Goal: Task Accomplishment & Management: Complete application form

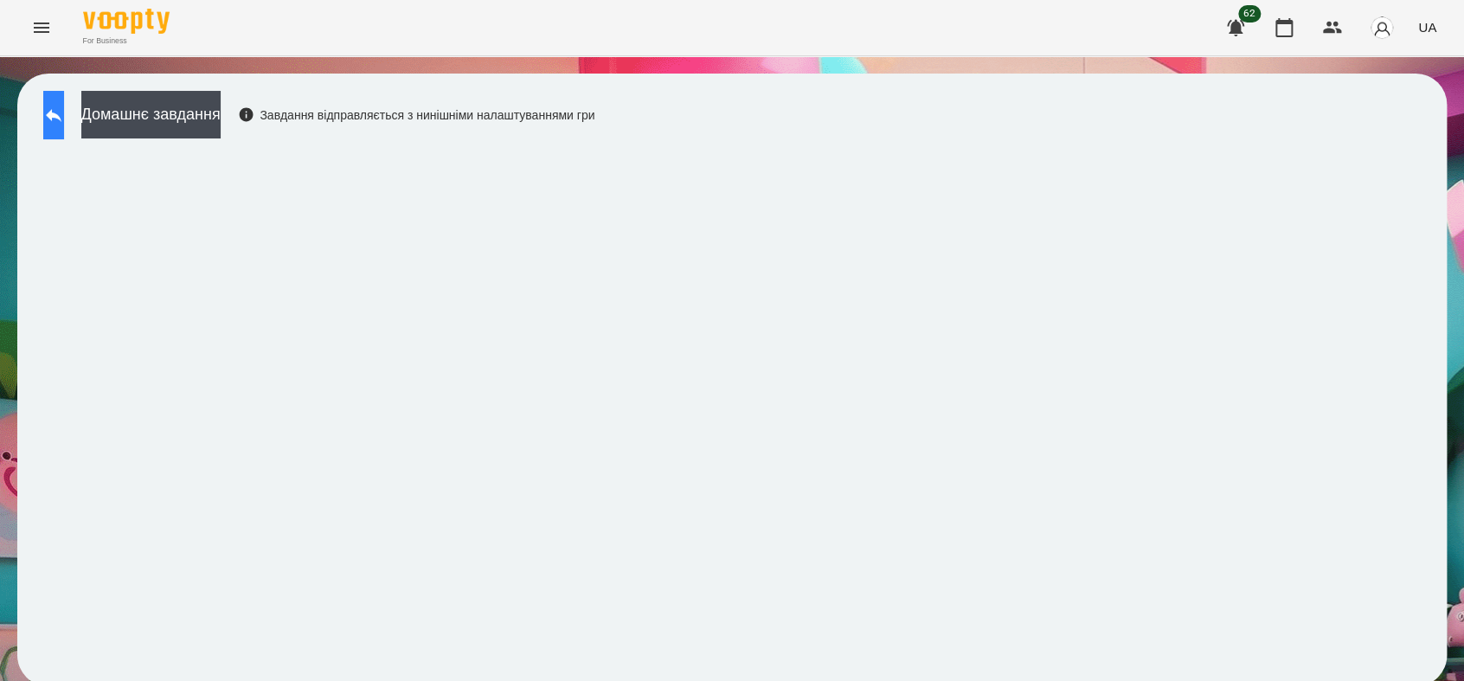
click at [64, 120] on icon at bounding box center [53, 115] width 21 height 21
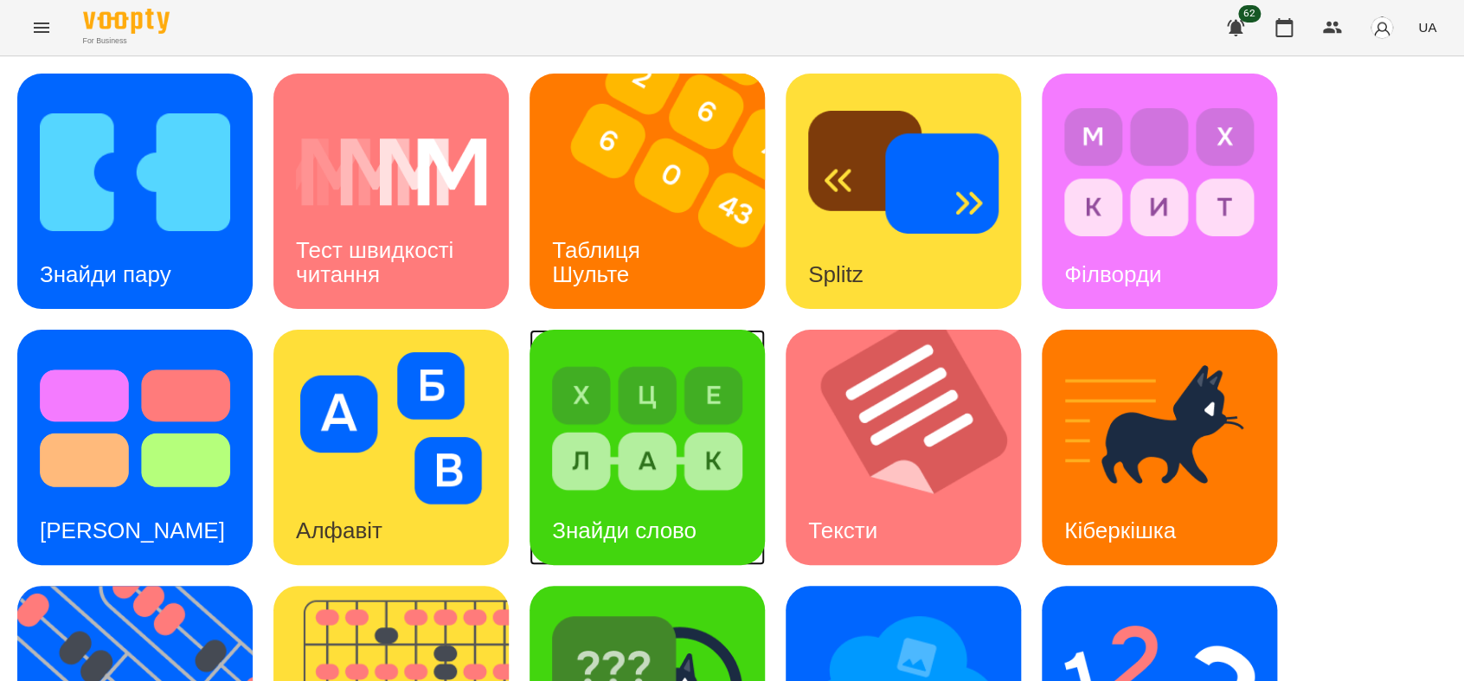
click at [669, 469] on img at bounding box center [647, 428] width 190 height 152
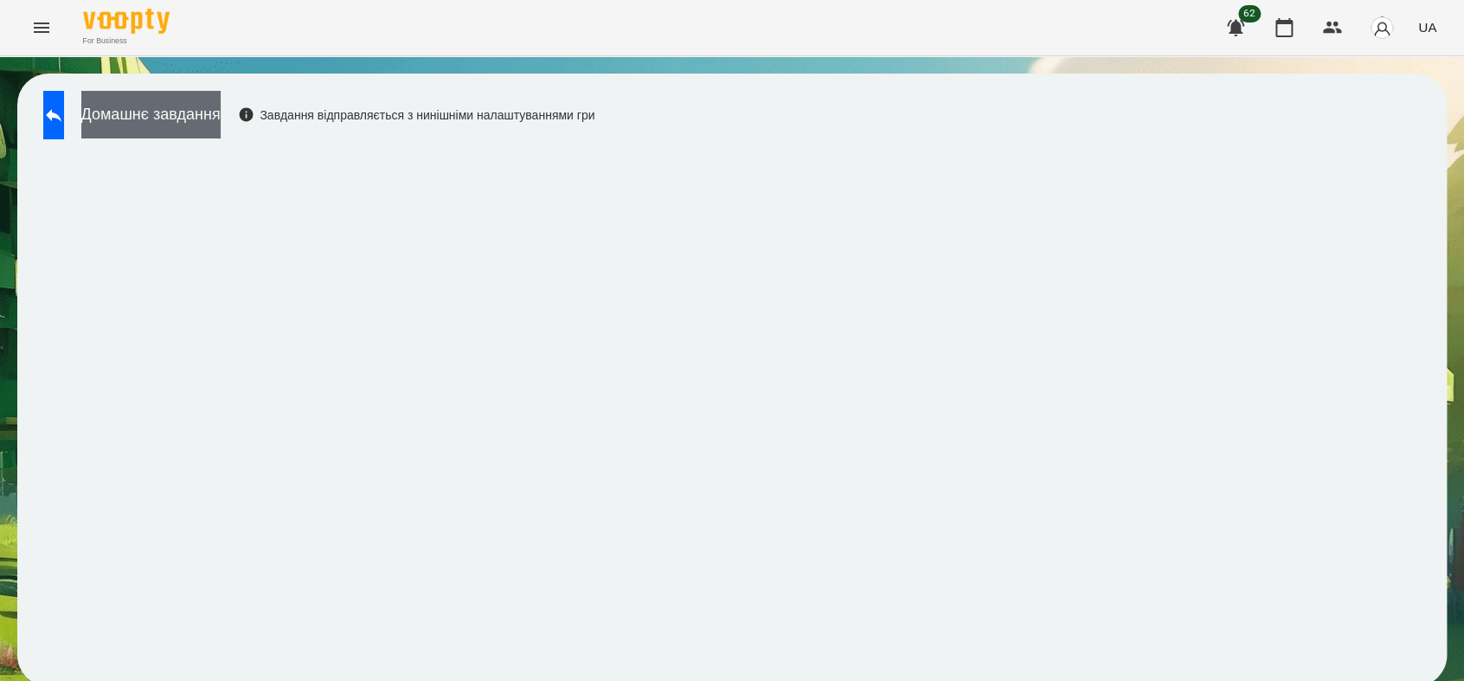
click at [221, 106] on button "Домашнє завдання" at bounding box center [150, 115] width 139 height 48
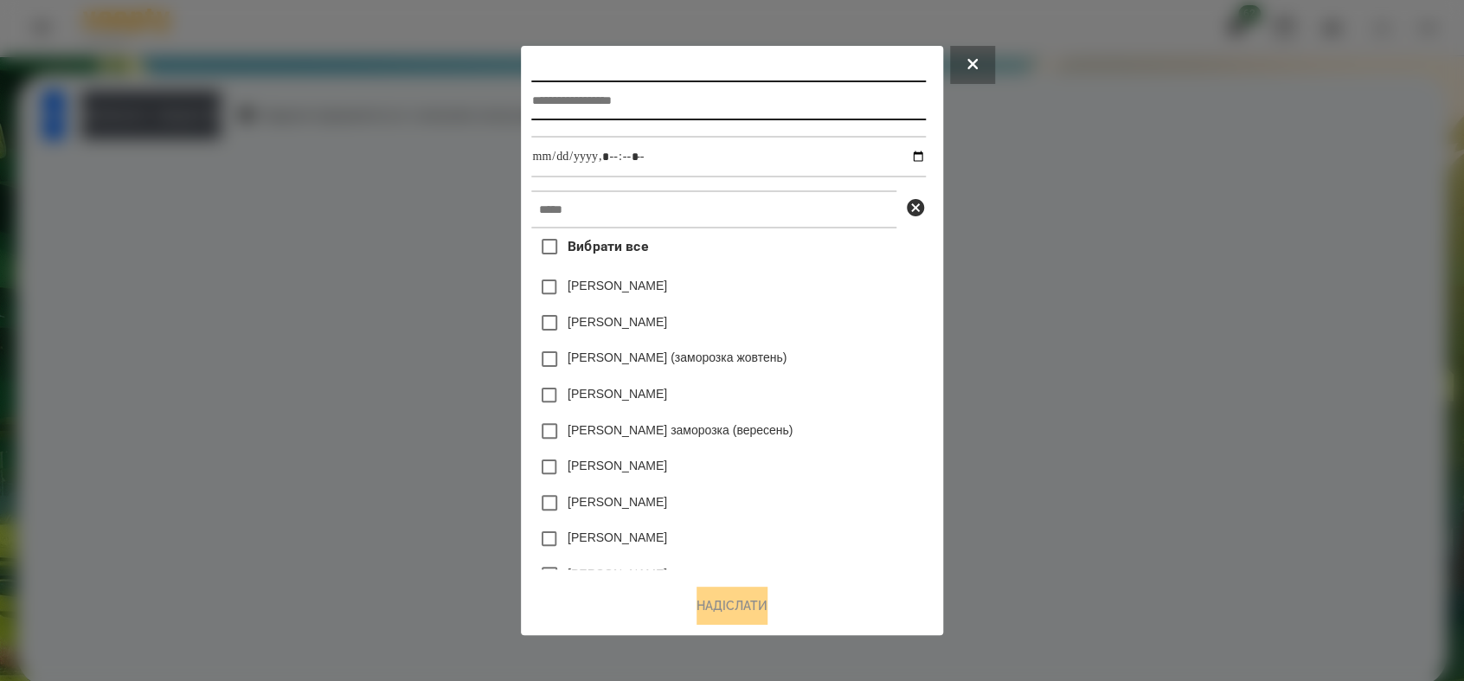
click at [591, 101] on input "text" at bounding box center [728, 100] width 394 height 40
type input "**********"
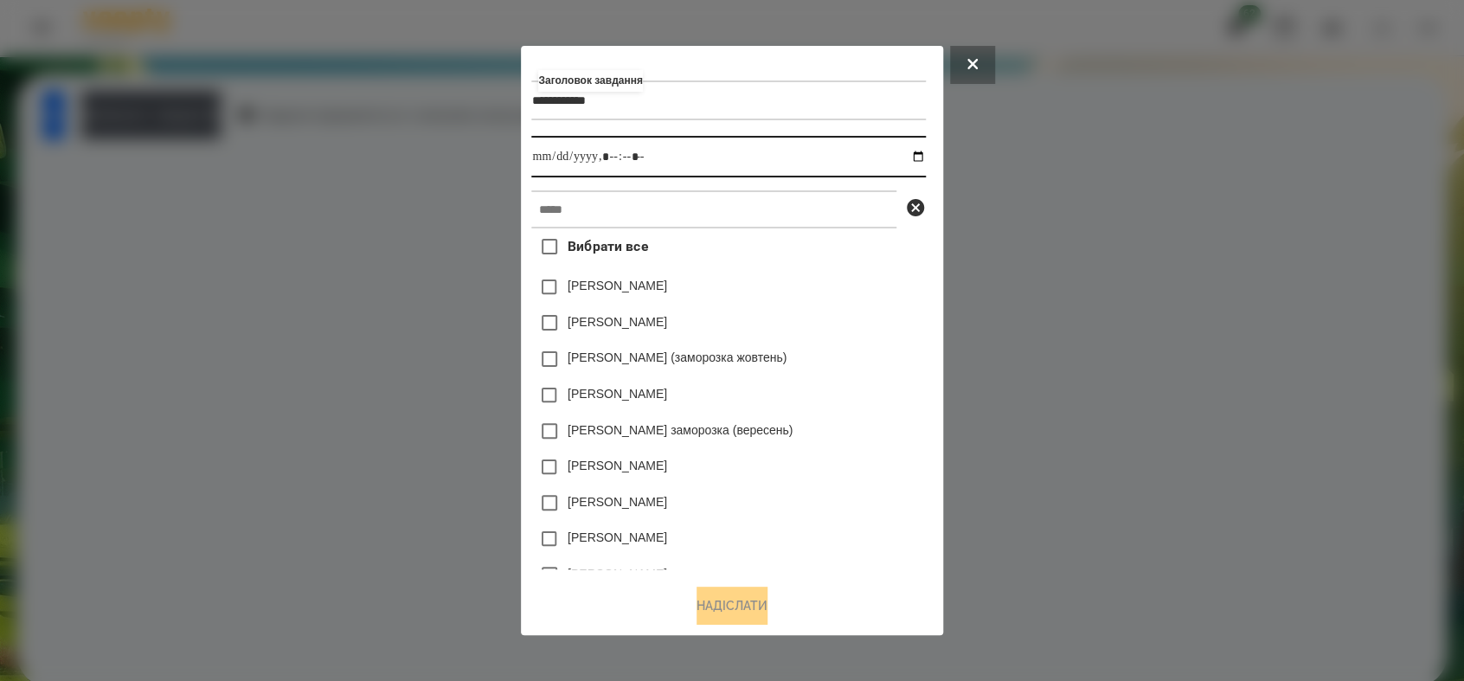
click at [925, 159] on input "datetime-local" at bounding box center [728, 157] width 394 height 42
click at [613, 152] on input "datetime-local" at bounding box center [728, 157] width 394 height 42
type input "**********"
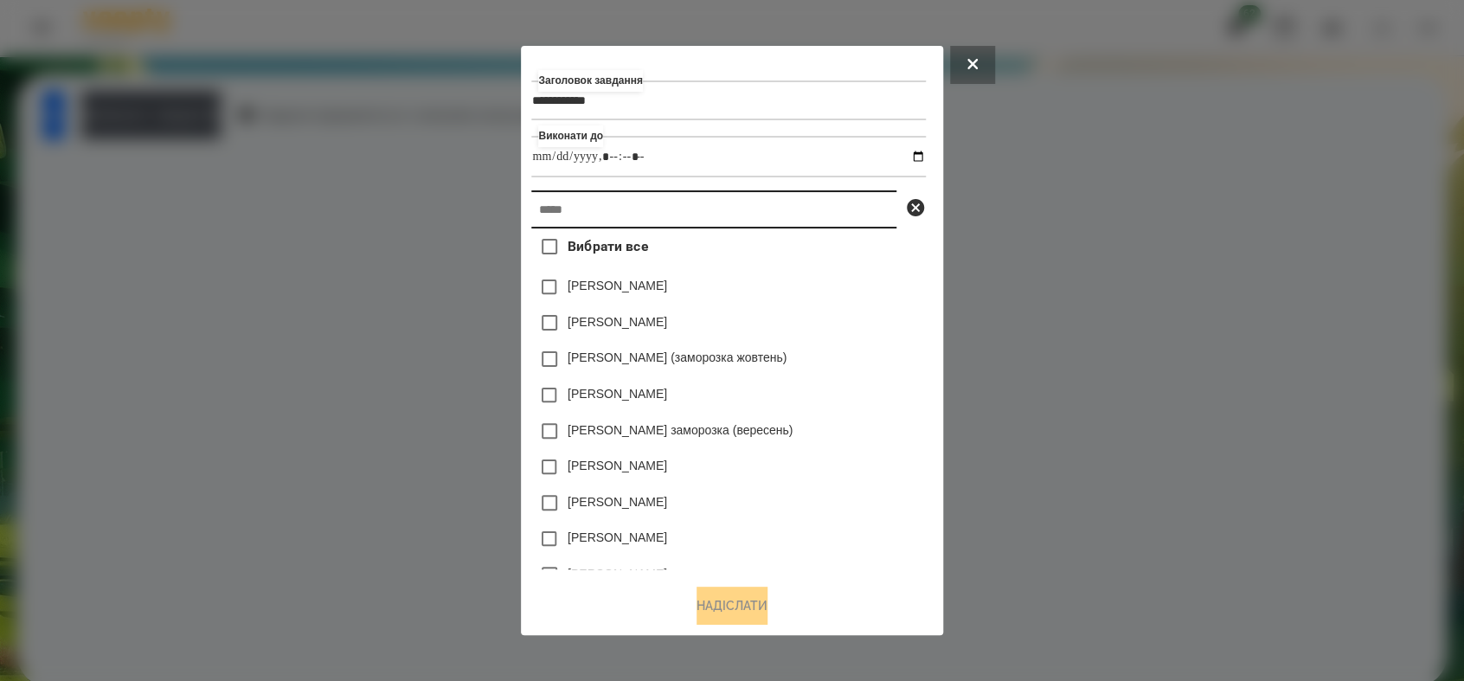
click at [613, 220] on input "text" at bounding box center [713, 209] width 365 height 38
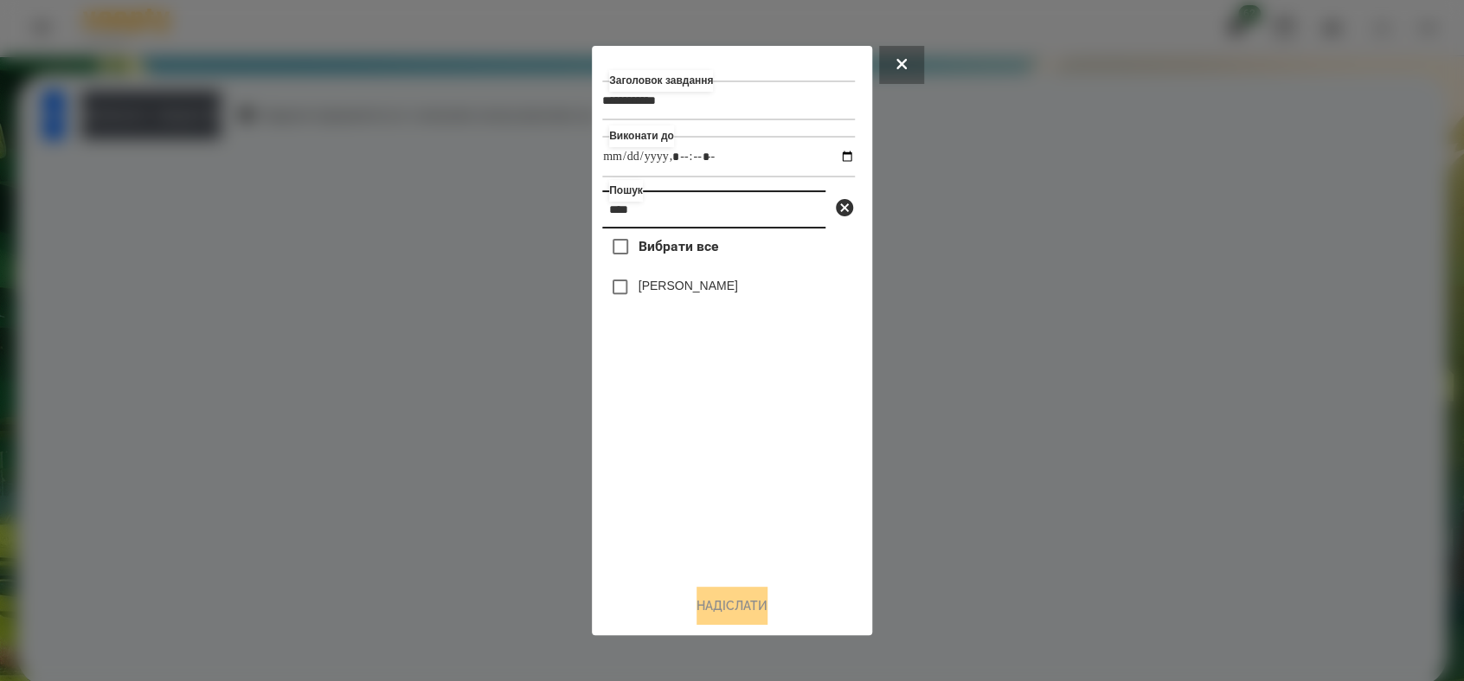
type input "****"
click at [731, 611] on button "Надіслати" at bounding box center [731, 605] width 71 height 38
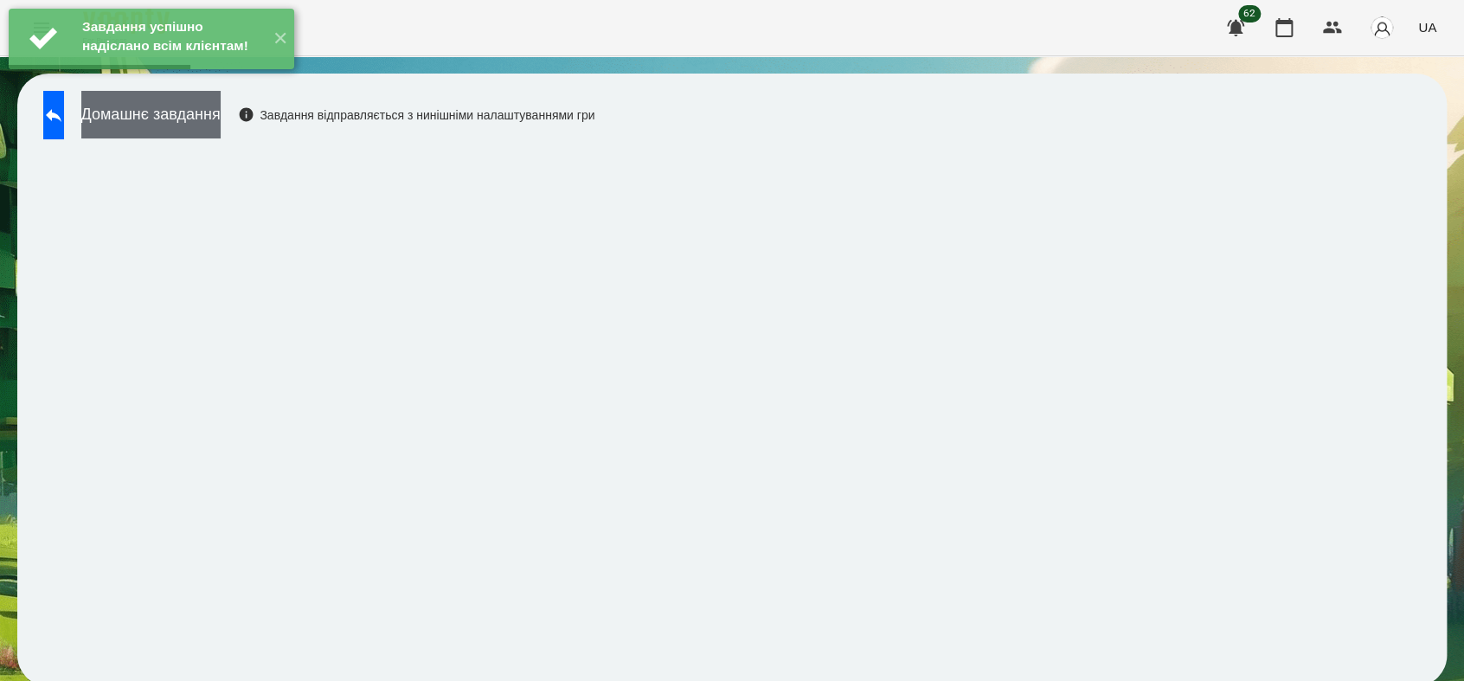
click at [221, 115] on button "Домашнє завдання" at bounding box center [150, 115] width 139 height 48
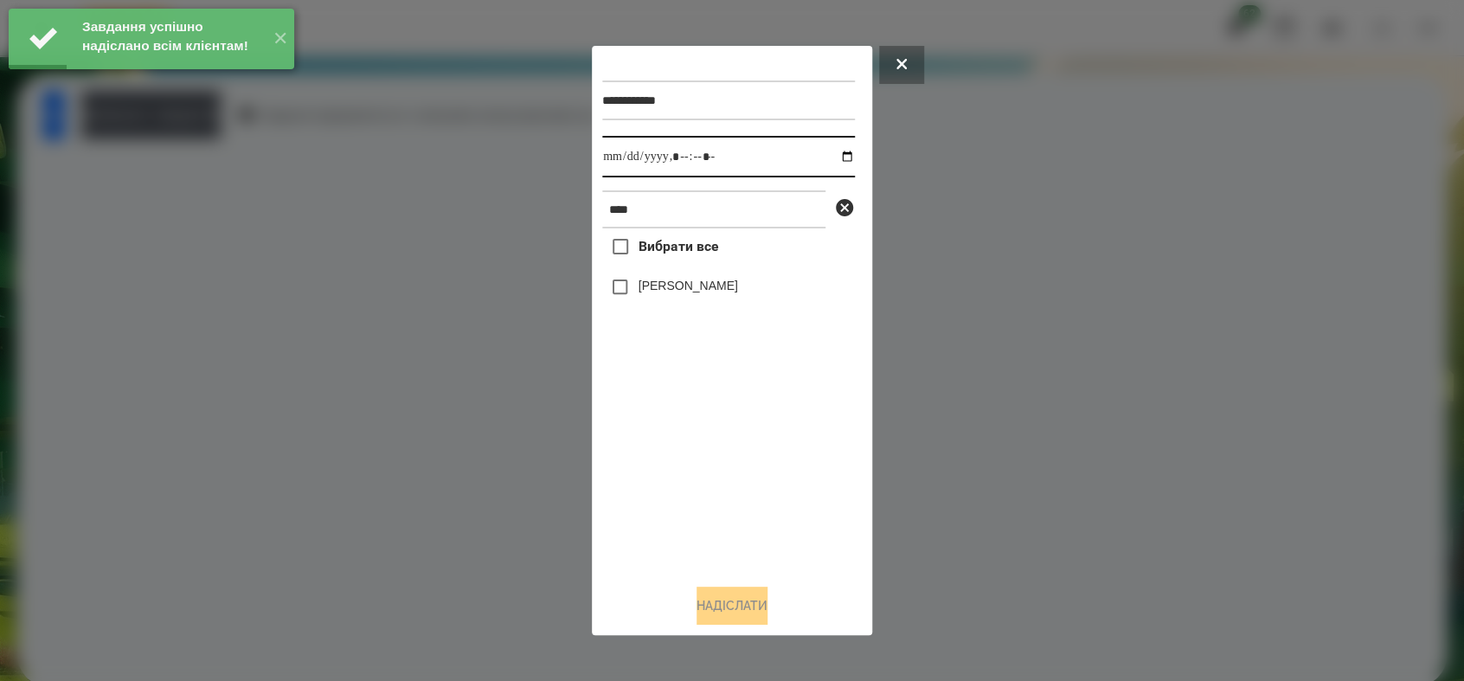
click at [837, 157] on input "datetime-local" at bounding box center [728, 157] width 253 height 42
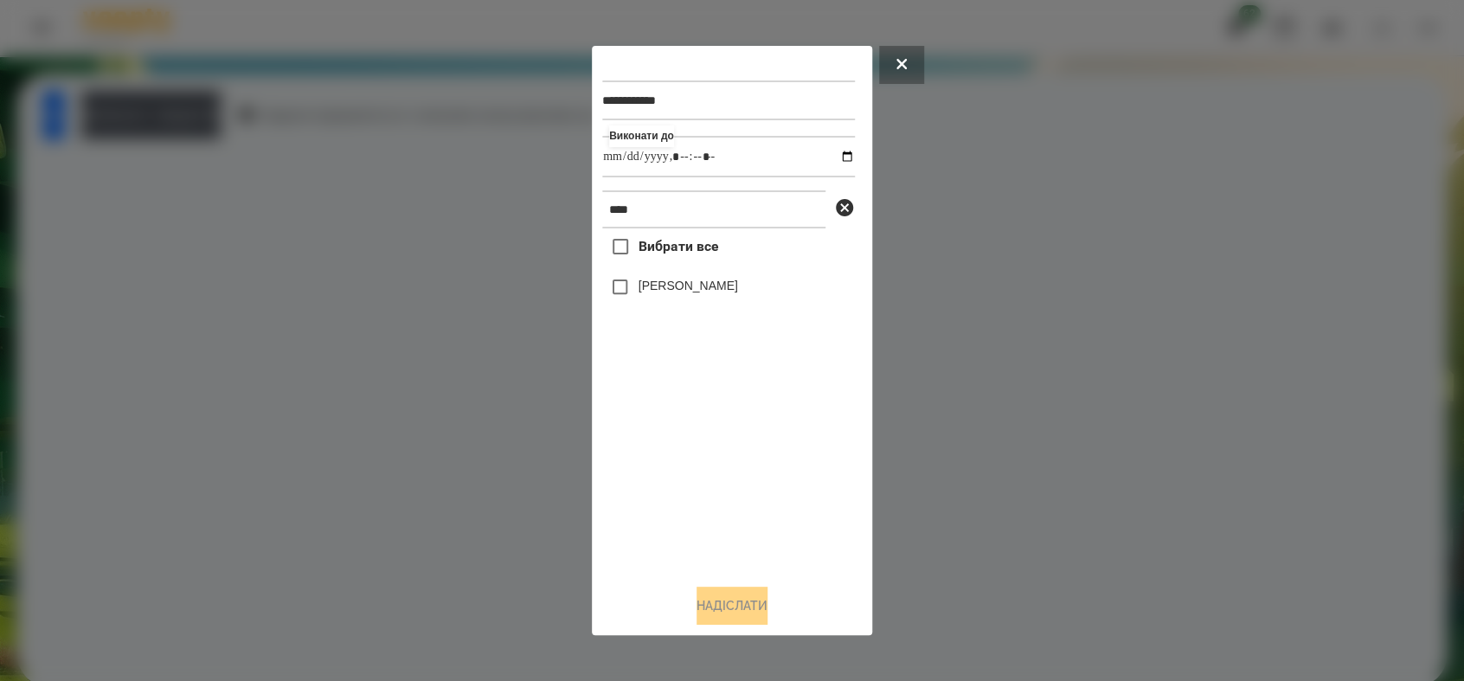
type input "**********"
drag, startPoint x: 653, startPoint y: 469, endPoint x: 650, endPoint y: 460, distance: 9.0
click at [653, 469] on div "Вибрати все [PERSON_NAME]" at bounding box center [728, 398] width 253 height 341
click at [725, 606] on button "Надіслати" at bounding box center [731, 605] width 71 height 38
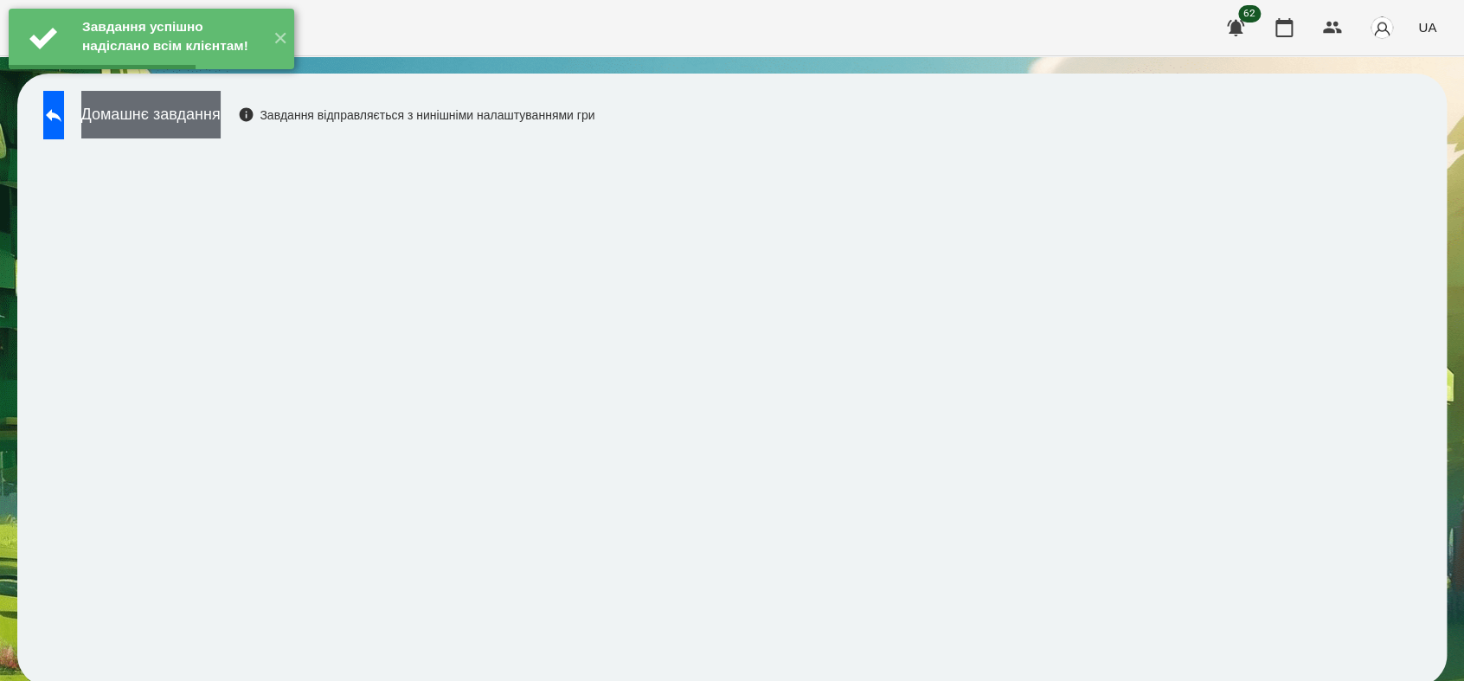
click at [221, 112] on button "Домашнє завдання" at bounding box center [150, 115] width 139 height 48
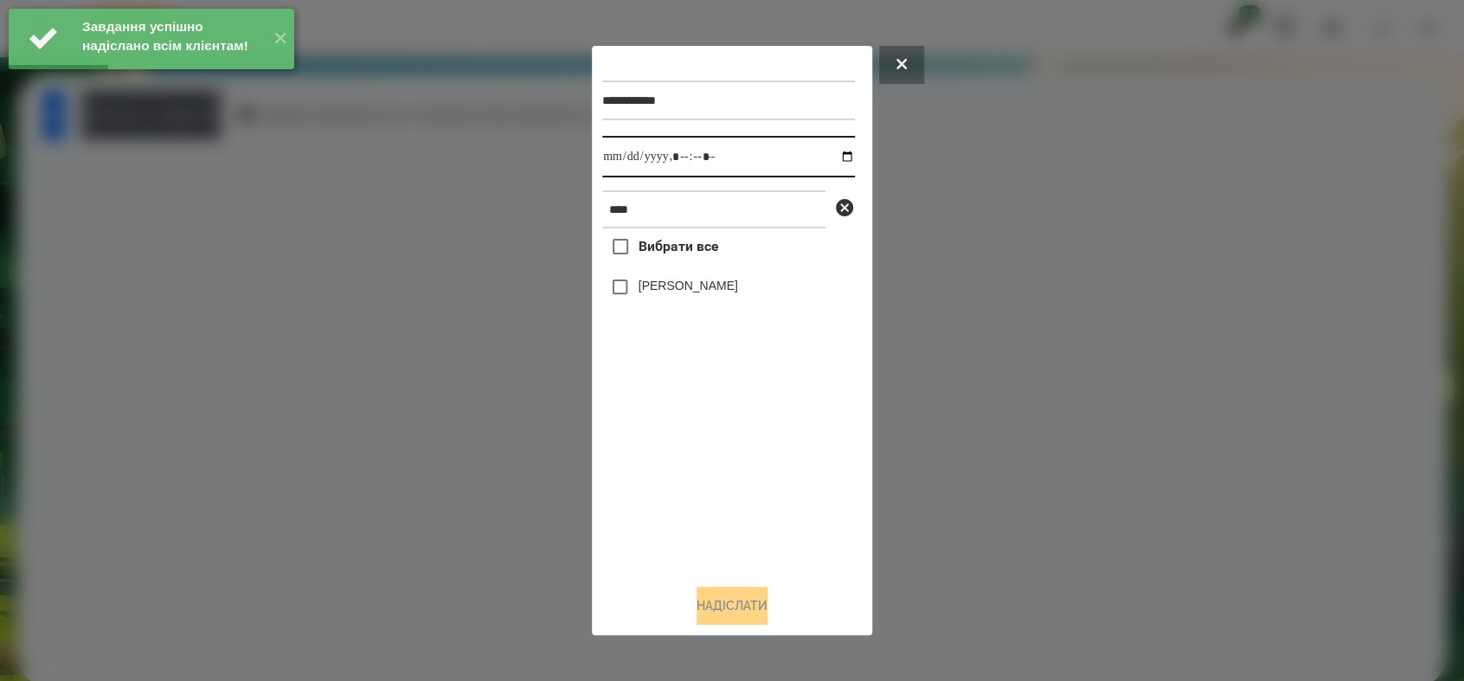
click at [837, 156] on input "datetime-local" at bounding box center [728, 157] width 253 height 42
type input "**********"
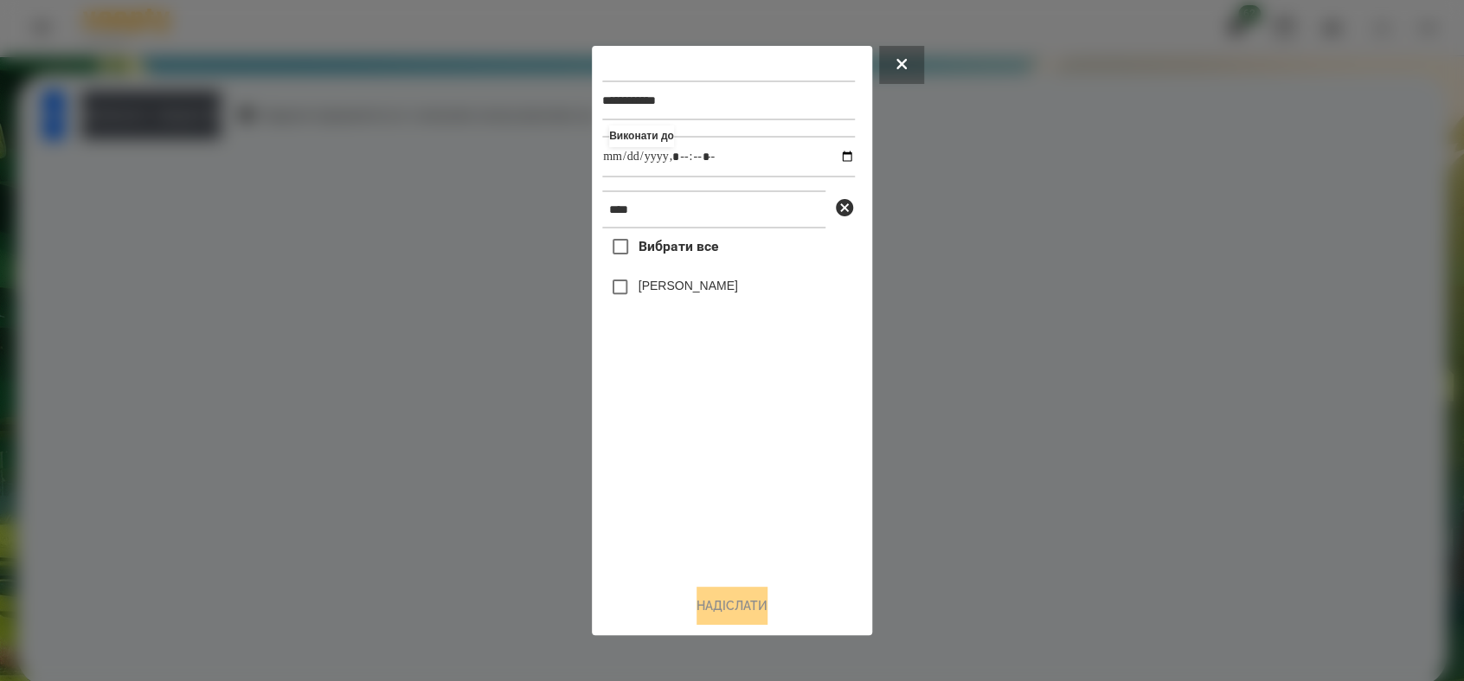
click at [680, 483] on div "Вибрати все [PERSON_NAME]" at bounding box center [728, 398] width 253 height 341
drag, startPoint x: 727, startPoint y: 601, endPoint x: 721, endPoint y: 552, distance: 49.7
click at [728, 600] on button "Надіслати" at bounding box center [731, 605] width 71 height 38
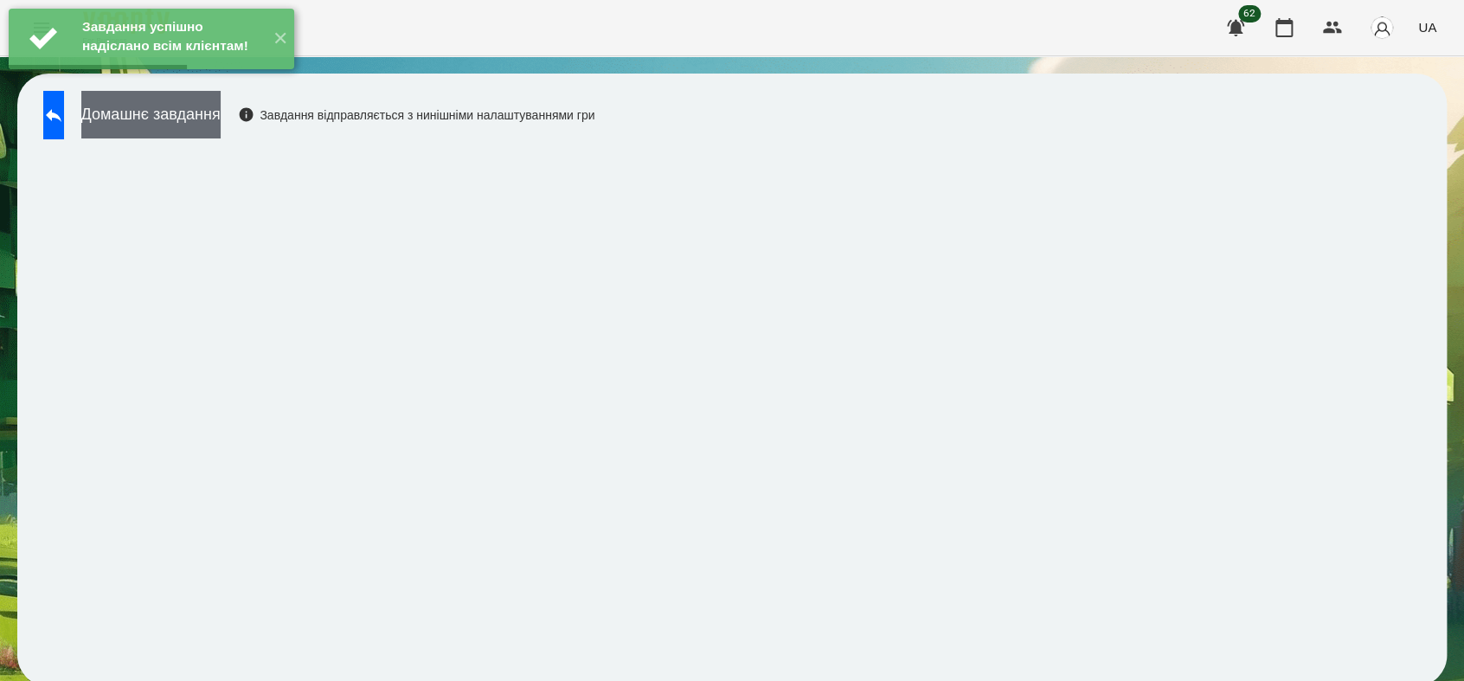
click at [197, 123] on button "Домашнє завдання" at bounding box center [150, 115] width 139 height 48
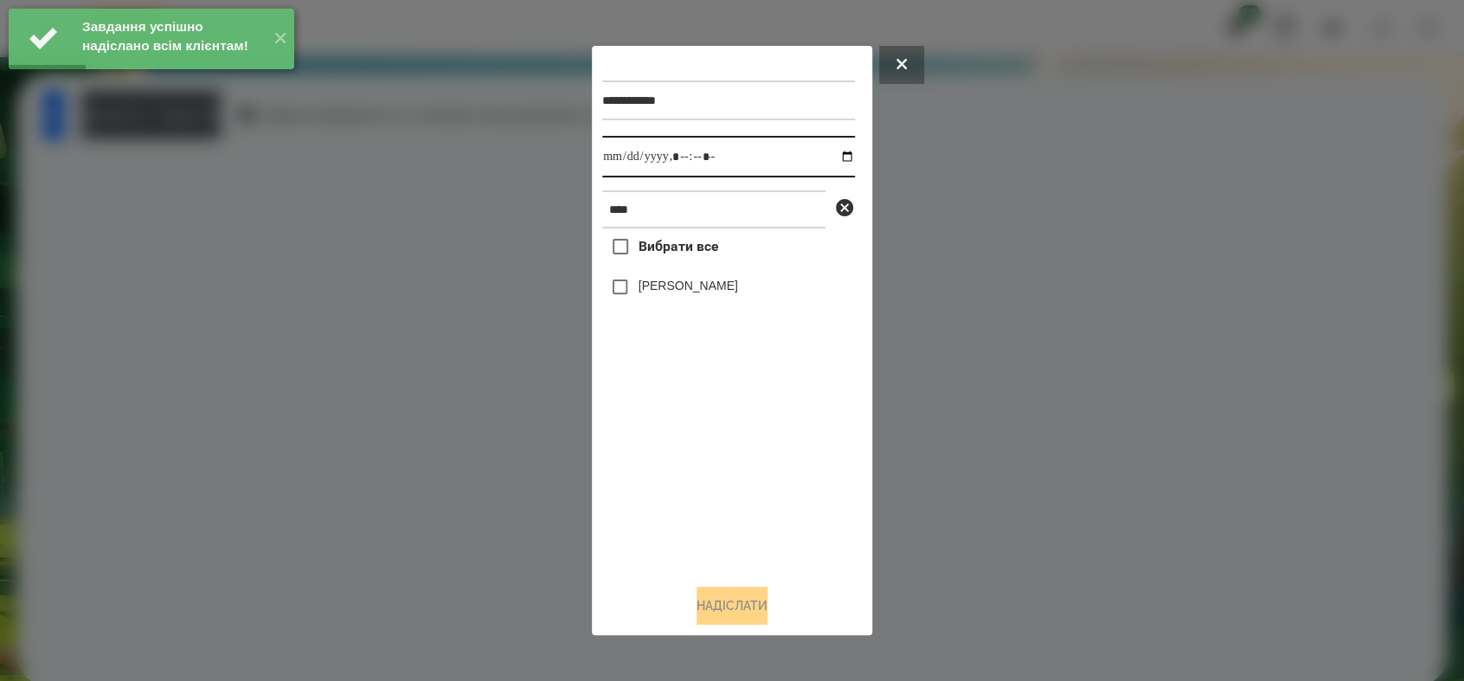
click at [830, 157] on input "datetime-local" at bounding box center [728, 157] width 253 height 42
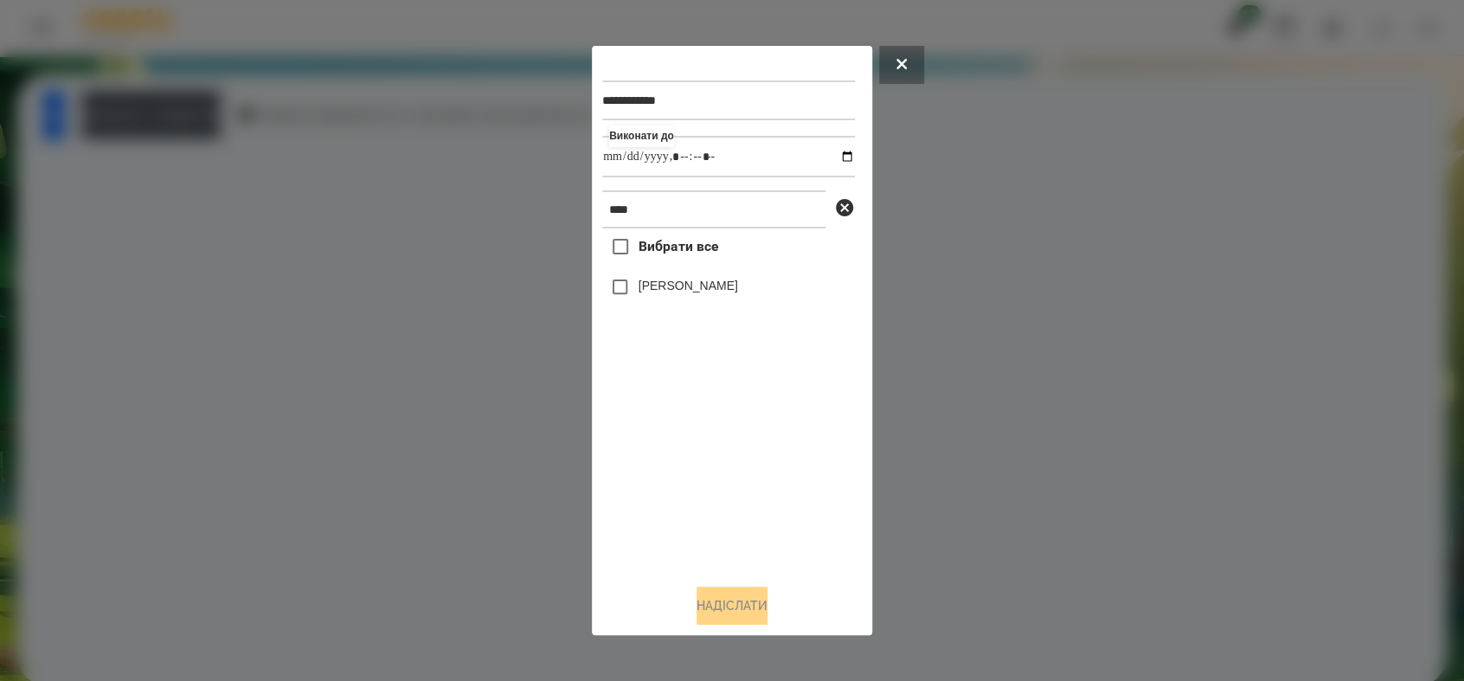
type input "**********"
drag, startPoint x: 671, startPoint y: 507, endPoint x: 667, endPoint y: 439, distance: 68.5
click at [671, 501] on div "Вибрати все [PERSON_NAME]" at bounding box center [728, 398] width 253 height 341
click at [703, 600] on button "Надіслати" at bounding box center [731, 605] width 71 height 38
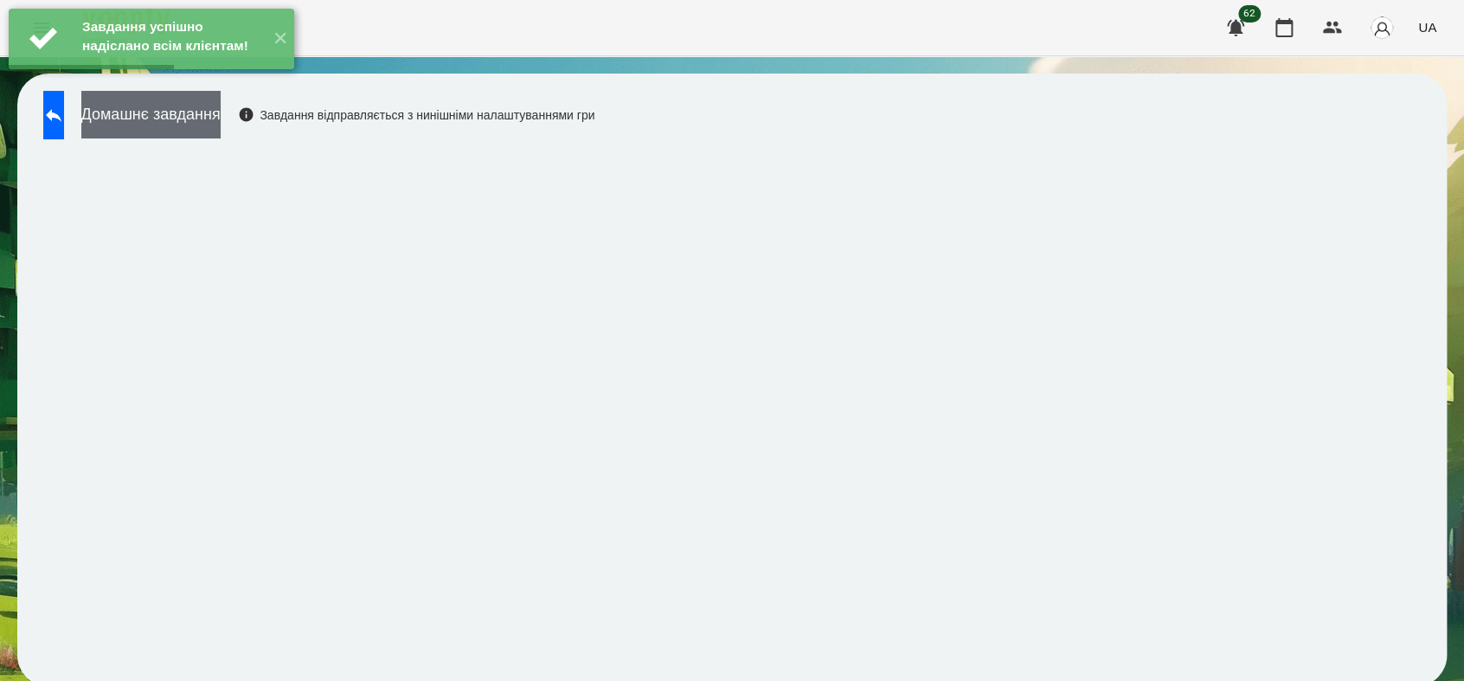
click at [216, 119] on button "Домашнє завдання" at bounding box center [150, 115] width 139 height 48
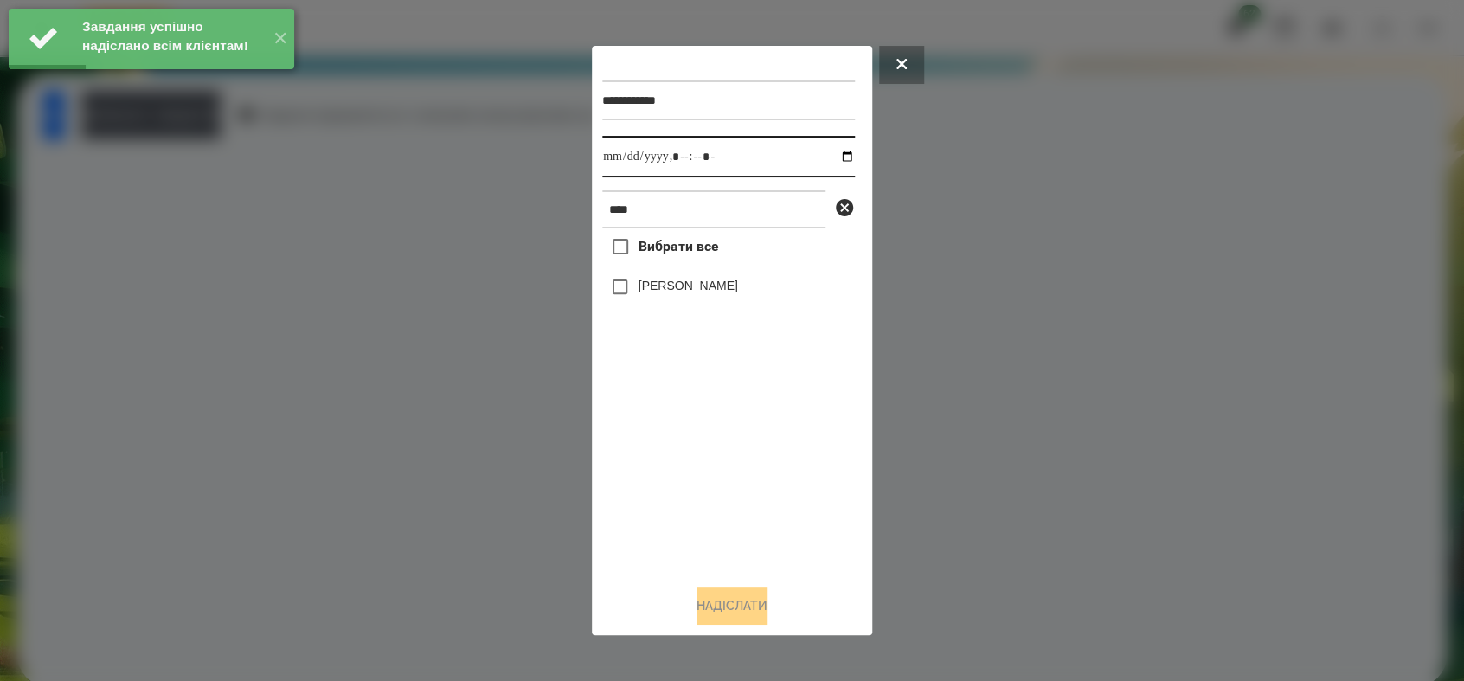
click at [833, 153] on input "datetime-local" at bounding box center [728, 157] width 253 height 42
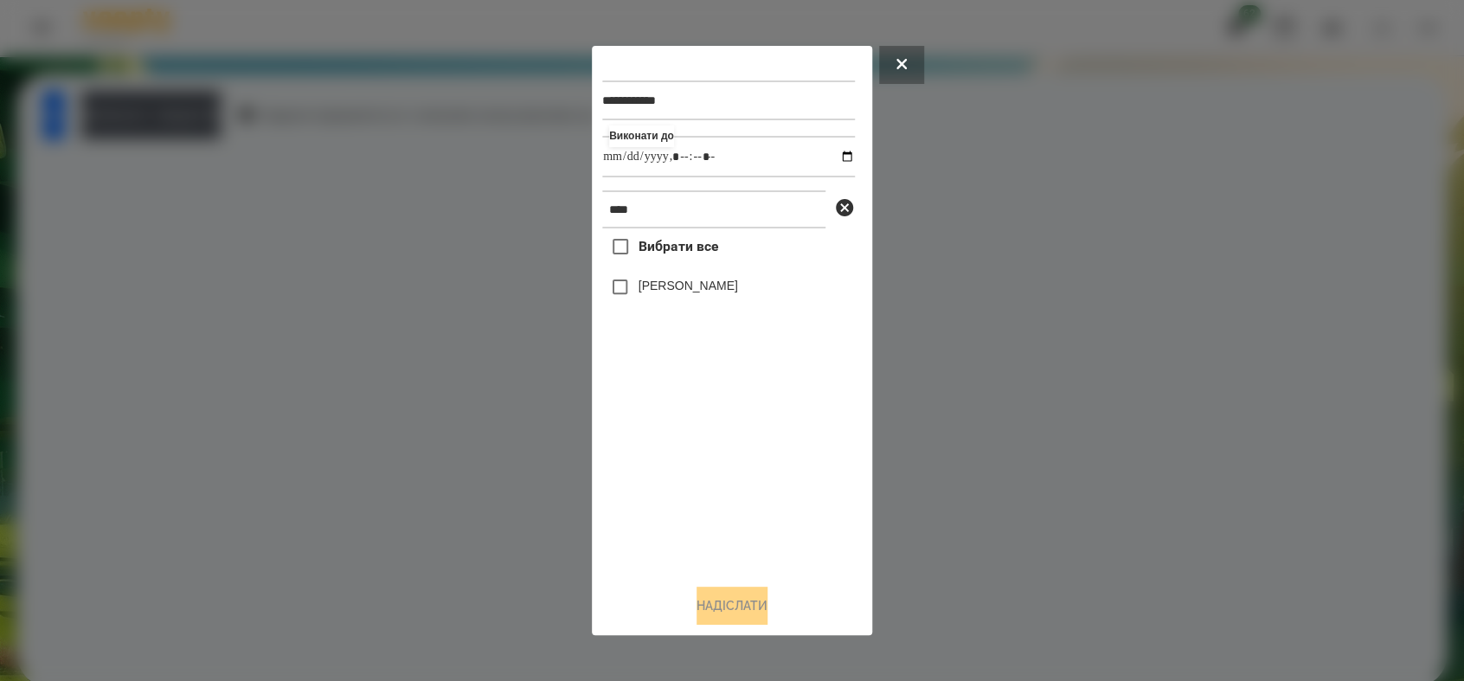
type input "**********"
drag, startPoint x: 729, startPoint y: 515, endPoint x: 722, endPoint y: 503, distance: 13.9
click at [727, 510] on div "Вибрати все [PERSON_NAME]" at bounding box center [728, 398] width 253 height 341
click at [740, 605] on button "Надіслати" at bounding box center [731, 605] width 71 height 38
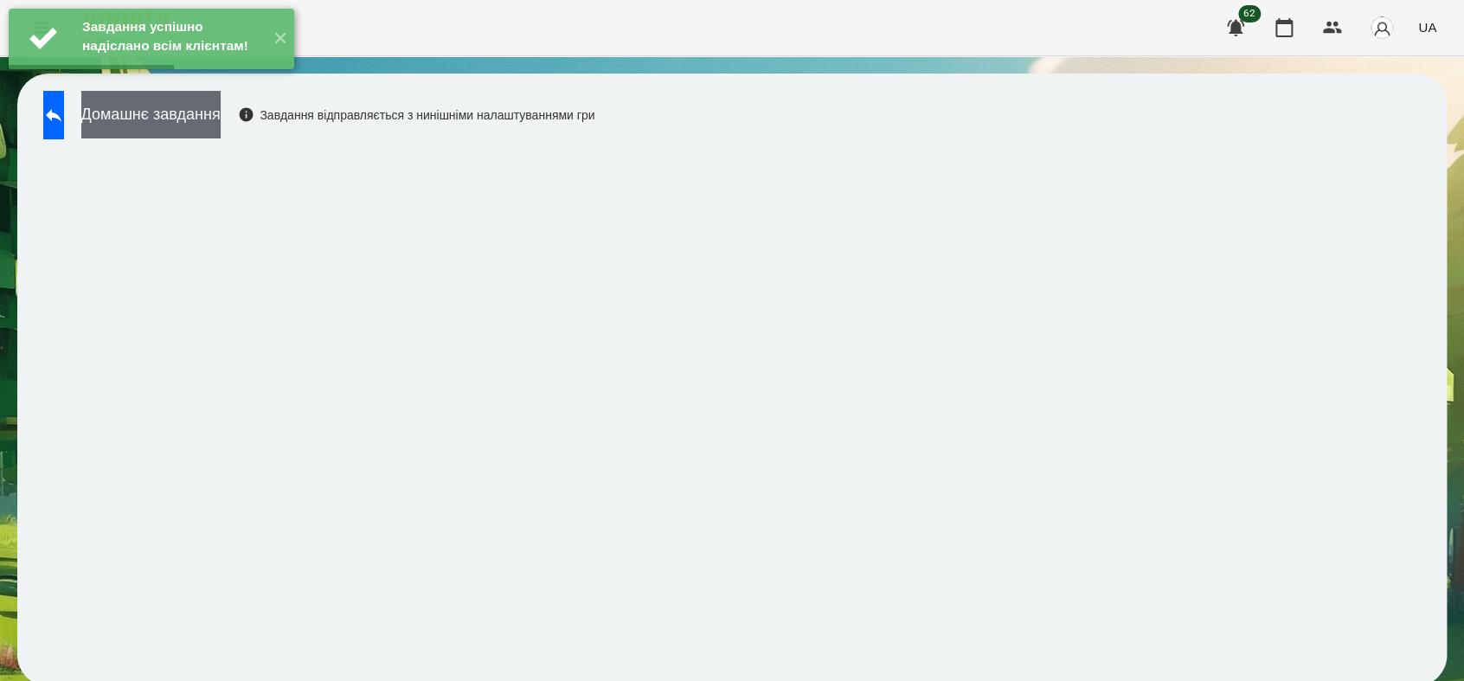
click at [221, 122] on button "Домашнє завдання" at bounding box center [150, 115] width 139 height 48
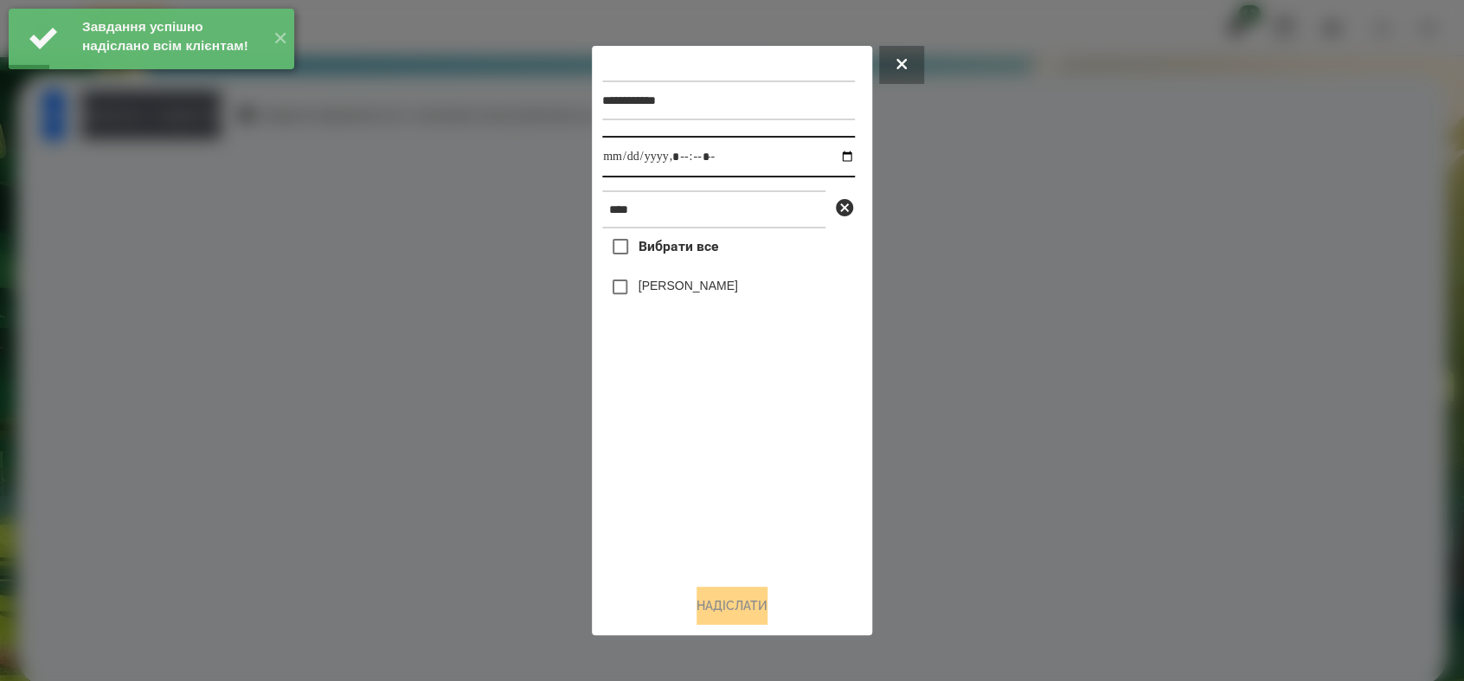
click at [837, 152] on input "datetime-local" at bounding box center [728, 157] width 253 height 42
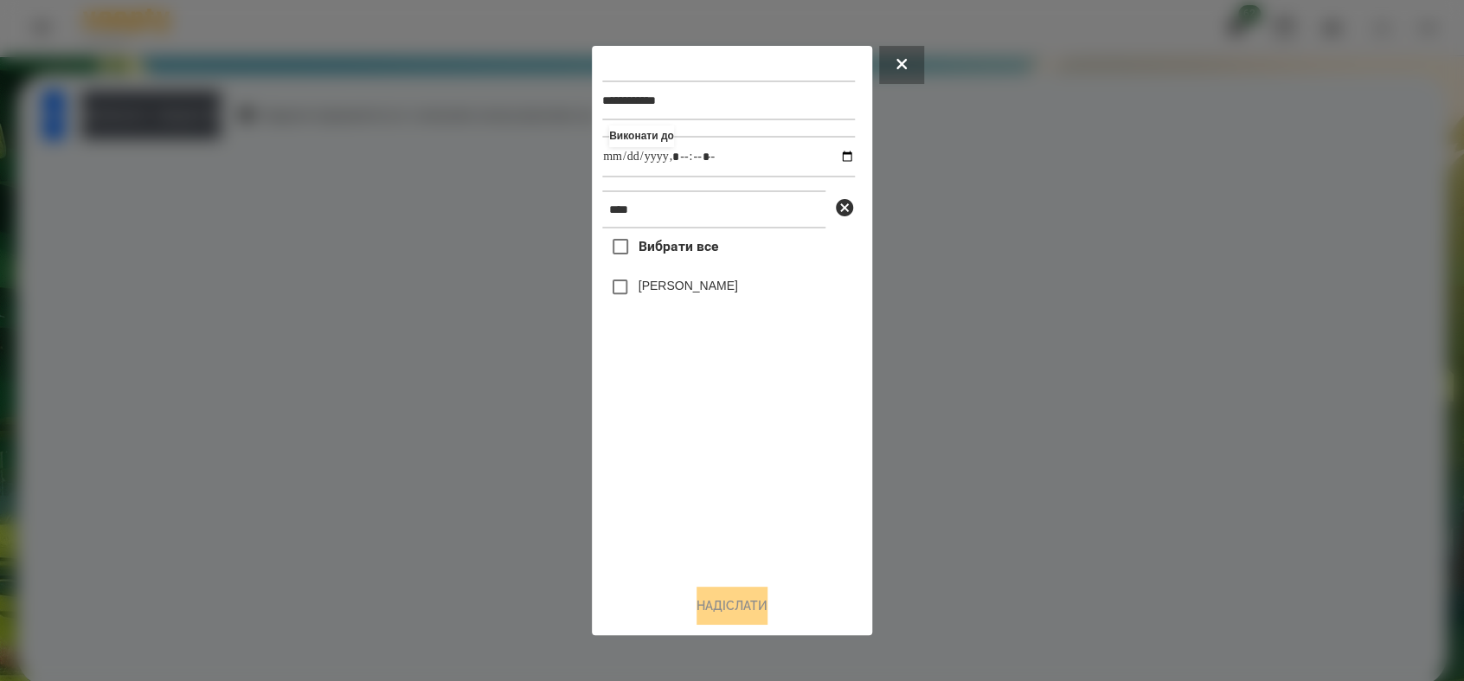
type input "**********"
drag, startPoint x: 738, startPoint y: 477, endPoint x: 665, endPoint y: 395, distance: 109.0
click at [735, 476] on div "Вибрати все [PERSON_NAME]" at bounding box center [728, 398] width 253 height 341
click at [730, 600] on button "Надіслати" at bounding box center [731, 605] width 71 height 38
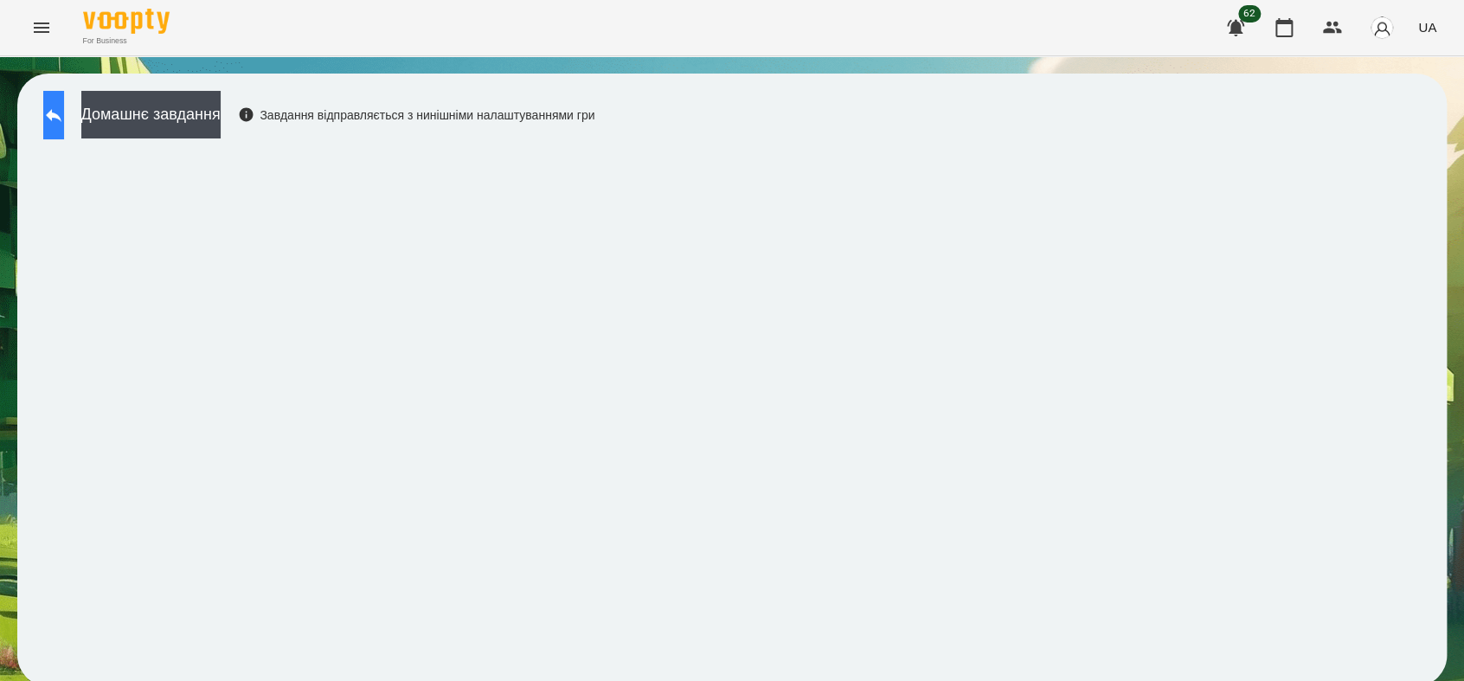
click at [64, 123] on icon at bounding box center [53, 115] width 21 height 21
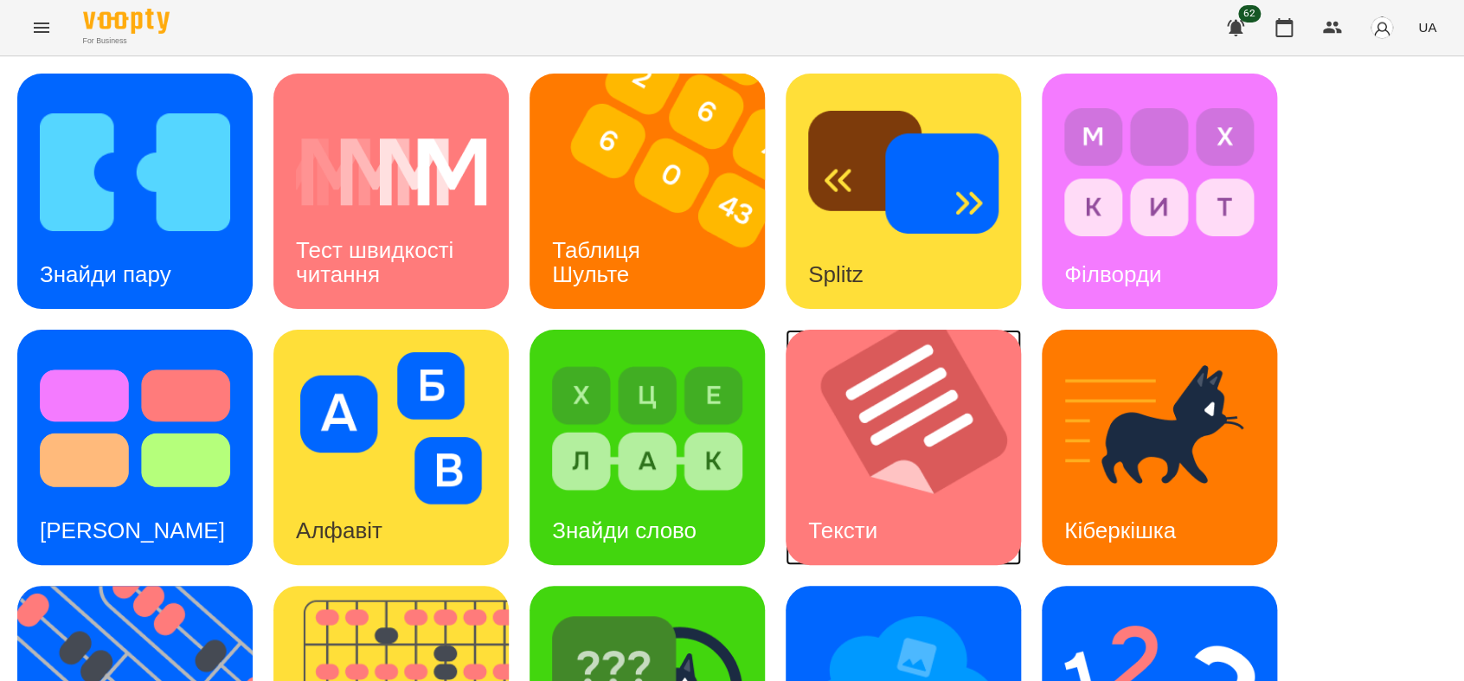
click at [892, 482] on img at bounding box center [913, 447] width 257 height 235
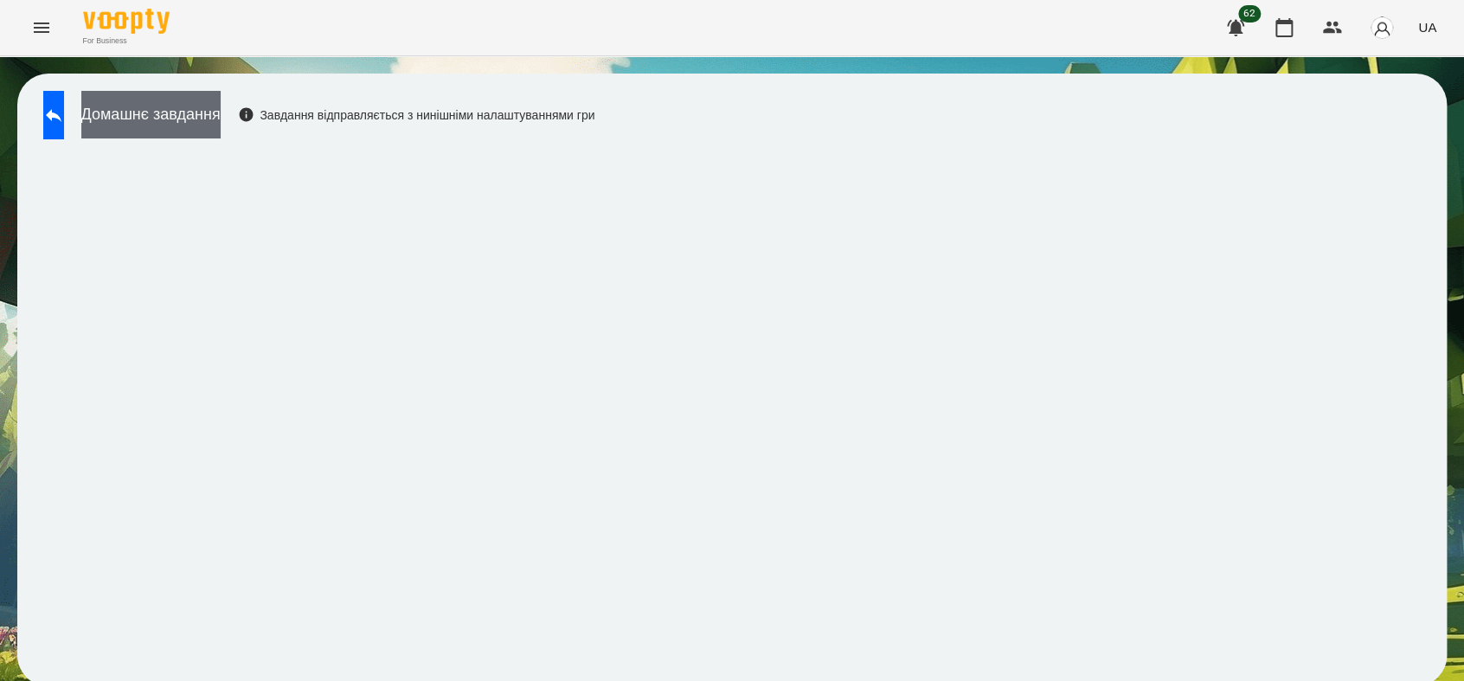
click at [175, 119] on button "Домашнє завдання" at bounding box center [150, 115] width 139 height 48
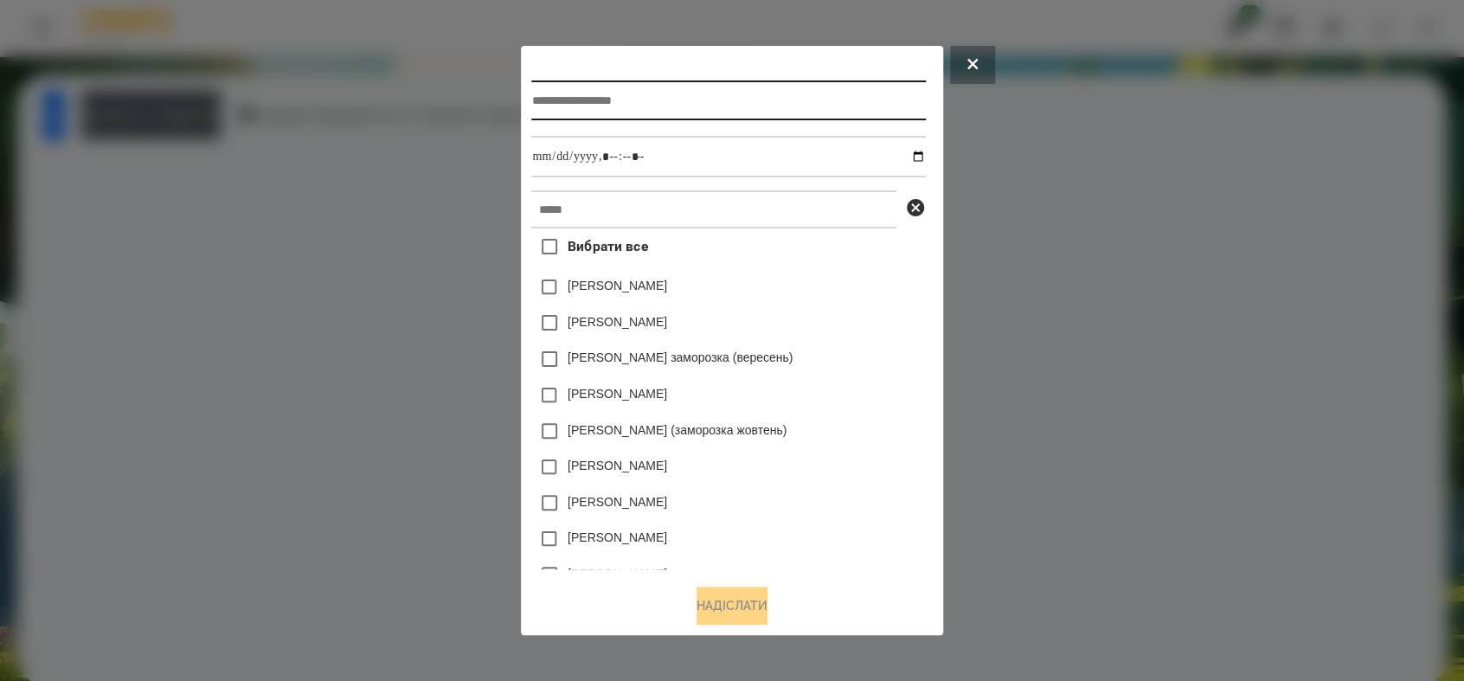
click at [637, 100] on input "text" at bounding box center [728, 100] width 394 height 40
type input "******"
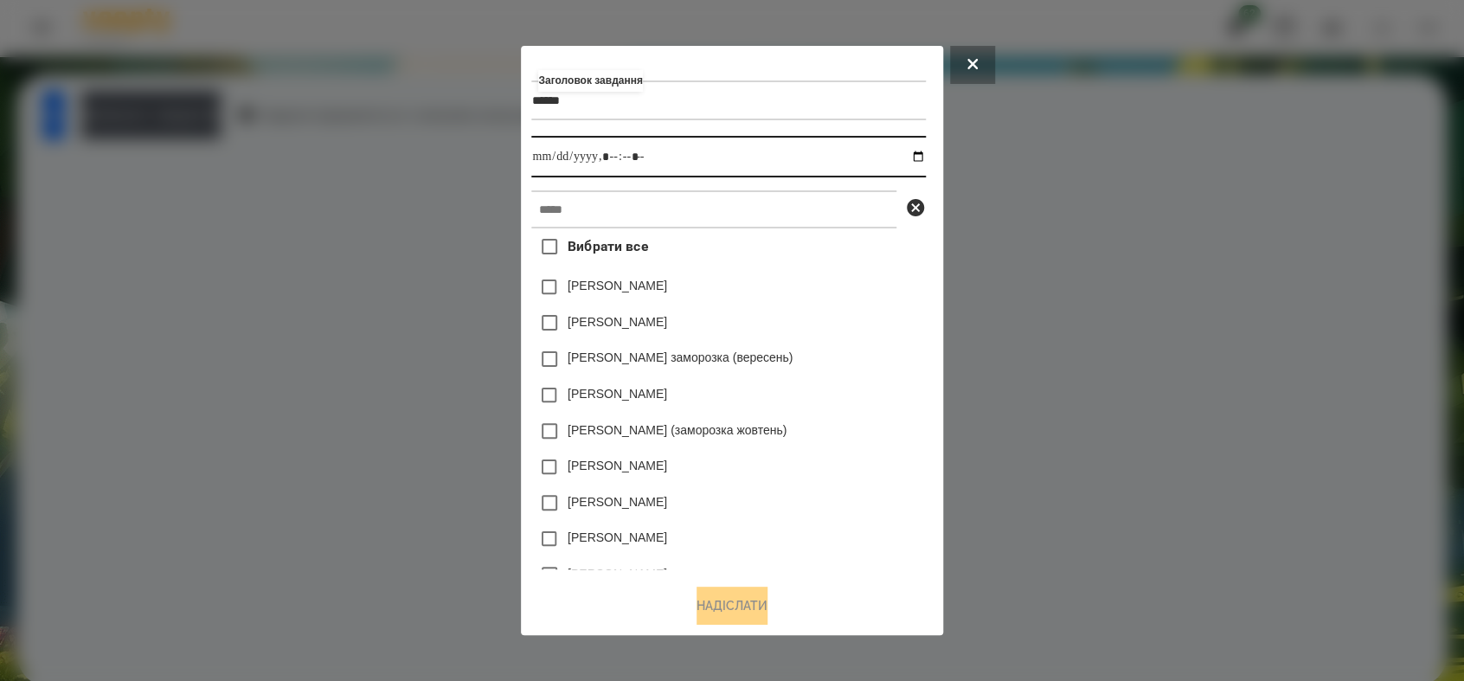
click at [923, 157] on input "datetime-local" at bounding box center [728, 157] width 394 height 42
click at [612, 154] on input "datetime-local" at bounding box center [728, 157] width 394 height 42
type input "**********"
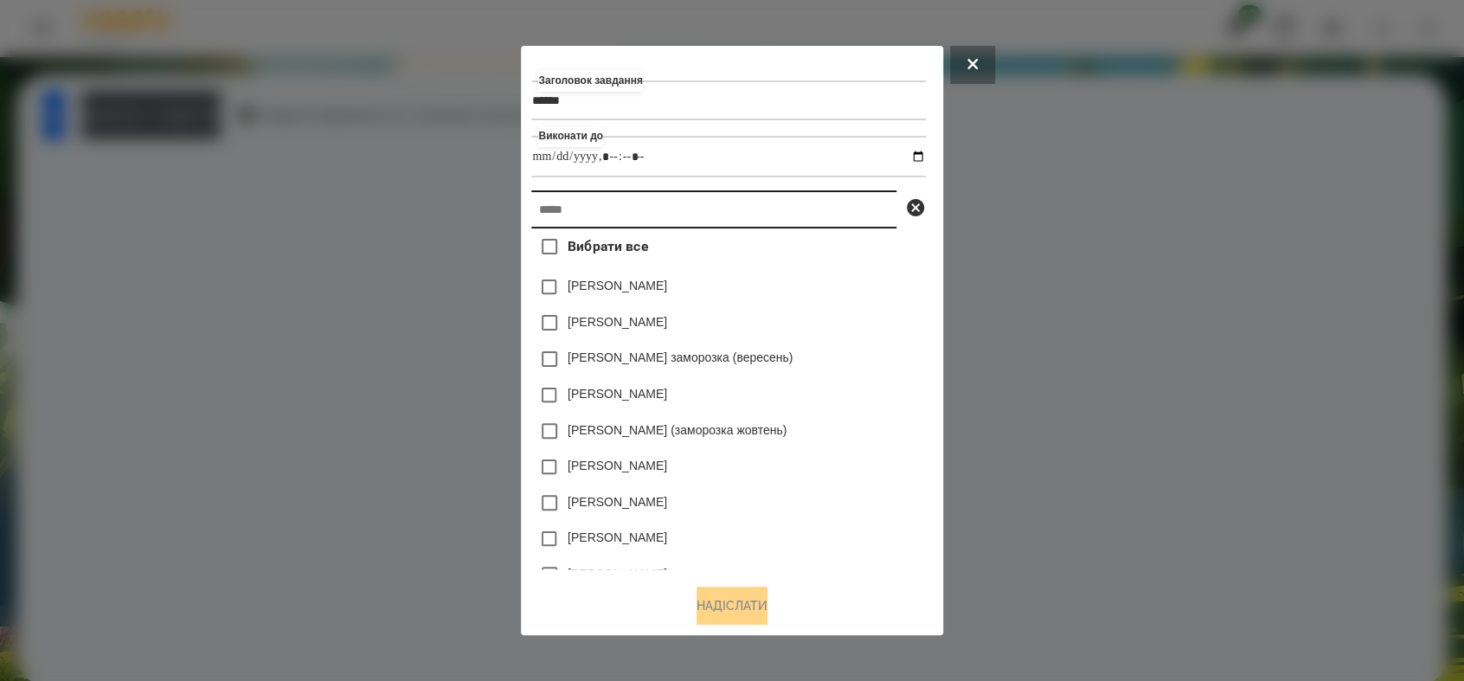
click at [609, 207] on input "text" at bounding box center [713, 209] width 365 height 38
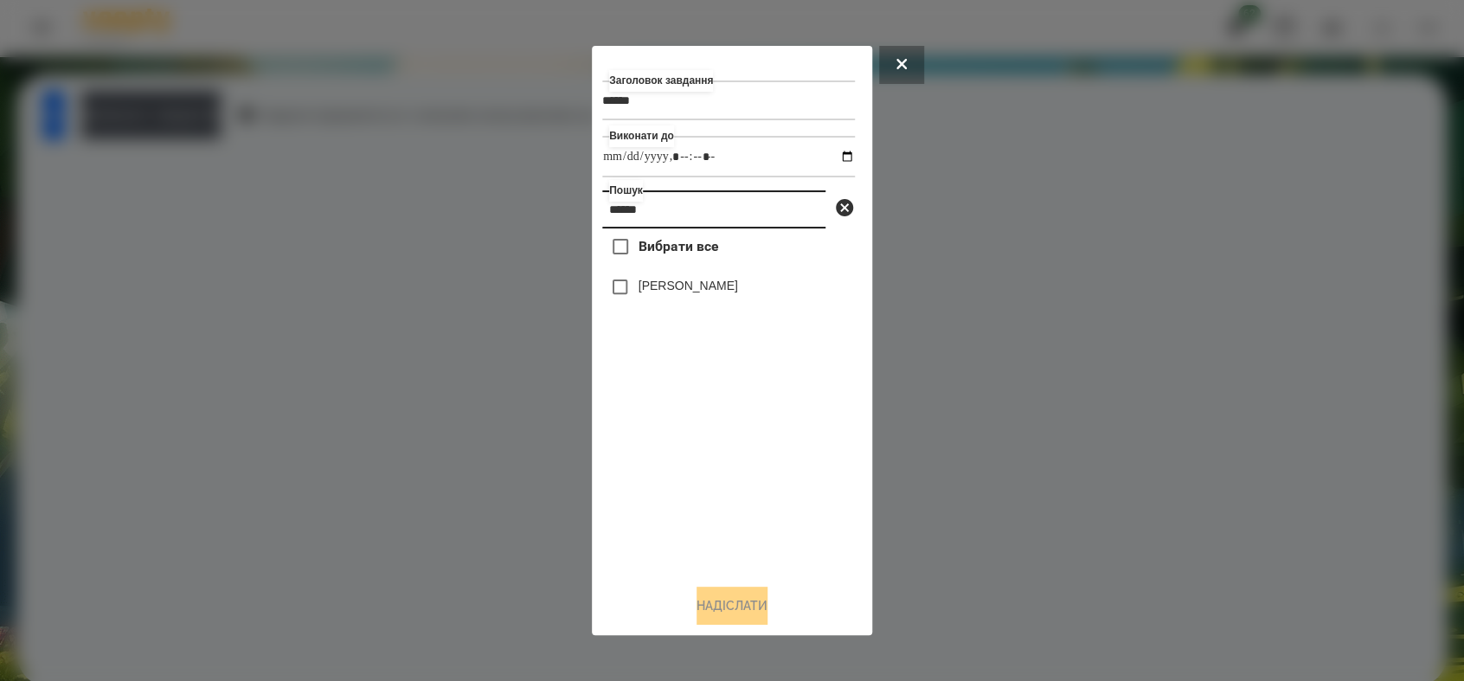
type input "******"
click at [717, 607] on button "Надіслати" at bounding box center [731, 605] width 71 height 38
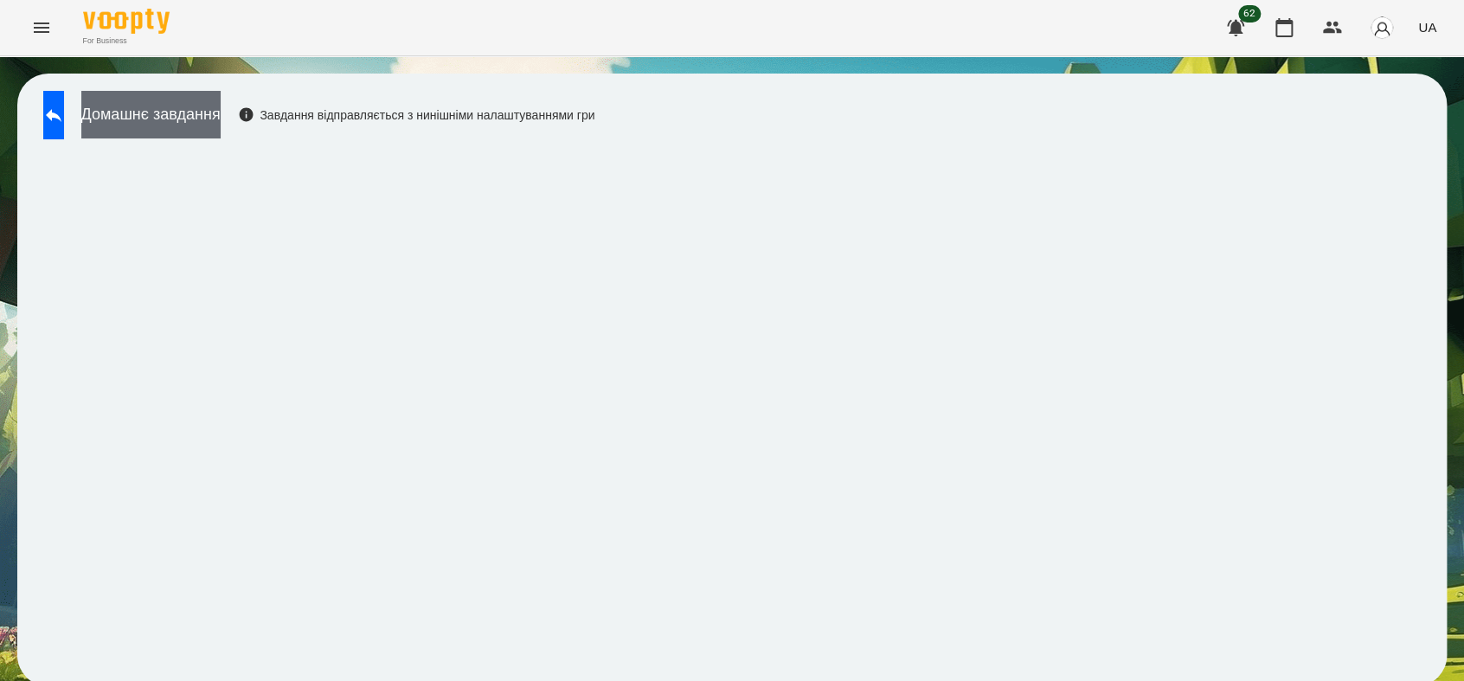
click at [221, 125] on button "Домашнє завдання" at bounding box center [150, 115] width 139 height 48
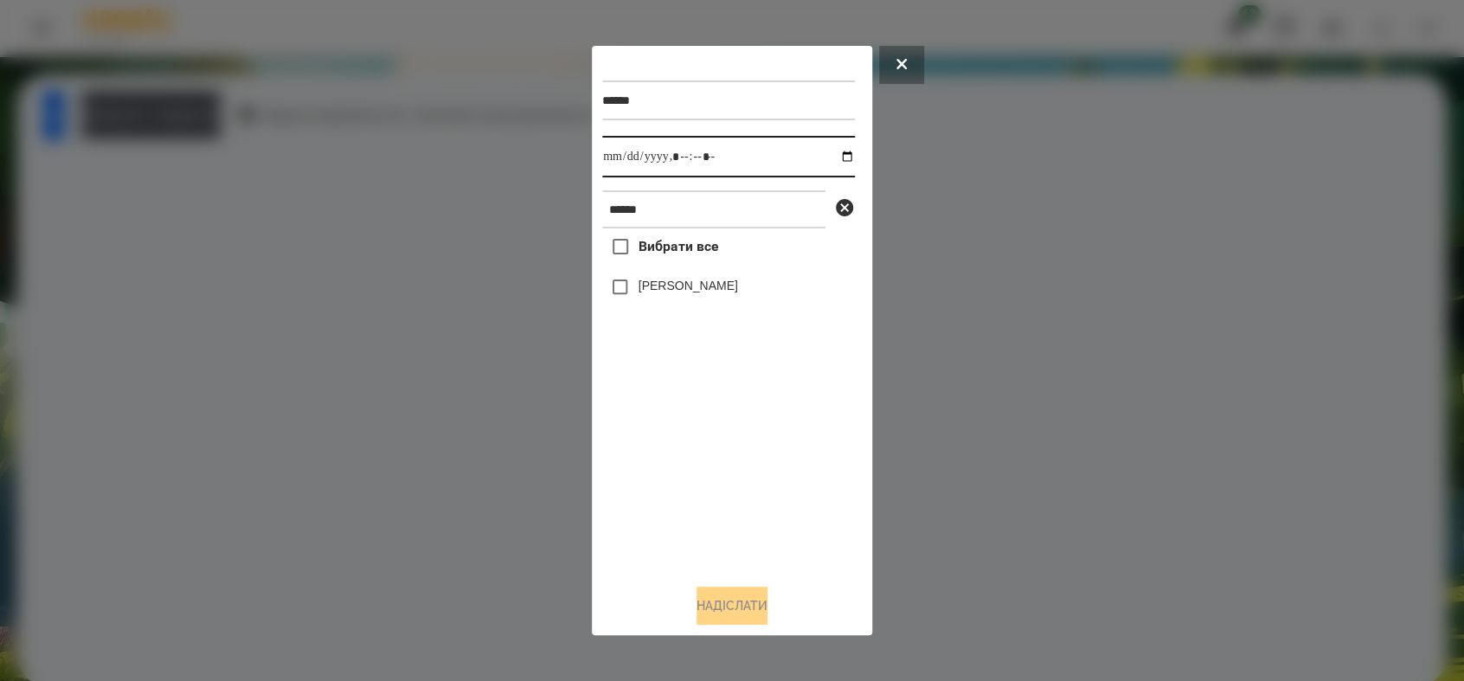
click at [830, 159] on input "datetime-local" at bounding box center [728, 157] width 253 height 42
type input "**********"
click at [635, 513] on div "Вибрати все [PERSON_NAME]" at bounding box center [728, 398] width 253 height 341
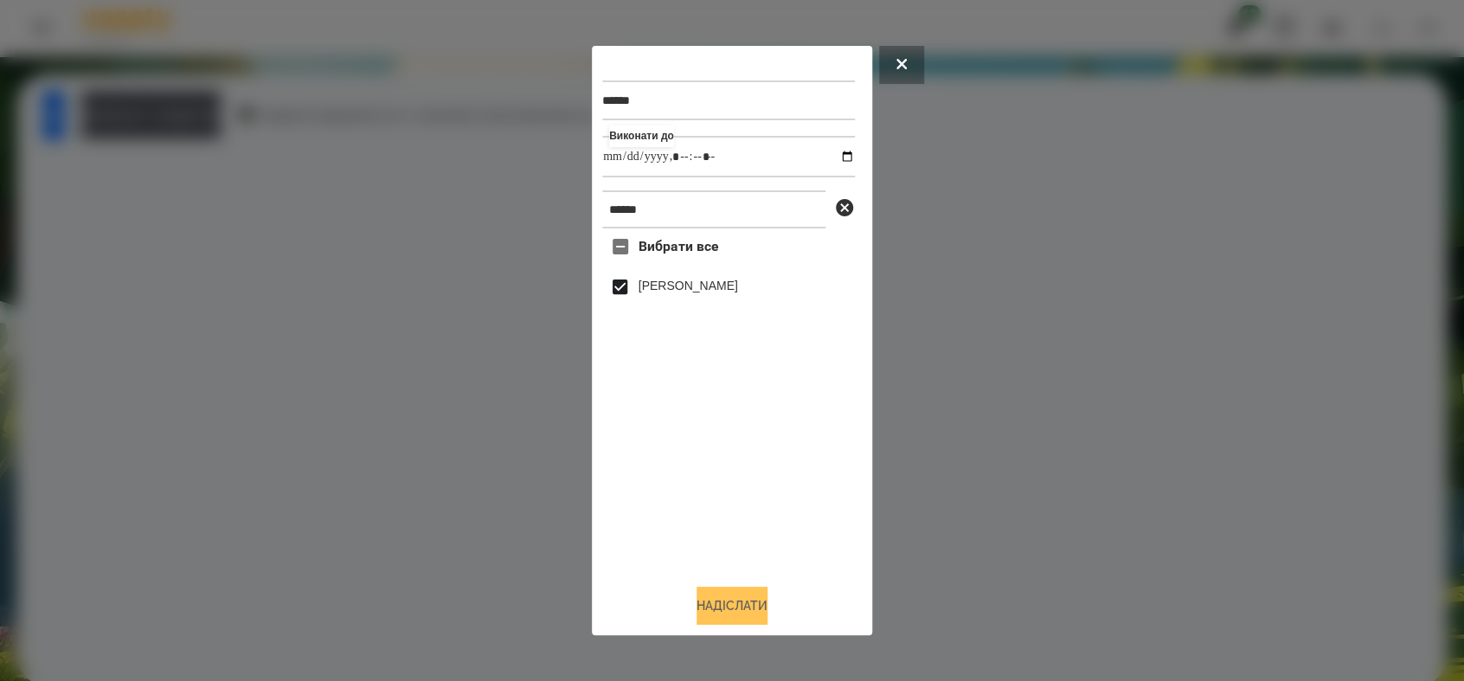
click at [713, 599] on button "Надіслати" at bounding box center [731, 605] width 71 height 38
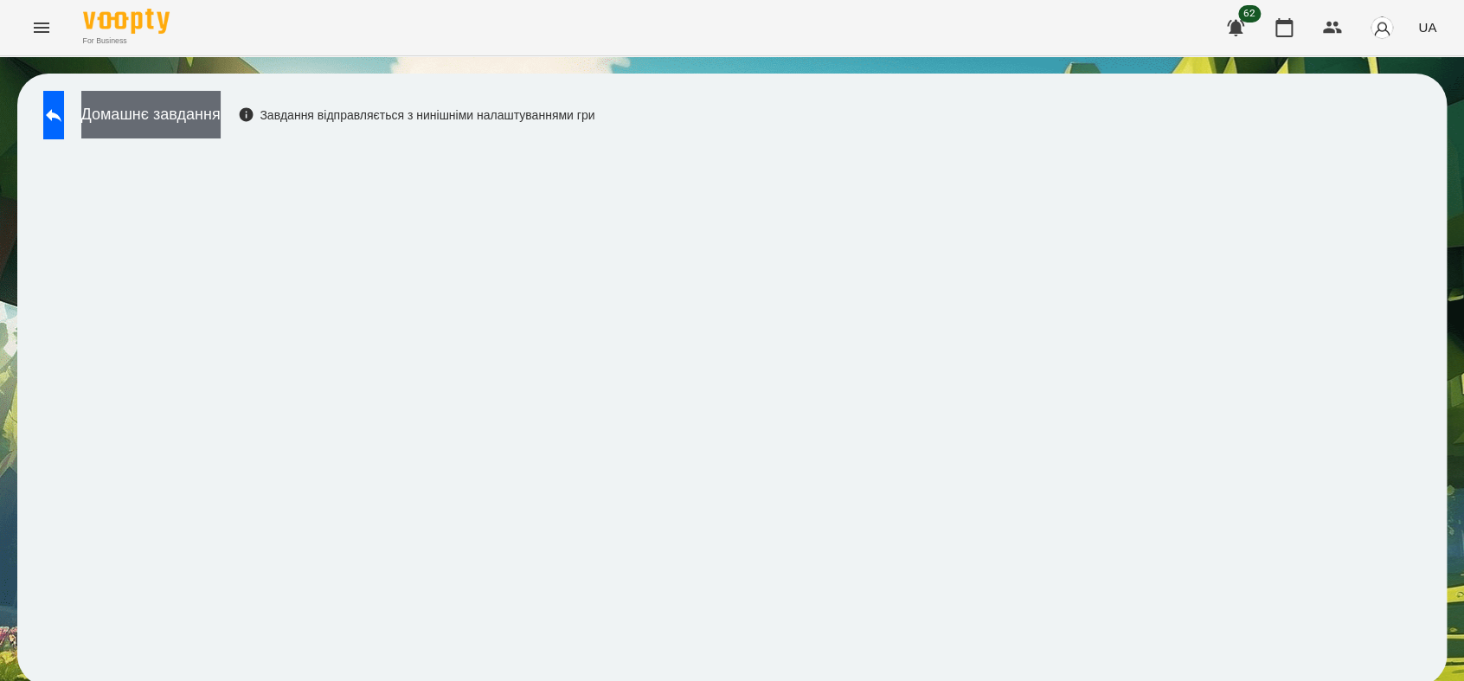
click at [165, 115] on button "Домашнє завдання" at bounding box center [150, 115] width 139 height 48
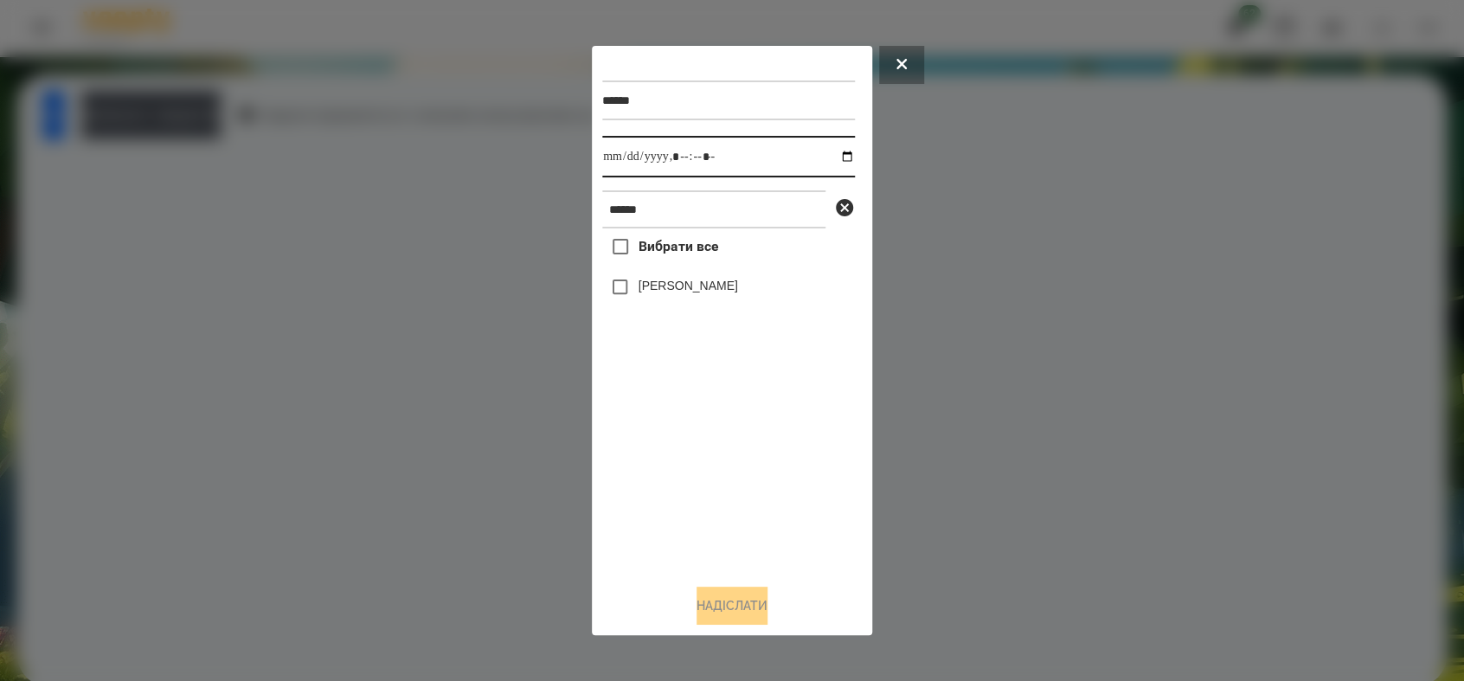
click at [830, 152] on input "datetime-local" at bounding box center [728, 157] width 253 height 42
type input "**********"
drag, startPoint x: 653, startPoint y: 510, endPoint x: 651, endPoint y: 466, distance: 44.1
click at [653, 508] on div "Вибрати все [PERSON_NAME]" at bounding box center [728, 398] width 253 height 341
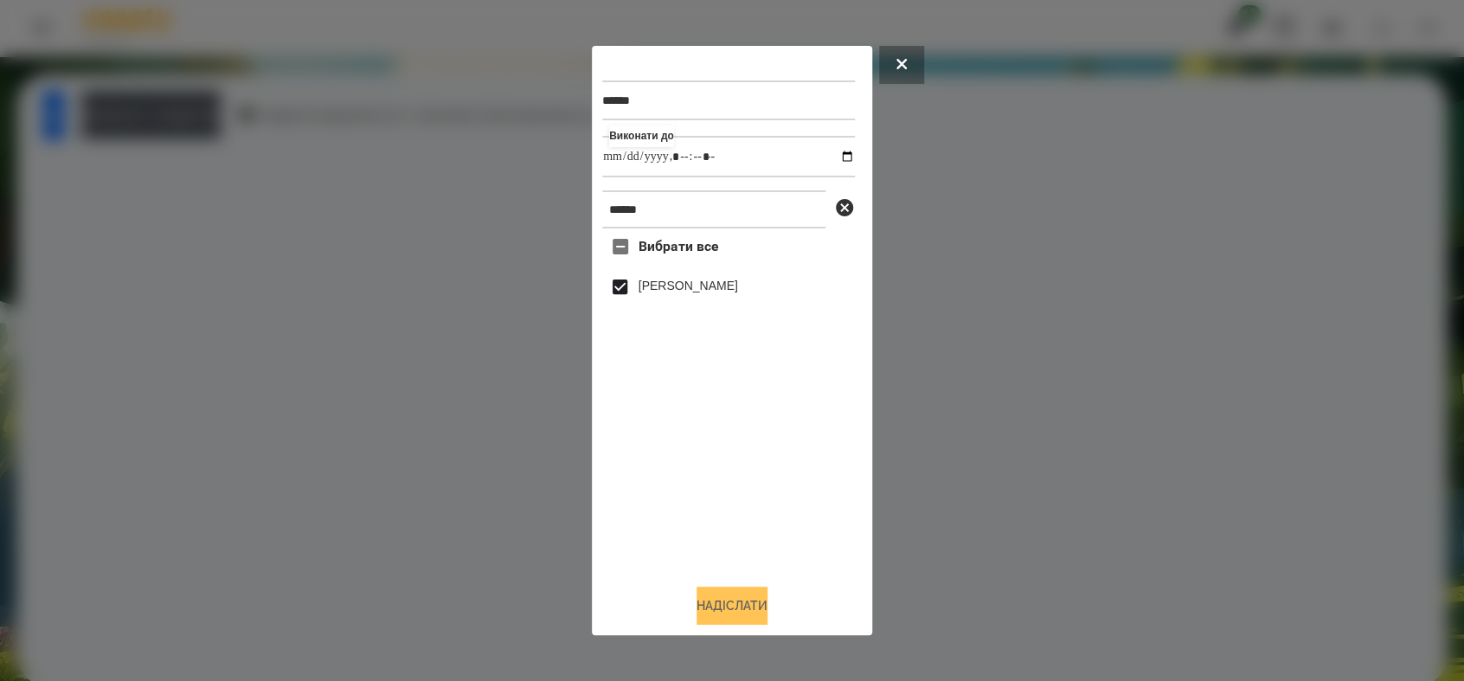
click at [727, 617] on button "Надіслати" at bounding box center [731, 605] width 71 height 38
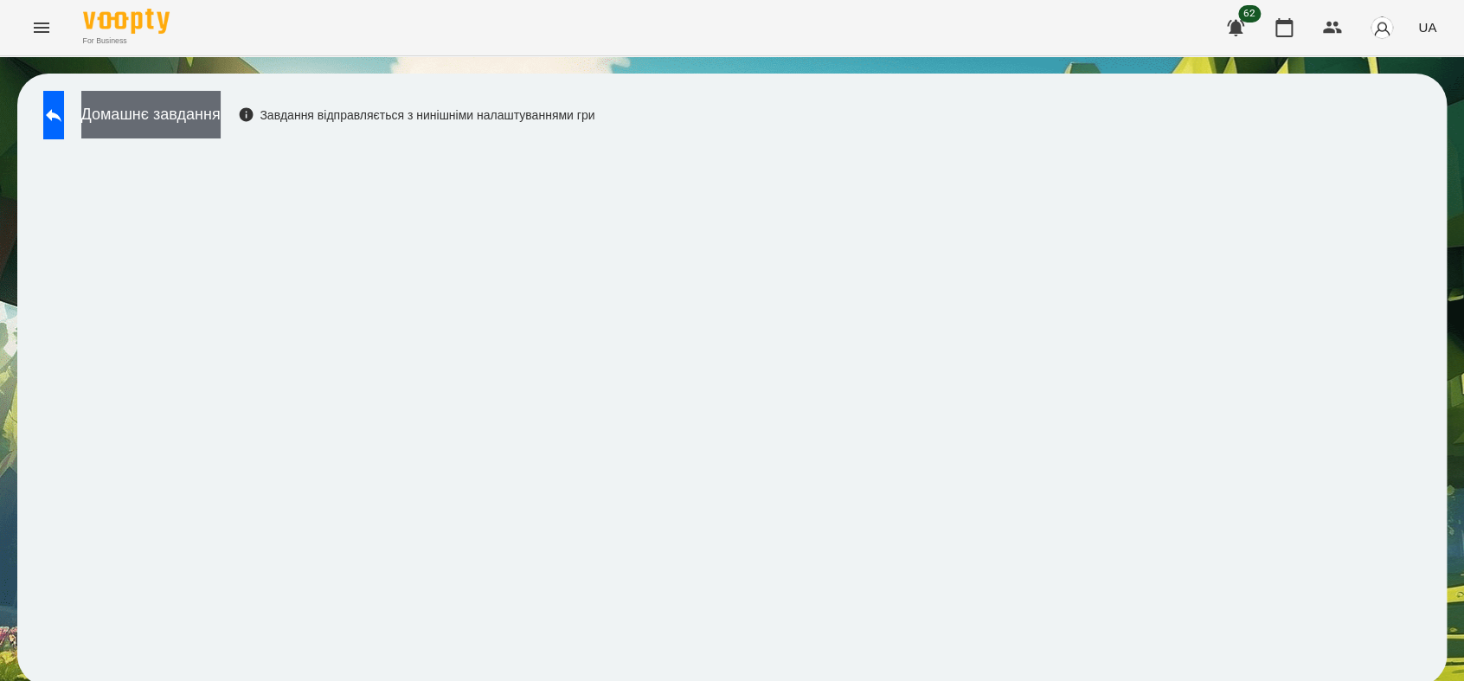
click at [204, 112] on button "Домашнє завдання" at bounding box center [150, 115] width 139 height 48
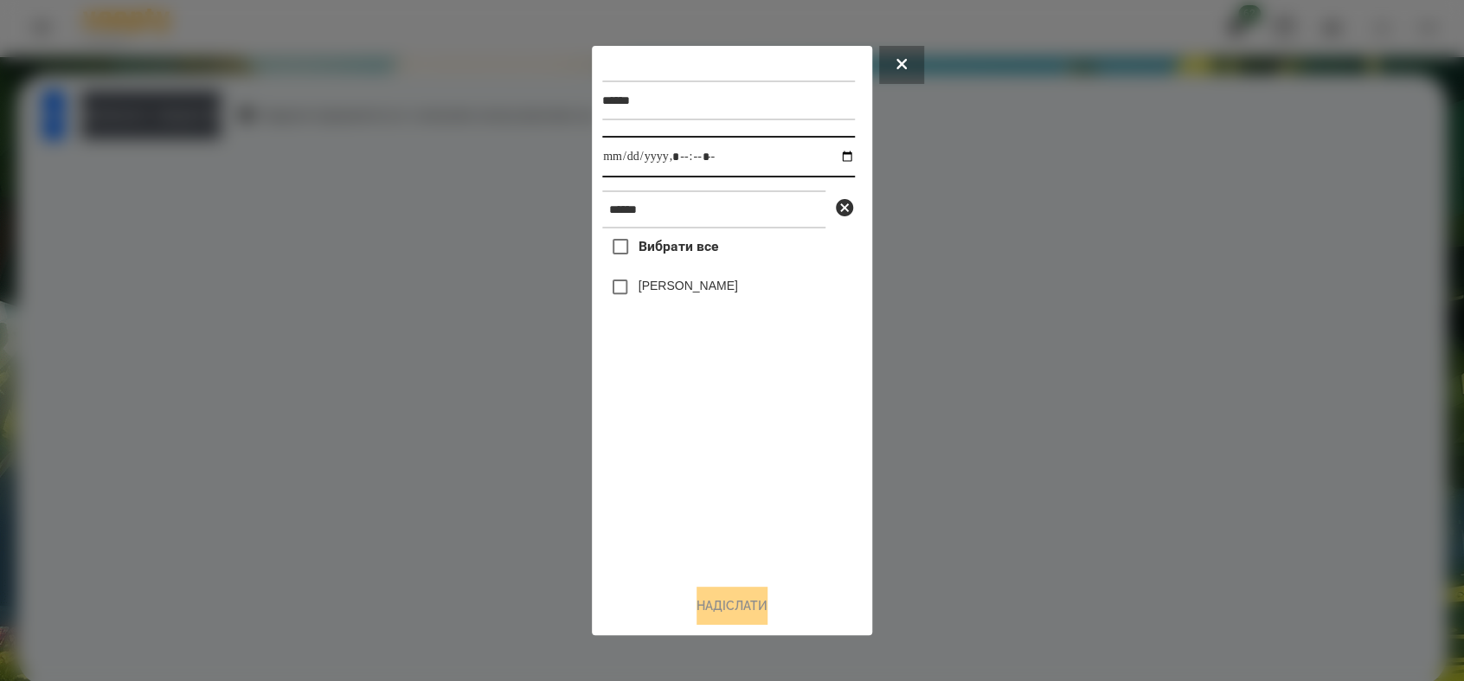
click at [832, 156] on input "datetime-local" at bounding box center [728, 157] width 253 height 42
type input "**********"
drag, startPoint x: 729, startPoint y: 514, endPoint x: 678, endPoint y: 444, distance: 86.7
click at [727, 509] on div "Вибрати все [PERSON_NAME]" at bounding box center [728, 398] width 253 height 341
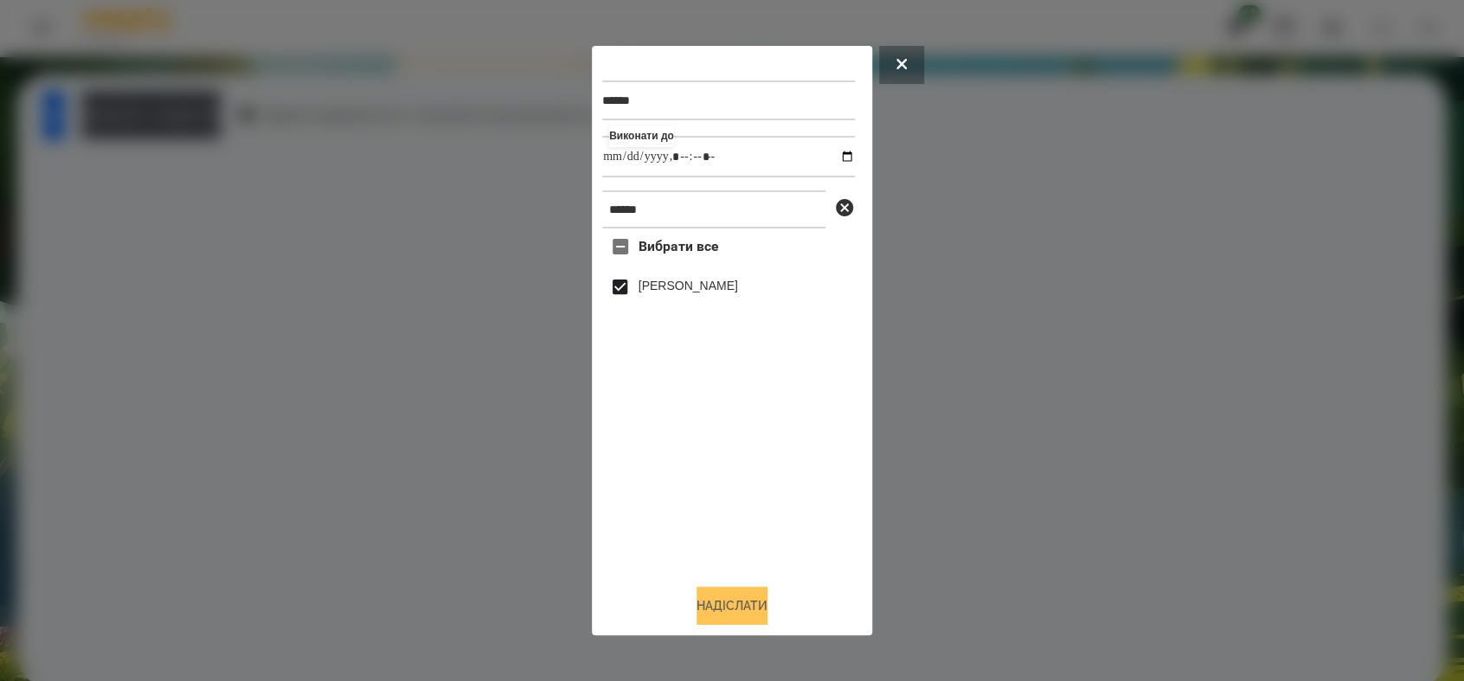
click at [738, 596] on button "Надіслати" at bounding box center [731, 605] width 71 height 38
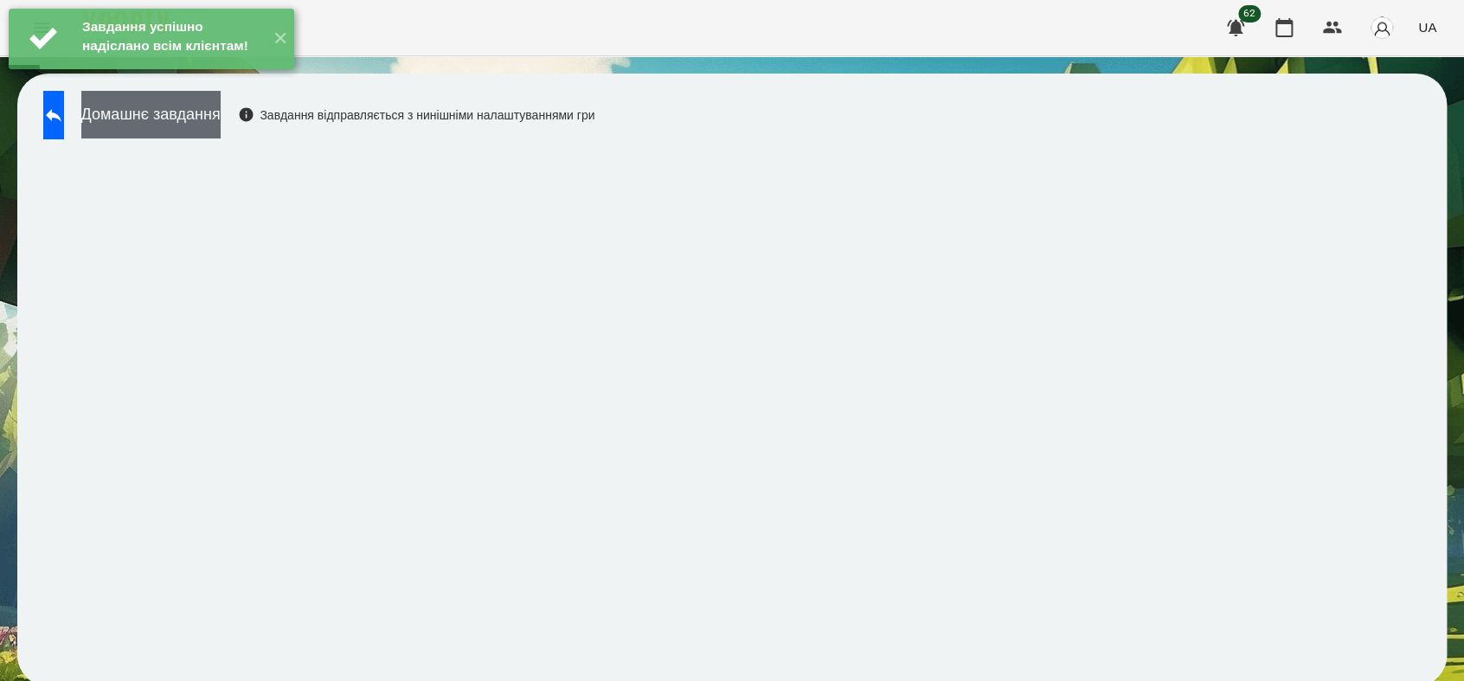
click at [221, 115] on button "Домашнє завдання" at bounding box center [150, 115] width 139 height 48
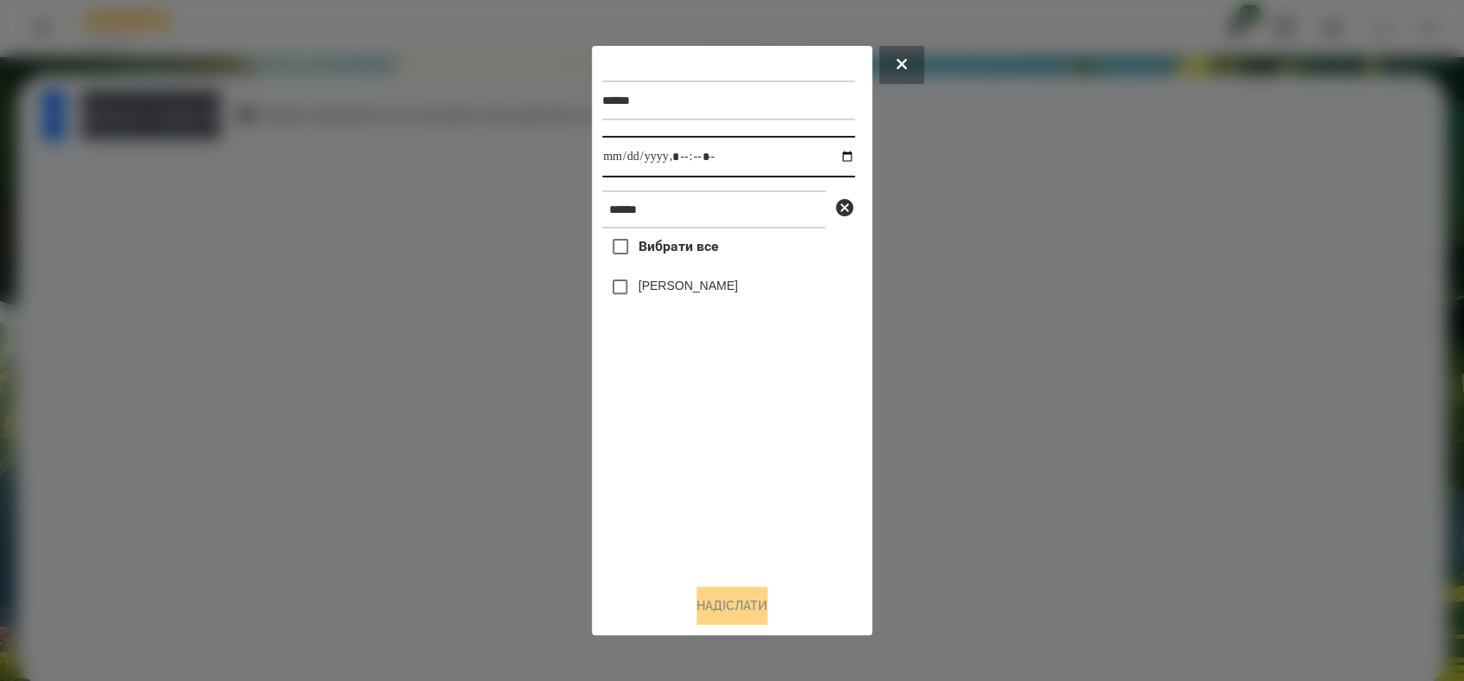
click at [835, 157] on input "datetime-local" at bounding box center [728, 157] width 253 height 42
type input "**********"
drag, startPoint x: 715, startPoint y: 479, endPoint x: 701, endPoint y: 462, distance: 22.2
click at [713, 477] on div "Вибрати все [PERSON_NAME]" at bounding box center [728, 398] width 253 height 341
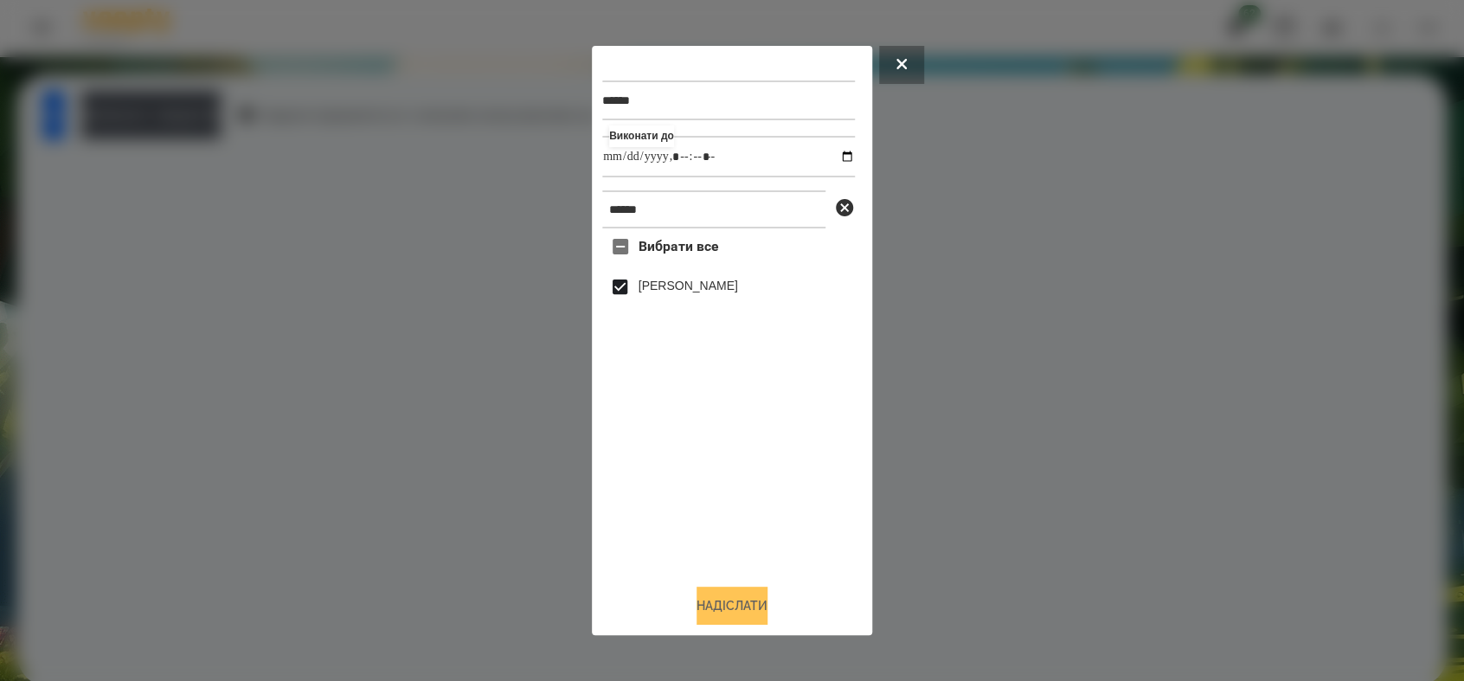
click at [765, 606] on button "Надіслати" at bounding box center [731, 605] width 71 height 38
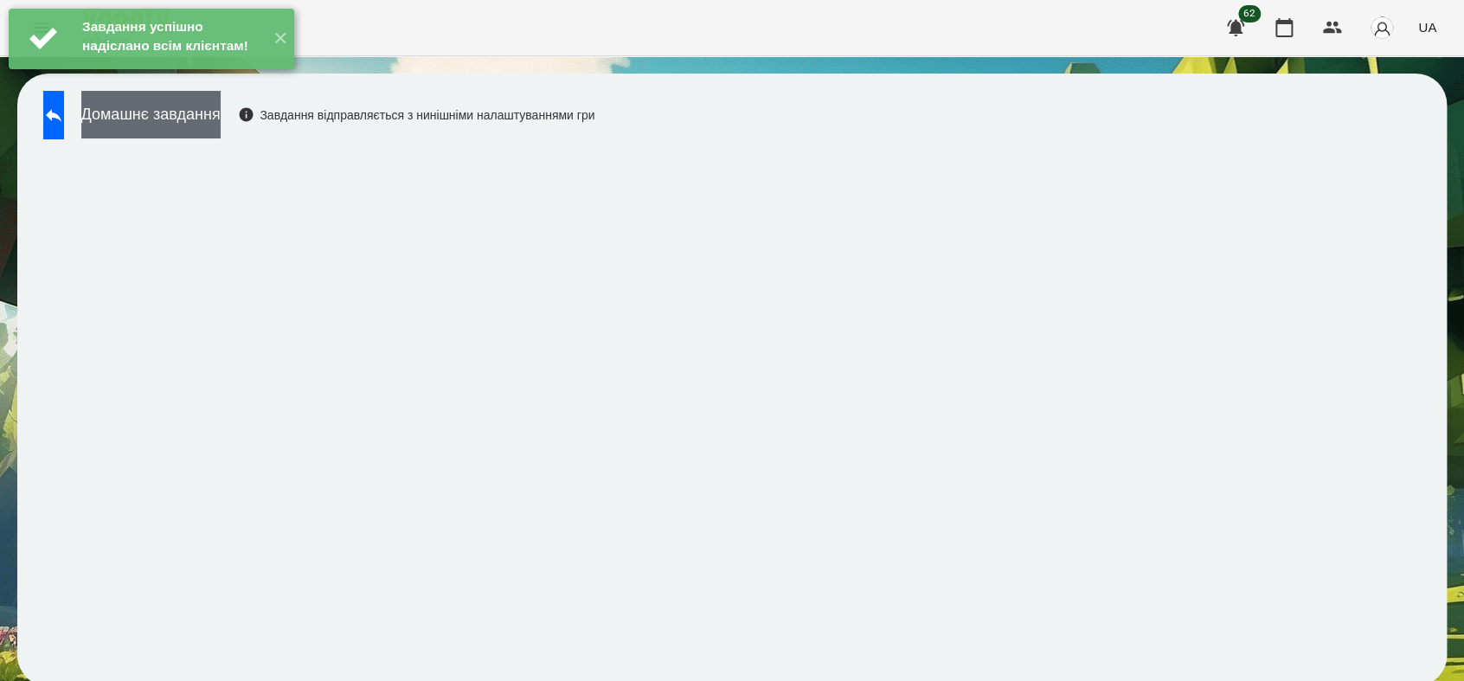
click at [181, 125] on button "Домашнє завдання" at bounding box center [150, 115] width 139 height 48
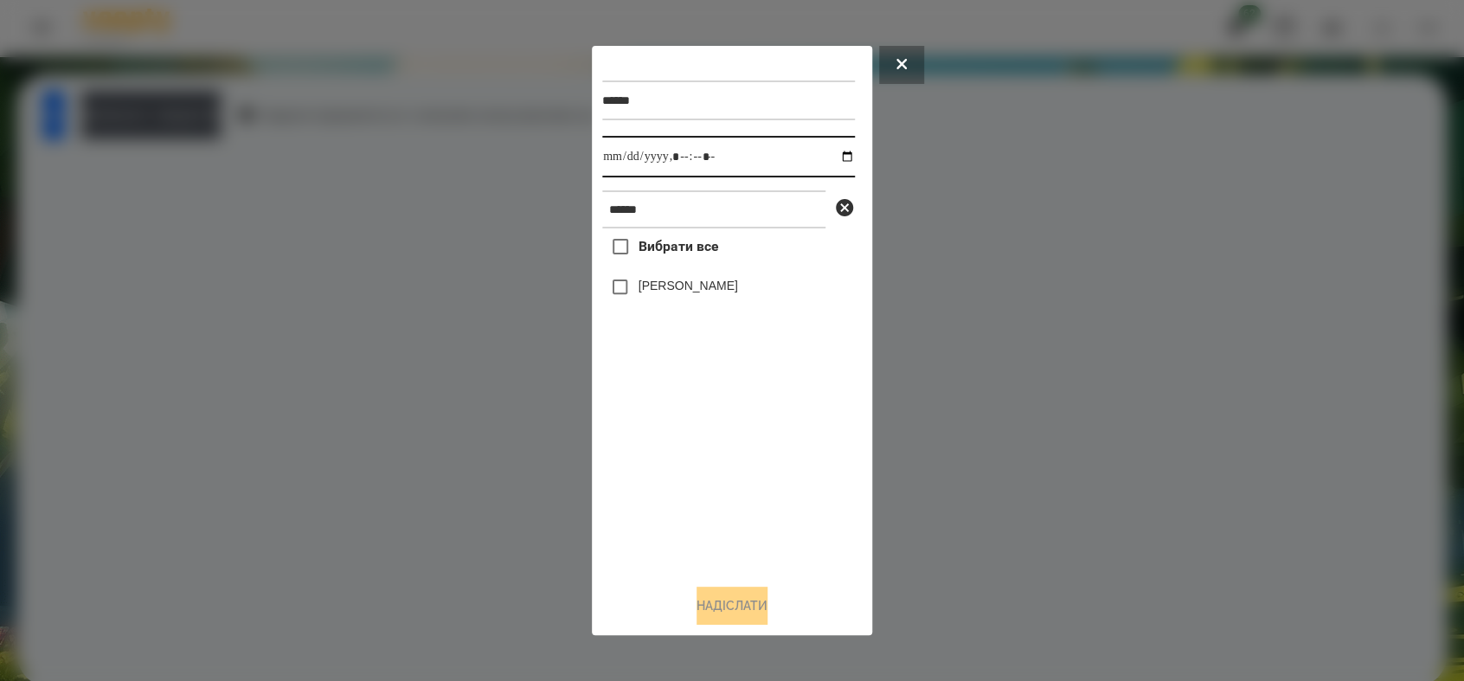
click at [834, 159] on input "datetime-local" at bounding box center [728, 157] width 253 height 42
type input "**********"
drag, startPoint x: 753, startPoint y: 535, endPoint x: 706, endPoint y: 420, distance: 124.2
click at [753, 531] on div "Вибрати все [PERSON_NAME]" at bounding box center [728, 398] width 253 height 341
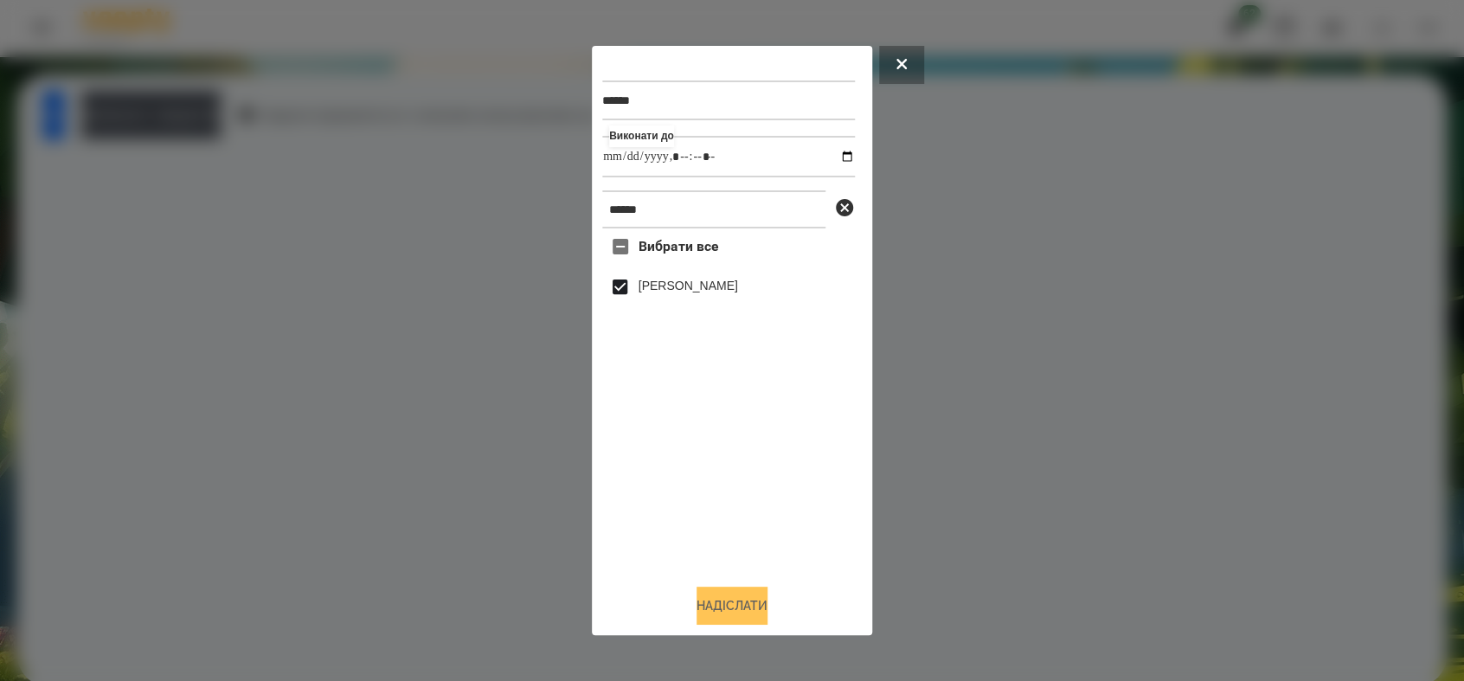
click at [762, 606] on button "Надіслати" at bounding box center [731, 605] width 71 height 38
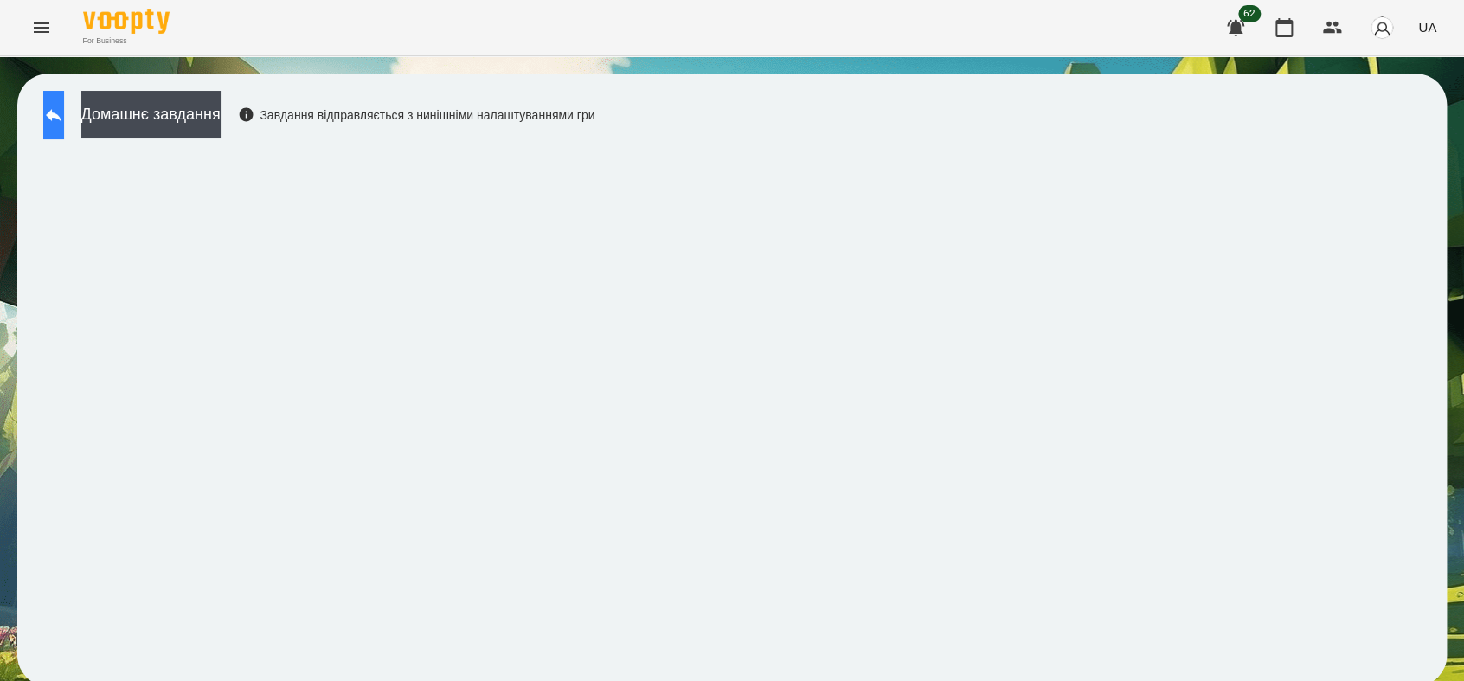
click at [60, 127] on button at bounding box center [53, 115] width 21 height 48
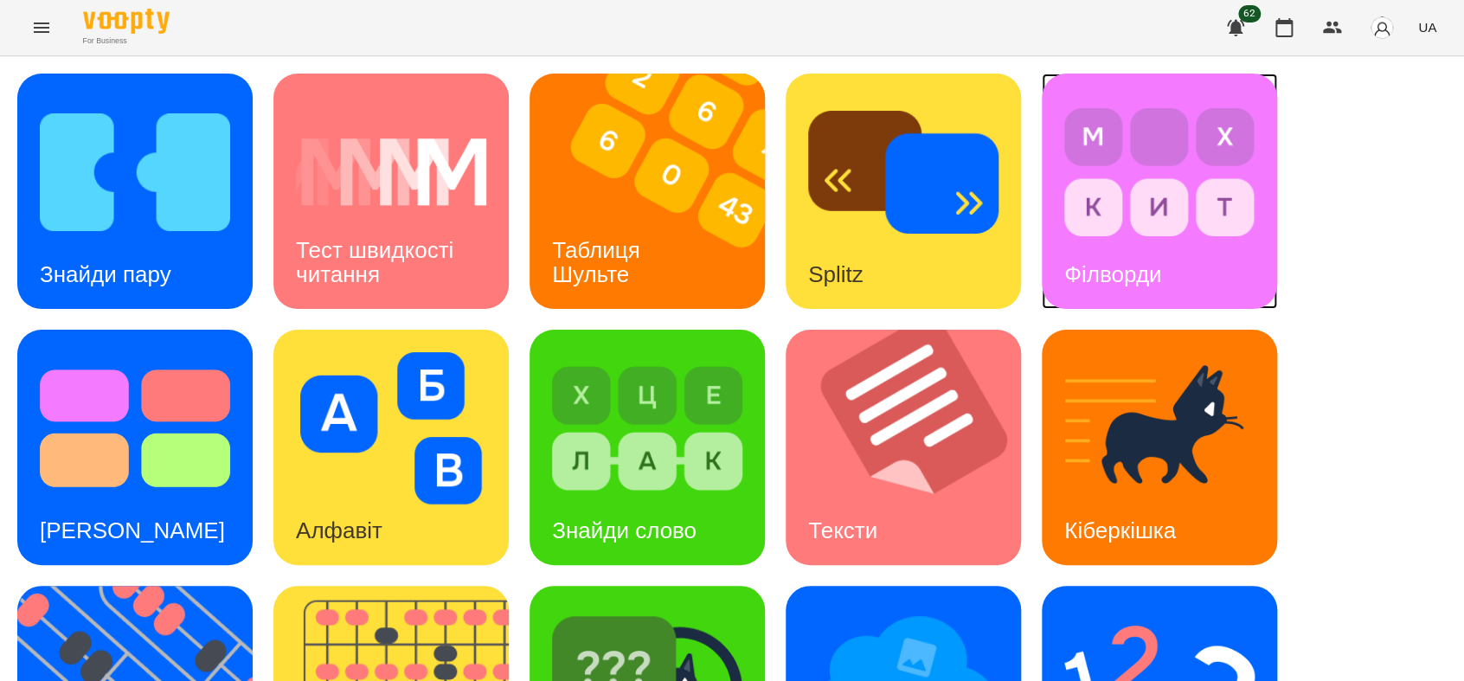
click at [1095, 234] on img at bounding box center [1159, 172] width 190 height 152
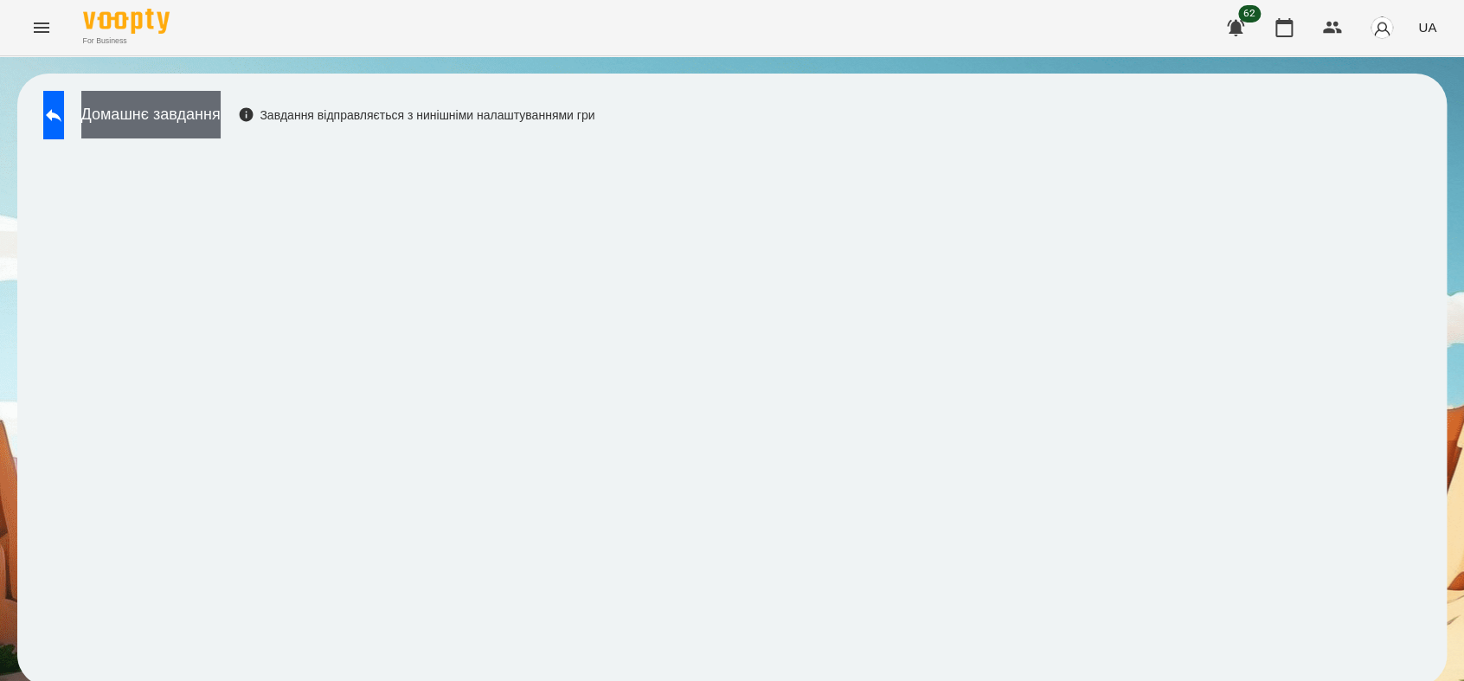
click at [162, 125] on button "Домашнє завдання" at bounding box center [150, 115] width 139 height 48
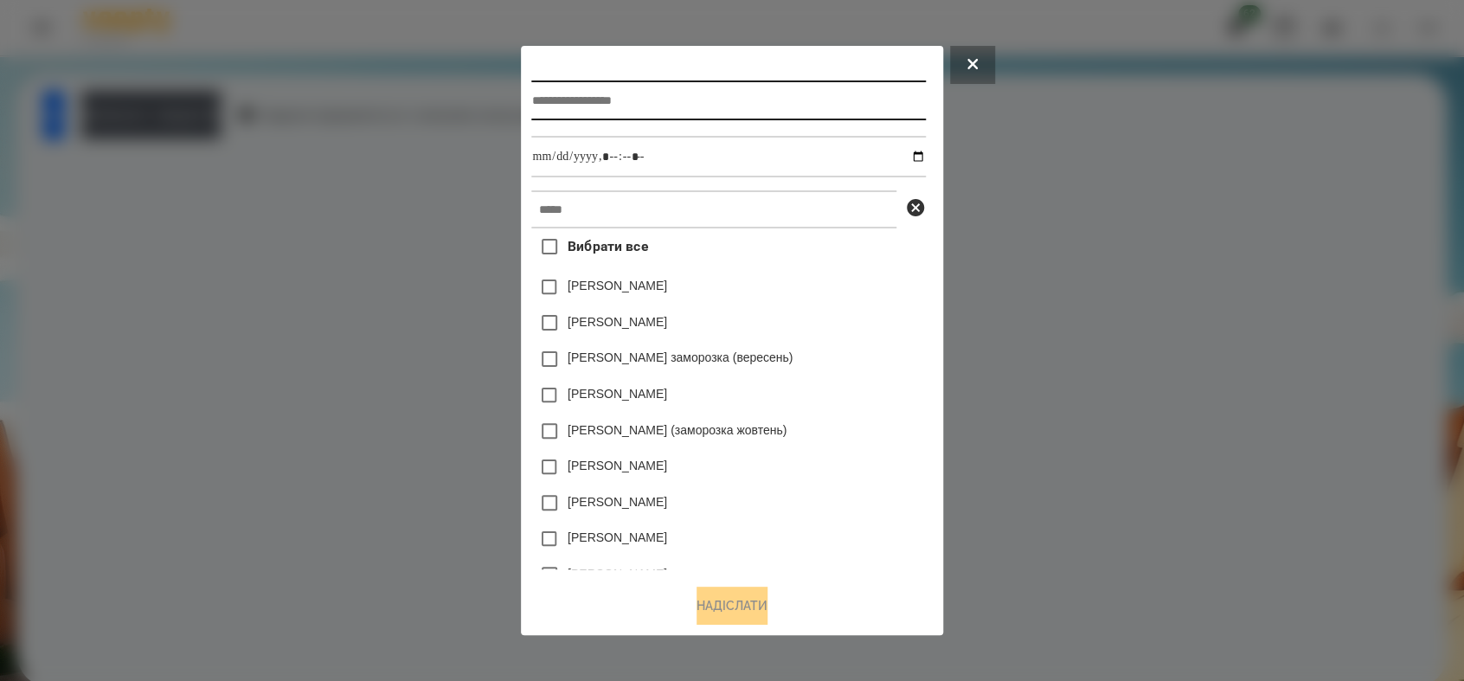
drag, startPoint x: 558, startPoint y: 79, endPoint x: 560, endPoint y: 92, distance: 13.1
click at [558, 85] on input "text" at bounding box center [728, 100] width 394 height 40
type input "********"
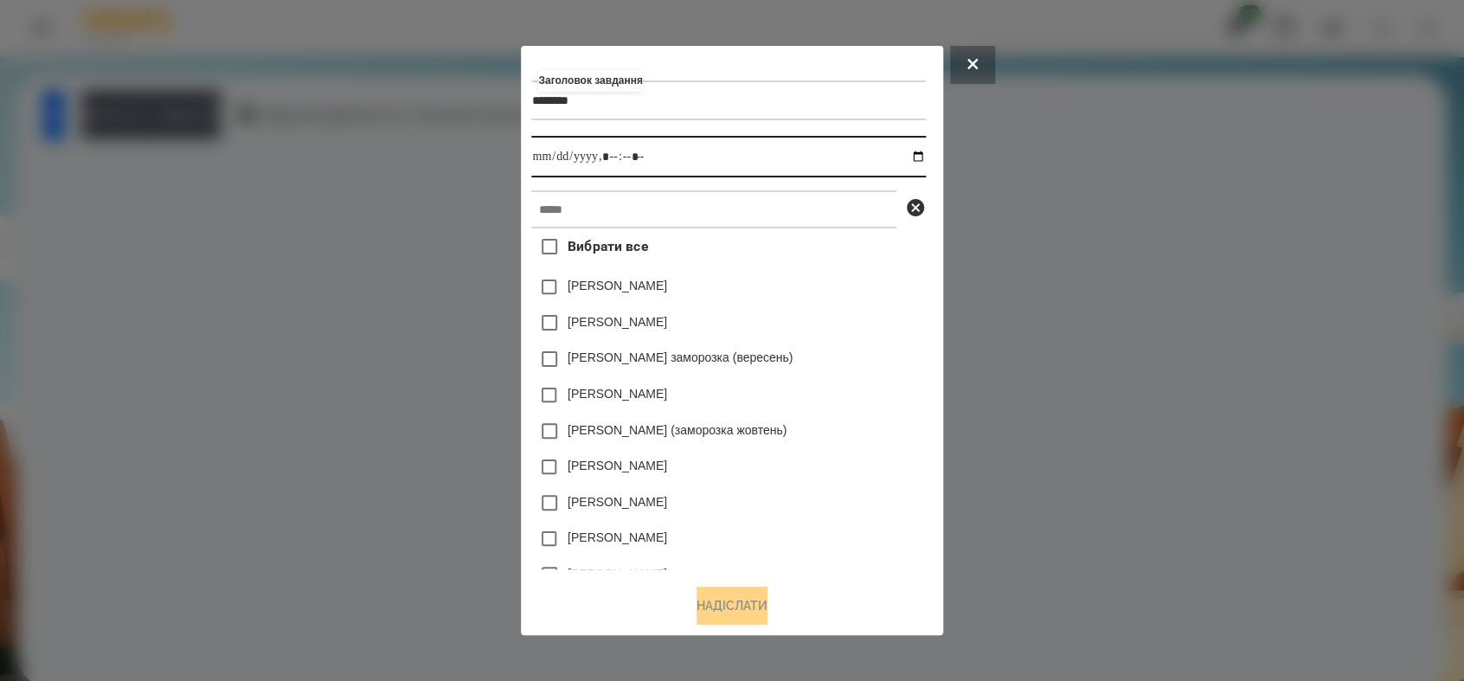
click at [925, 156] on input "datetime-local" at bounding box center [728, 157] width 394 height 42
click at [613, 156] on input "datetime-local" at bounding box center [728, 157] width 394 height 42
type input "**********"
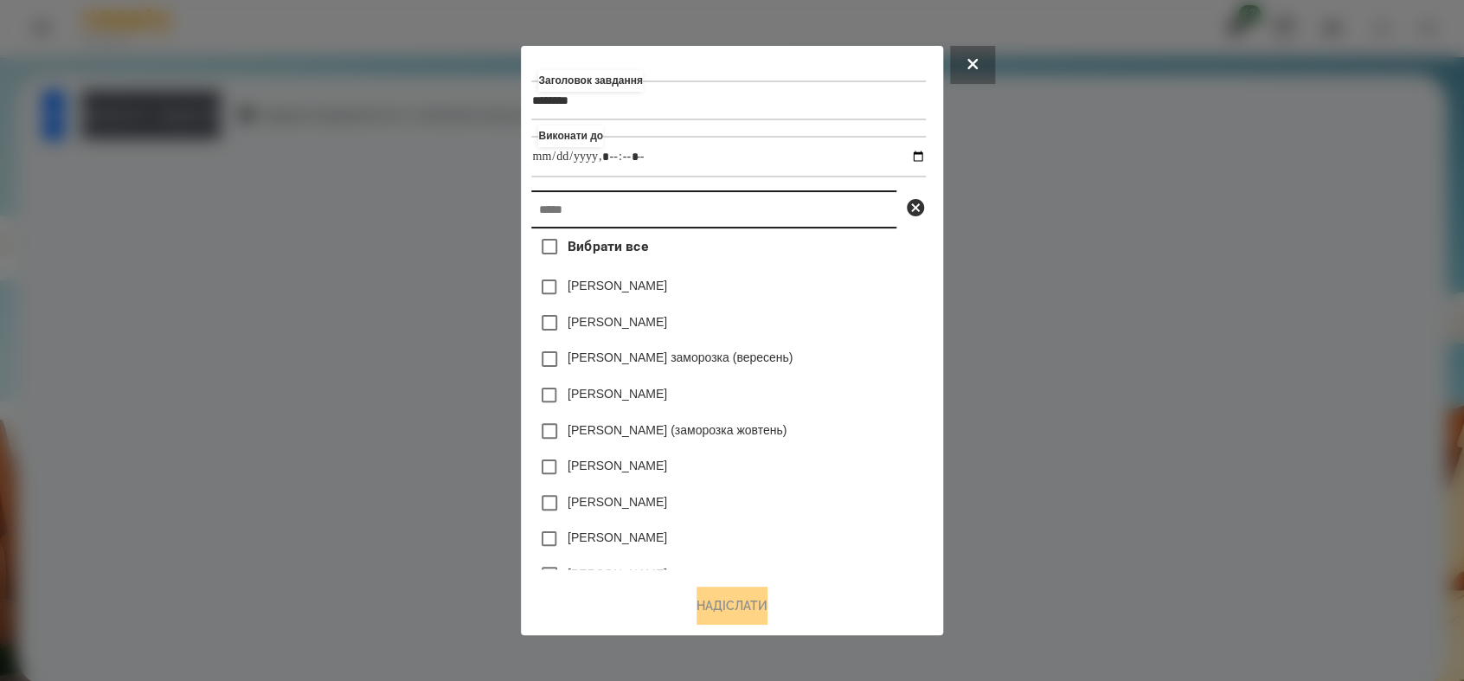
click at [569, 220] on input "text" at bounding box center [713, 209] width 365 height 38
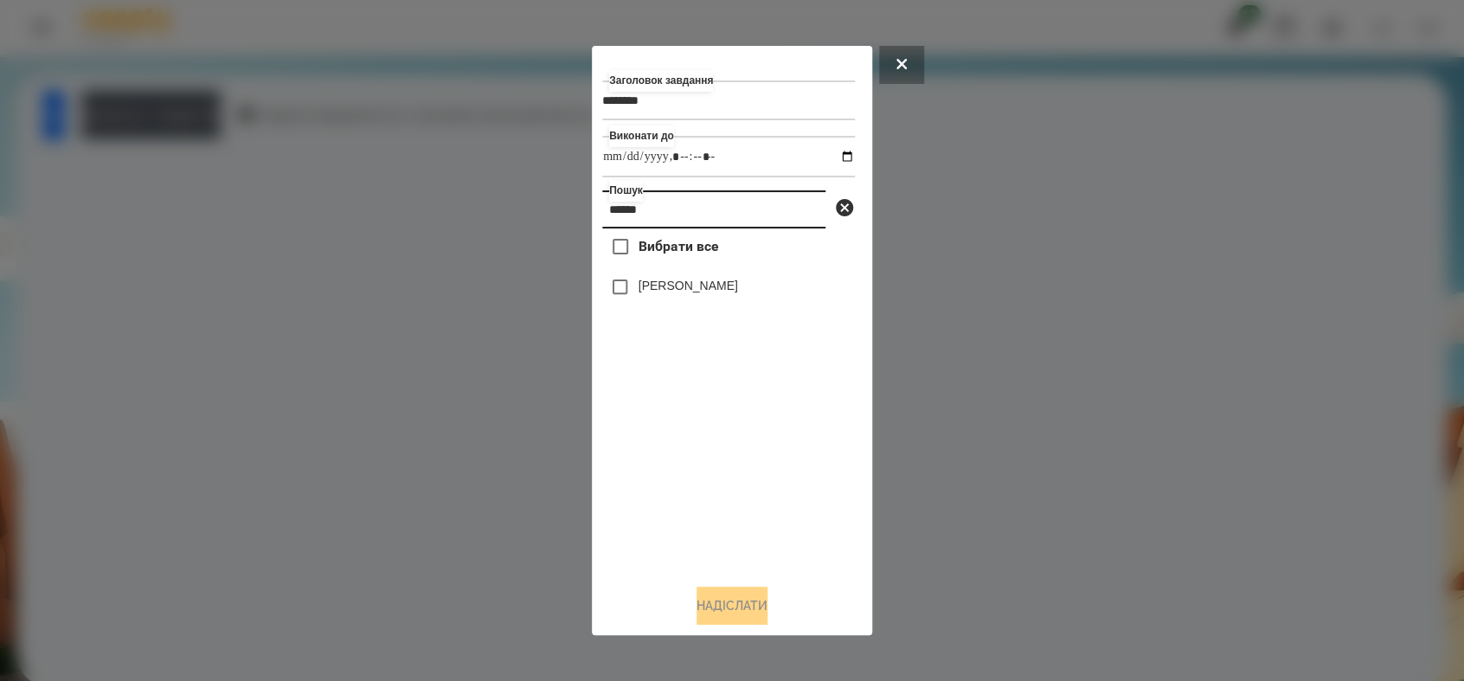
type input "******"
click at [742, 605] on button "Надіслати" at bounding box center [731, 605] width 71 height 38
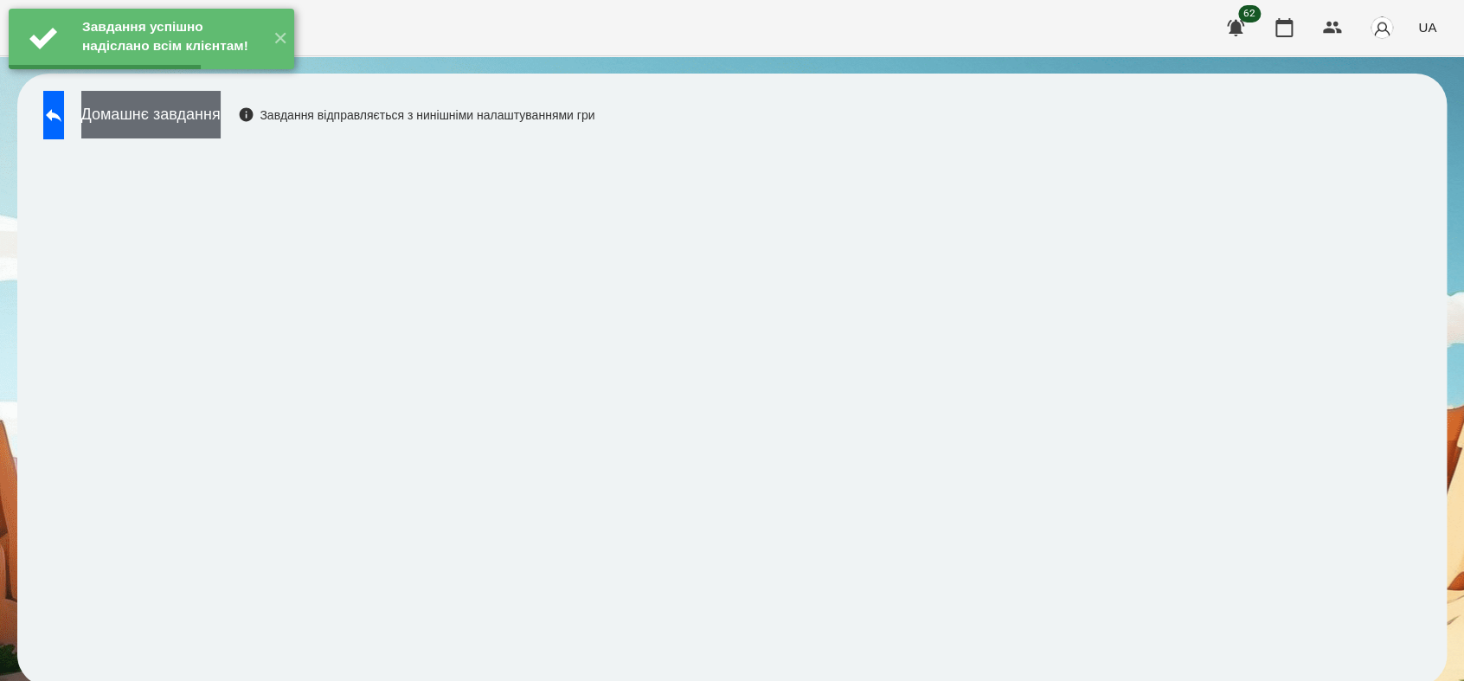
click at [221, 128] on button "Домашнє завдання" at bounding box center [150, 115] width 139 height 48
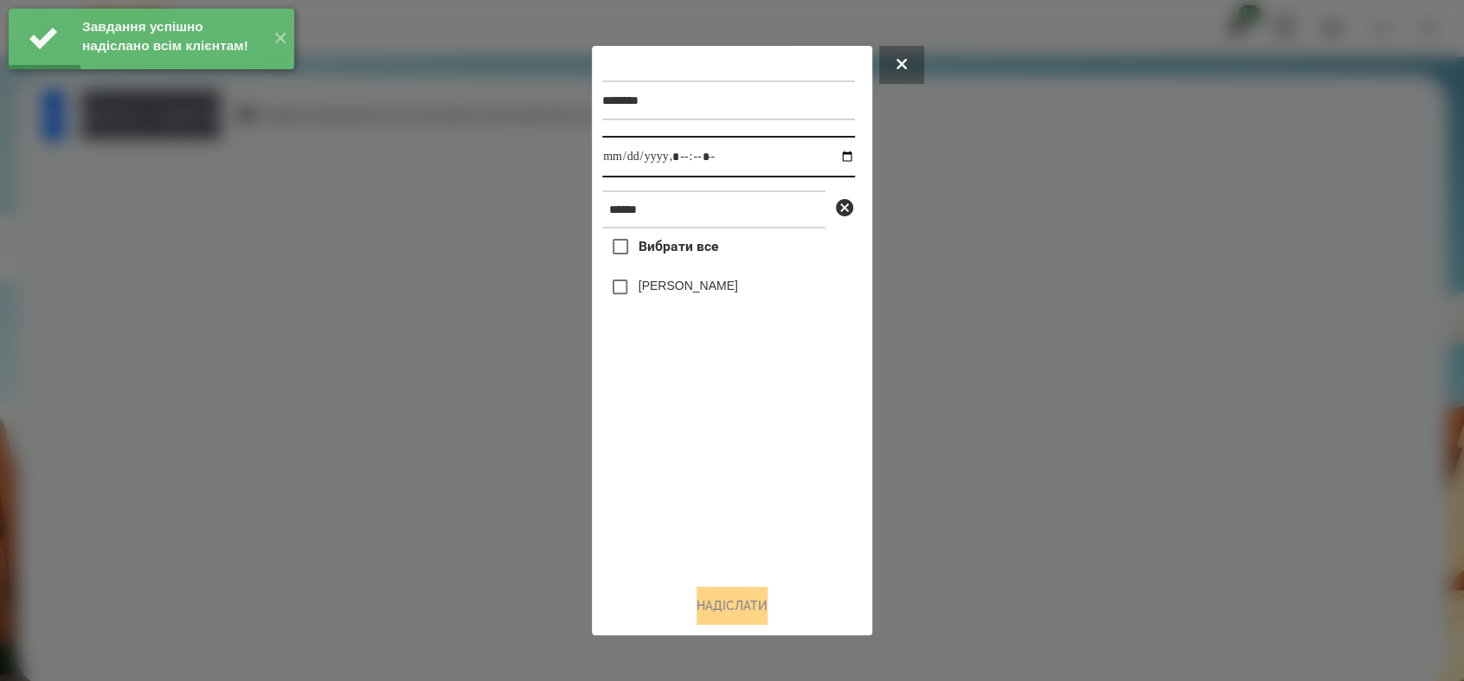
click at [830, 161] on input "datetime-local" at bounding box center [728, 157] width 253 height 42
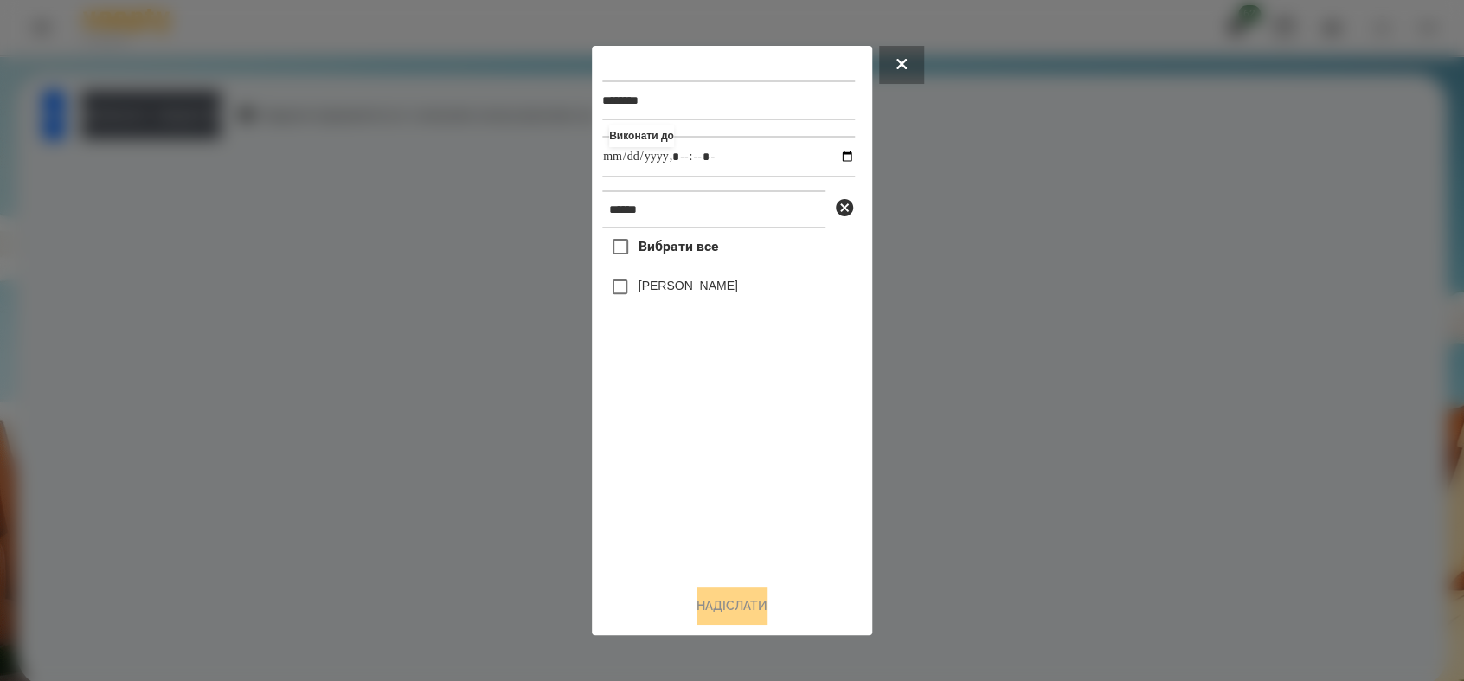
type input "**********"
drag, startPoint x: 662, startPoint y: 469, endPoint x: 663, endPoint y: 458, distance: 10.4
click at [663, 467] on div "Вибрати все [PERSON_NAME]" at bounding box center [728, 398] width 253 height 341
click at [720, 602] on button "Надіслати" at bounding box center [731, 605] width 71 height 38
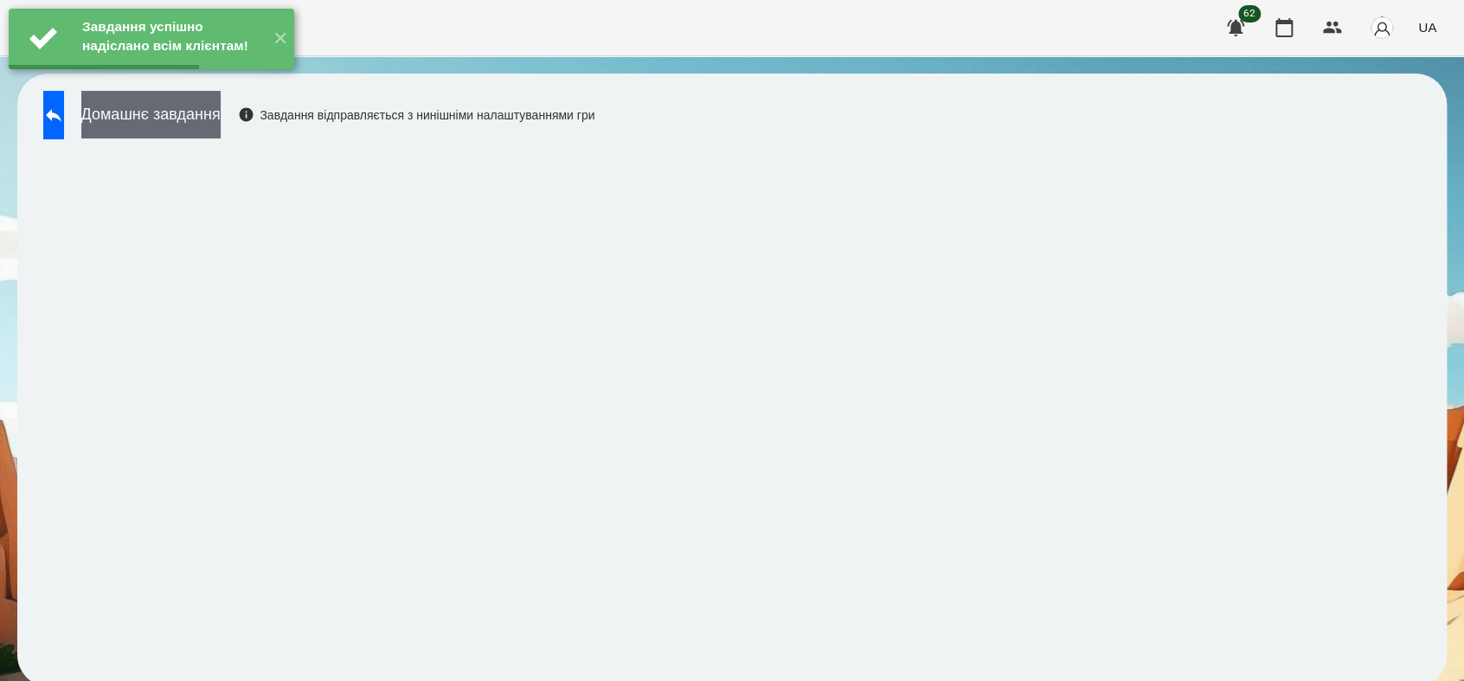
click at [205, 115] on button "Домашнє завдання" at bounding box center [150, 115] width 139 height 48
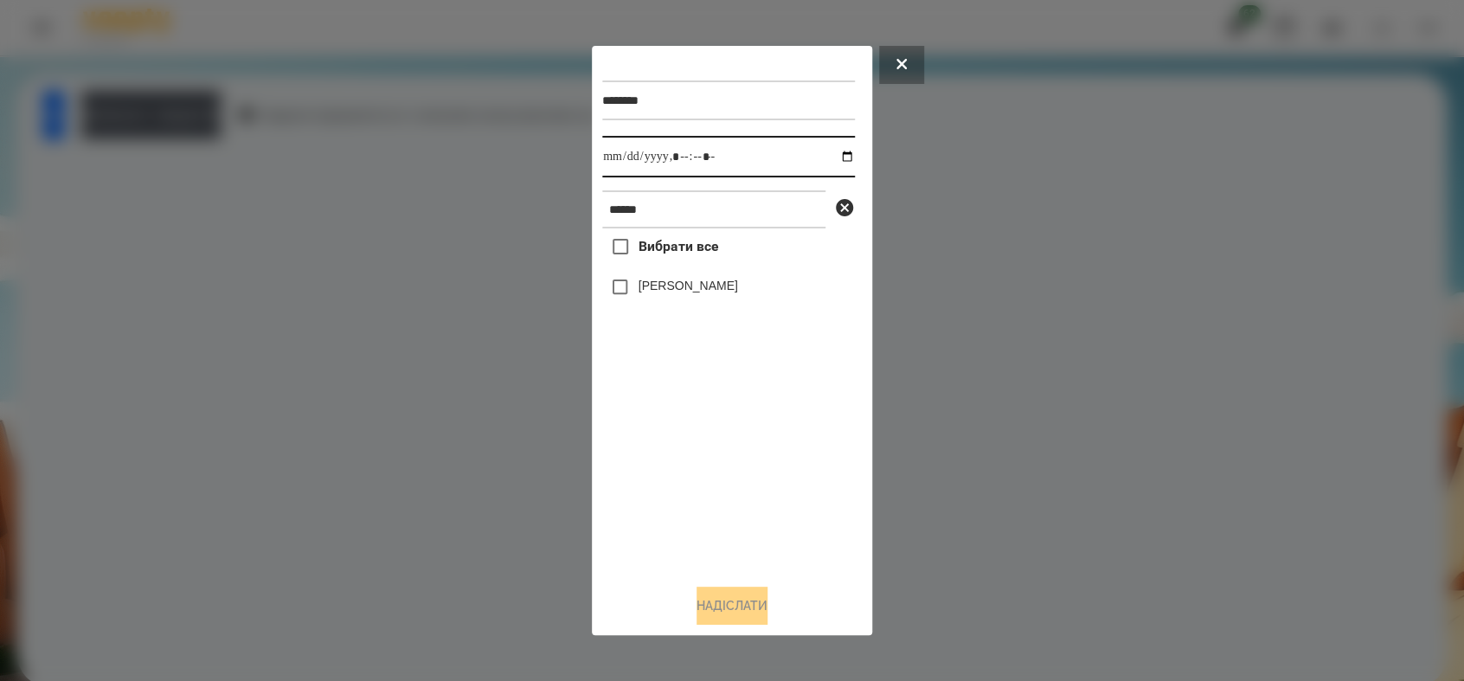
click at [829, 159] on input "datetime-local" at bounding box center [728, 157] width 253 height 42
type input "**********"
drag, startPoint x: 701, startPoint y: 503, endPoint x: 691, endPoint y: 431, distance: 72.5
click at [701, 492] on div "Вибрати все [PERSON_NAME]" at bounding box center [728, 398] width 253 height 341
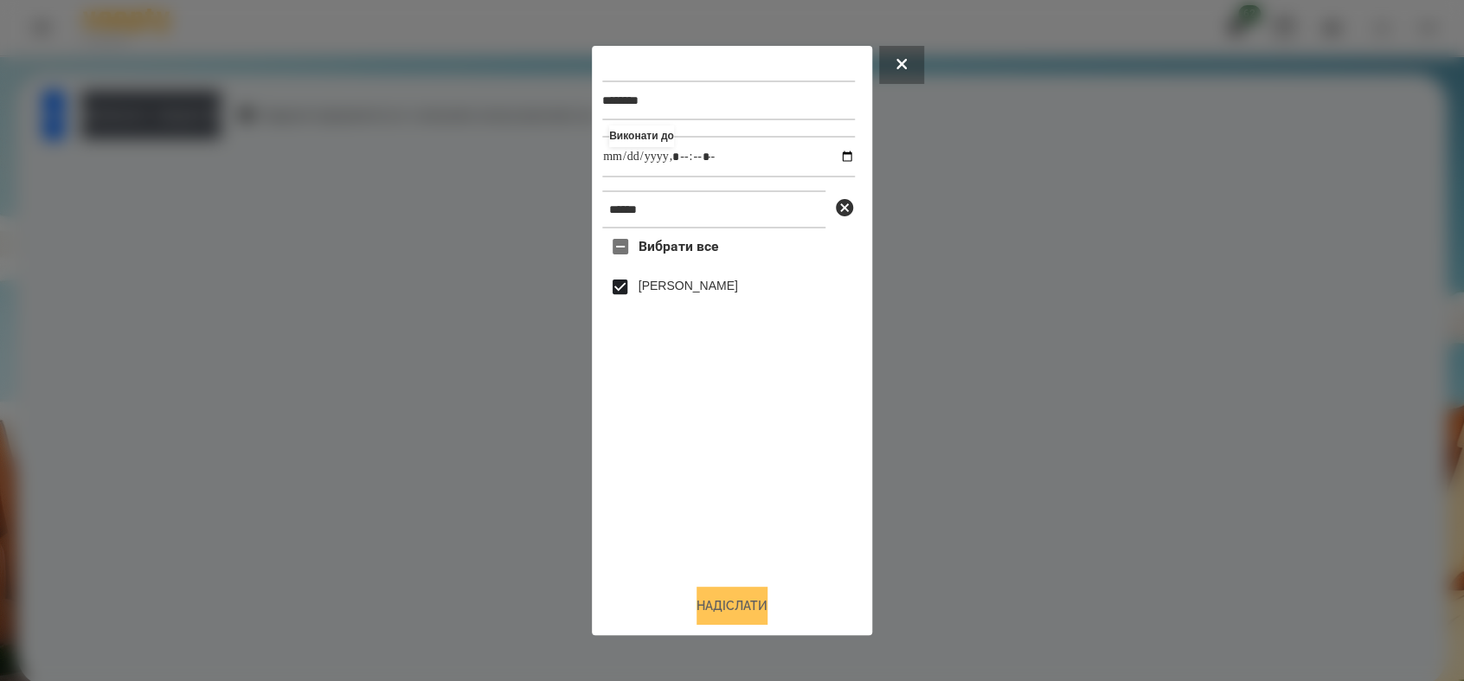
click at [737, 600] on button "Надіслати" at bounding box center [731, 605] width 71 height 38
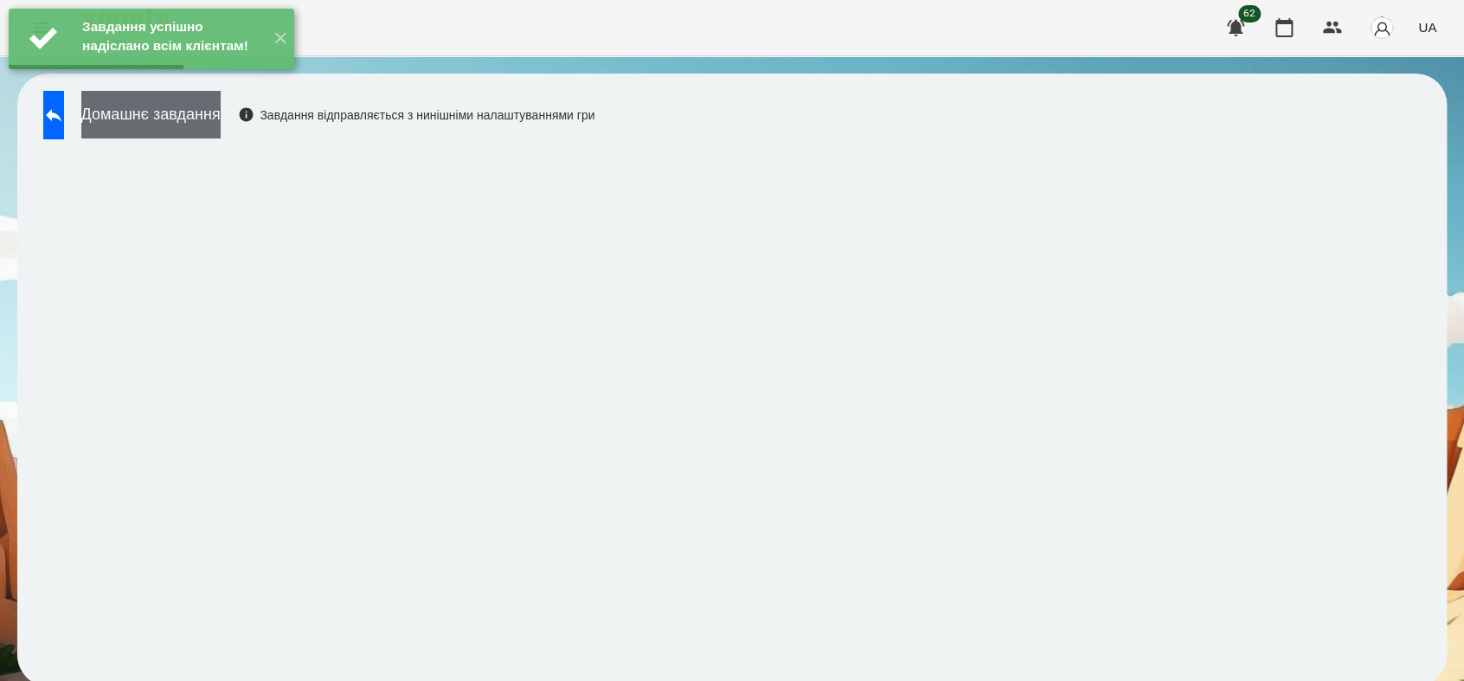
click at [221, 119] on button "Домашнє завдання" at bounding box center [150, 115] width 139 height 48
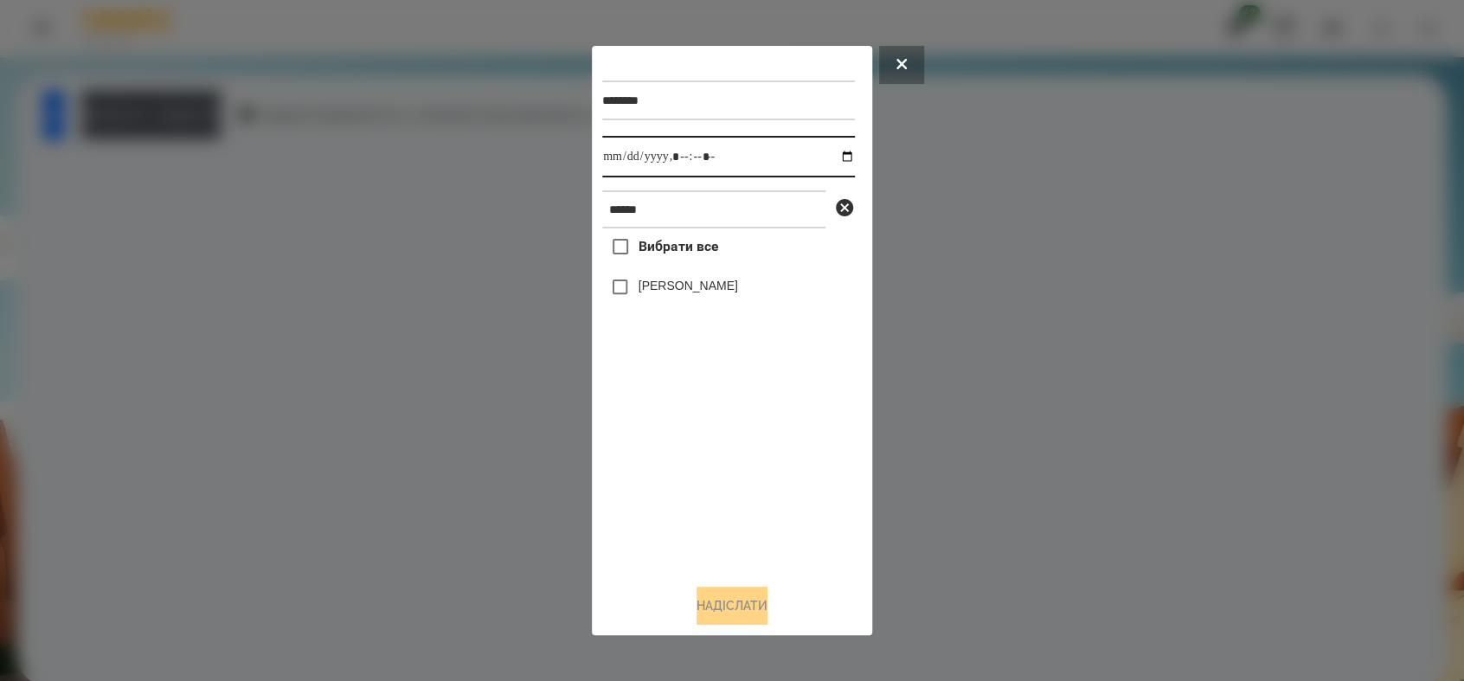
click at [839, 154] on input "datetime-local" at bounding box center [728, 157] width 253 height 42
type input "**********"
drag, startPoint x: 700, startPoint y: 477, endPoint x: 699, endPoint y: 469, distance: 8.7
click at [700, 476] on div "Вибрати все [PERSON_NAME]" at bounding box center [728, 398] width 253 height 341
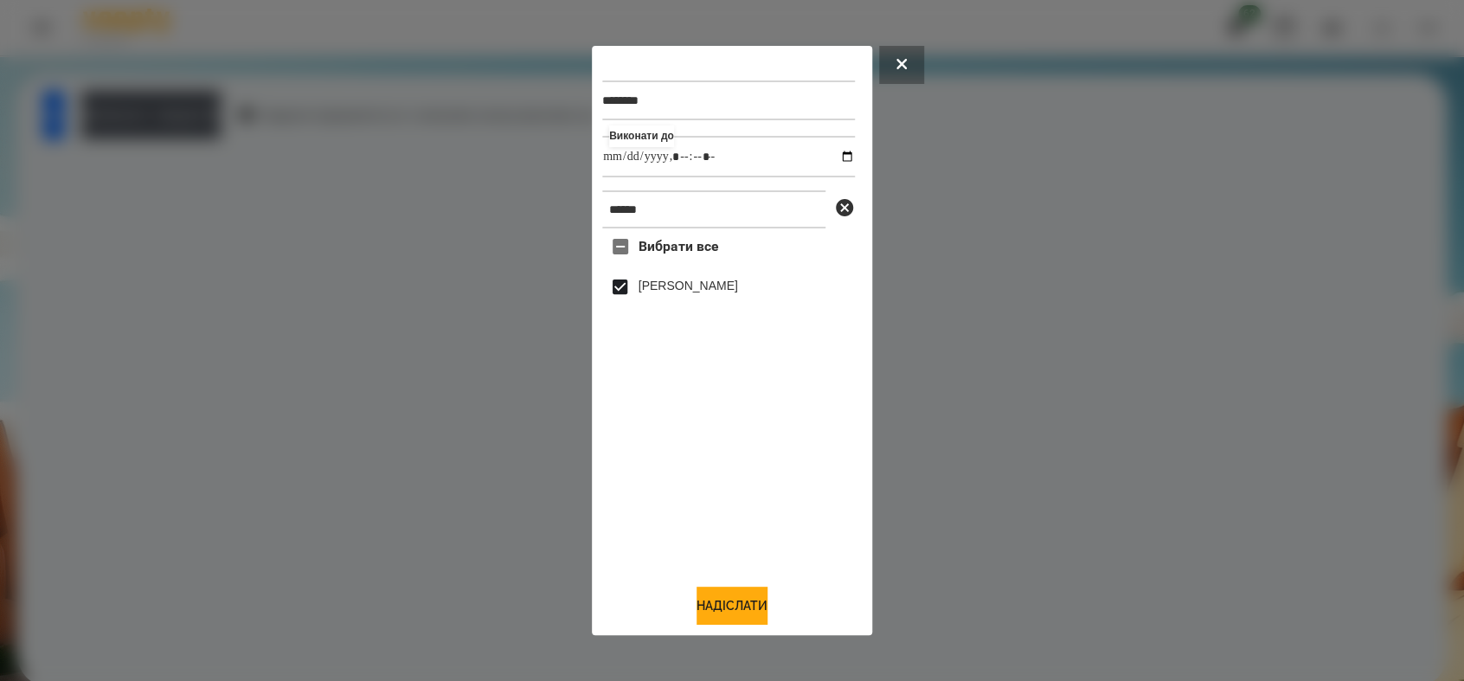
drag, startPoint x: 749, startPoint y: 602, endPoint x: 750, endPoint y: 586, distance: 16.5
click at [752, 602] on button "Надіслати" at bounding box center [731, 605] width 71 height 38
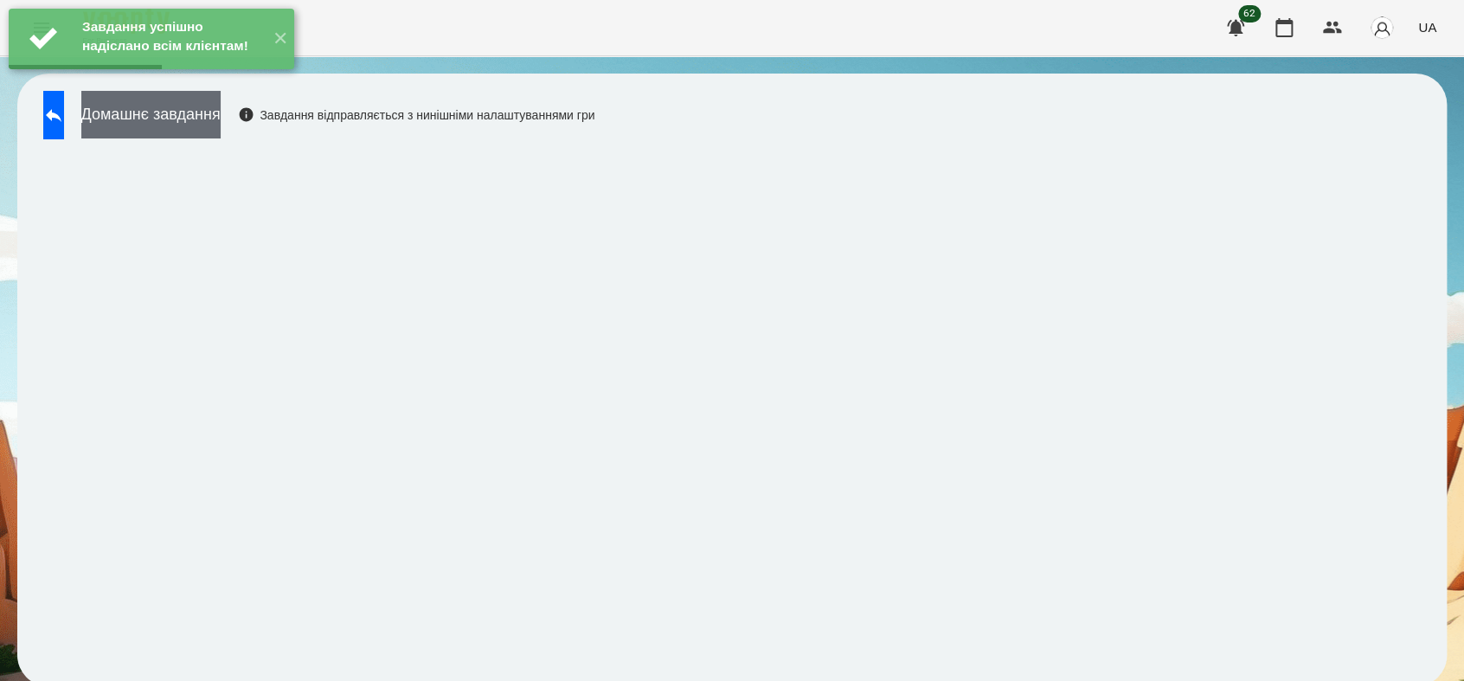
click at [221, 108] on button "Домашнє завдання" at bounding box center [150, 115] width 139 height 48
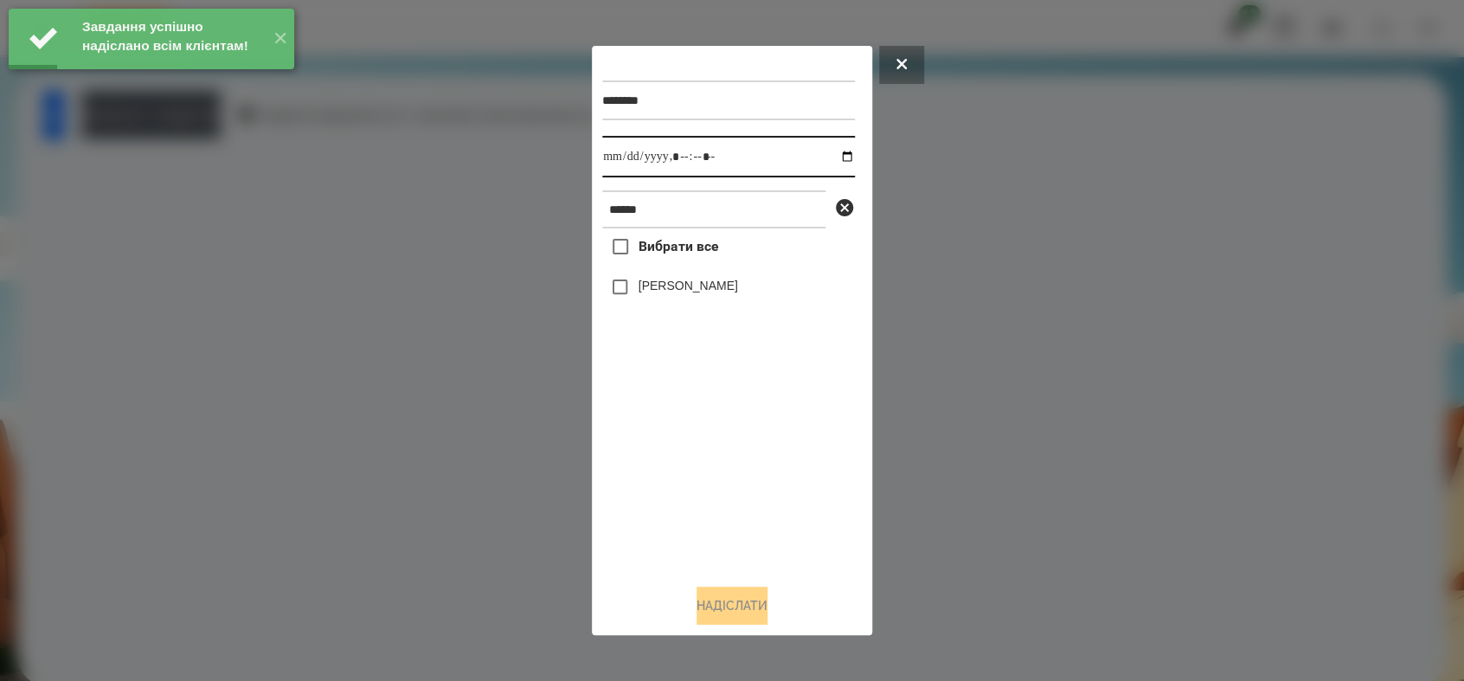
click at [837, 156] on input "datetime-local" at bounding box center [728, 157] width 253 height 42
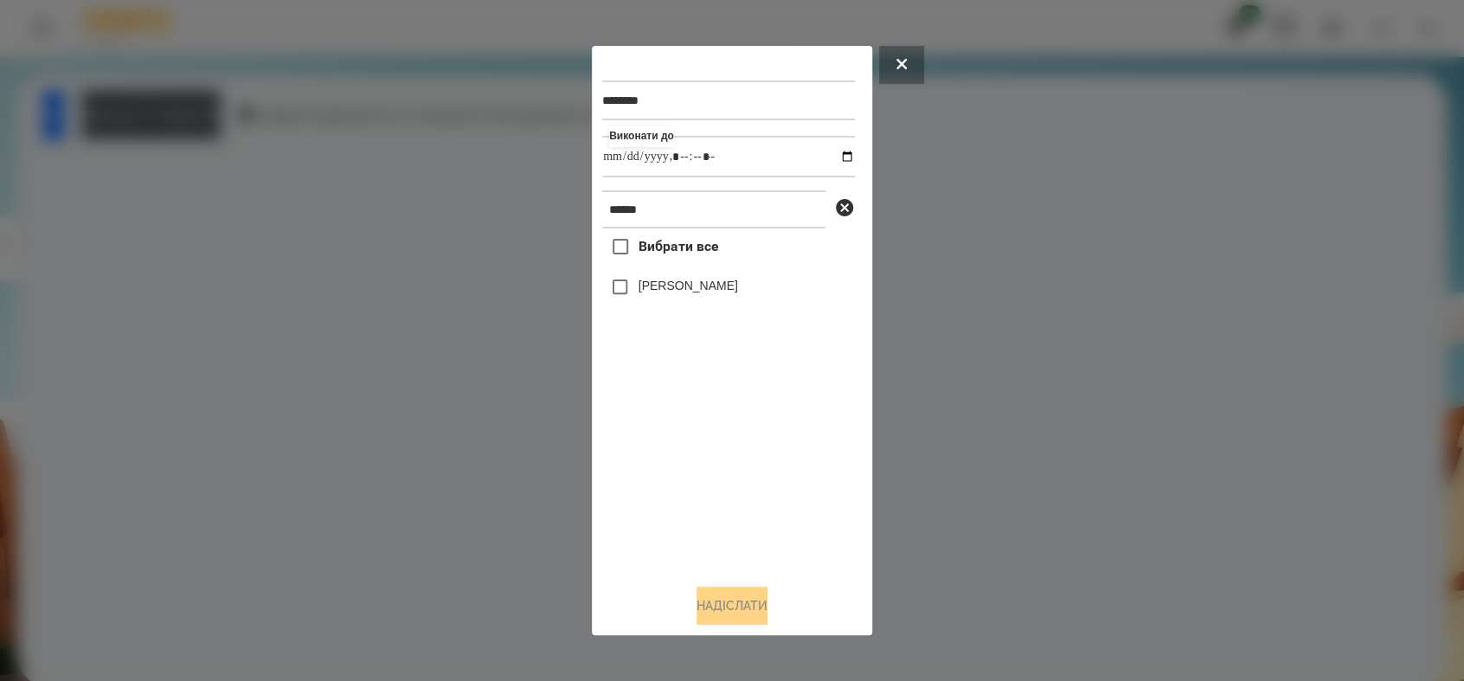
type input "**********"
drag, startPoint x: 733, startPoint y: 471, endPoint x: 681, endPoint y: 400, distance: 88.4
click at [733, 470] on div "Вибрати все [PERSON_NAME]" at bounding box center [728, 398] width 253 height 341
drag, startPoint x: 721, startPoint y: 617, endPoint x: 710, endPoint y: 585, distance: 33.9
click at [721, 614] on button "Надіслати" at bounding box center [731, 605] width 71 height 38
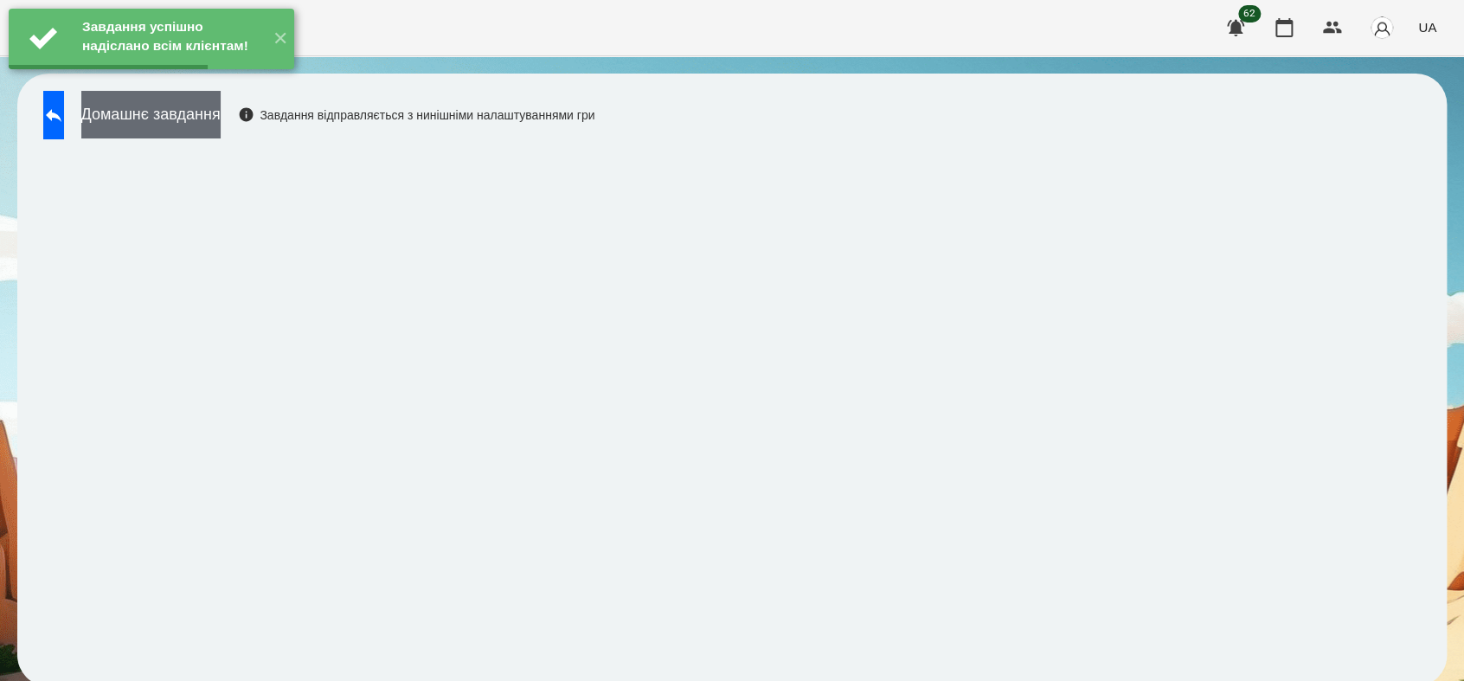
click at [221, 131] on button "Домашнє завдання" at bounding box center [150, 115] width 139 height 48
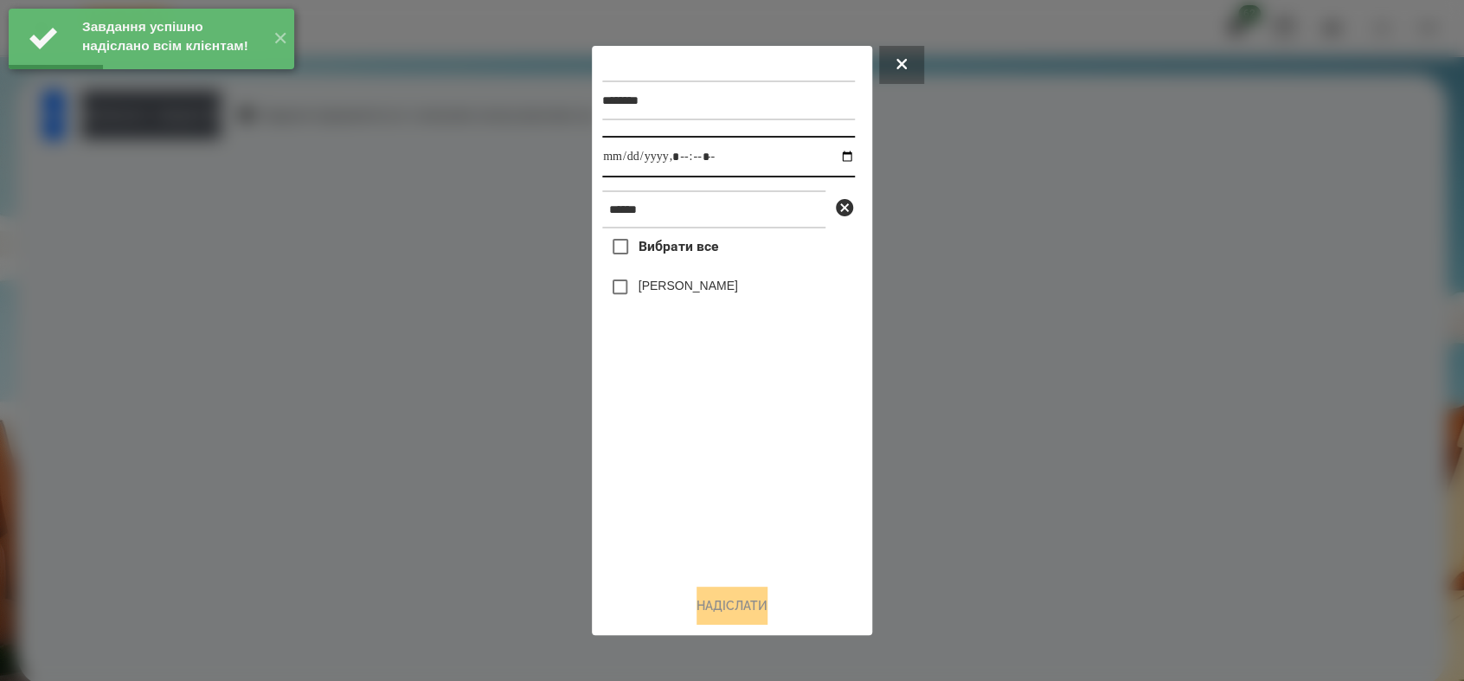
click at [836, 159] on input "datetime-local" at bounding box center [728, 157] width 253 height 42
type input "**********"
drag, startPoint x: 727, startPoint y: 543, endPoint x: 692, endPoint y: 497, distance: 57.4
click at [724, 541] on div "Вибрати все [PERSON_NAME]" at bounding box center [728, 398] width 253 height 341
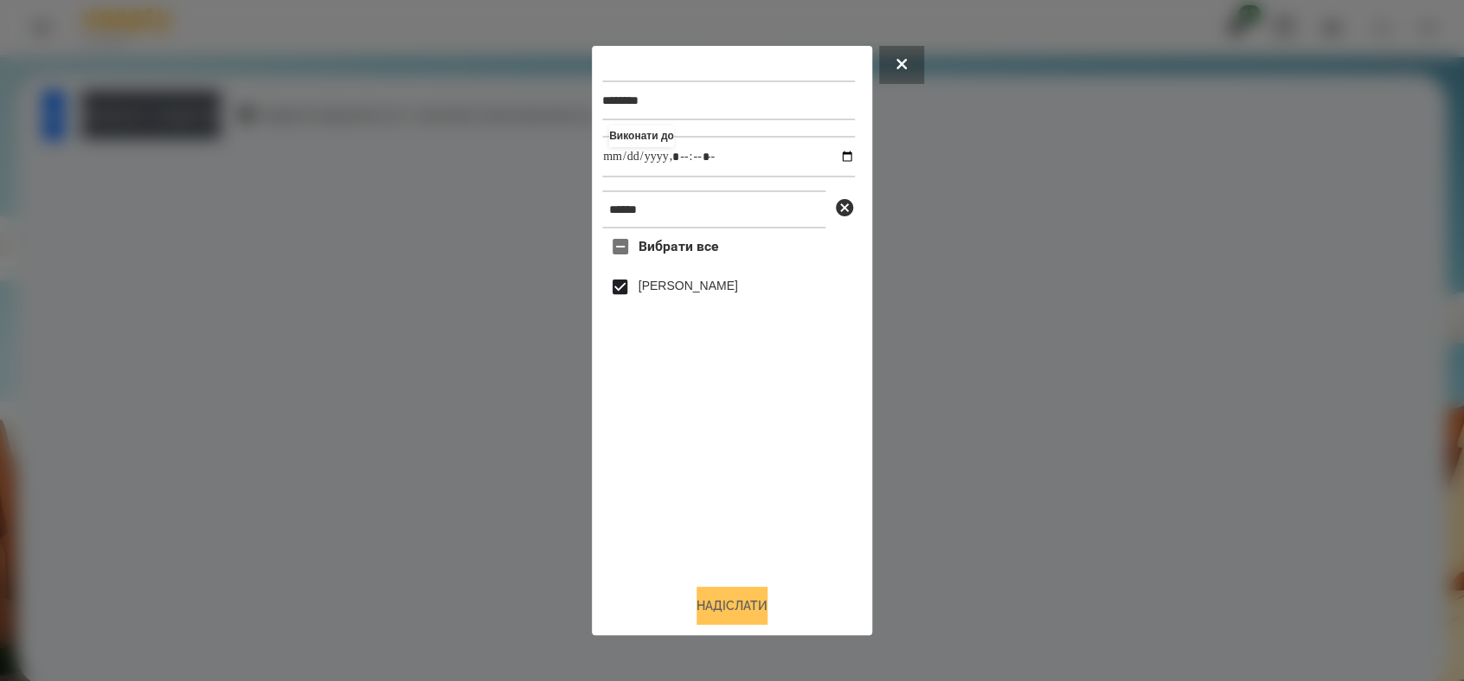
click at [747, 599] on button "Надіслати" at bounding box center [731, 605] width 71 height 38
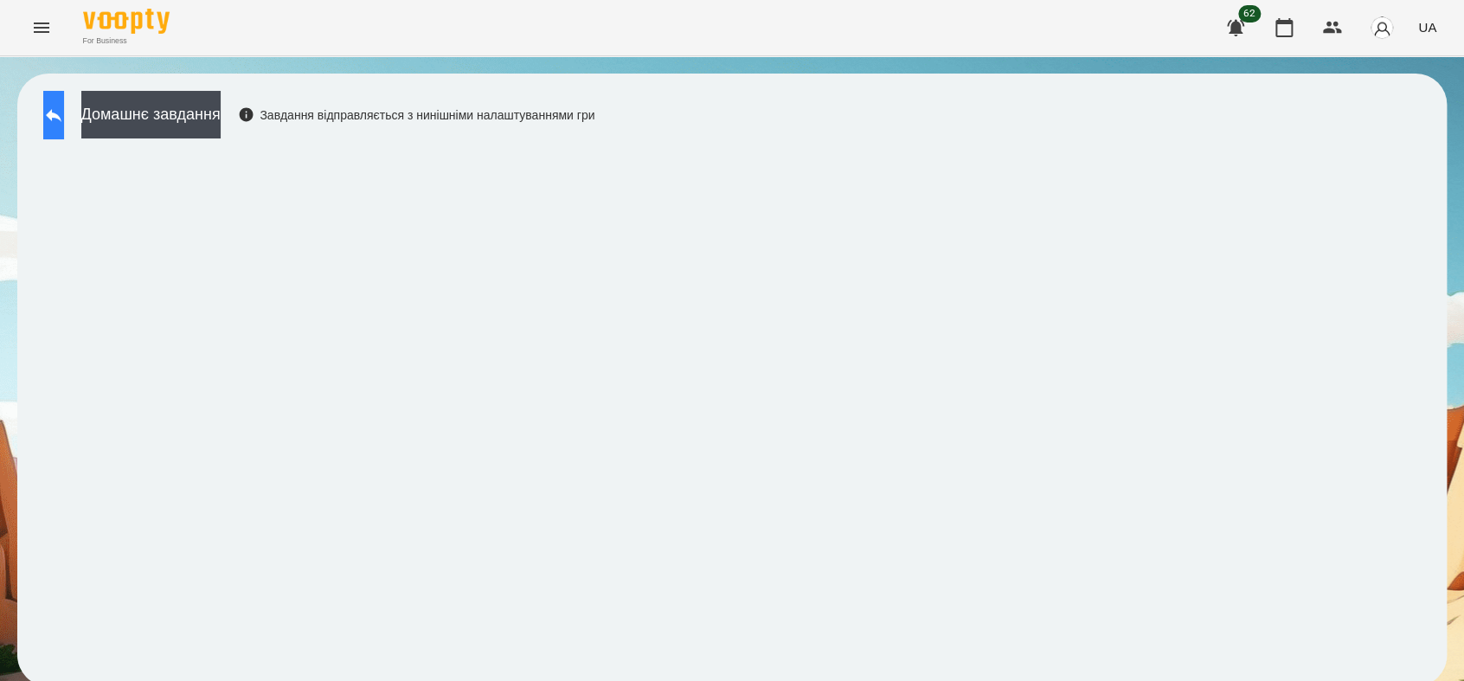
click at [64, 105] on icon at bounding box center [53, 115] width 21 height 21
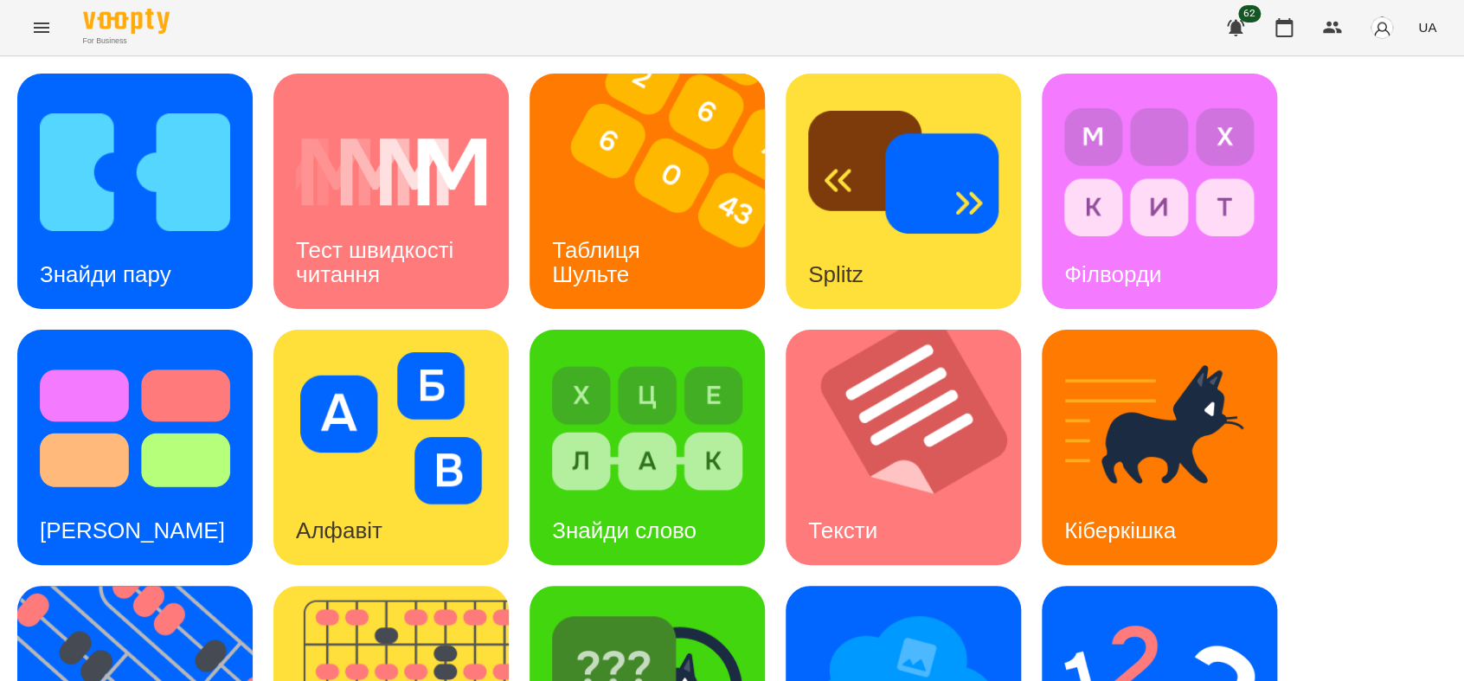
scroll to position [288, 0]
click at [618, 496] on div "Знайди слово" at bounding box center [623, 530] width 189 height 68
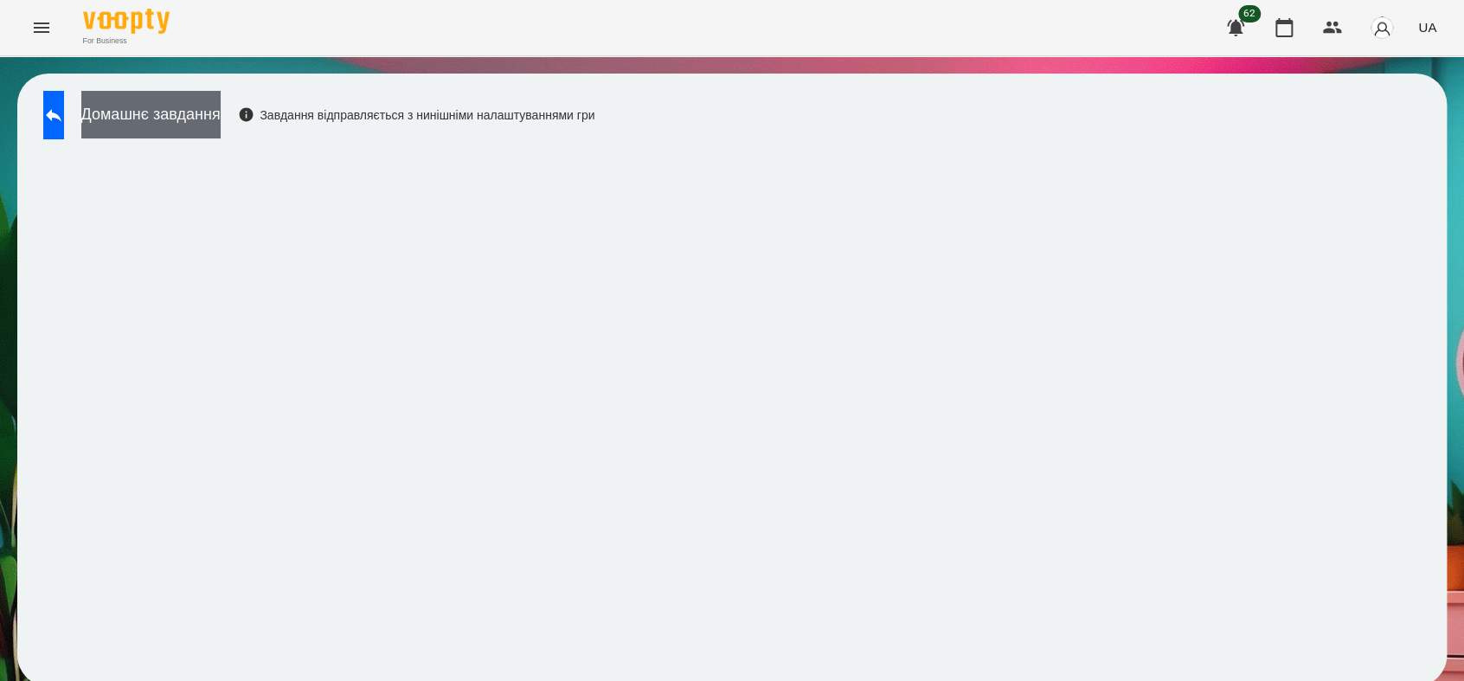
click at [194, 99] on button "Домашнє завдання" at bounding box center [150, 115] width 139 height 48
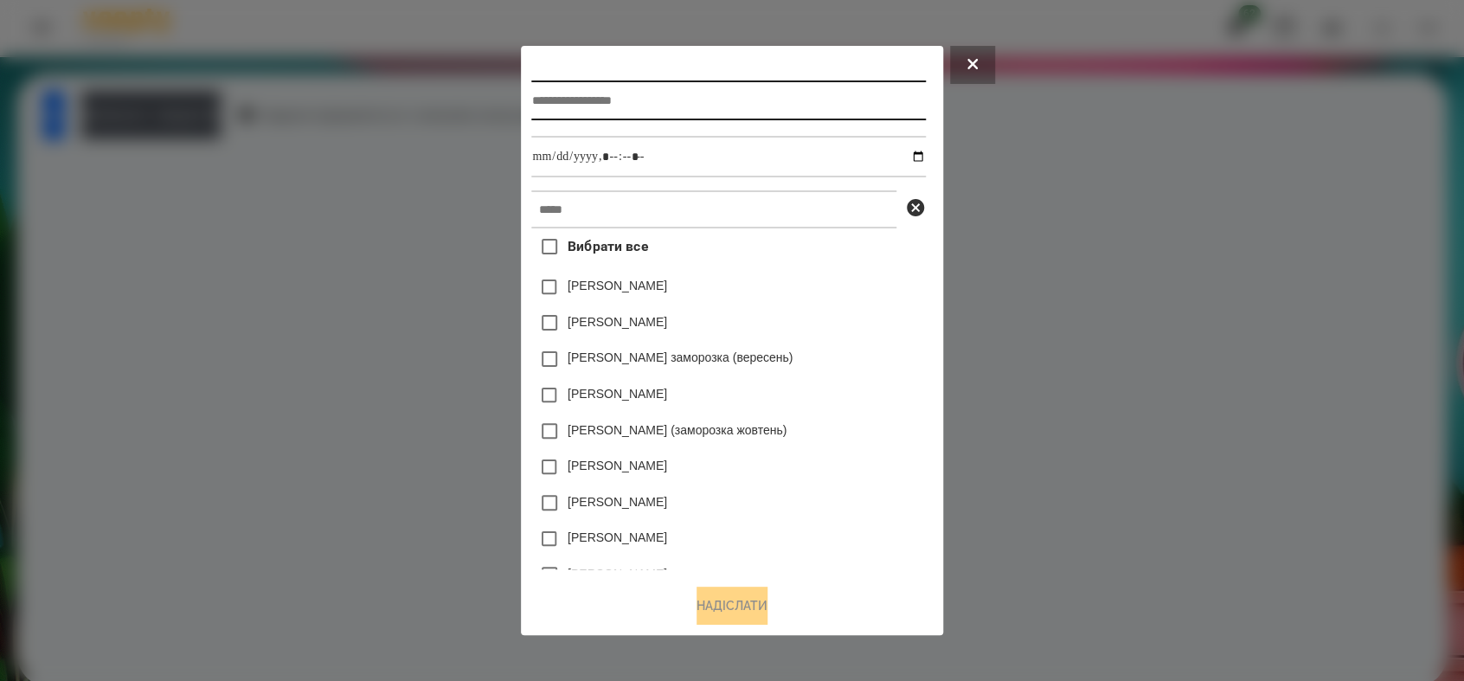
click at [587, 95] on input "text" at bounding box center [728, 100] width 394 height 40
type input "**********"
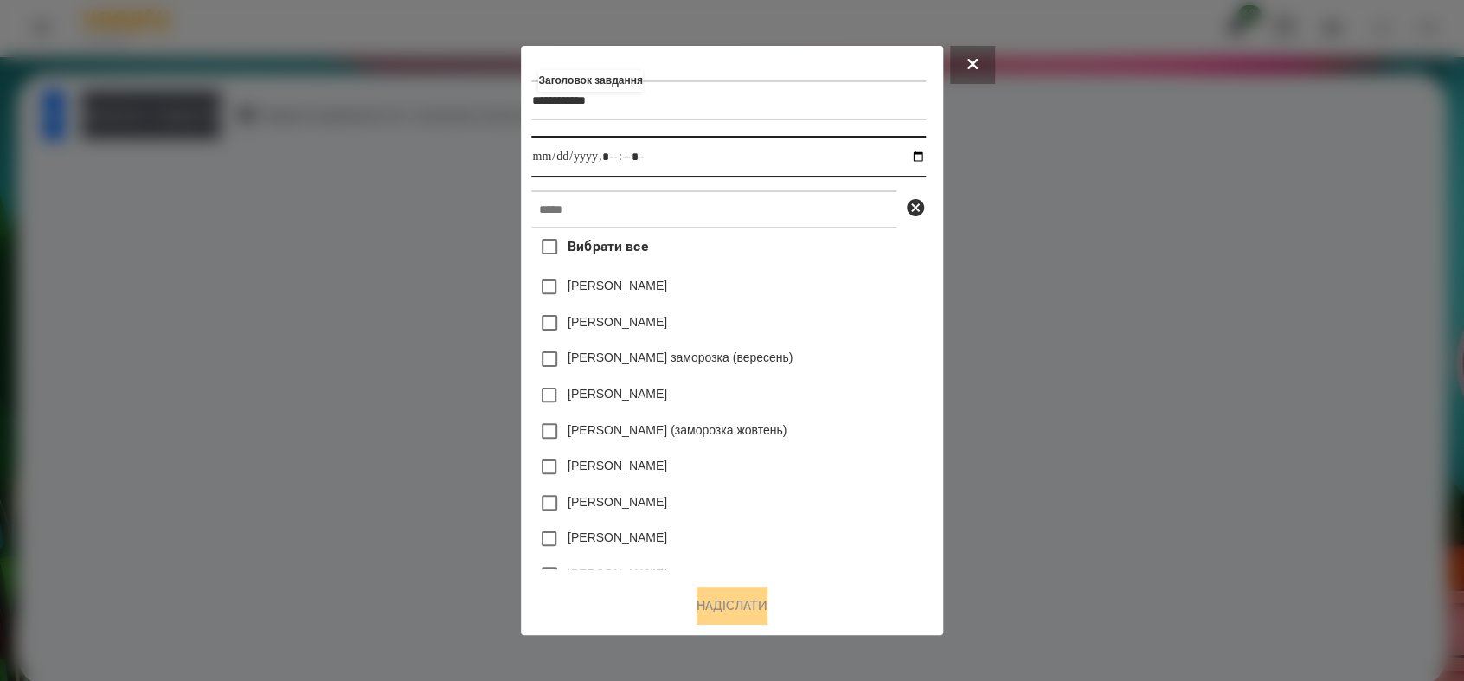
click at [925, 157] on input "datetime-local" at bounding box center [728, 157] width 394 height 42
click at [613, 153] on input "datetime-local" at bounding box center [728, 157] width 394 height 42
type input "**********"
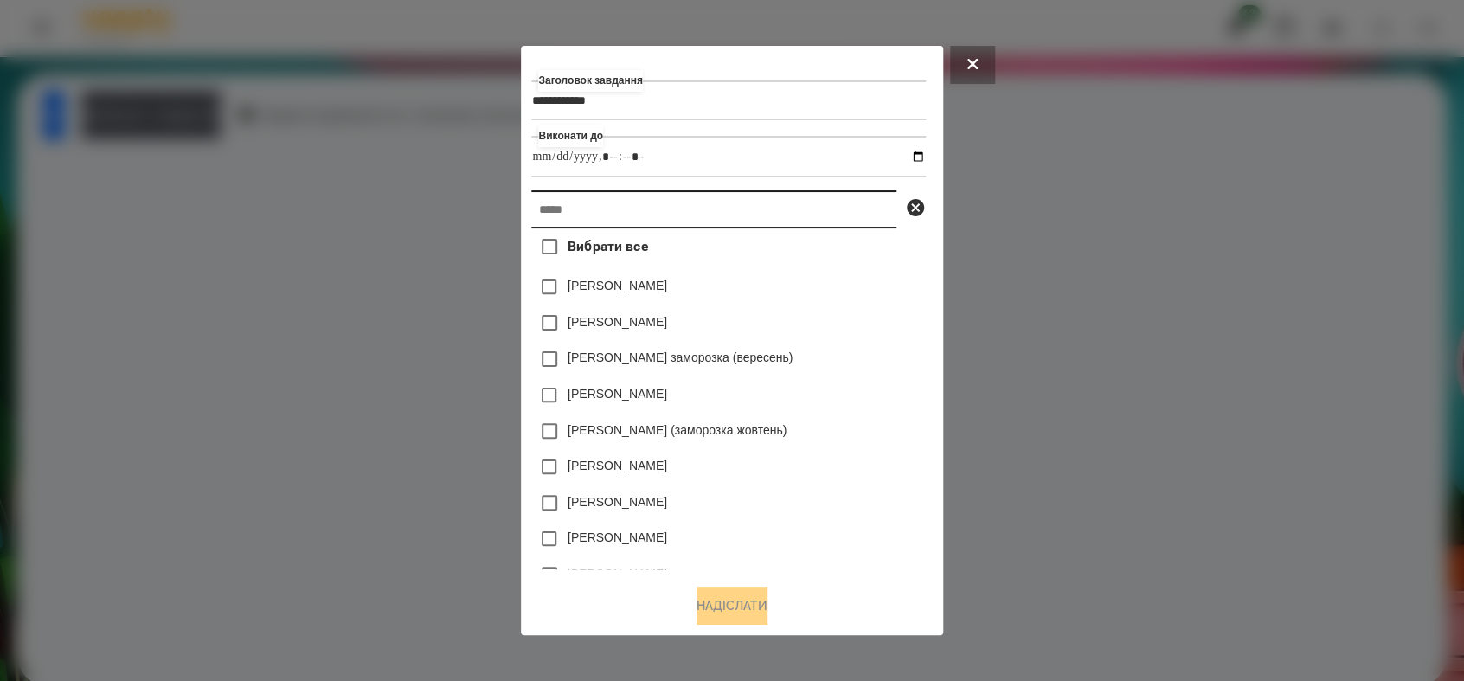
click at [618, 214] on input "text" at bounding box center [713, 209] width 365 height 38
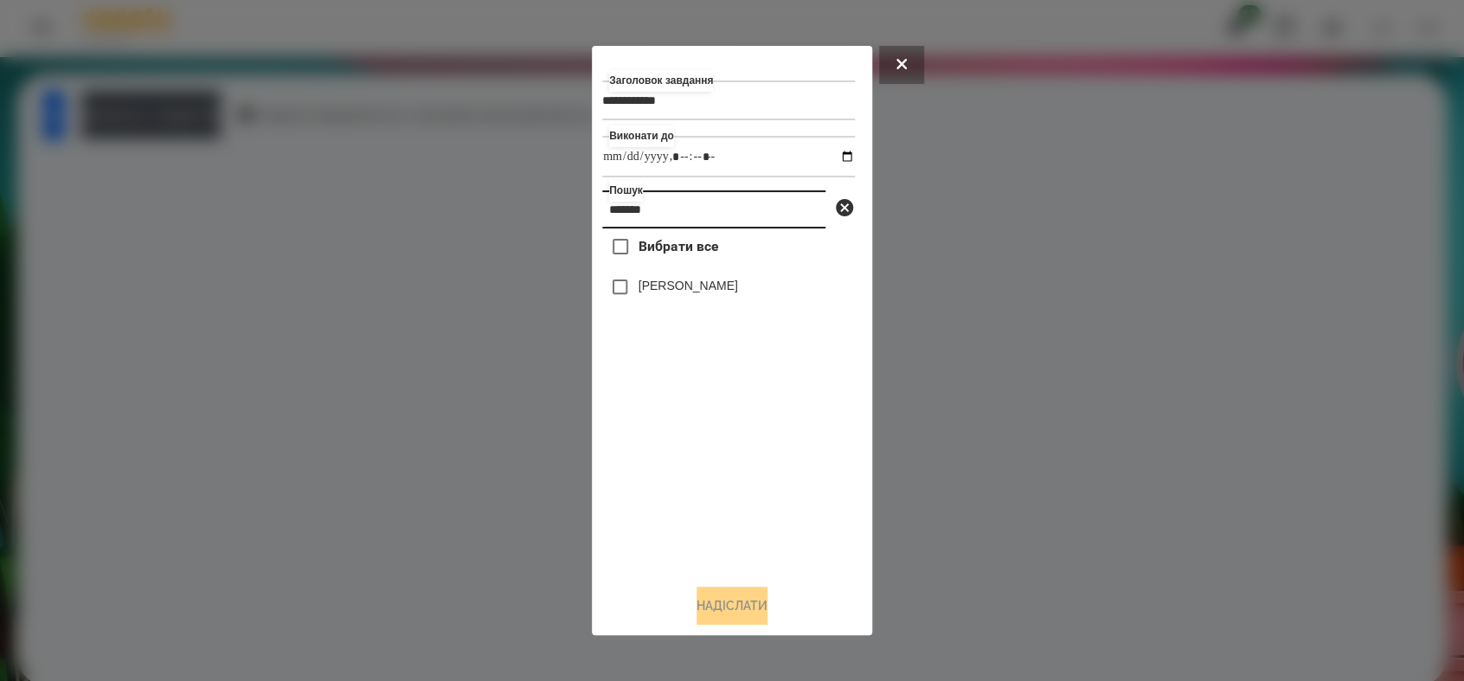
type input "*******"
click at [733, 600] on button "Надіслати" at bounding box center [731, 605] width 71 height 38
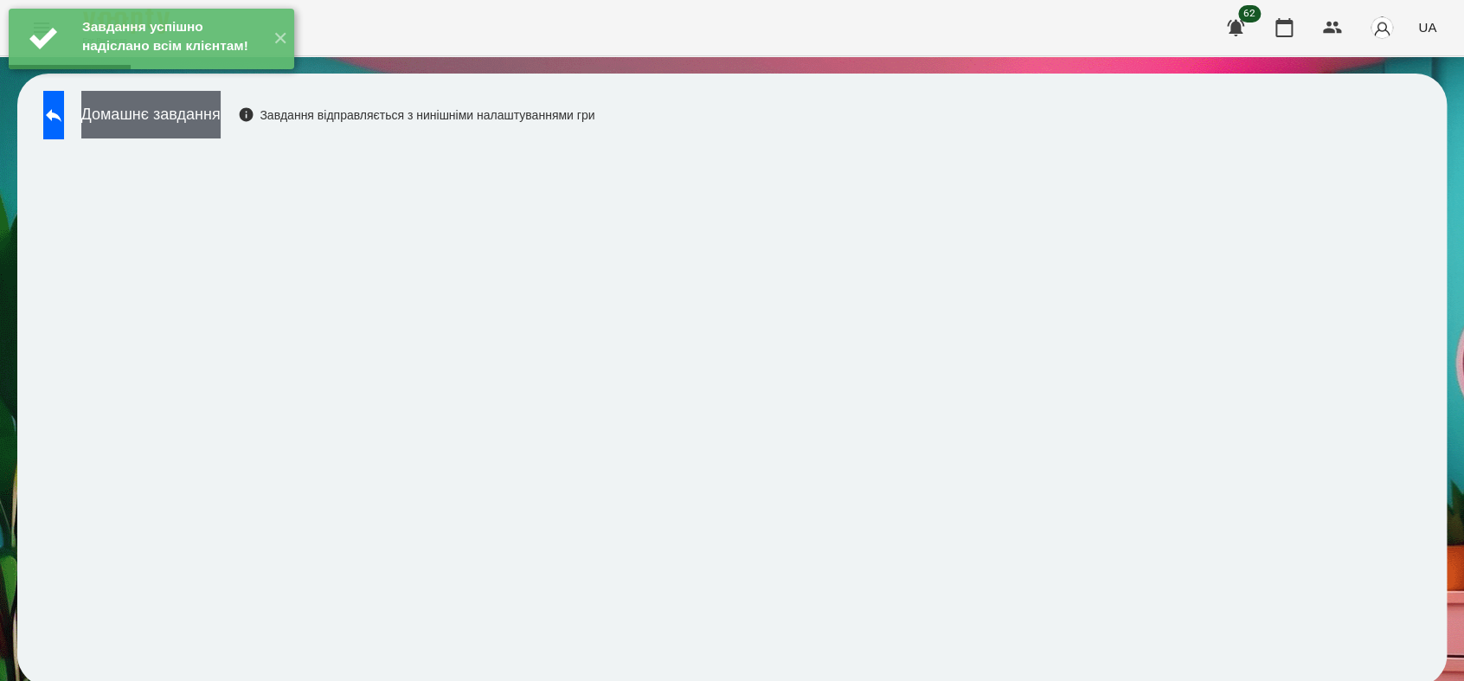
click at [221, 122] on button "Домашнє завдання" at bounding box center [150, 115] width 139 height 48
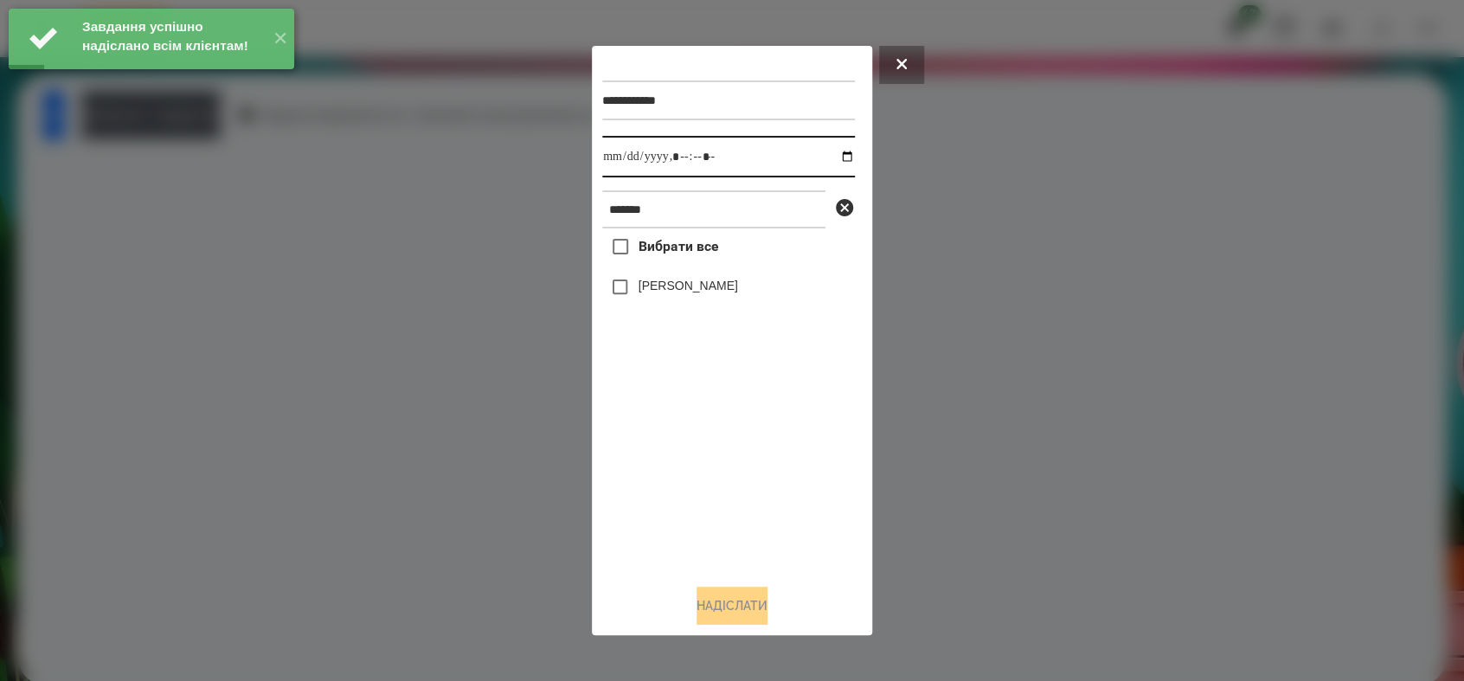
click at [831, 154] on input "datetime-local" at bounding box center [728, 157] width 253 height 42
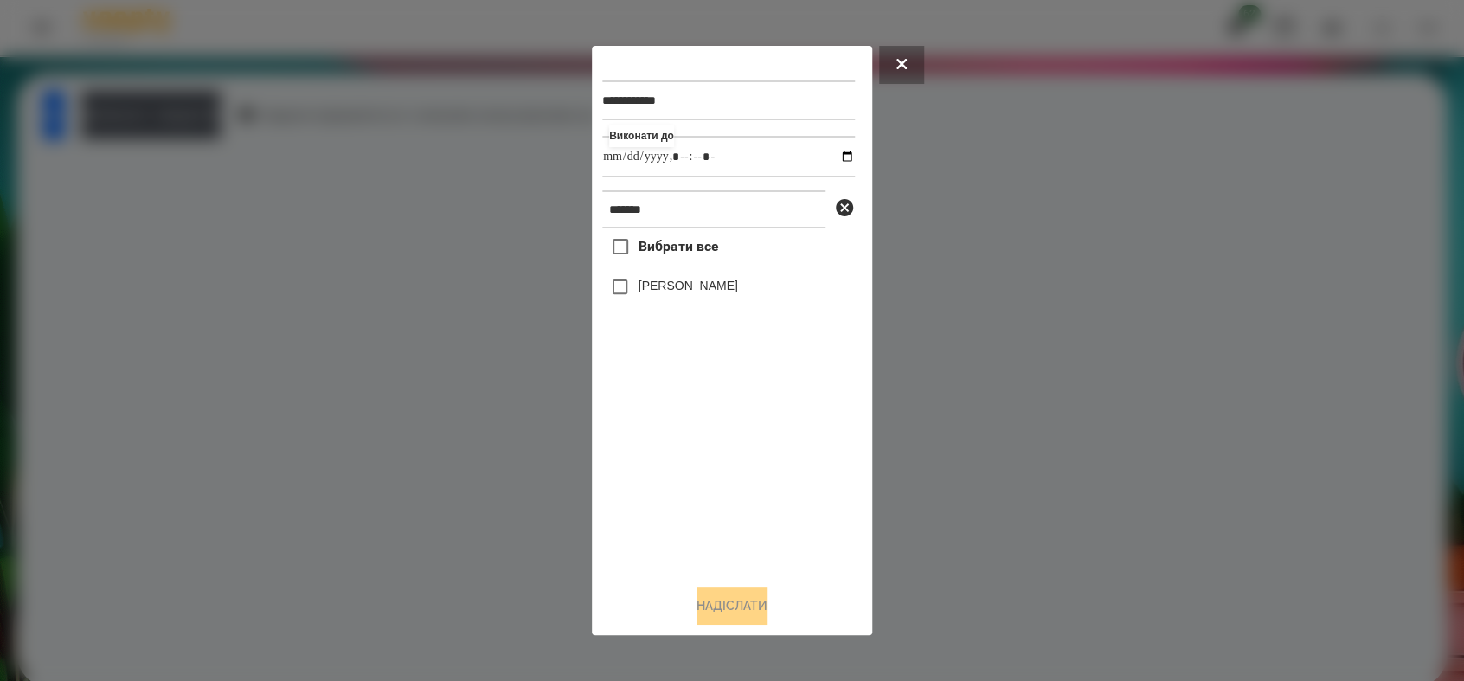
type input "**********"
drag, startPoint x: 652, startPoint y: 516, endPoint x: 656, endPoint y: 487, distance: 29.6
click at [656, 509] on div "Вибрати все [PERSON_NAME]" at bounding box center [728, 398] width 253 height 341
drag, startPoint x: 638, startPoint y: 290, endPoint x: 647, endPoint y: 365, distance: 75.7
click at [638, 291] on label "[PERSON_NAME]" at bounding box center [687, 285] width 99 height 17
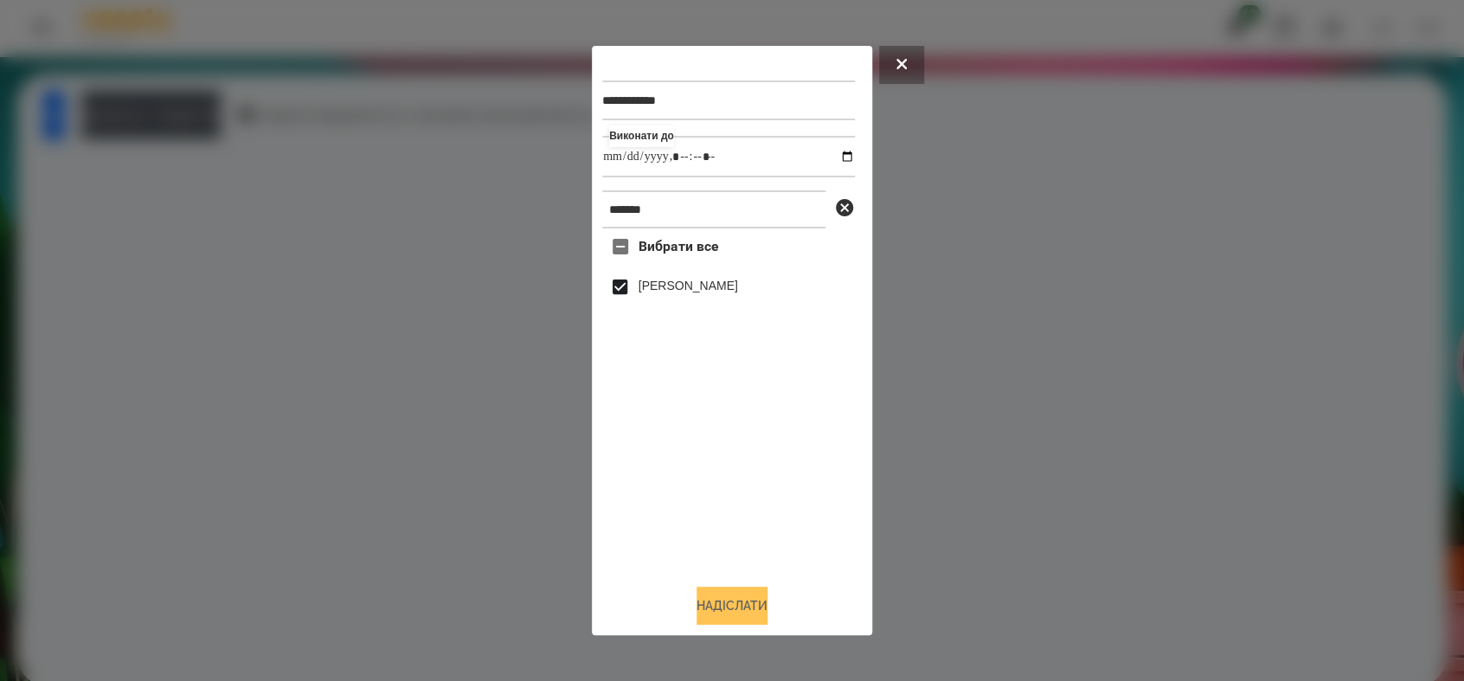
click at [721, 600] on button "Надіслати" at bounding box center [731, 605] width 71 height 38
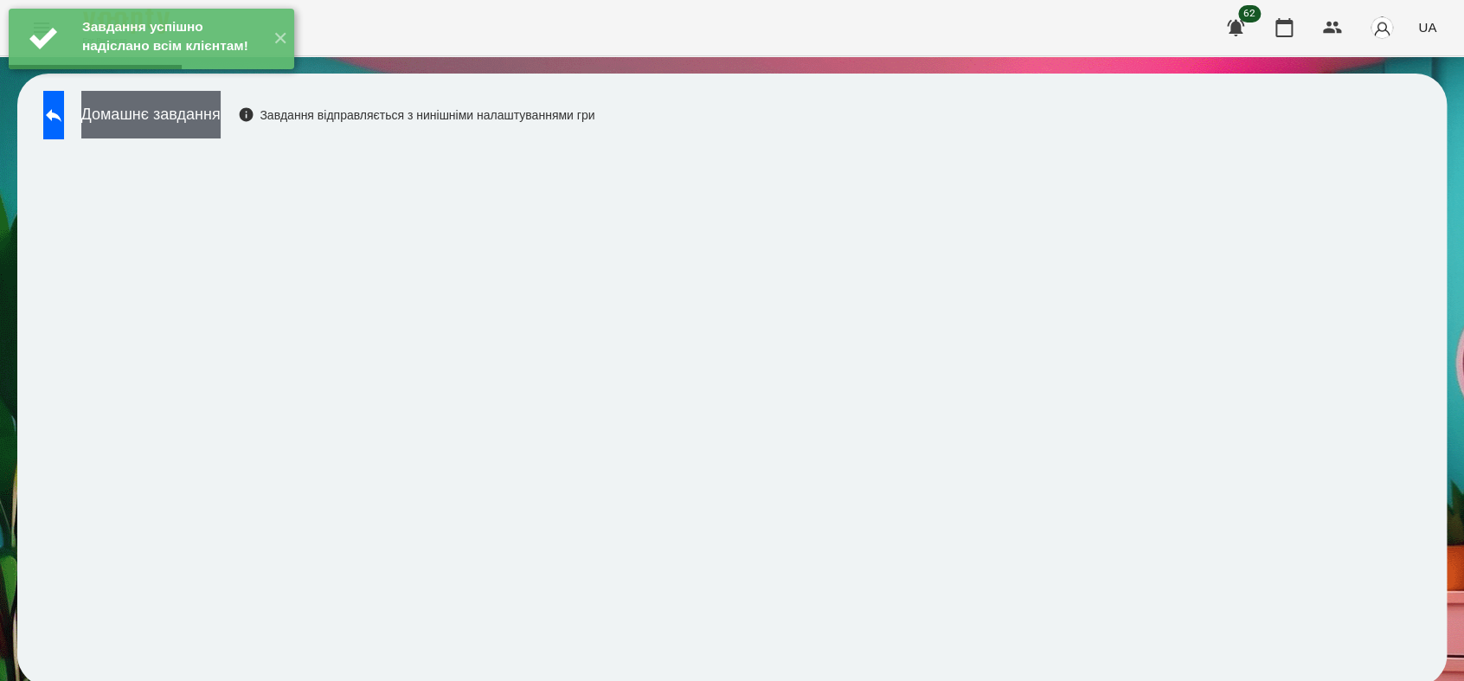
click at [193, 115] on button "Домашнє завдання" at bounding box center [150, 115] width 139 height 48
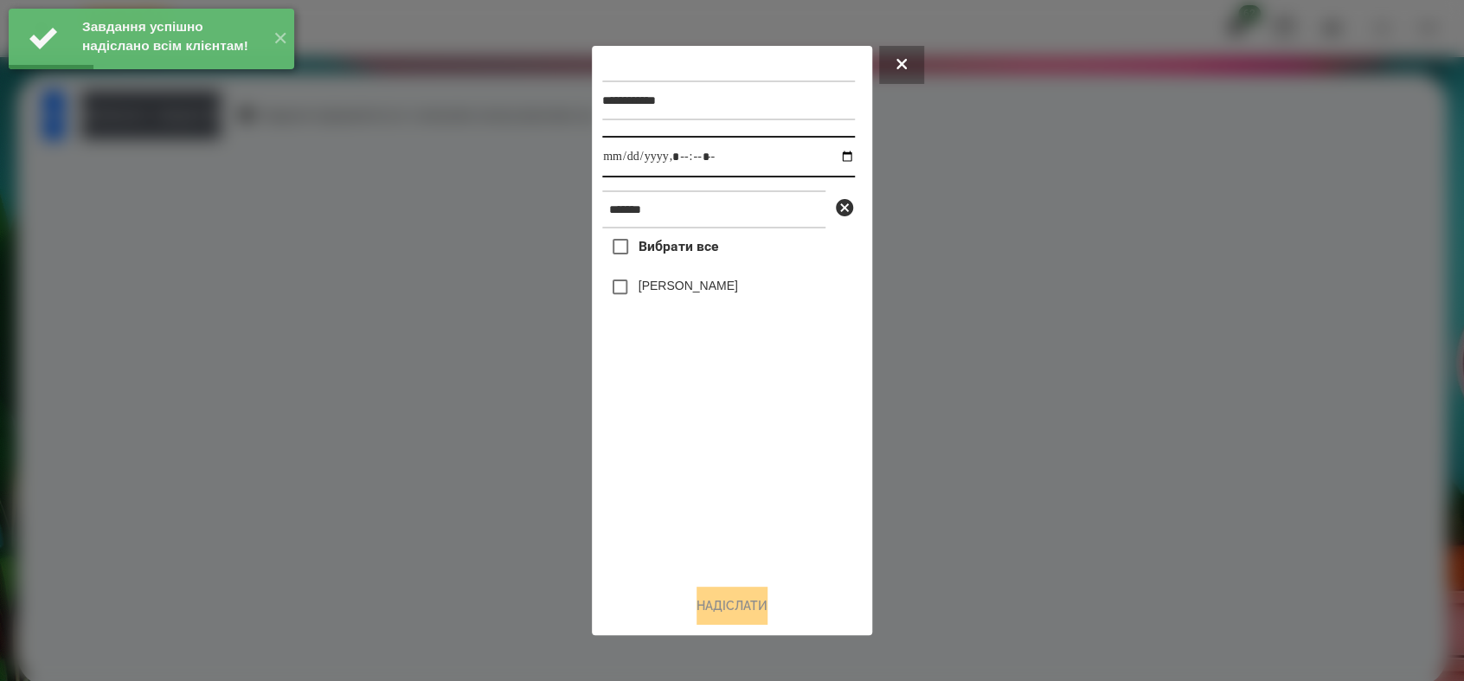
click at [833, 157] on input "datetime-local" at bounding box center [728, 157] width 253 height 42
type input "**********"
drag, startPoint x: 651, startPoint y: 501, endPoint x: 599, endPoint y: 379, distance: 132.9
click at [643, 489] on div "Вибрати все [PERSON_NAME]" at bounding box center [728, 398] width 253 height 341
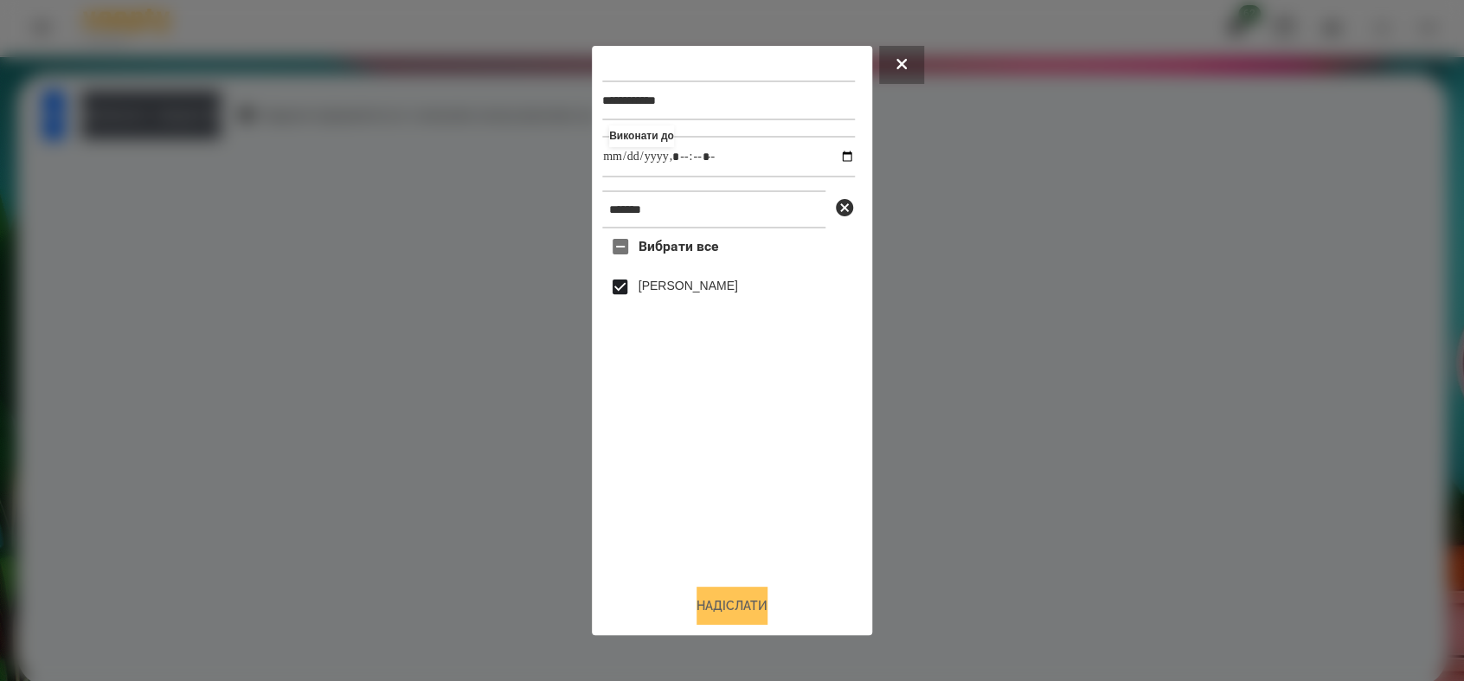
click at [735, 605] on button "Надіслати" at bounding box center [731, 605] width 71 height 38
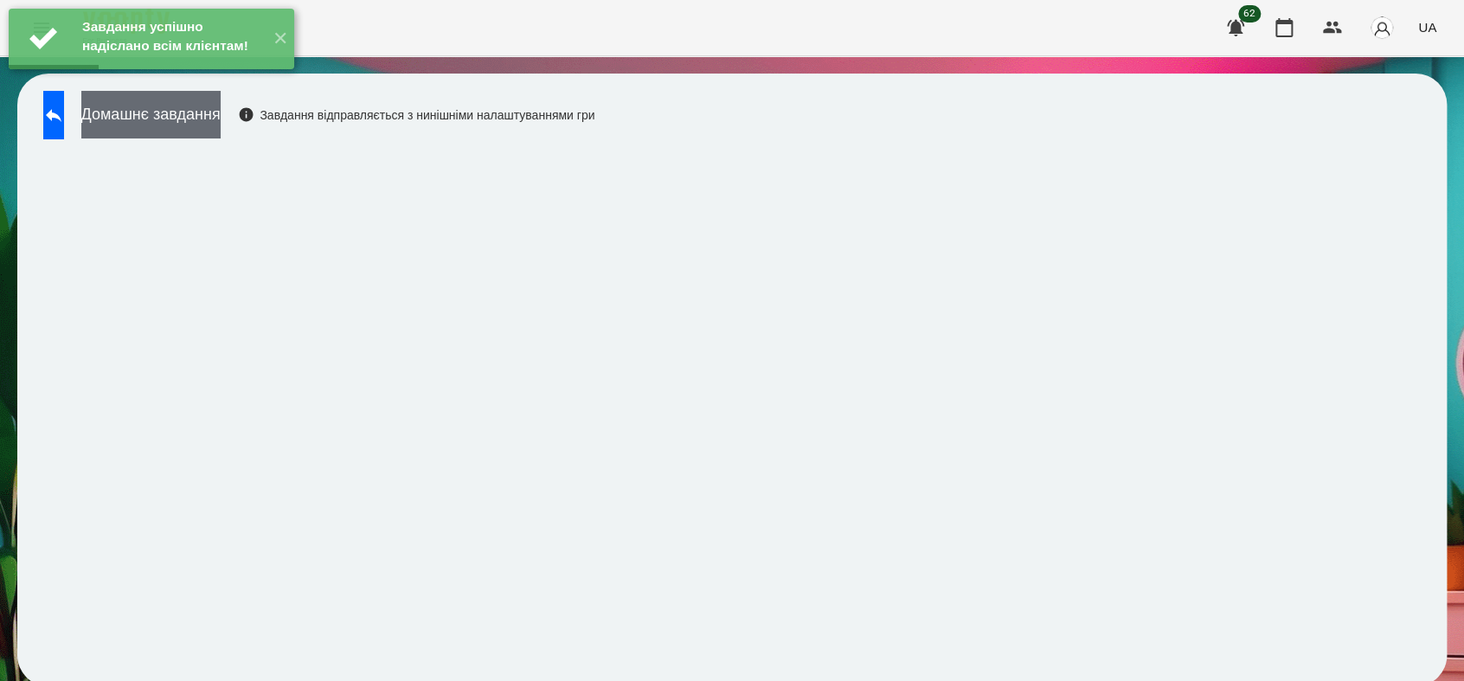
click at [221, 119] on button "Домашнє завдання" at bounding box center [150, 115] width 139 height 48
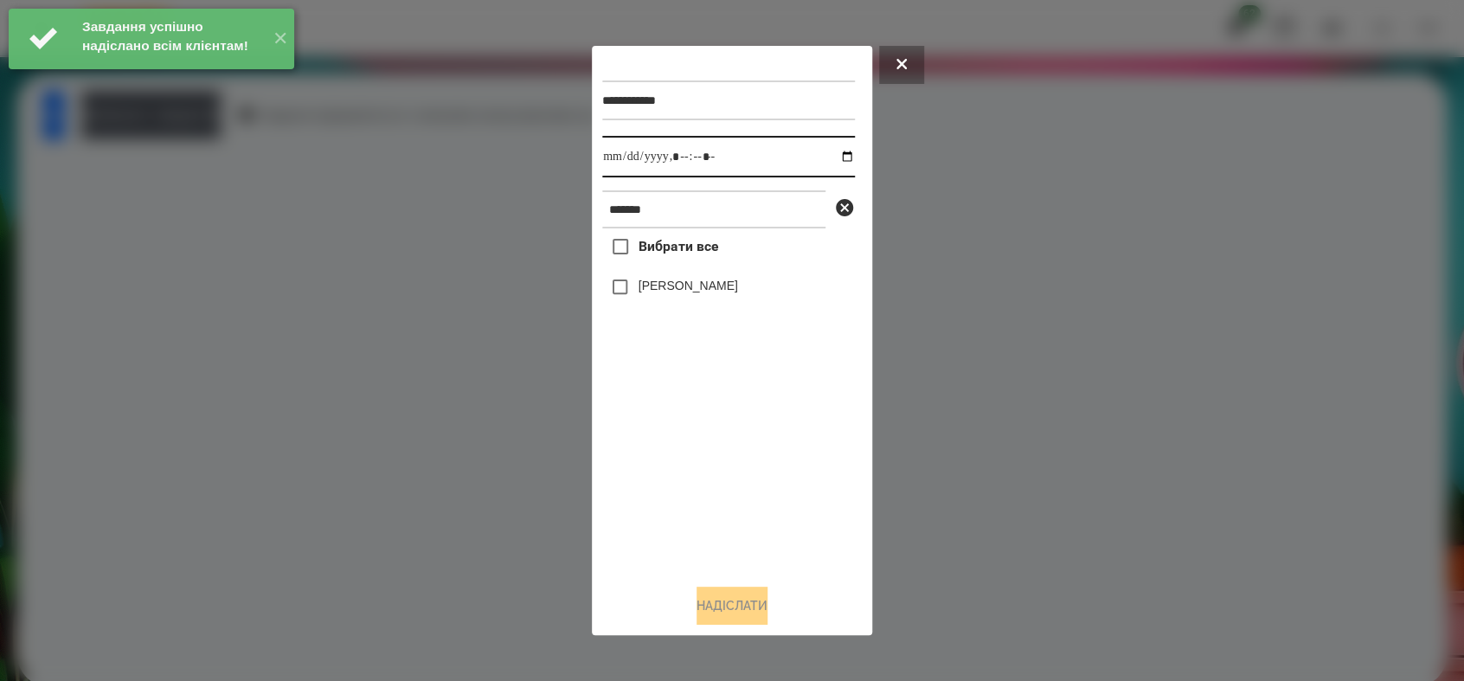
click at [833, 151] on input "datetime-local" at bounding box center [728, 157] width 253 height 42
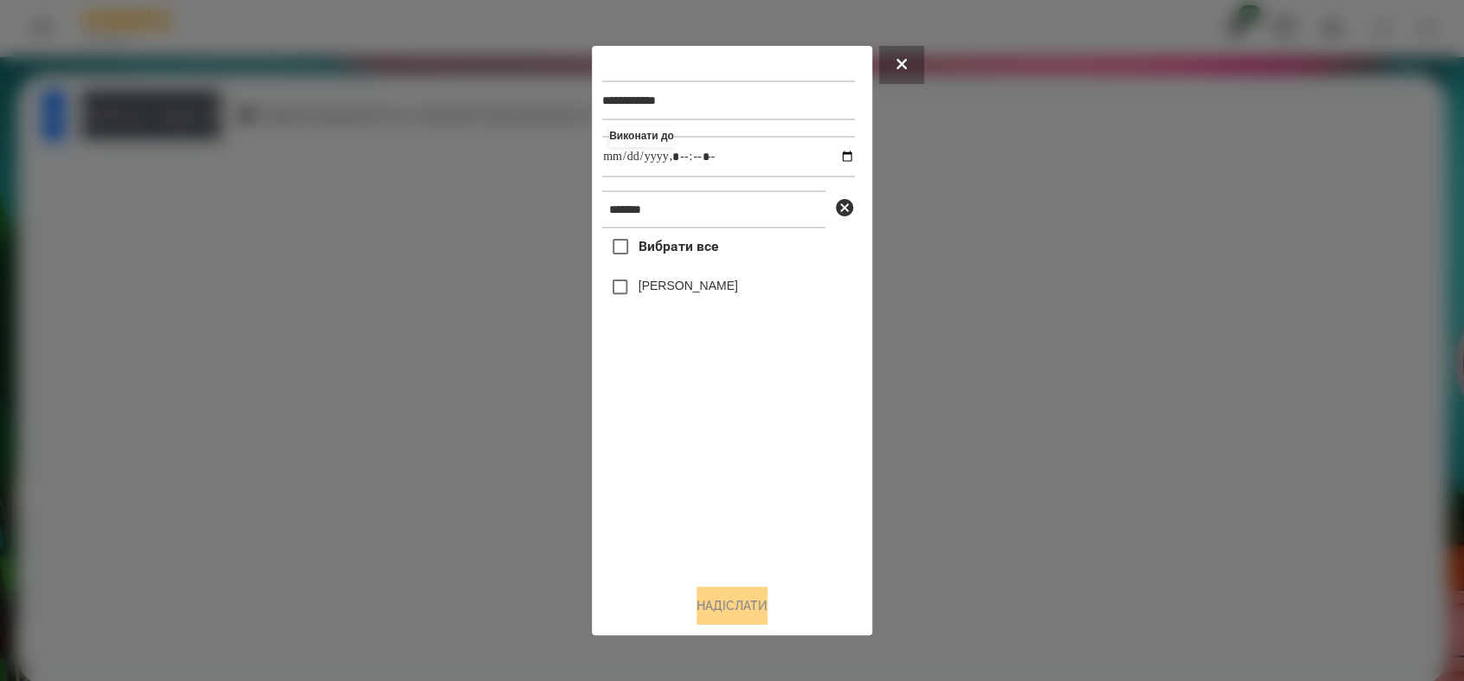
type input "**********"
drag, startPoint x: 686, startPoint y: 480, endPoint x: 631, endPoint y: 368, distance: 125.3
click at [684, 464] on div "Вибрати все [PERSON_NAME]" at bounding box center [728, 398] width 253 height 341
click at [740, 606] on button "Надіслати" at bounding box center [731, 605] width 71 height 38
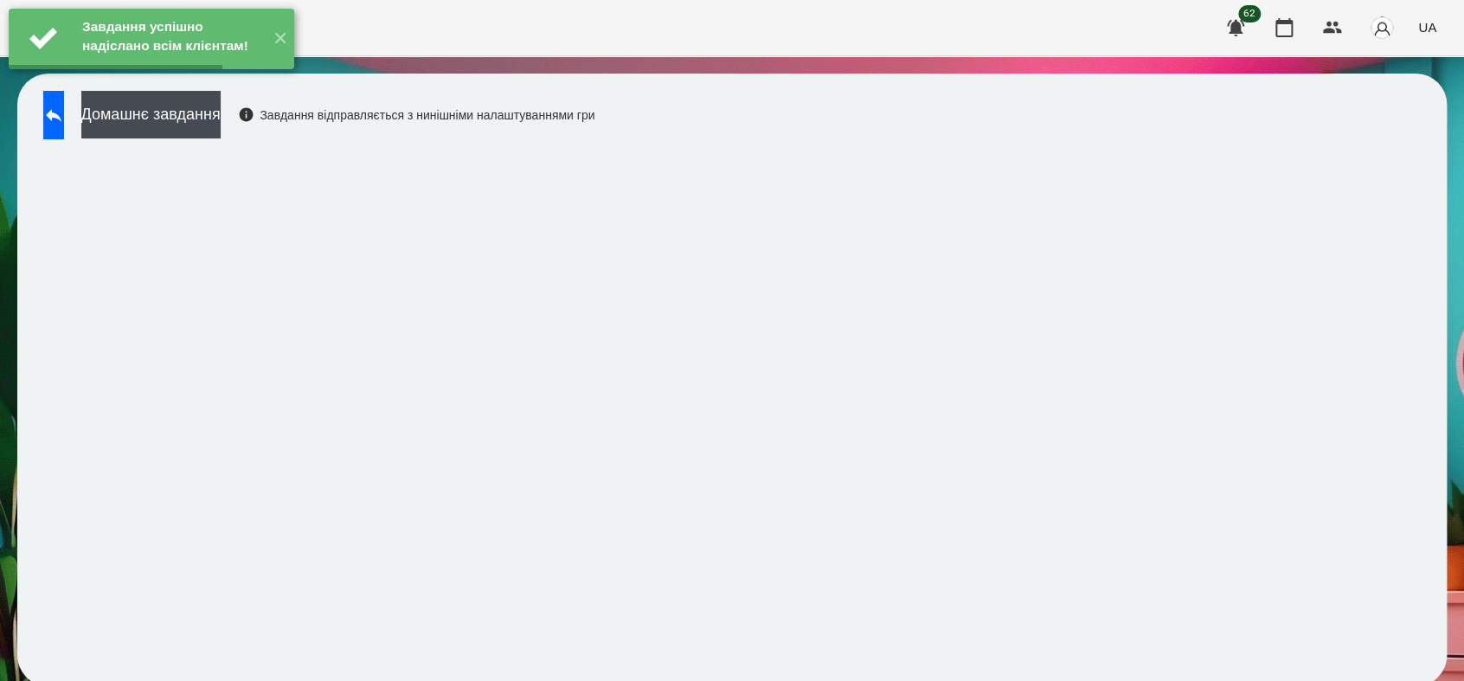
click at [221, 119] on button "Домашнє завдання" at bounding box center [150, 115] width 139 height 48
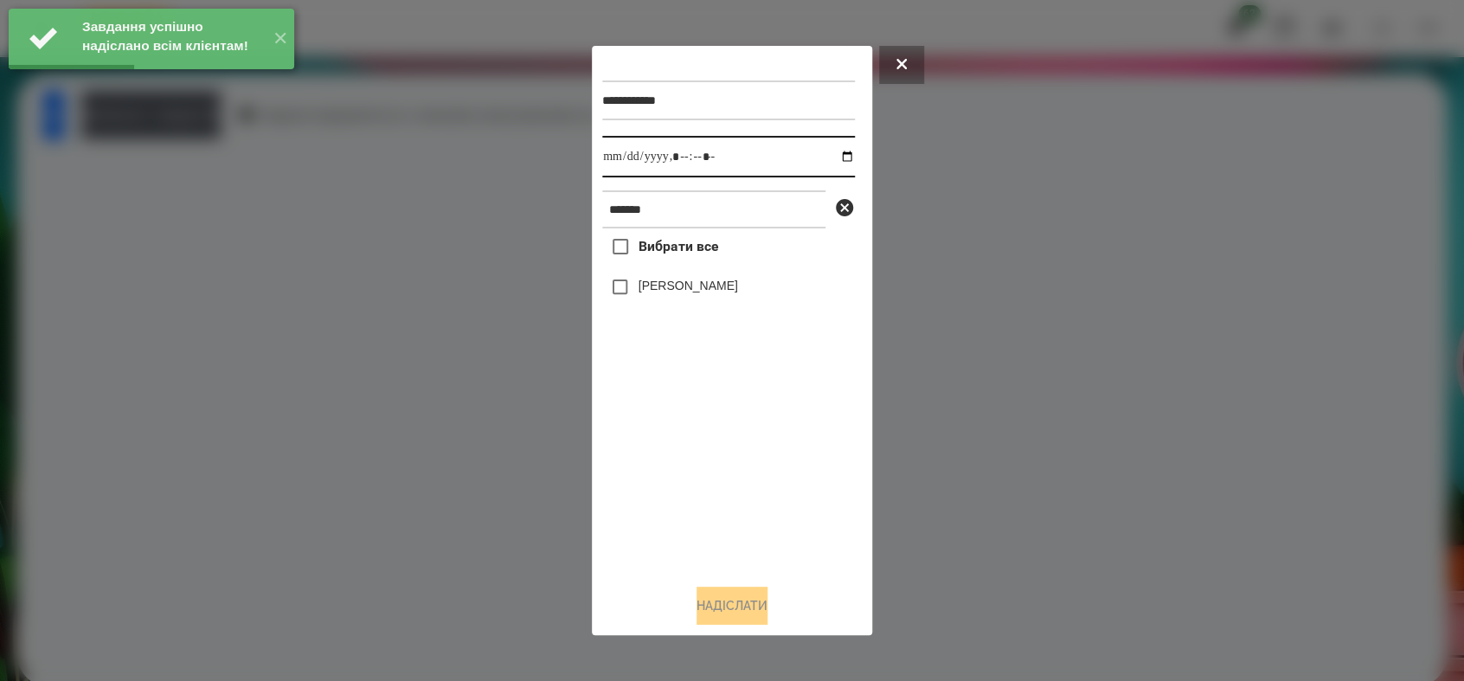
click at [832, 157] on input "datetime-local" at bounding box center [728, 157] width 253 height 42
type input "**********"
drag, startPoint x: 691, startPoint y: 493, endPoint x: 687, endPoint y: 478, distance: 15.3
click at [687, 478] on div "Вибрати все [PERSON_NAME]" at bounding box center [728, 398] width 253 height 341
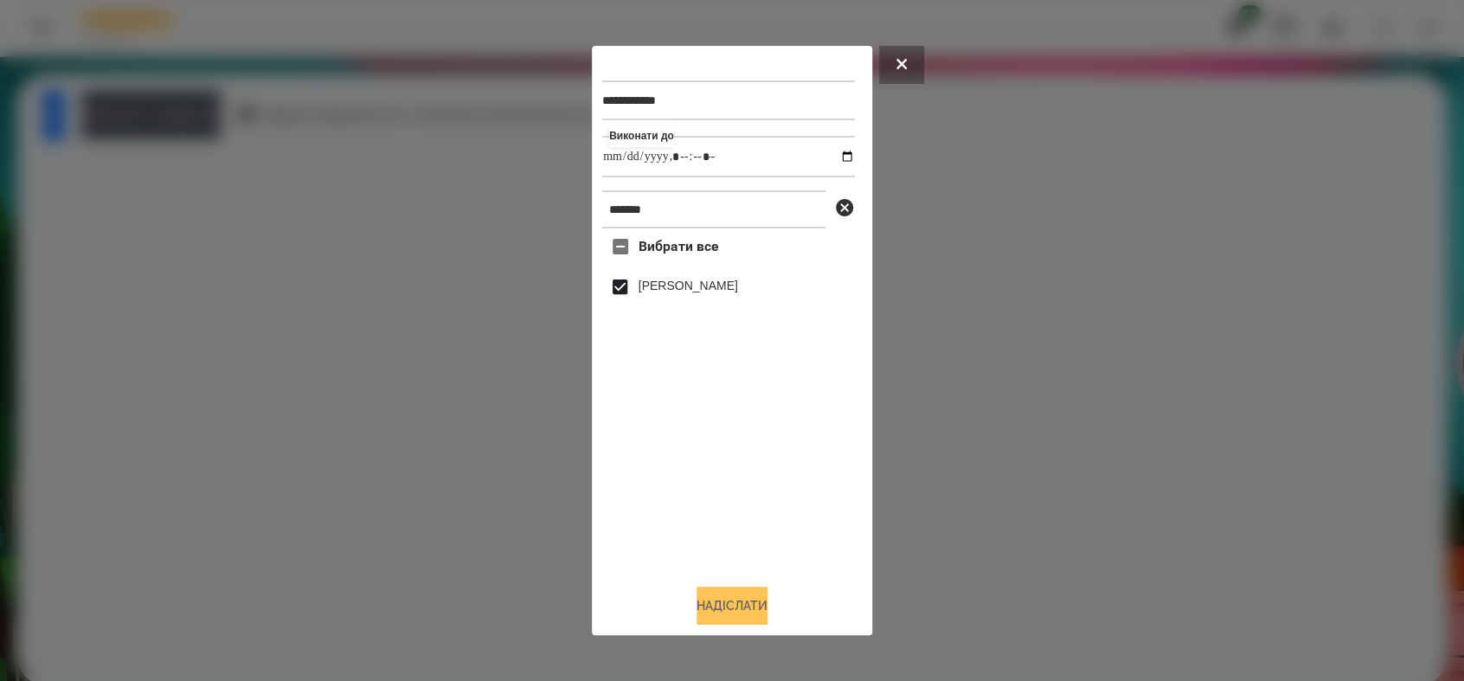
click at [728, 605] on button "Надіслати" at bounding box center [731, 605] width 71 height 38
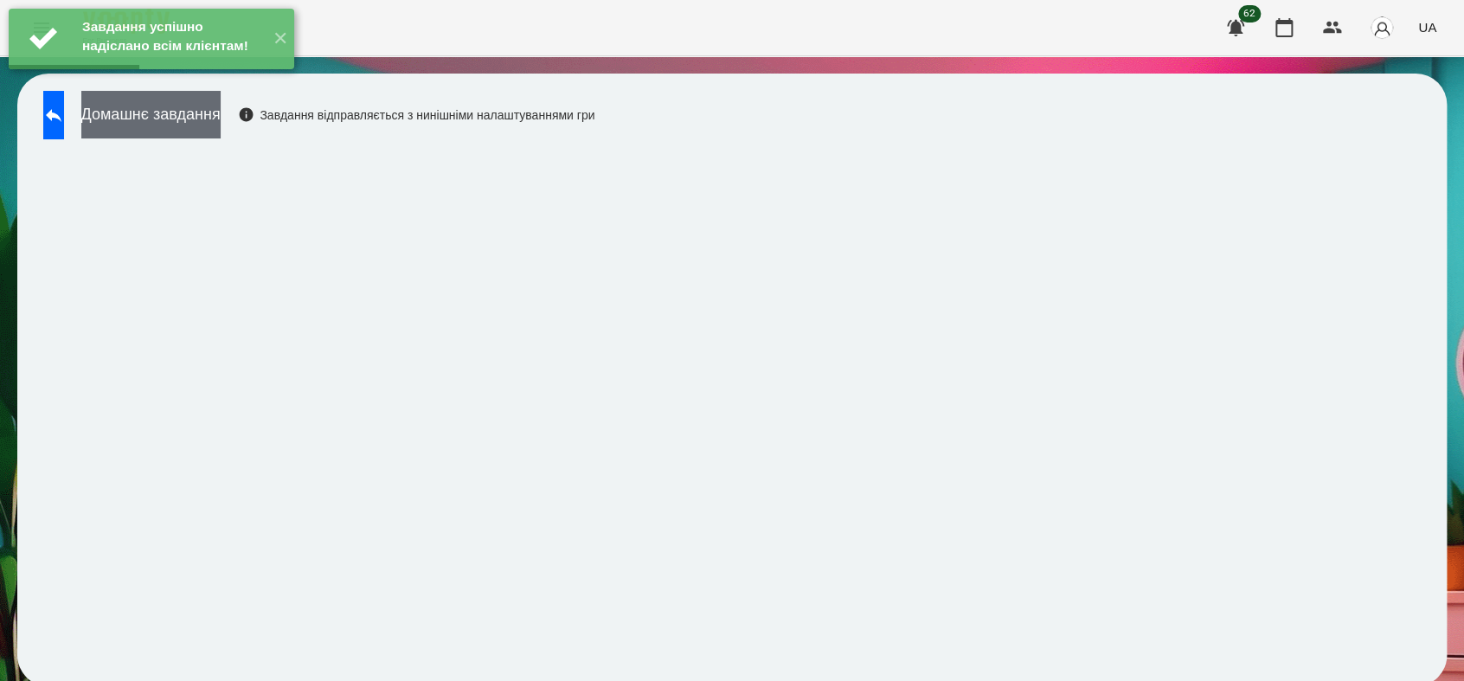
click at [213, 119] on button "Домашнє завдання" at bounding box center [150, 115] width 139 height 48
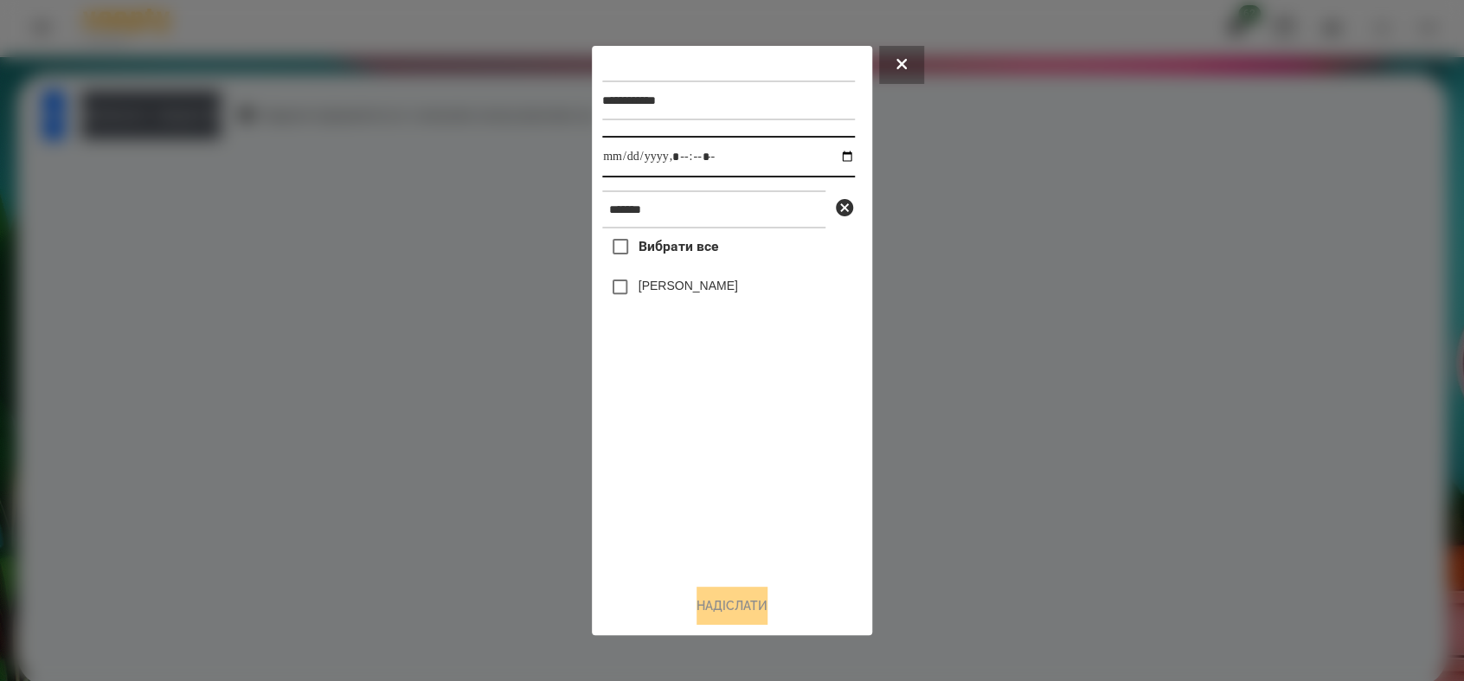
click at [831, 152] on input "datetime-local" at bounding box center [728, 157] width 253 height 42
type input "**********"
drag, startPoint x: 738, startPoint y: 504, endPoint x: 691, endPoint y: 432, distance: 85.6
click at [733, 496] on div "Вибрати все [PERSON_NAME]" at bounding box center [728, 398] width 253 height 341
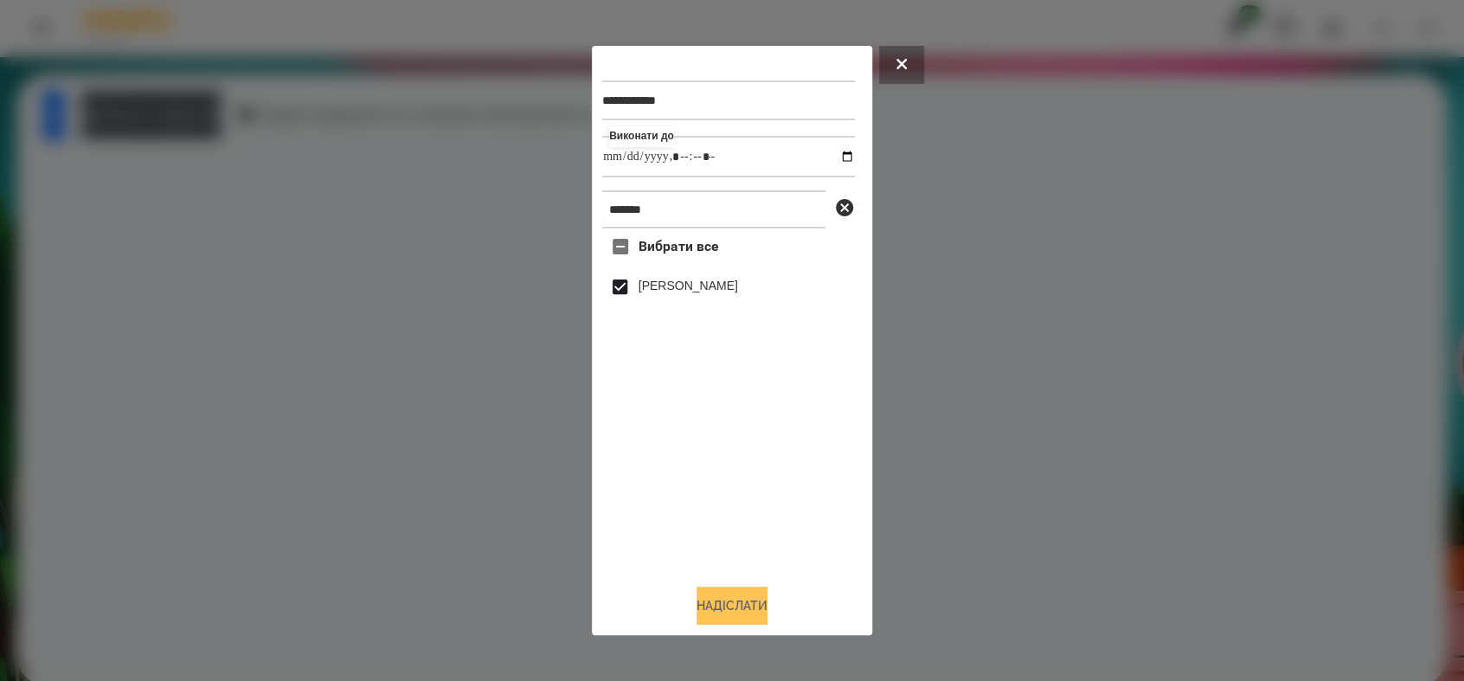
click at [713, 608] on button "Надіслати" at bounding box center [731, 605] width 71 height 38
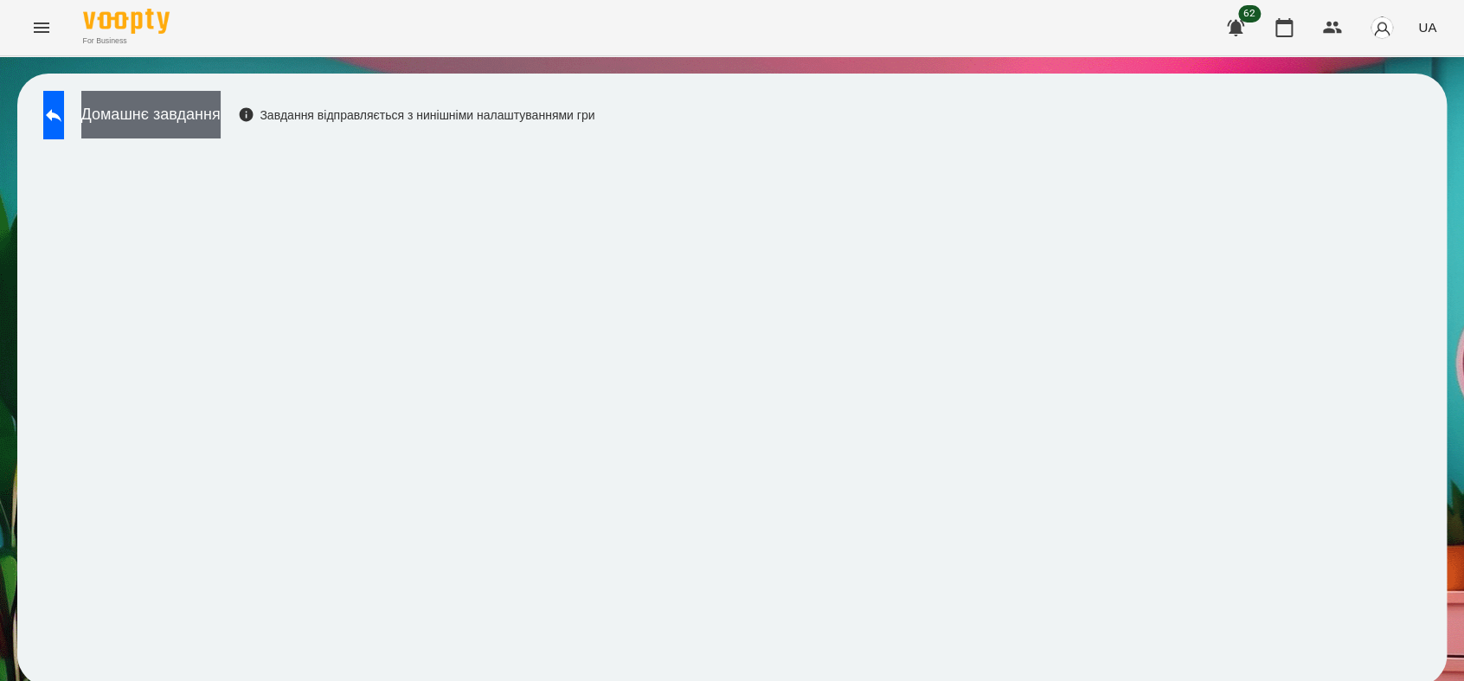
click at [221, 120] on button "Домашнє завдання" at bounding box center [150, 115] width 139 height 48
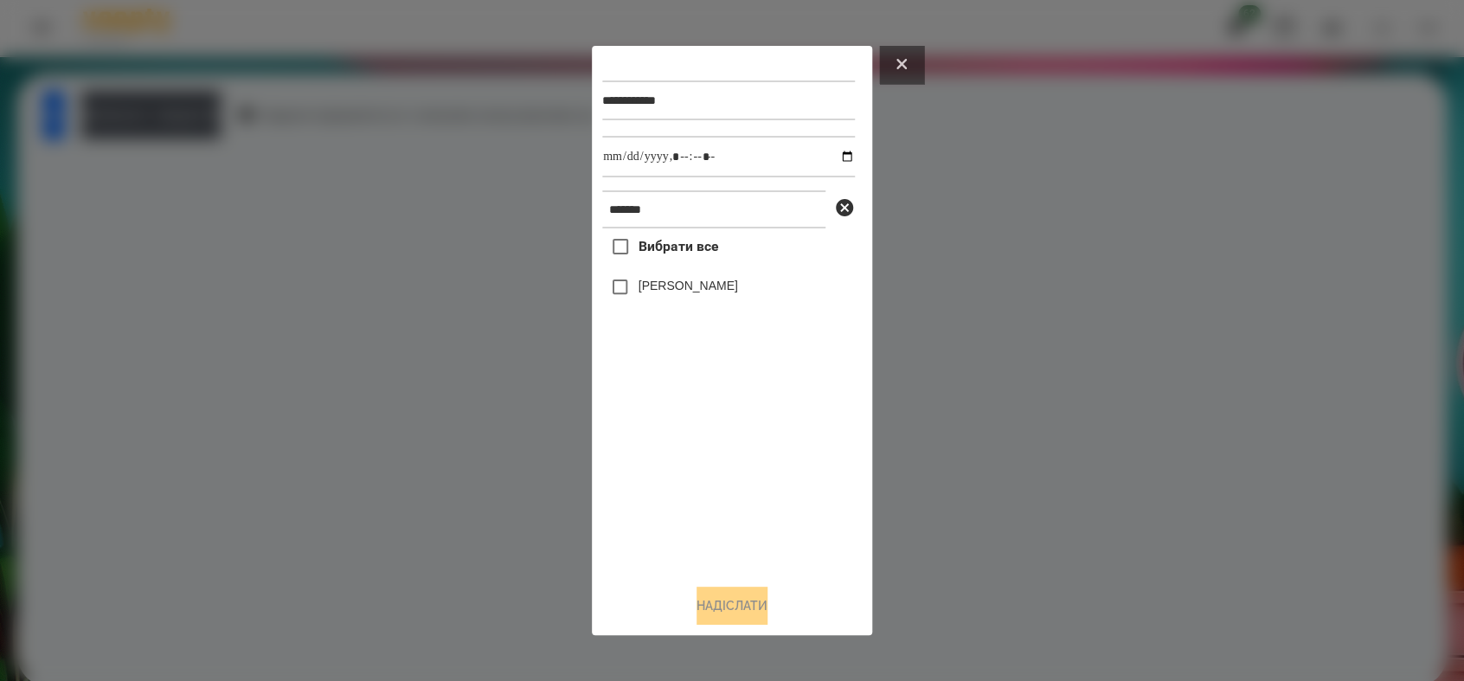
click at [900, 67] on button at bounding box center [901, 65] width 45 height 38
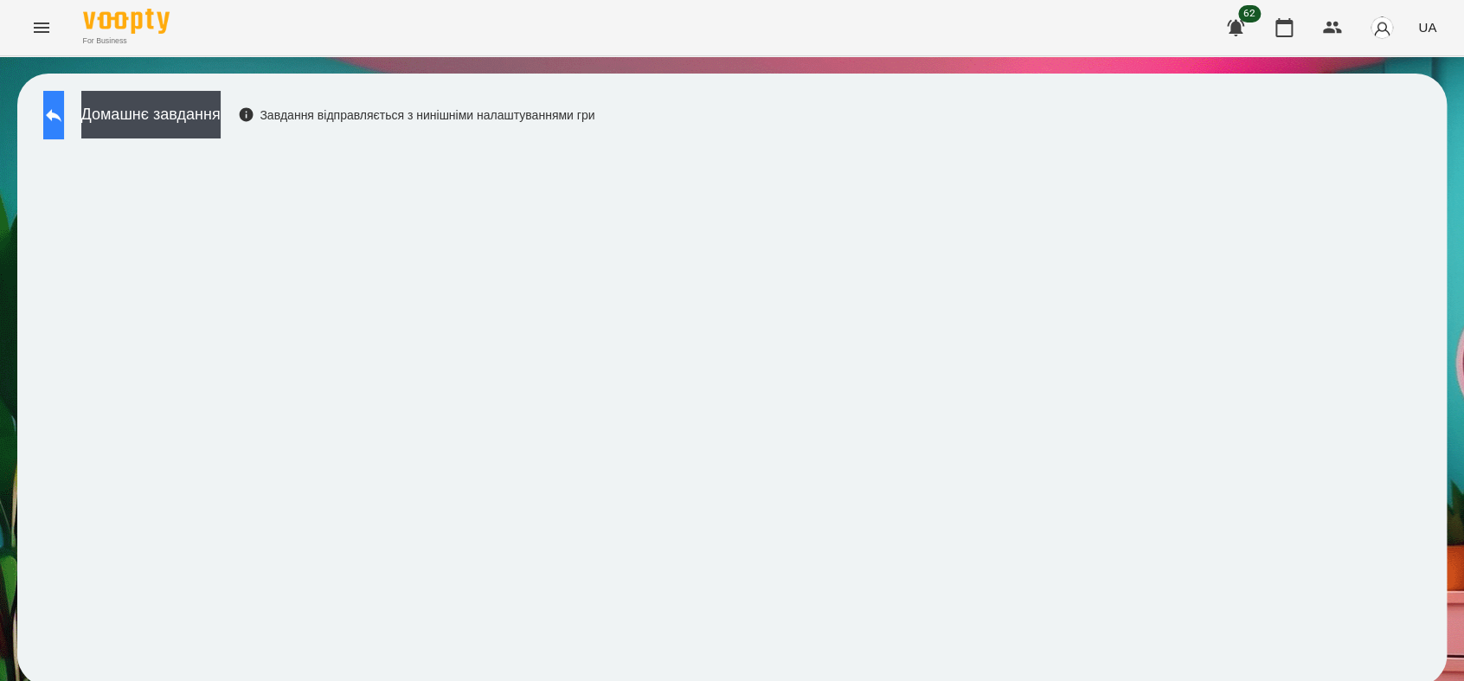
click at [64, 130] on button at bounding box center [53, 115] width 21 height 48
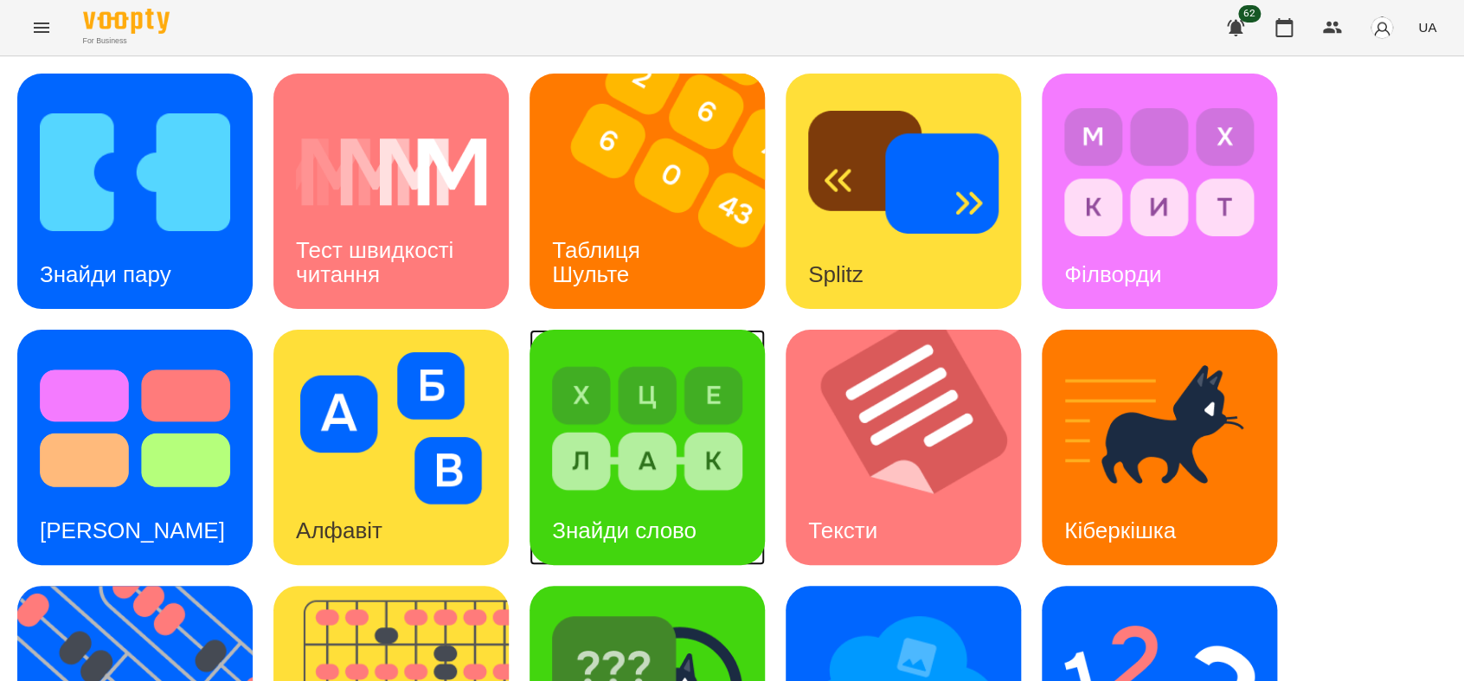
click at [594, 408] on img at bounding box center [647, 428] width 190 height 152
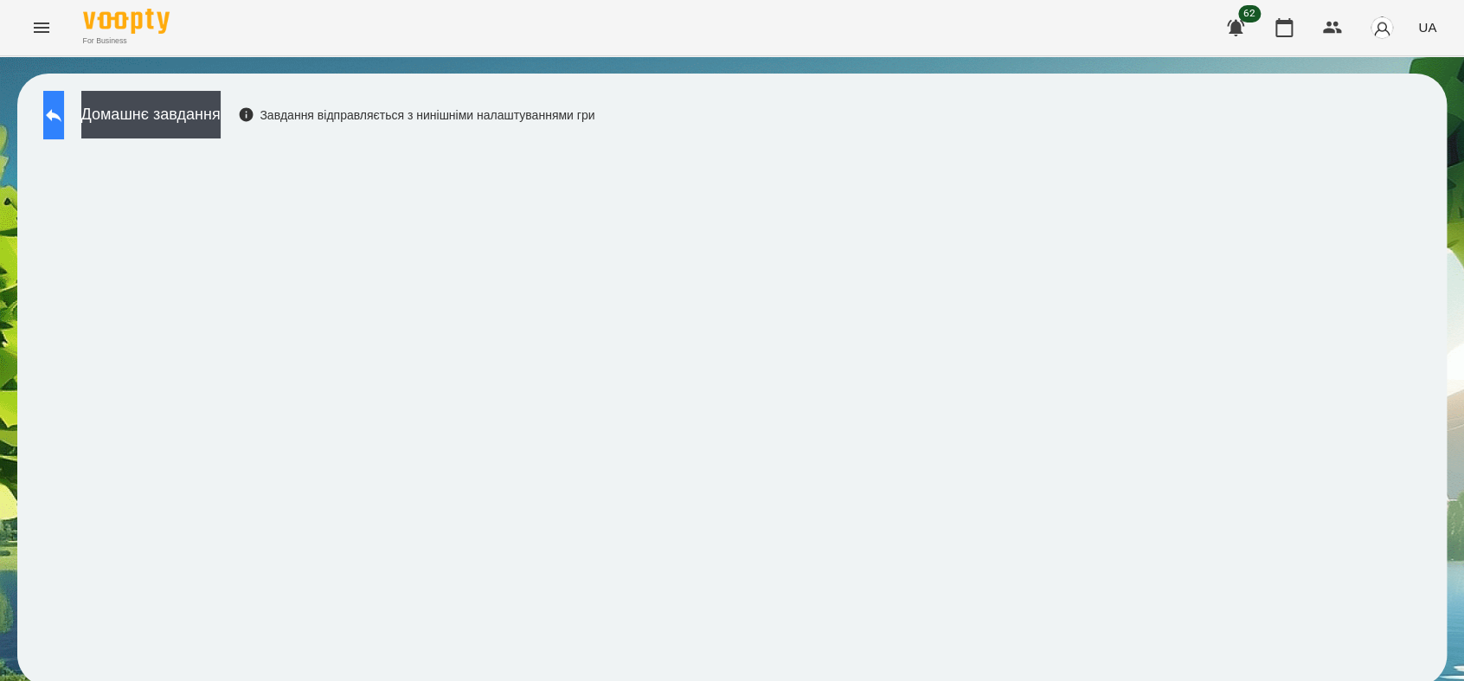
click at [55, 124] on button at bounding box center [53, 115] width 21 height 48
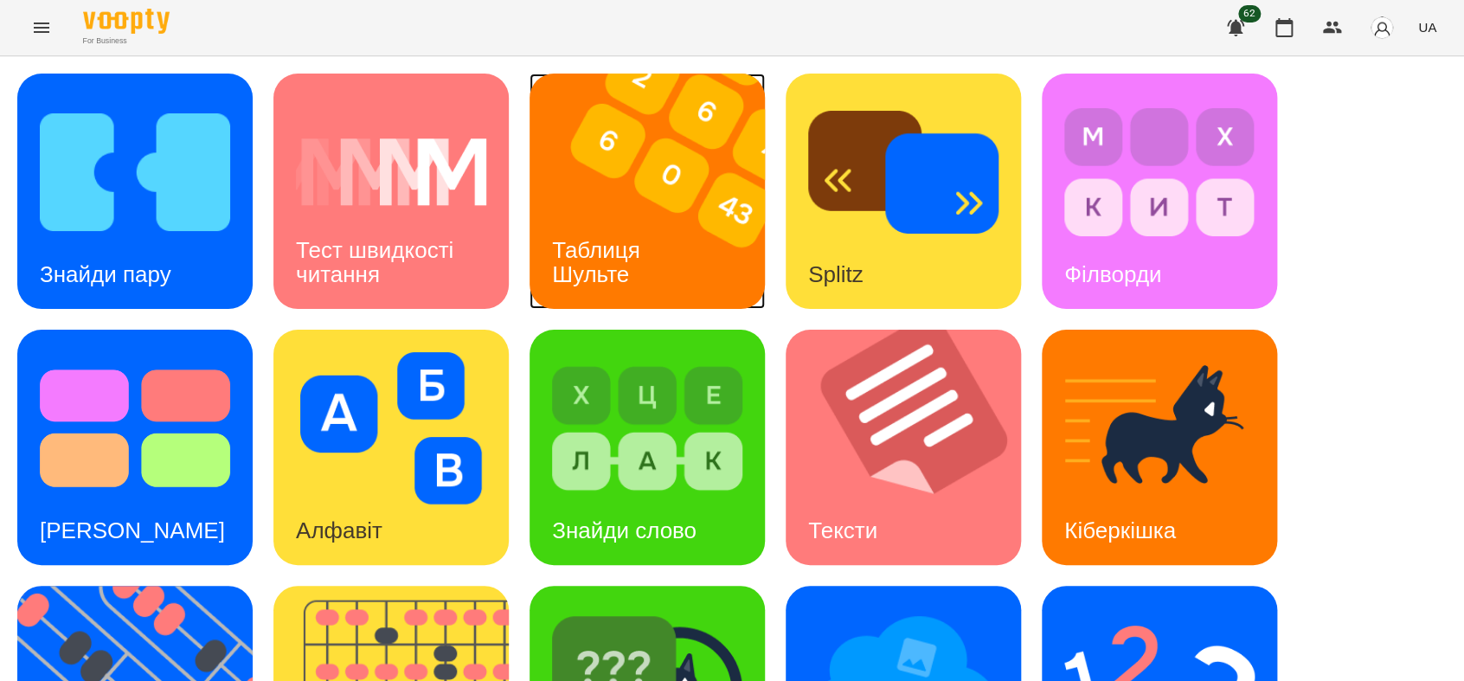
click at [602, 195] on img at bounding box center [657, 191] width 257 height 235
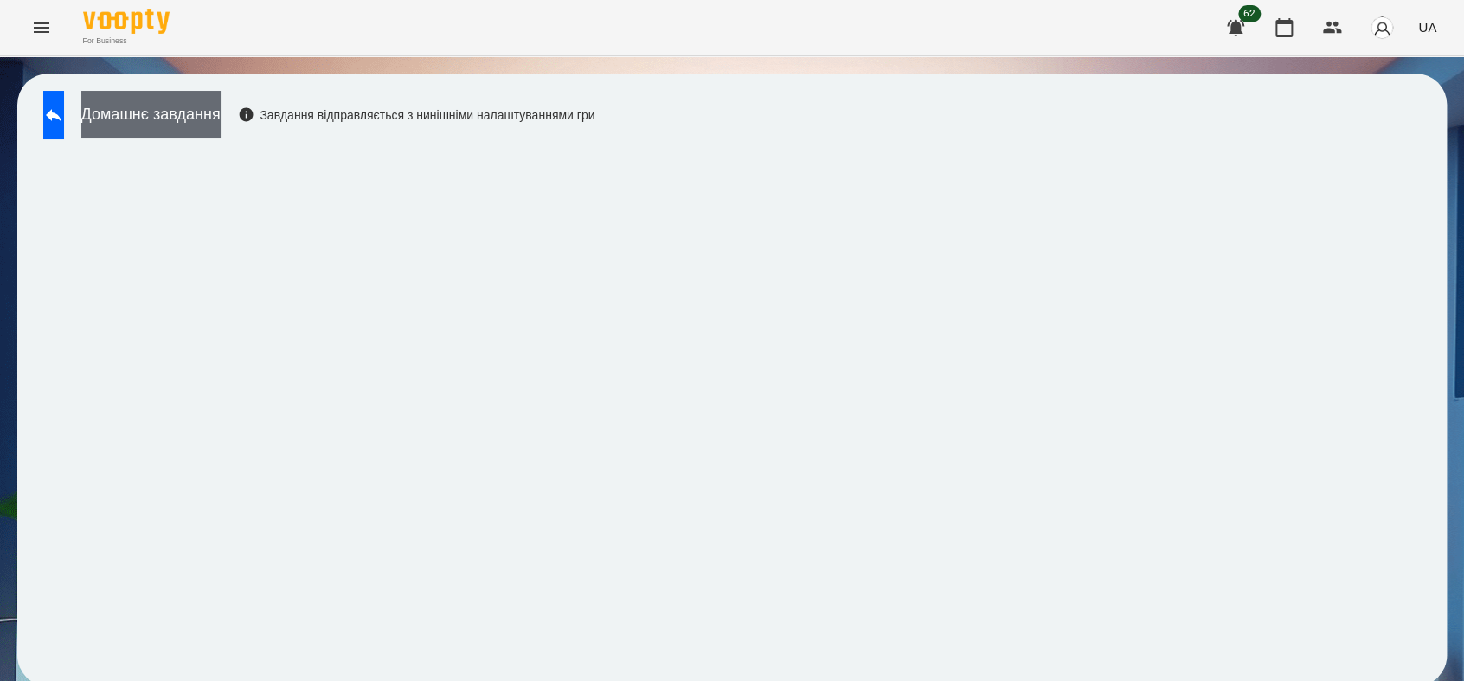
click at [221, 120] on button "Домашнє завдання" at bounding box center [150, 115] width 139 height 48
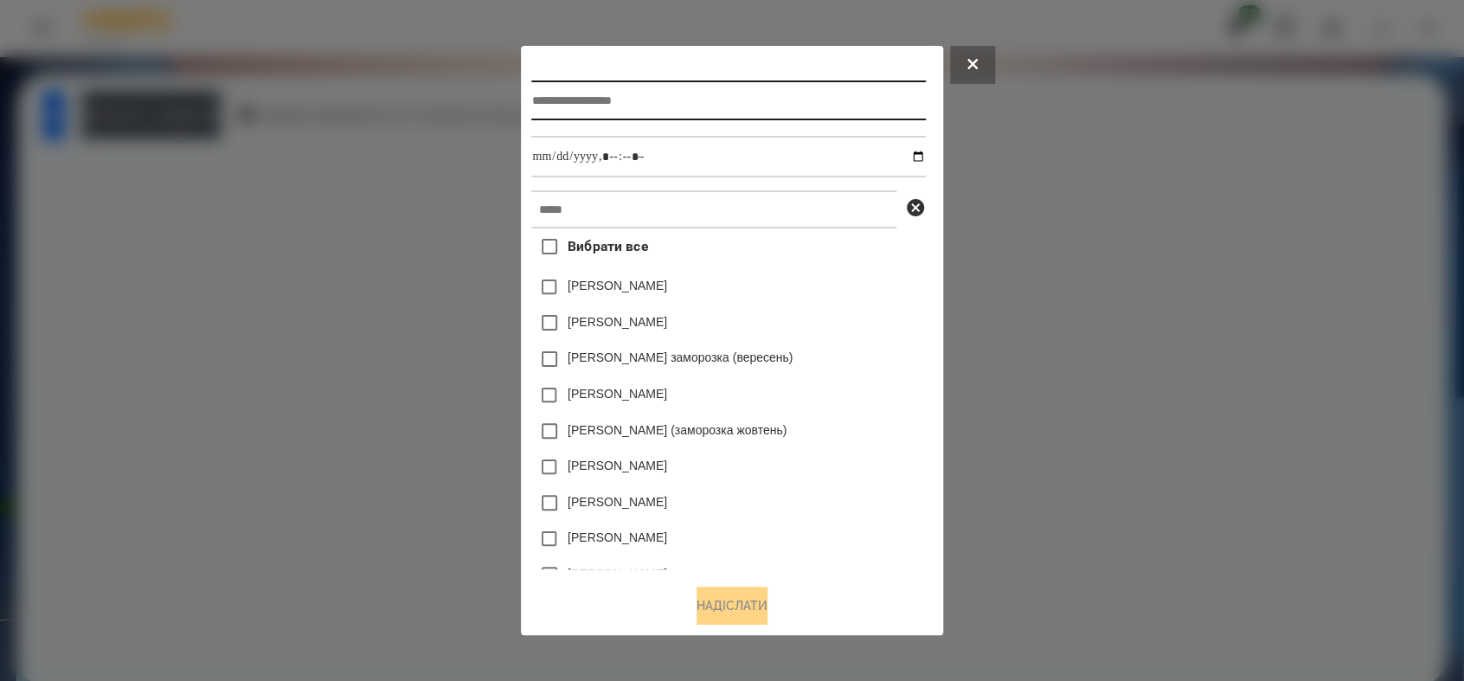
click at [615, 102] on input "text" at bounding box center [728, 100] width 394 height 40
type input "**********"
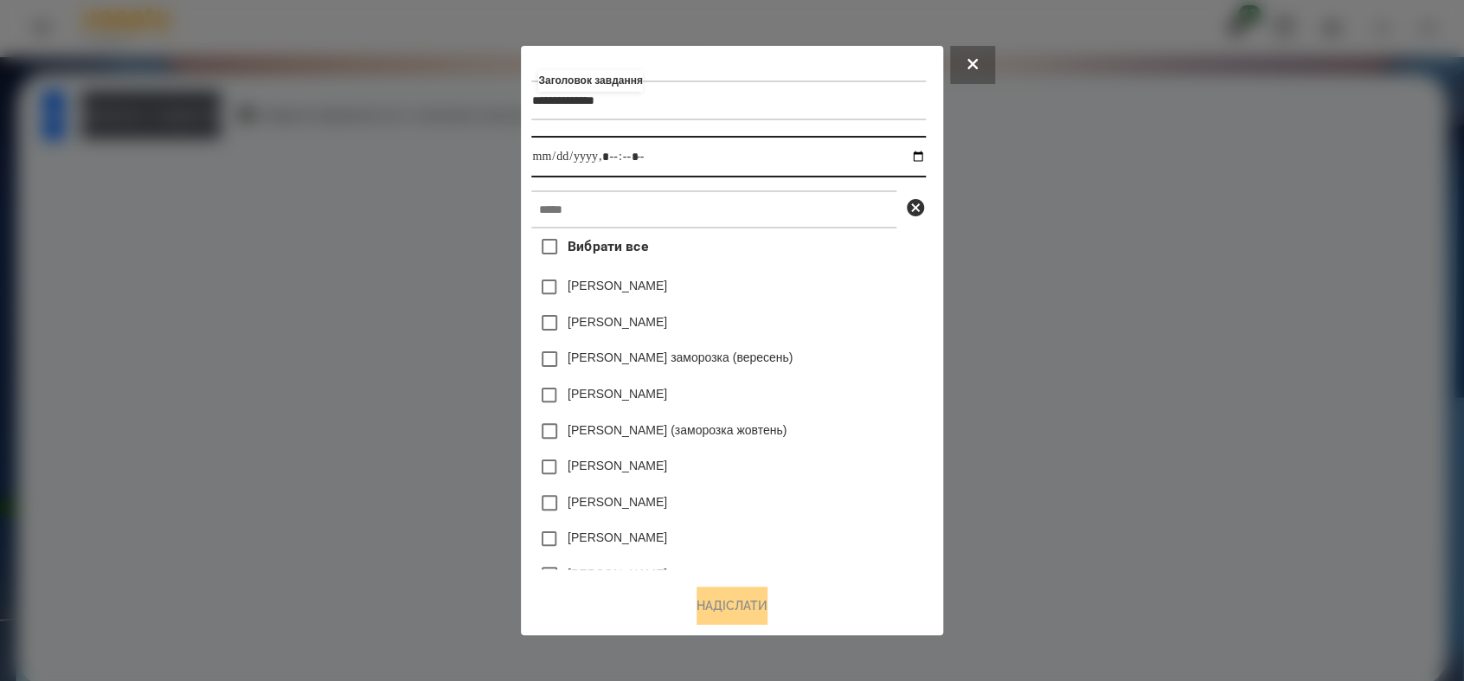
click at [925, 155] on input "datetime-local" at bounding box center [728, 157] width 394 height 42
click at [614, 157] on input "datetime-local" at bounding box center [728, 157] width 394 height 42
type input "**********"
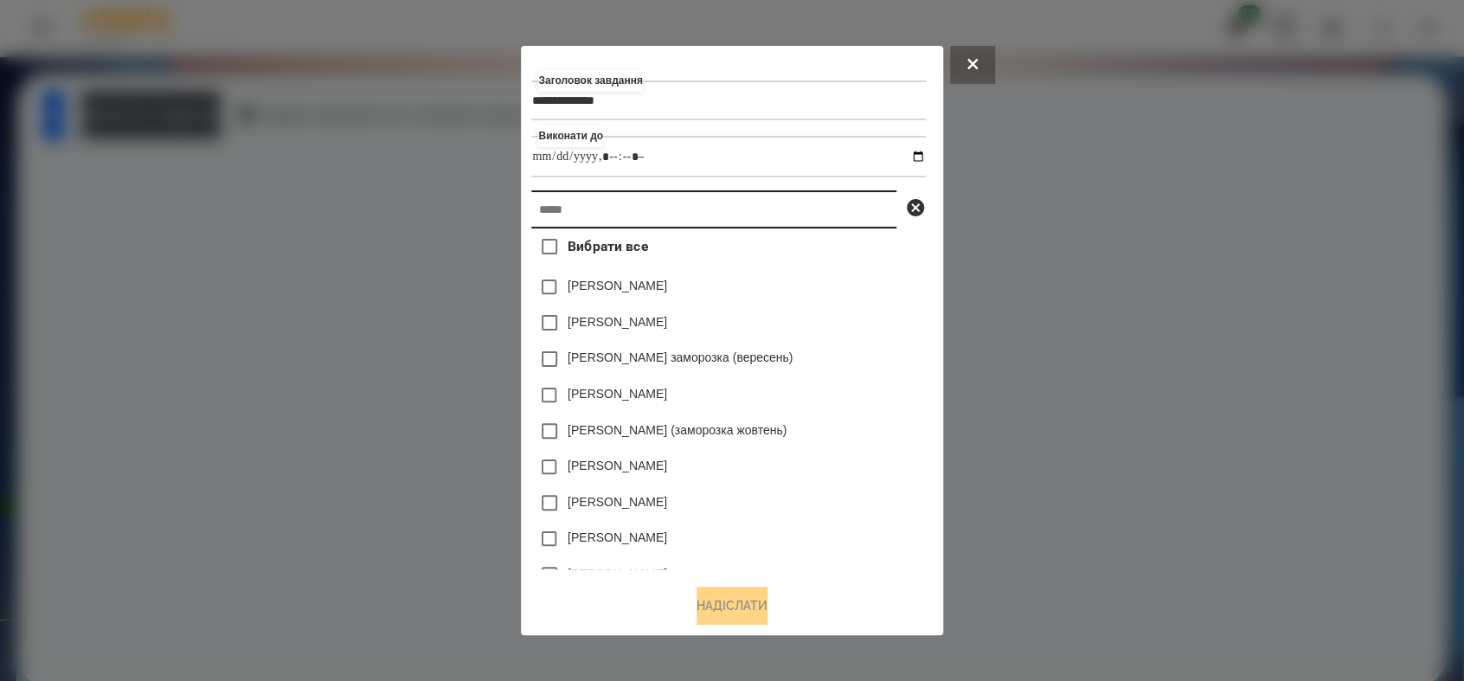
click at [609, 211] on input "text" at bounding box center [713, 209] width 365 height 38
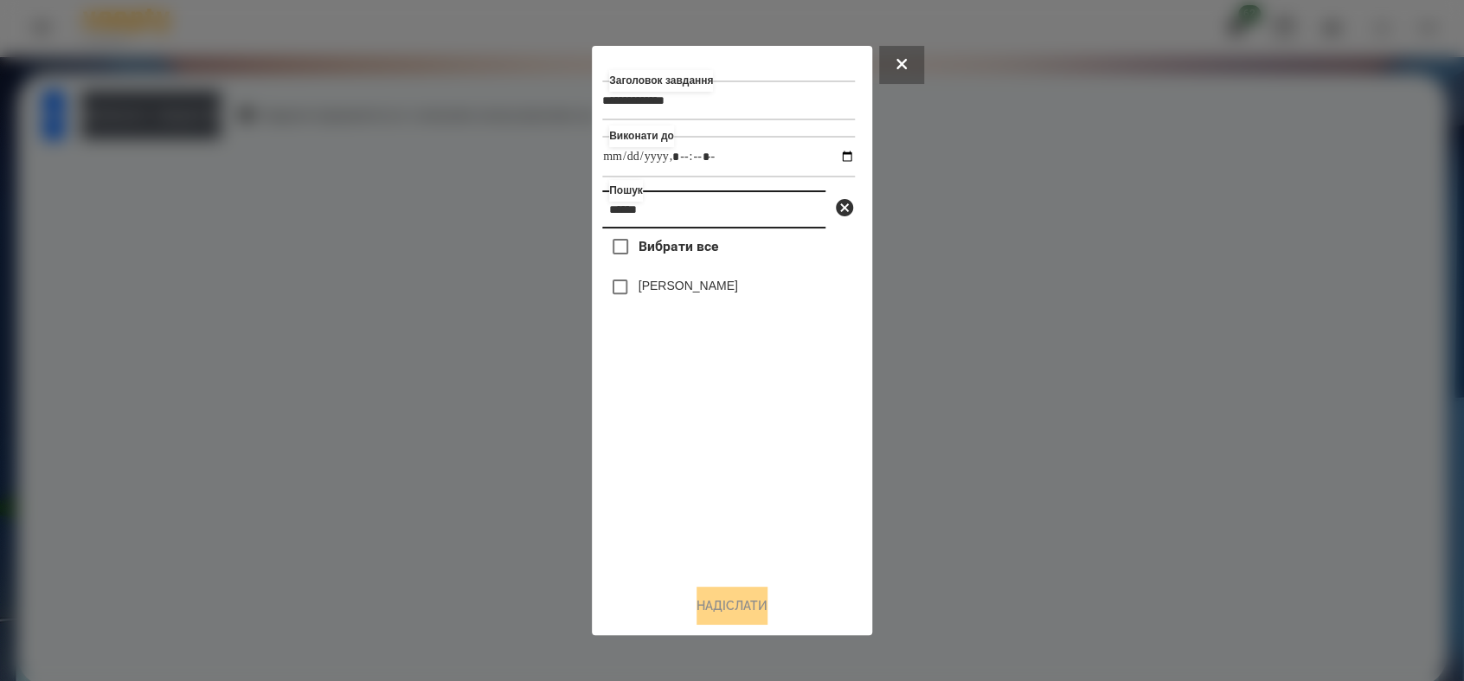
type input "******"
click at [747, 590] on button "Надіслати" at bounding box center [731, 605] width 71 height 38
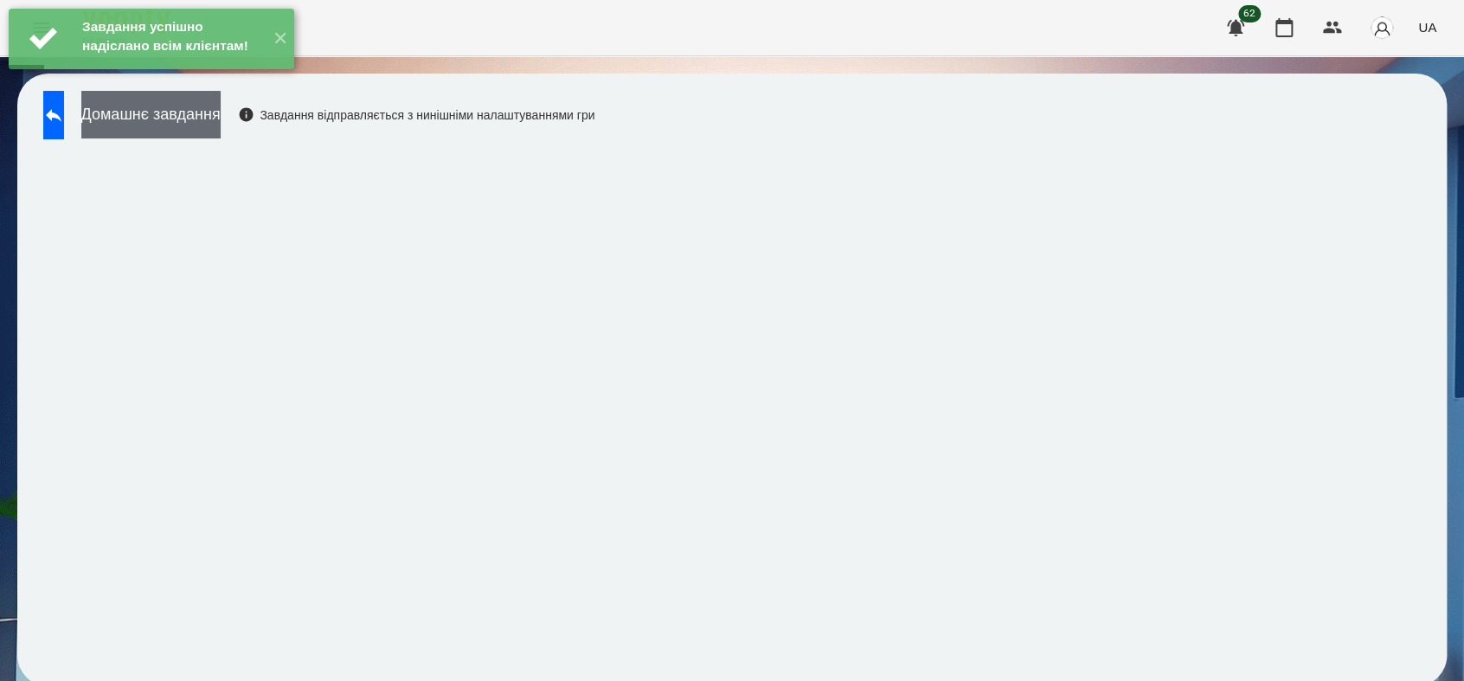
click at [221, 125] on button "Домашнє завдання" at bounding box center [150, 115] width 139 height 48
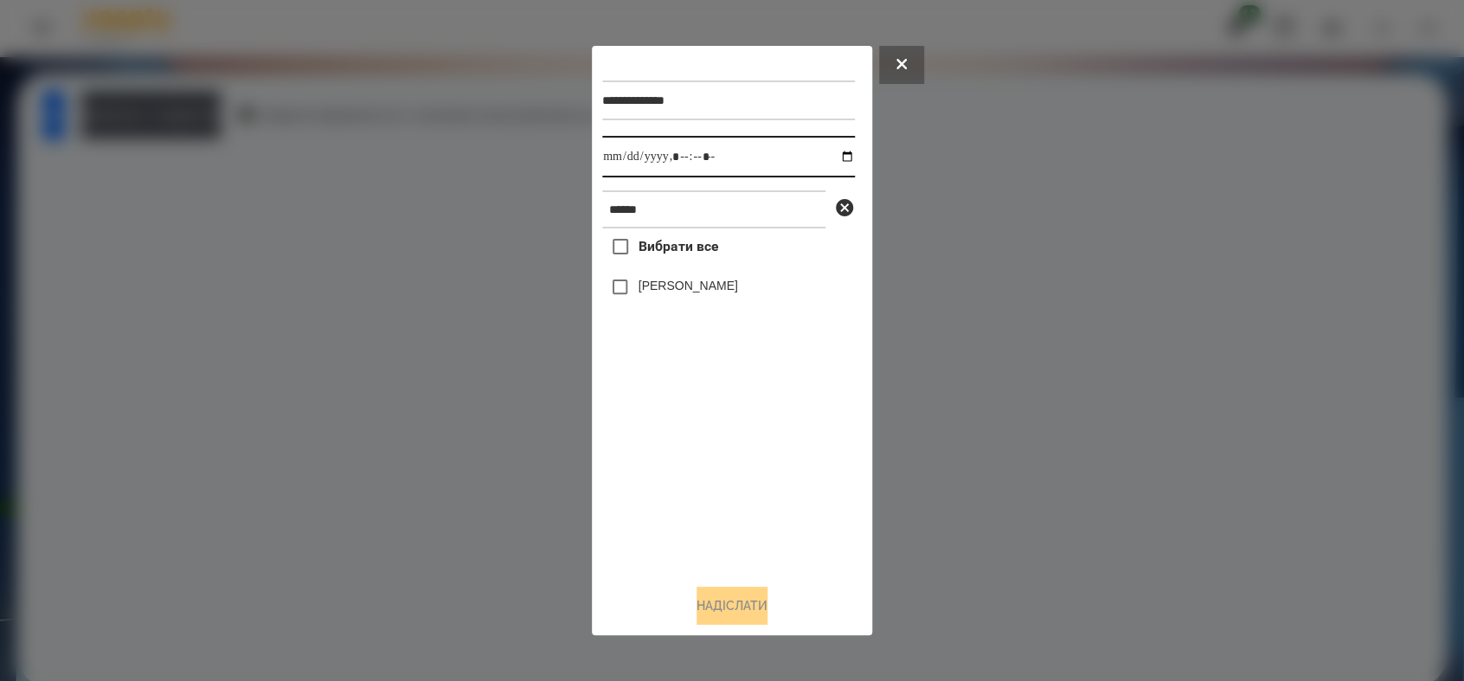
click at [833, 152] on input "datetime-local" at bounding box center [728, 157] width 253 height 42
type input "**********"
click at [655, 516] on div "Вибрати все [PERSON_NAME]" at bounding box center [728, 398] width 253 height 341
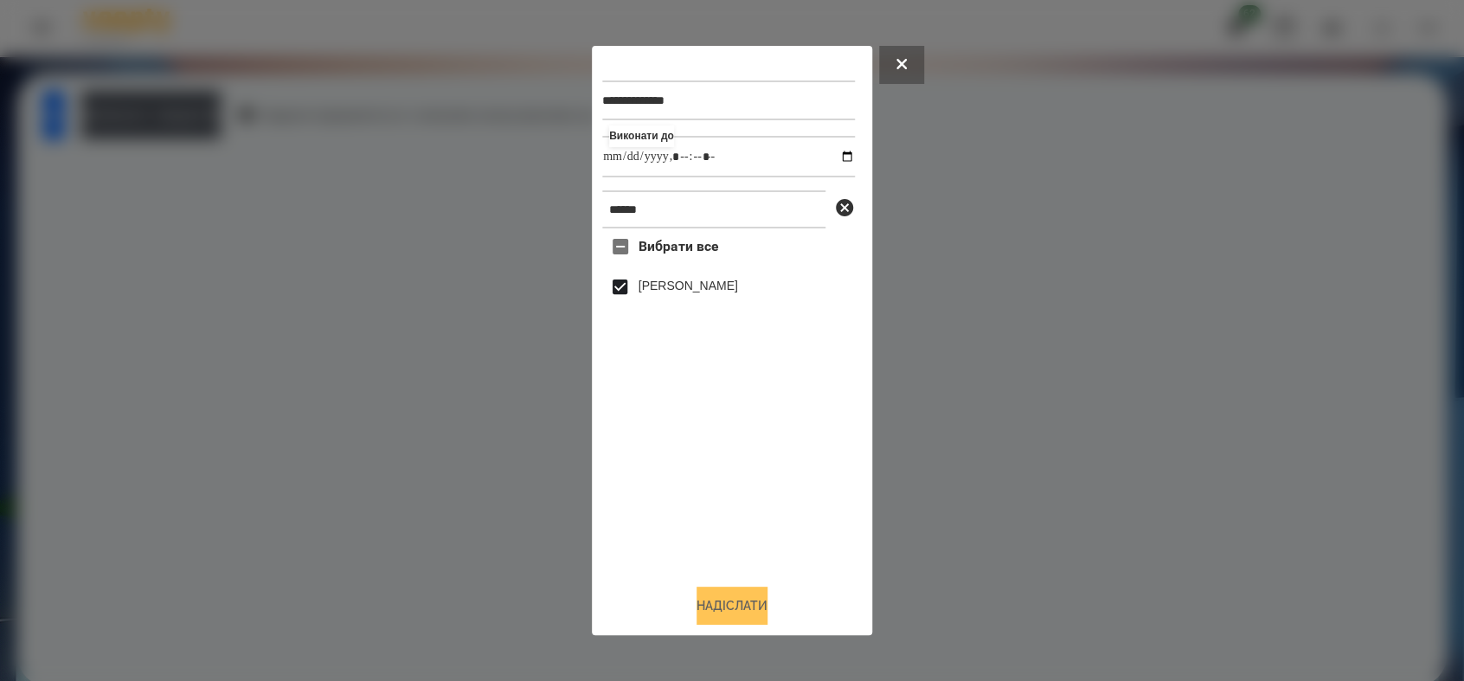
click at [728, 614] on button "Надіслати" at bounding box center [731, 605] width 71 height 38
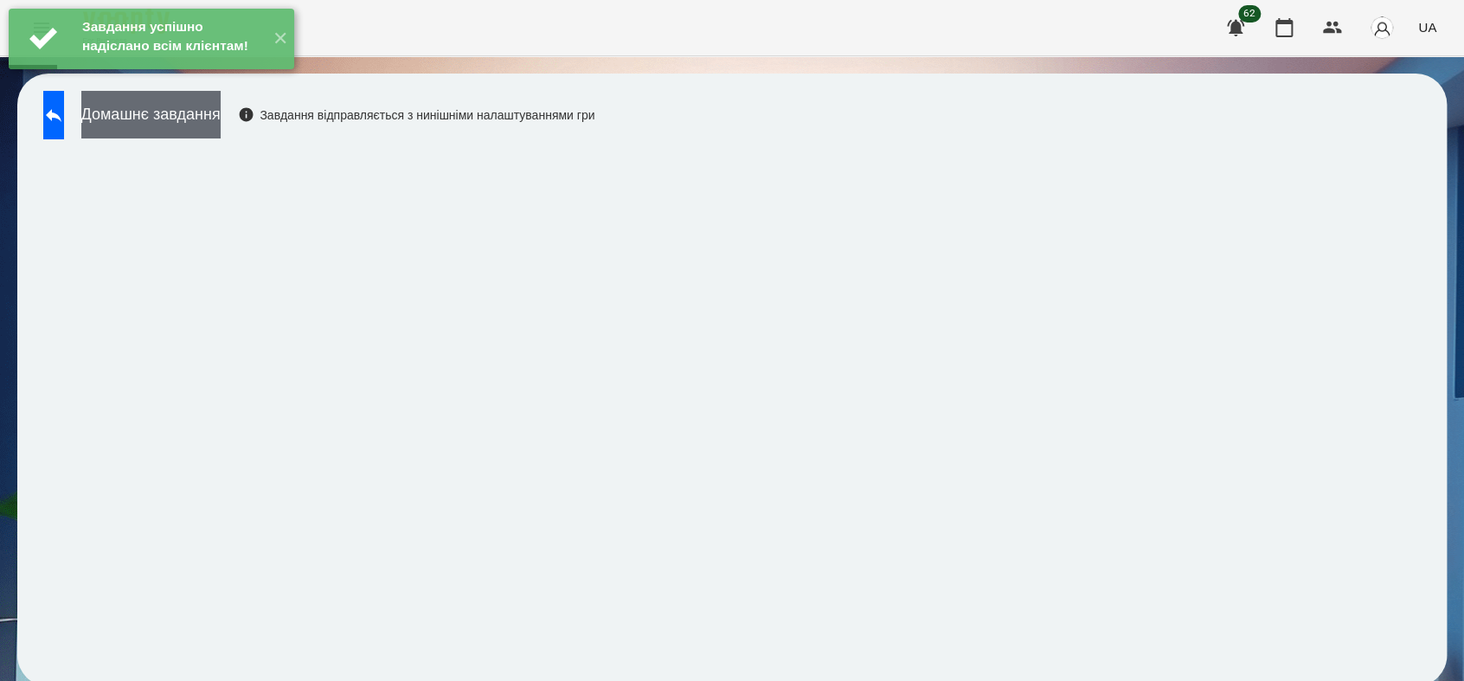
click at [181, 112] on button "Домашнє завдання" at bounding box center [150, 115] width 139 height 48
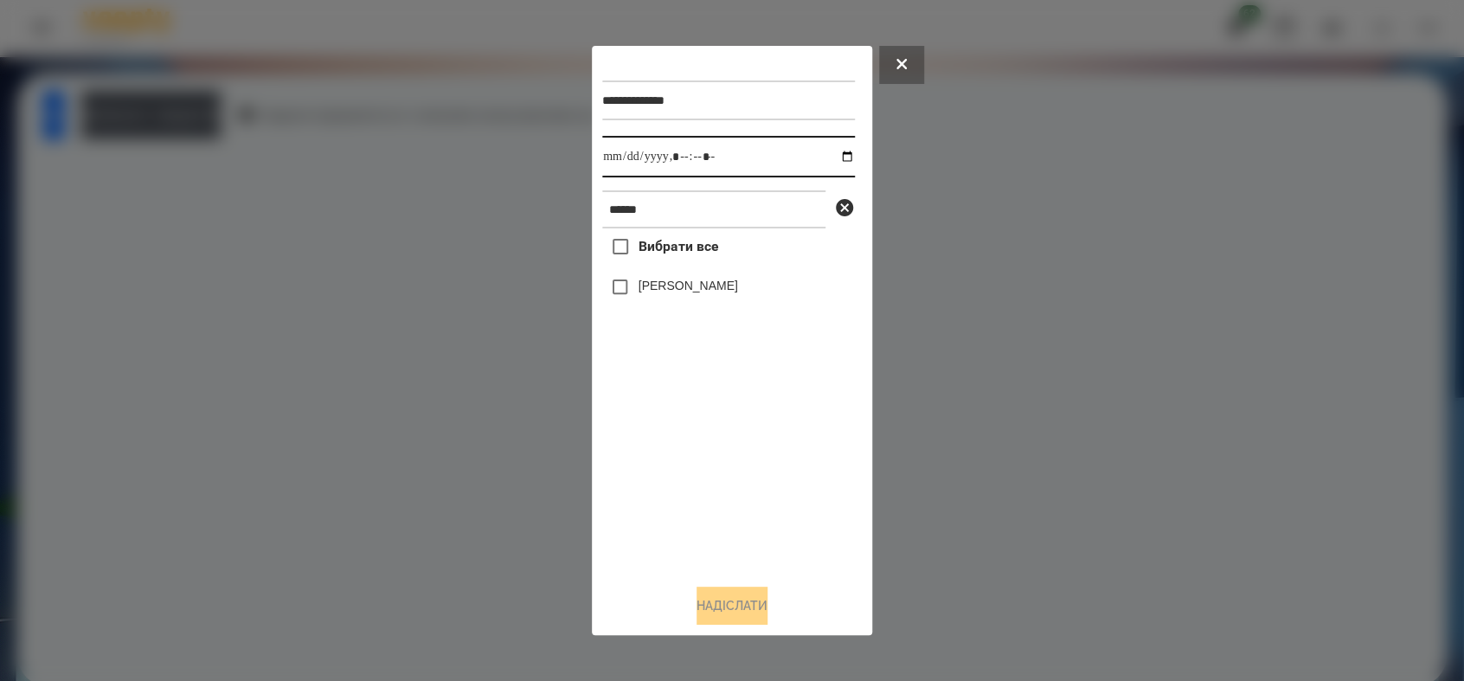
click at [832, 159] on input "datetime-local" at bounding box center [728, 157] width 253 height 42
type input "**********"
drag, startPoint x: 663, startPoint y: 503, endPoint x: 641, endPoint y: 413, distance: 92.7
click at [663, 499] on div "Вибрати все [PERSON_NAME]" at bounding box center [728, 398] width 253 height 341
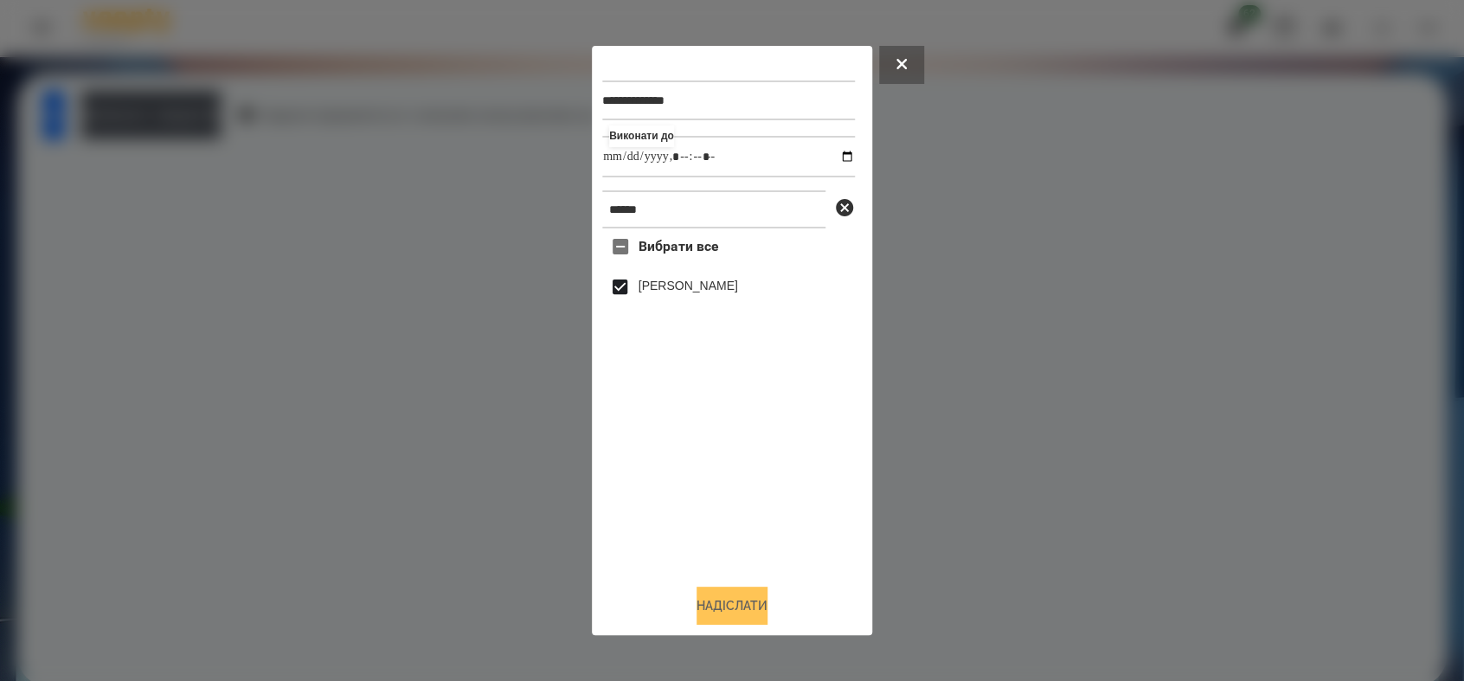
click at [751, 599] on button "Надіслати" at bounding box center [731, 605] width 71 height 38
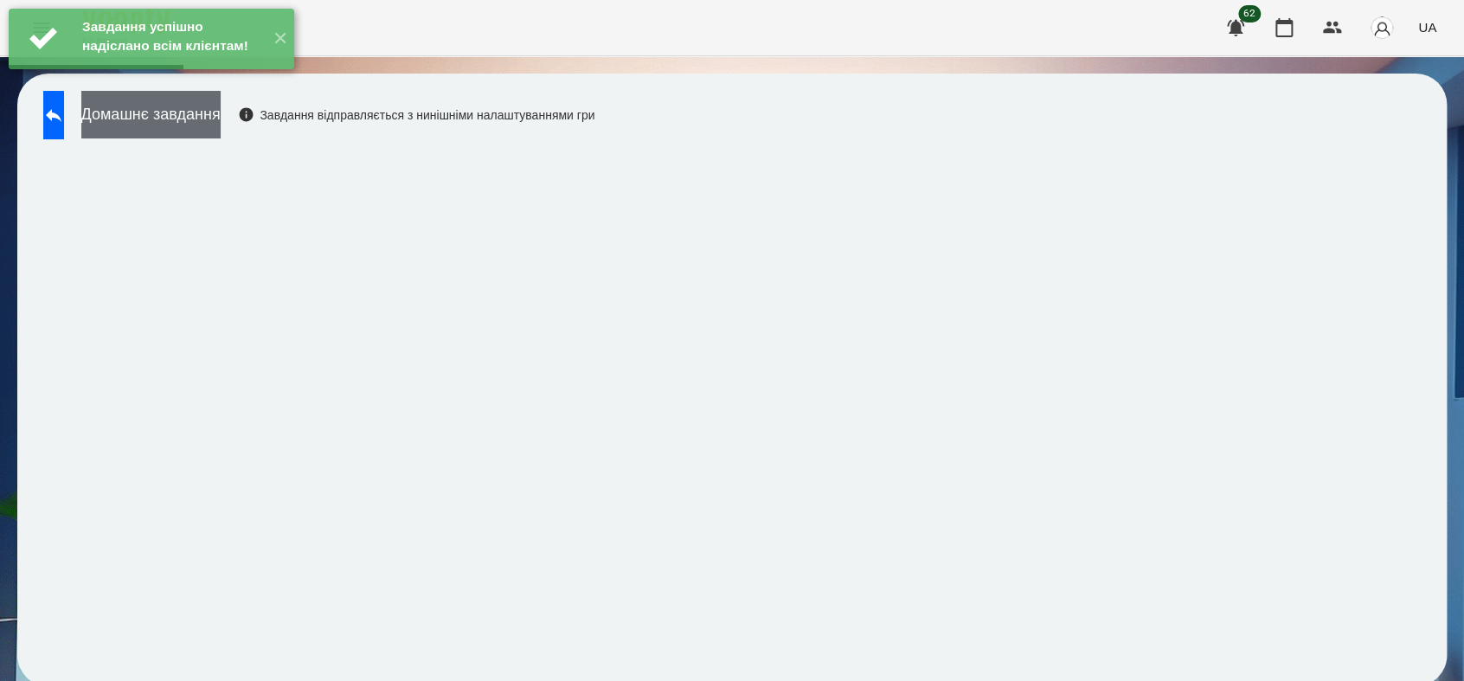
click at [187, 128] on button "Домашнє завдання" at bounding box center [150, 115] width 139 height 48
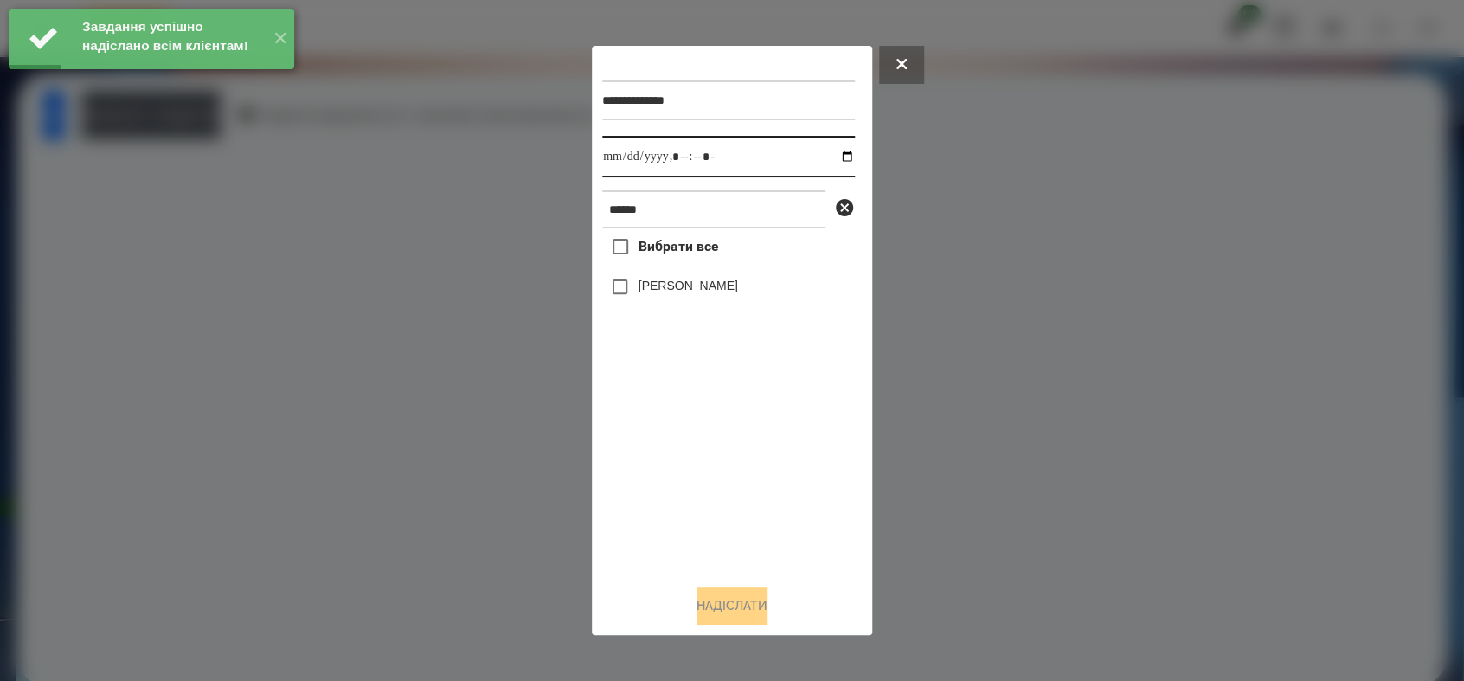
click at [834, 155] on input "datetime-local" at bounding box center [728, 157] width 253 height 42
type input "**********"
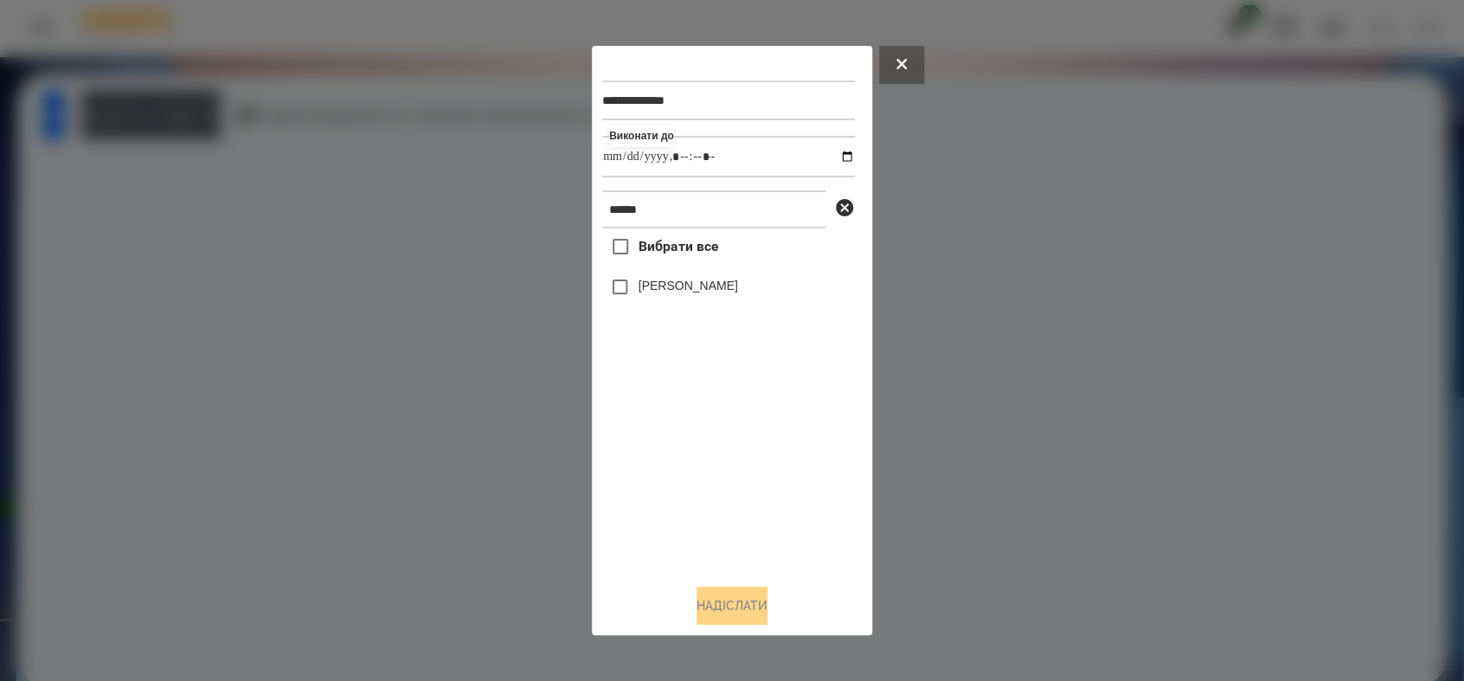
drag, startPoint x: 699, startPoint y: 496, endPoint x: 644, endPoint y: 304, distance: 199.8
click at [695, 478] on div "Вибрати все [PERSON_NAME]" at bounding box center [728, 398] width 253 height 341
click at [747, 609] on button "Надіслати" at bounding box center [731, 605] width 71 height 38
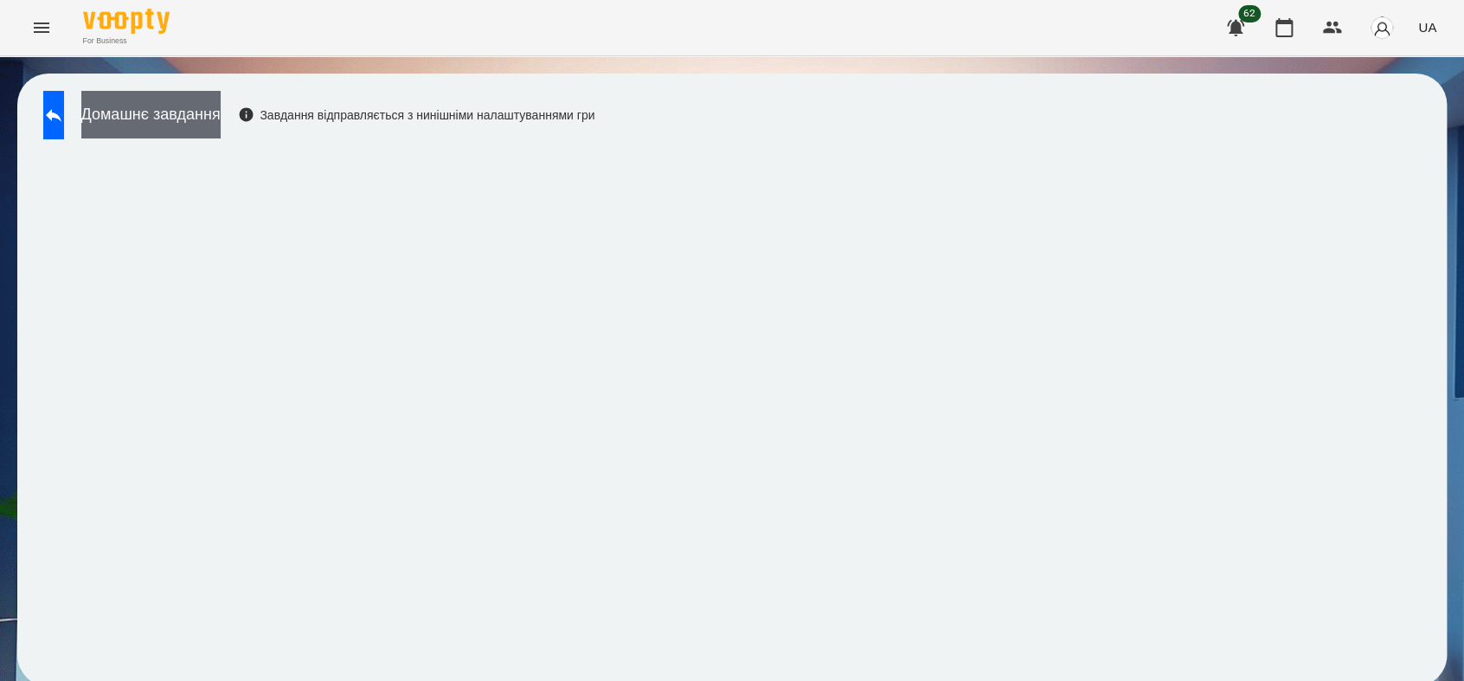
click at [221, 115] on button "Домашнє завдання" at bounding box center [150, 115] width 139 height 48
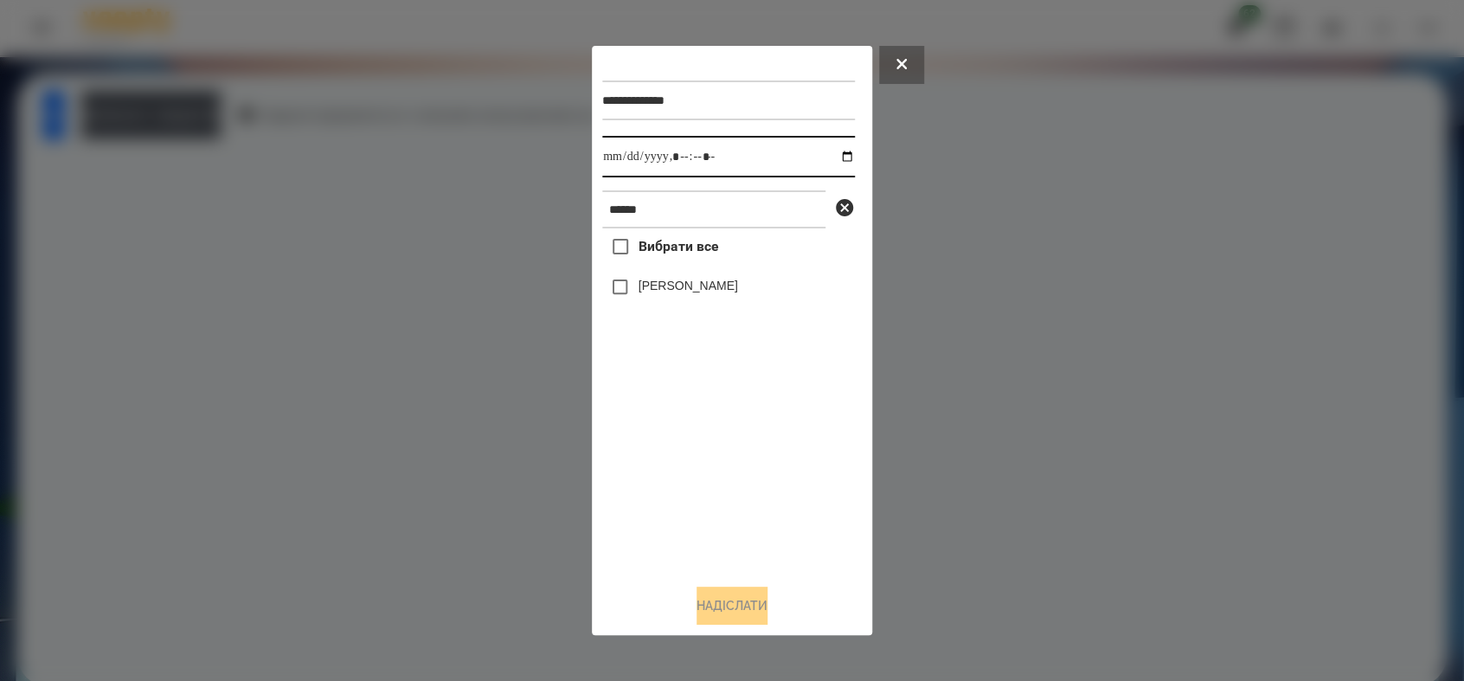
click at [839, 156] on input "datetime-local" at bounding box center [728, 157] width 253 height 42
type input "**********"
drag, startPoint x: 741, startPoint y: 486, endPoint x: 740, endPoint y: 477, distance: 8.8
click at [740, 477] on div "Вибрати все [PERSON_NAME]" at bounding box center [728, 398] width 253 height 341
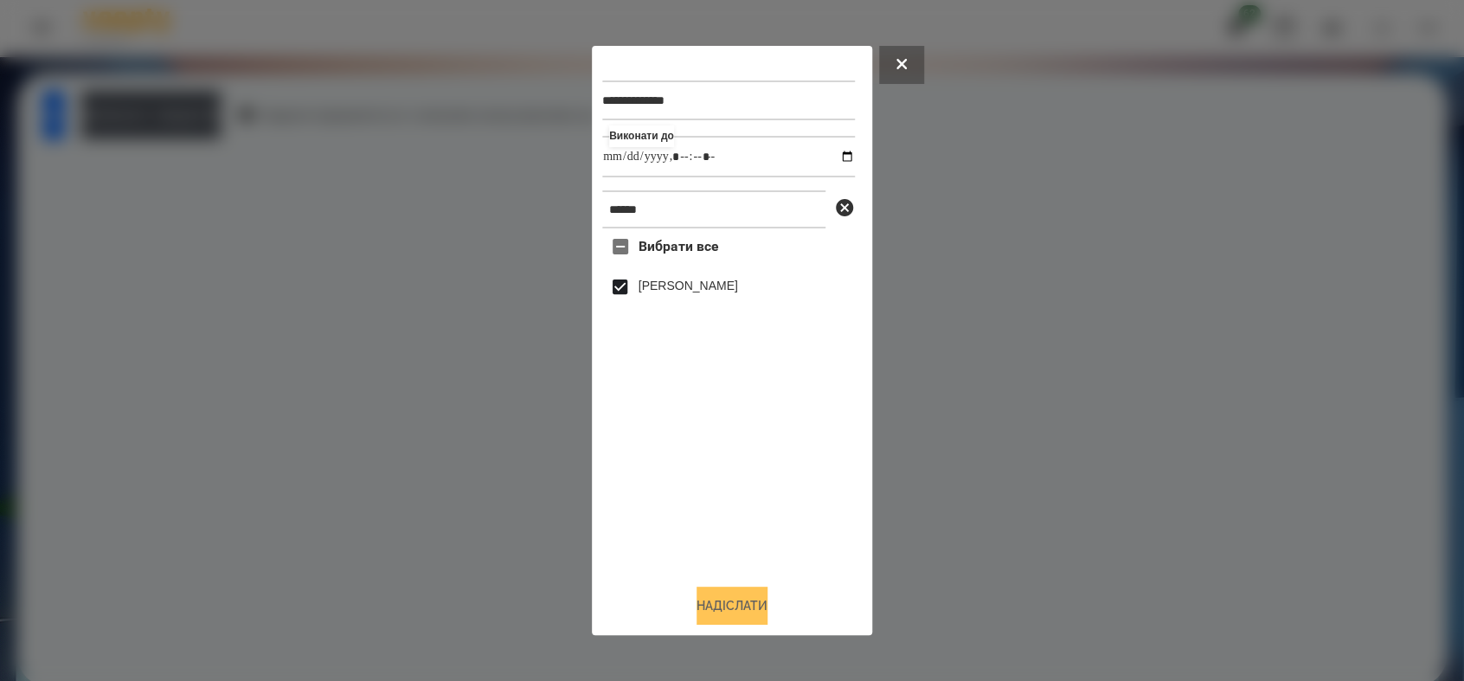
click at [746, 622] on button "Надіслати" at bounding box center [731, 605] width 71 height 38
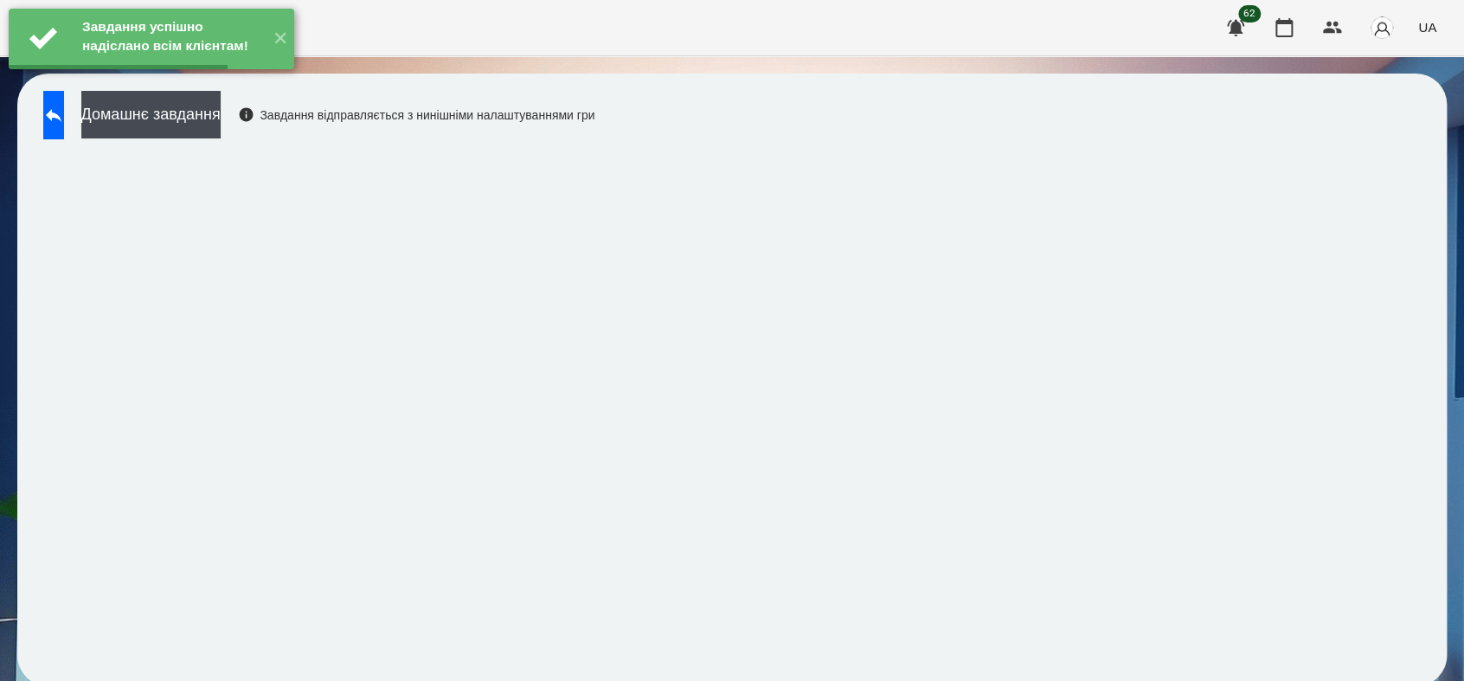
click at [221, 116] on button "Домашнє завдання" at bounding box center [150, 115] width 139 height 48
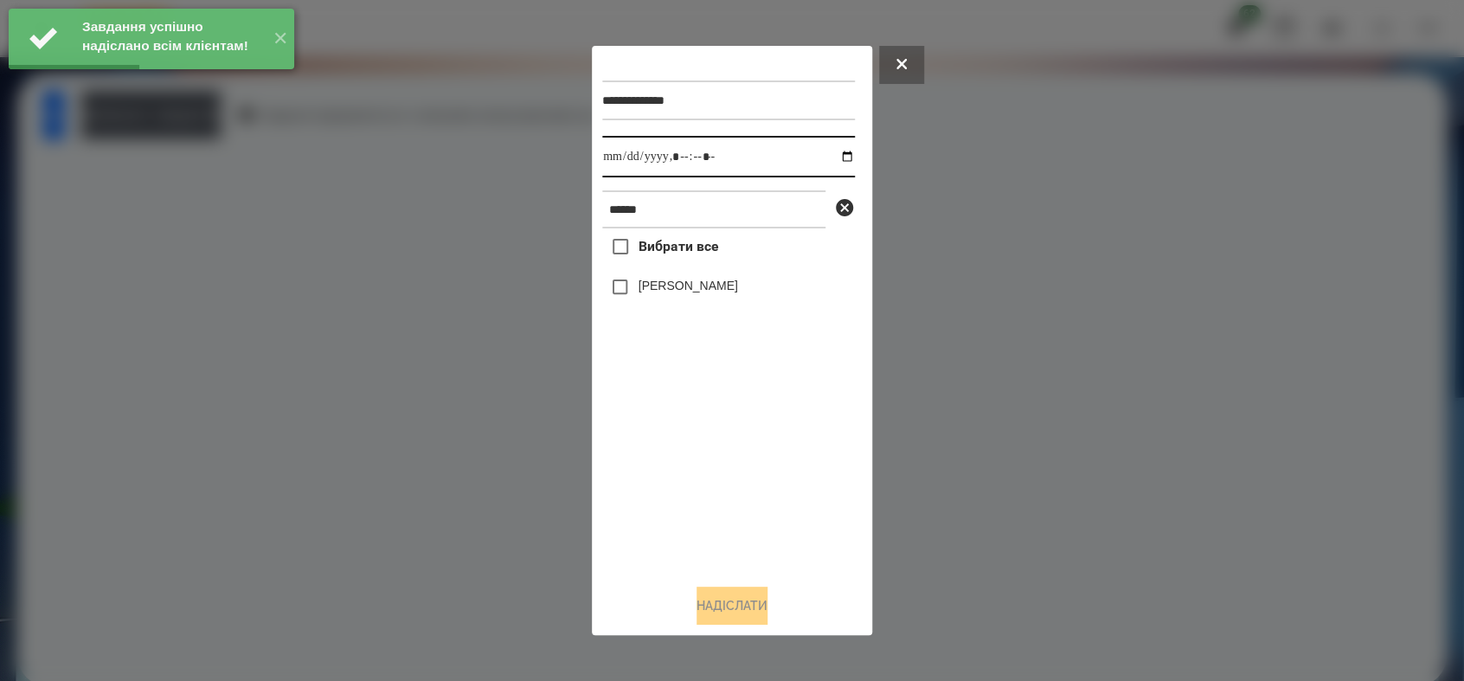
click at [836, 151] on input "datetime-local" at bounding box center [728, 157] width 253 height 42
type input "**********"
drag, startPoint x: 720, startPoint y: 471, endPoint x: 682, endPoint y: 399, distance: 81.6
click at [717, 470] on div "Вибрати все [PERSON_NAME]" at bounding box center [728, 398] width 253 height 341
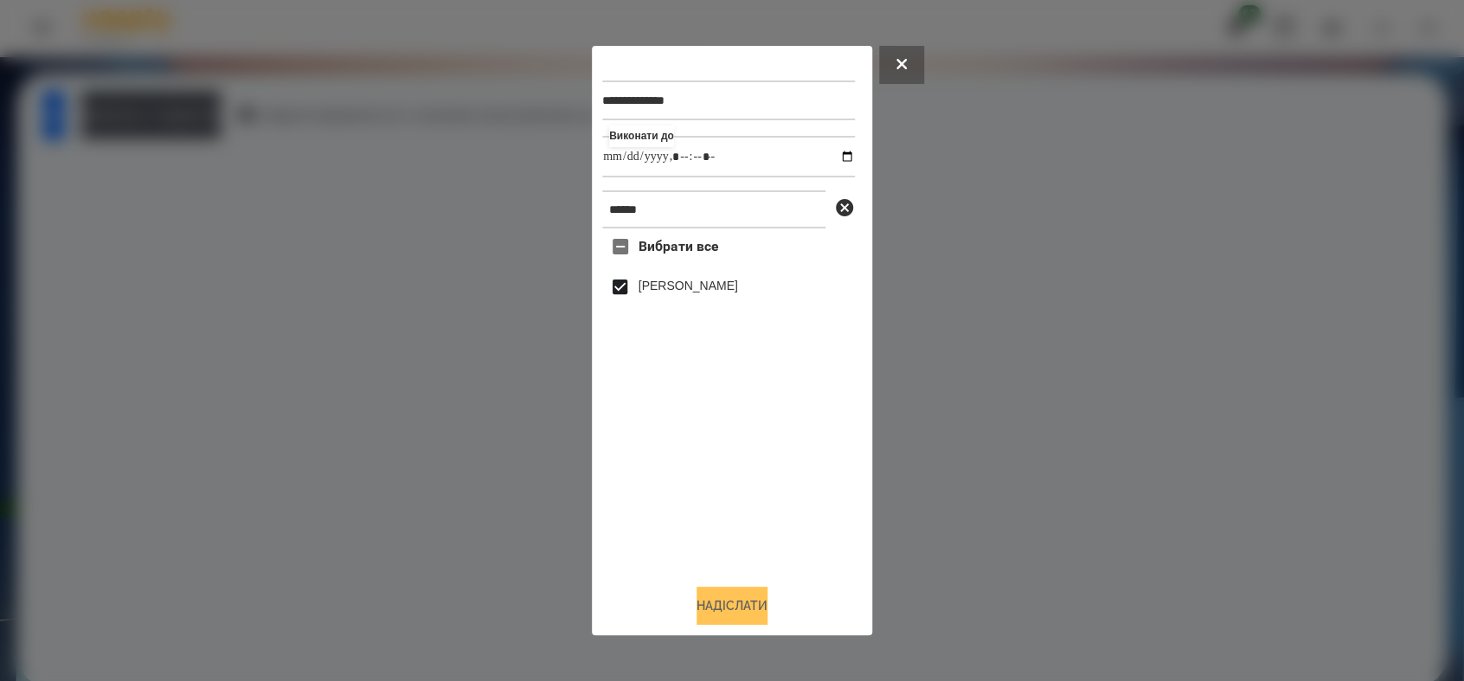
click at [742, 616] on button "Надіслати" at bounding box center [731, 605] width 71 height 38
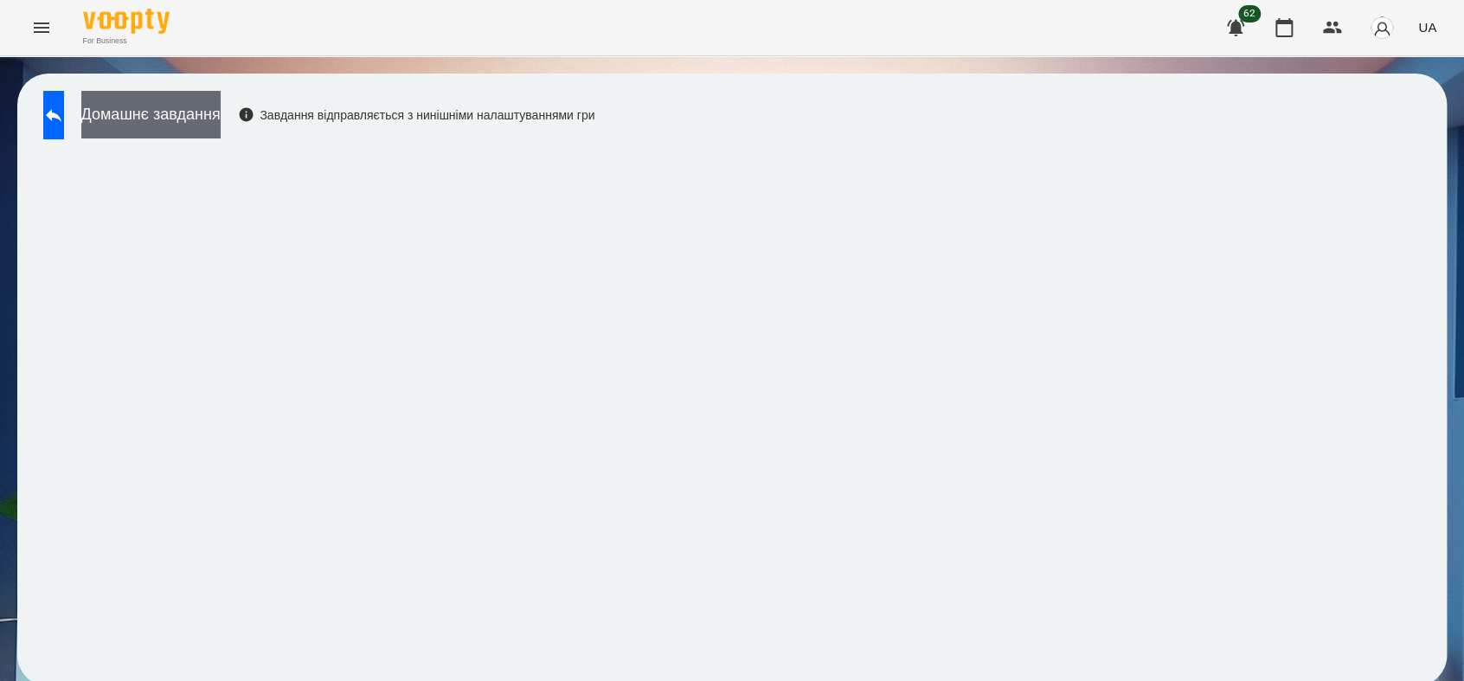
click at [200, 135] on button "Домашнє завдання" at bounding box center [150, 115] width 139 height 48
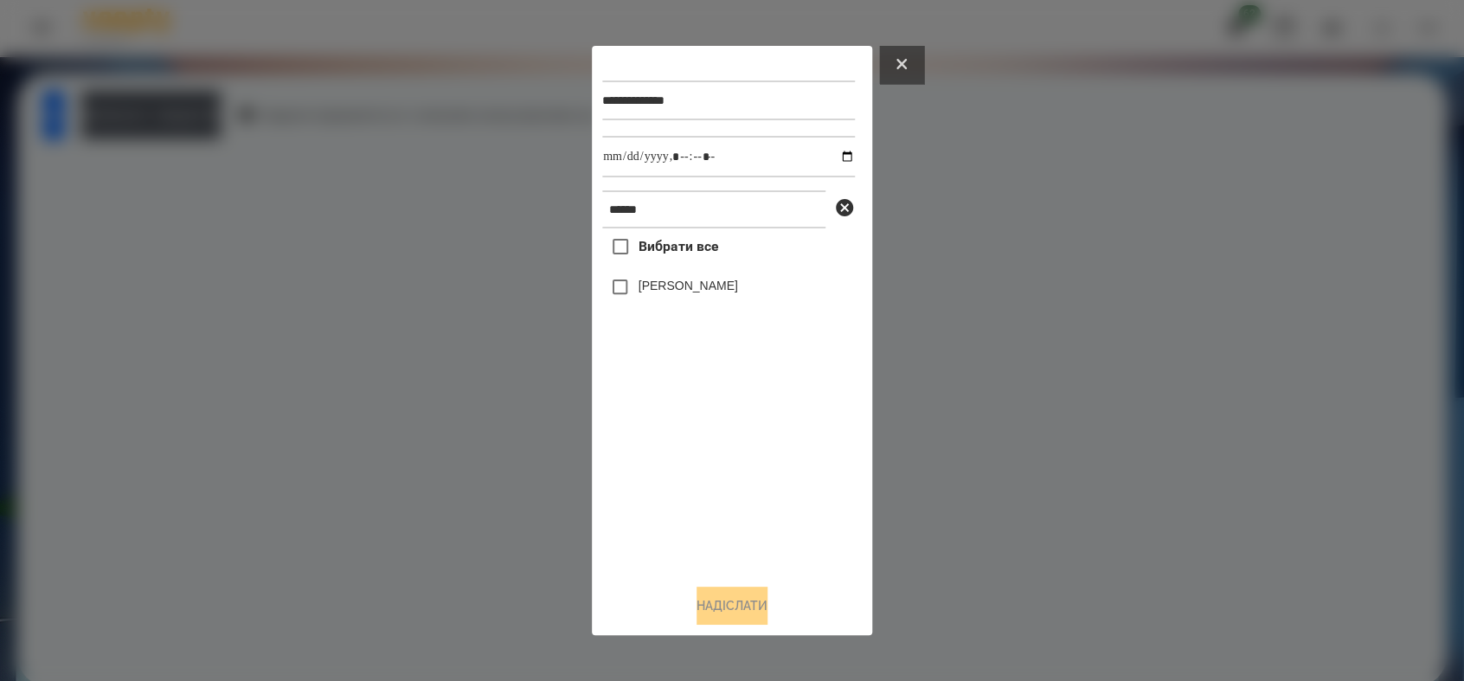
click at [894, 56] on button at bounding box center [901, 65] width 45 height 38
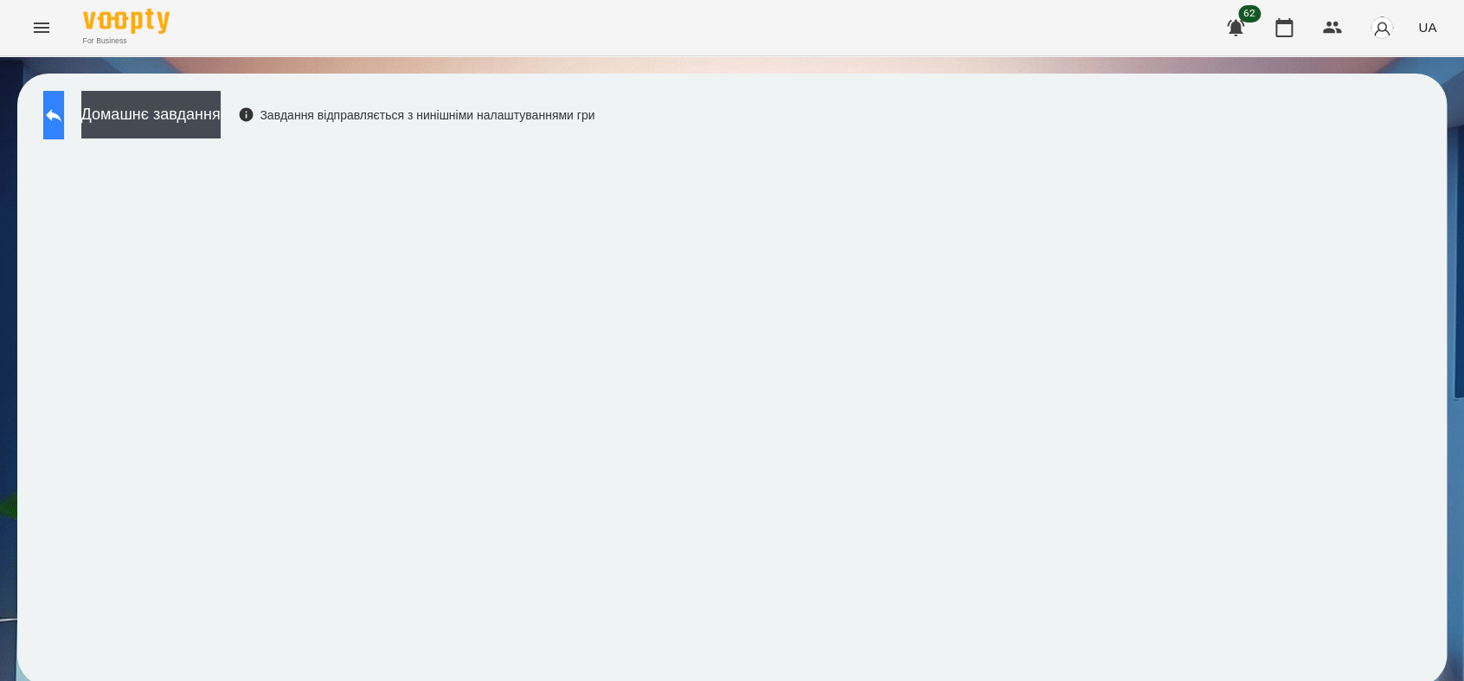
click at [55, 110] on button at bounding box center [53, 115] width 21 height 48
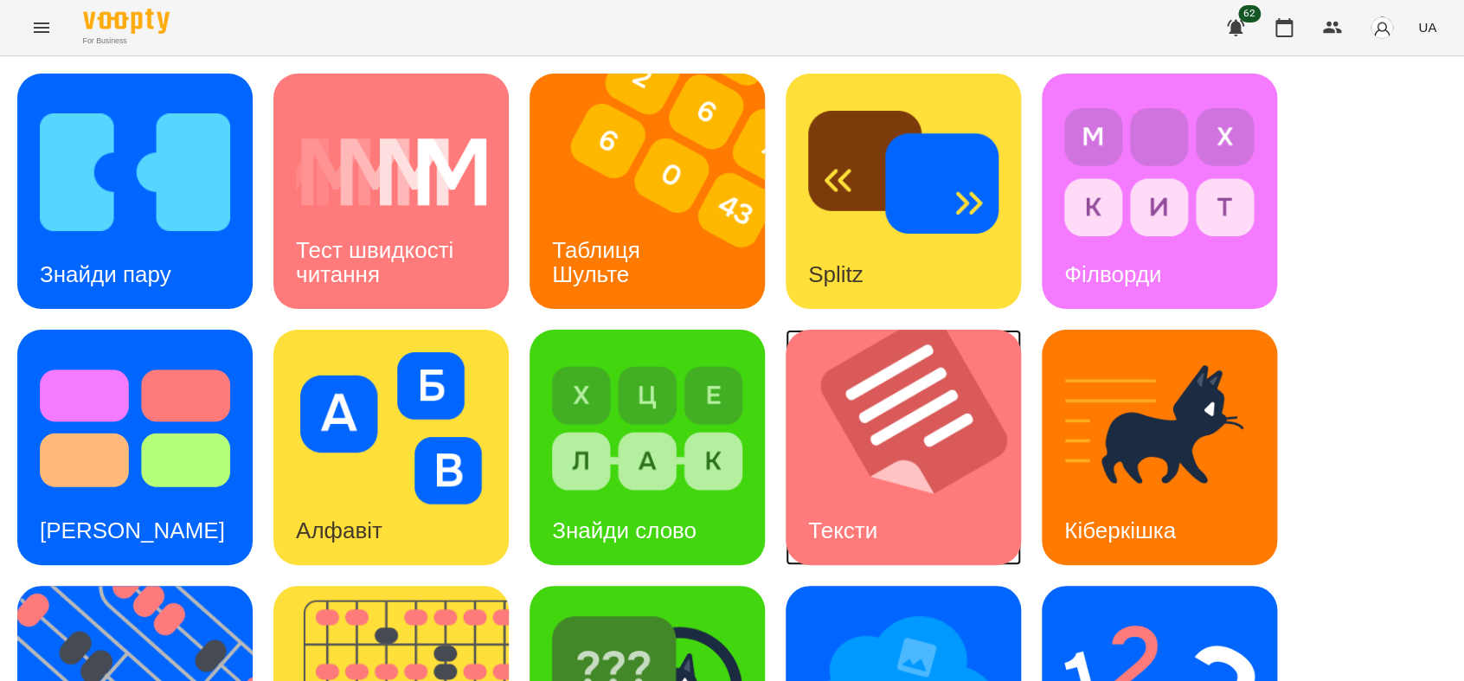
click at [845, 465] on img at bounding box center [913, 447] width 257 height 235
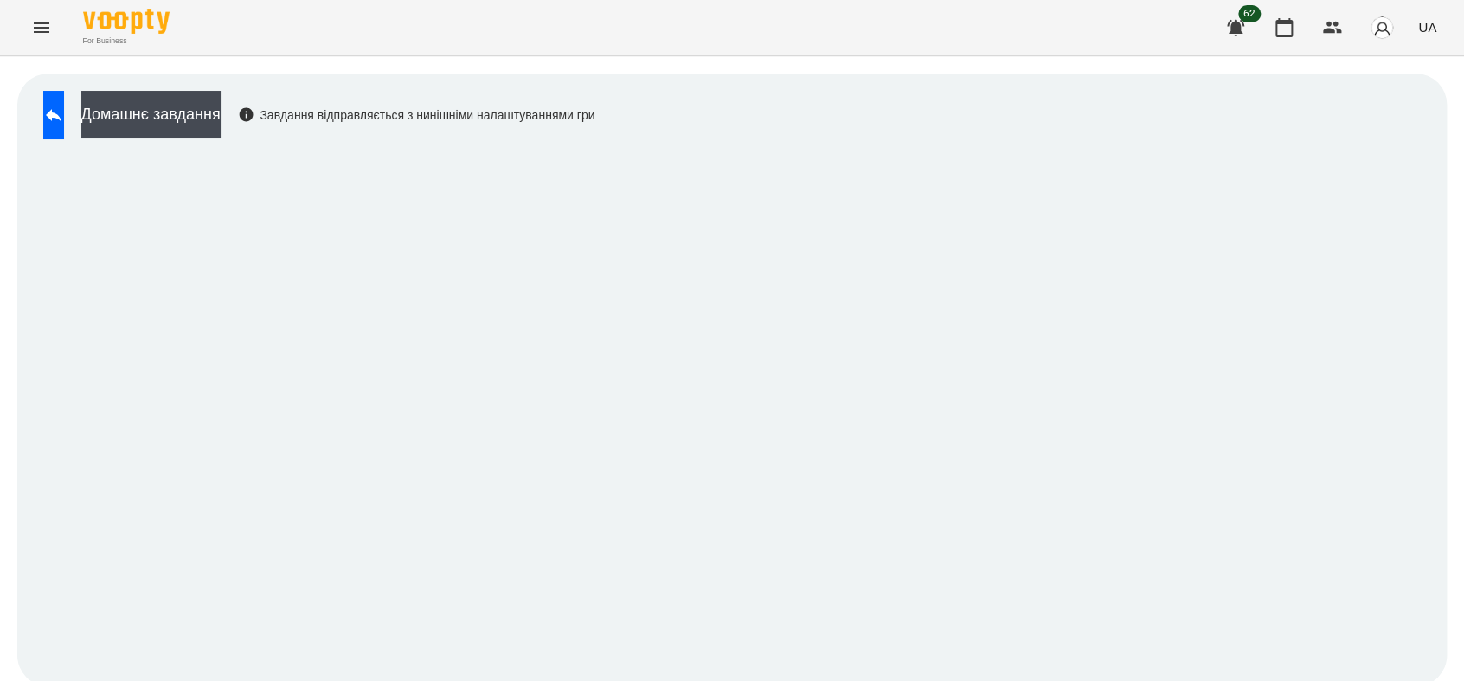
scroll to position [5, 0]
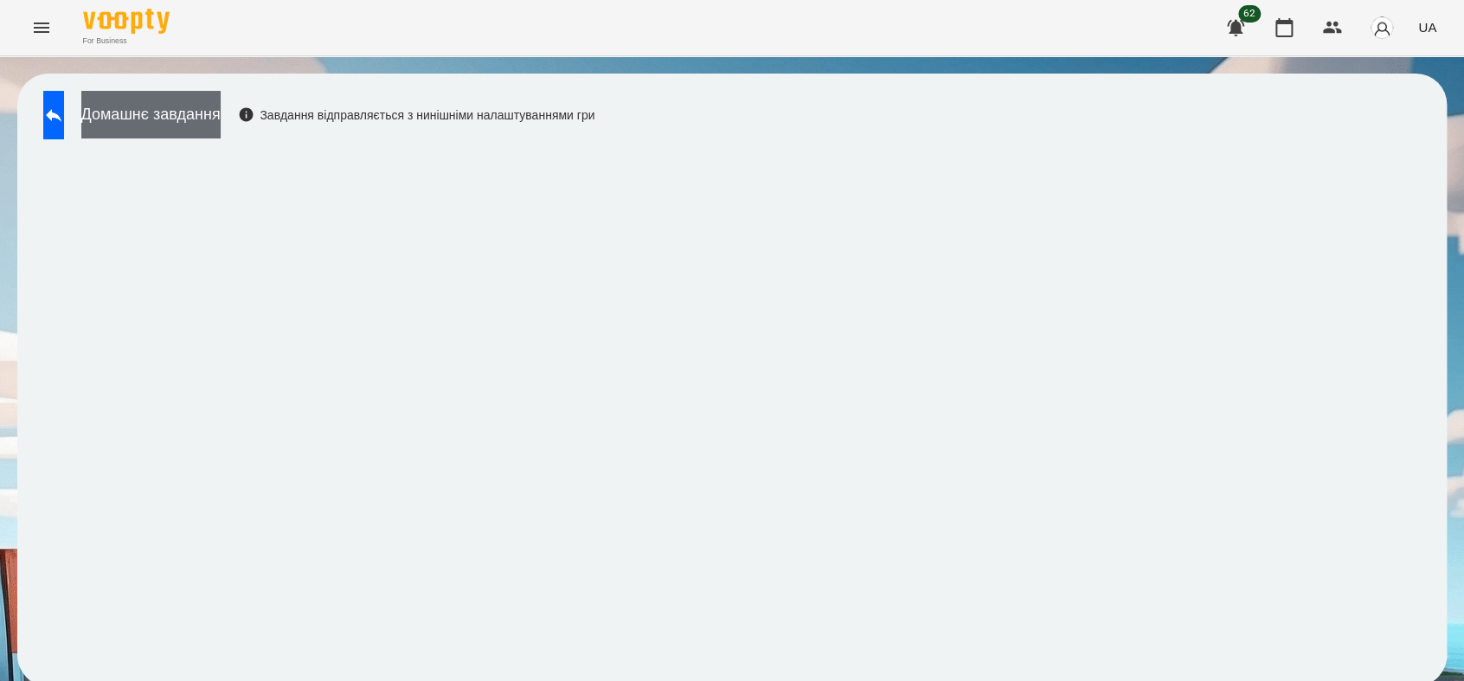
click at [192, 102] on button "Домашнє завдання" at bounding box center [150, 115] width 139 height 48
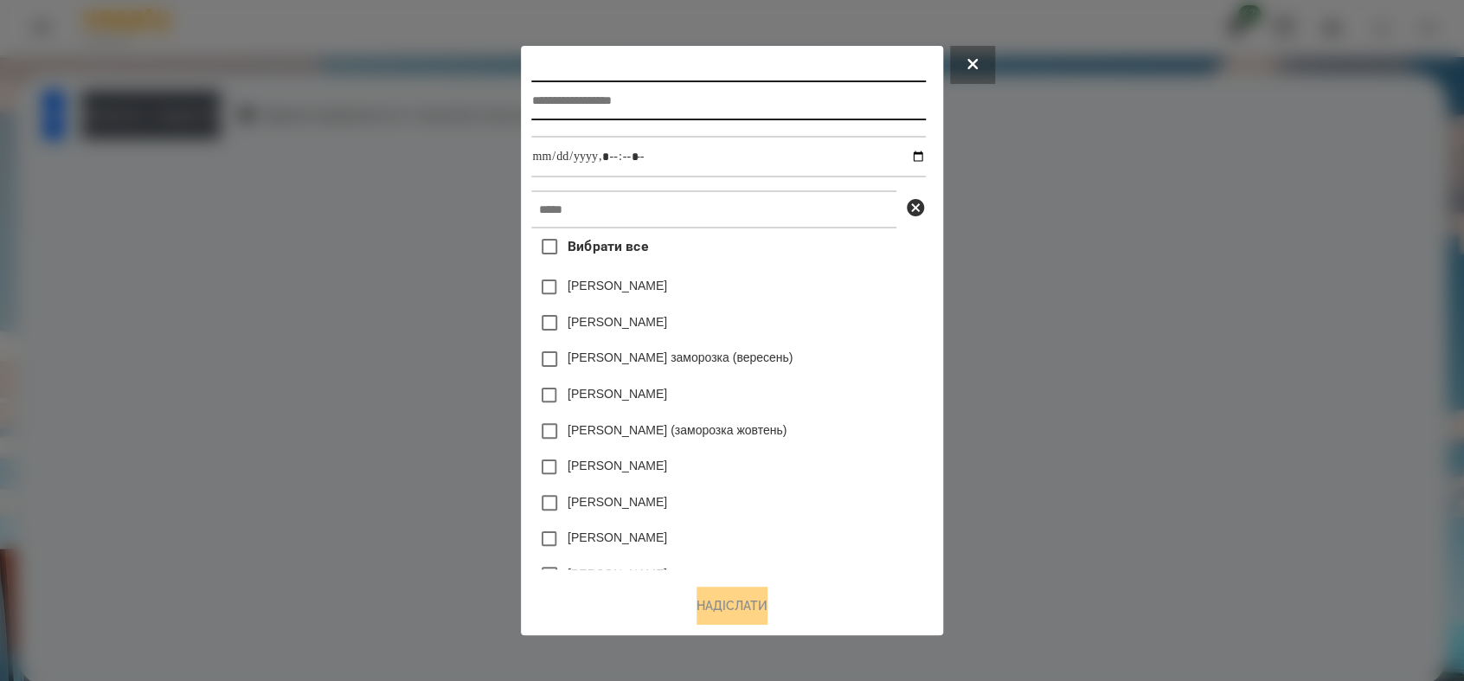
click at [538, 100] on input "text" at bounding box center [728, 100] width 394 height 40
type input "******"
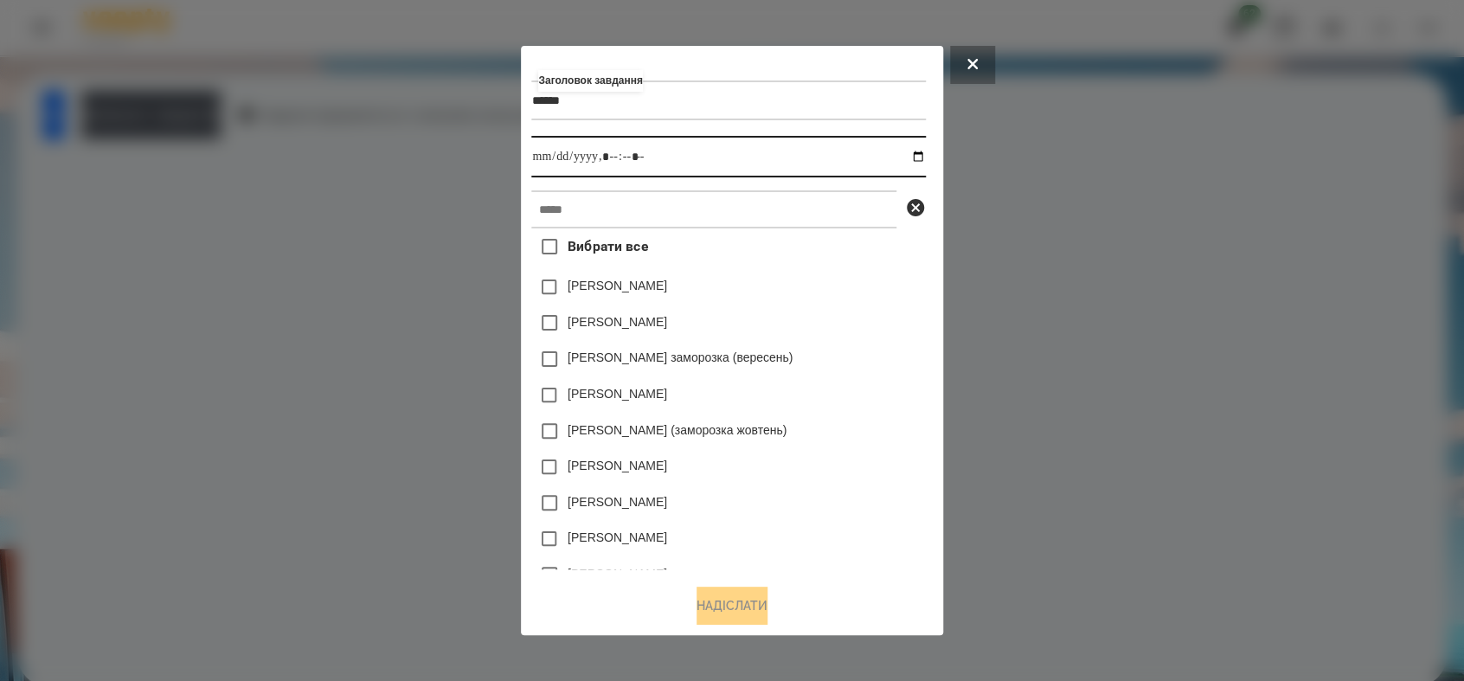
click at [924, 157] on input "datetime-local" at bounding box center [728, 157] width 394 height 42
click at [615, 158] on input "datetime-local" at bounding box center [728, 157] width 394 height 42
type input "**********"
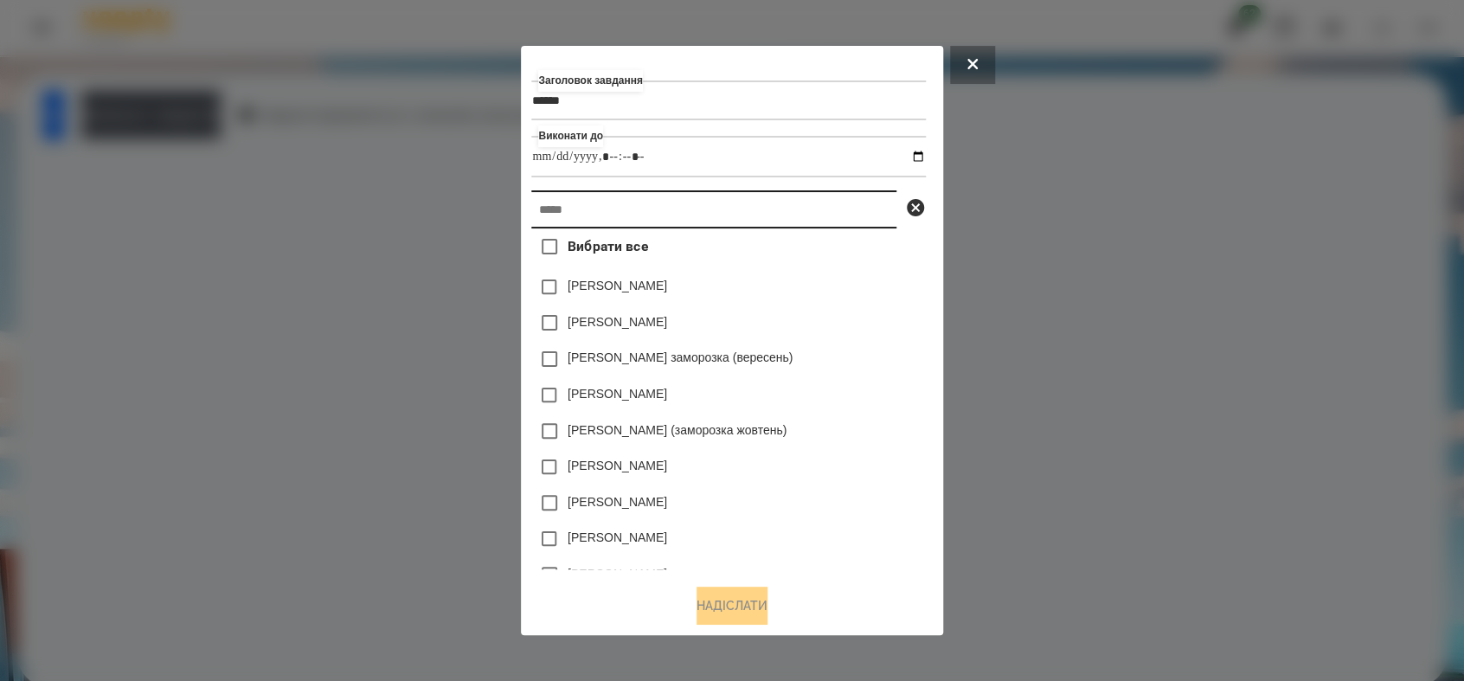
click at [595, 223] on input "text" at bounding box center [713, 209] width 365 height 38
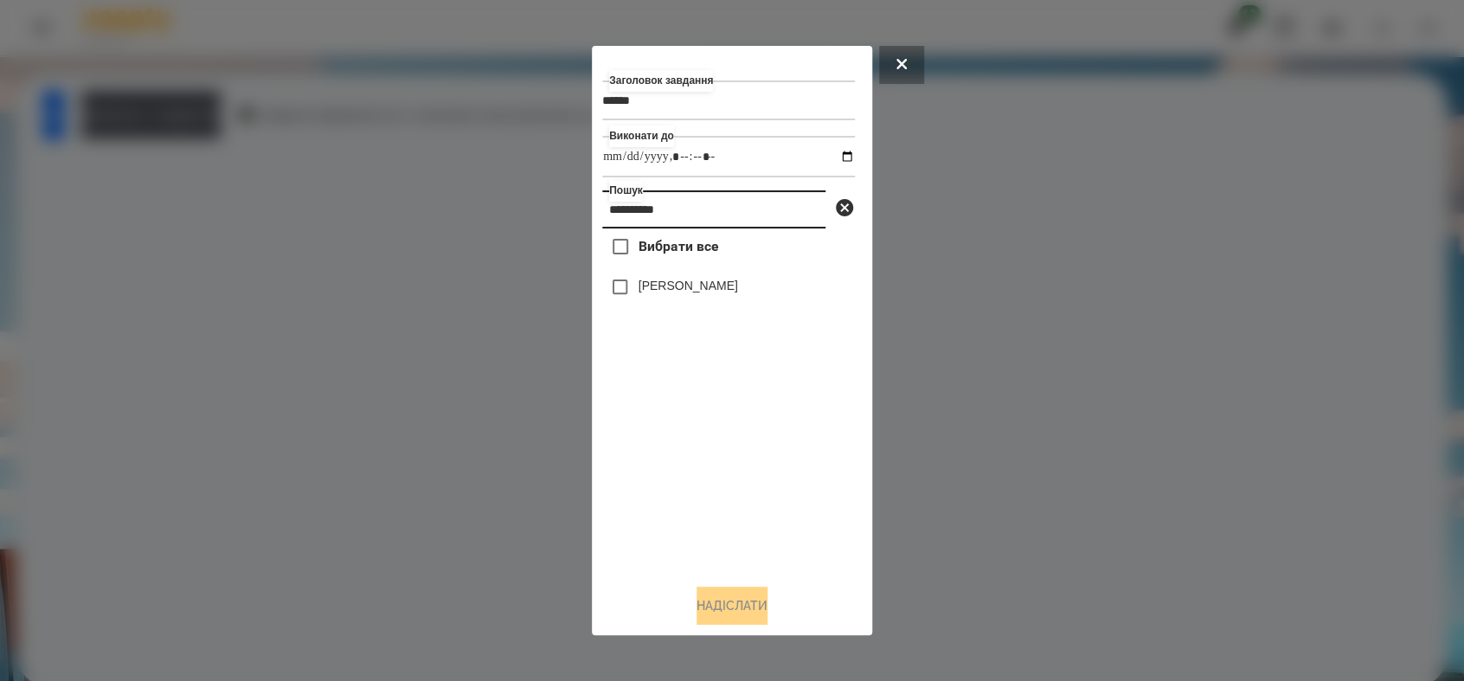
type input "**********"
click at [743, 604] on button "Надіслати" at bounding box center [731, 605] width 71 height 38
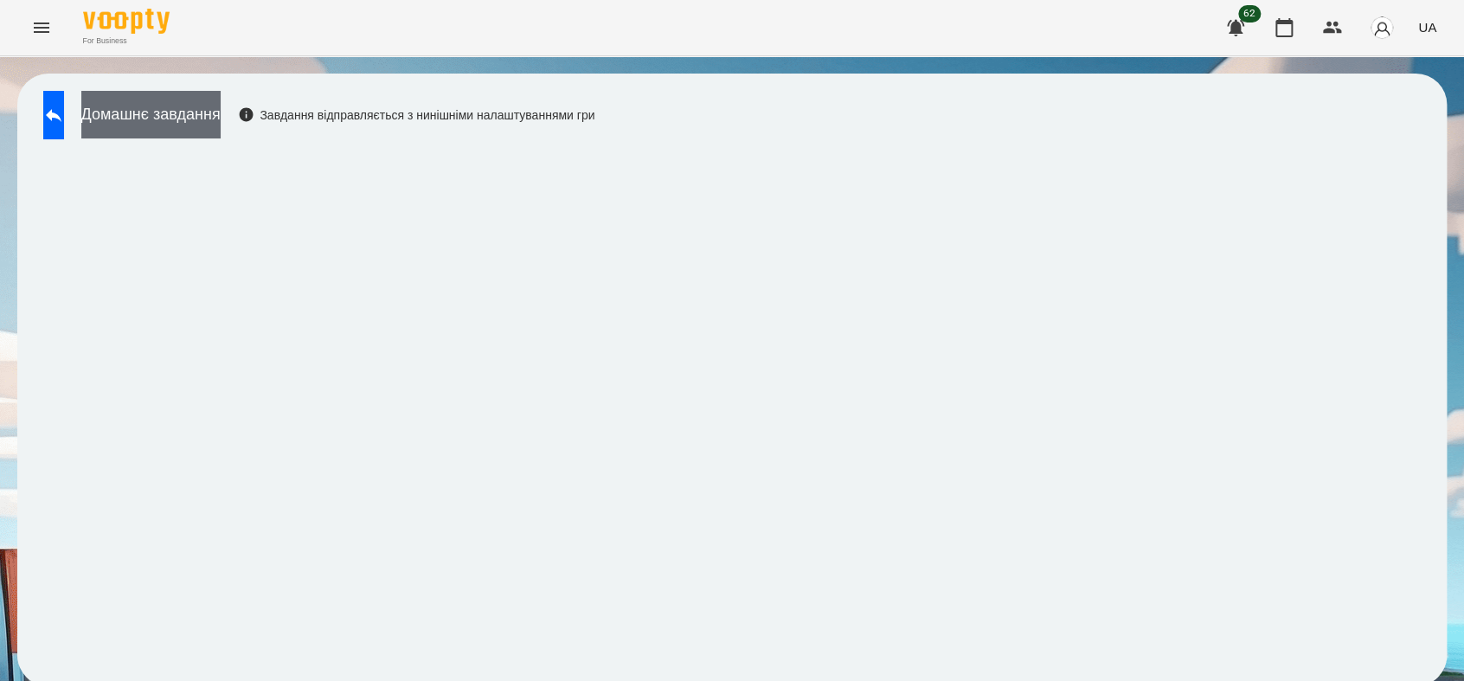
click at [206, 102] on button "Домашнє завдання" at bounding box center [150, 115] width 139 height 48
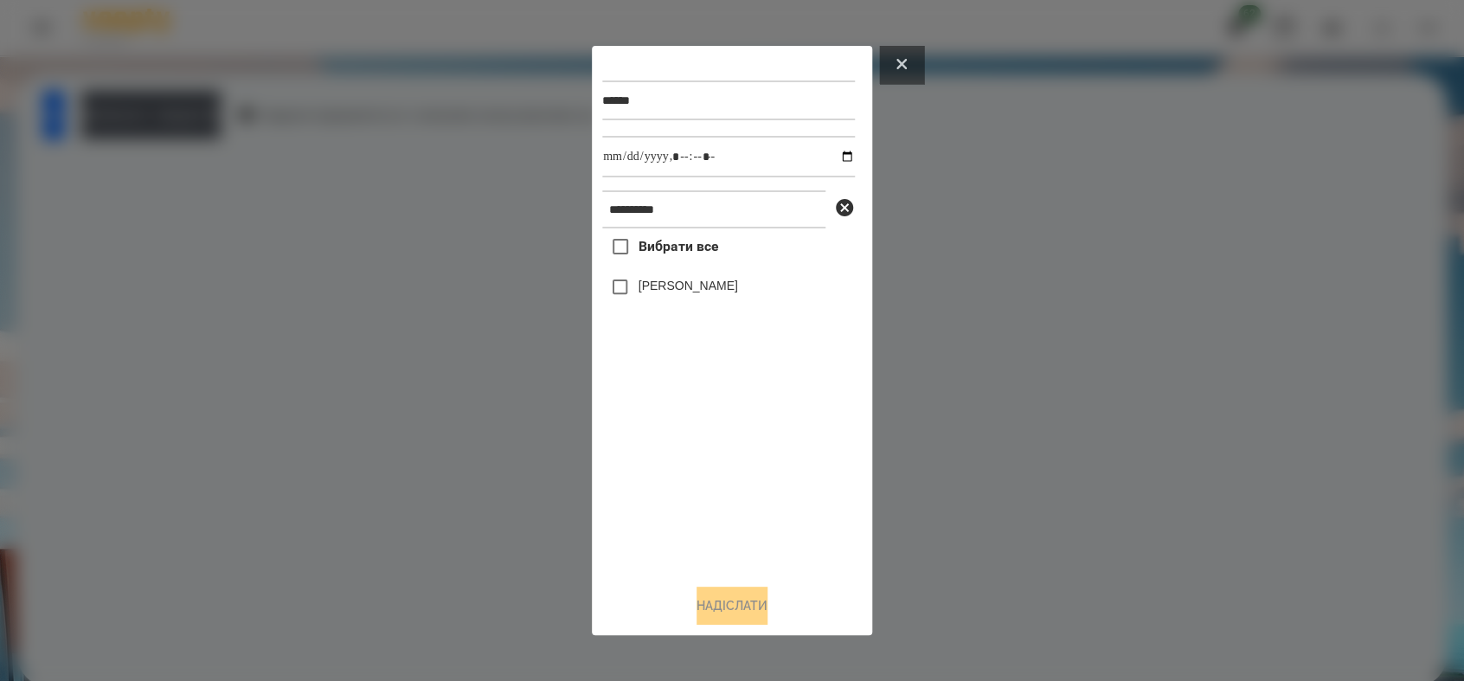
click at [900, 74] on button at bounding box center [901, 65] width 45 height 38
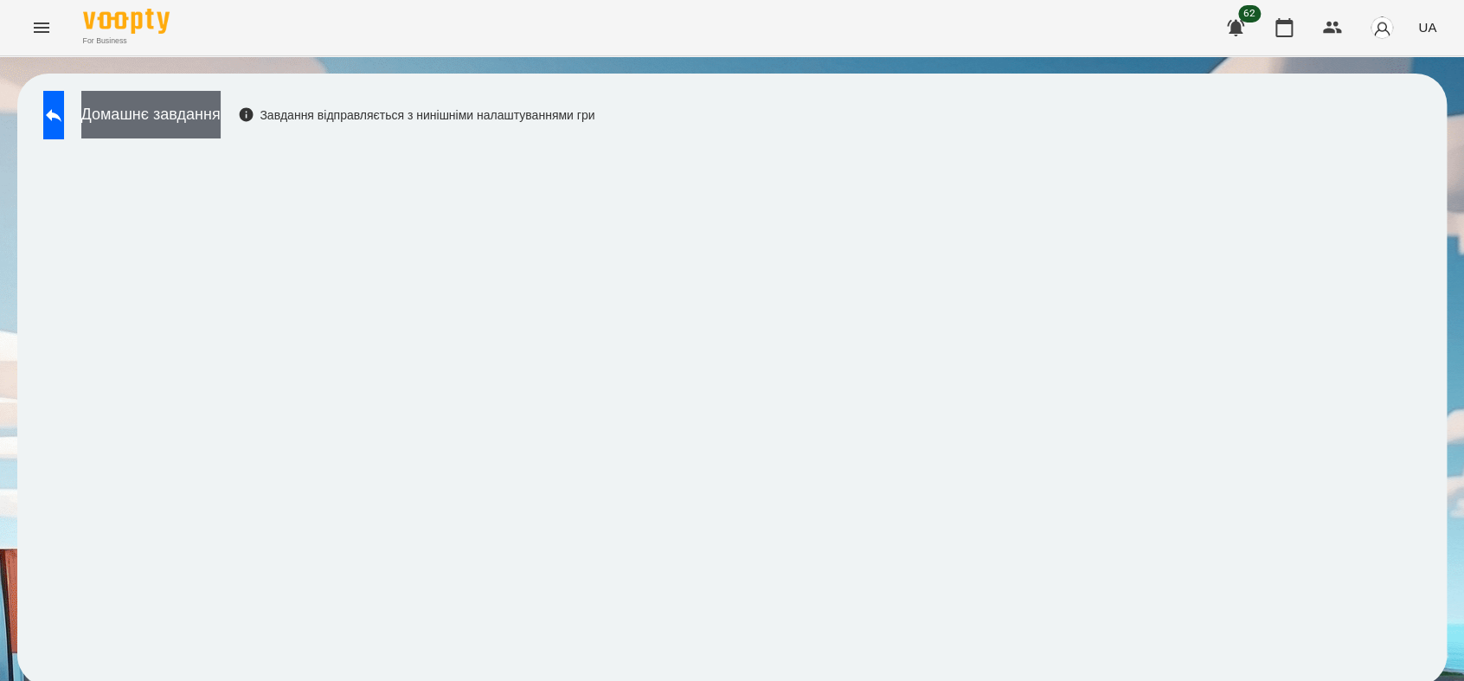
click at [218, 122] on button "Домашнє завдання" at bounding box center [150, 115] width 139 height 48
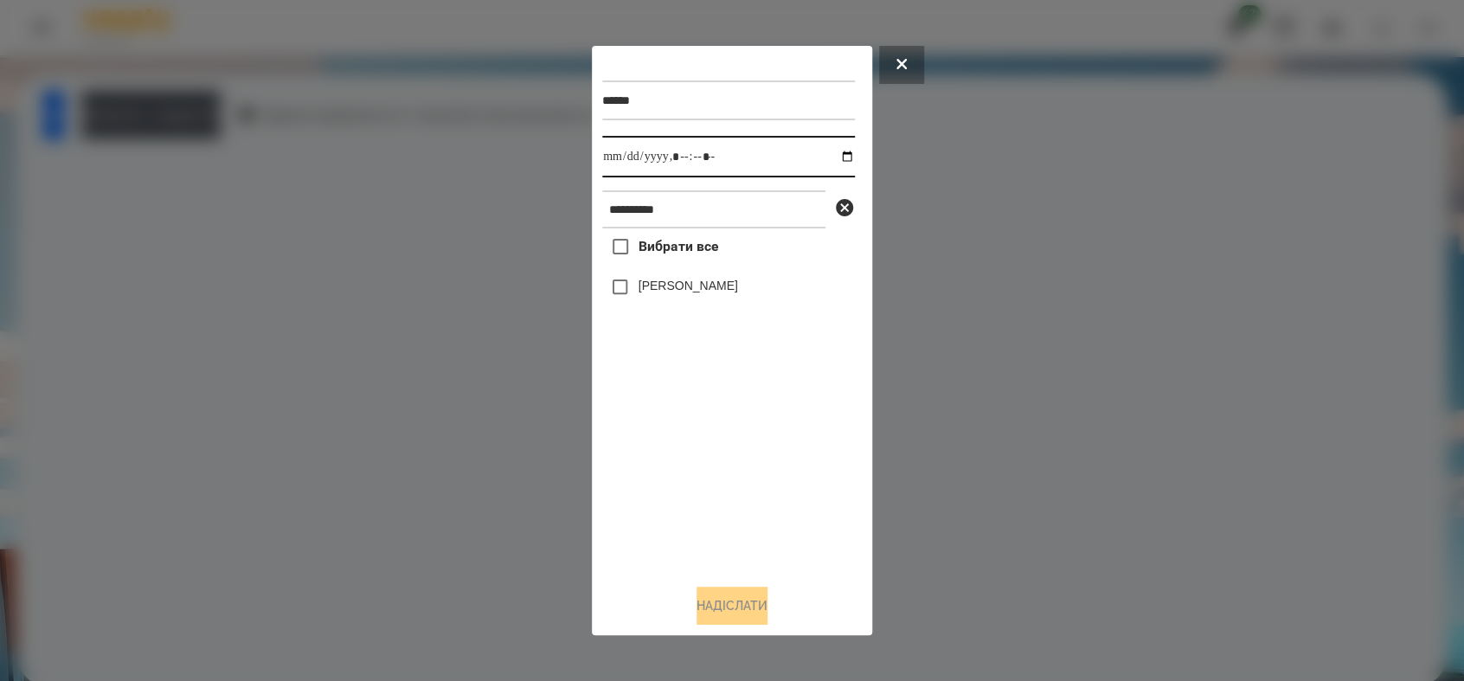
click at [837, 154] on input "datetime-local" at bounding box center [728, 157] width 253 height 42
type input "**********"
drag, startPoint x: 647, startPoint y: 487, endPoint x: 650, endPoint y: 404, distance: 83.1
click at [648, 477] on div "Вибрати все [PERSON_NAME]" at bounding box center [728, 398] width 253 height 341
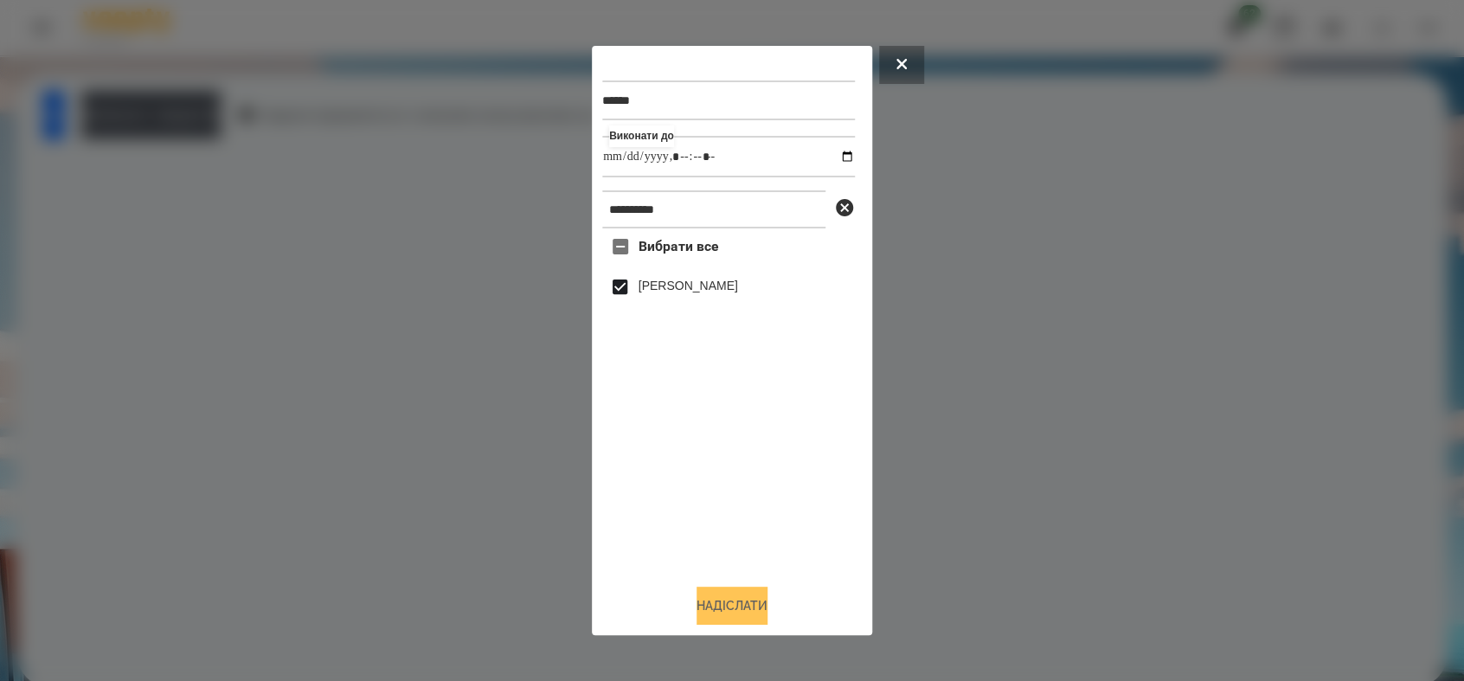
click at [753, 607] on button "Надіслати" at bounding box center [731, 605] width 71 height 38
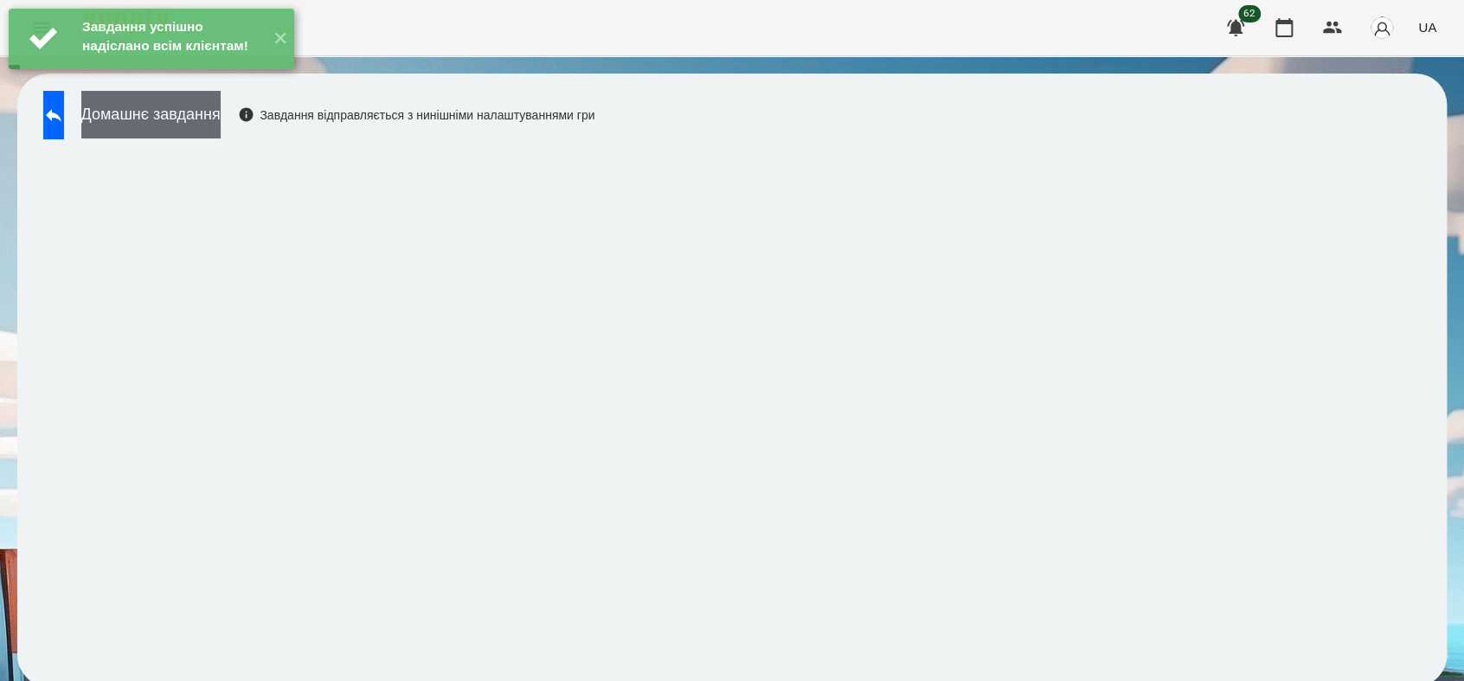
click at [221, 114] on button "Домашнє завдання" at bounding box center [150, 115] width 139 height 48
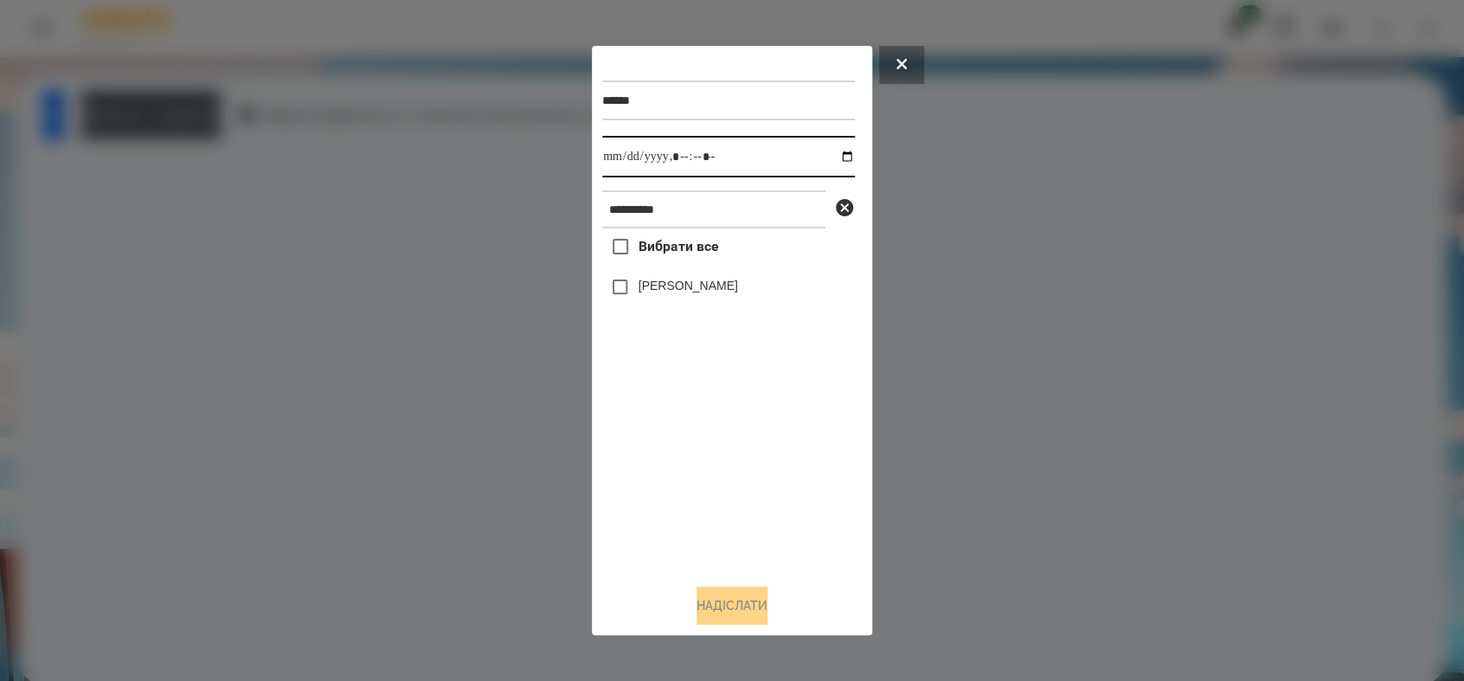
click at [834, 156] on input "datetime-local" at bounding box center [728, 157] width 253 height 42
type input "**********"
drag, startPoint x: 669, startPoint y: 552, endPoint x: 672, endPoint y: 505, distance: 46.8
click at [672, 528] on div "Вибрати все [PERSON_NAME]" at bounding box center [728, 398] width 253 height 341
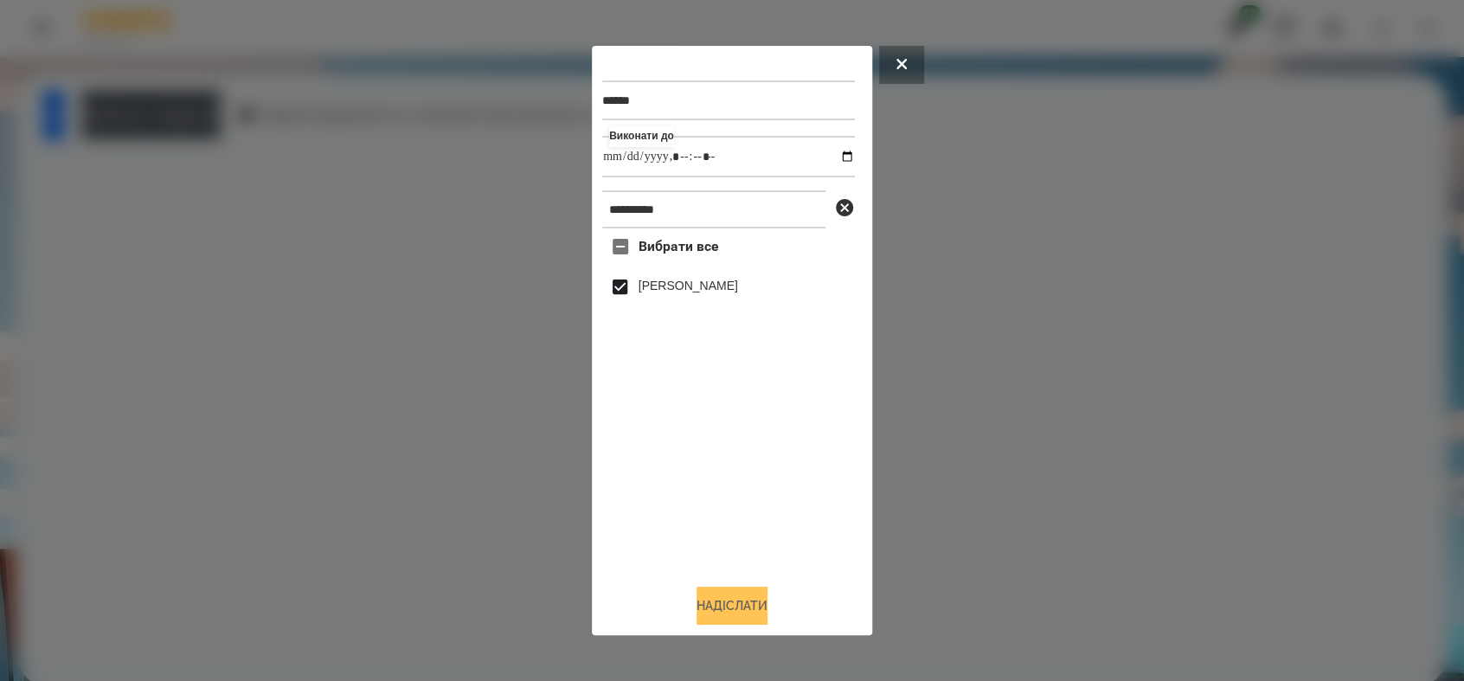
click at [723, 596] on button "Надіслати" at bounding box center [731, 605] width 71 height 38
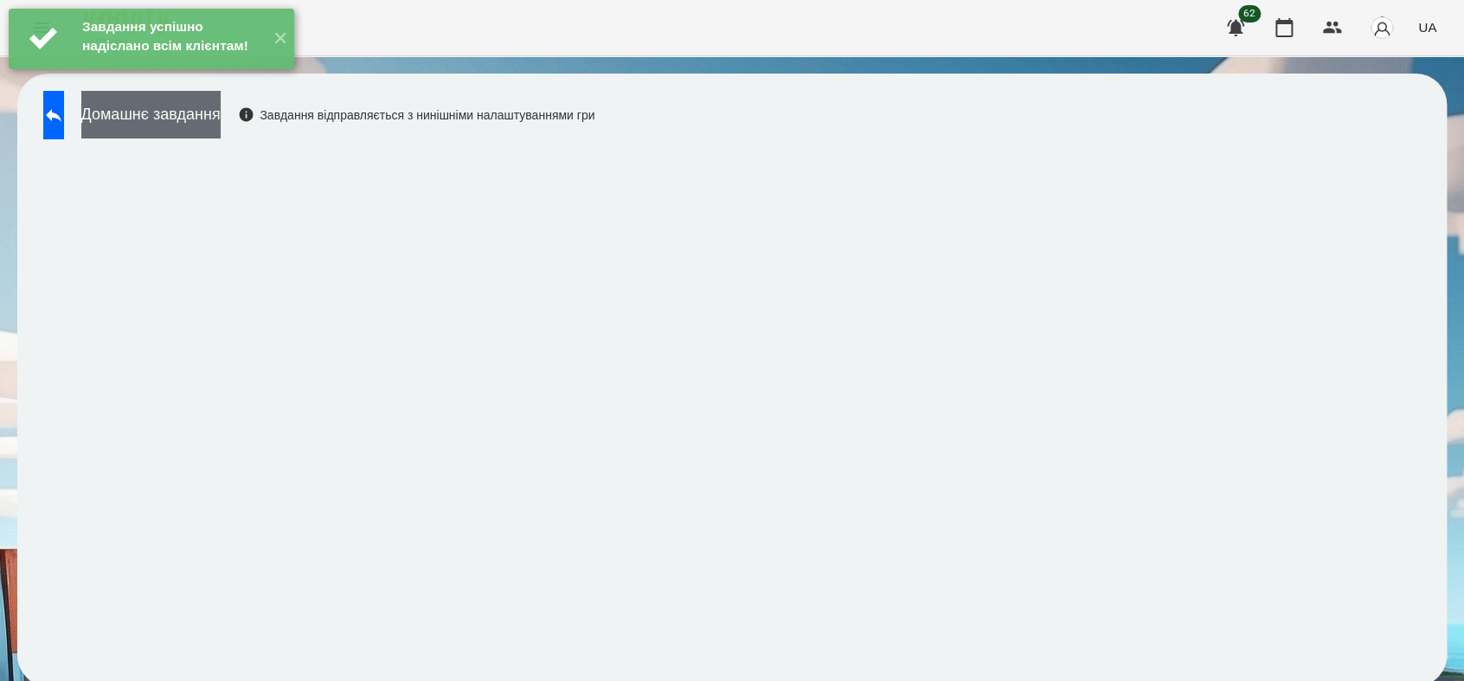
click at [221, 115] on button "Домашнє завдання" at bounding box center [150, 115] width 139 height 48
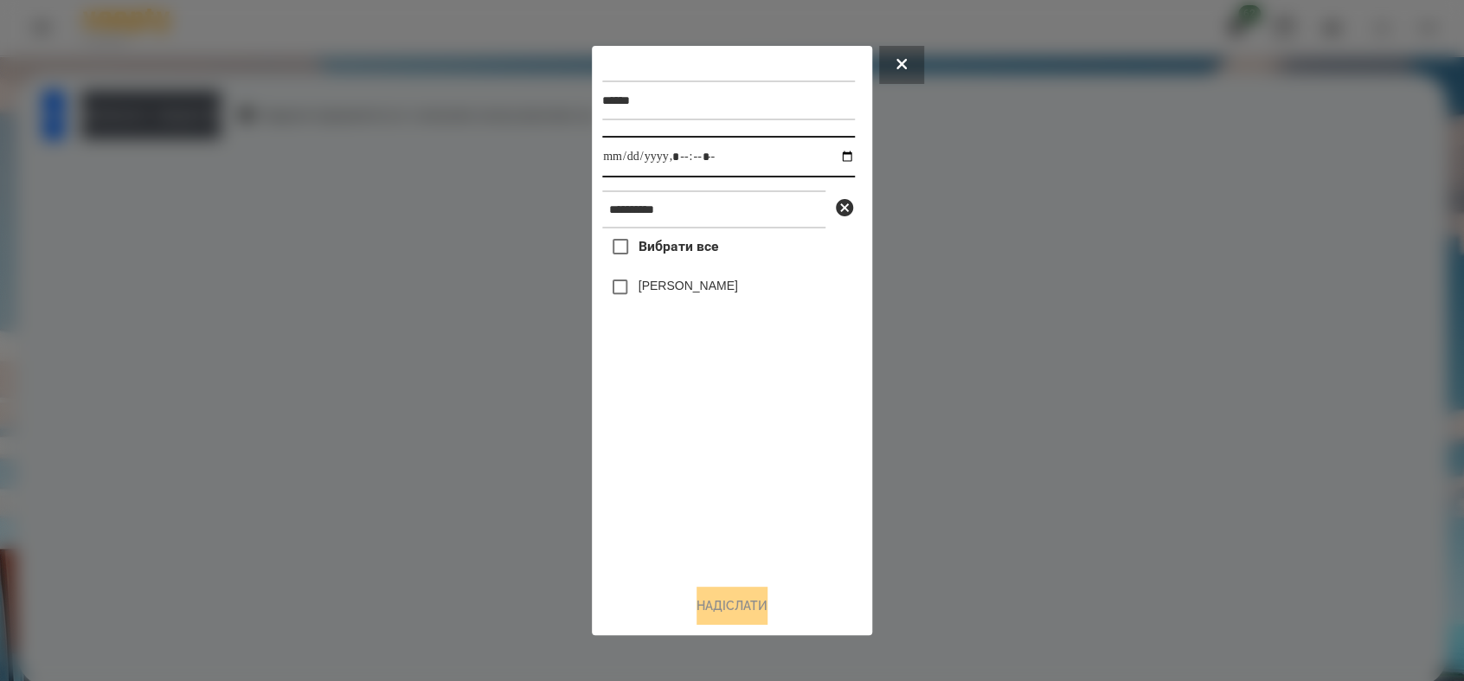
click at [828, 156] on input "datetime-local" at bounding box center [728, 157] width 253 height 42
type input "**********"
drag, startPoint x: 706, startPoint y: 516, endPoint x: 678, endPoint y: 433, distance: 86.7
click at [706, 509] on div "Вибрати все [PERSON_NAME]" at bounding box center [728, 398] width 253 height 341
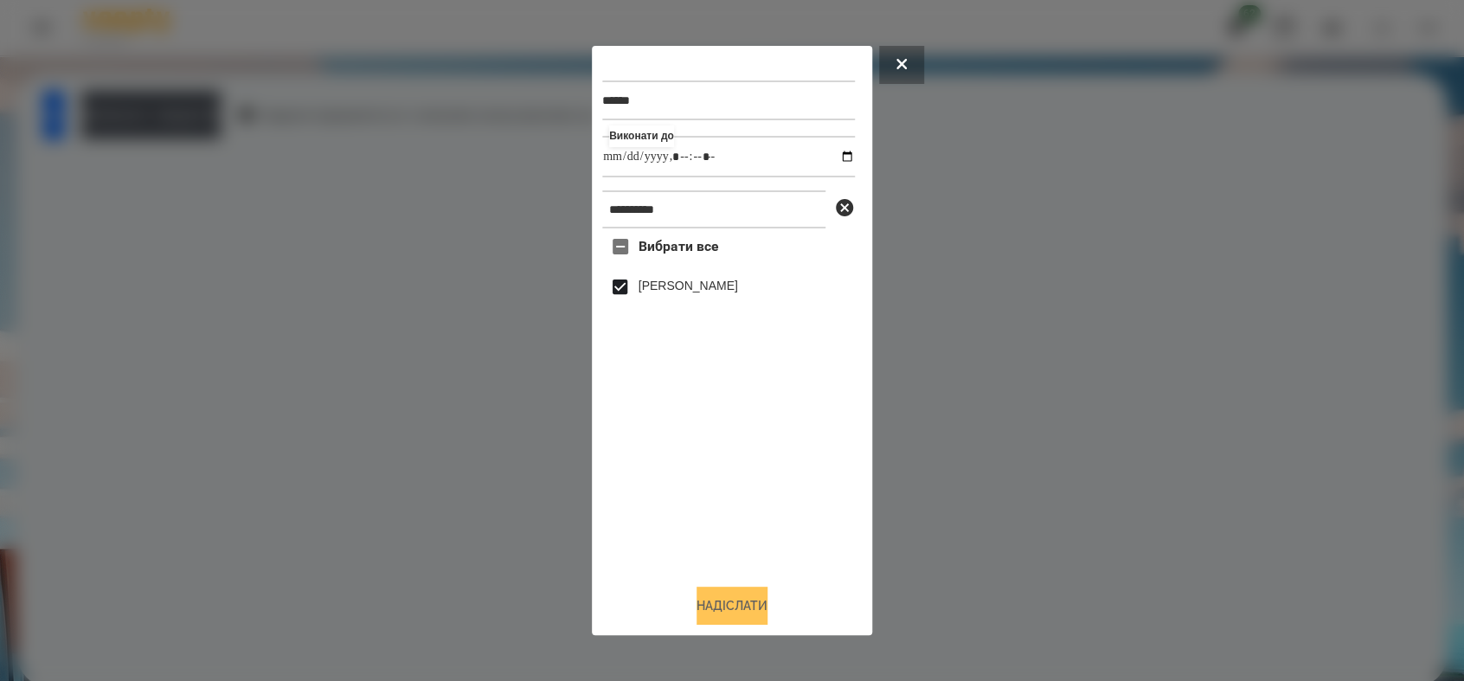
click at [727, 601] on button "Надіслати" at bounding box center [731, 605] width 71 height 38
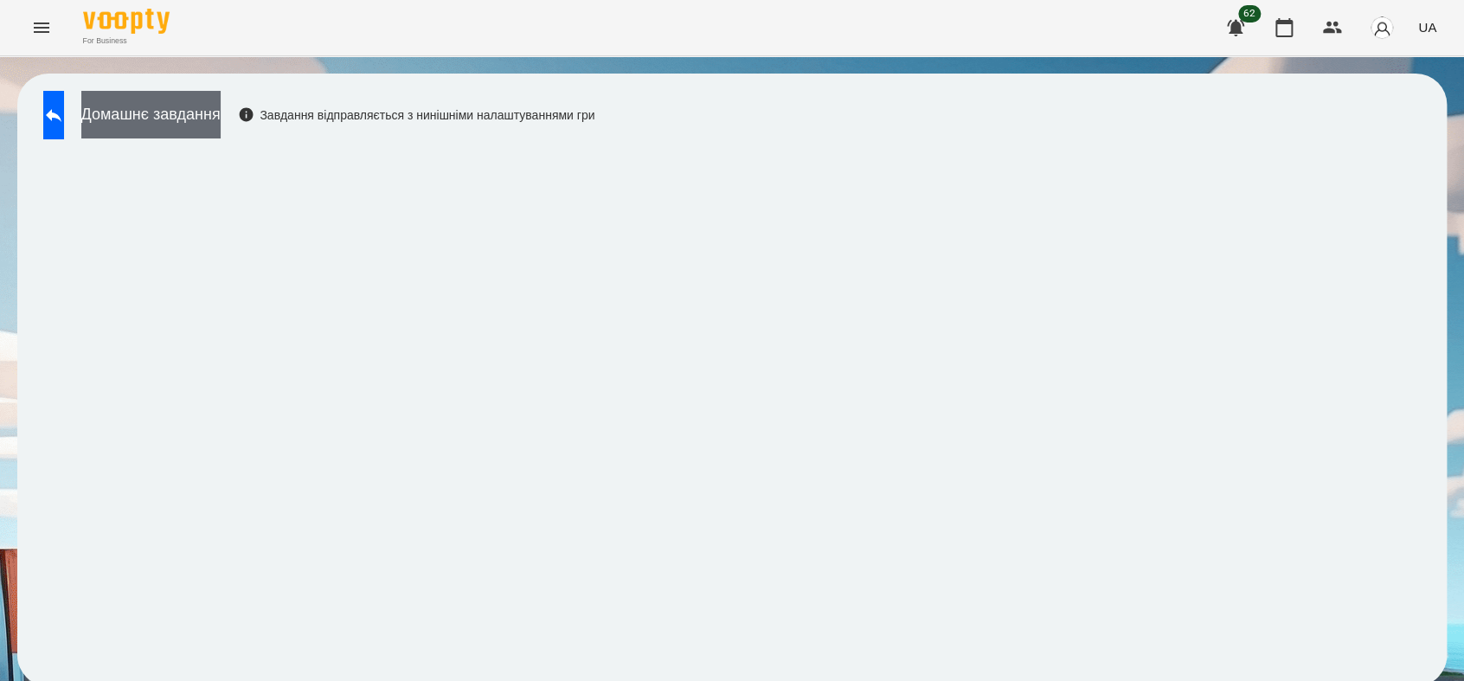
click at [215, 117] on button "Домашнє завдання" at bounding box center [150, 115] width 139 height 48
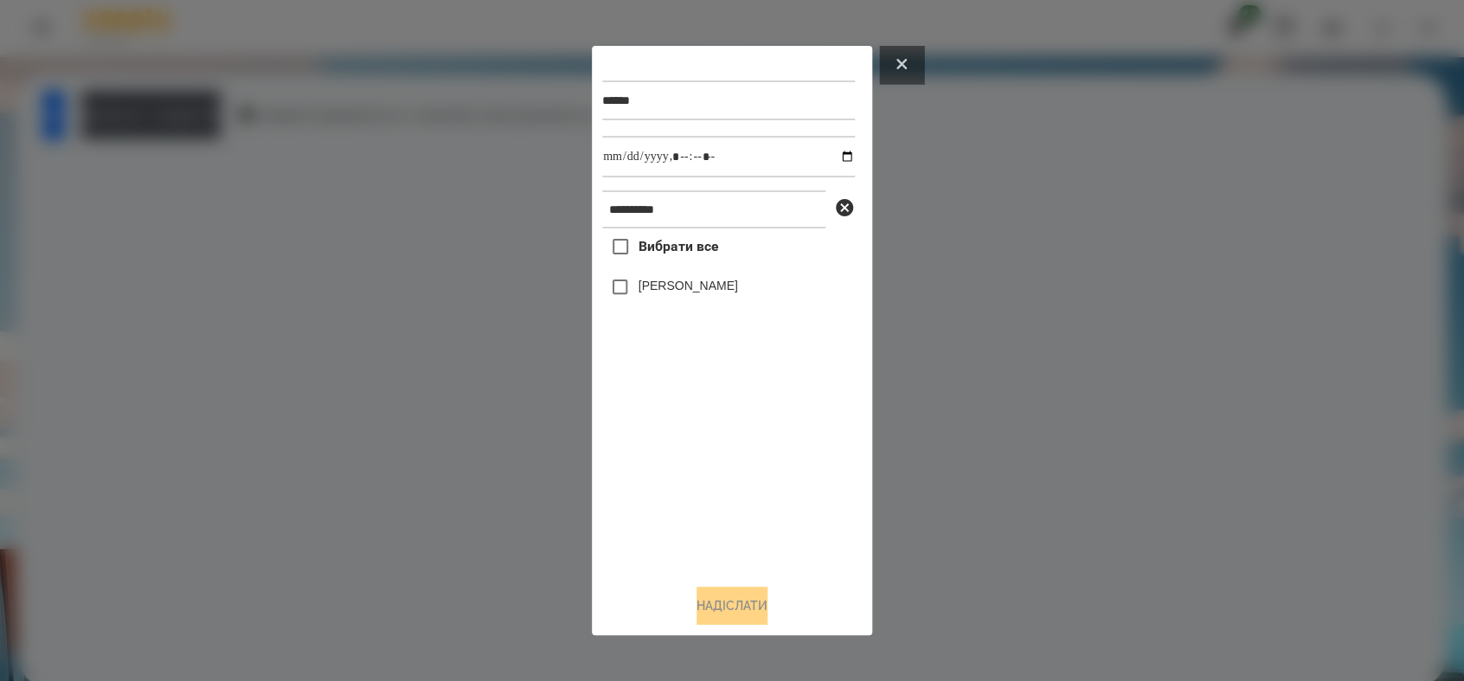
click at [900, 64] on icon at bounding box center [901, 64] width 10 height 10
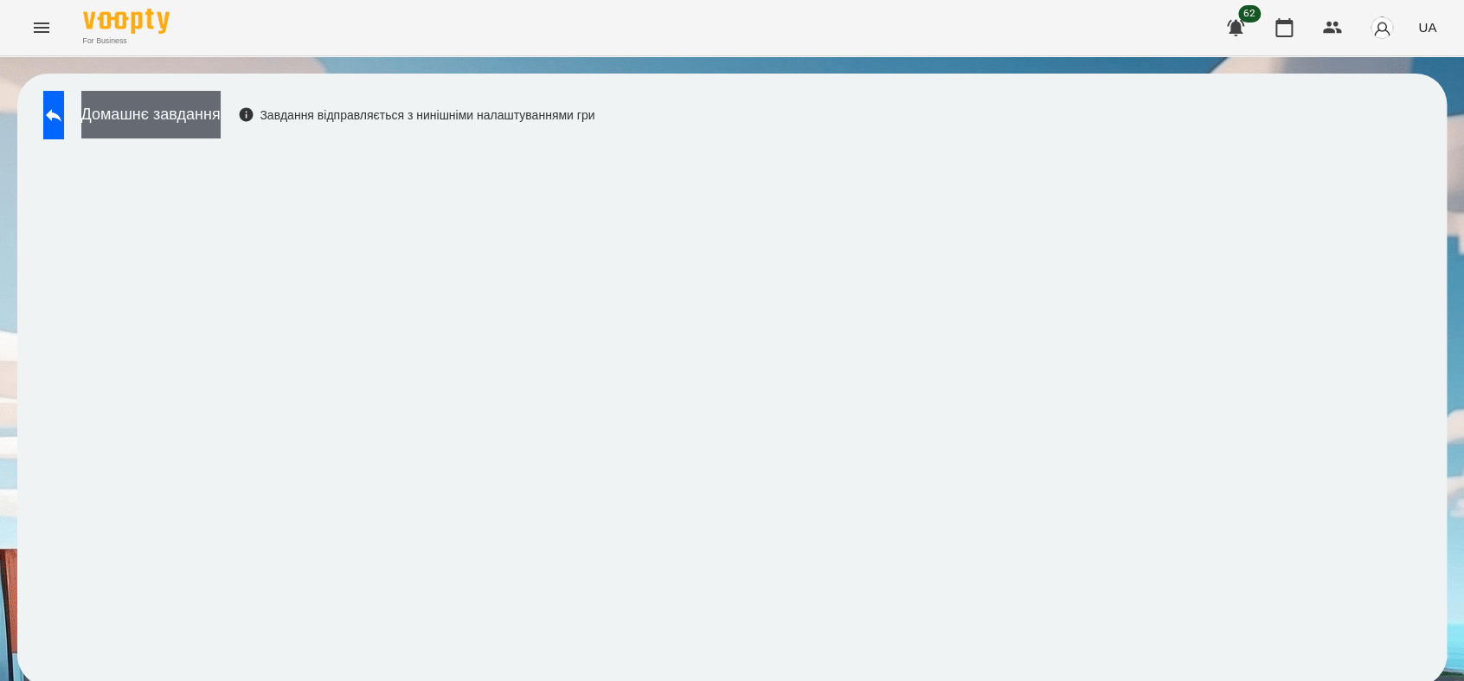
click at [221, 109] on button "Домашнє завдання" at bounding box center [150, 115] width 139 height 48
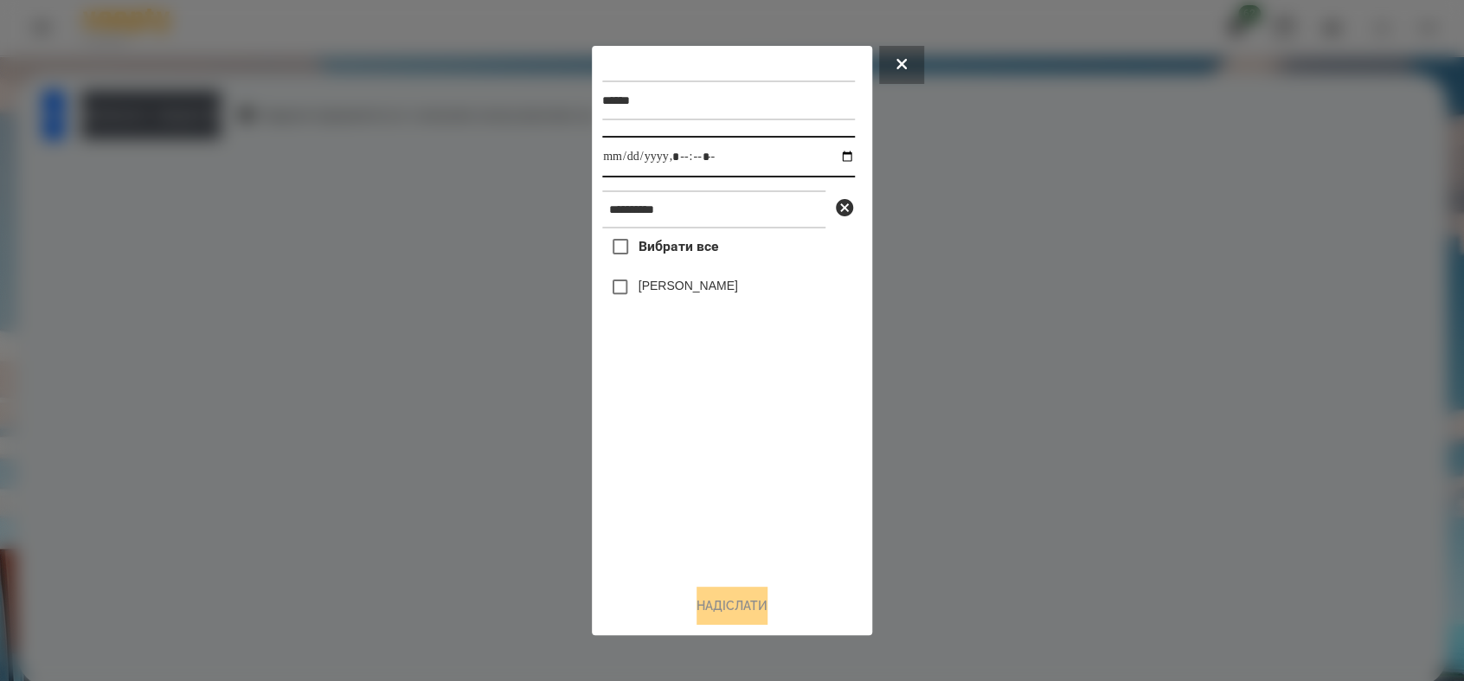
click at [832, 157] on input "datetime-local" at bounding box center [728, 157] width 253 height 42
type input "**********"
drag, startPoint x: 742, startPoint y: 507, endPoint x: 695, endPoint y: 393, distance: 123.7
click at [744, 484] on div "Вибрати все [PERSON_NAME]" at bounding box center [728, 398] width 253 height 341
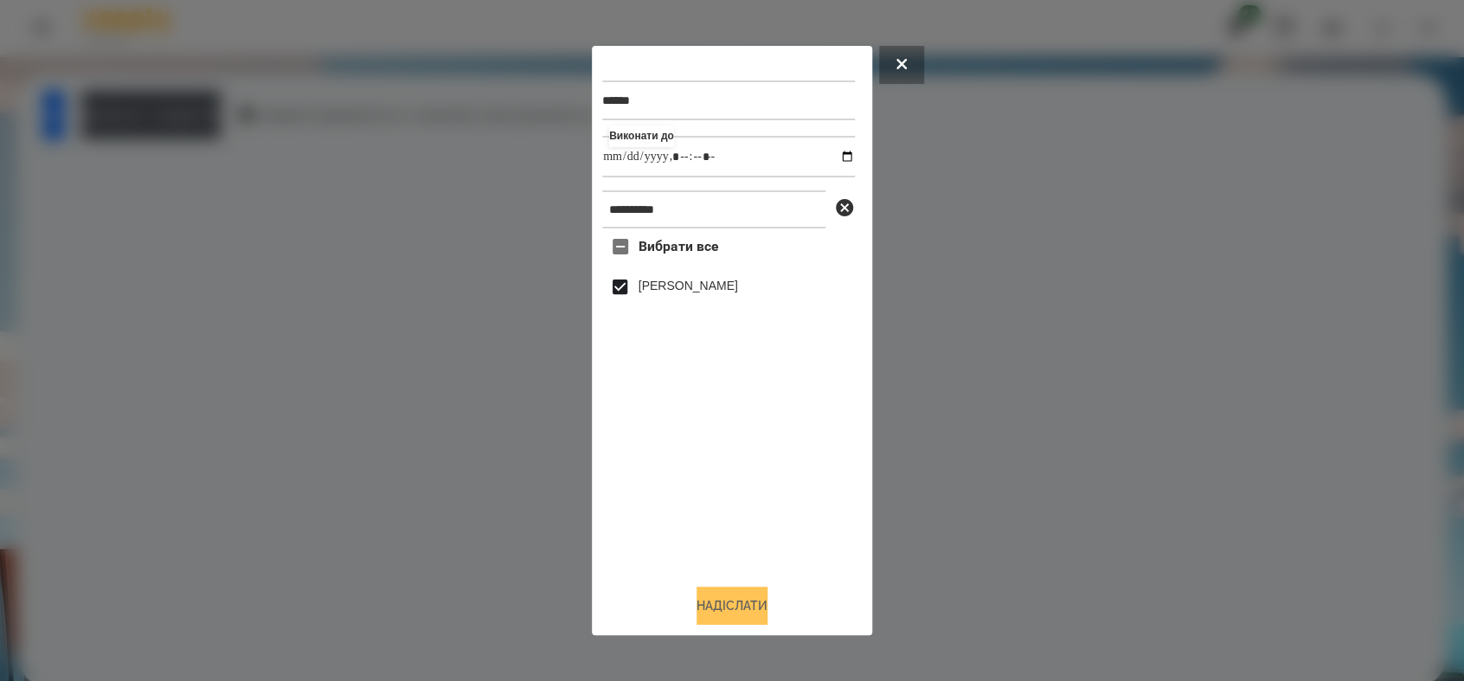
click at [747, 598] on button "Надіслати" at bounding box center [731, 605] width 71 height 38
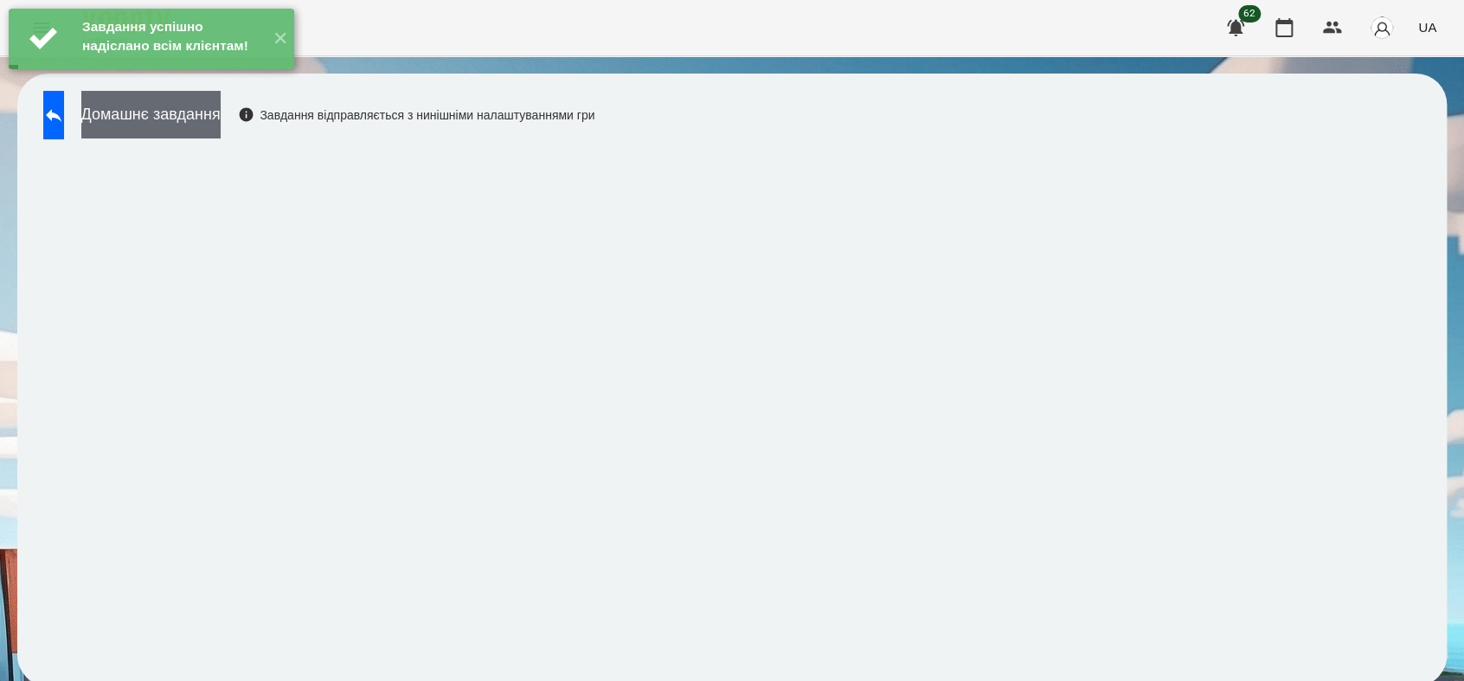
click at [190, 112] on button "Домашнє завдання" at bounding box center [150, 115] width 139 height 48
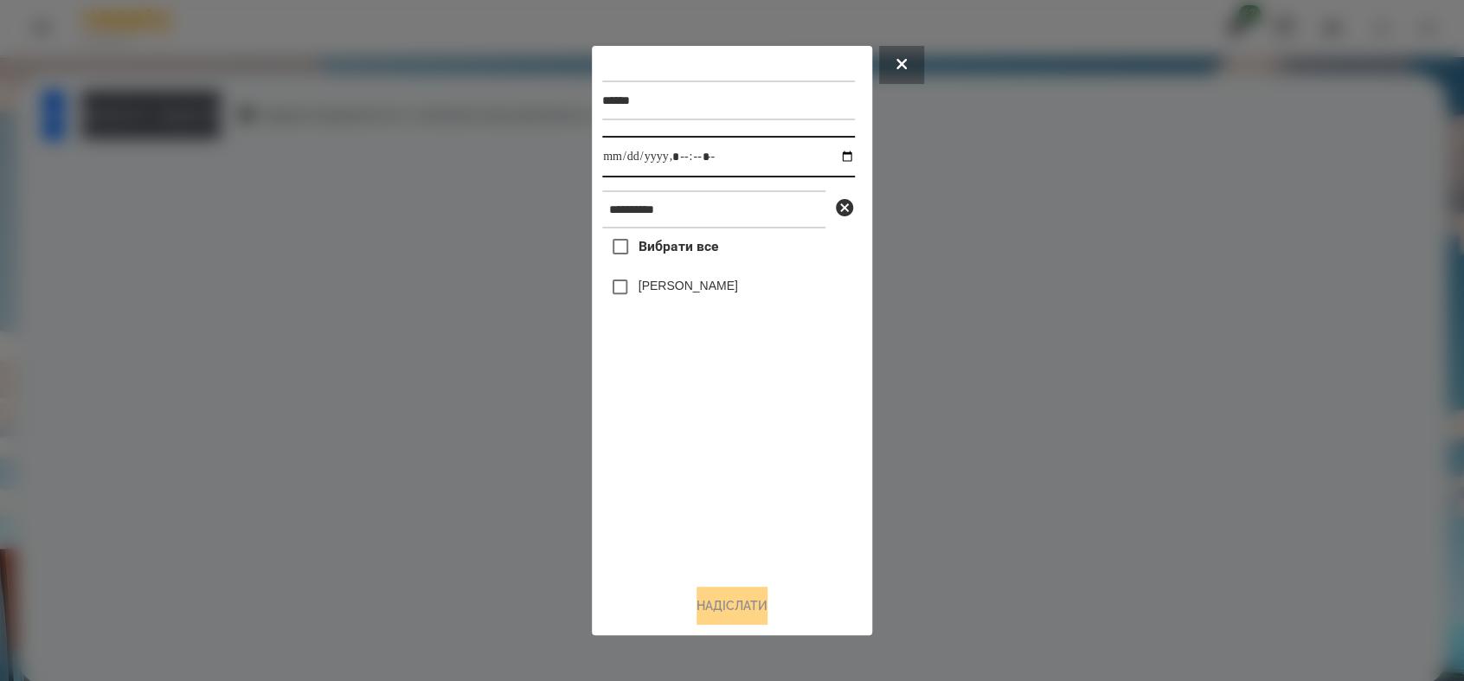
click at [828, 151] on input "datetime-local" at bounding box center [728, 157] width 253 height 42
type input "**********"
click at [701, 438] on div "Вибрати все [PERSON_NAME]" at bounding box center [728, 398] width 253 height 341
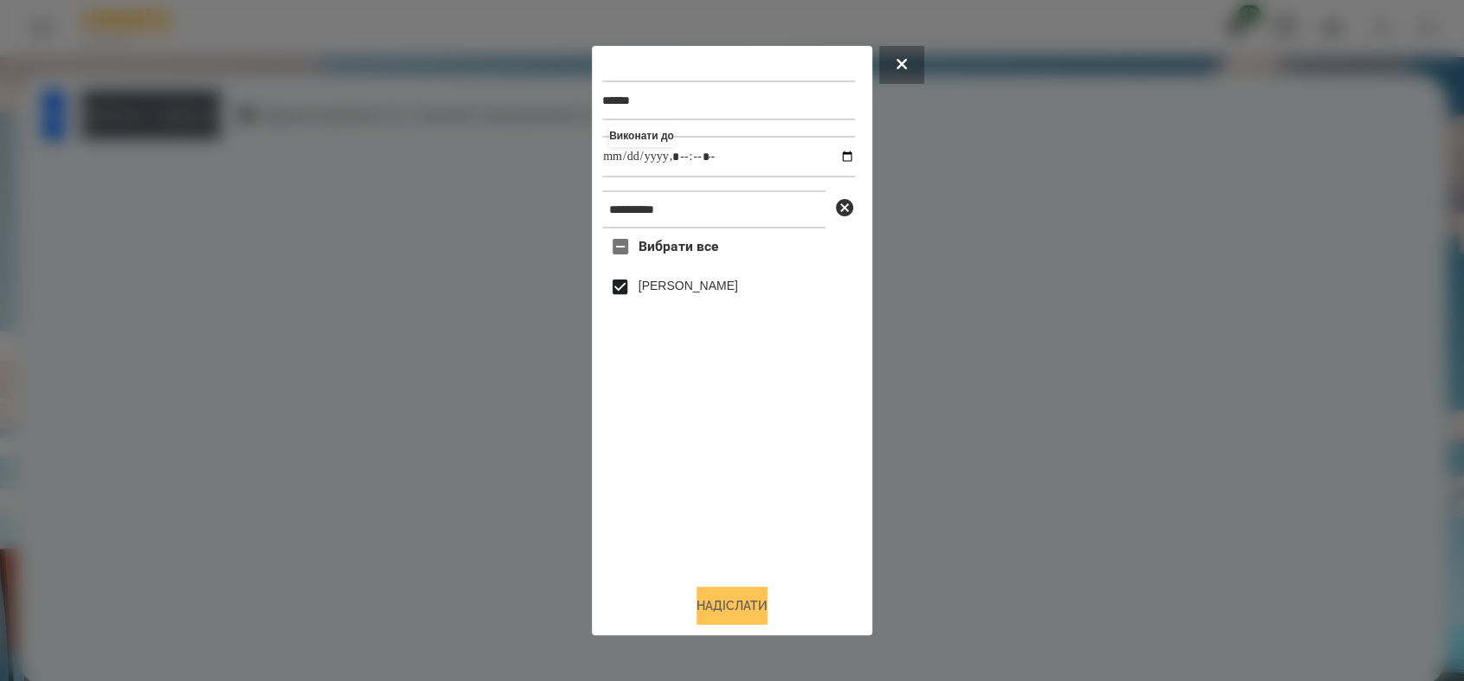
drag, startPoint x: 753, startPoint y: 608, endPoint x: 759, endPoint y: 594, distance: 14.8
click at [754, 605] on button "Надіслати" at bounding box center [731, 605] width 71 height 38
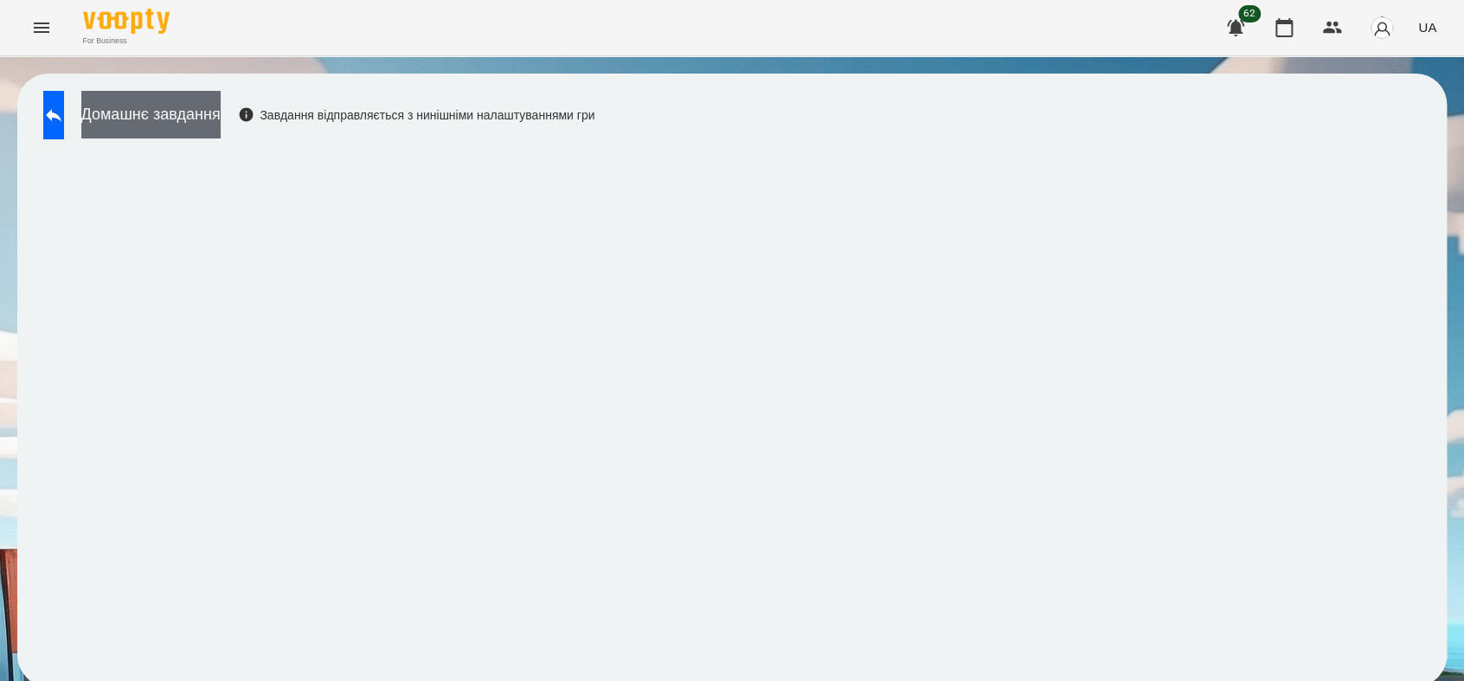
click at [186, 121] on button "Домашнє завдання" at bounding box center [150, 115] width 139 height 48
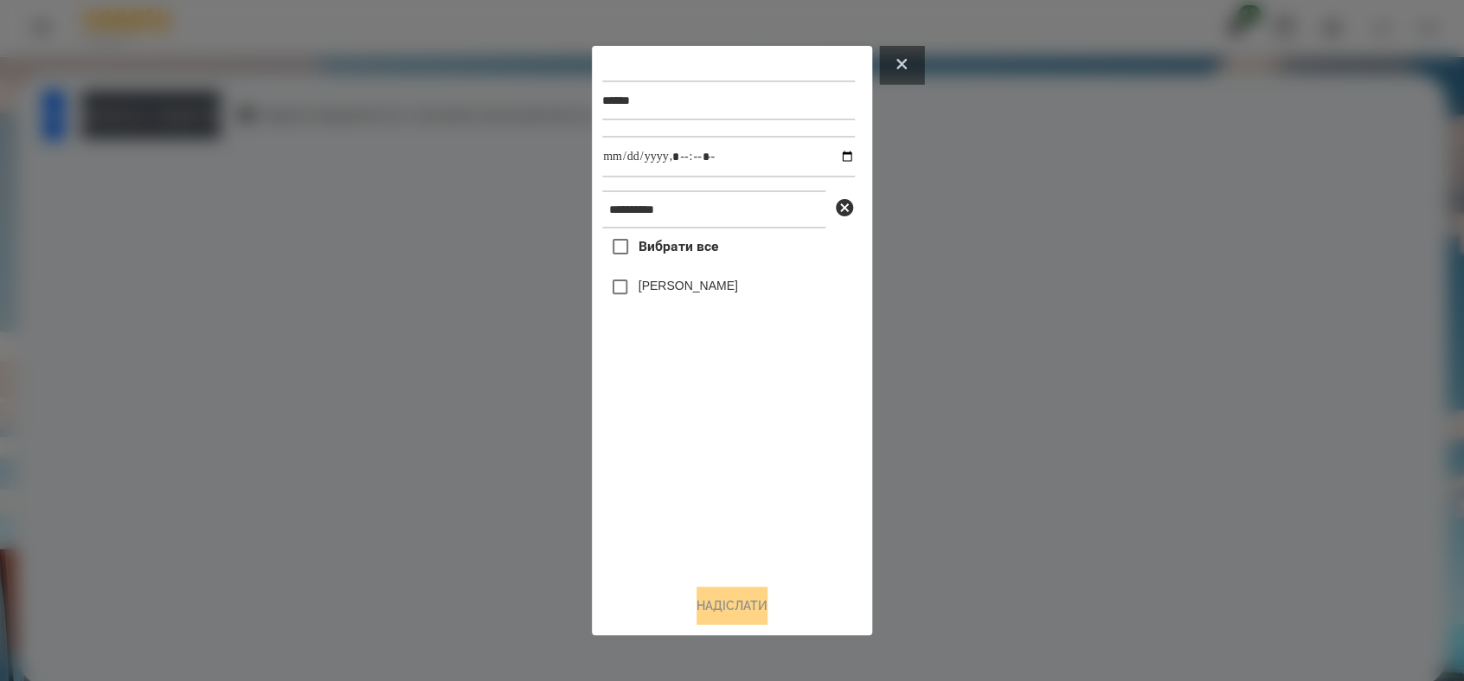
click at [906, 59] on icon at bounding box center [901, 64] width 10 height 10
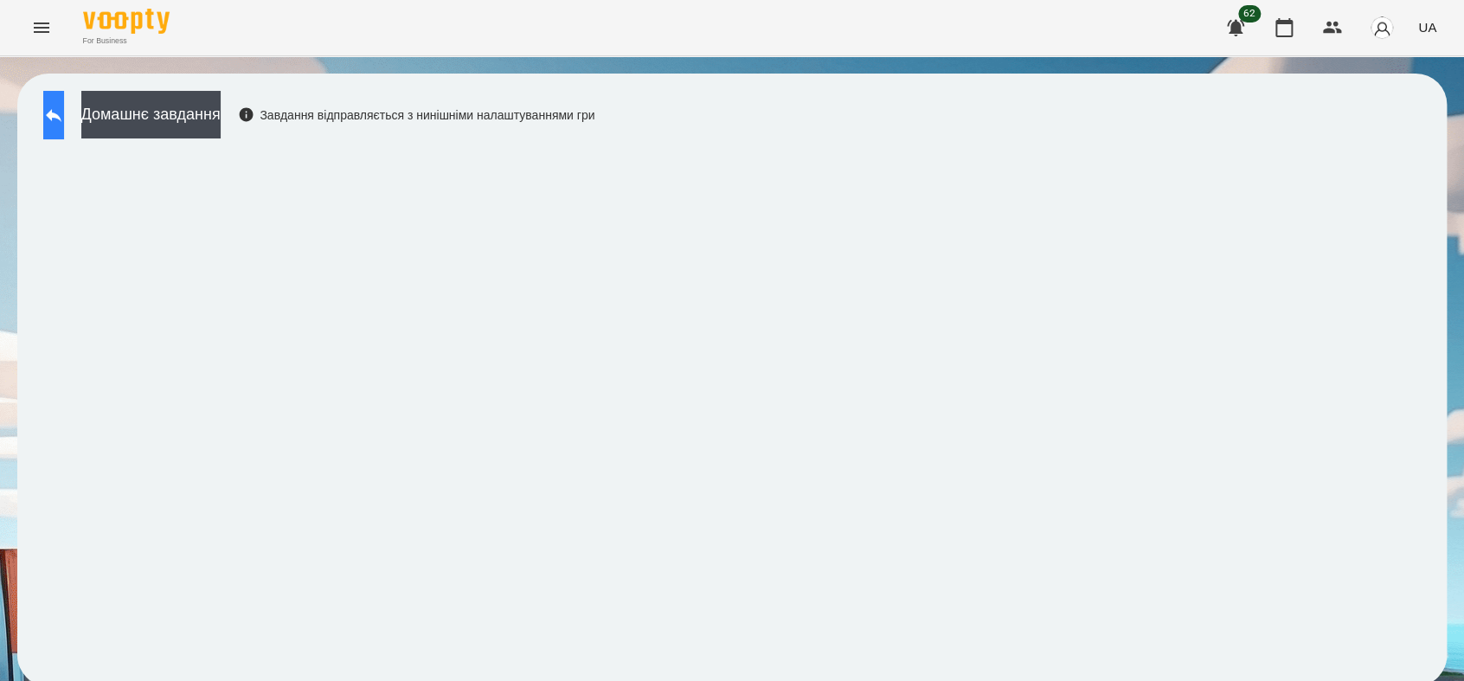
click at [55, 109] on button at bounding box center [53, 115] width 21 height 48
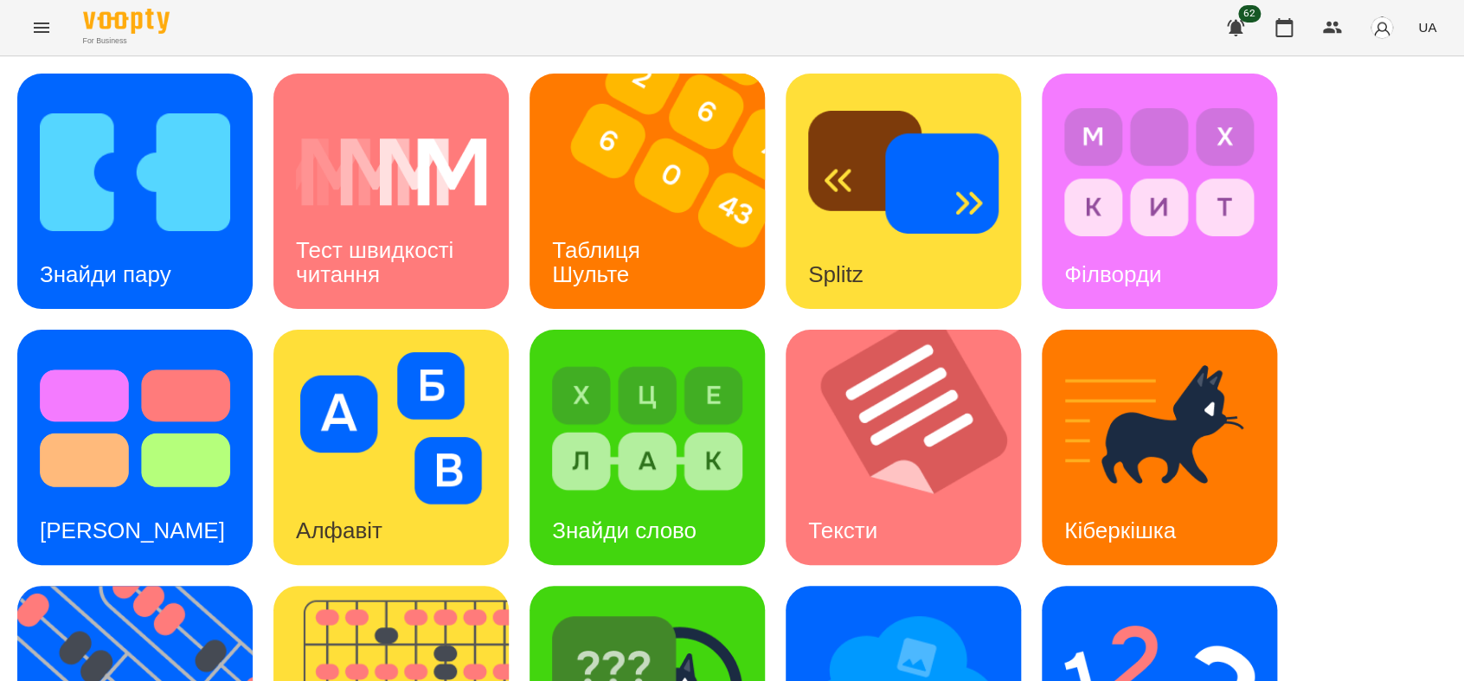
scroll to position [413, 0]
click at [847, 608] on img at bounding box center [903, 684] width 190 height 152
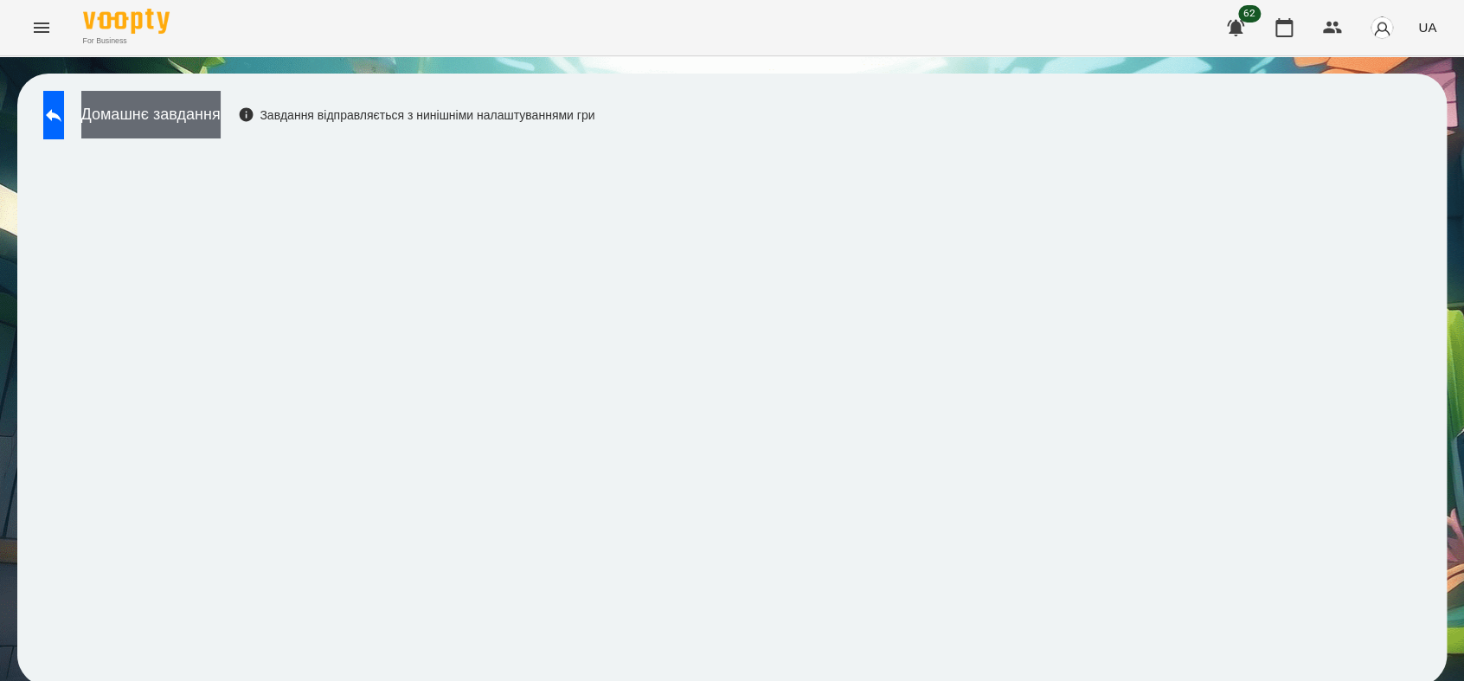
click at [221, 131] on button "Домашнє завдання" at bounding box center [150, 115] width 139 height 48
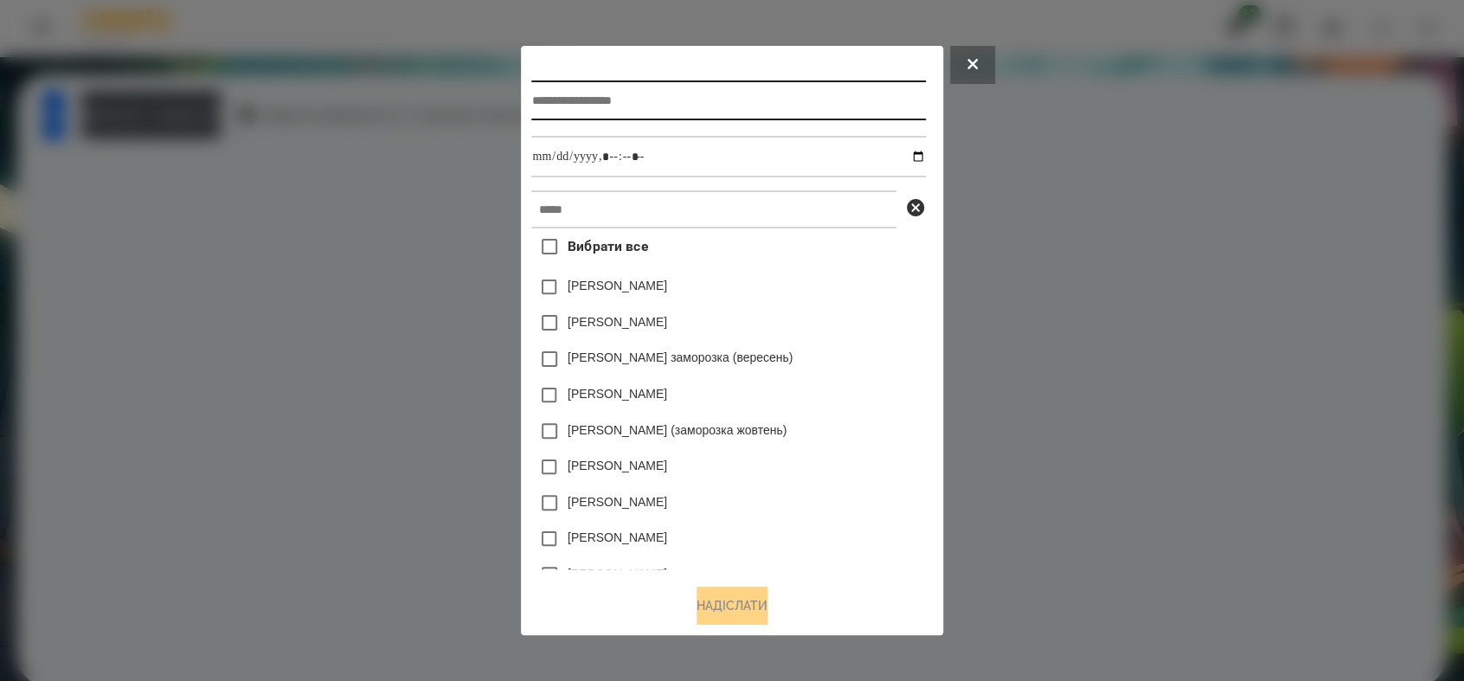
click at [531, 99] on input "text" at bounding box center [728, 100] width 394 height 40
type input "**********"
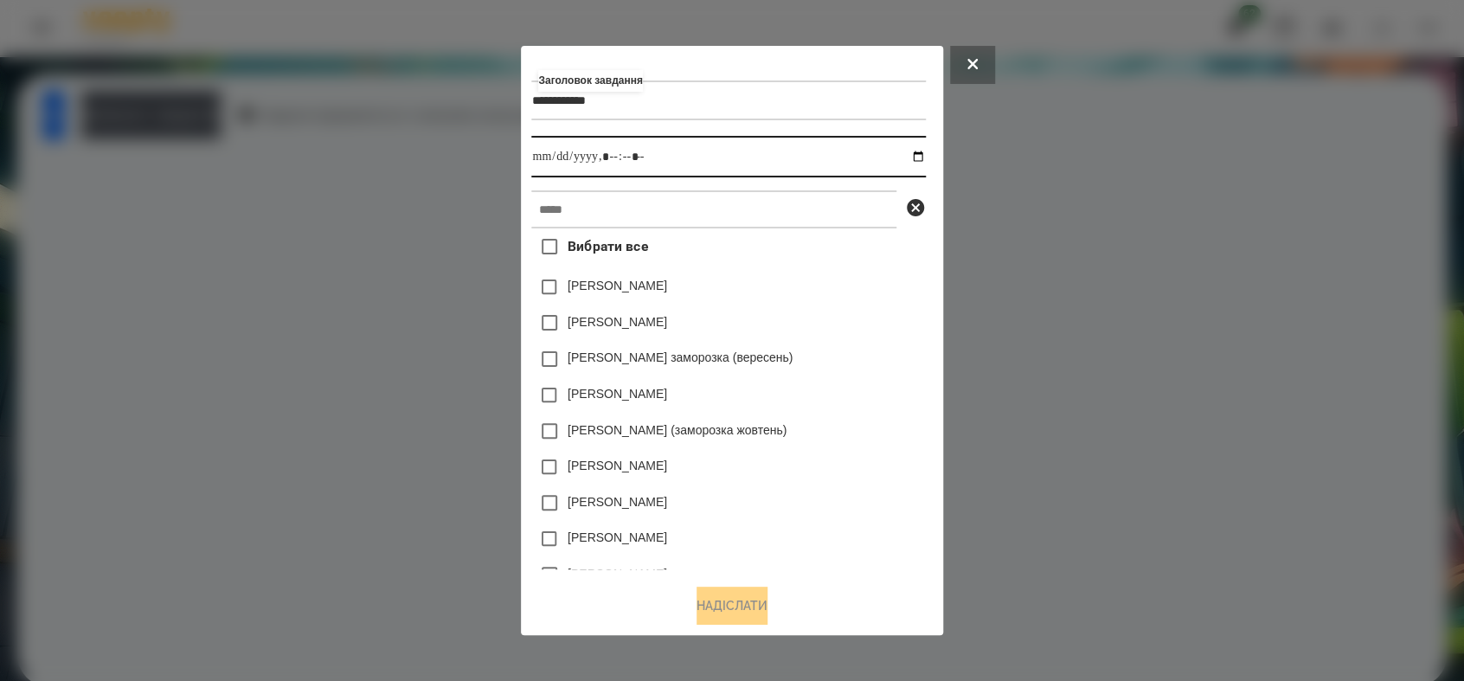
click at [924, 155] on input "datetime-local" at bounding box center [728, 157] width 394 height 42
click at [617, 151] on input "datetime-local" at bounding box center [728, 157] width 394 height 42
type input "**********"
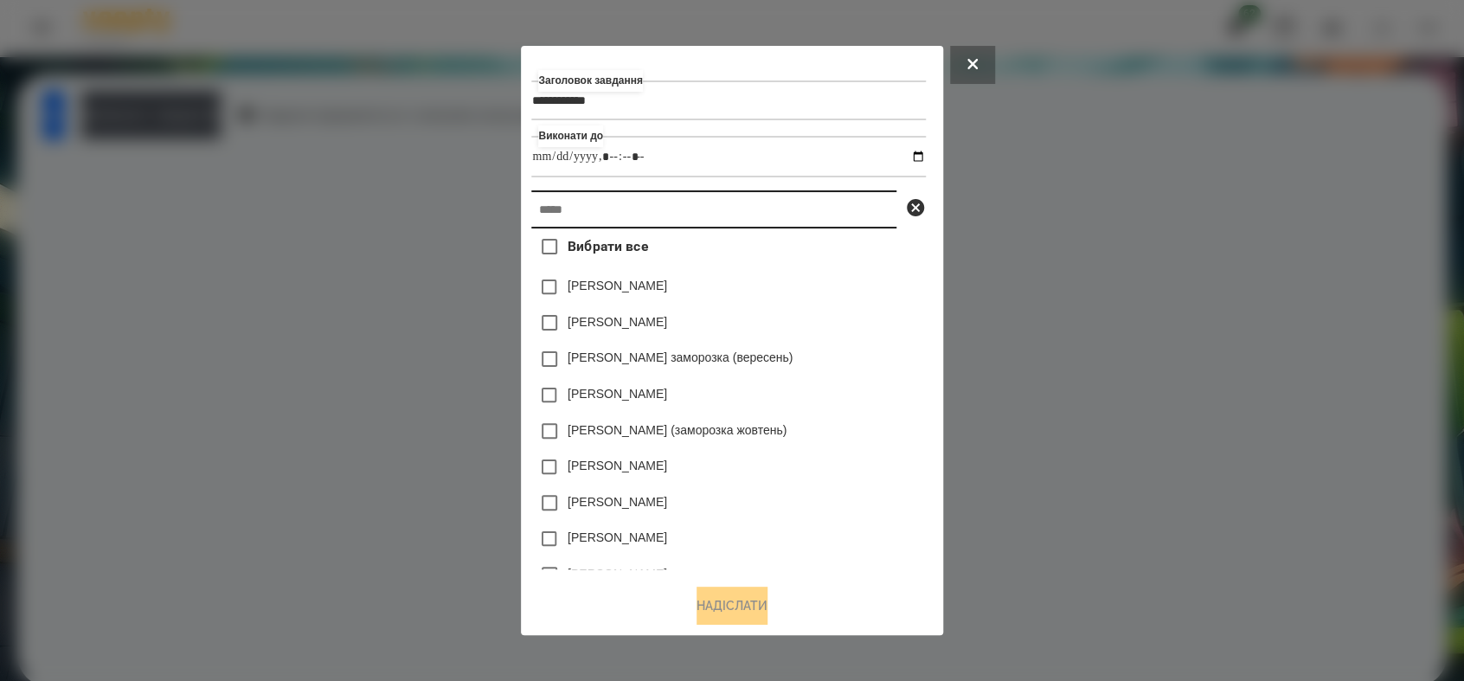
click at [643, 206] on input "text" at bounding box center [713, 209] width 365 height 38
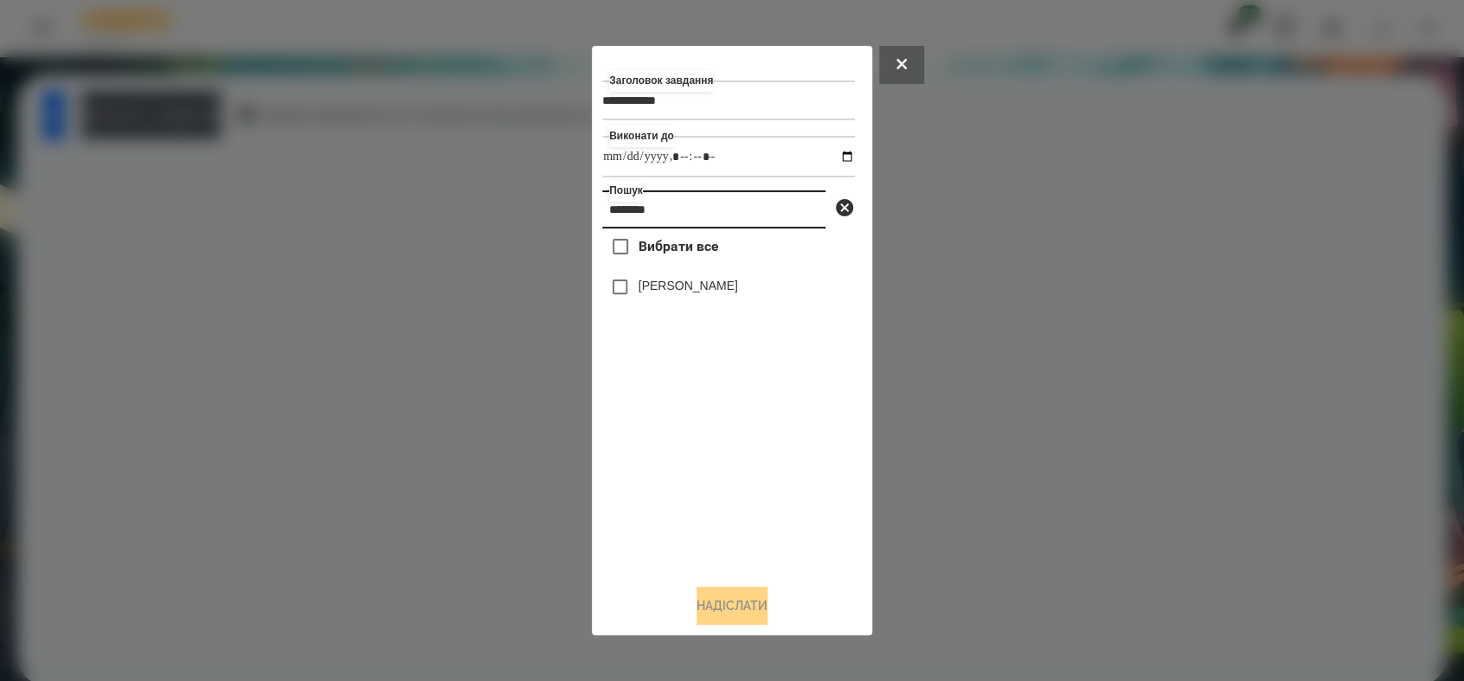
type input "********"
click at [733, 600] on button "Надіслати" at bounding box center [731, 605] width 71 height 38
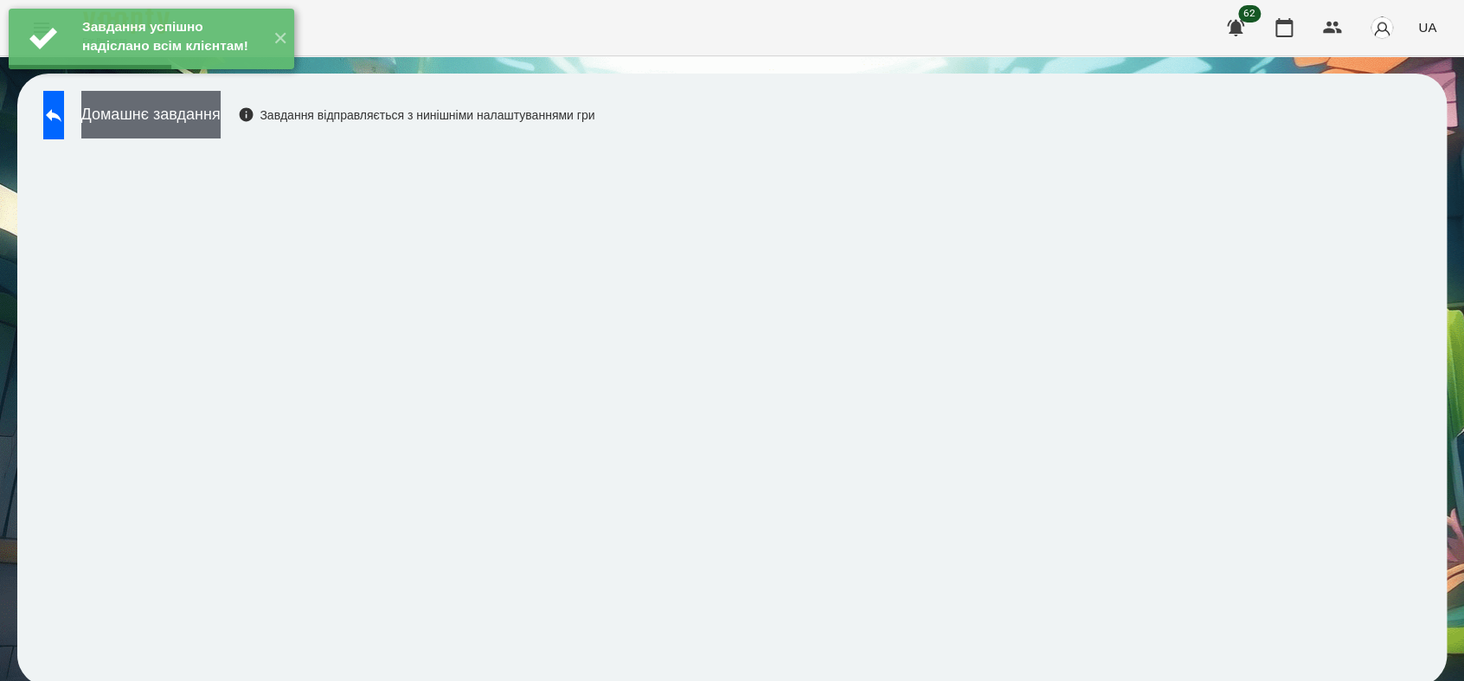
click at [215, 122] on button "Домашнє завдання" at bounding box center [150, 115] width 139 height 48
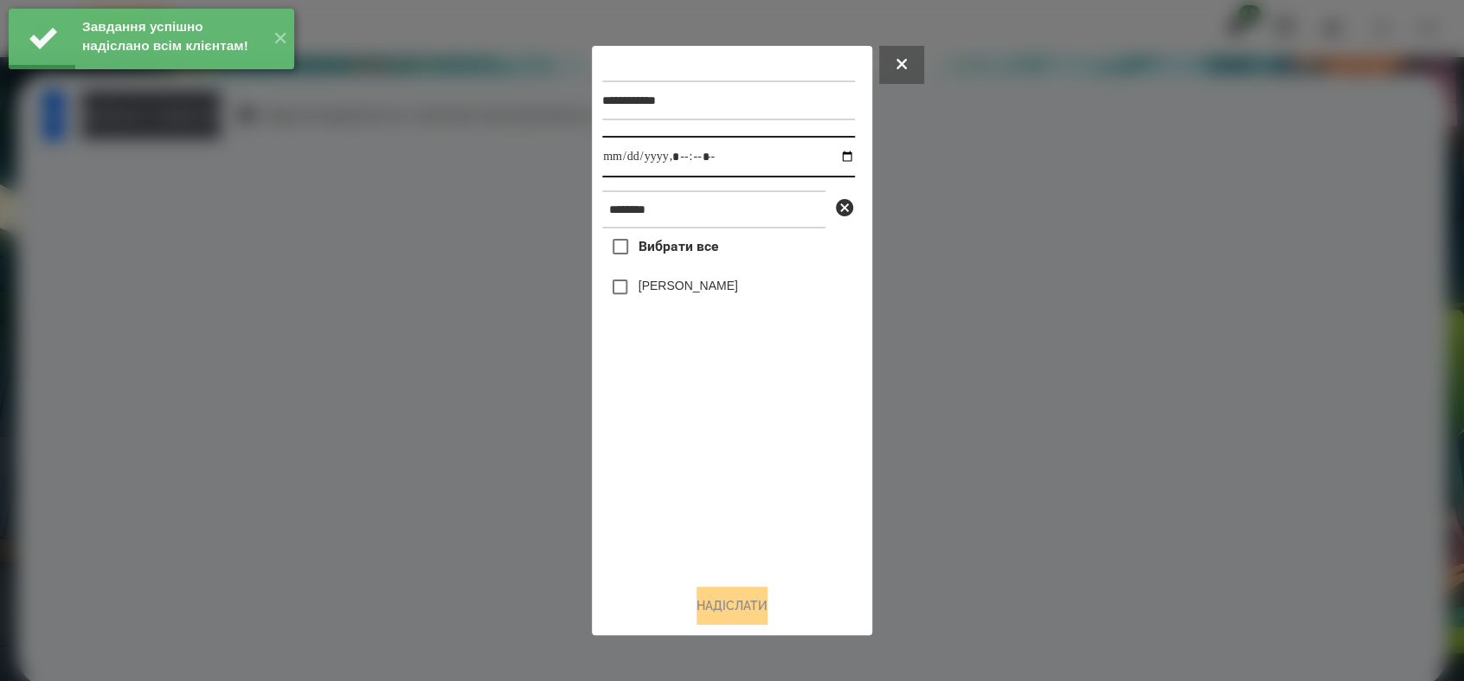
click at [836, 153] on input "datetime-local" at bounding box center [728, 157] width 253 height 42
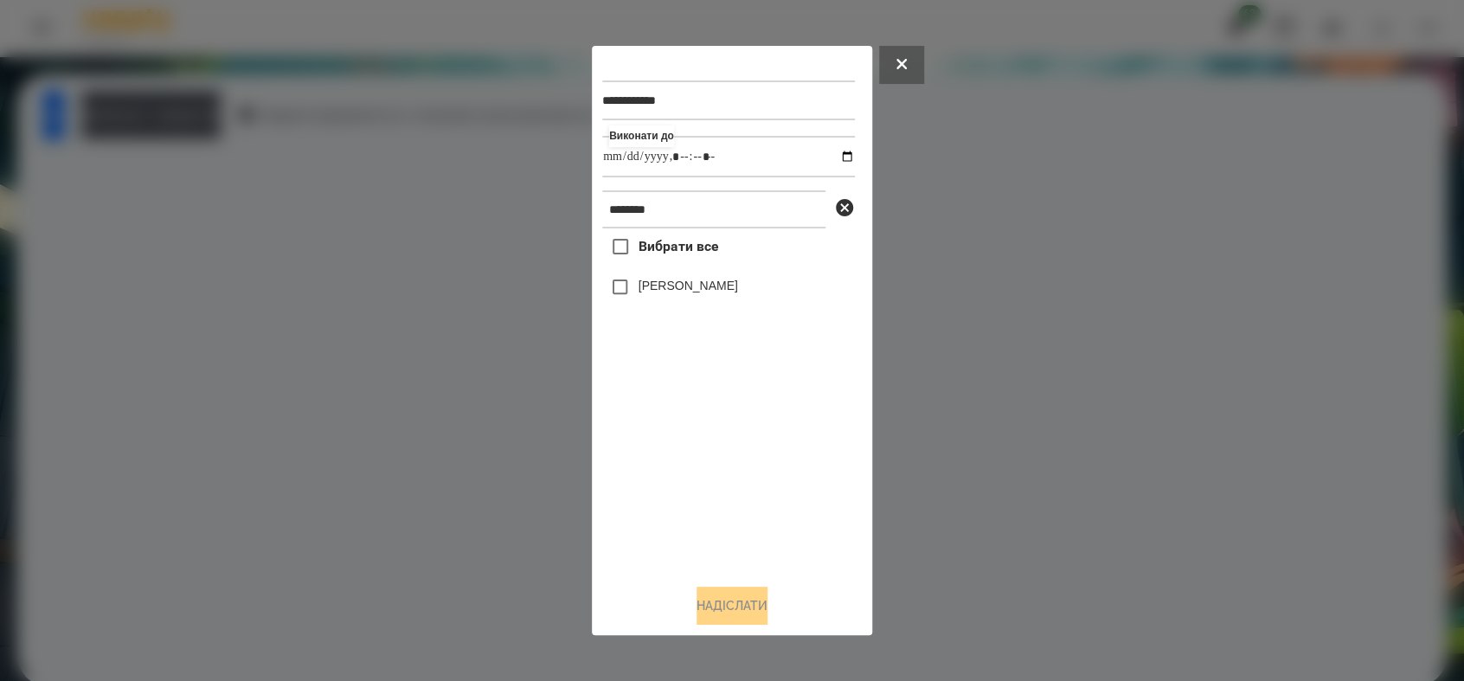
type input "**********"
drag, startPoint x: 696, startPoint y: 503, endPoint x: 678, endPoint y: 455, distance: 51.7
click at [694, 497] on div "Вибрати все [PERSON_NAME]" at bounding box center [728, 398] width 253 height 341
click at [743, 604] on button "Надіслати" at bounding box center [731, 605] width 71 height 38
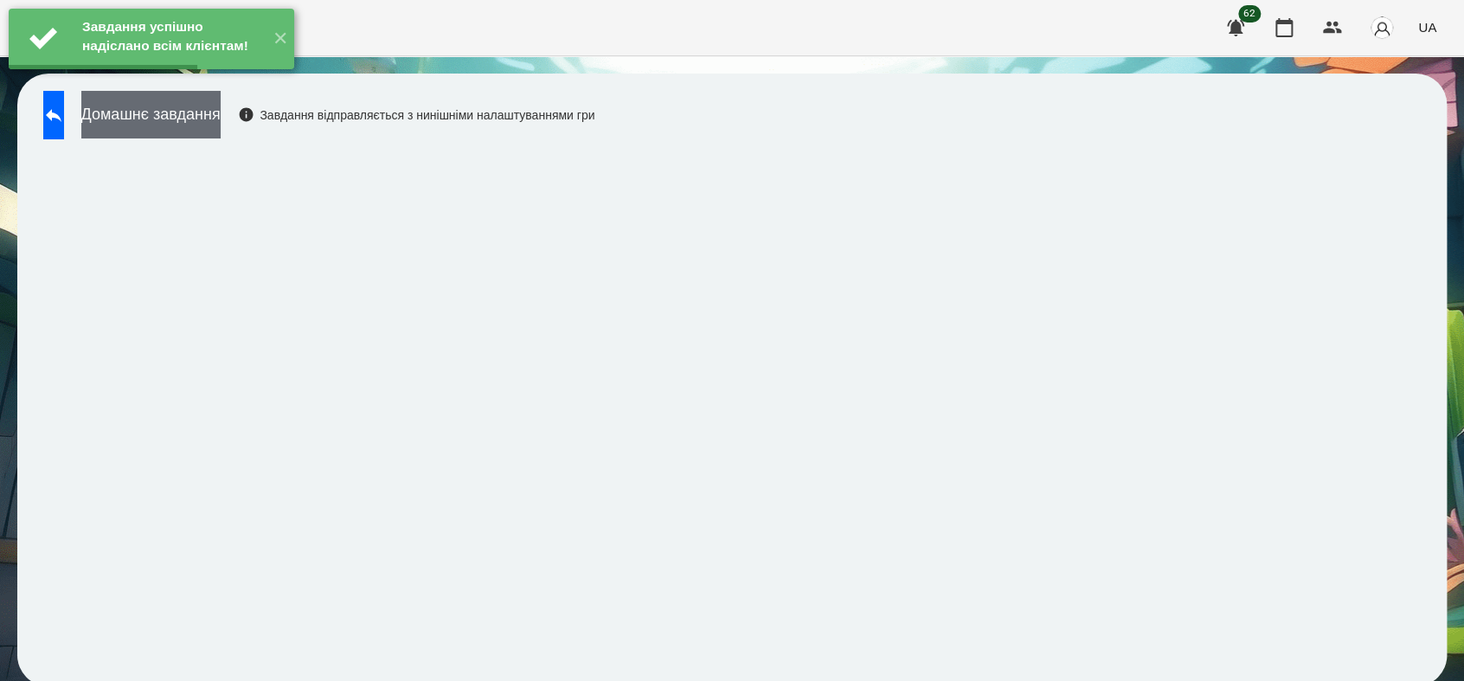
click at [221, 131] on button "Домашнє завдання" at bounding box center [150, 115] width 139 height 48
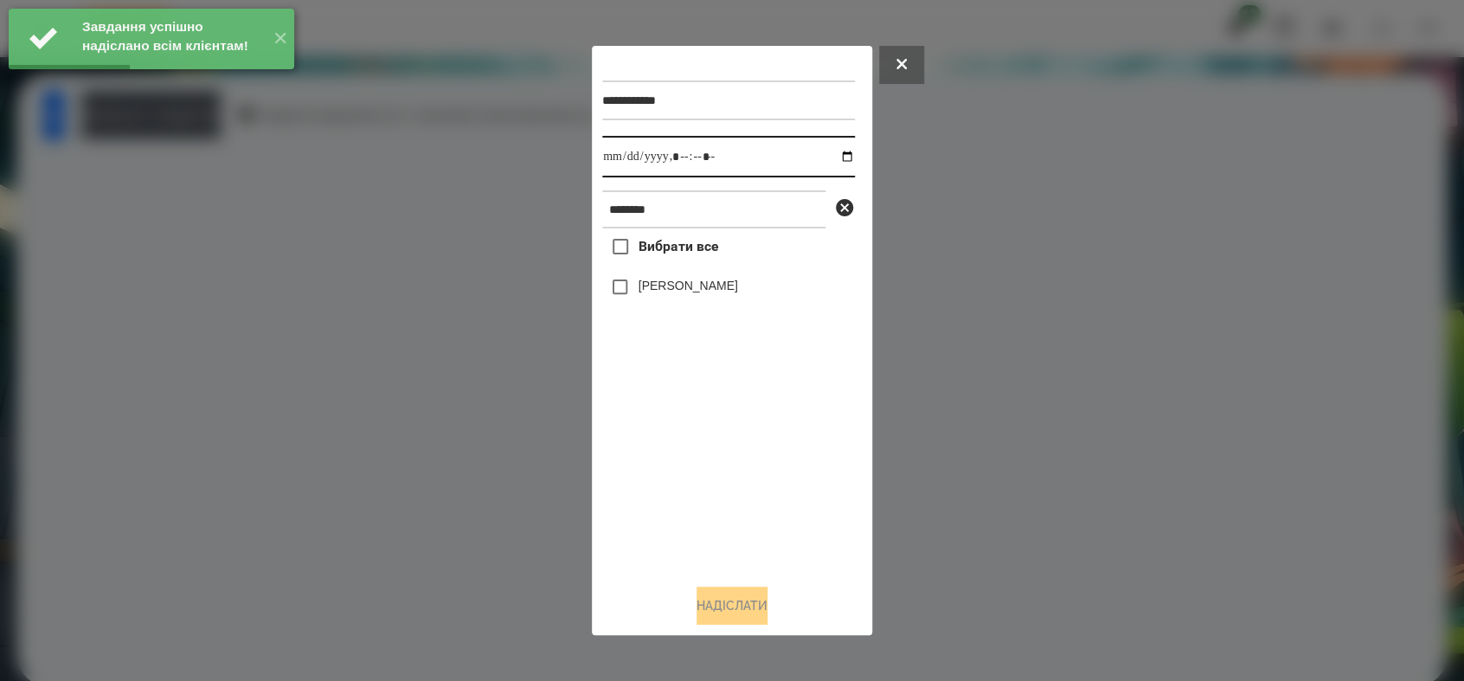
click at [830, 158] on input "datetime-local" at bounding box center [728, 157] width 253 height 42
type input "**********"
drag, startPoint x: 684, startPoint y: 505, endPoint x: 655, endPoint y: 405, distance: 104.6
click at [682, 503] on div "Вибрати все [PERSON_NAME]" at bounding box center [728, 398] width 253 height 341
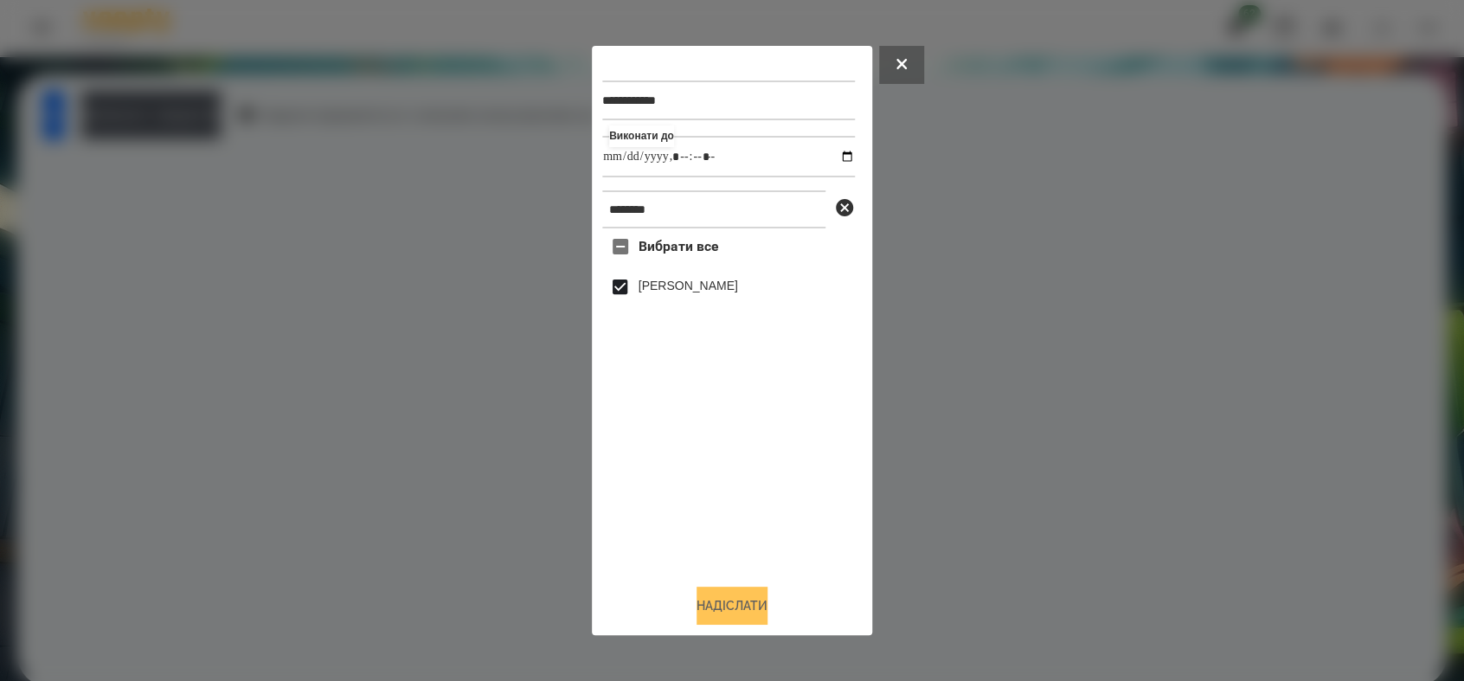
click at [745, 604] on button "Надіслати" at bounding box center [731, 605] width 71 height 38
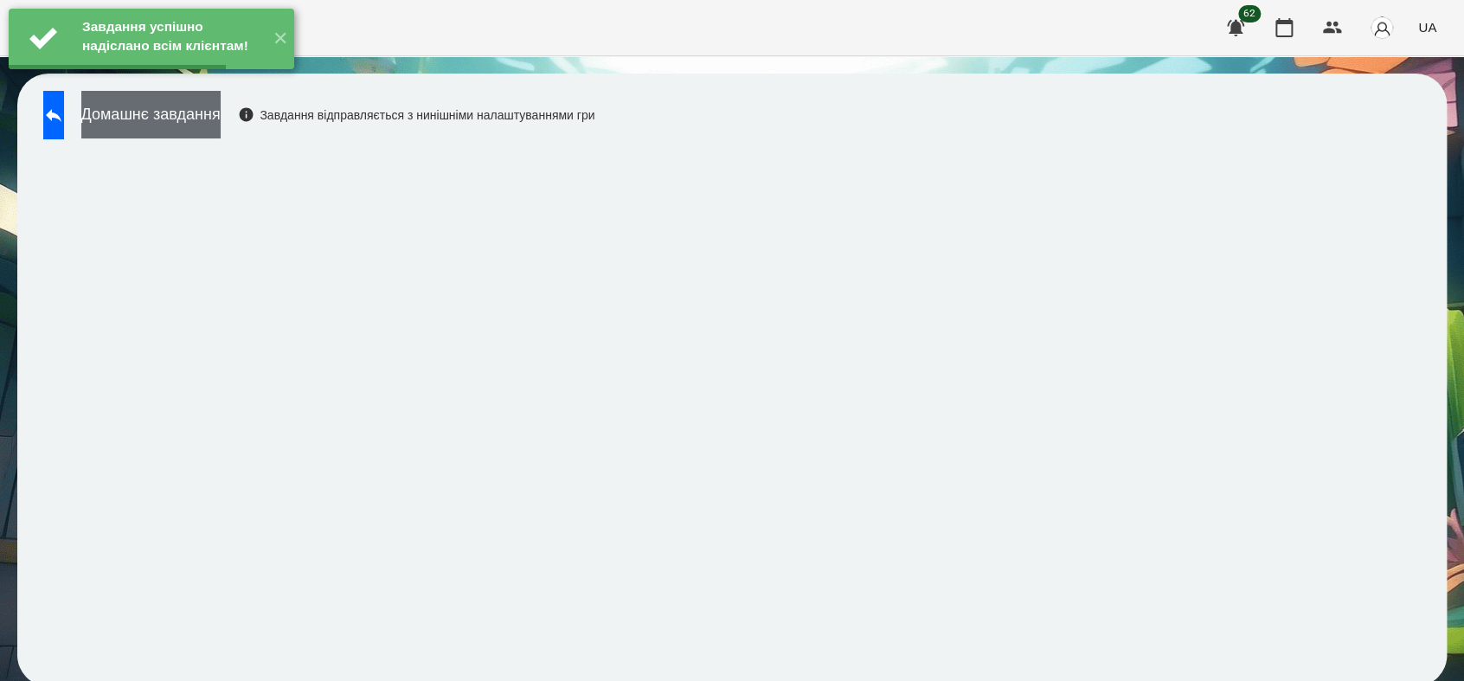
click at [221, 111] on button "Домашнє завдання" at bounding box center [150, 115] width 139 height 48
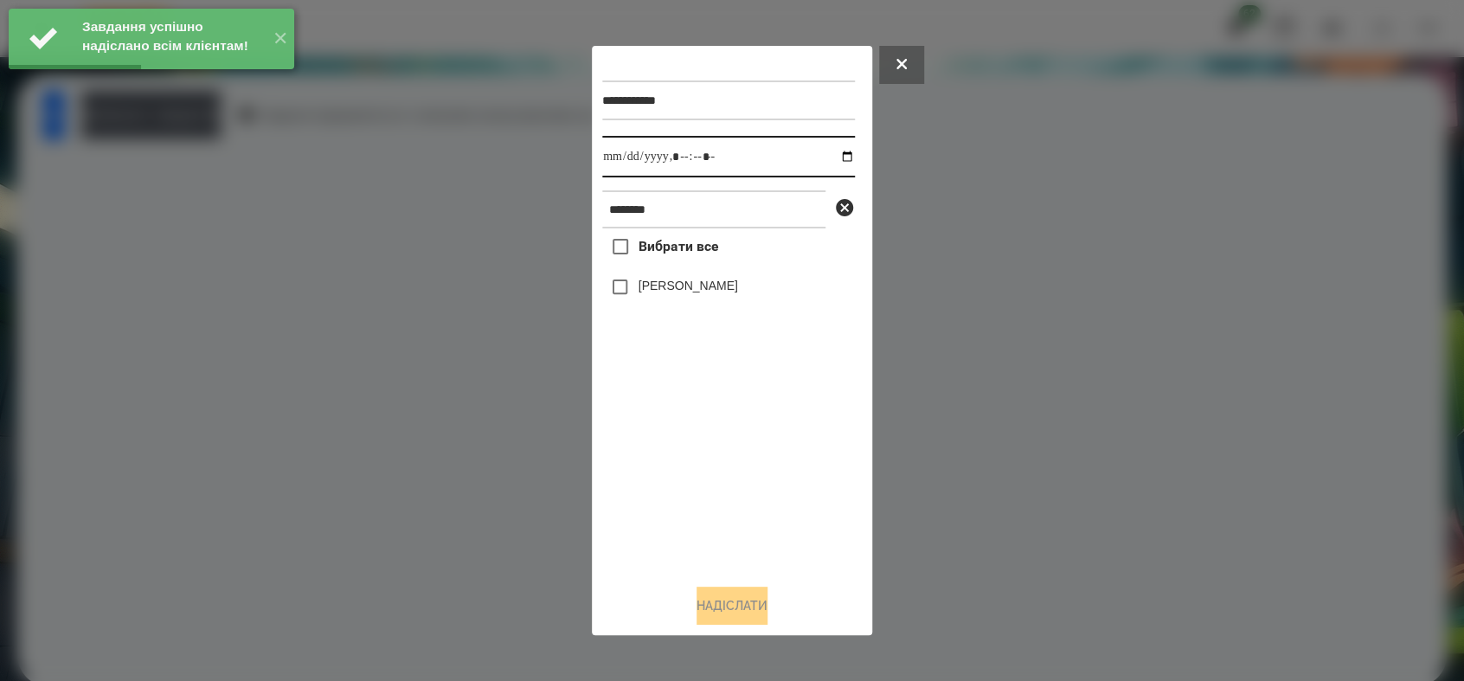
click at [830, 159] on input "datetime-local" at bounding box center [728, 157] width 253 height 42
type input "**********"
drag, startPoint x: 684, startPoint y: 477, endPoint x: 651, endPoint y: 349, distance: 132.2
click at [682, 469] on div "Вибрати все [PERSON_NAME]" at bounding box center [728, 398] width 253 height 341
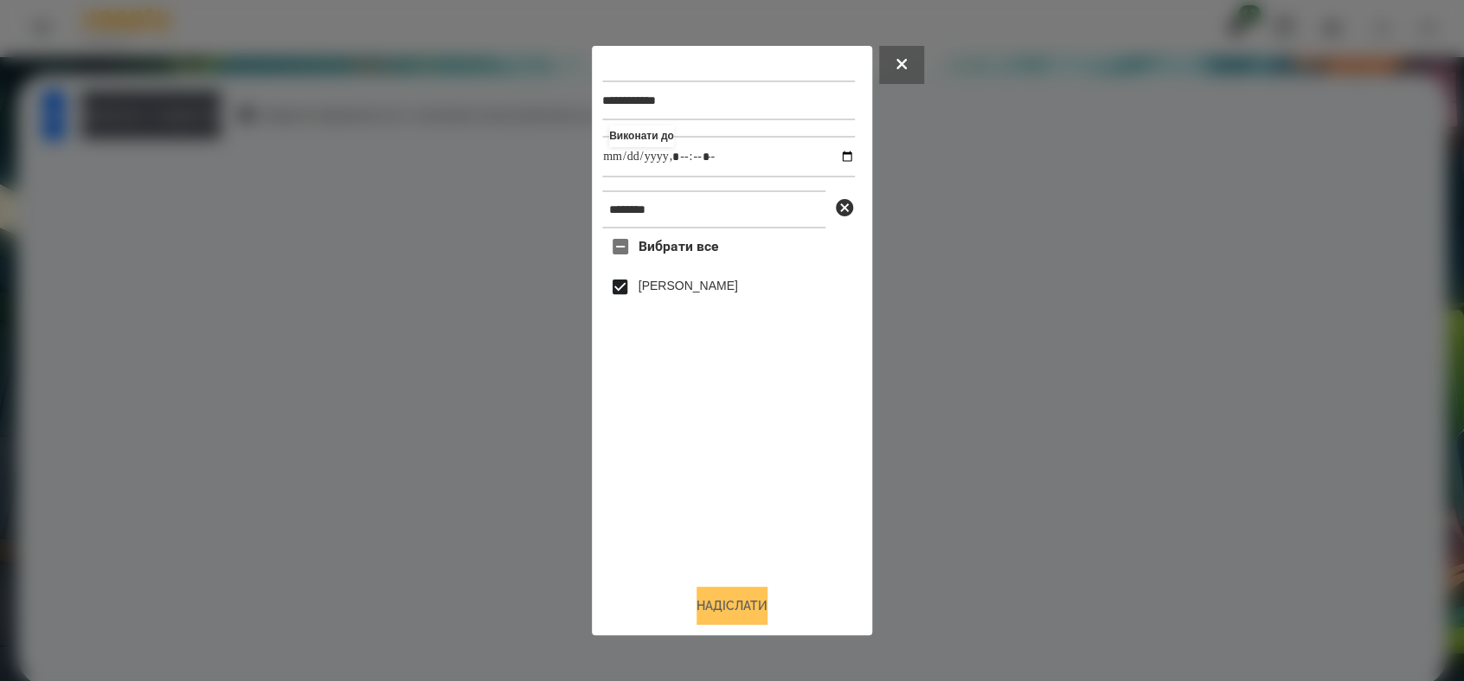
click at [708, 600] on button "Надіслати" at bounding box center [731, 605] width 71 height 38
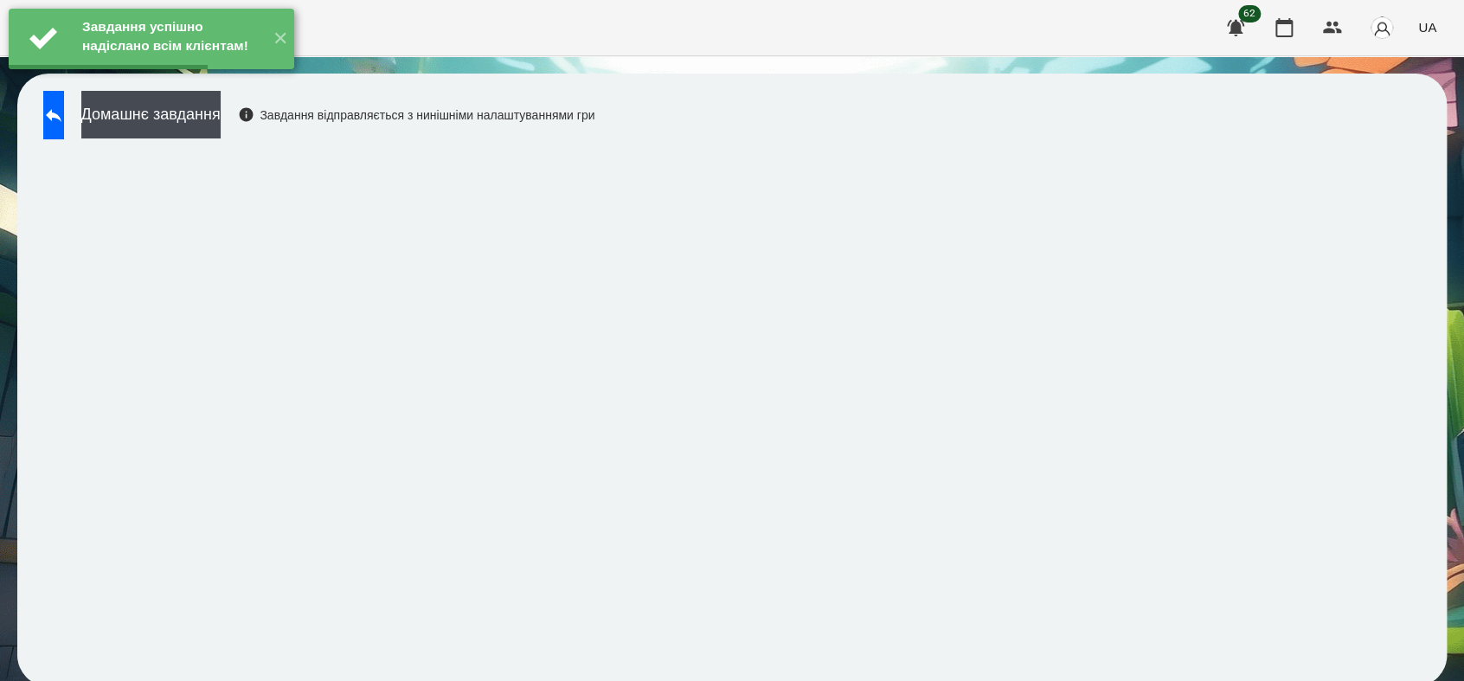
click at [221, 116] on button "Домашнє завдання" at bounding box center [150, 115] width 139 height 48
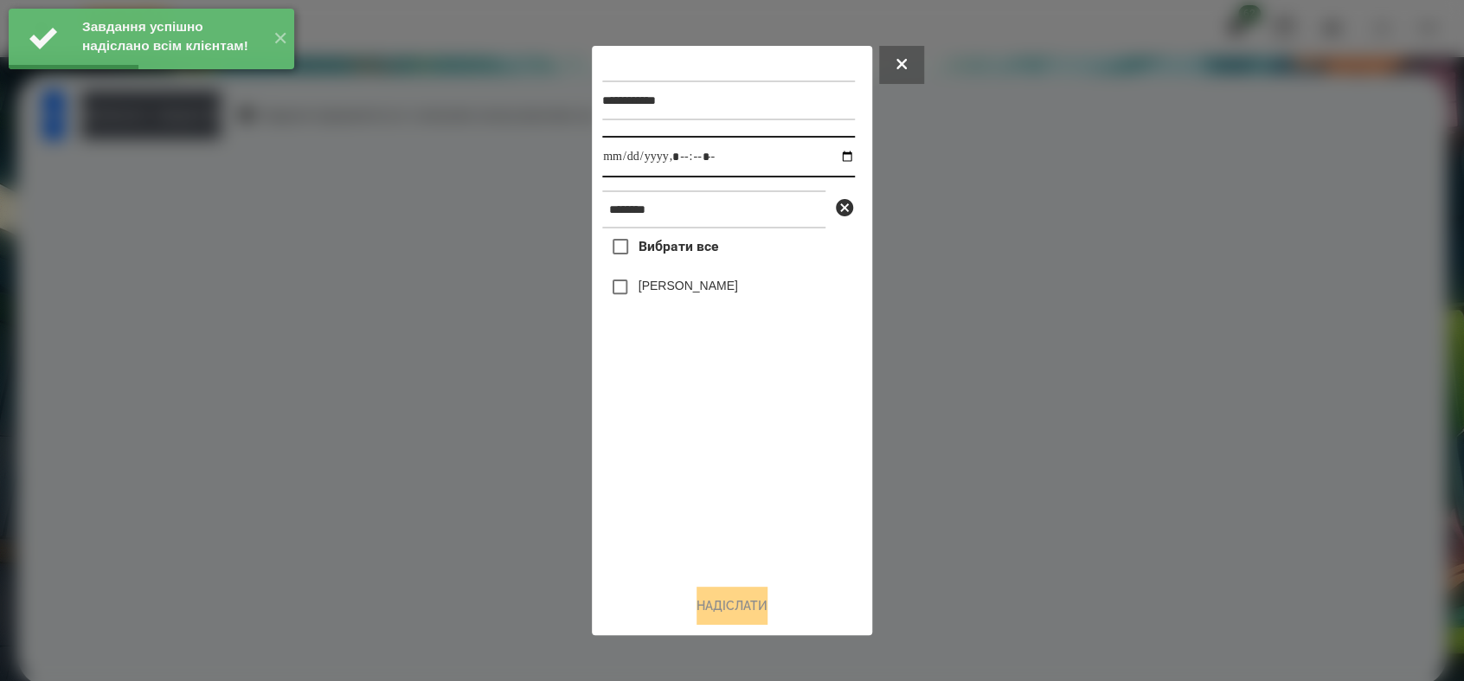
click at [837, 155] on input "datetime-local" at bounding box center [728, 157] width 253 height 42
type input "**********"
drag, startPoint x: 716, startPoint y: 490, endPoint x: 588, endPoint y: 295, distance: 232.9
click at [713, 484] on div "Вибрати все [PERSON_NAME]" at bounding box center [728, 398] width 253 height 341
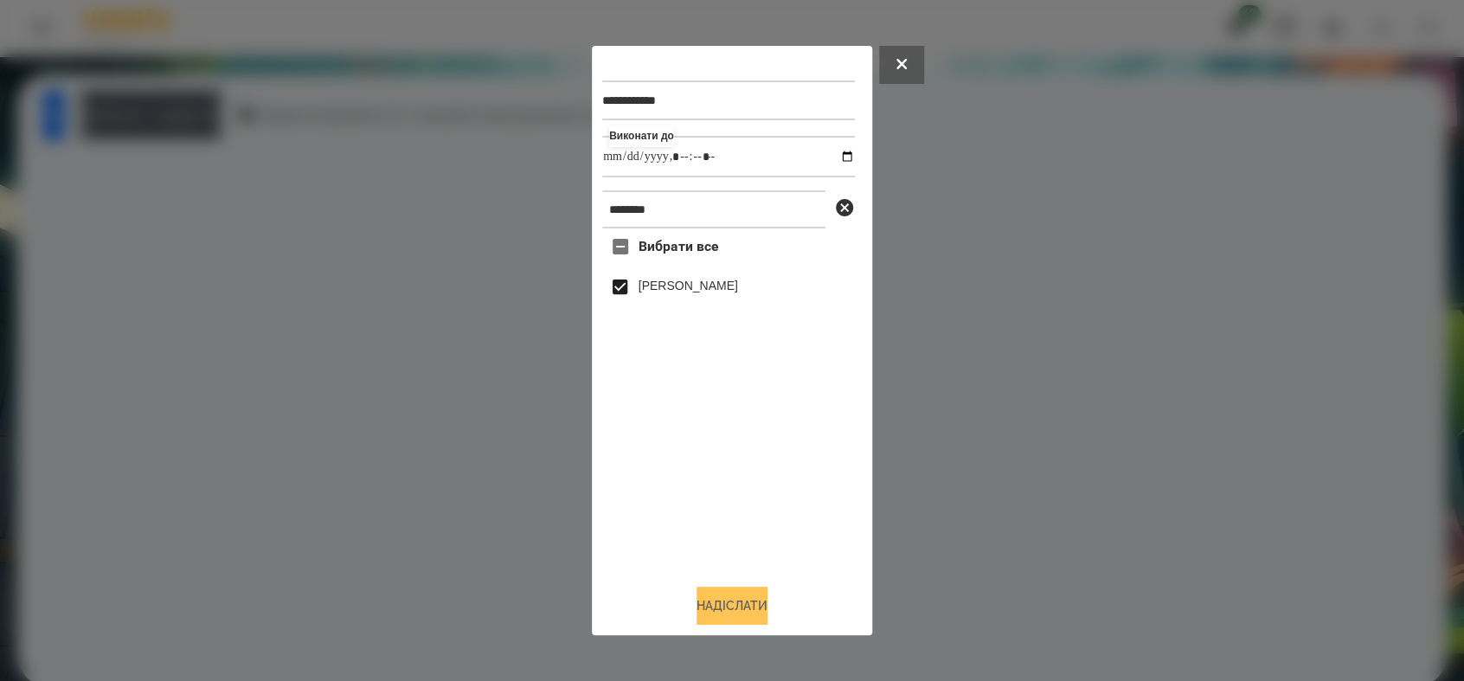
click at [745, 611] on button "Надіслати" at bounding box center [731, 605] width 71 height 38
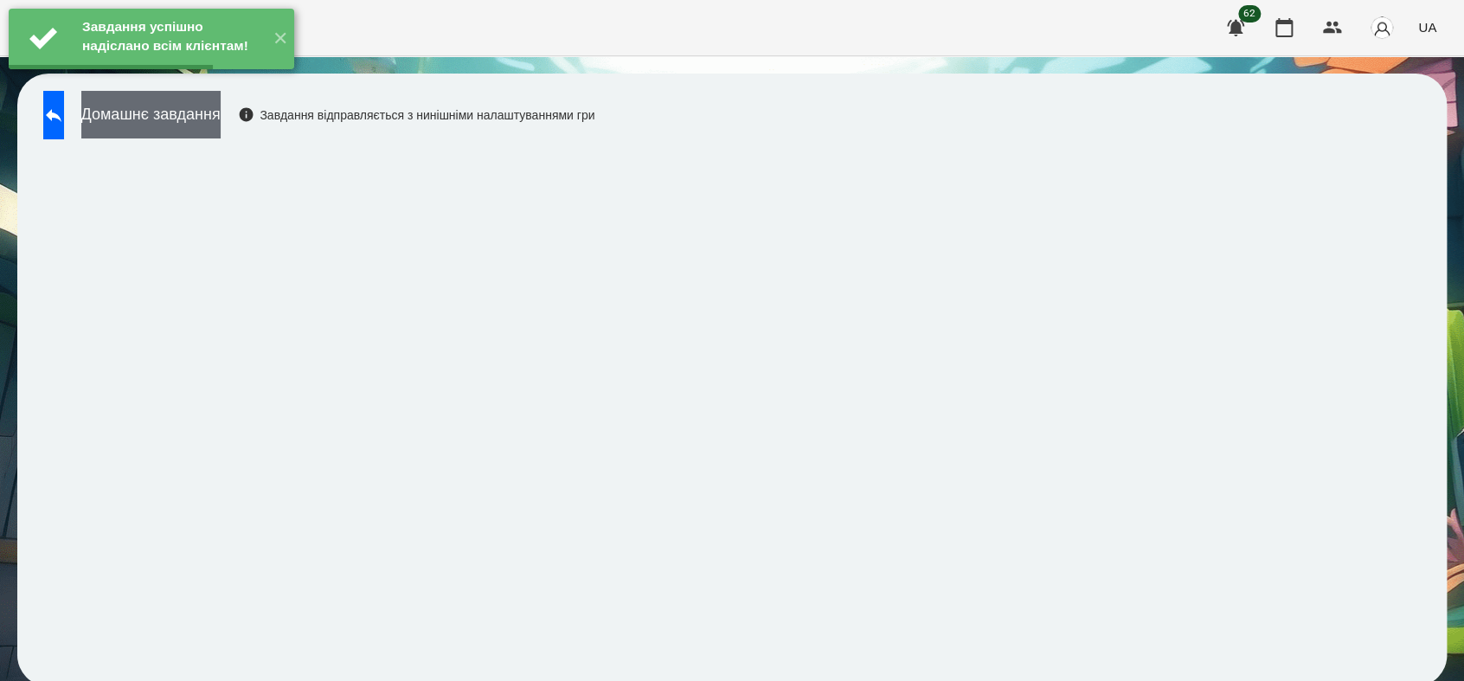
click at [221, 133] on button "Домашнє завдання" at bounding box center [150, 115] width 139 height 48
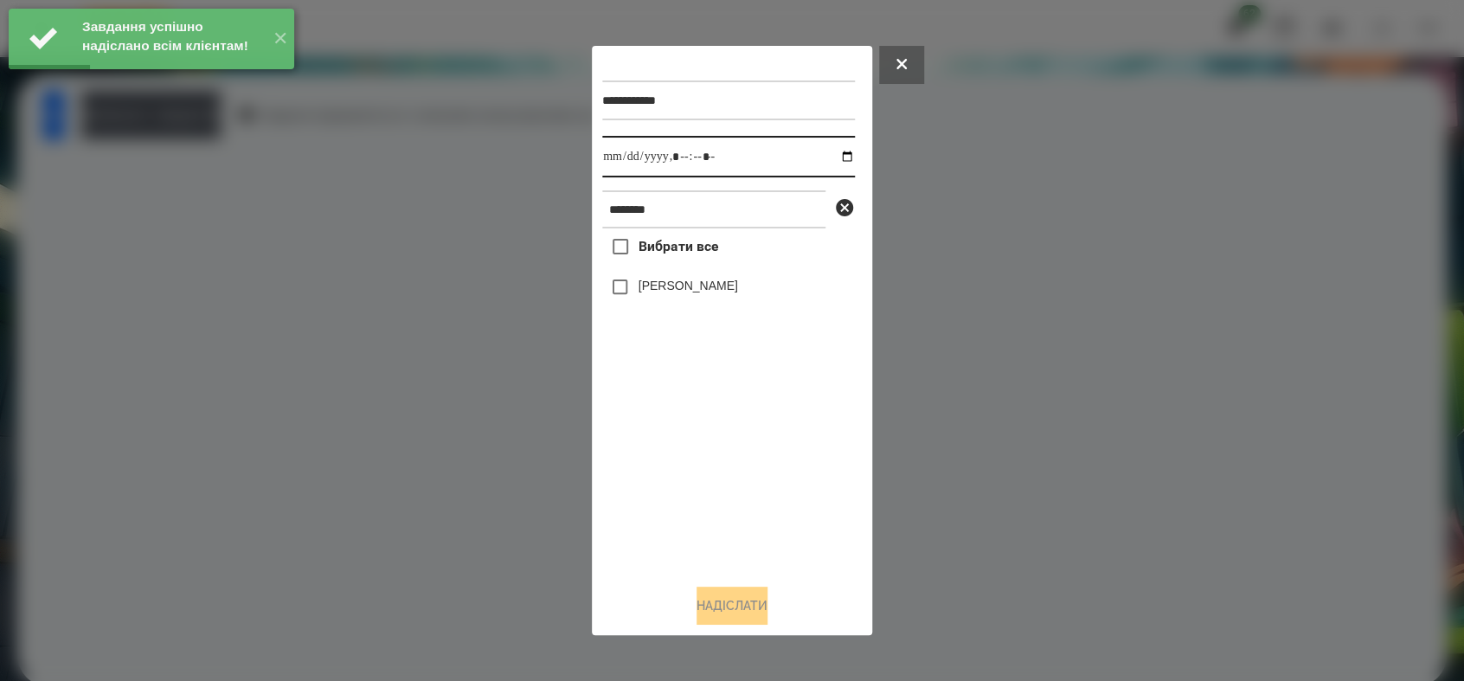
click at [837, 155] on input "datetime-local" at bounding box center [728, 157] width 253 height 42
type input "**********"
drag, startPoint x: 740, startPoint y: 480, endPoint x: 669, endPoint y: 310, distance: 184.2
click at [739, 476] on div "Вибрати все [PERSON_NAME]" at bounding box center [728, 398] width 253 height 341
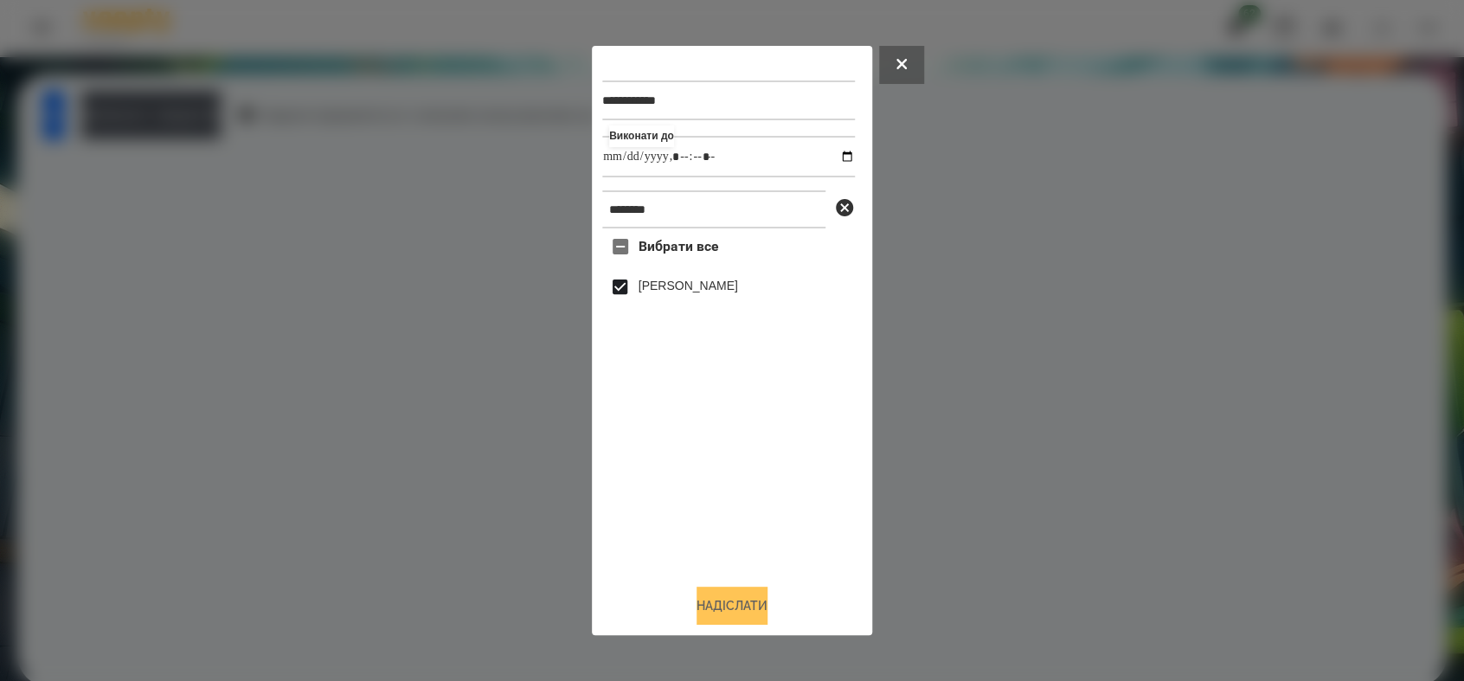
click at [755, 593] on button "Надіслати" at bounding box center [731, 605] width 71 height 38
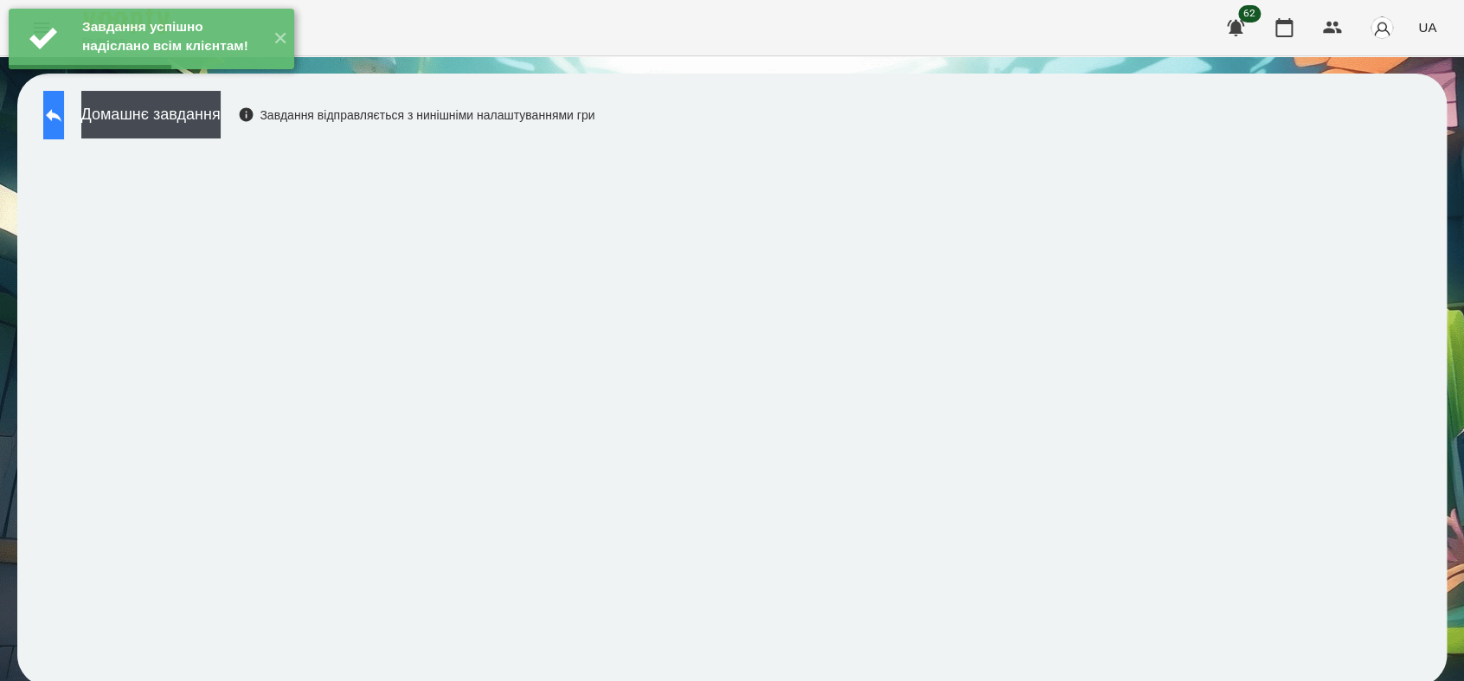
click at [64, 119] on button at bounding box center [53, 115] width 21 height 48
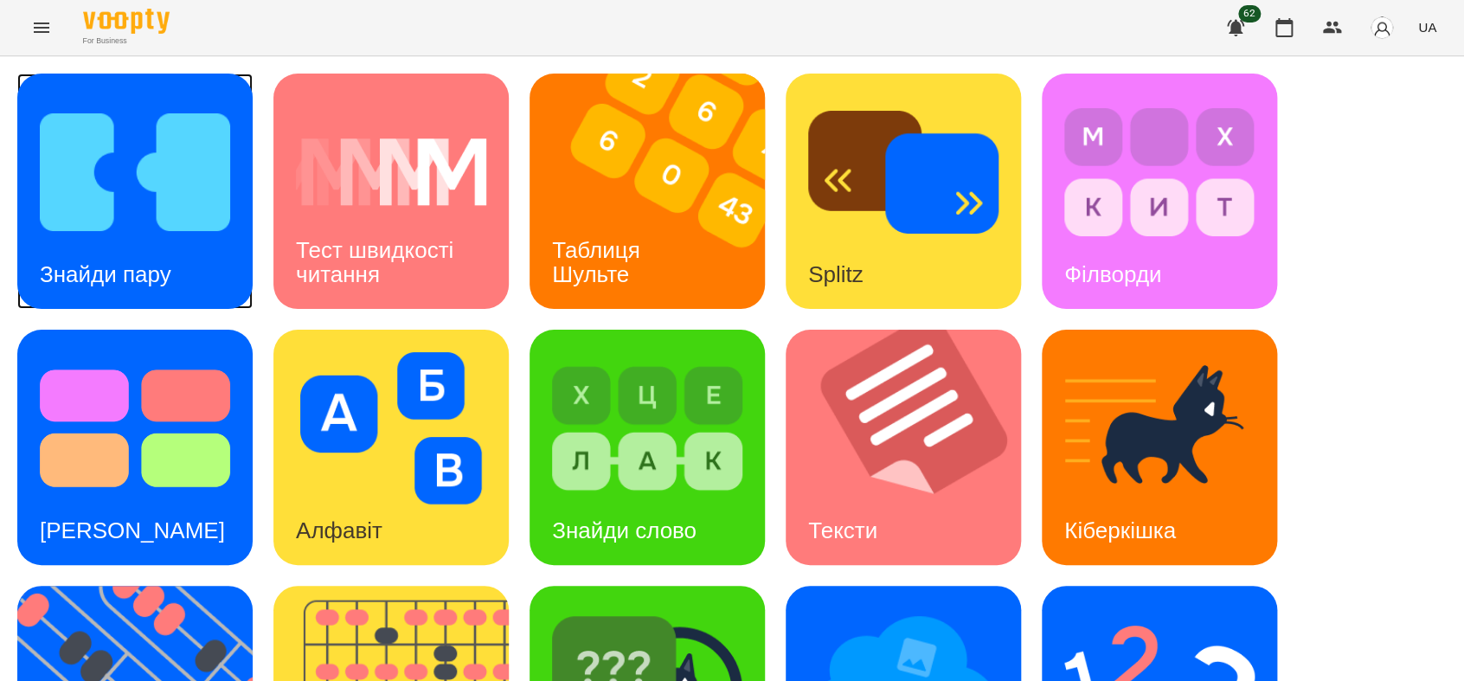
click at [138, 232] on img at bounding box center [135, 172] width 190 height 152
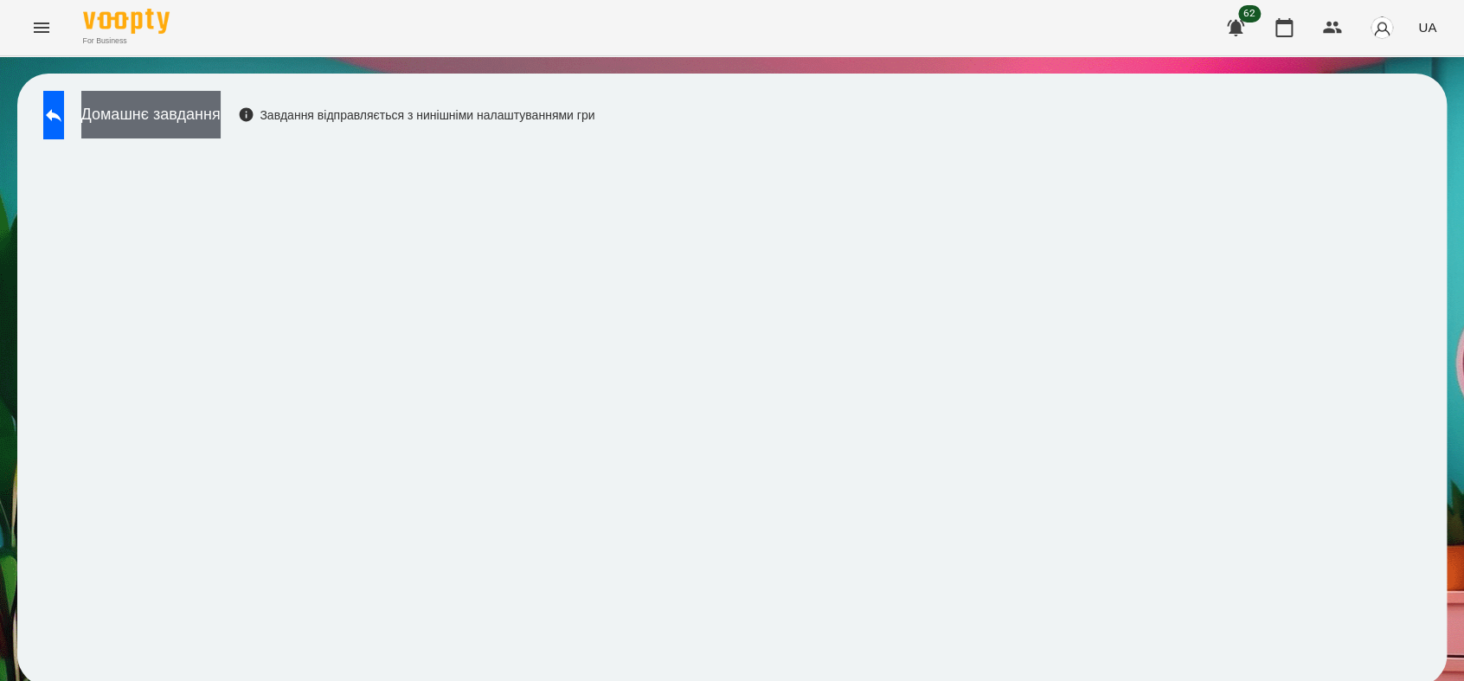
click at [221, 112] on button "Домашнє завдання" at bounding box center [150, 115] width 139 height 48
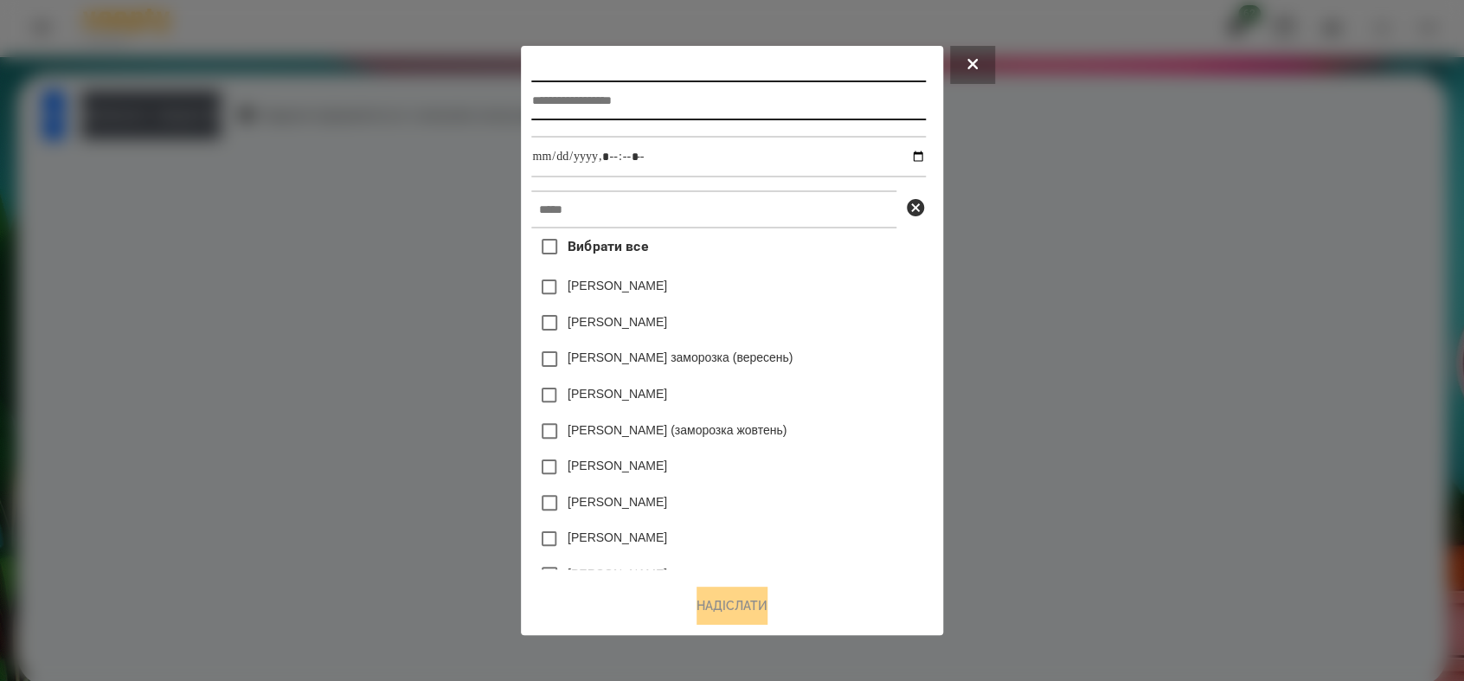
click at [548, 105] on input "text" at bounding box center [728, 100] width 394 height 40
type input "**********"
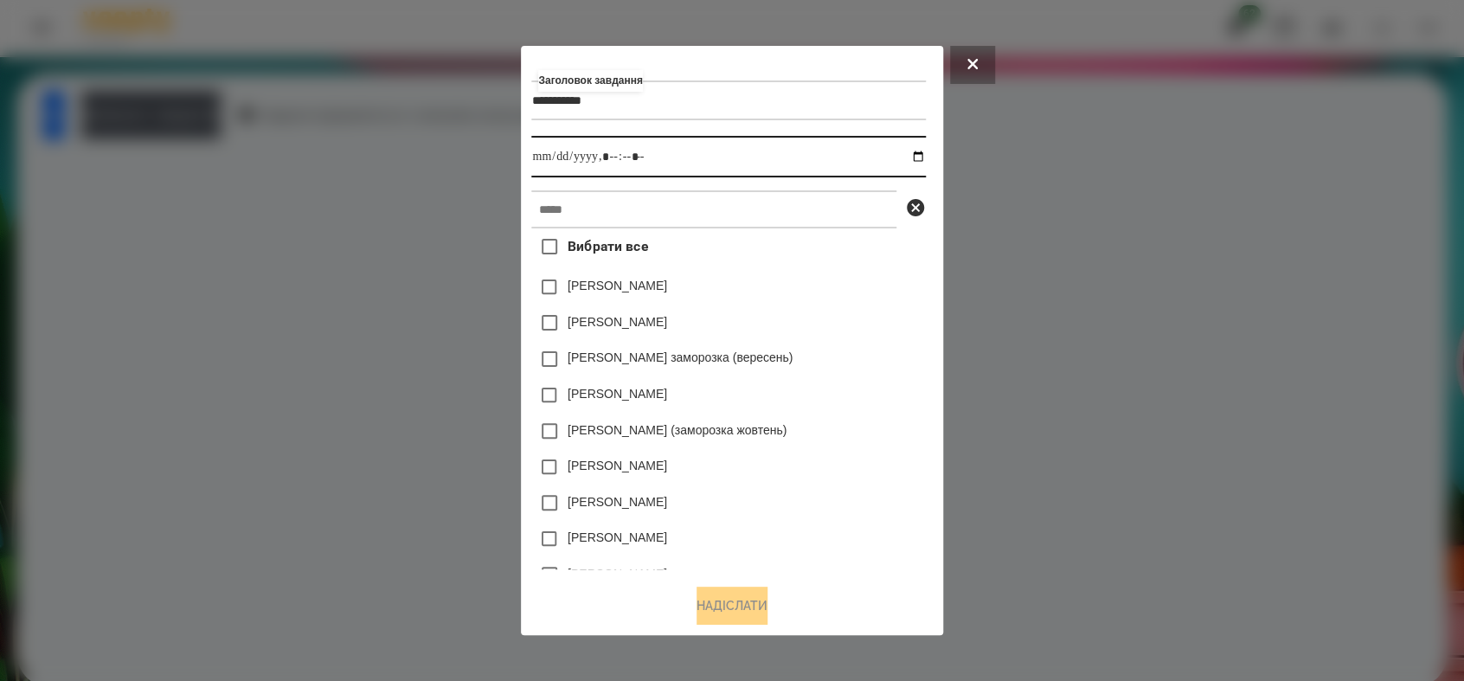
click at [922, 152] on input "datetime-local" at bounding box center [728, 157] width 394 height 42
click at [615, 156] on input "datetime-local" at bounding box center [728, 157] width 394 height 42
type input "**********"
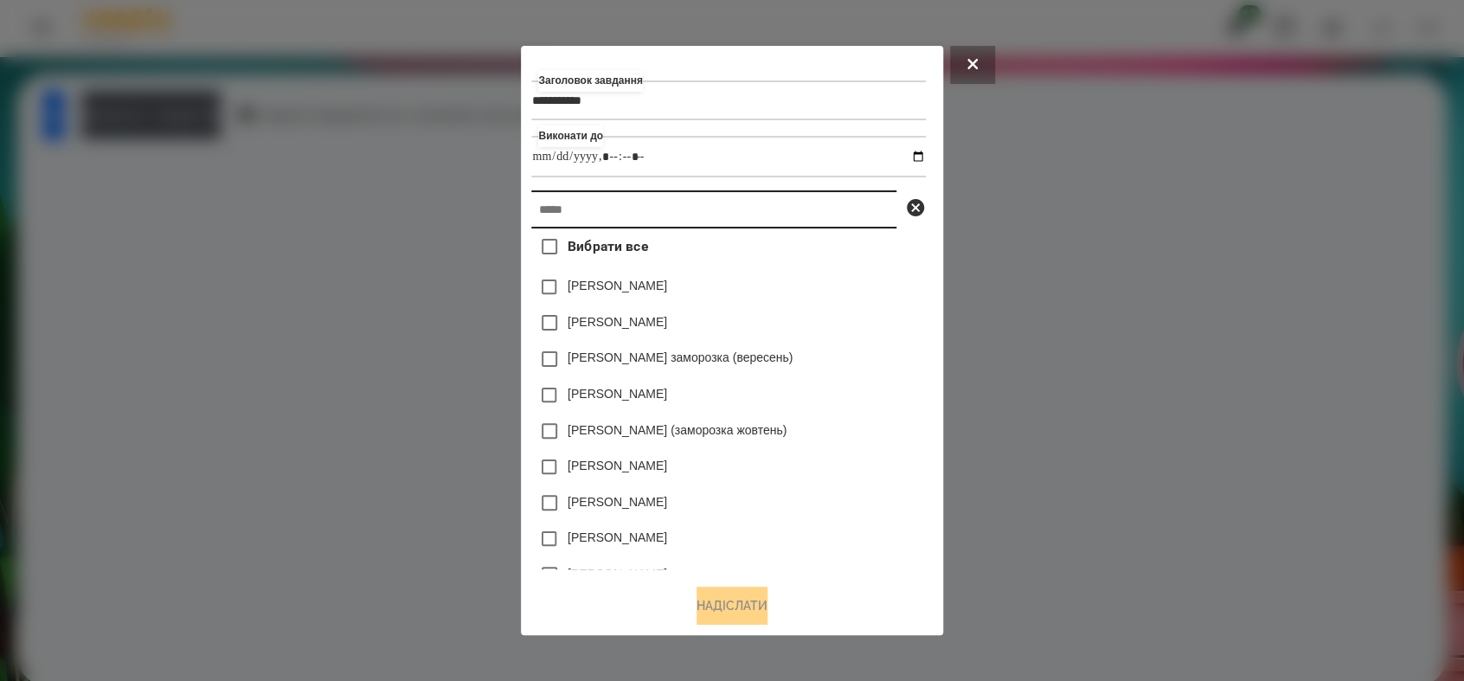
click at [599, 214] on input "text" at bounding box center [713, 209] width 365 height 38
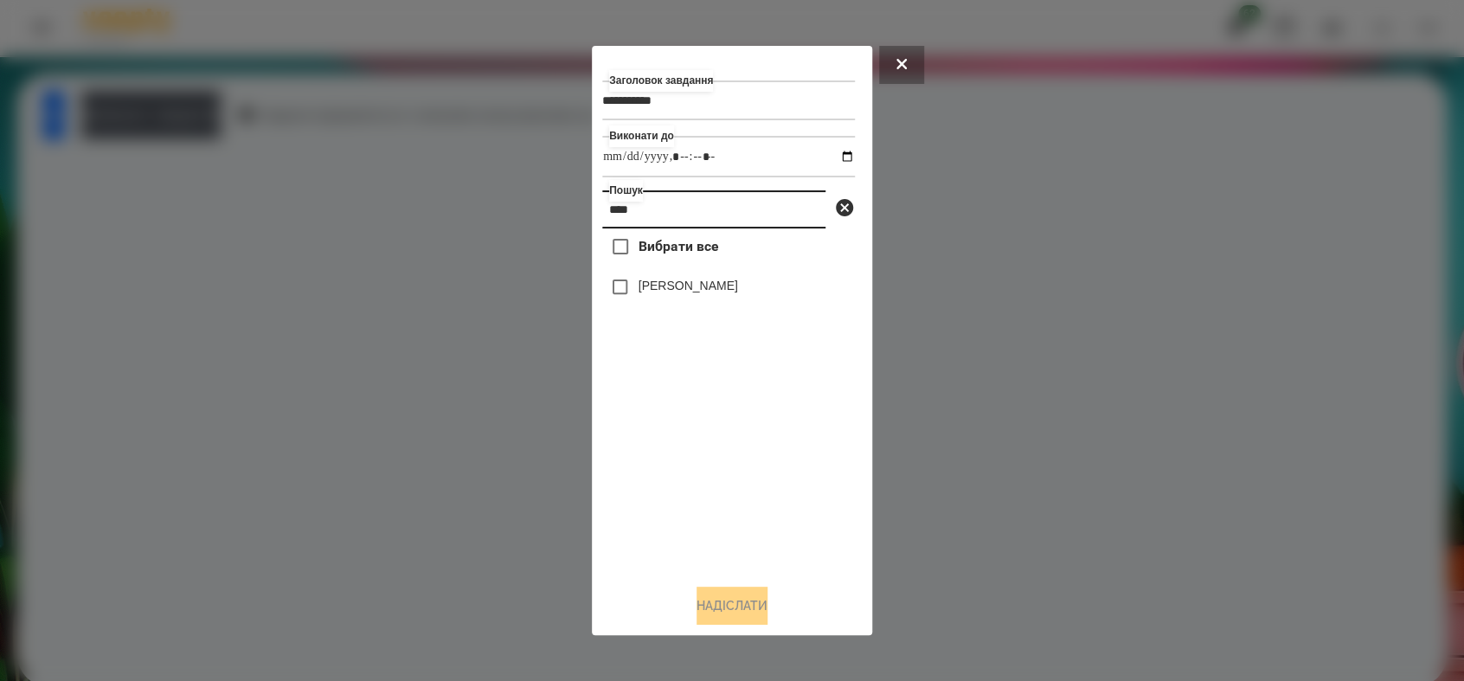
type input "****"
click at [713, 617] on button "Надіслати" at bounding box center [731, 605] width 71 height 38
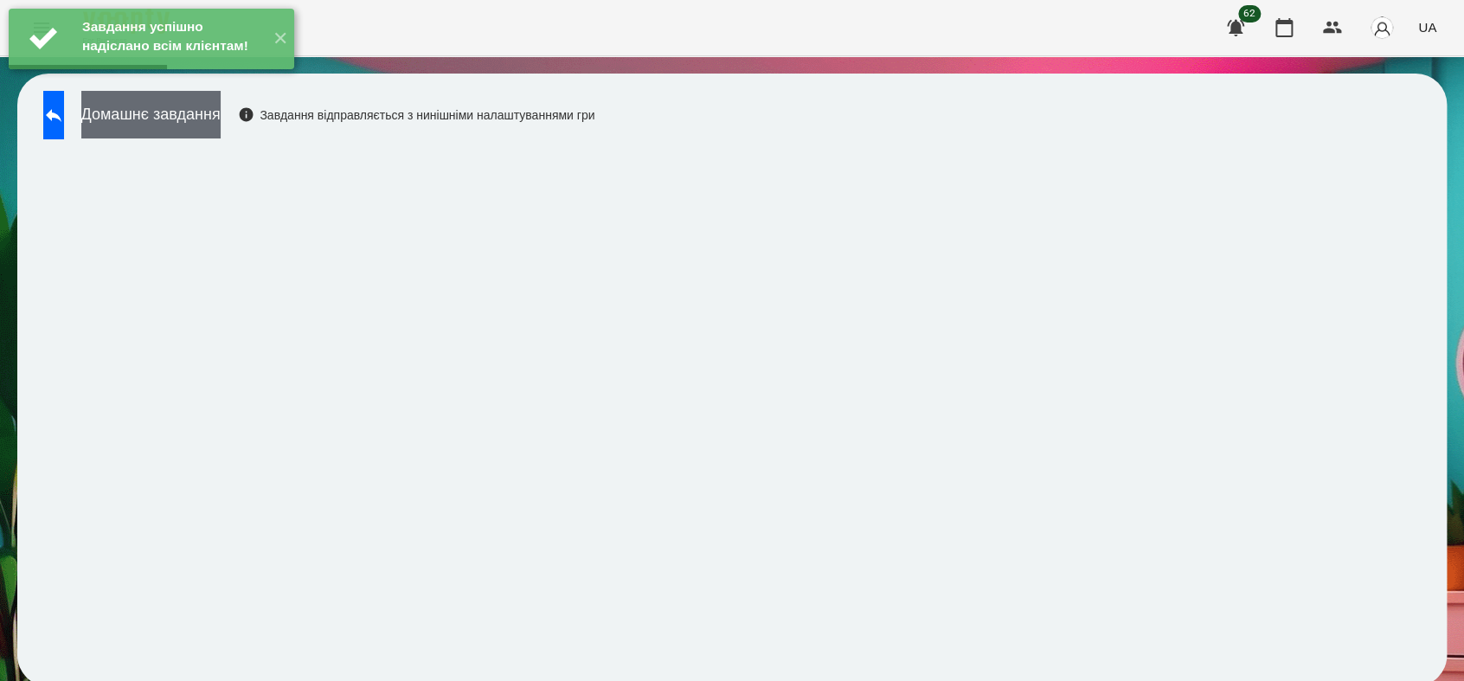
click at [221, 134] on button "Домашнє завдання" at bounding box center [150, 115] width 139 height 48
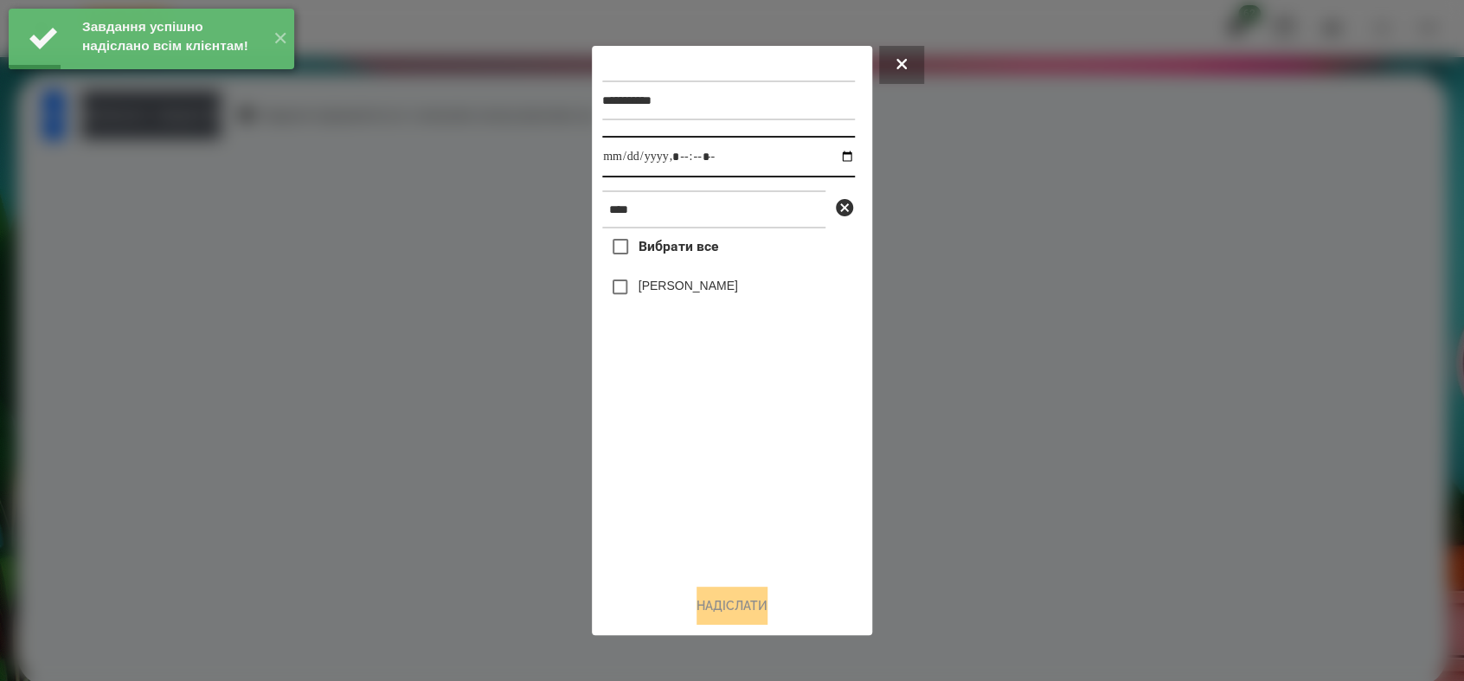
click at [833, 156] on input "datetime-local" at bounding box center [728, 157] width 253 height 42
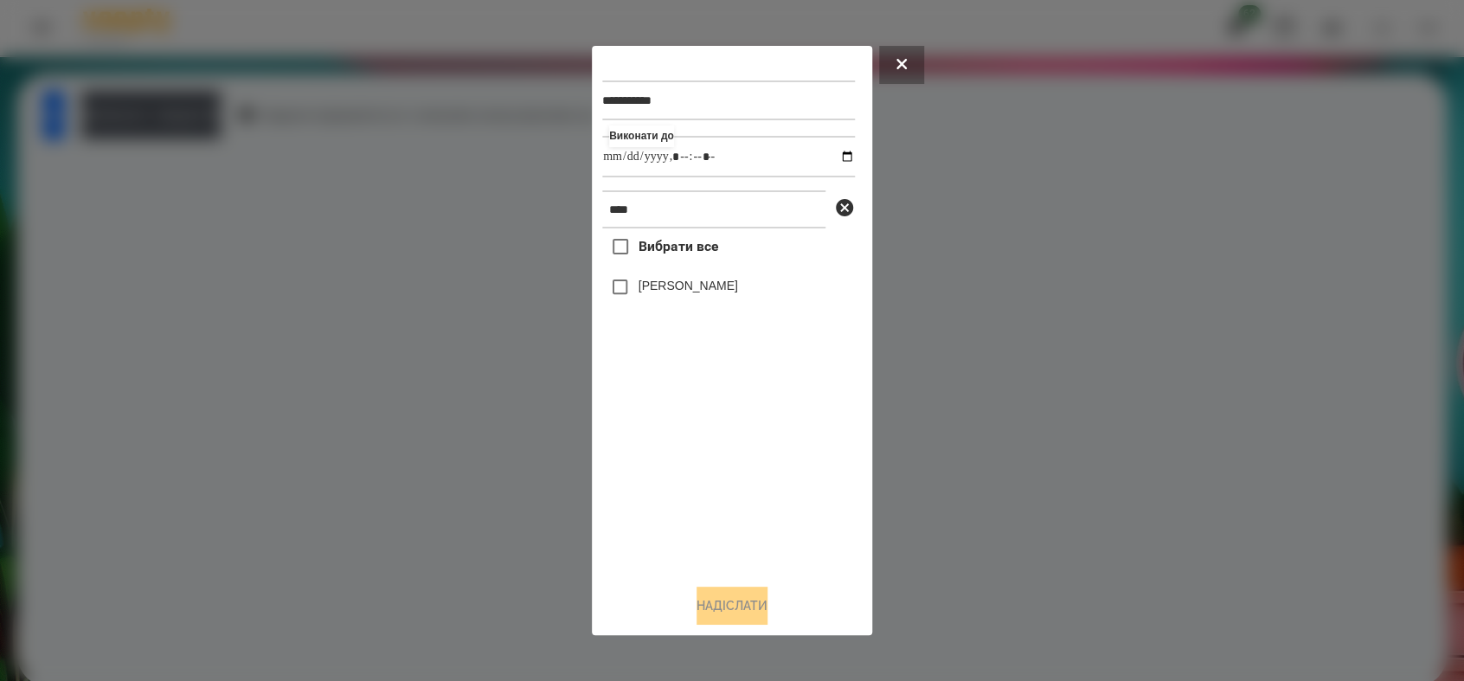
type input "**********"
drag, startPoint x: 661, startPoint y: 484, endPoint x: 660, endPoint y: 469, distance: 14.7
click at [660, 475] on div "Вибрати все [PERSON_NAME]" at bounding box center [728, 398] width 253 height 341
click at [765, 604] on button "Надіслати" at bounding box center [731, 605] width 71 height 38
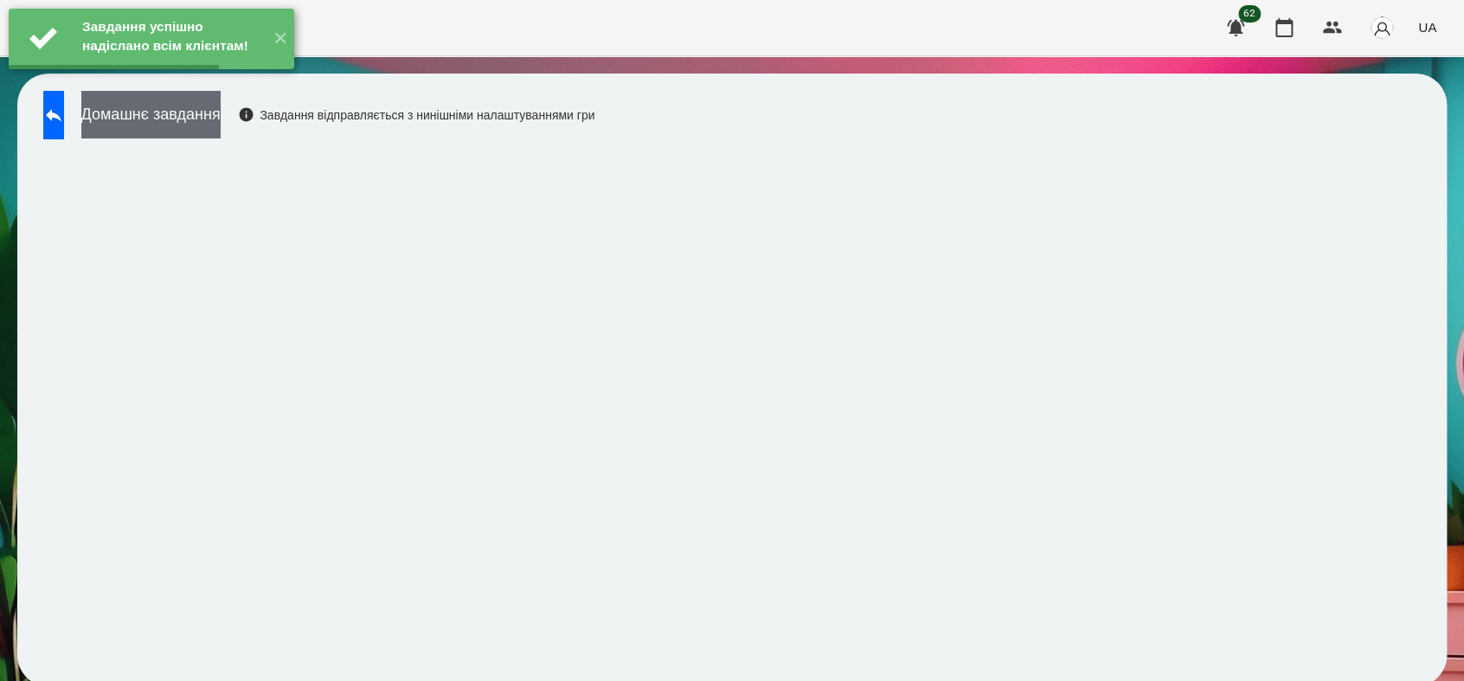
click at [221, 116] on button "Домашнє завдання" at bounding box center [150, 115] width 139 height 48
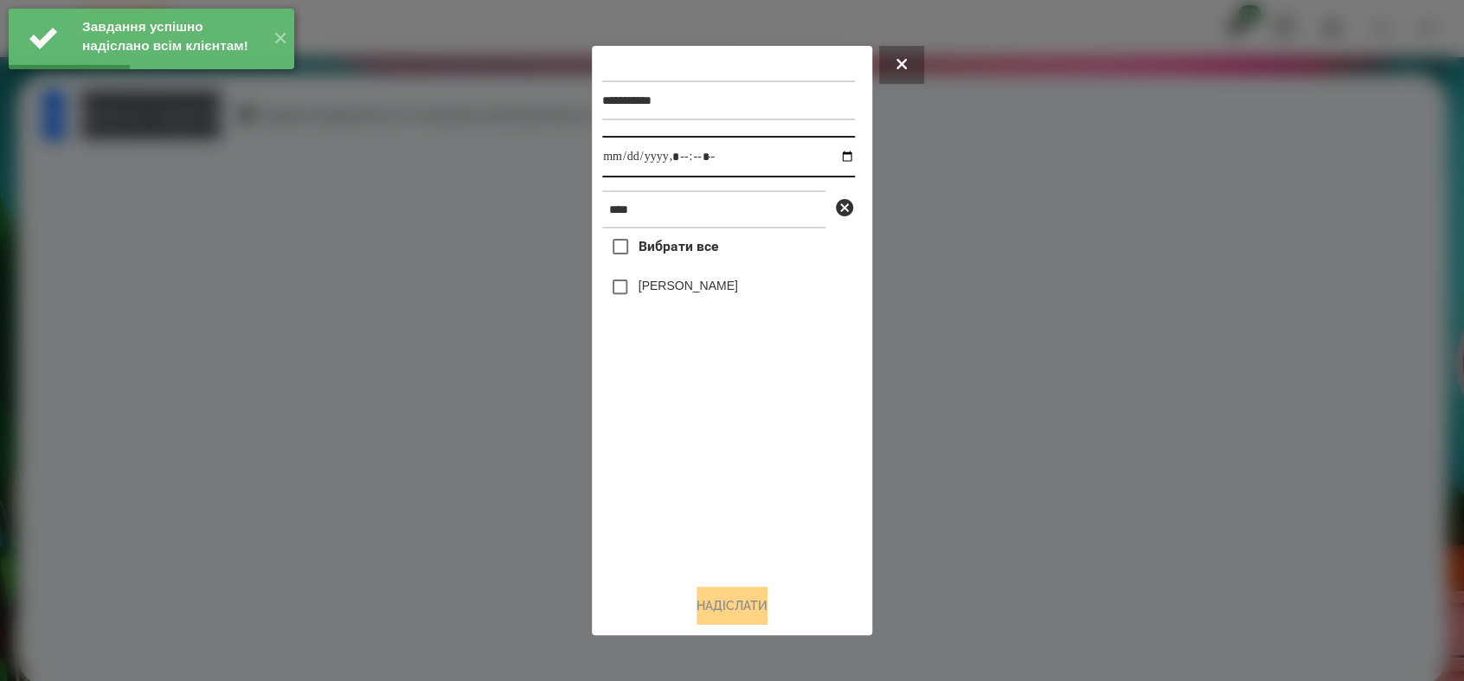
drag, startPoint x: 841, startPoint y: 153, endPoint x: 832, endPoint y: 160, distance: 11.1
click at [838, 155] on input "datetime-local" at bounding box center [728, 157] width 253 height 42
type input "**********"
drag, startPoint x: 626, startPoint y: 488, endPoint x: 631, endPoint y: 439, distance: 48.7
click at [627, 471] on div "Вибрати все [PERSON_NAME]" at bounding box center [728, 398] width 253 height 341
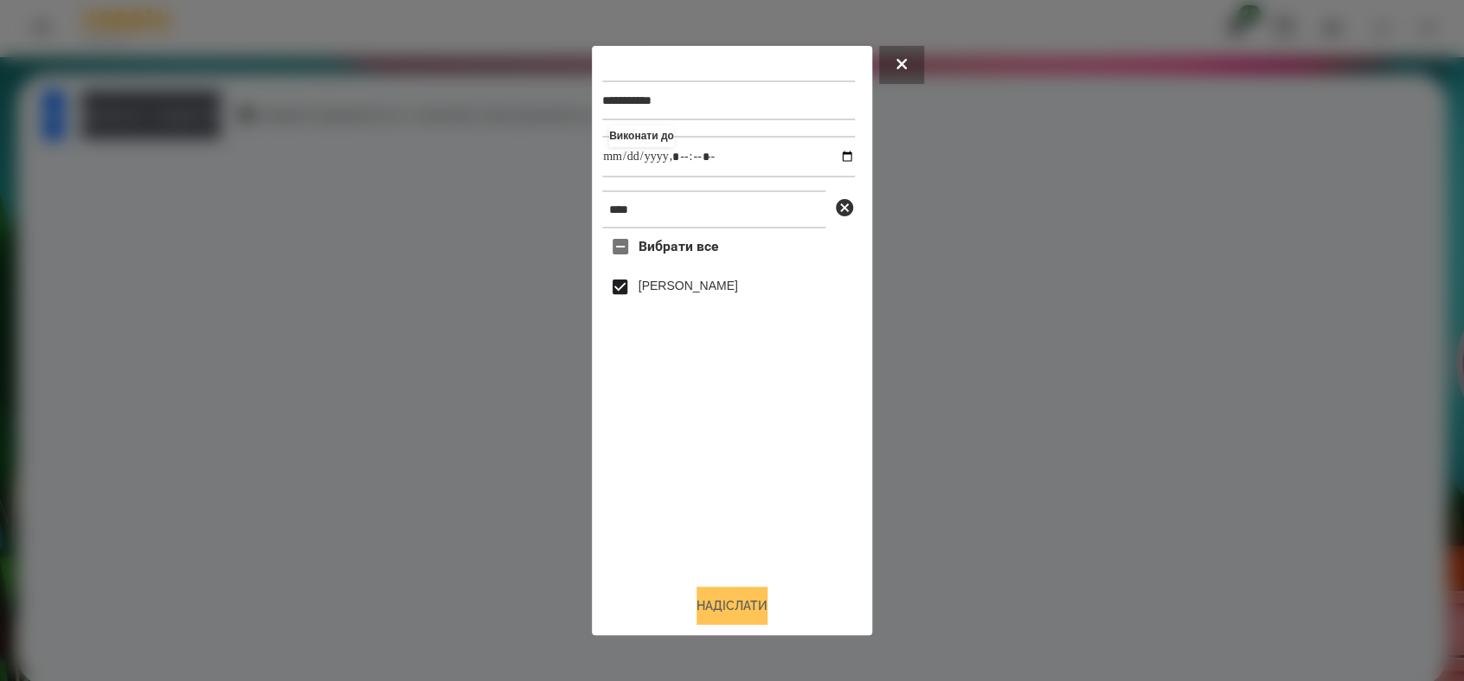
click at [759, 602] on button "Надіслати" at bounding box center [731, 605] width 71 height 38
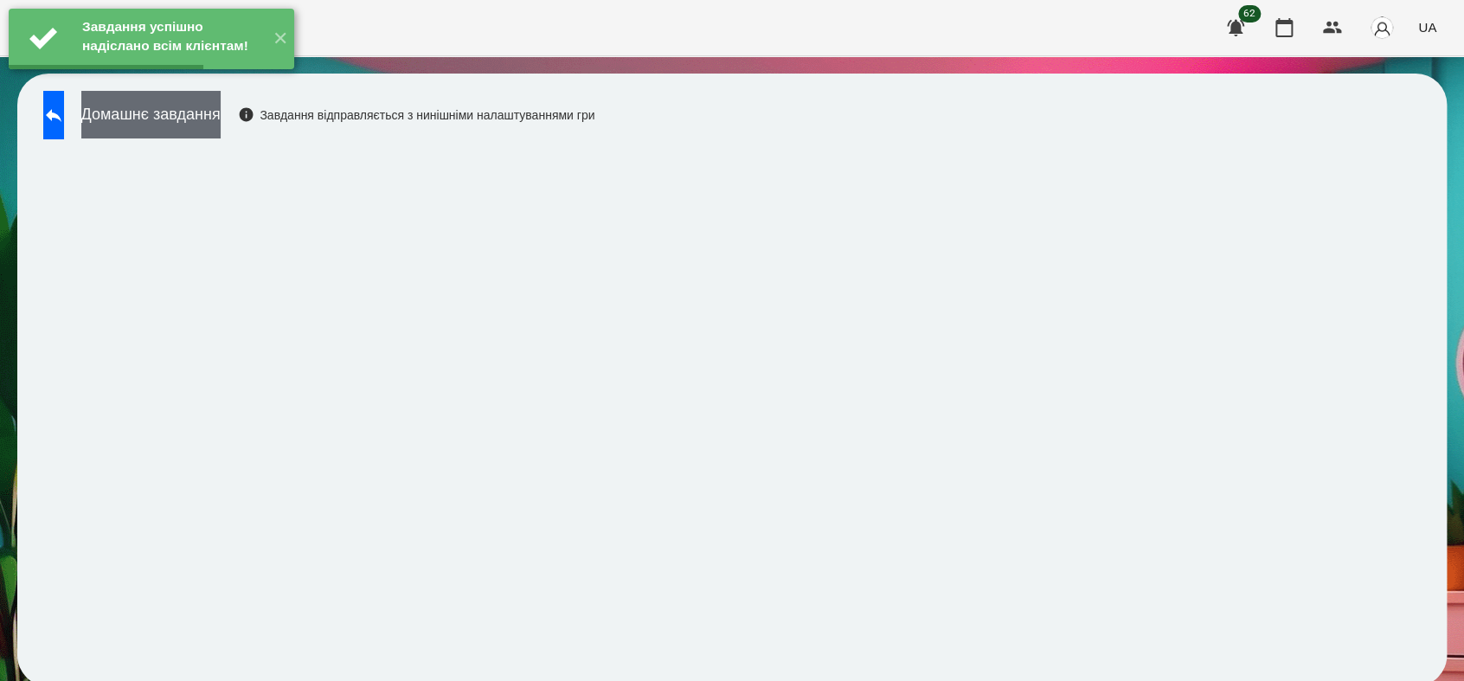
click at [221, 117] on button "Домашнє завдання" at bounding box center [150, 115] width 139 height 48
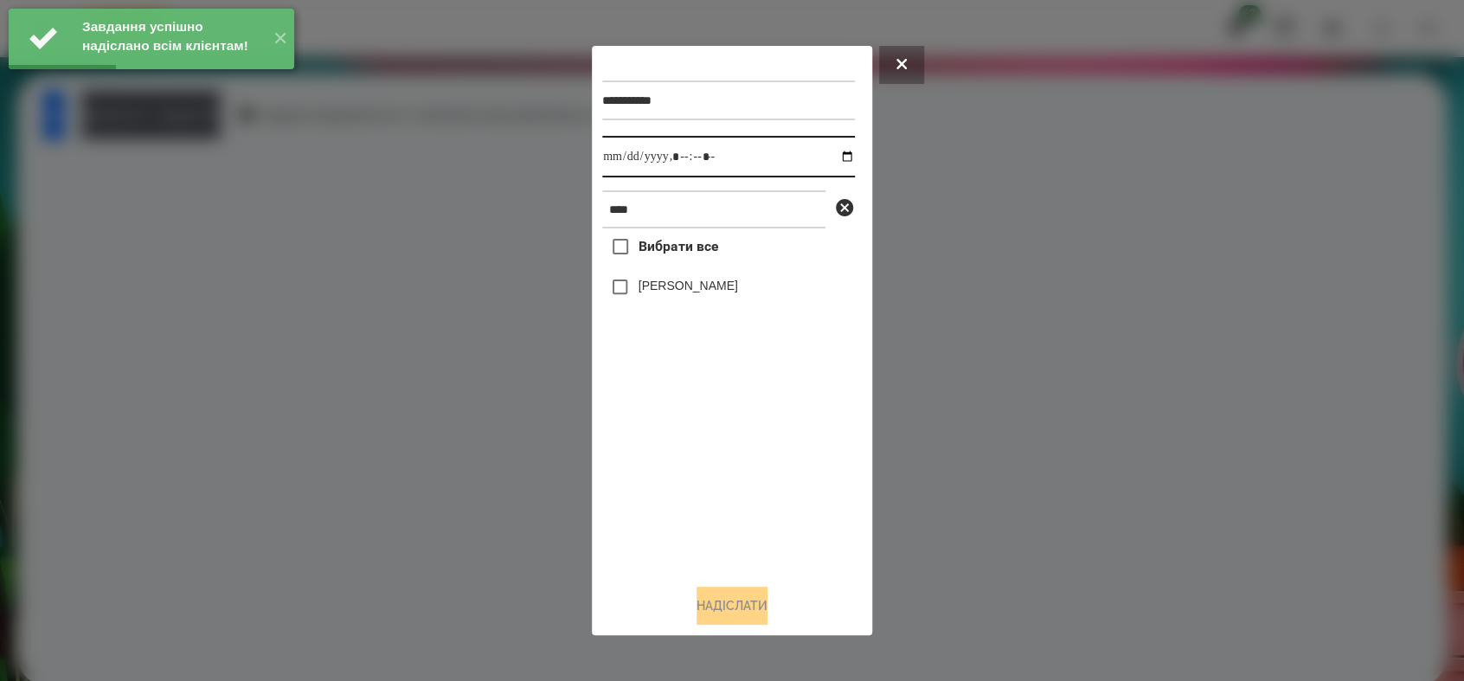
click at [830, 157] on input "datetime-local" at bounding box center [728, 157] width 253 height 42
type input "**********"
drag, startPoint x: 696, startPoint y: 496, endPoint x: 693, endPoint y: 473, distance: 23.6
click at [693, 473] on div "Вибрати все [PERSON_NAME]" at bounding box center [728, 398] width 253 height 341
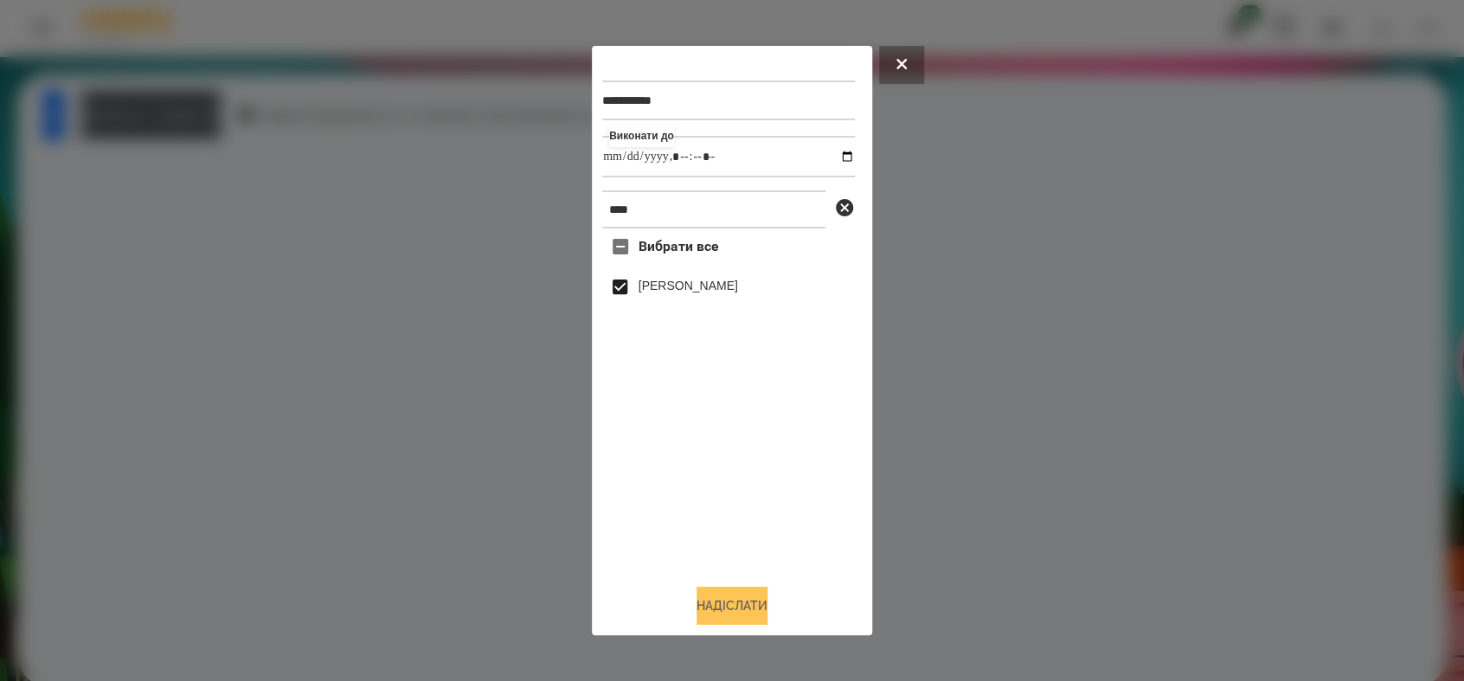
click at [754, 608] on button "Надіслати" at bounding box center [731, 605] width 71 height 38
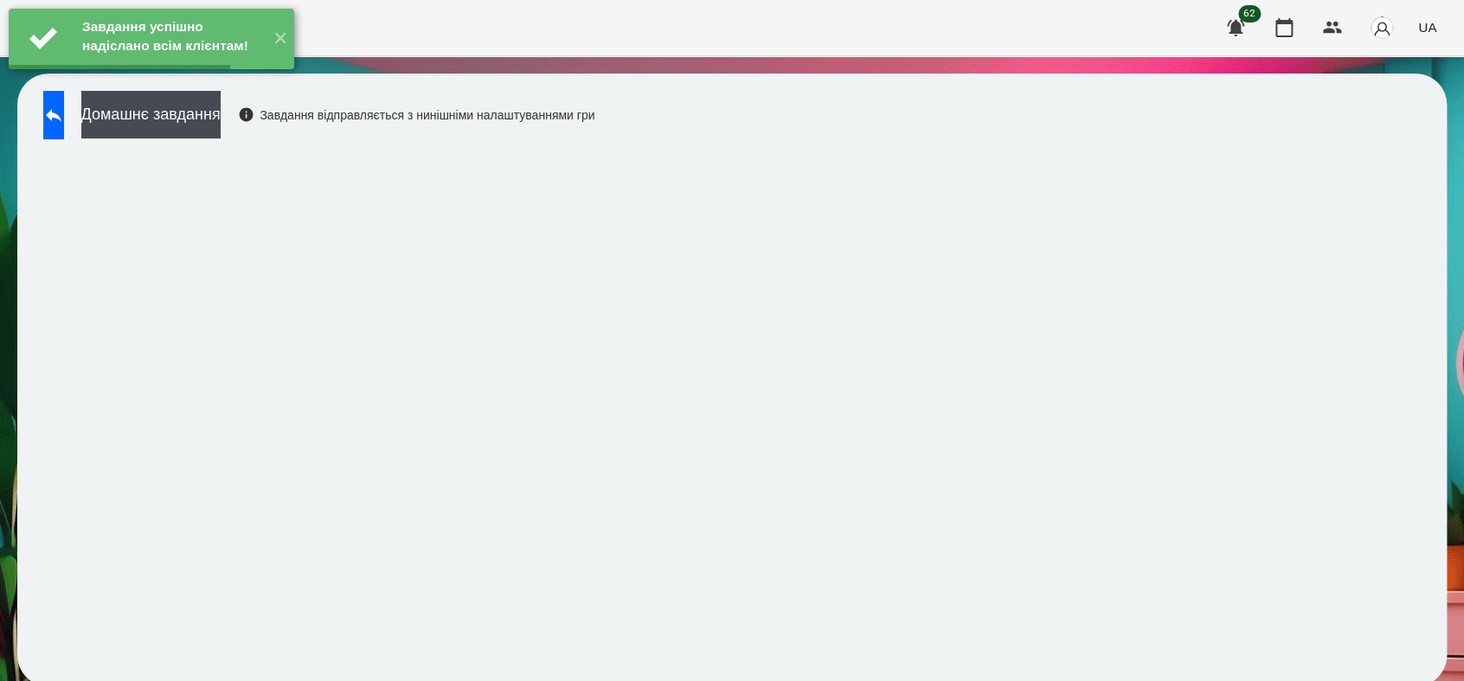
click at [221, 125] on button "Домашнє завдання" at bounding box center [150, 115] width 139 height 48
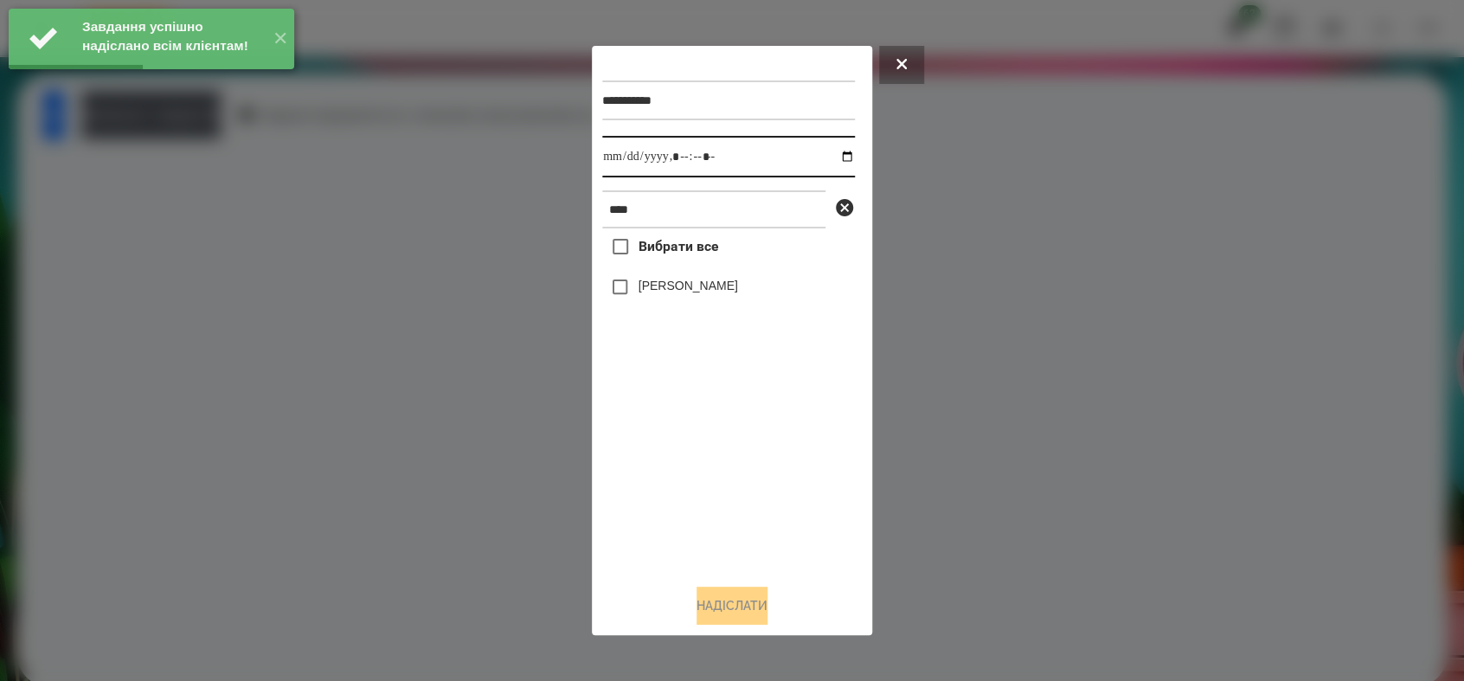
click at [832, 157] on input "datetime-local" at bounding box center [728, 157] width 253 height 42
type input "**********"
click at [682, 461] on div "Вибрати все [PERSON_NAME]" at bounding box center [728, 398] width 253 height 341
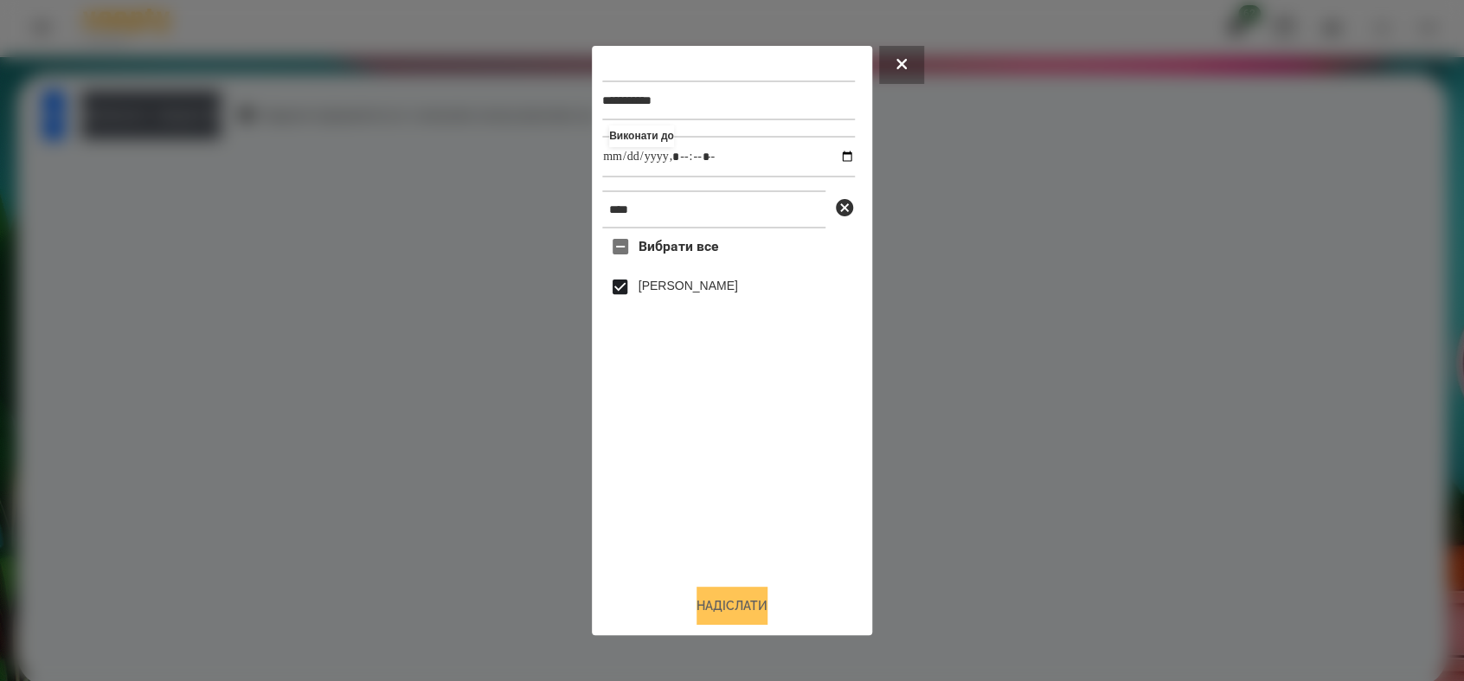
click at [744, 607] on button "Надіслати" at bounding box center [731, 605] width 71 height 38
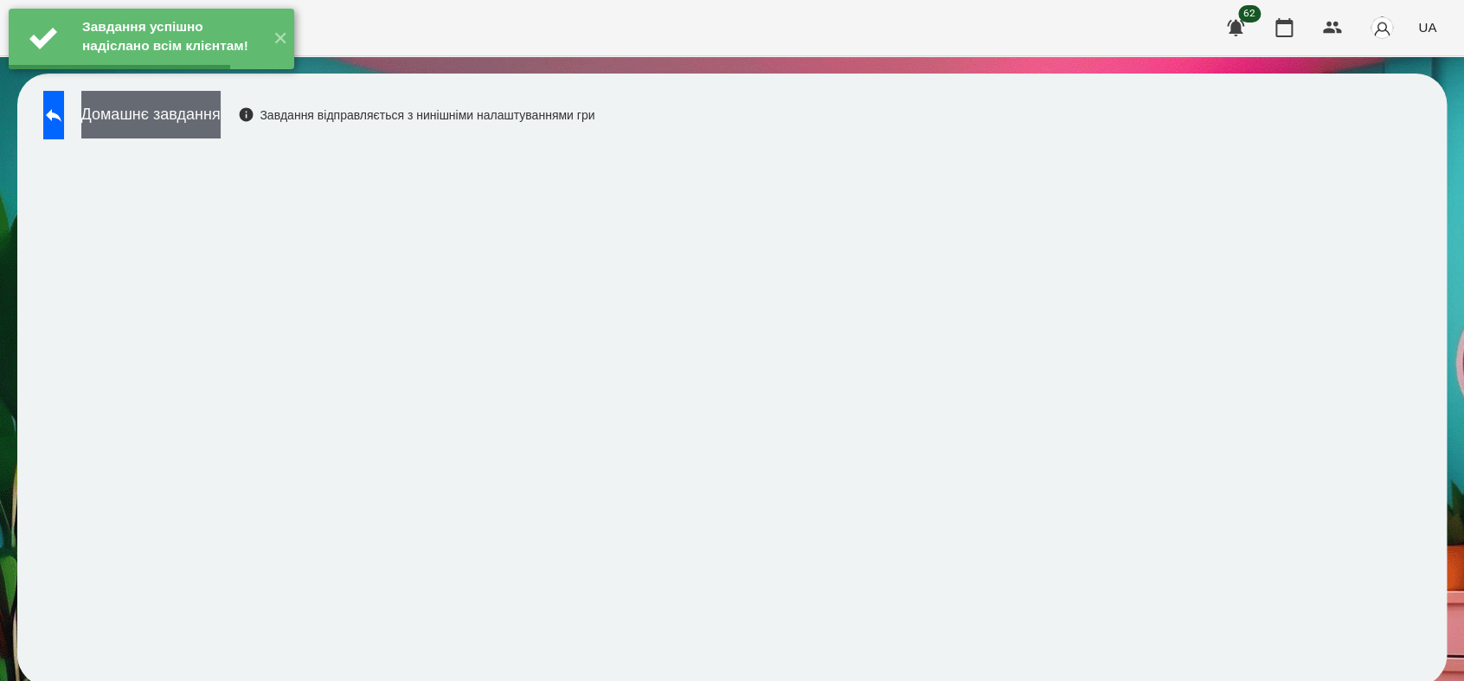
click at [221, 119] on button "Домашнє завдання" at bounding box center [150, 115] width 139 height 48
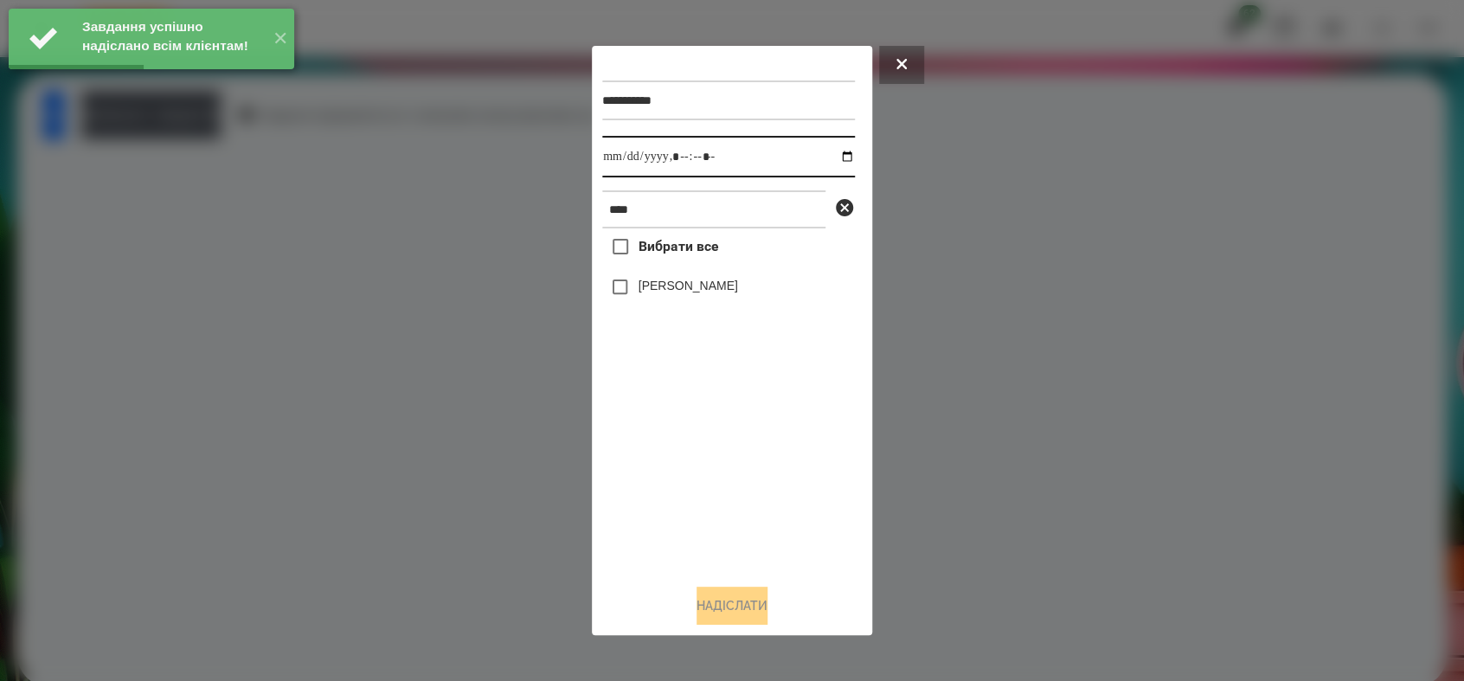
click at [834, 155] on input "datetime-local" at bounding box center [728, 157] width 253 height 42
type input "**********"
drag, startPoint x: 719, startPoint y: 490, endPoint x: 718, endPoint y: 481, distance: 9.6
click at [718, 481] on div "Вибрати все [PERSON_NAME]" at bounding box center [728, 398] width 253 height 341
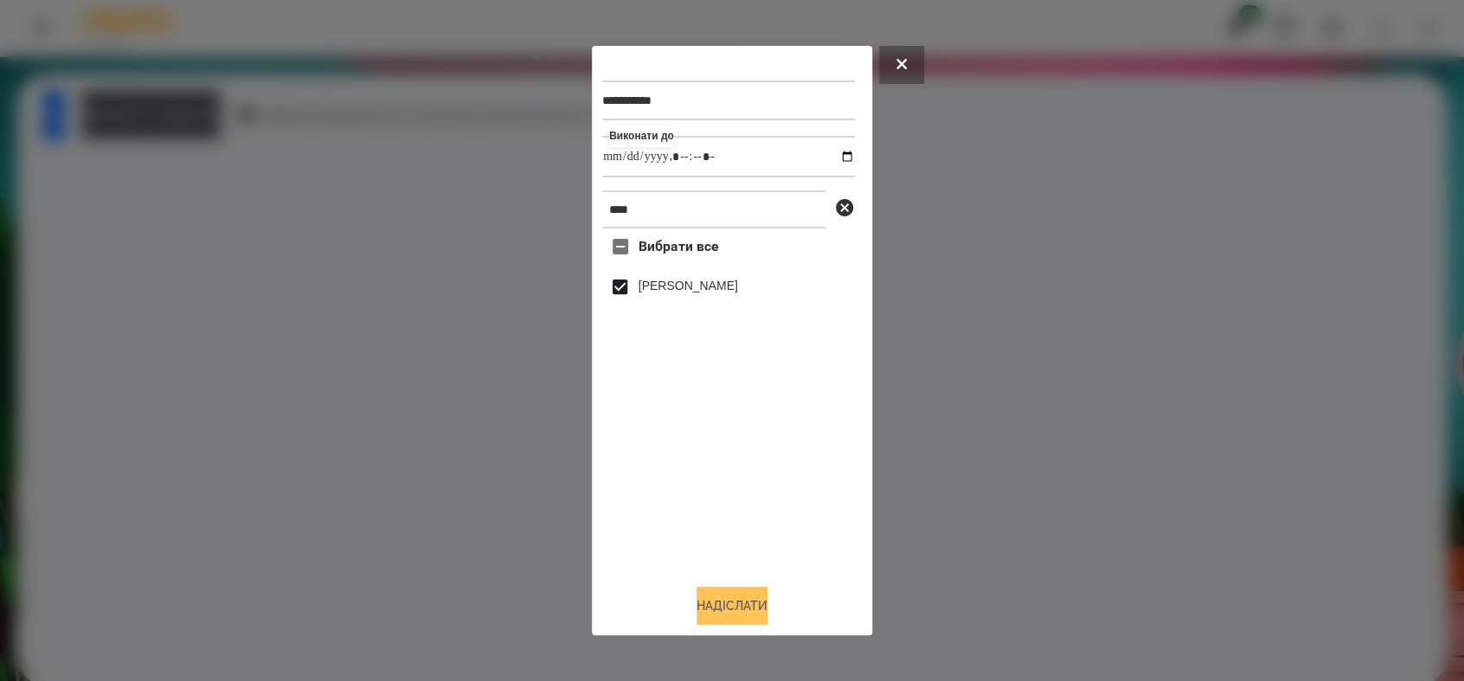
click at [748, 614] on button "Надіслати" at bounding box center [731, 605] width 71 height 38
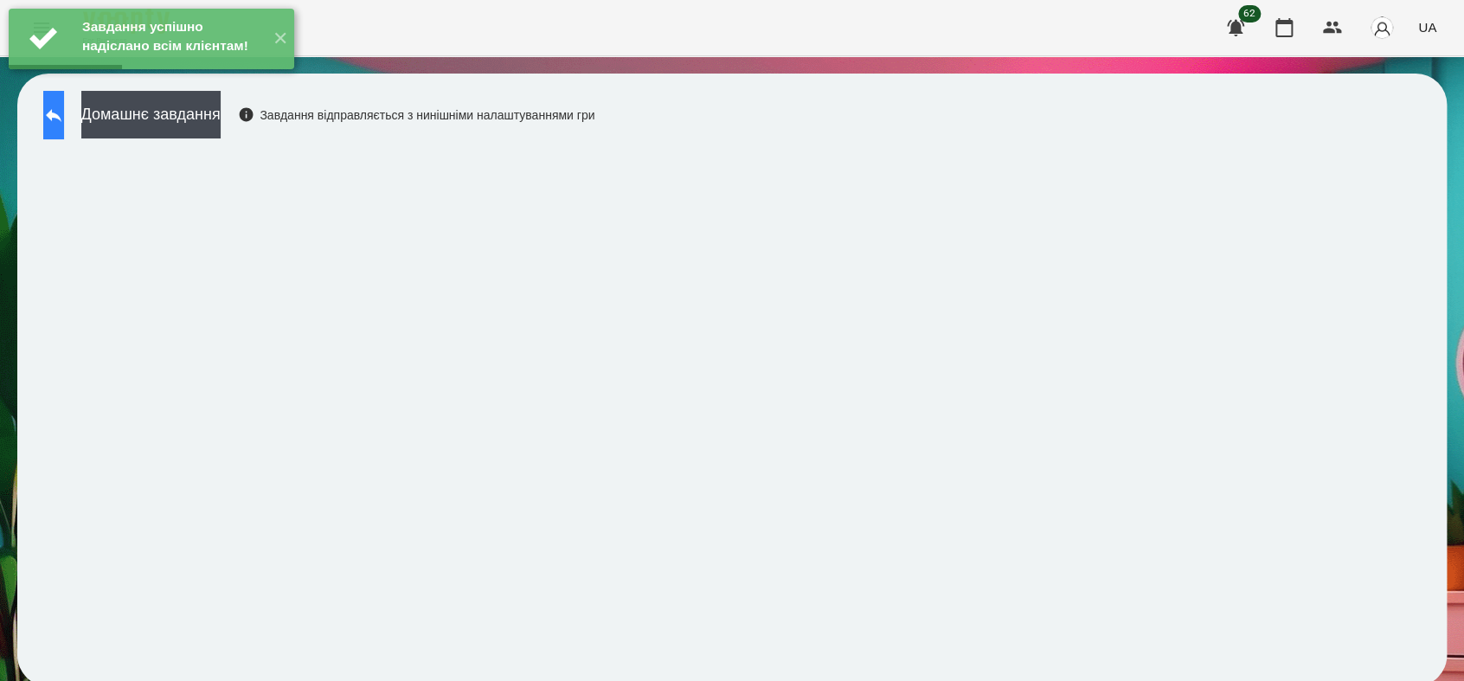
click at [58, 125] on button at bounding box center [53, 115] width 21 height 48
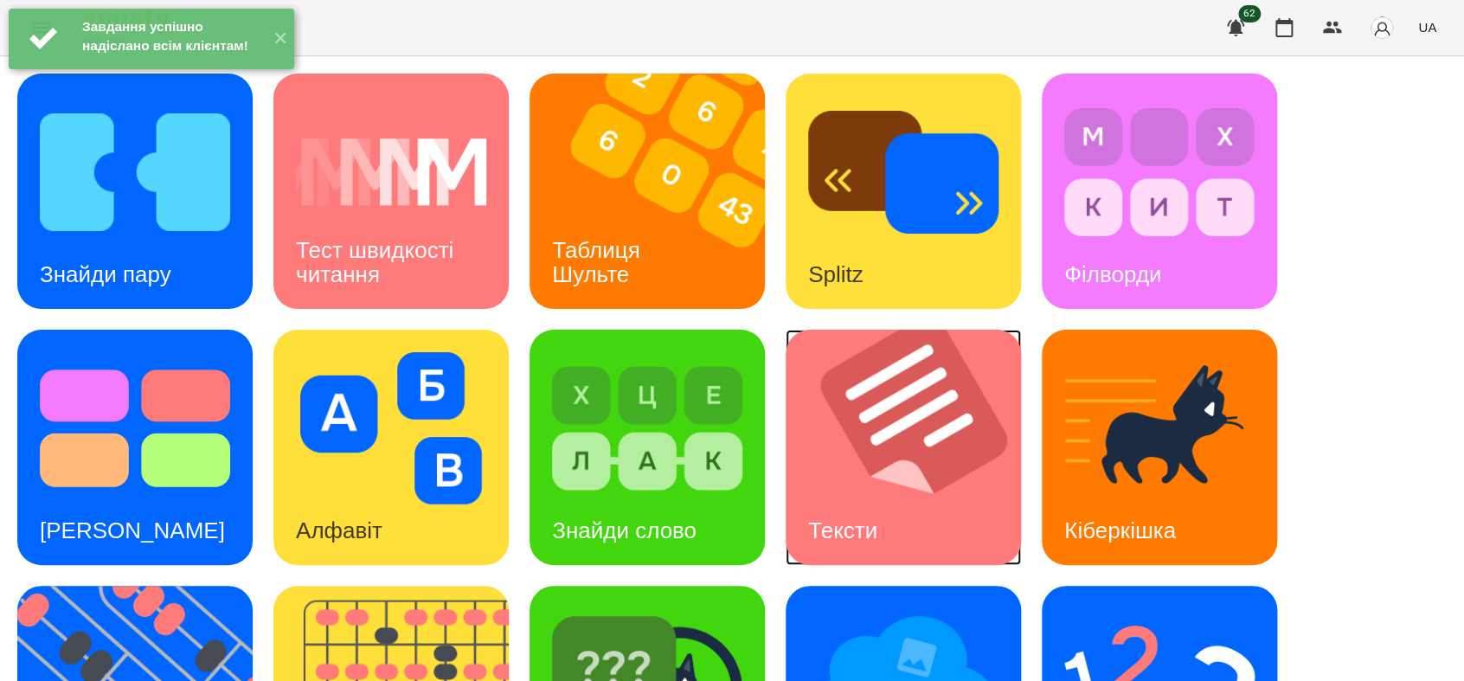
click at [941, 461] on img at bounding box center [913, 447] width 257 height 235
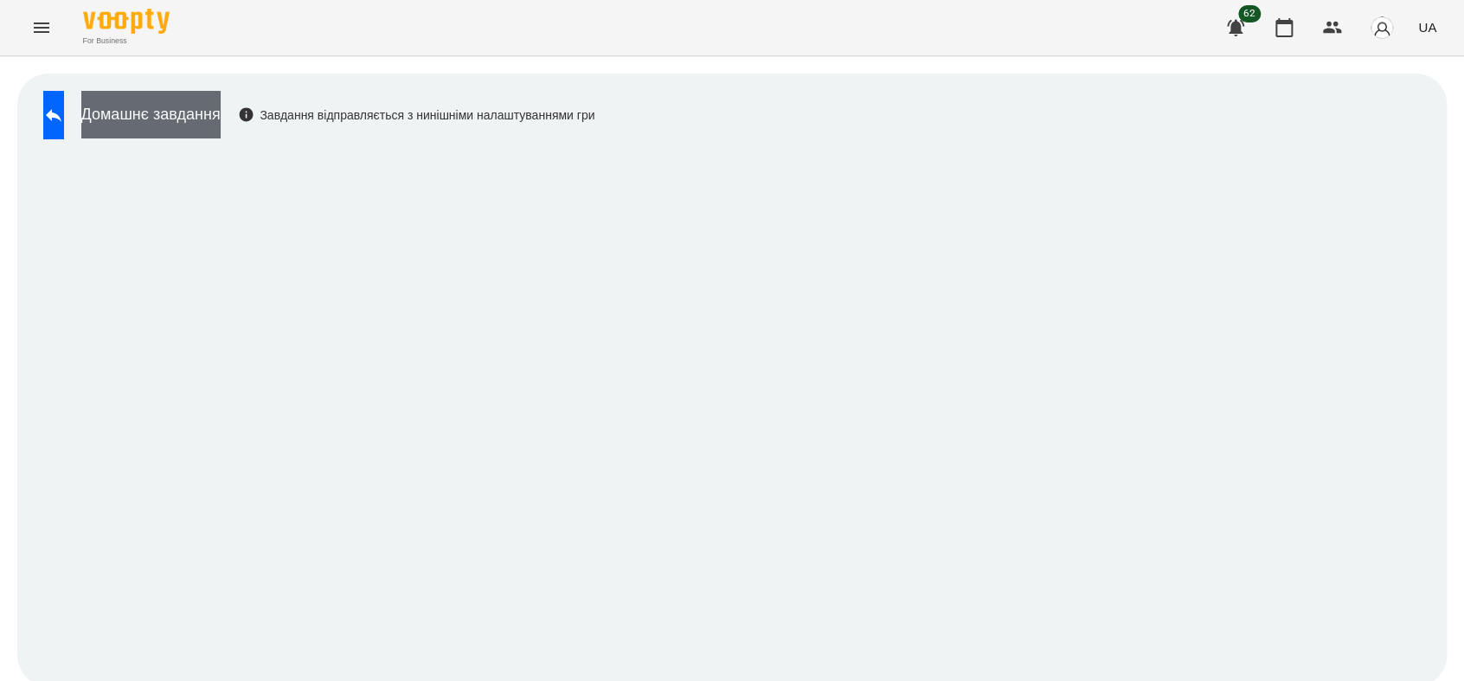
click at [184, 99] on button "Домашнє завдання" at bounding box center [150, 115] width 139 height 48
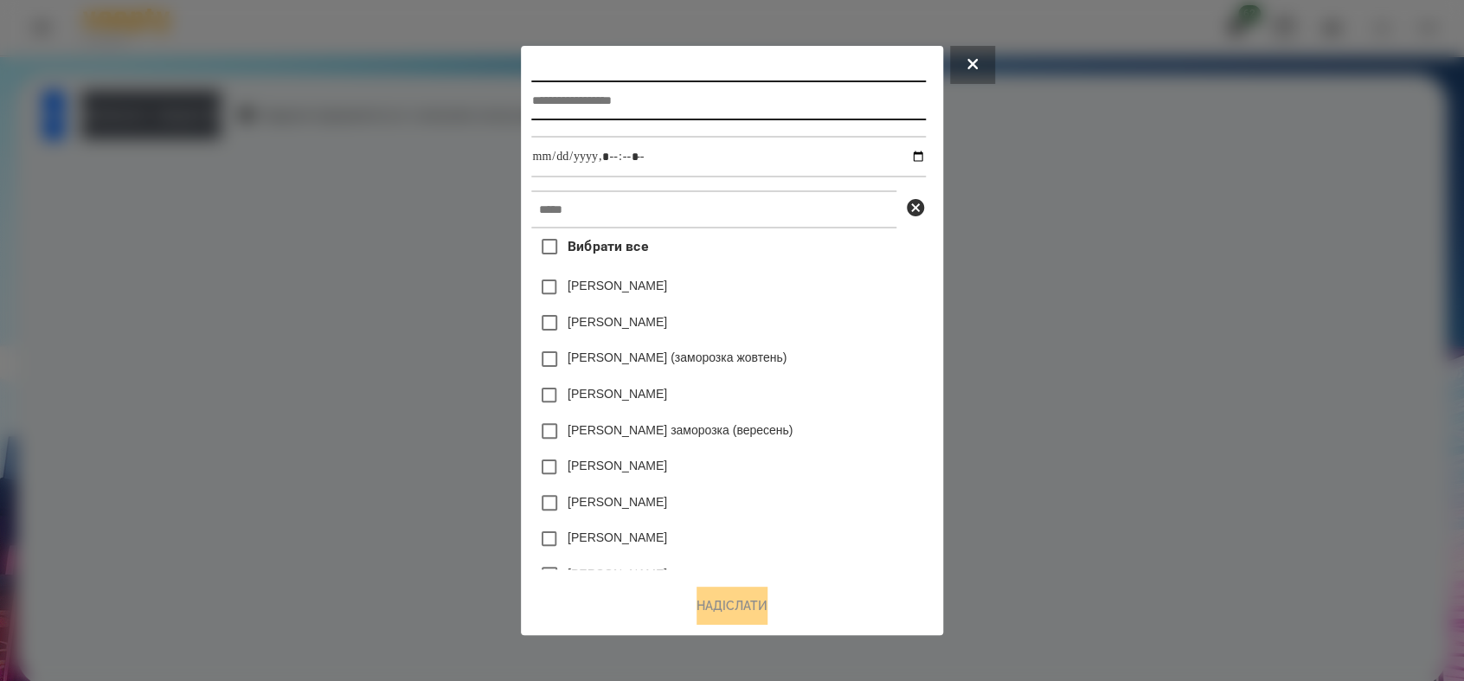
click at [555, 104] on input "text" at bounding box center [728, 100] width 394 height 40
type input "******"
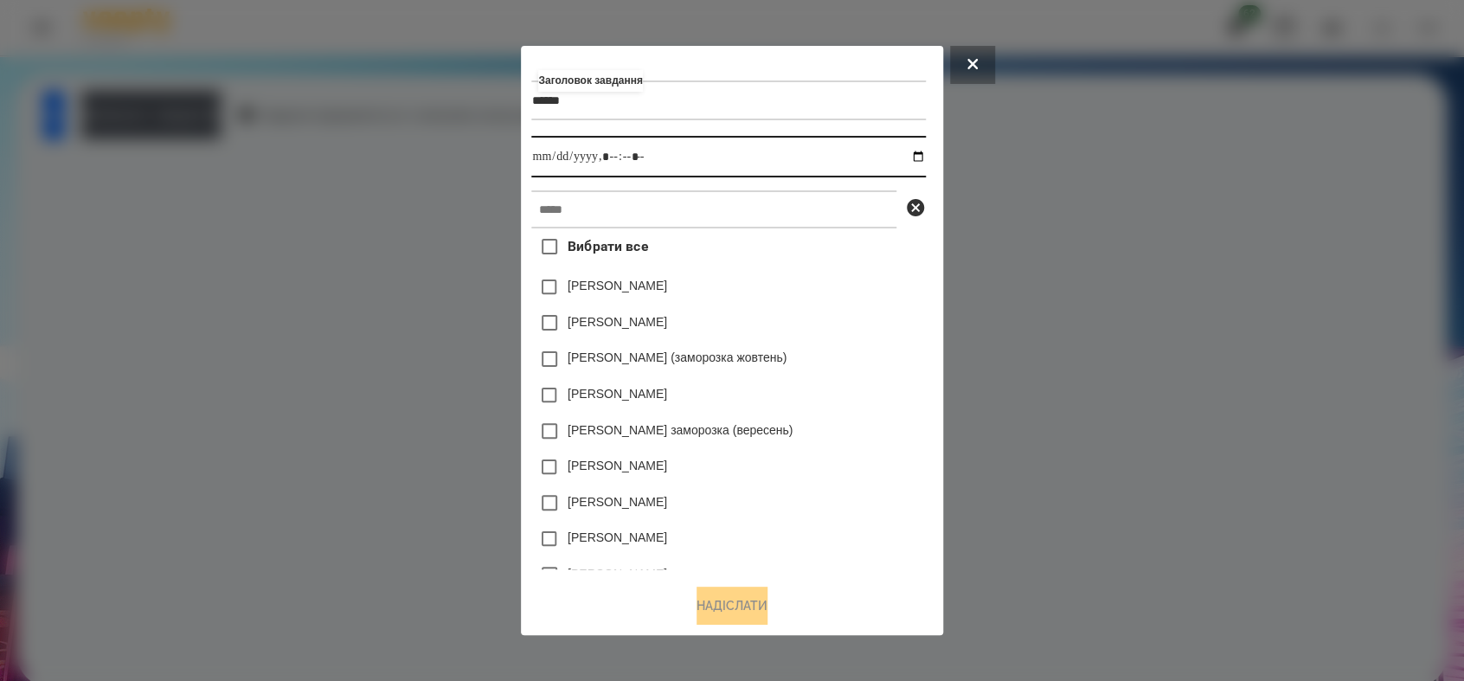
click at [925, 156] on input "datetime-local" at bounding box center [728, 157] width 394 height 42
click at [616, 155] on input "datetime-local" at bounding box center [728, 157] width 394 height 42
type input "**********"
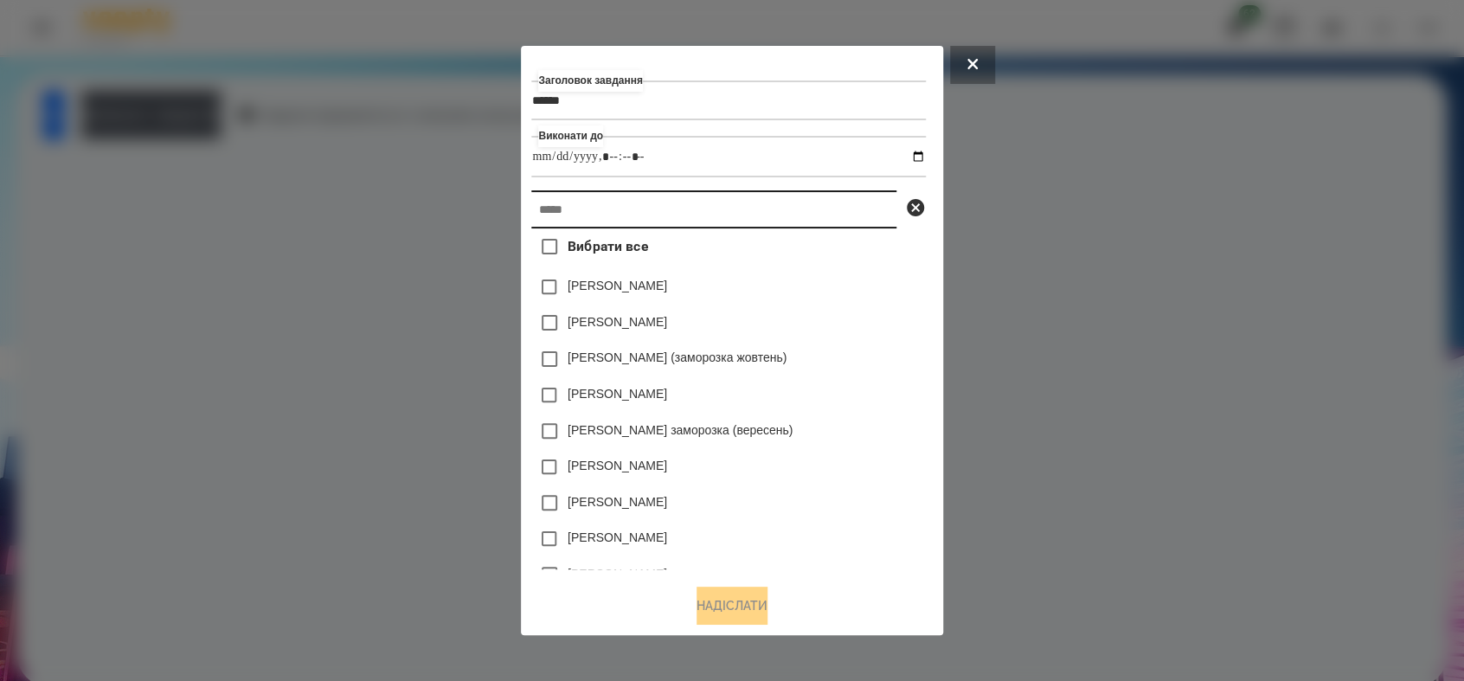
click at [586, 214] on input "text" at bounding box center [713, 209] width 365 height 38
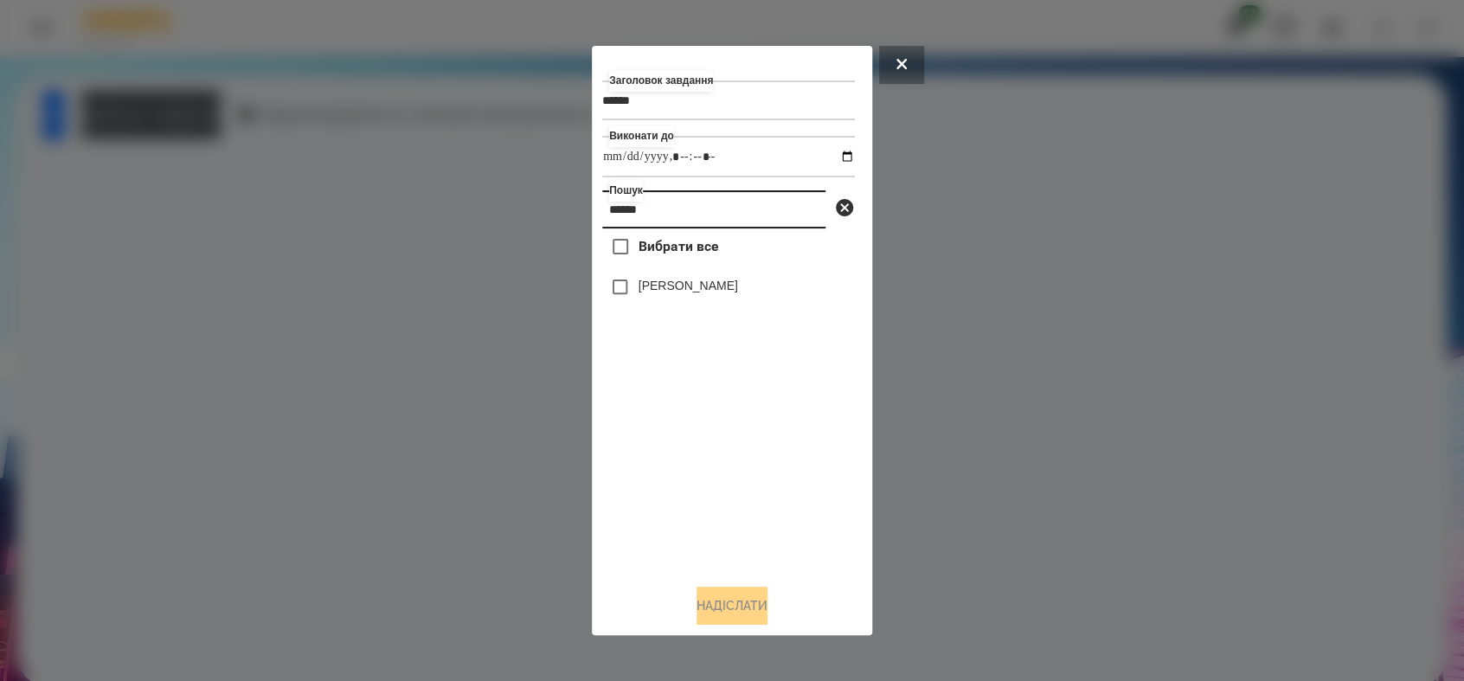
type input "******"
drag, startPoint x: 726, startPoint y: 612, endPoint x: 662, endPoint y: 512, distance: 118.3
click at [724, 606] on button "Надіслати" at bounding box center [731, 605] width 71 height 38
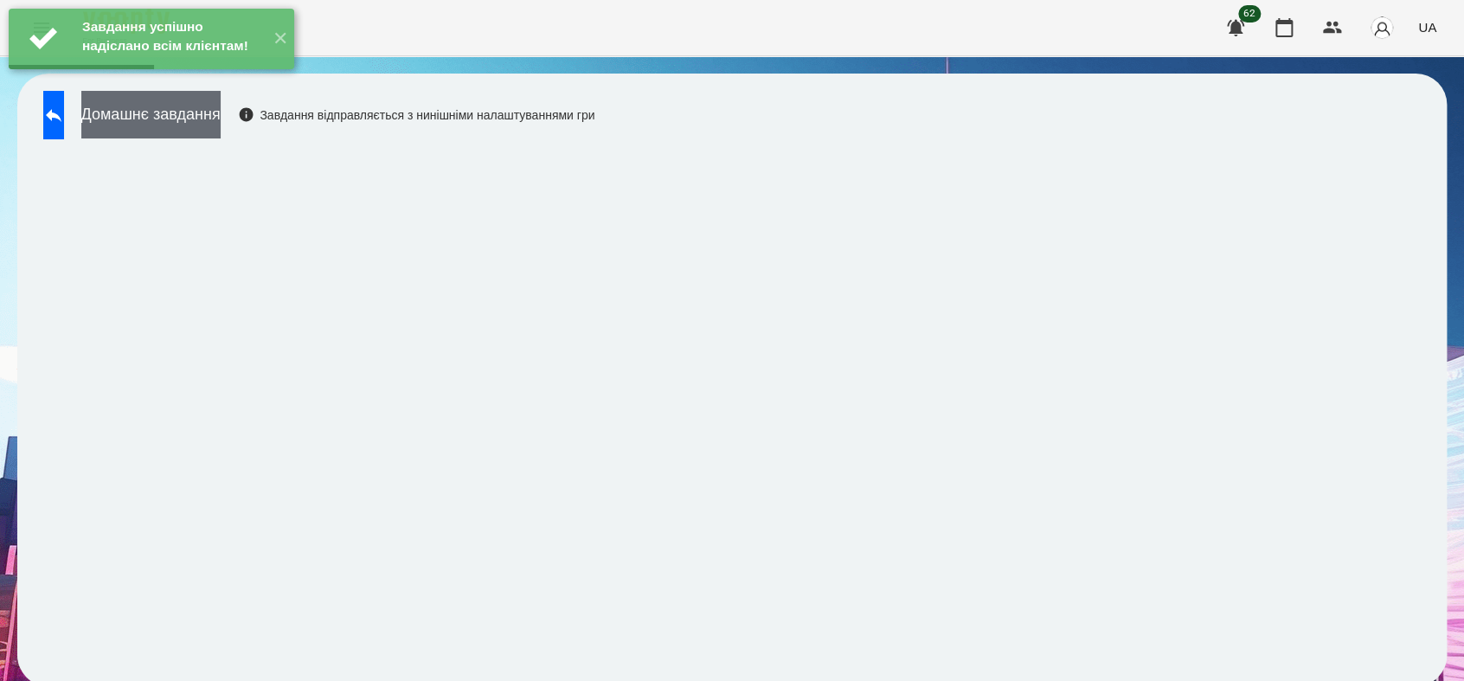
click at [221, 129] on button "Домашнє завдання" at bounding box center [150, 115] width 139 height 48
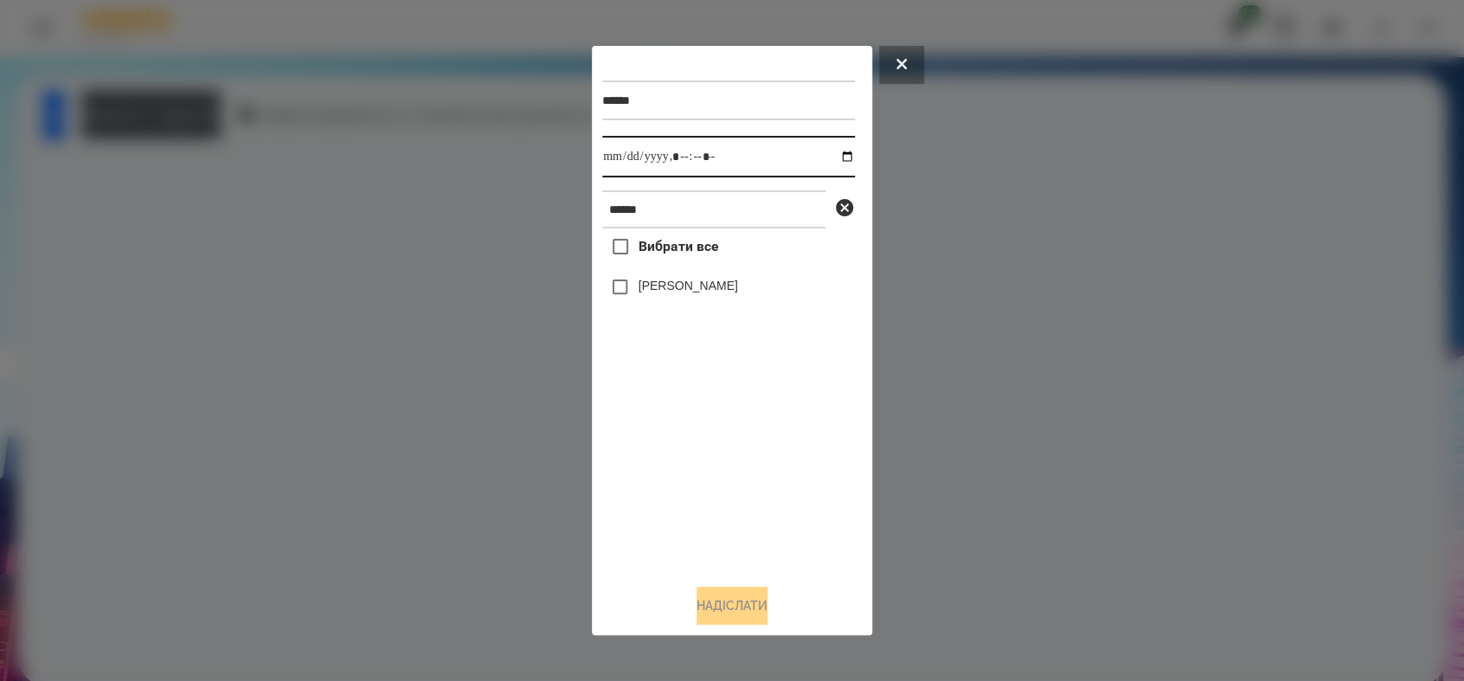
click at [830, 155] on input "datetime-local" at bounding box center [728, 157] width 253 height 42
type input "**********"
drag, startPoint x: 682, startPoint y: 479, endPoint x: 682, endPoint y: 444, distance: 35.5
click at [682, 463] on div "Вибрати все [PERSON_NAME]" at bounding box center [728, 398] width 253 height 341
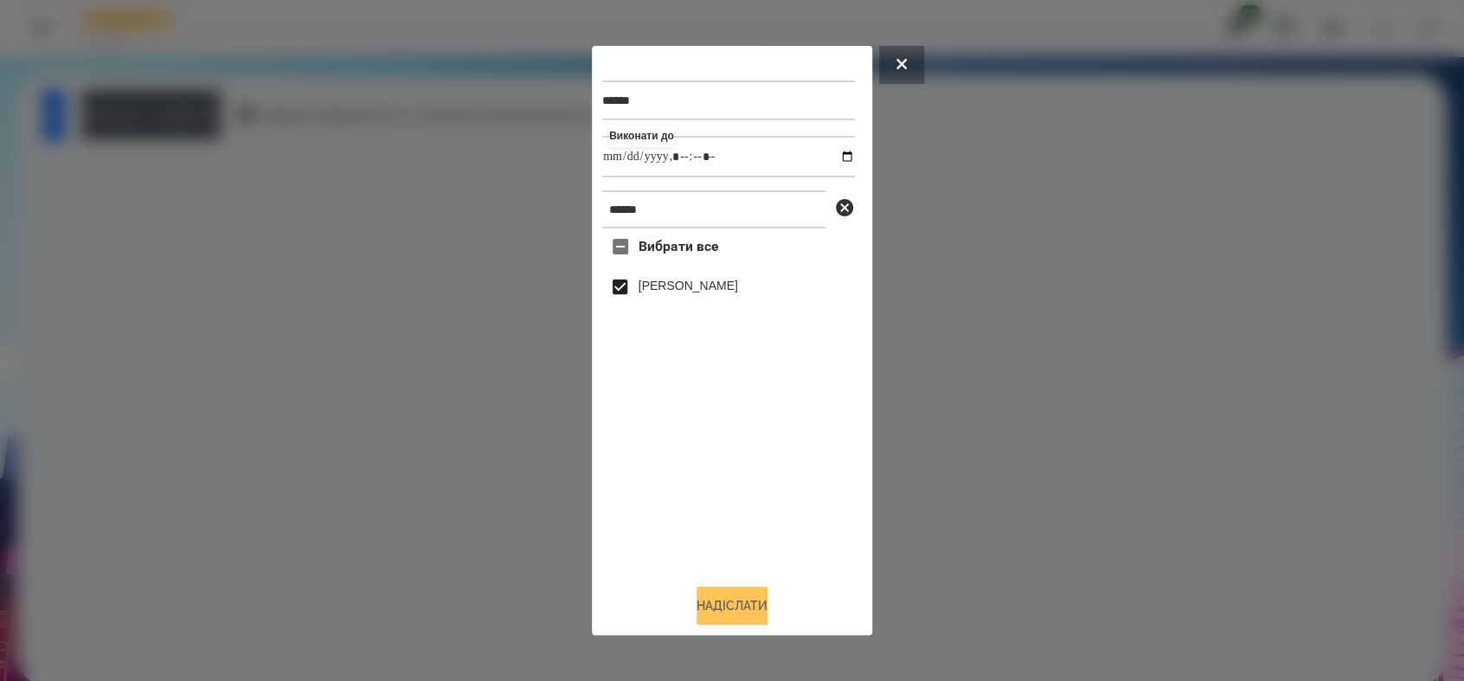
click at [754, 608] on button "Надіслати" at bounding box center [731, 605] width 71 height 38
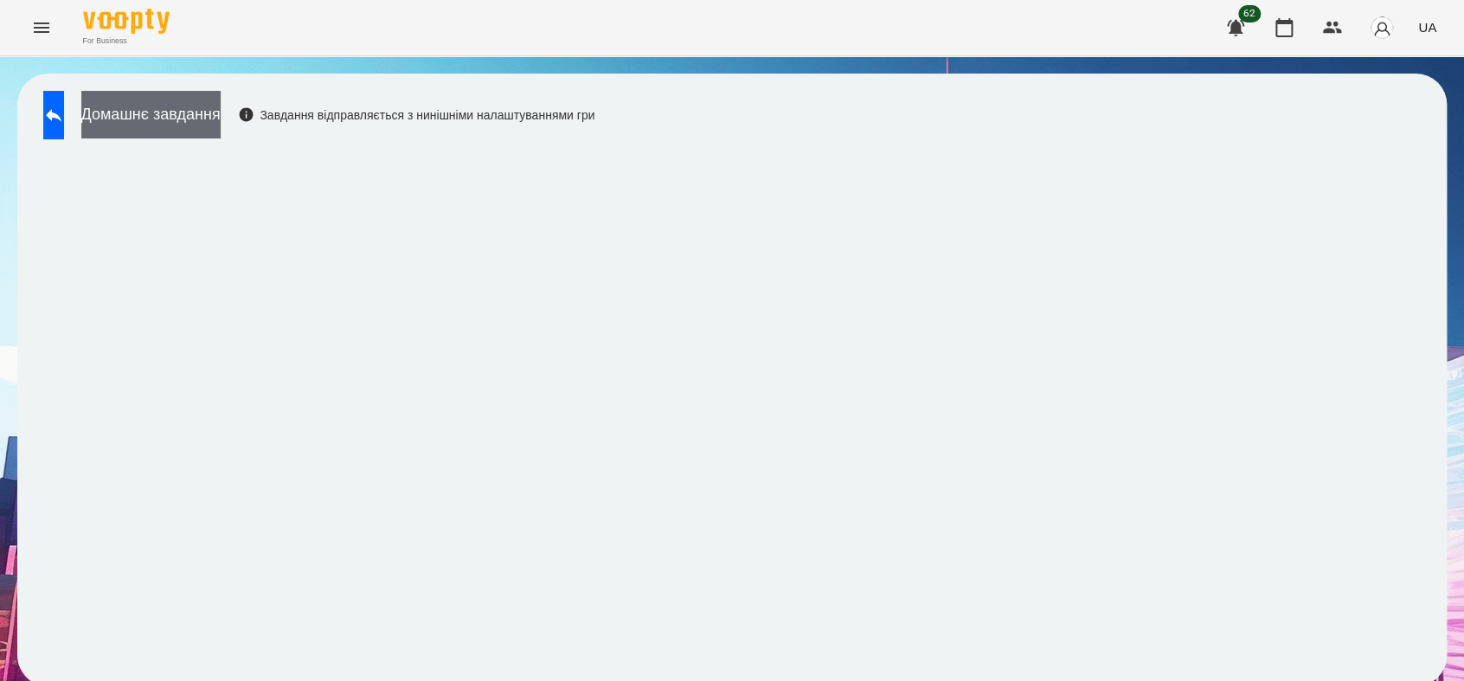
click at [221, 135] on button "Домашнє завдання" at bounding box center [150, 115] width 139 height 48
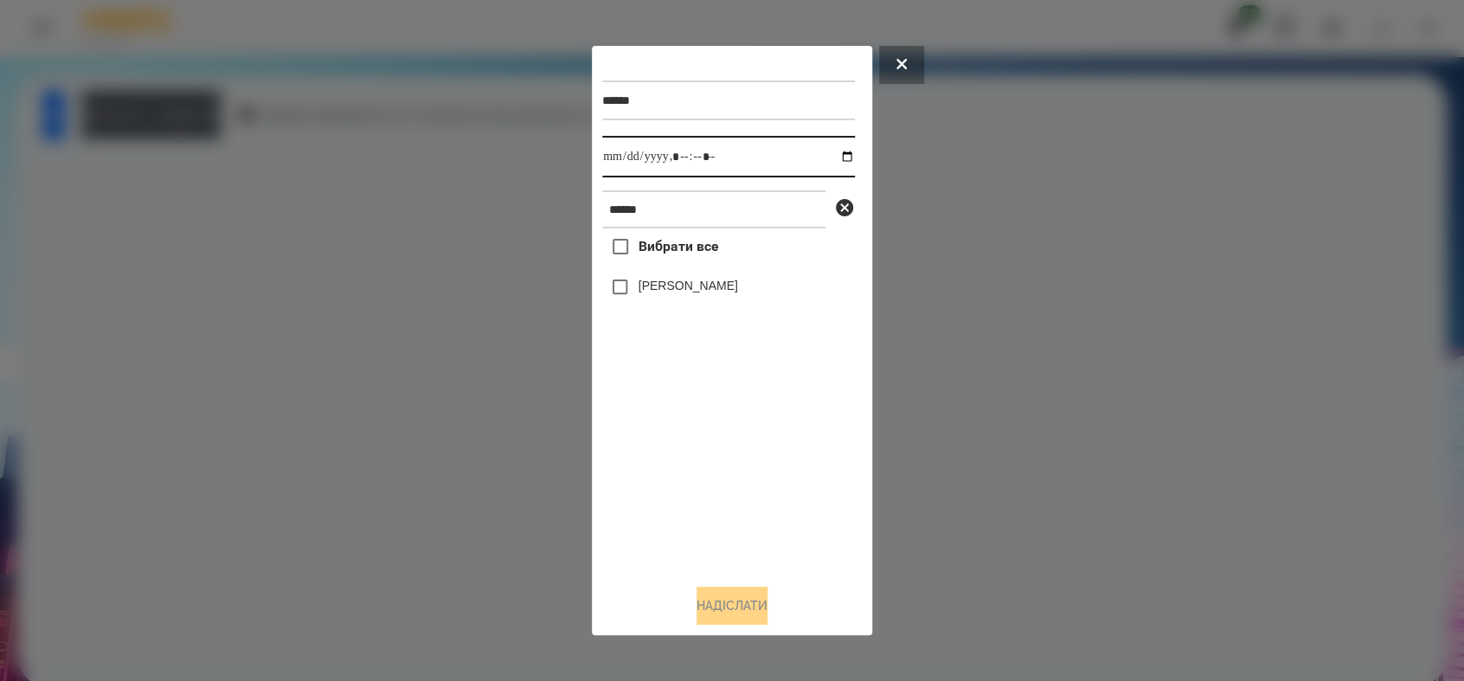
click at [830, 156] on input "datetime-local" at bounding box center [728, 157] width 253 height 42
type input "**********"
drag, startPoint x: 703, startPoint y: 453, endPoint x: 649, endPoint y: 370, distance: 99.3
click at [676, 413] on div "Вибрати все [PERSON_NAME]" at bounding box center [728, 398] width 253 height 341
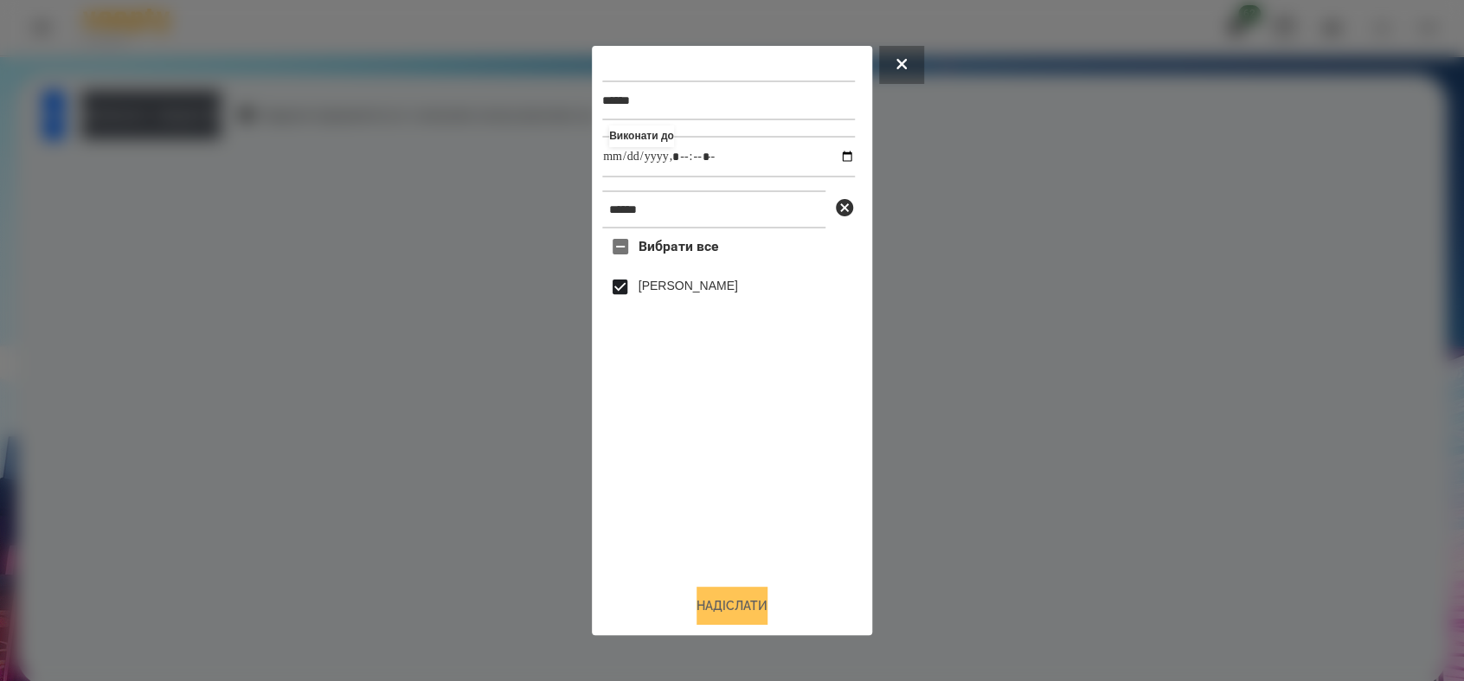
click at [720, 605] on button "Надіслати" at bounding box center [731, 605] width 71 height 38
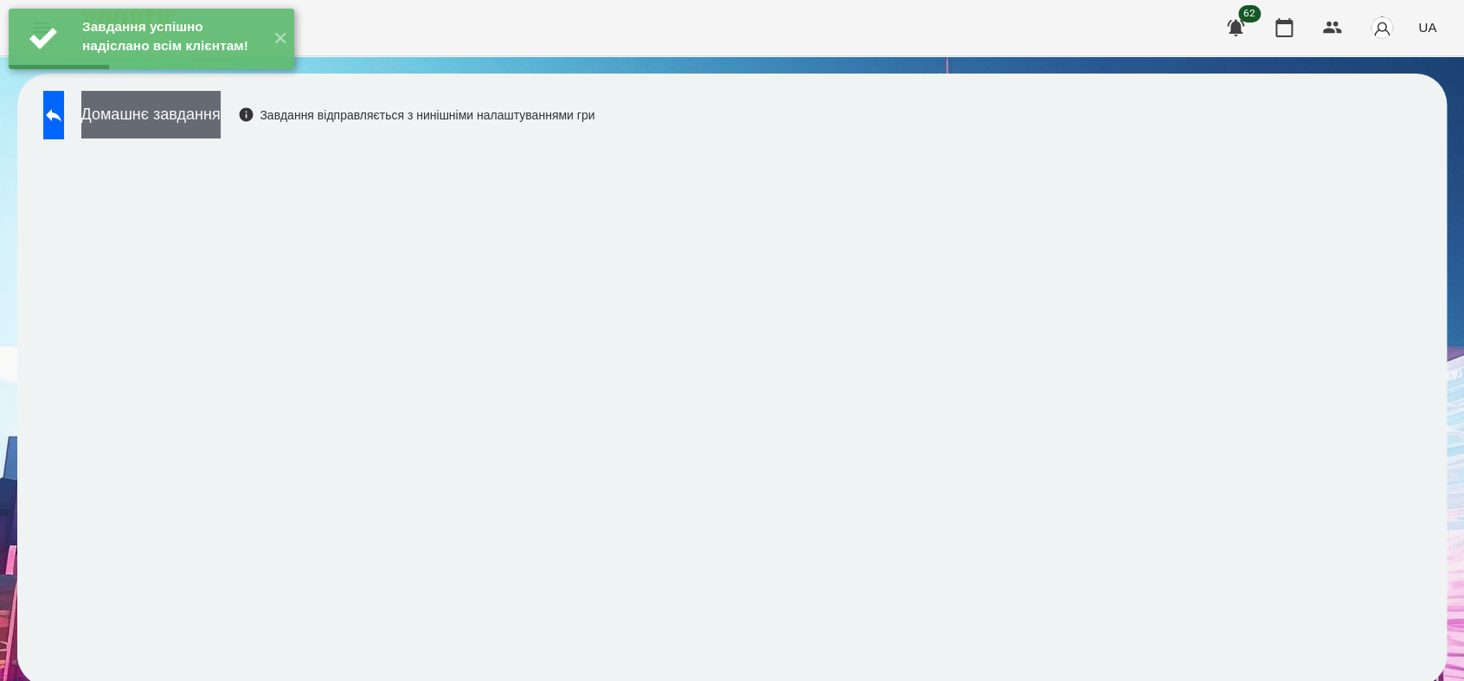
click at [221, 105] on button "Домашнє завдання" at bounding box center [150, 115] width 139 height 48
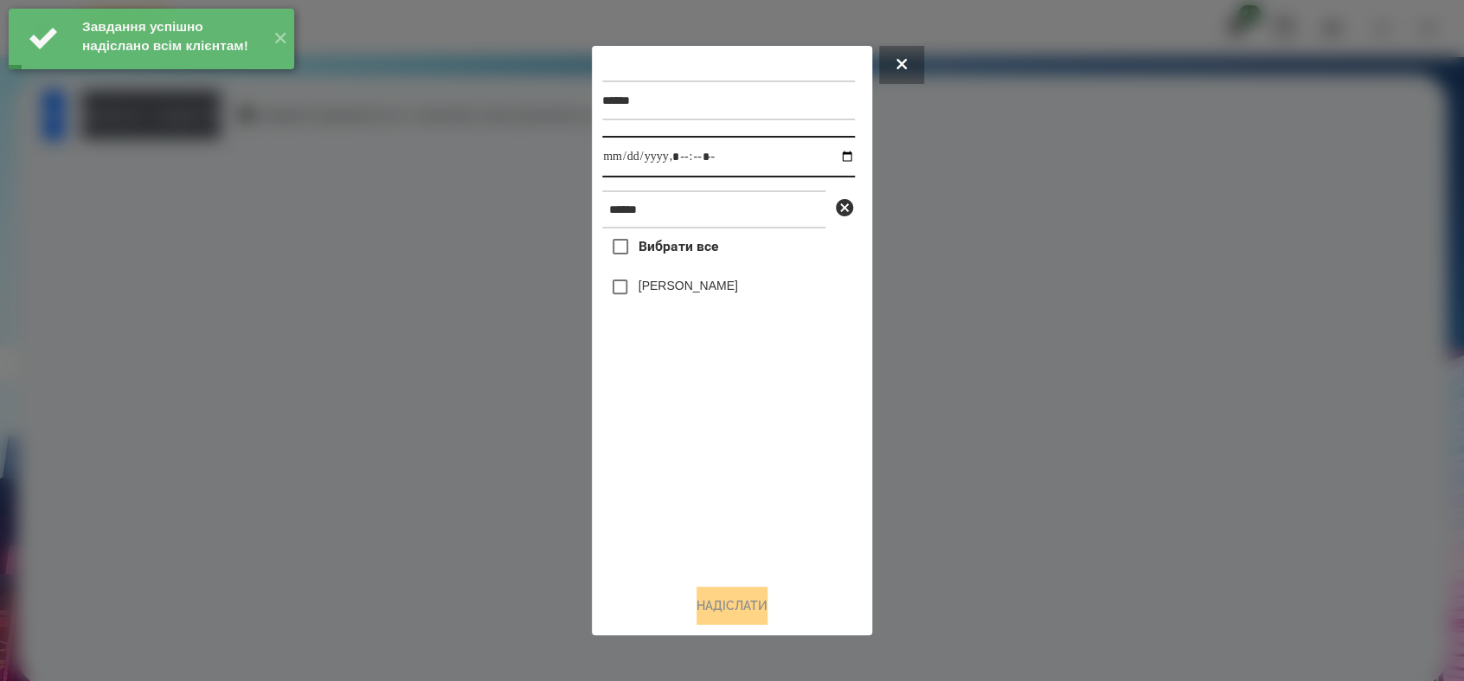
click at [842, 156] on input "datetime-local" at bounding box center [728, 157] width 253 height 42
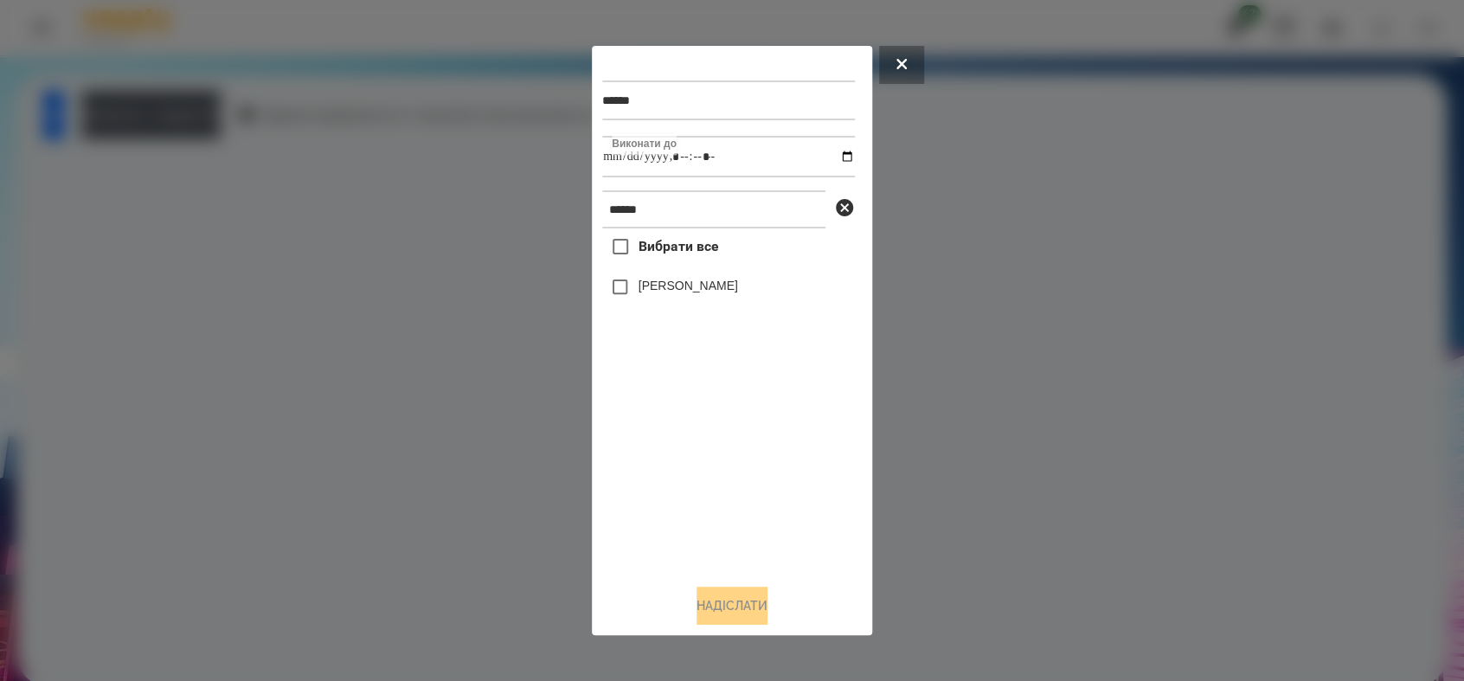
type input "**********"
drag, startPoint x: 729, startPoint y: 528, endPoint x: 688, endPoint y: 394, distance: 140.4
click at [721, 477] on div "Вибрати все [PERSON_NAME]" at bounding box center [728, 398] width 253 height 341
click at [729, 596] on button "Надіслати" at bounding box center [731, 605] width 71 height 38
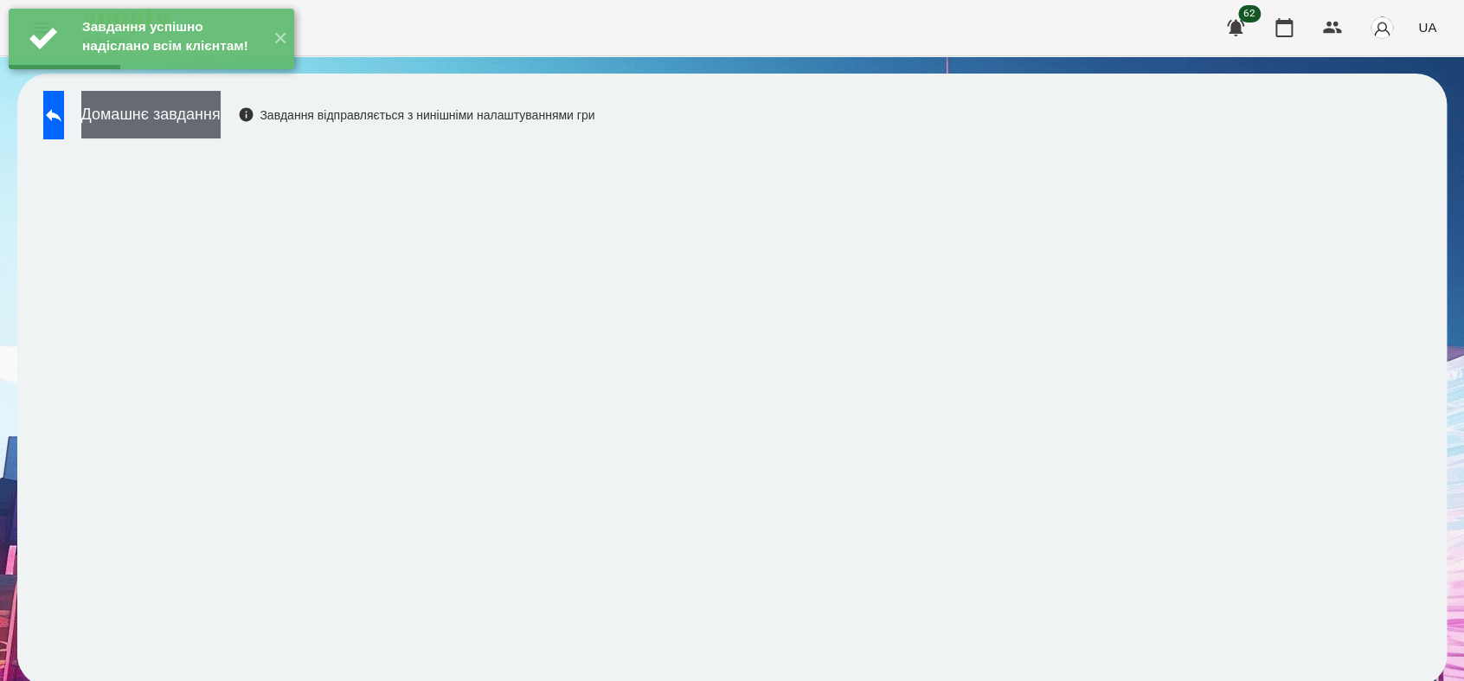
click at [202, 128] on button "Домашнє завдання" at bounding box center [150, 115] width 139 height 48
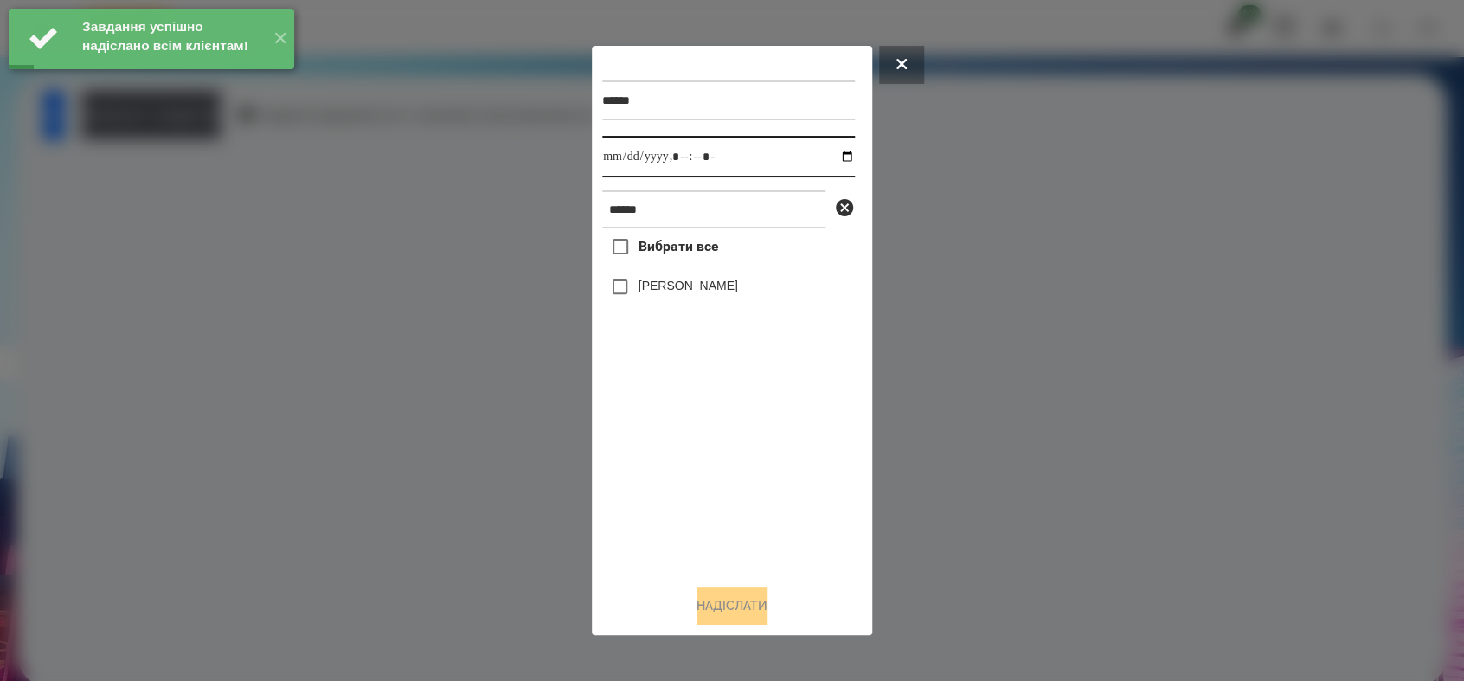
click at [830, 157] on input "datetime-local" at bounding box center [728, 157] width 253 height 42
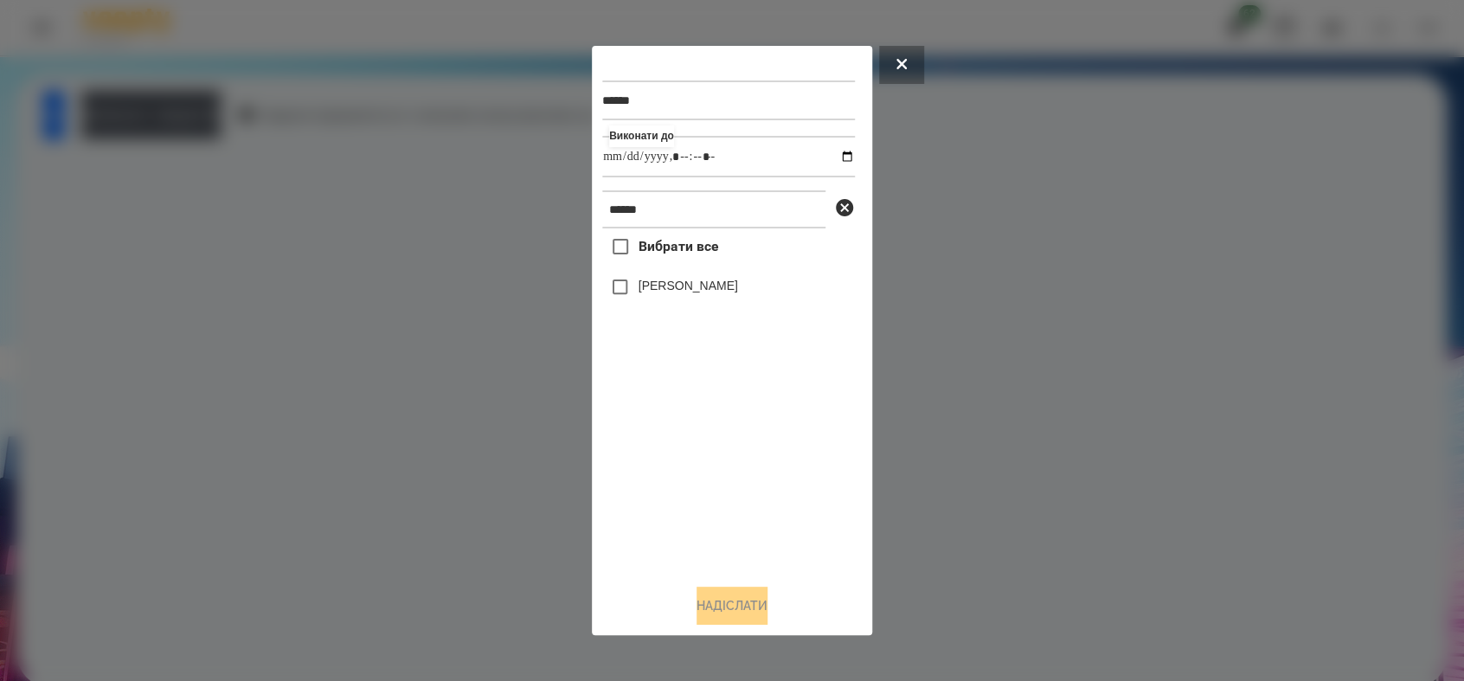
type input "**********"
drag, startPoint x: 713, startPoint y: 485, endPoint x: 700, endPoint y: 426, distance: 60.2
click at [708, 461] on div "Вибрати все [PERSON_NAME]" at bounding box center [728, 398] width 253 height 341
click at [747, 599] on button "Надіслати" at bounding box center [731, 605] width 71 height 38
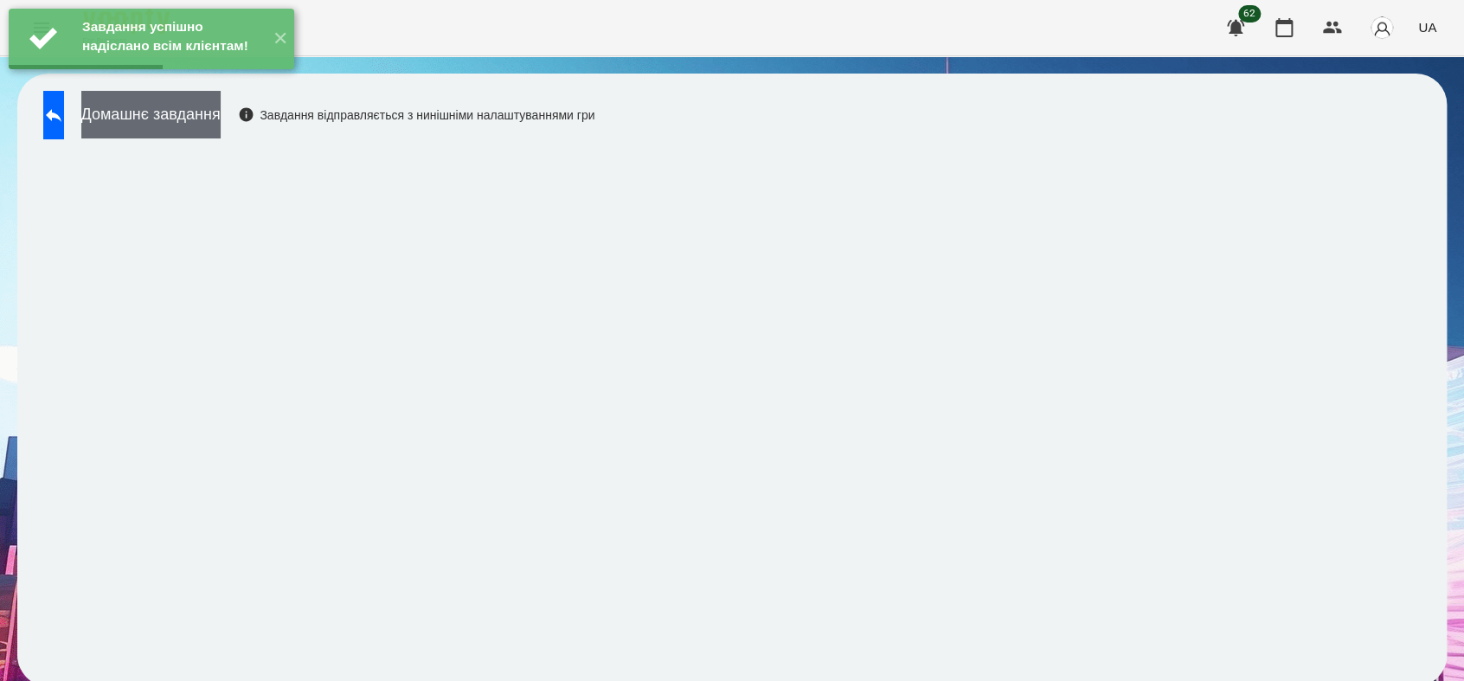
click at [221, 128] on button "Домашнє завдання" at bounding box center [150, 115] width 139 height 48
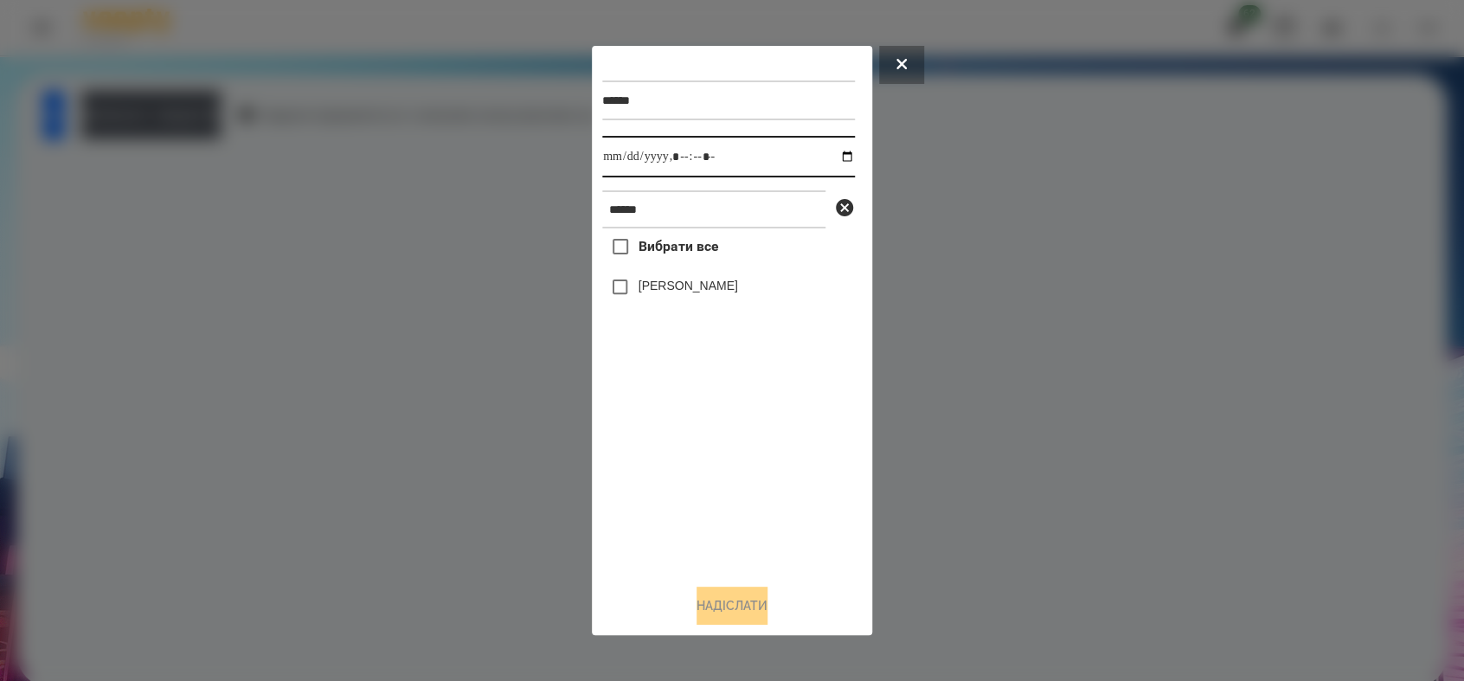
click at [831, 151] on input "datetime-local" at bounding box center [728, 157] width 253 height 42
type input "**********"
drag, startPoint x: 727, startPoint y: 496, endPoint x: 693, endPoint y: 413, distance: 89.6
click at [727, 483] on div "Вибрати все [PERSON_NAME]" at bounding box center [728, 398] width 253 height 341
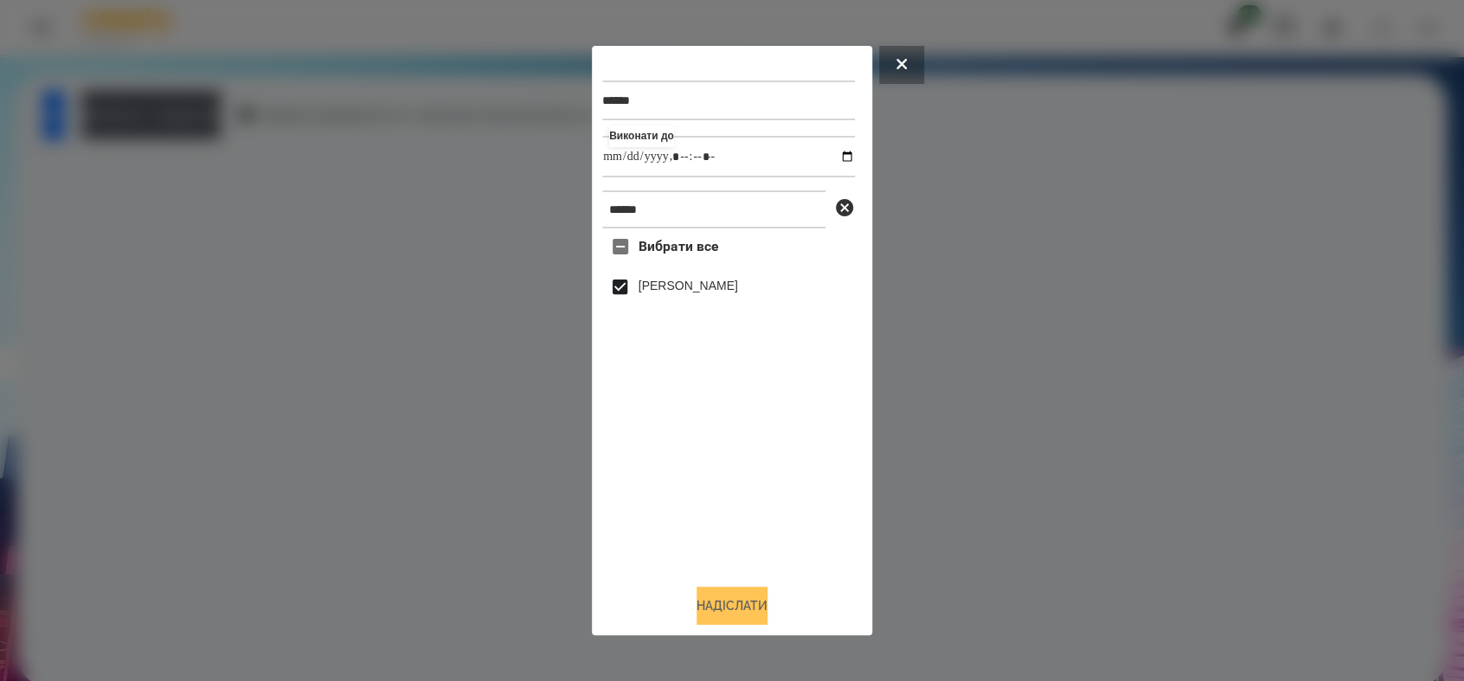
click at [733, 611] on button "Надіслати" at bounding box center [731, 605] width 71 height 38
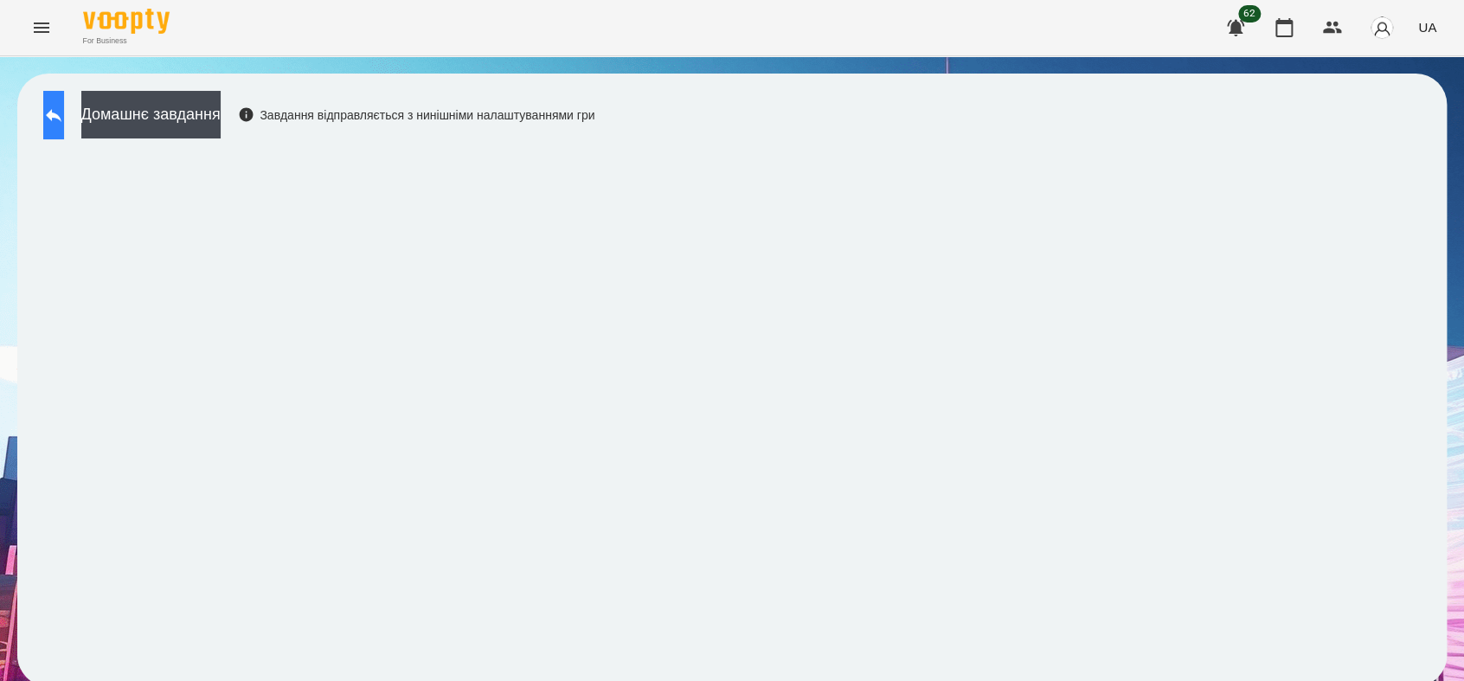
click at [55, 126] on button at bounding box center [53, 115] width 21 height 48
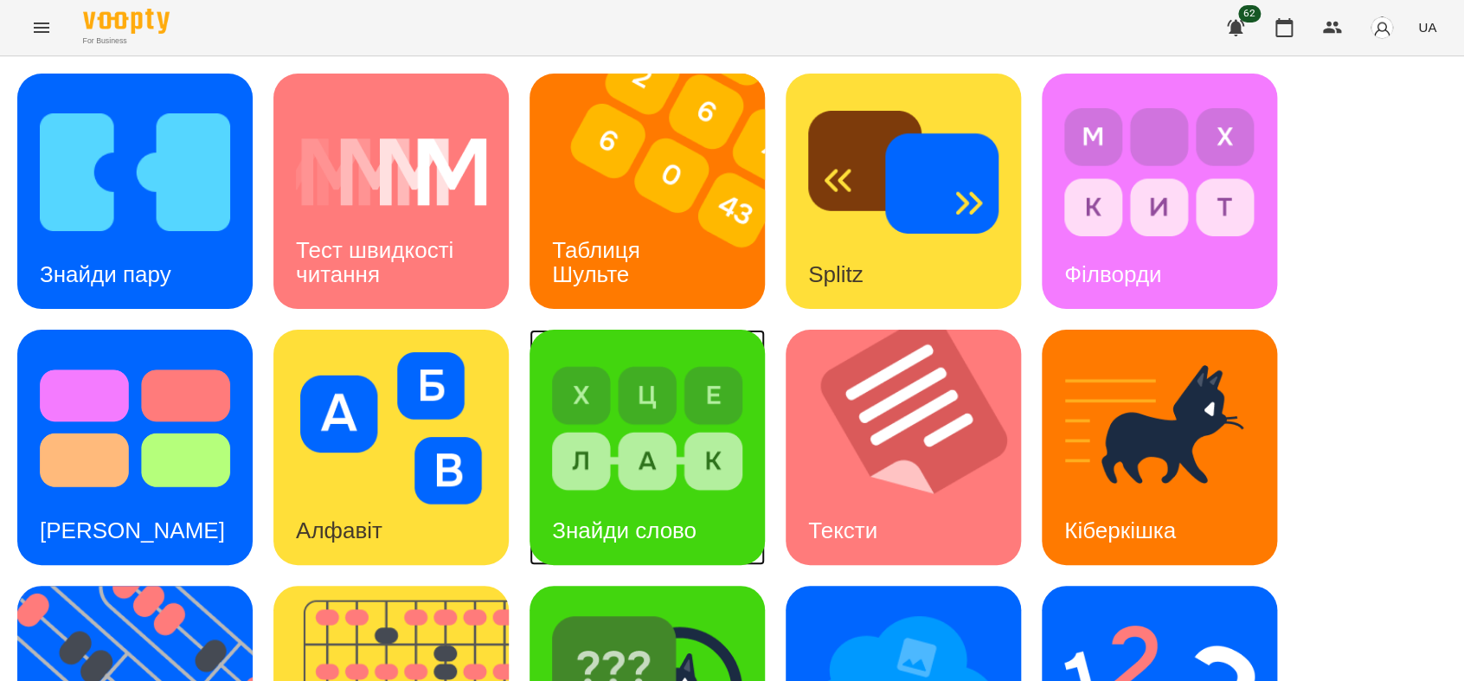
click at [581, 450] on img at bounding box center [647, 428] width 190 height 152
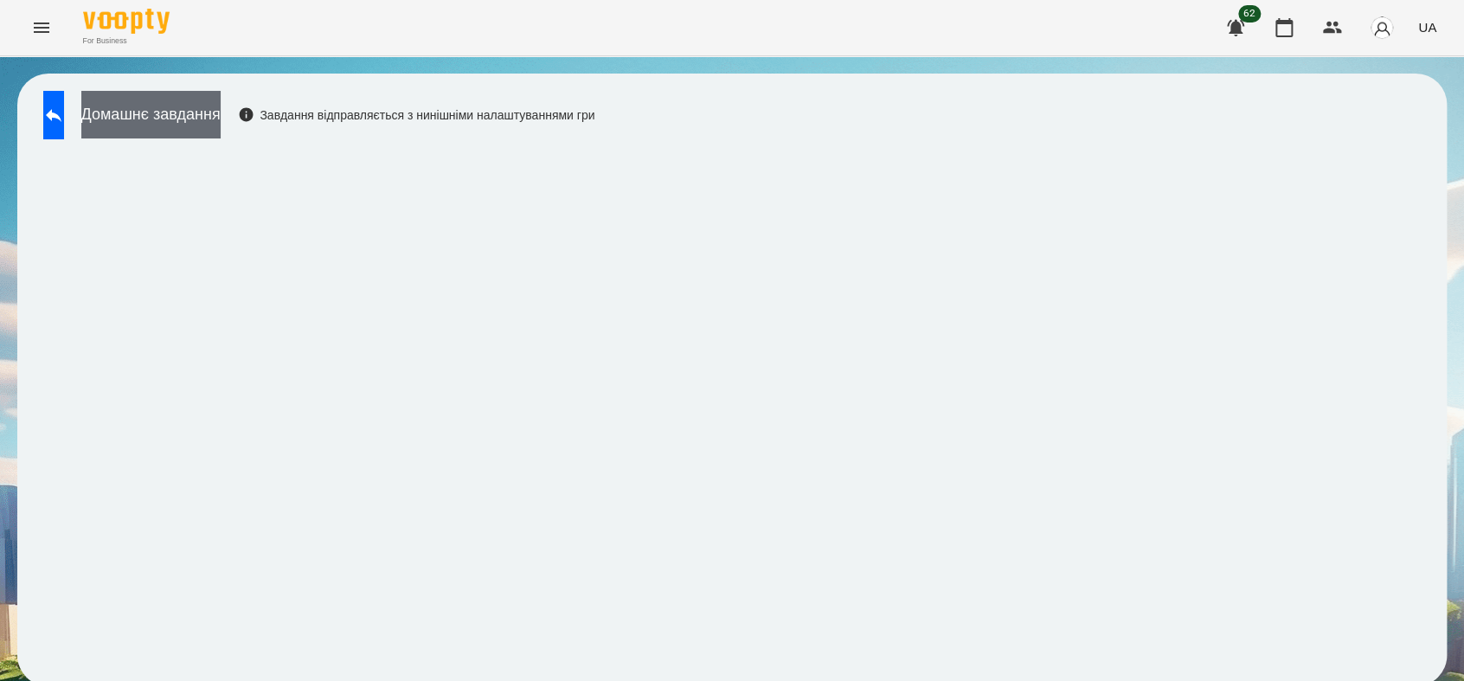
click at [182, 108] on button "Домашнє завдання" at bounding box center [150, 115] width 139 height 48
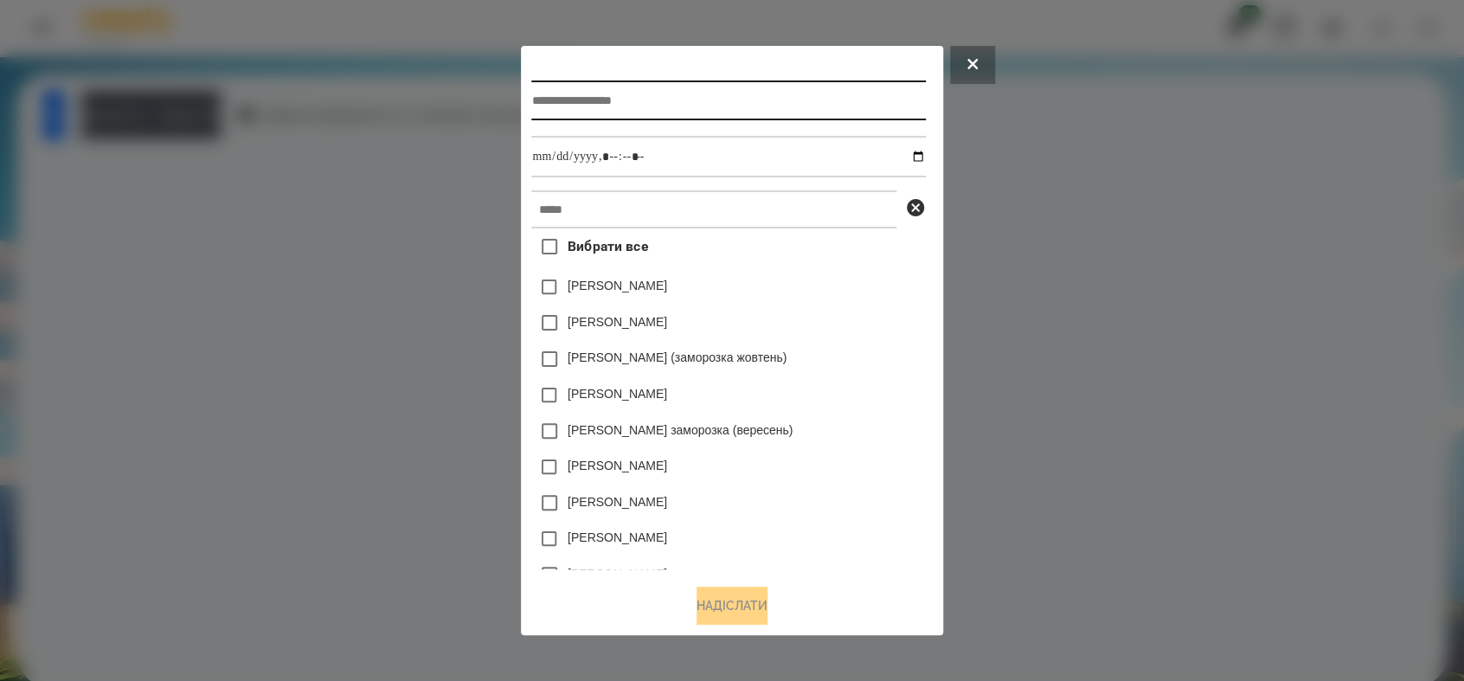
click at [553, 100] on input "text" at bounding box center [728, 100] width 394 height 40
type input "**********"
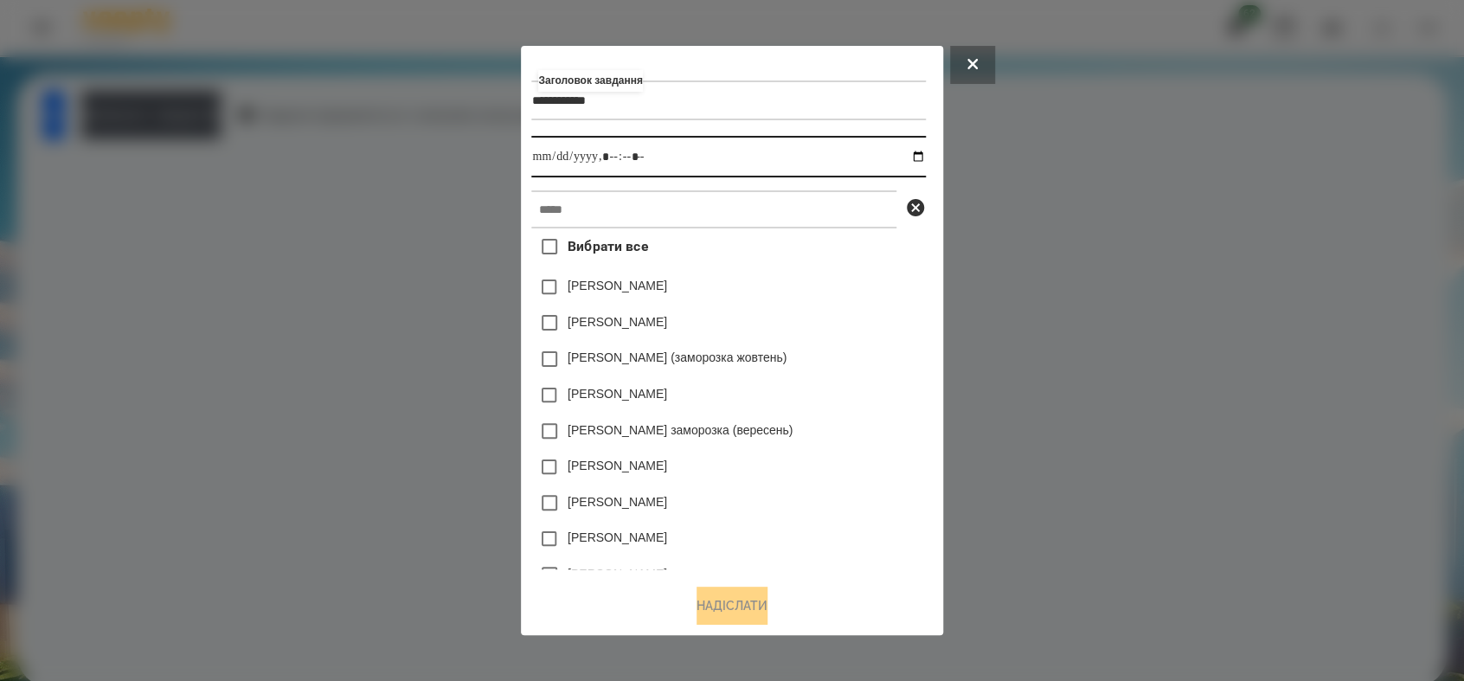
click at [923, 153] on input "datetime-local" at bounding box center [728, 157] width 394 height 42
click at [609, 161] on input "datetime-local" at bounding box center [728, 157] width 394 height 42
type input "**********"
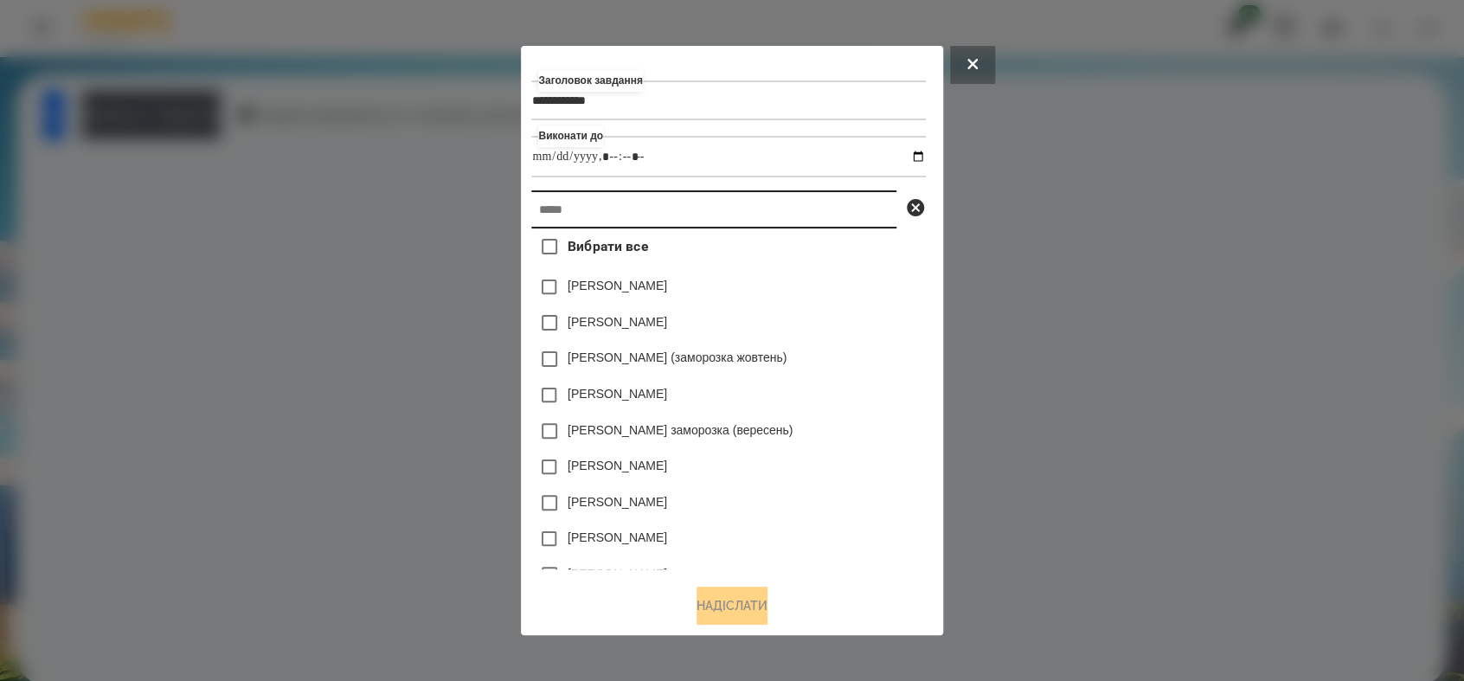
click at [630, 206] on input "text" at bounding box center [713, 209] width 365 height 38
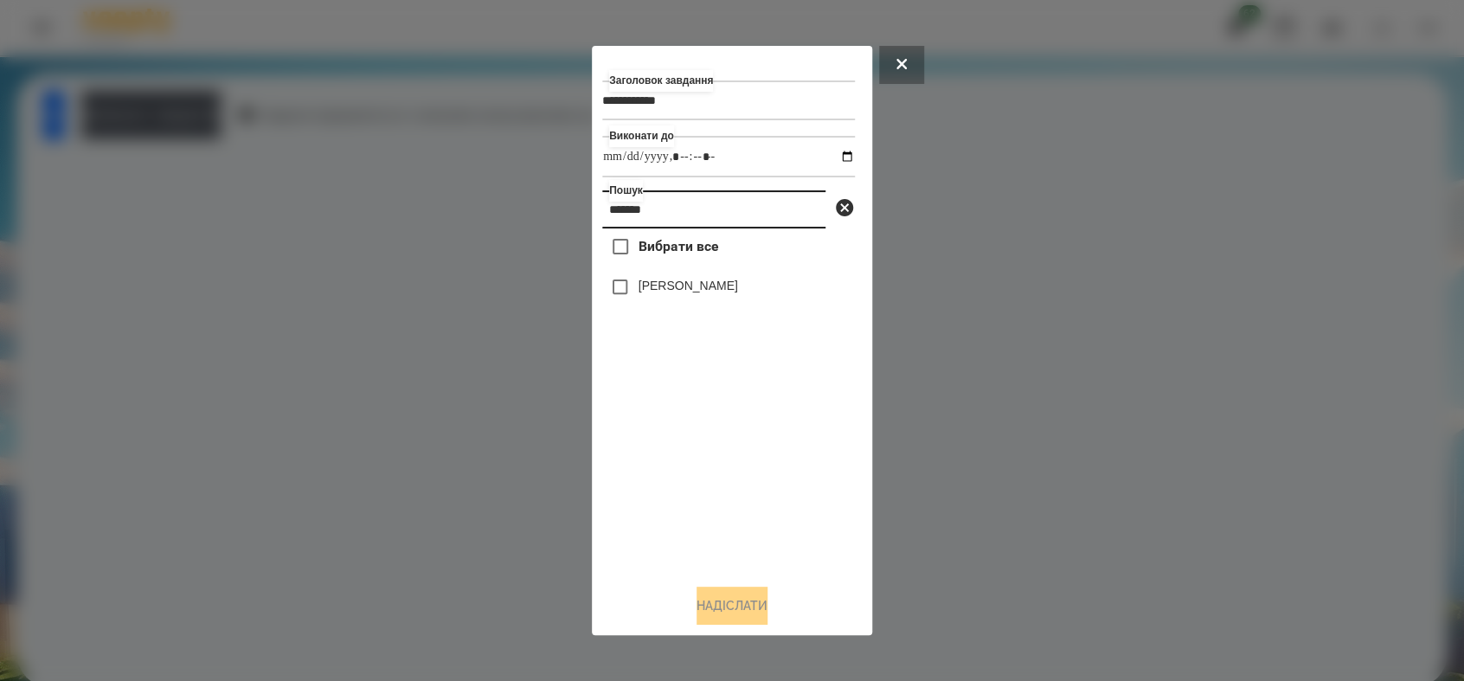
type input "******"
click at [723, 612] on button "Надіслати" at bounding box center [731, 605] width 71 height 38
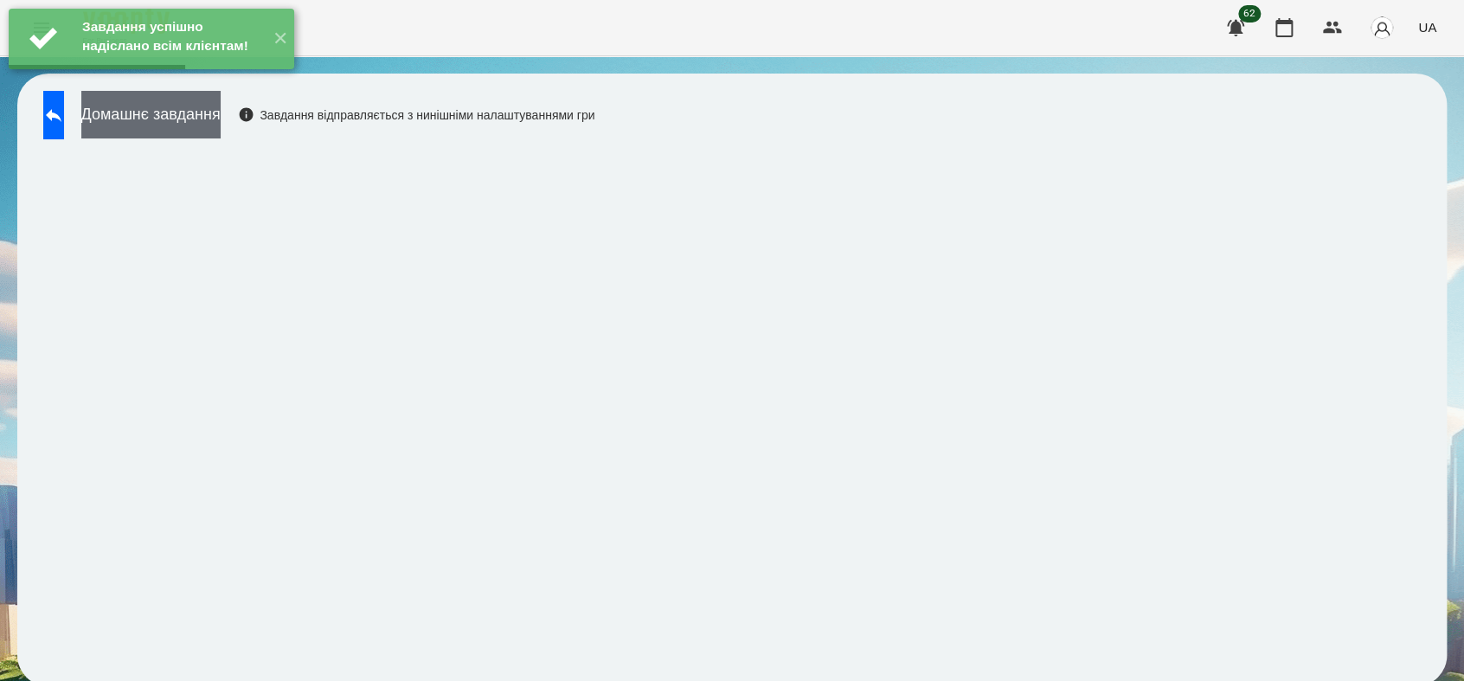
click at [176, 119] on button "Домашнє завдання" at bounding box center [150, 115] width 139 height 48
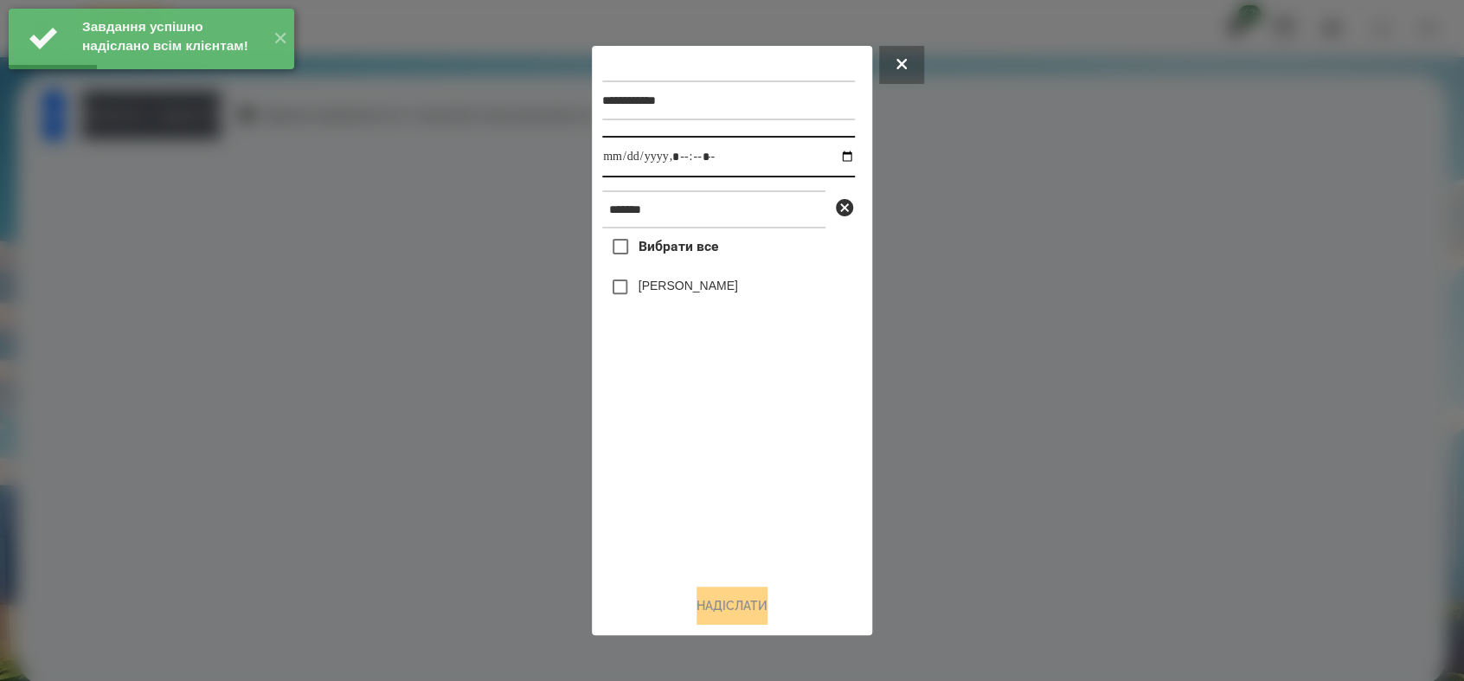
click at [830, 157] on input "datetime-local" at bounding box center [728, 157] width 253 height 42
type input "**********"
drag, startPoint x: 669, startPoint y: 475, endPoint x: 642, endPoint y: 399, distance: 80.7
click at [667, 473] on div "Вибрати все [PERSON_NAME]" at bounding box center [728, 398] width 253 height 341
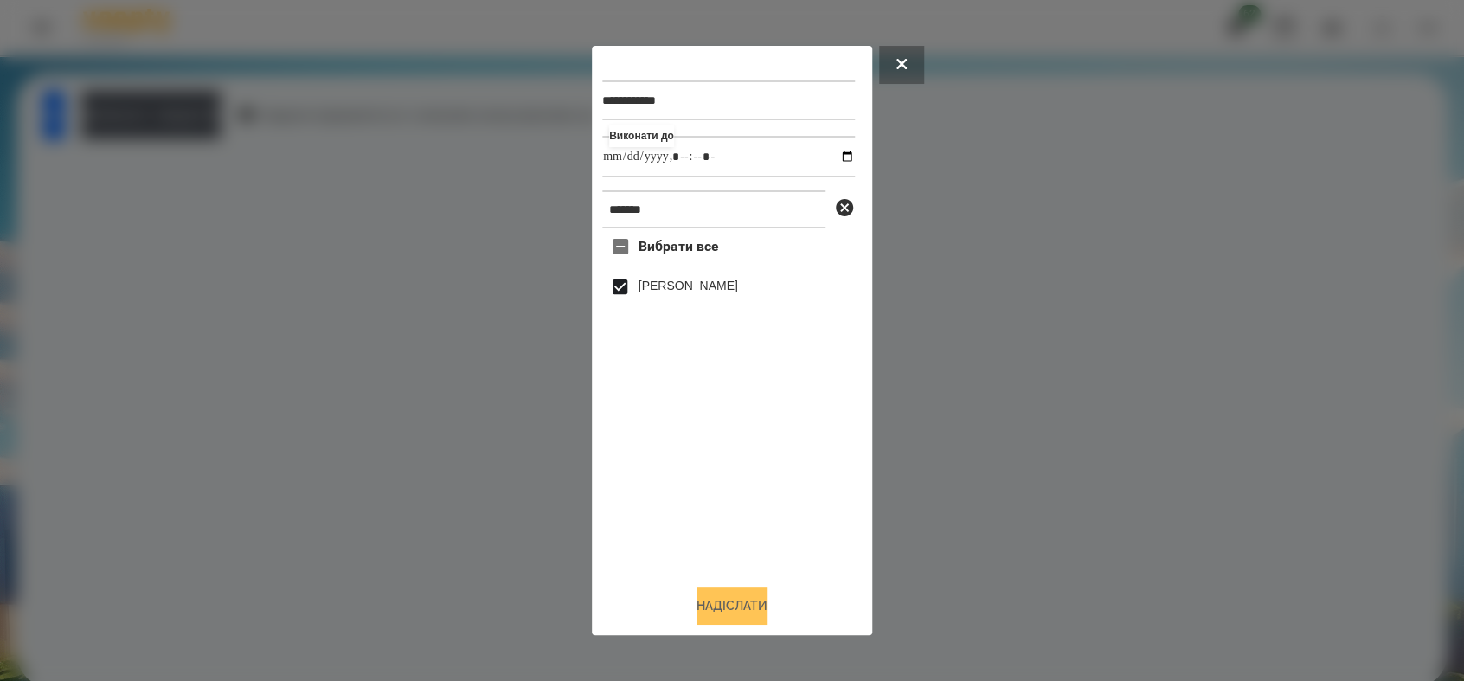
click at [733, 612] on button "Надіслати" at bounding box center [731, 605] width 71 height 38
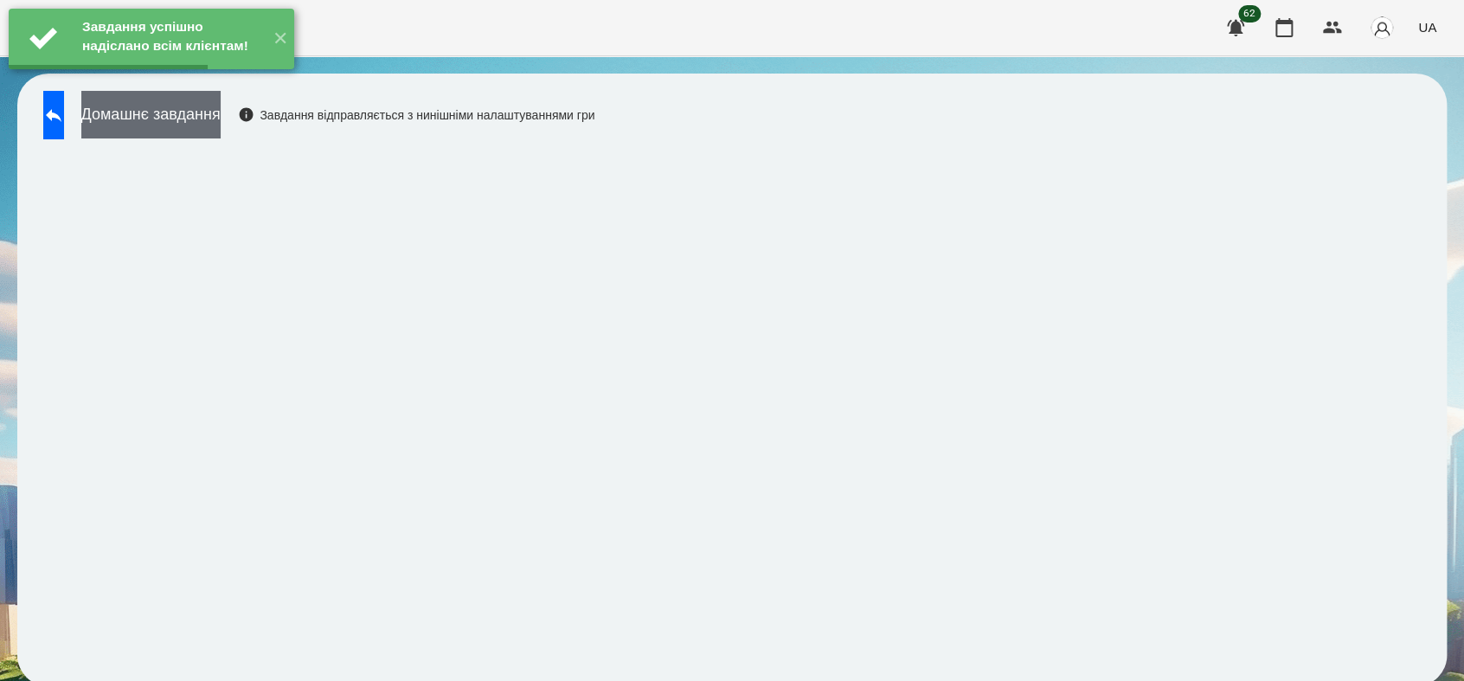
click at [221, 126] on button "Домашнє завдання" at bounding box center [150, 115] width 139 height 48
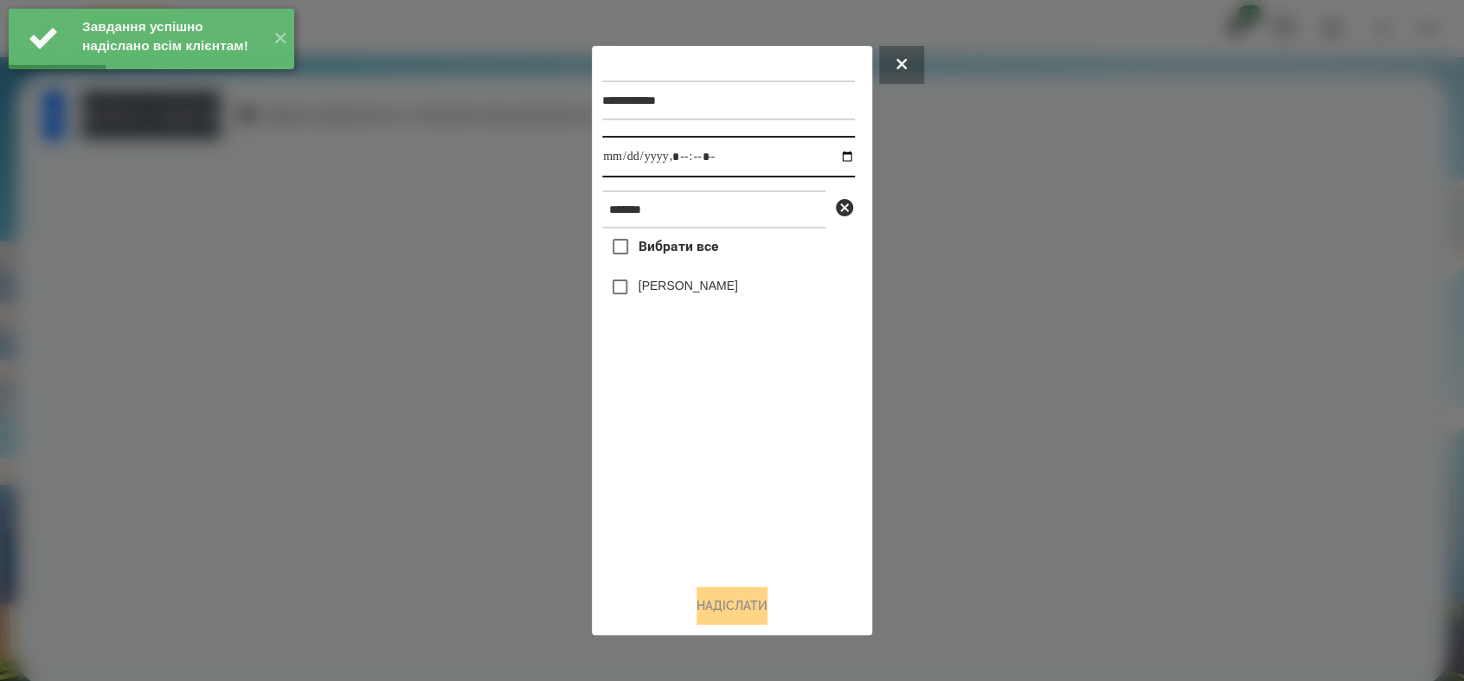
click at [831, 155] on input "datetime-local" at bounding box center [728, 157] width 253 height 42
type input "**********"
drag, startPoint x: 664, startPoint y: 476, endPoint x: 644, endPoint y: 416, distance: 63.2
click at [662, 462] on div "Вибрати все [PERSON_NAME]" at bounding box center [728, 398] width 253 height 341
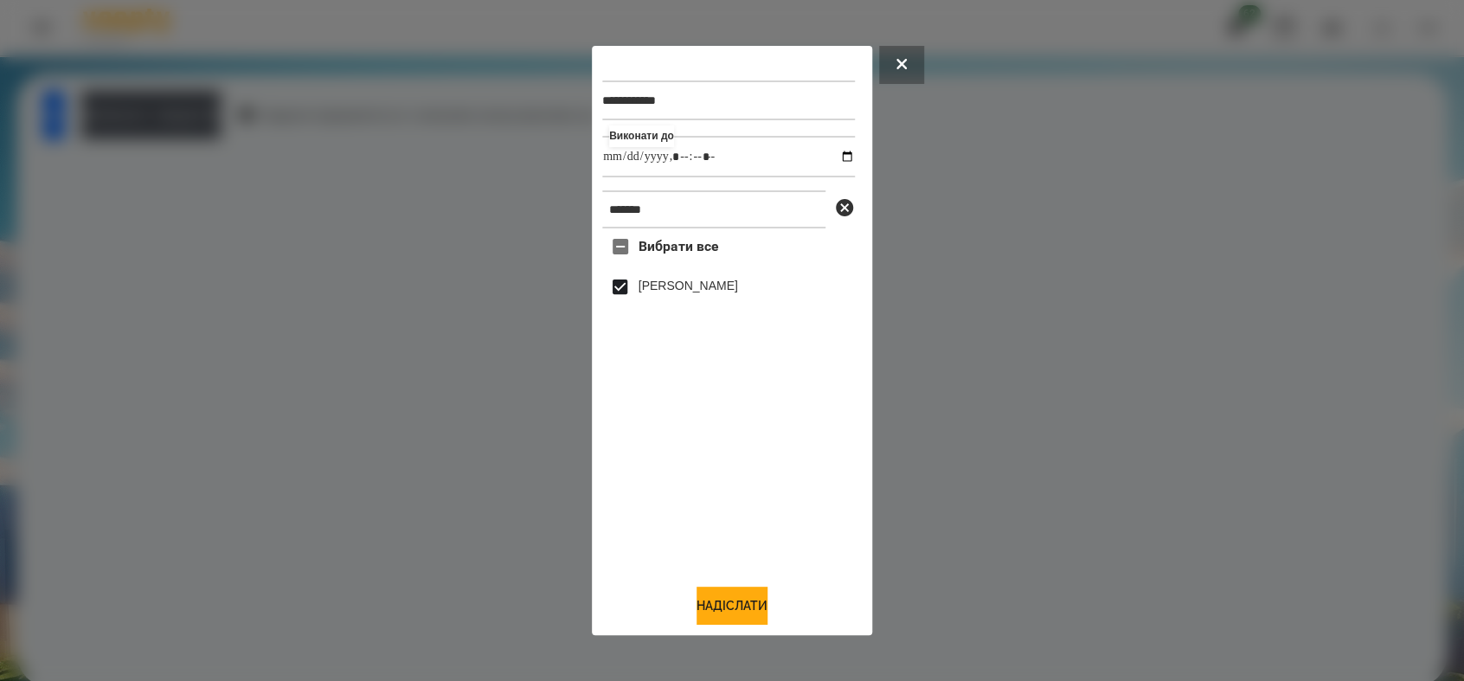
drag, startPoint x: 756, startPoint y: 600, endPoint x: 611, endPoint y: 369, distance: 272.9
click at [756, 599] on button "Надіслати" at bounding box center [731, 605] width 71 height 38
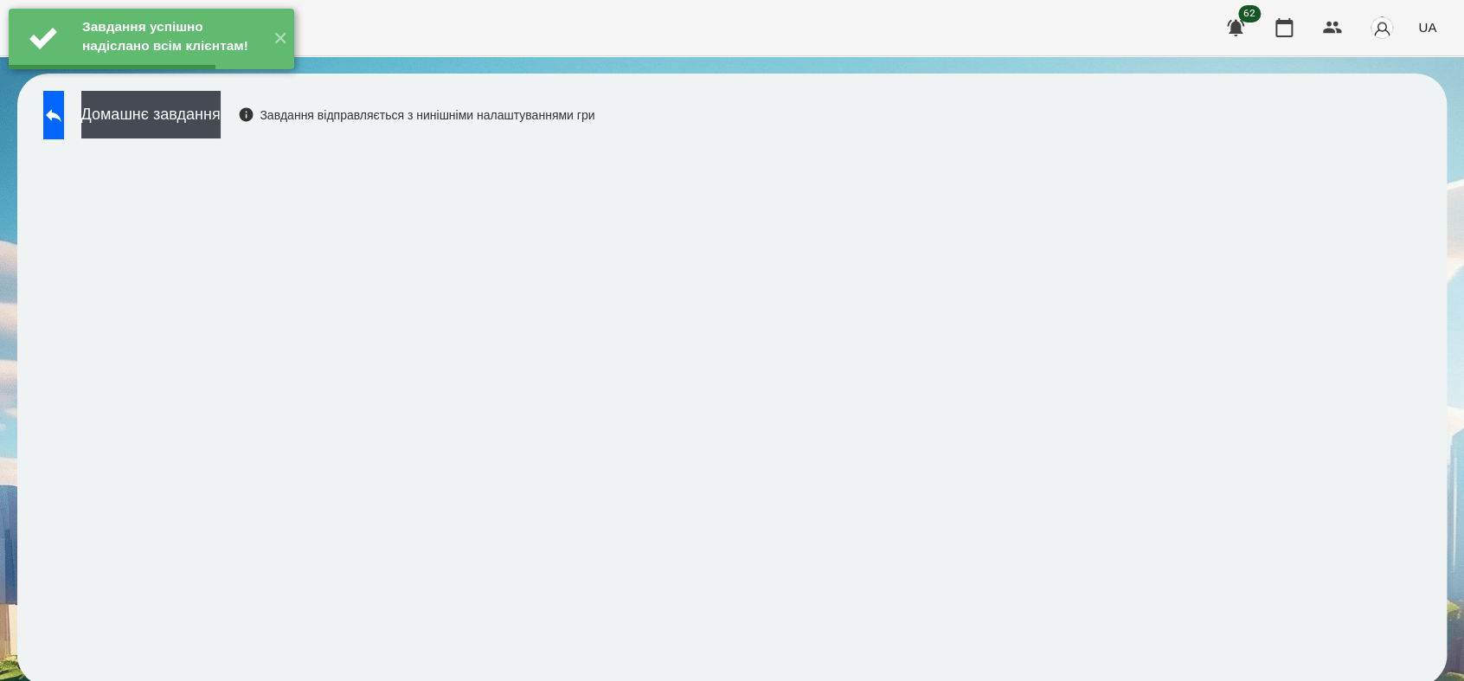
click at [221, 119] on button "Домашнє завдання" at bounding box center [150, 115] width 139 height 48
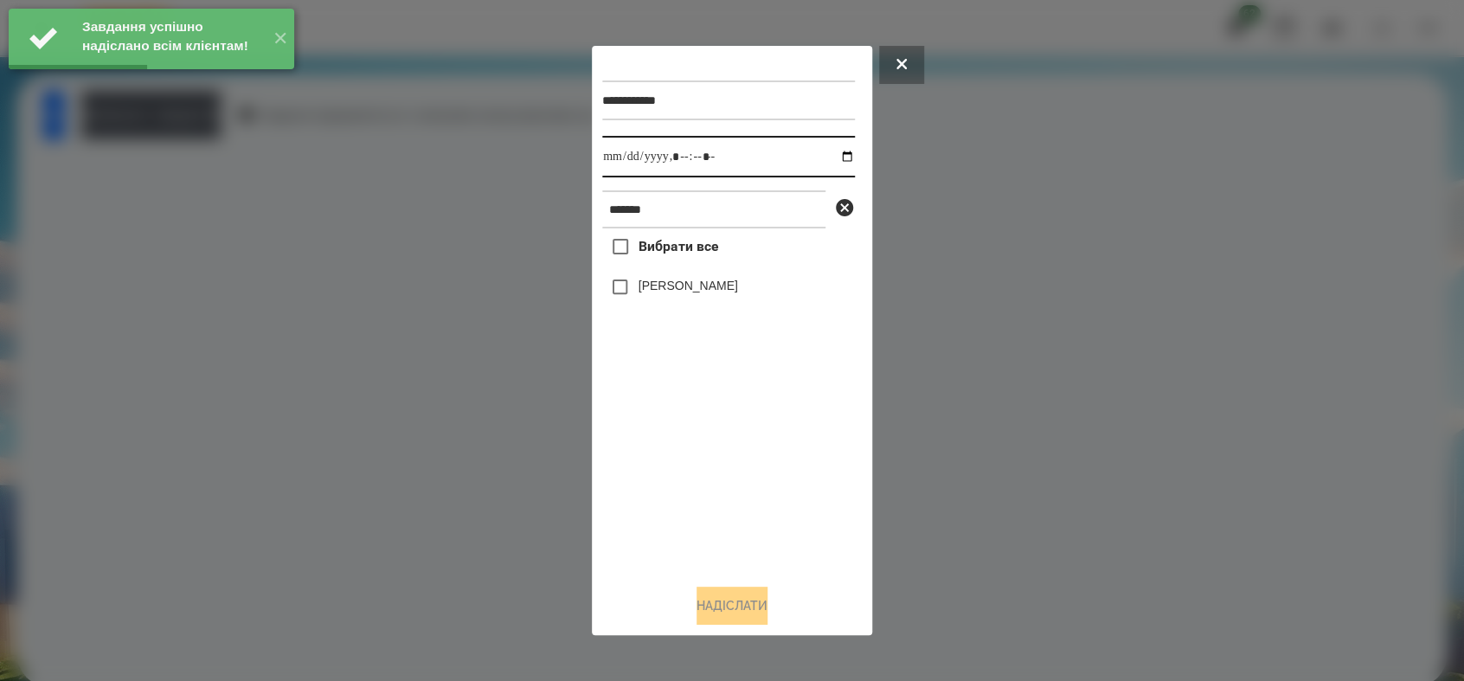
click at [833, 155] on input "datetime-local" at bounding box center [728, 157] width 253 height 42
type input "**********"
drag, startPoint x: 709, startPoint y: 496, endPoint x: 680, endPoint y: 378, distance: 122.1
click at [708, 469] on div "Вибрати все [PERSON_NAME]" at bounding box center [728, 398] width 253 height 341
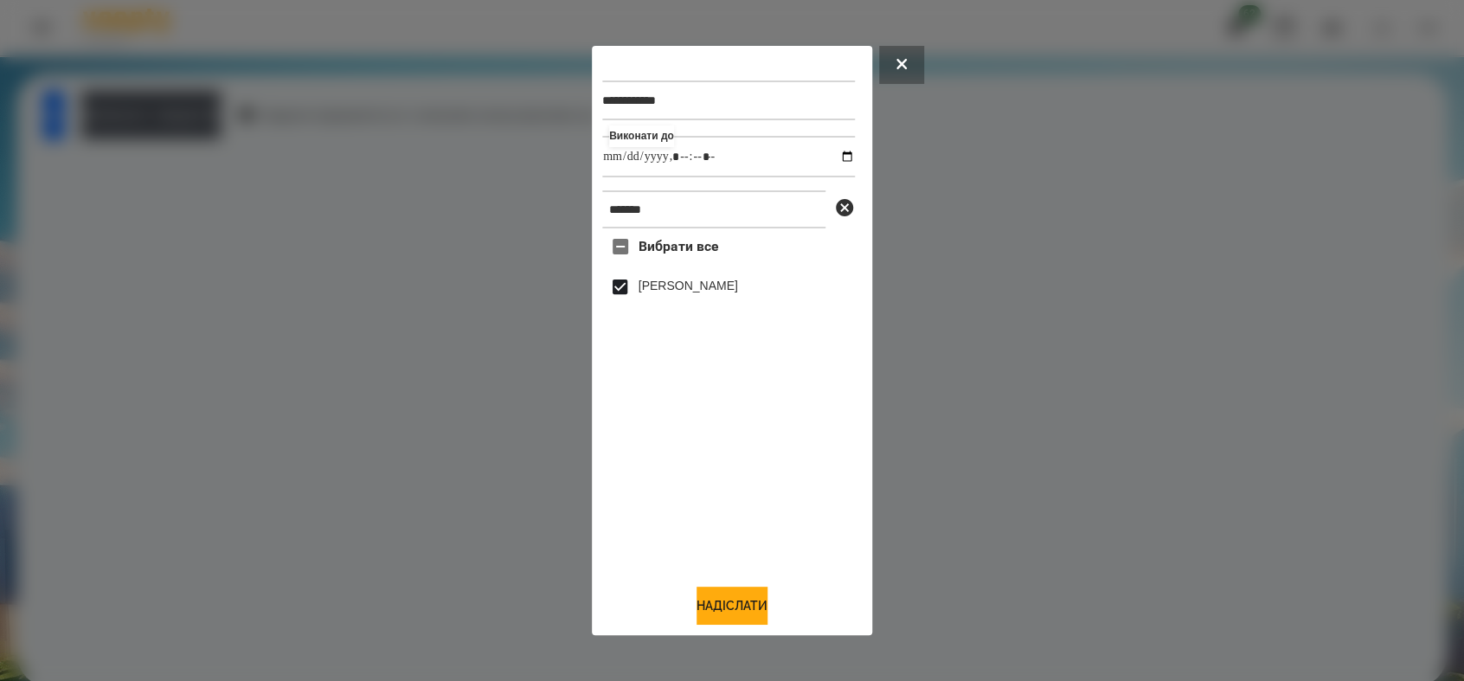
drag, startPoint x: 747, startPoint y: 593, endPoint x: 741, endPoint y: 572, distance: 21.6
click at [745, 586] on div "**********" at bounding box center [731, 340] width 259 height 568
drag, startPoint x: 748, startPoint y: 619, endPoint x: 737, endPoint y: 601, distance: 21.4
click at [748, 618] on button "Надіслати" at bounding box center [731, 605] width 71 height 38
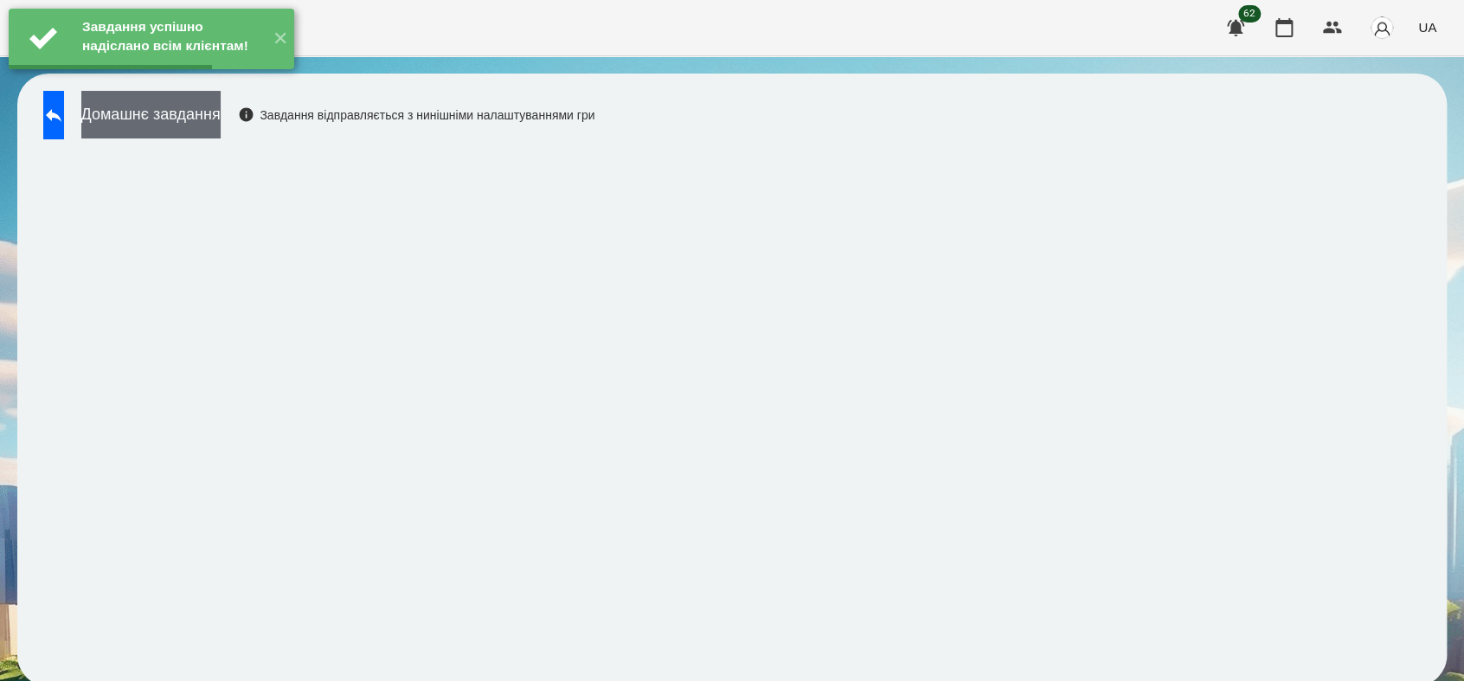
click at [221, 117] on button "Домашнє завдання" at bounding box center [150, 115] width 139 height 48
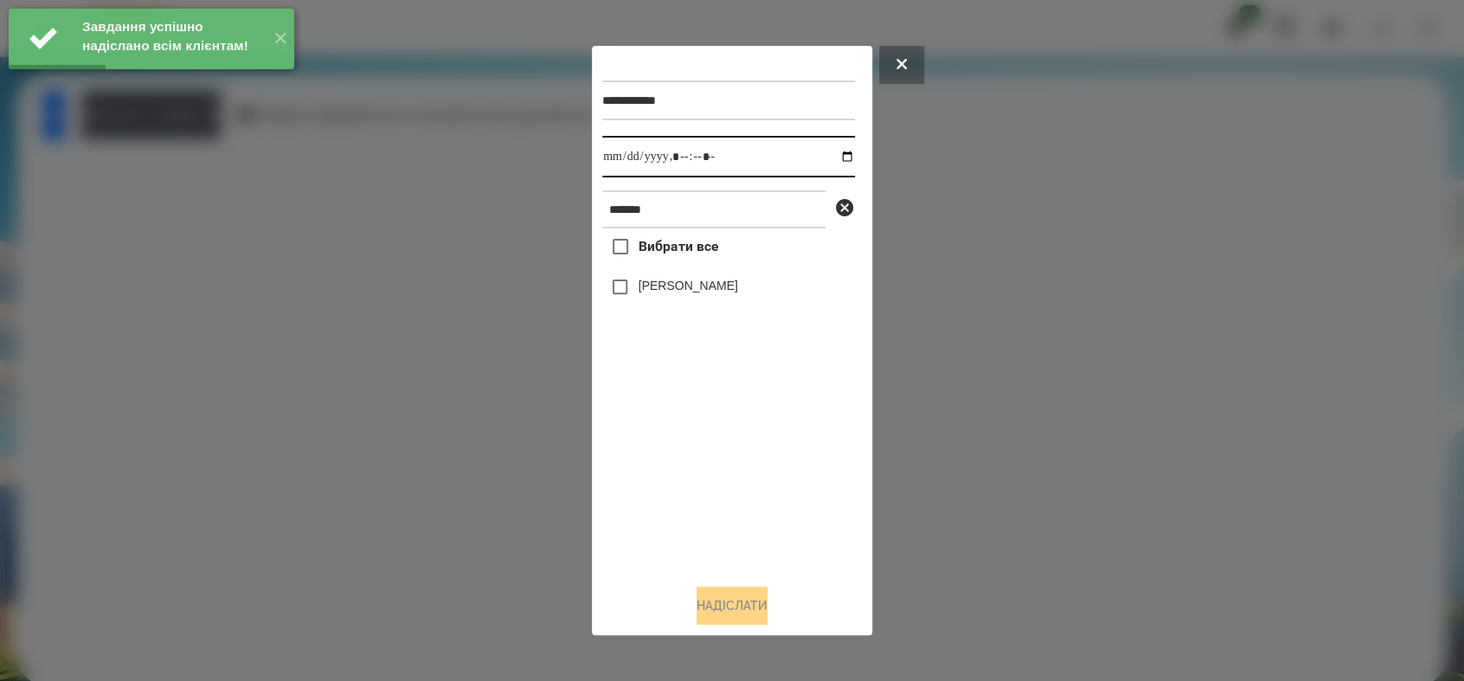
click at [832, 156] on input "datetime-local" at bounding box center [728, 157] width 253 height 42
type input "**********"
drag, startPoint x: 699, startPoint y: 519, endPoint x: 574, endPoint y: 335, distance: 222.4
click at [684, 493] on div "Вибрати все [PERSON_NAME]" at bounding box center [728, 398] width 253 height 341
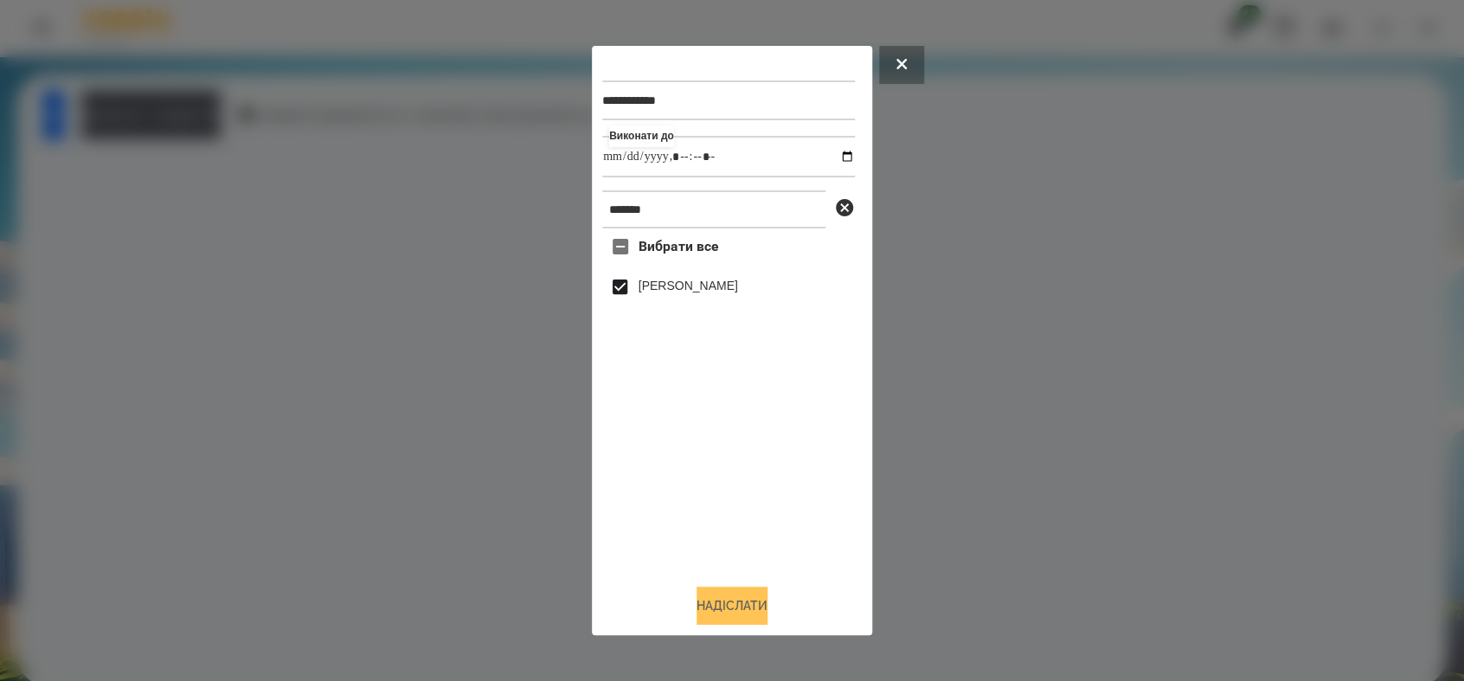
click at [749, 605] on button "Надіслати" at bounding box center [731, 605] width 71 height 38
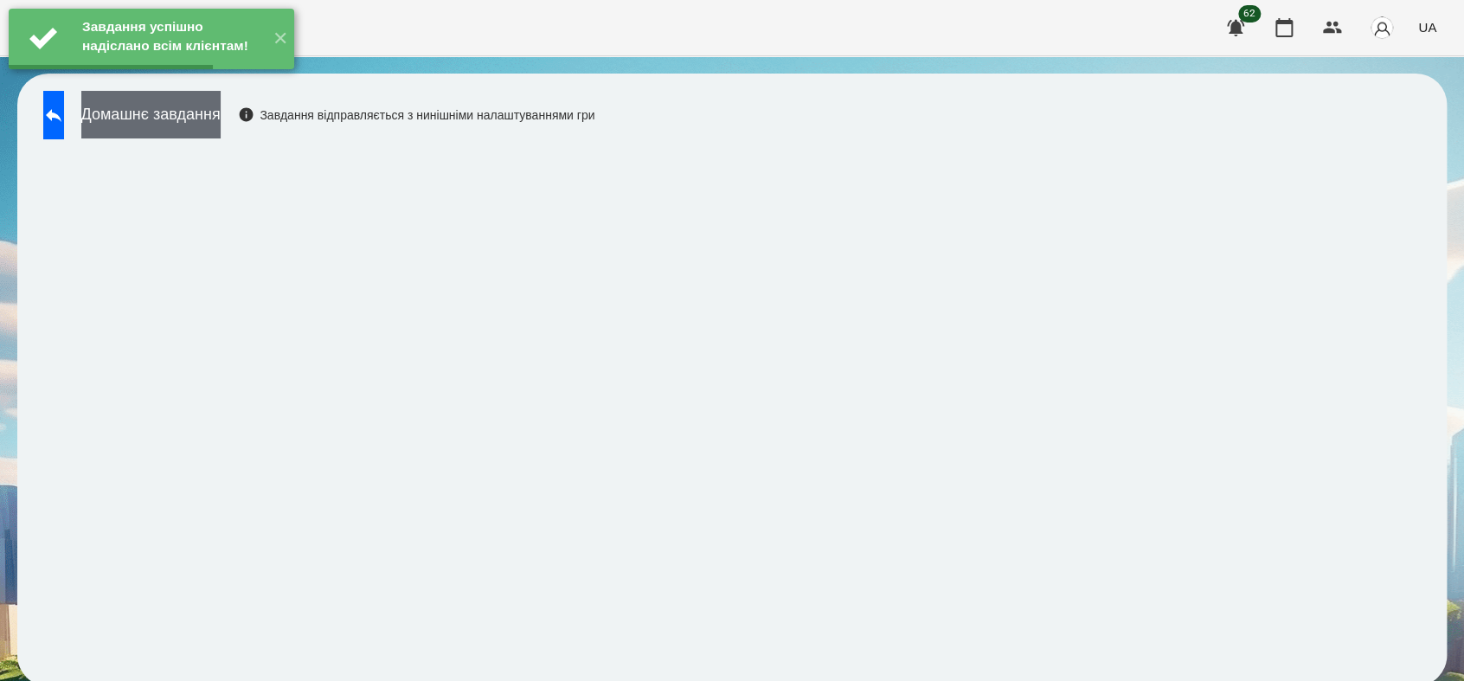
click at [221, 121] on button "Домашнє завдання" at bounding box center [150, 115] width 139 height 48
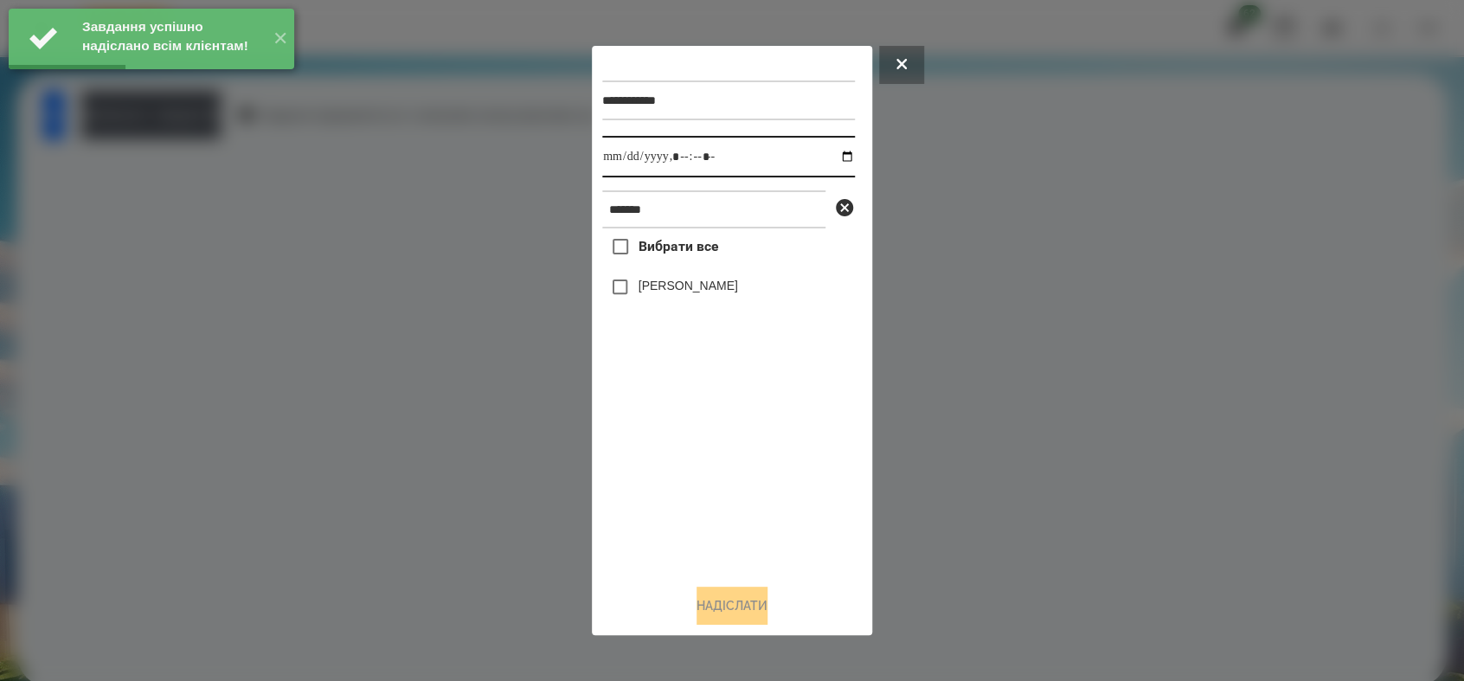
click at [836, 153] on input "datetime-local" at bounding box center [728, 157] width 253 height 42
type input "**********"
click at [700, 464] on div "Вибрати все [PERSON_NAME]" at bounding box center [728, 398] width 253 height 341
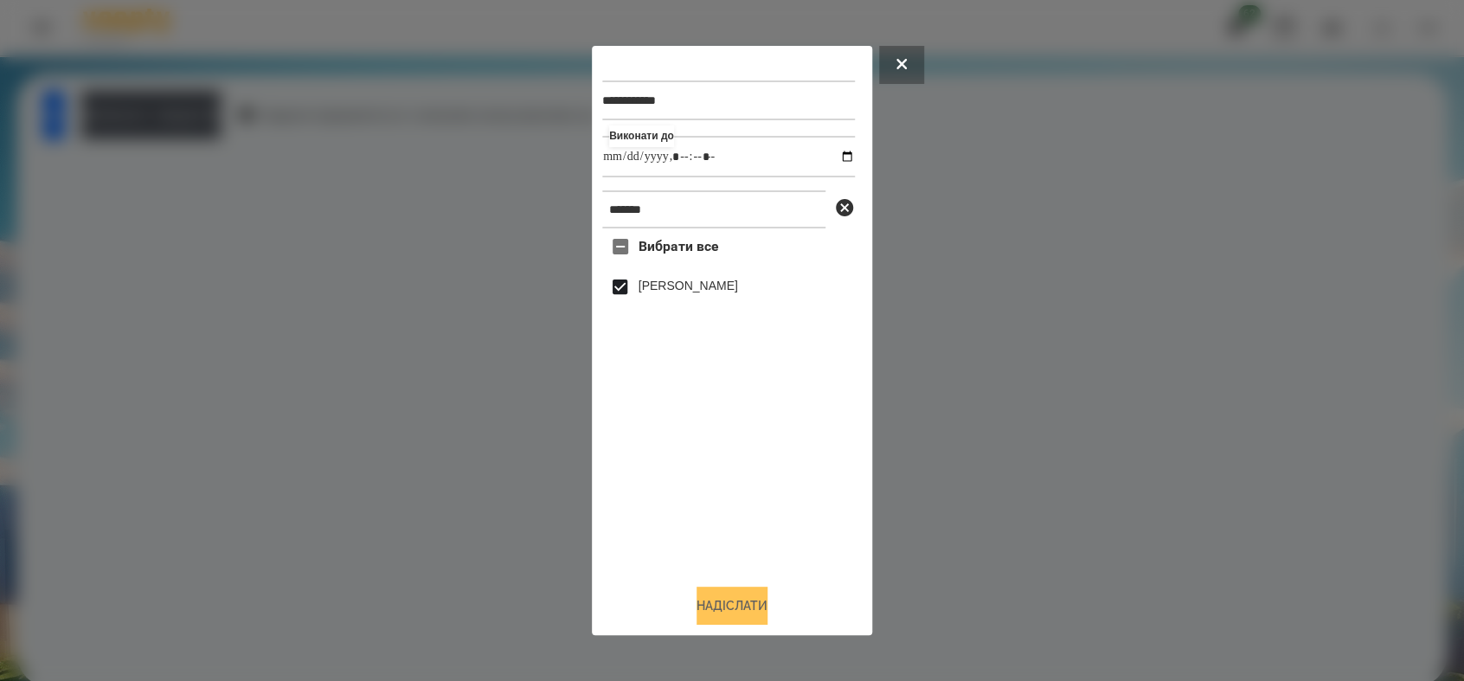
drag, startPoint x: 754, startPoint y: 610, endPoint x: 758, endPoint y: 601, distance: 9.3
click at [754, 608] on button "Надіслати" at bounding box center [731, 605] width 71 height 38
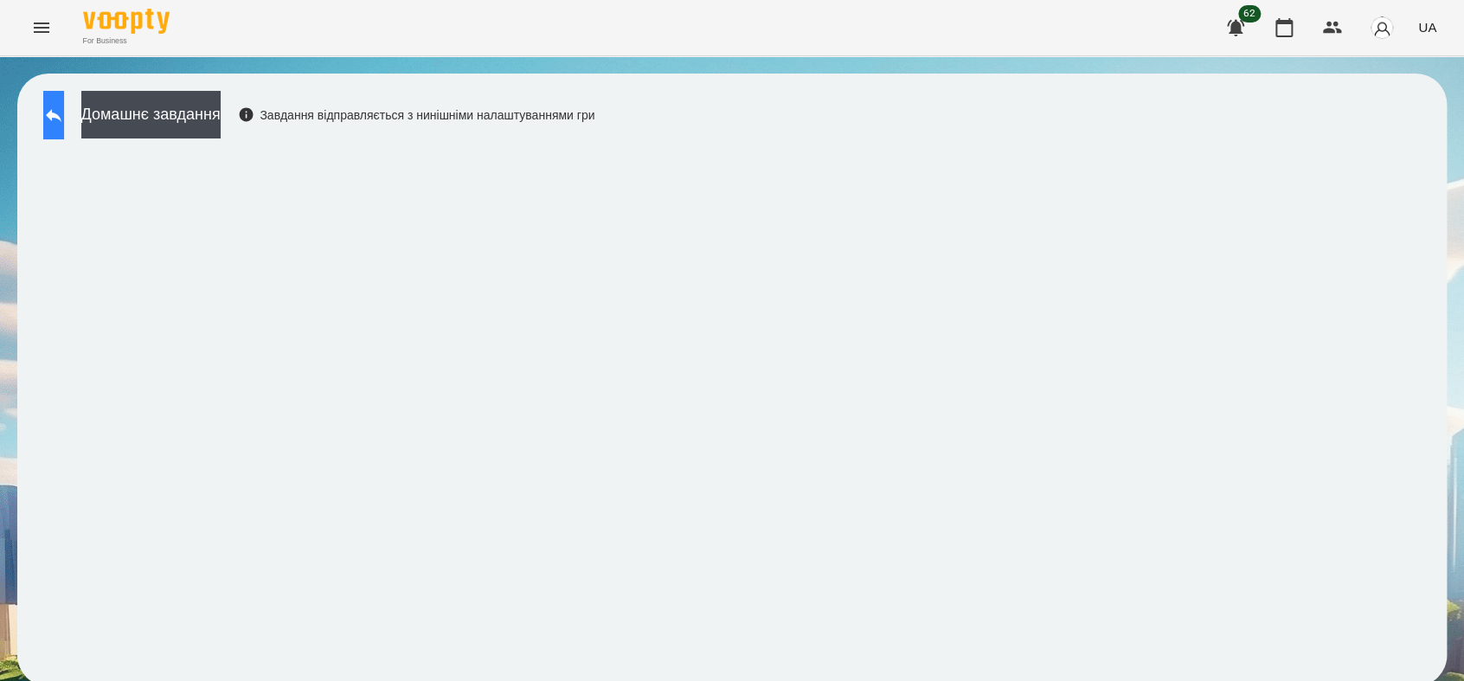
click at [64, 131] on button at bounding box center [53, 115] width 21 height 48
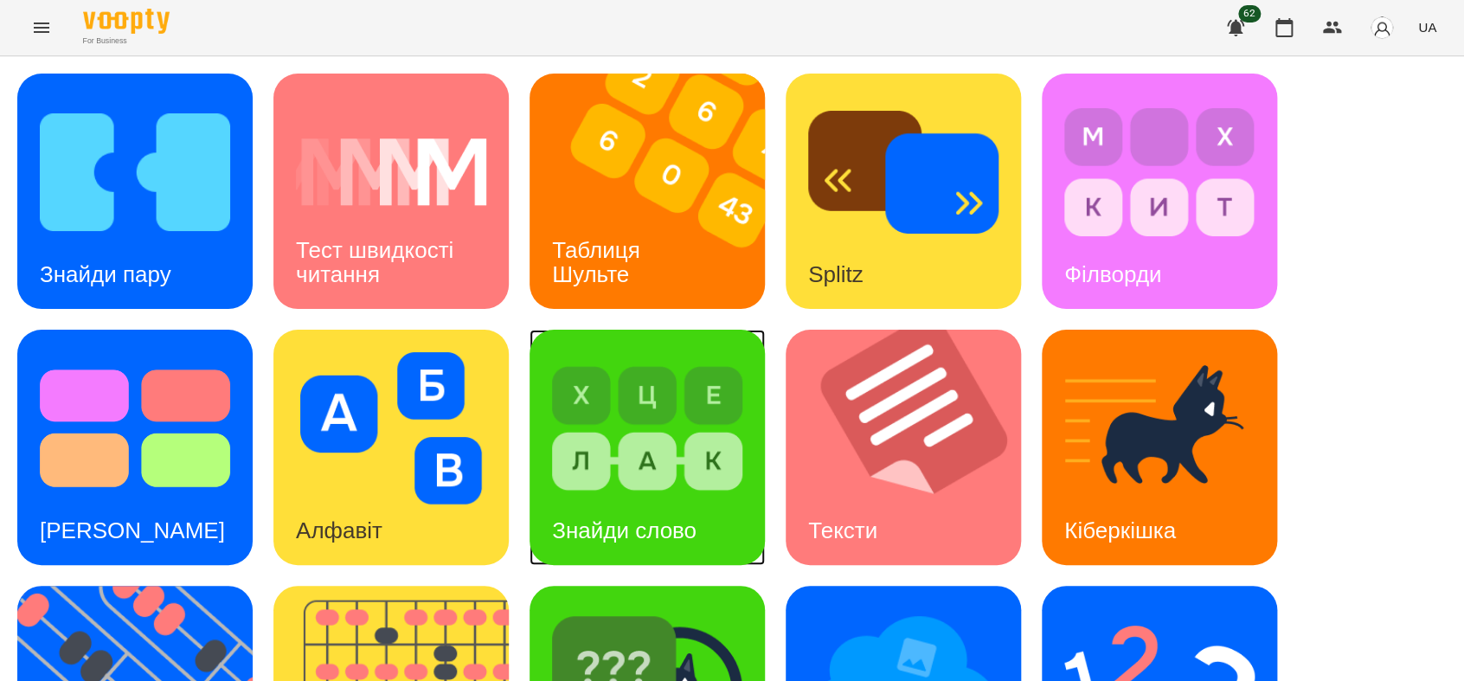
click at [624, 466] on img at bounding box center [647, 428] width 190 height 152
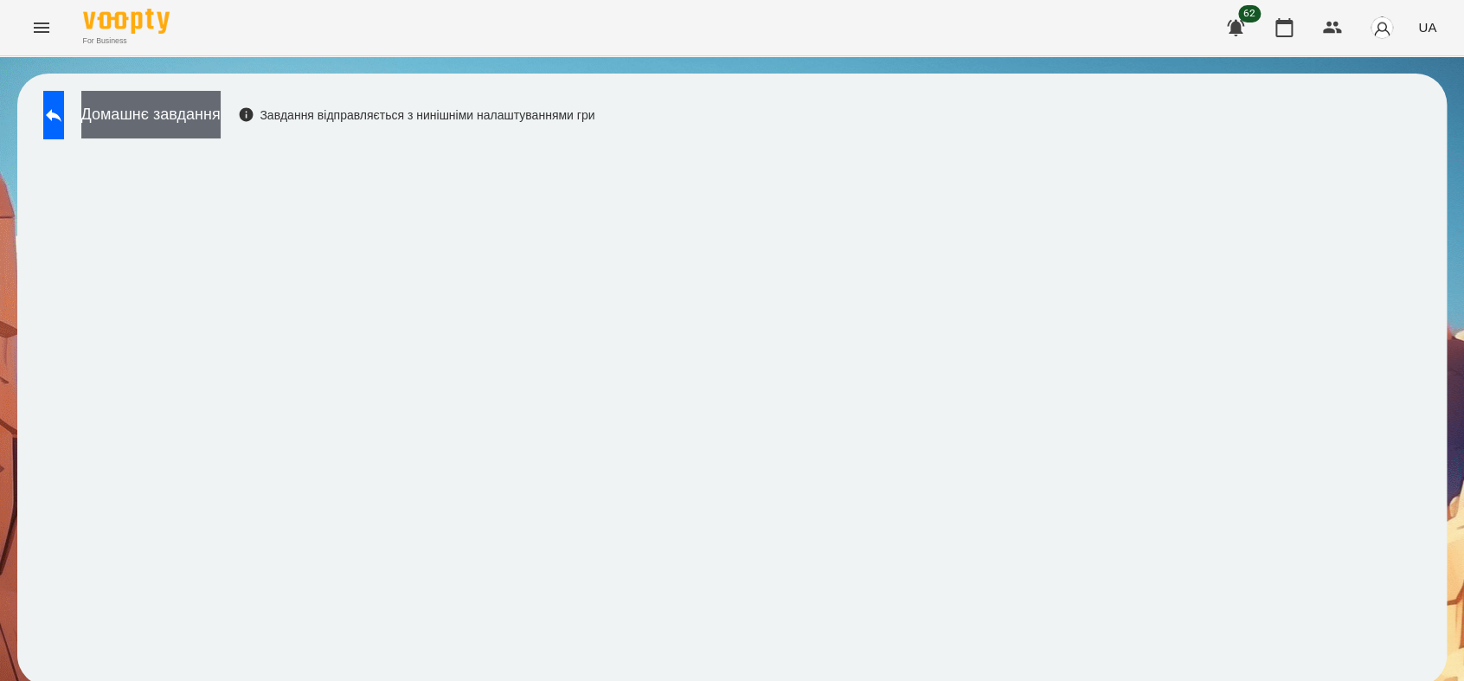
click at [221, 108] on button "Домашнє завдання" at bounding box center [150, 115] width 139 height 48
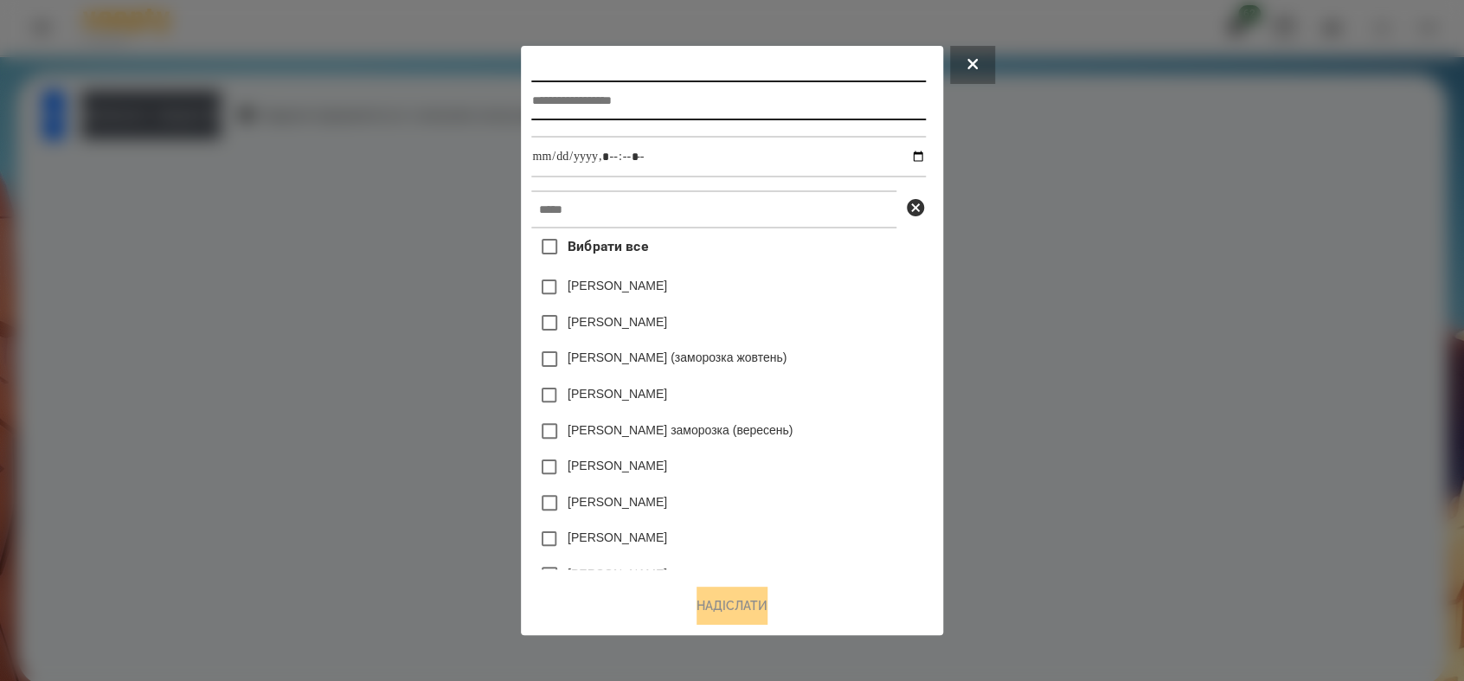
click at [676, 87] on input "text" at bounding box center [728, 100] width 394 height 40
type input "**********"
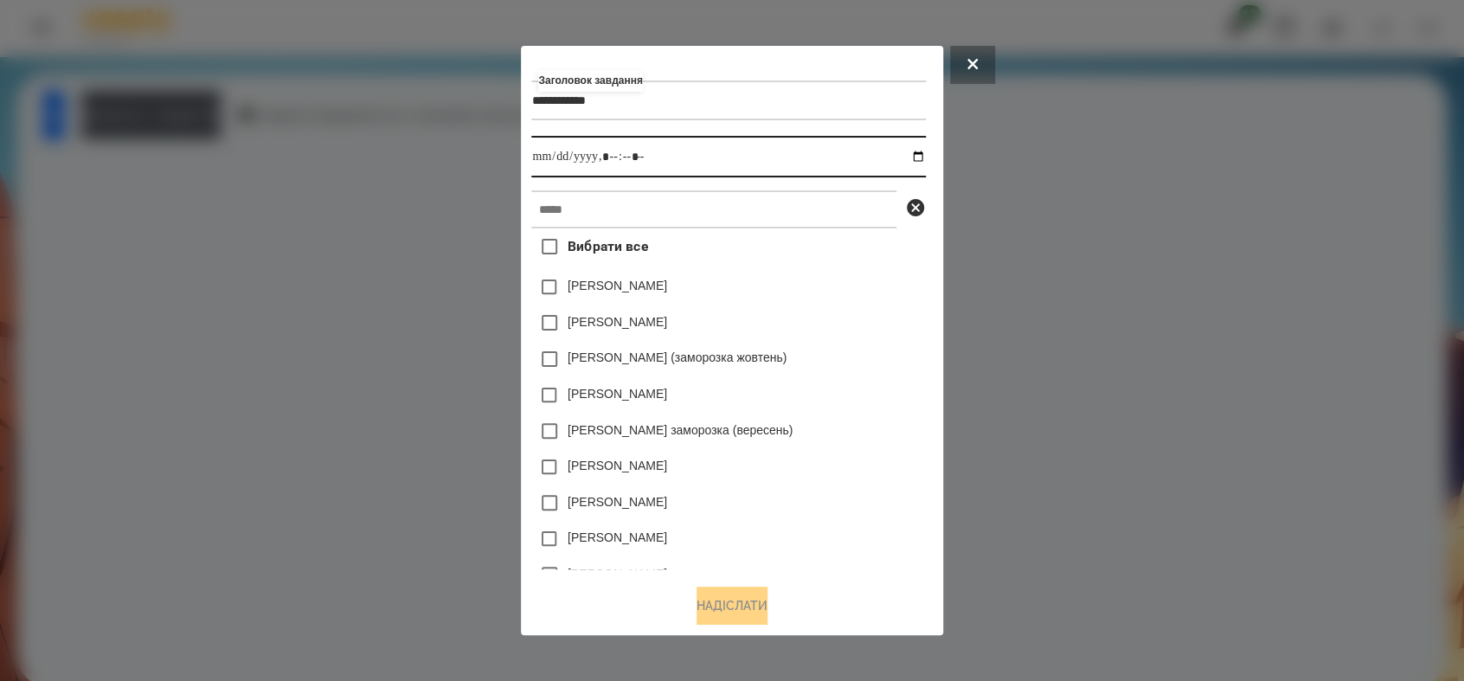
click at [922, 155] on input "datetime-local" at bounding box center [728, 157] width 394 height 42
click at [608, 152] on input "datetime-local" at bounding box center [728, 157] width 394 height 42
type input "**********"
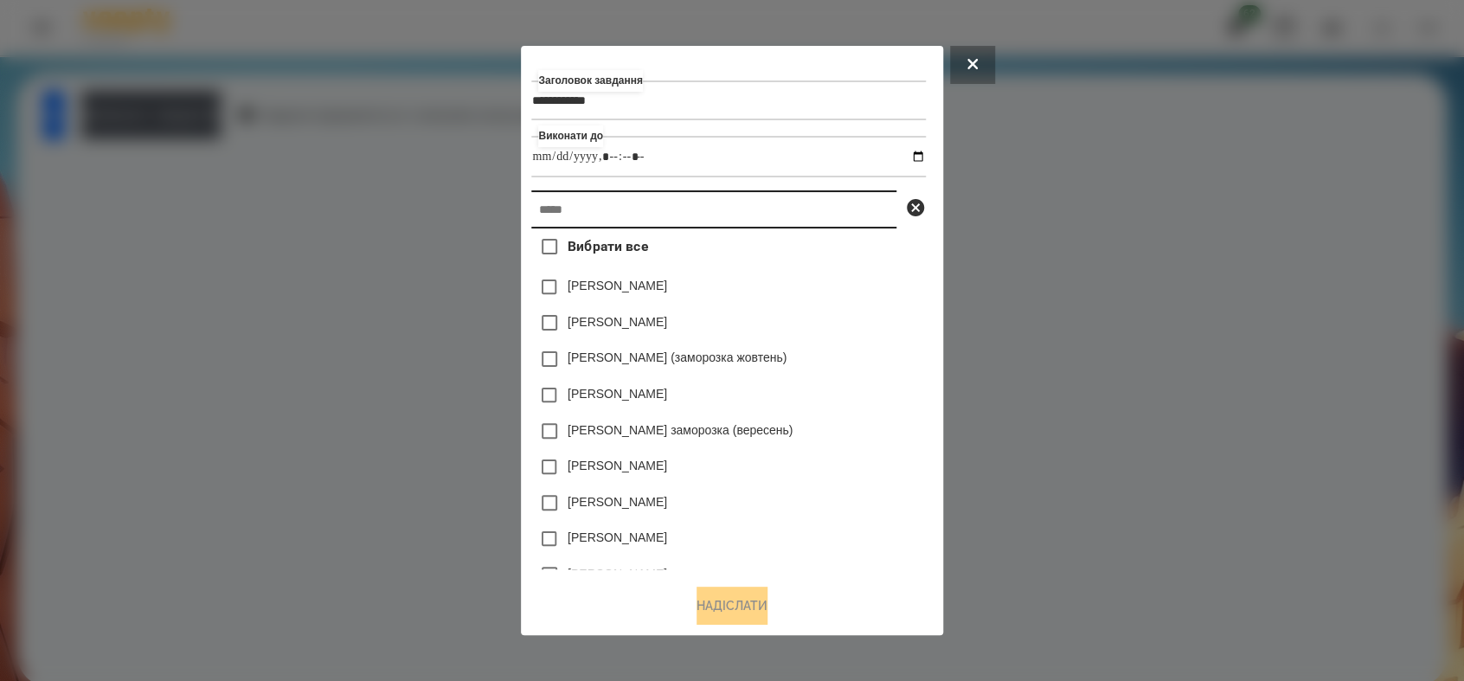
click at [592, 208] on input "text" at bounding box center [713, 209] width 365 height 38
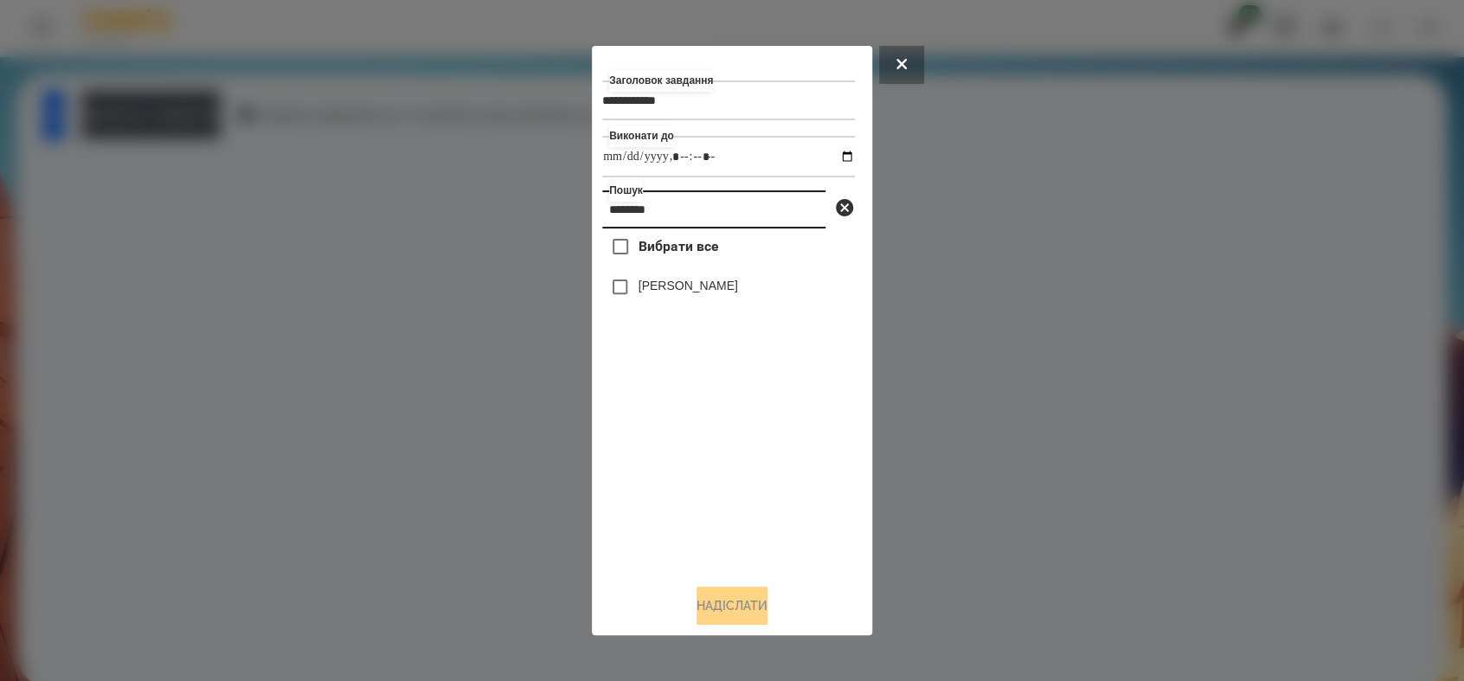
type input "********"
click at [746, 618] on button "Надіслати" at bounding box center [731, 605] width 71 height 38
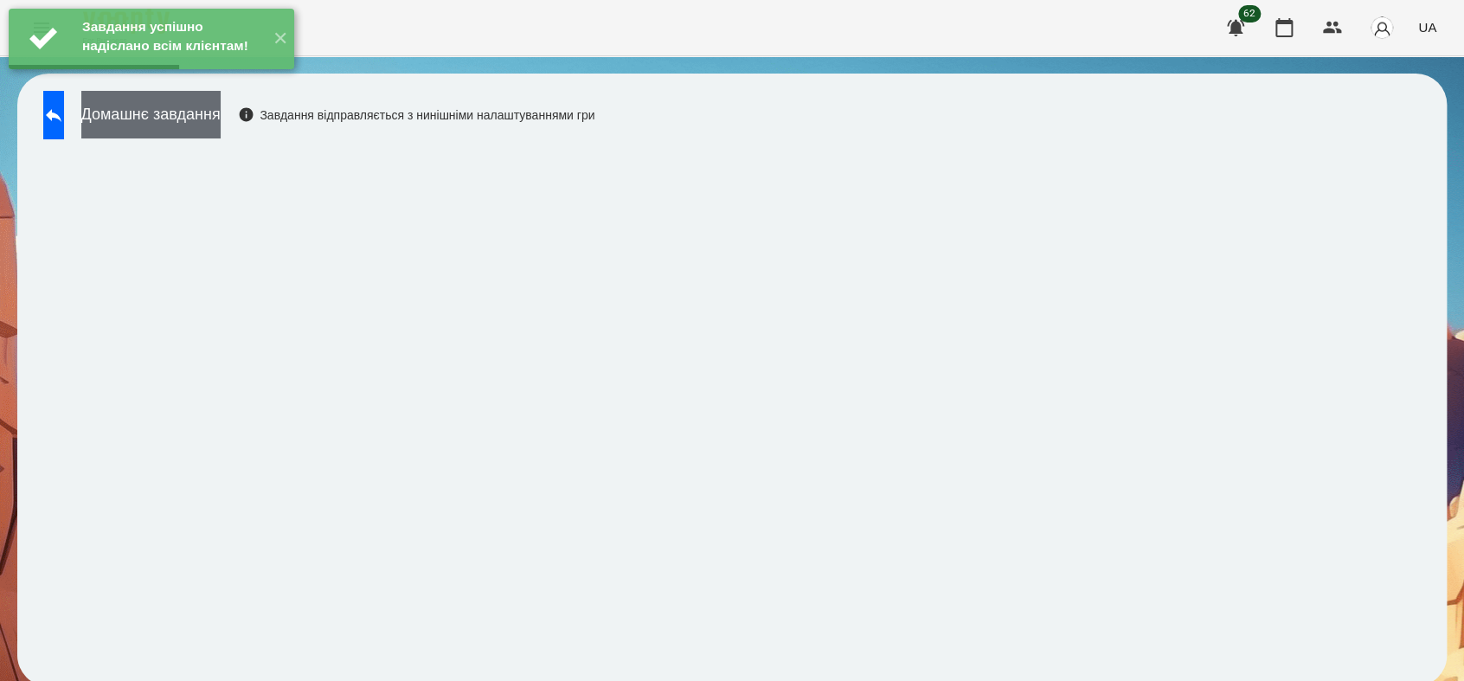
click at [187, 107] on button "Домашнє завдання" at bounding box center [150, 115] width 139 height 48
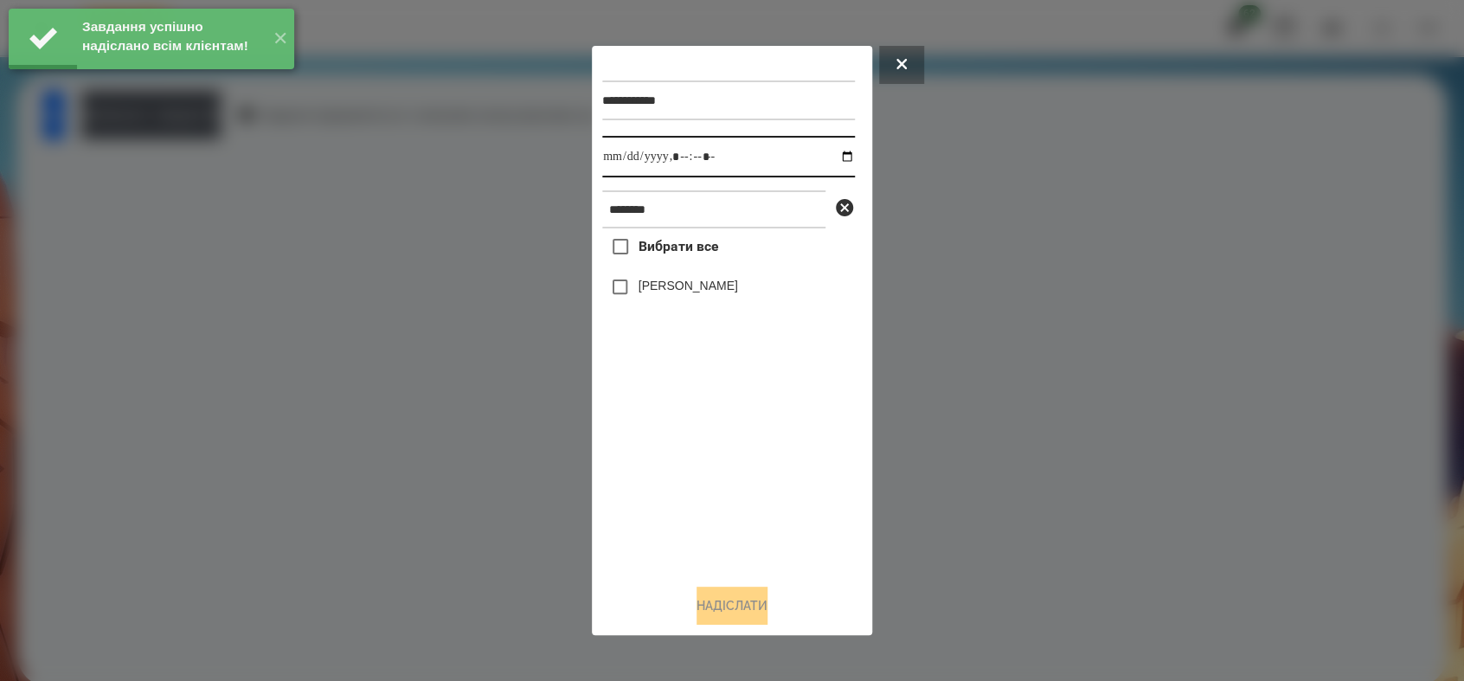
click at [837, 155] on input "datetime-local" at bounding box center [728, 157] width 253 height 42
type input "**********"
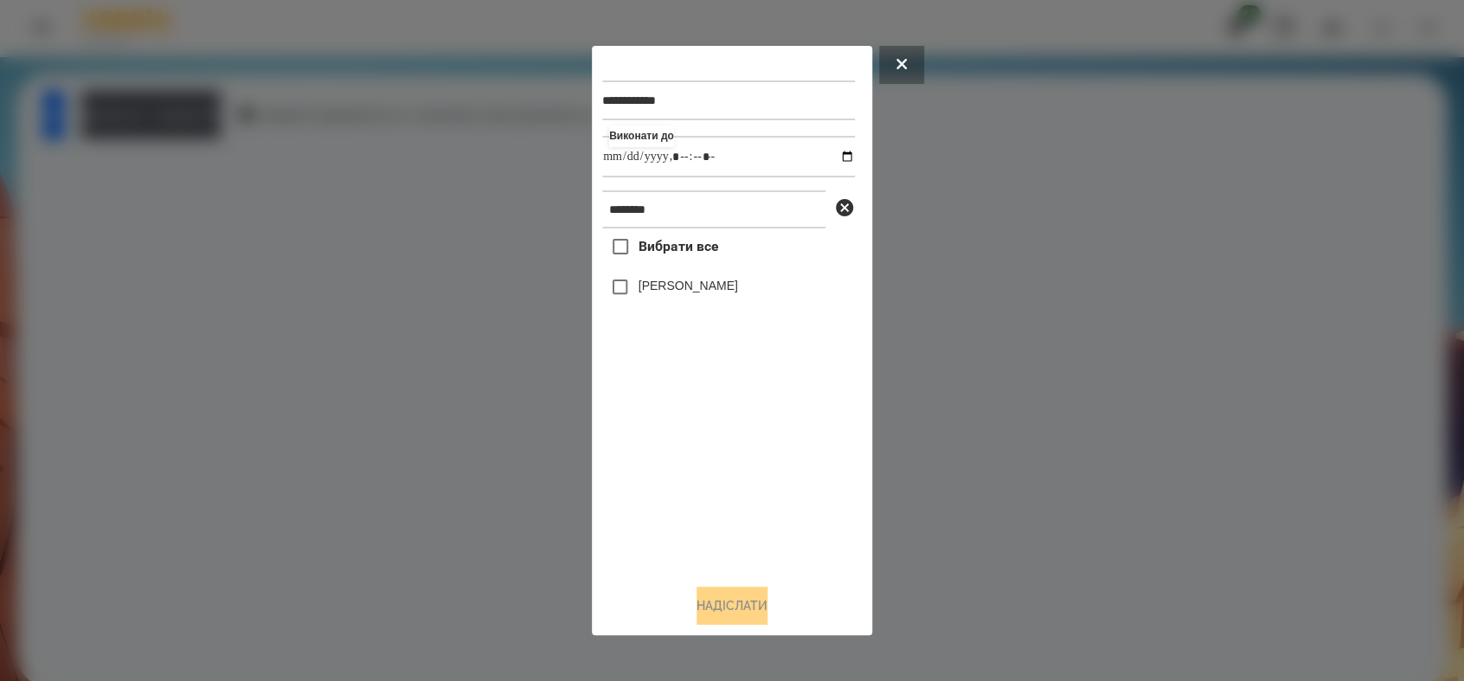
drag, startPoint x: 640, startPoint y: 491, endPoint x: 623, endPoint y: 429, distance: 64.6
click at [640, 484] on div "Вибрати все [PERSON_NAME]" at bounding box center [728, 398] width 253 height 341
click at [707, 610] on button "Надіслати" at bounding box center [731, 605] width 71 height 38
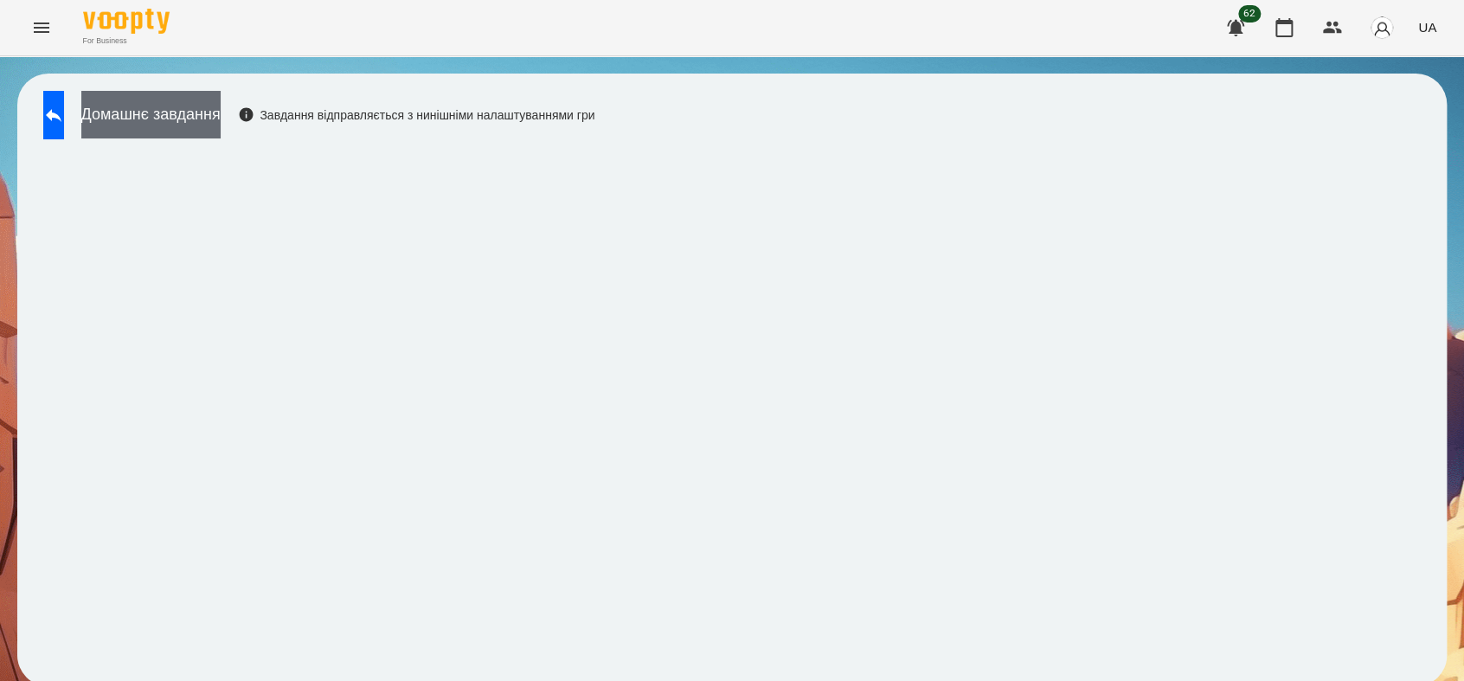
click at [176, 132] on button "Домашнє завдання" at bounding box center [150, 115] width 139 height 48
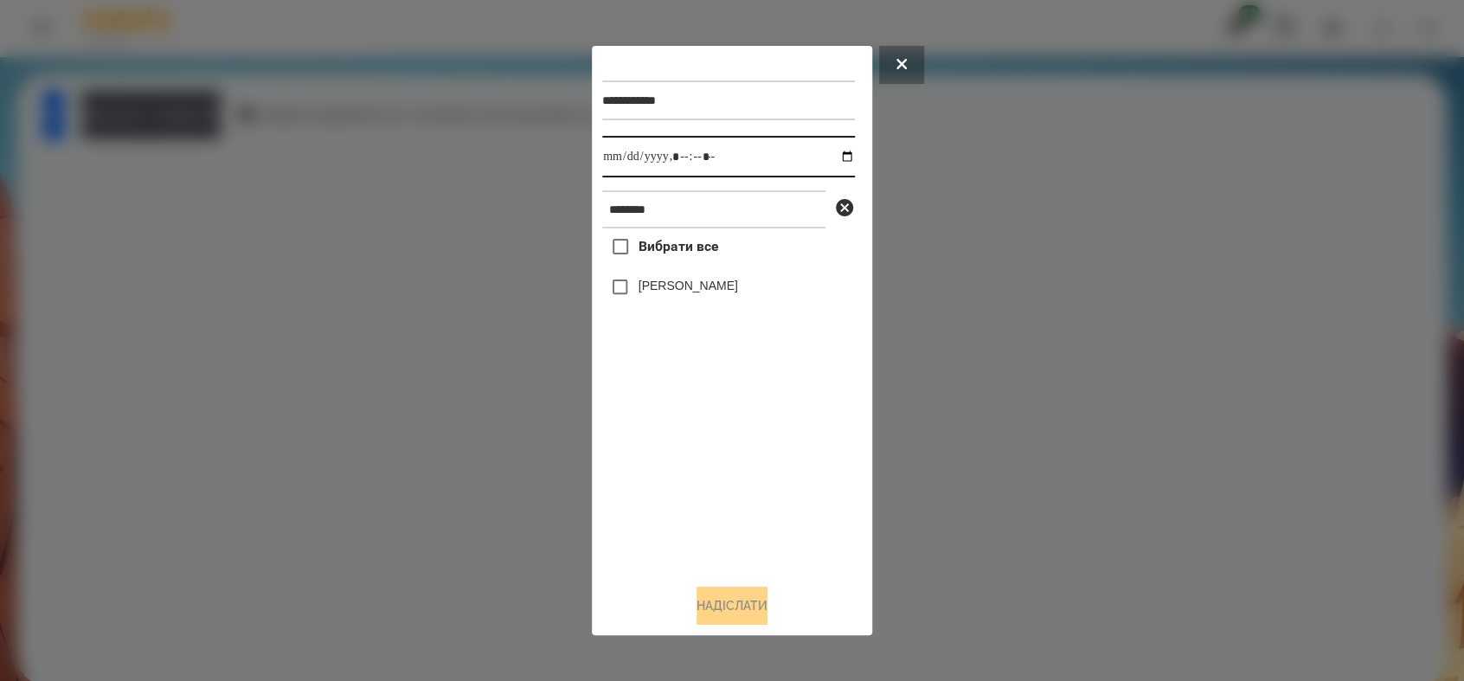
click at [829, 157] on input "datetime-local" at bounding box center [728, 157] width 253 height 42
type input "**********"
drag, startPoint x: 664, startPoint y: 484, endPoint x: 652, endPoint y: 449, distance: 36.7
click at [664, 483] on div "Вибрати все [PERSON_NAME]" at bounding box center [728, 398] width 253 height 341
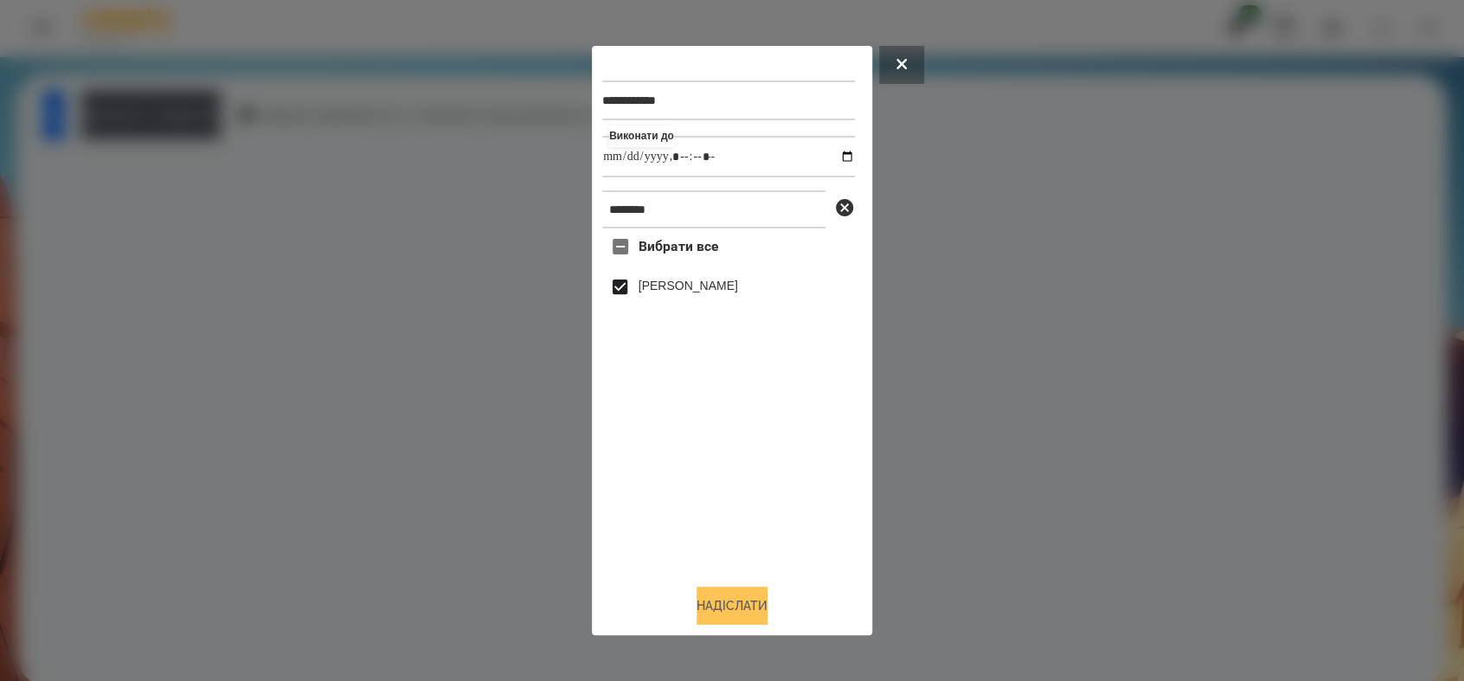
click at [717, 603] on button "Надіслати" at bounding box center [731, 605] width 71 height 38
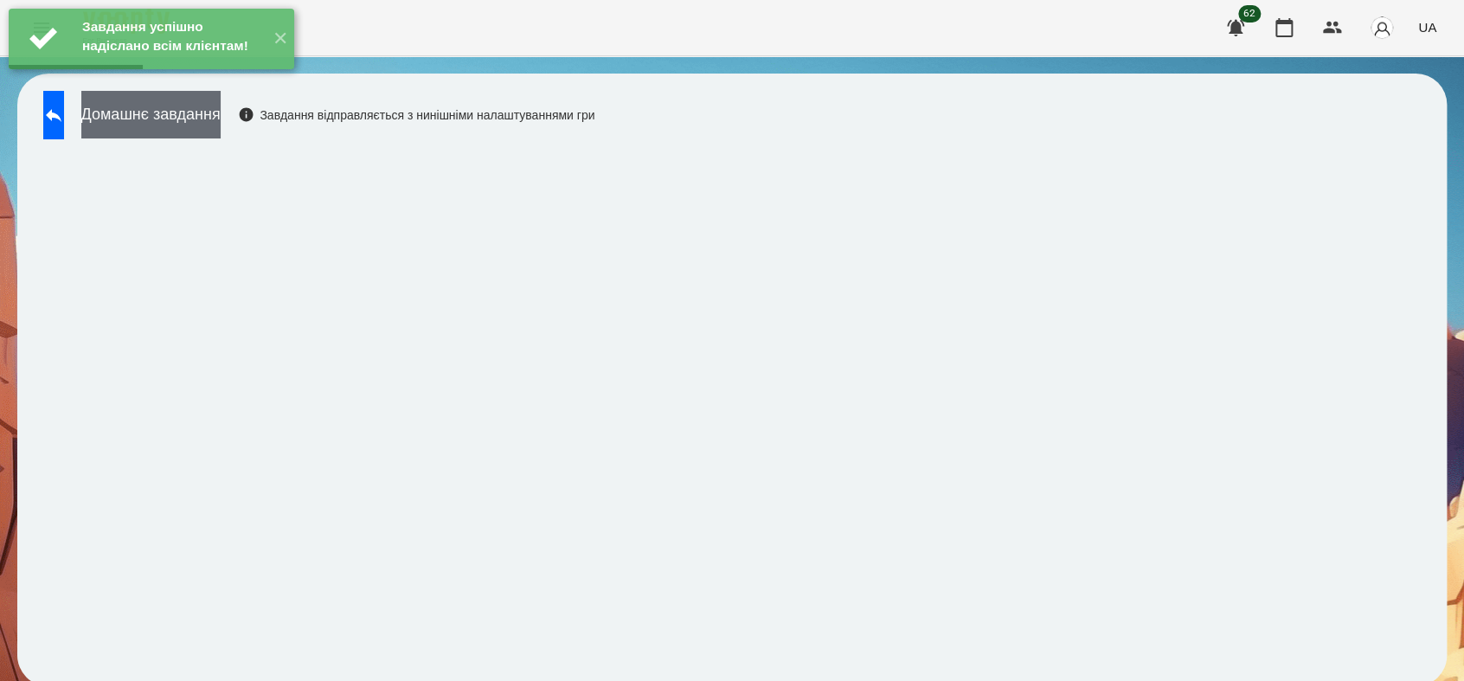
click at [216, 125] on button "Домашнє завдання" at bounding box center [150, 115] width 139 height 48
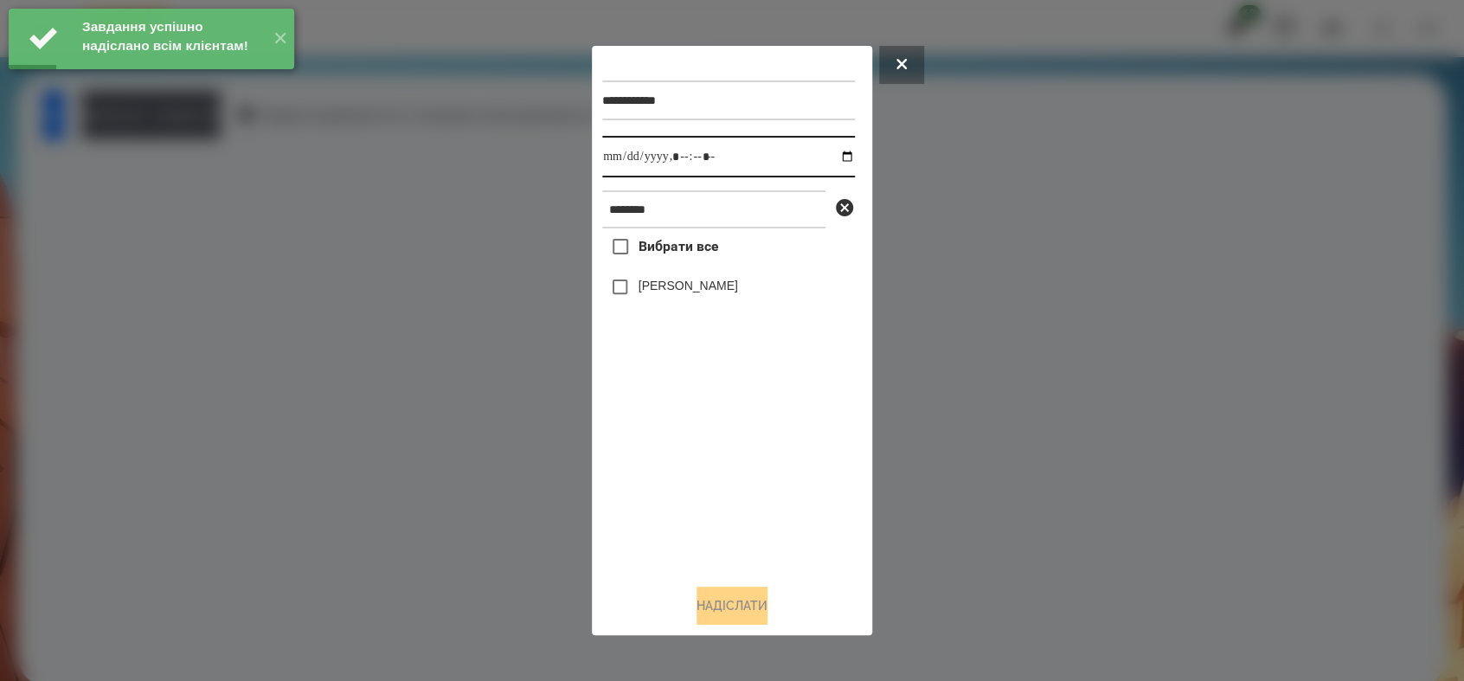
click at [830, 153] on input "datetime-local" at bounding box center [728, 157] width 253 height 42
type input "**********"
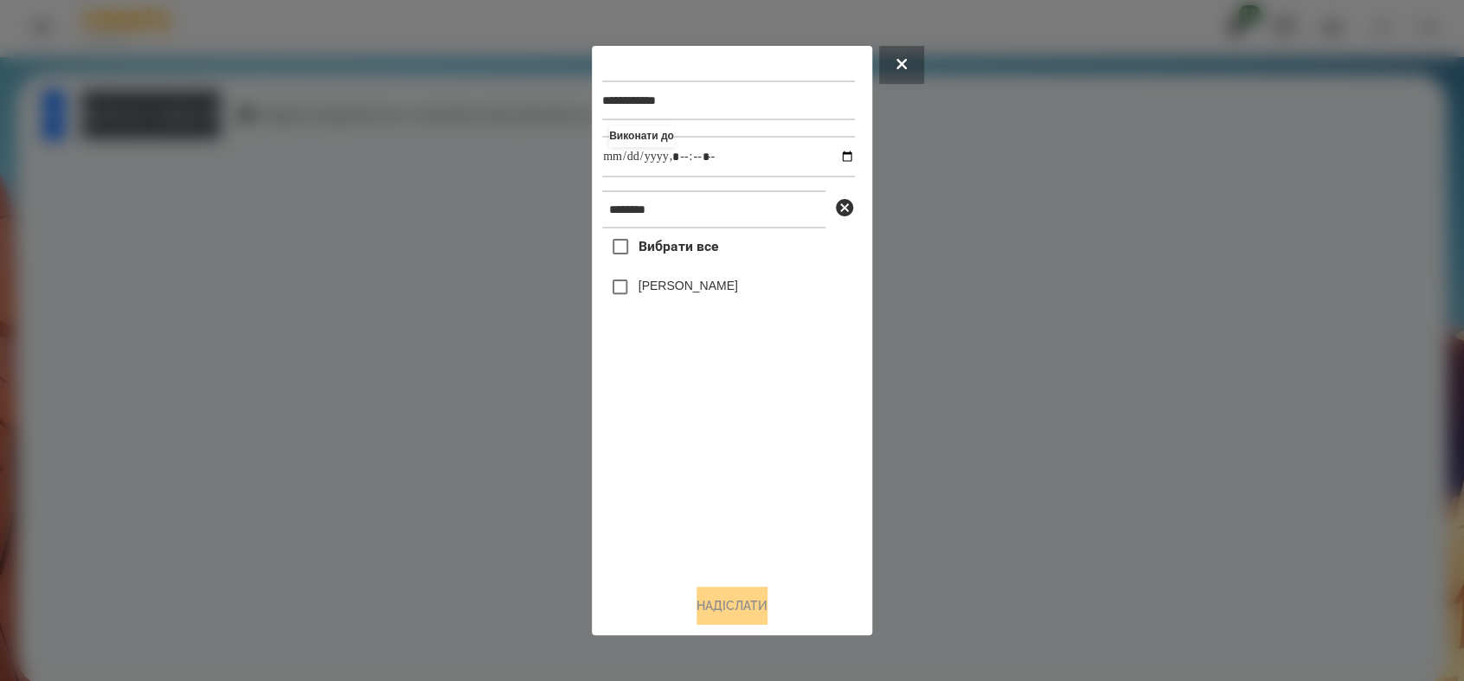
drag, startPoint x: 697, startPoint y: 475, endPoint x: 674, endPoint y: 397, distance: 81.3
click at [694, 471] on div "Вибрати все [PERSON_NAME]" at bounding box center [728, 398] width 253 height 341
click at [750, 595] on button "Надіслати" at bounding box center [731, 605] width 71 height 38
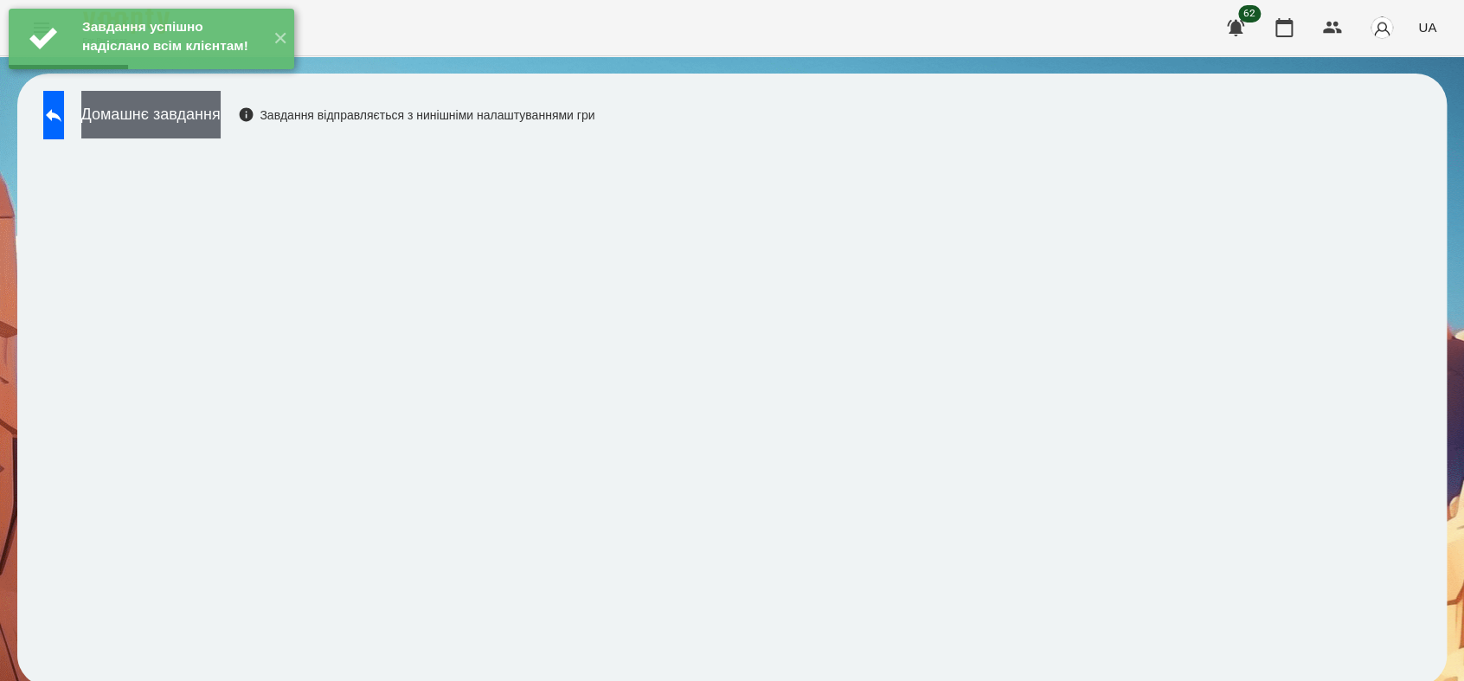
click at [187, 119] on button "Домашнє завдання" at bounding box center [150, 115] width 139 height 48
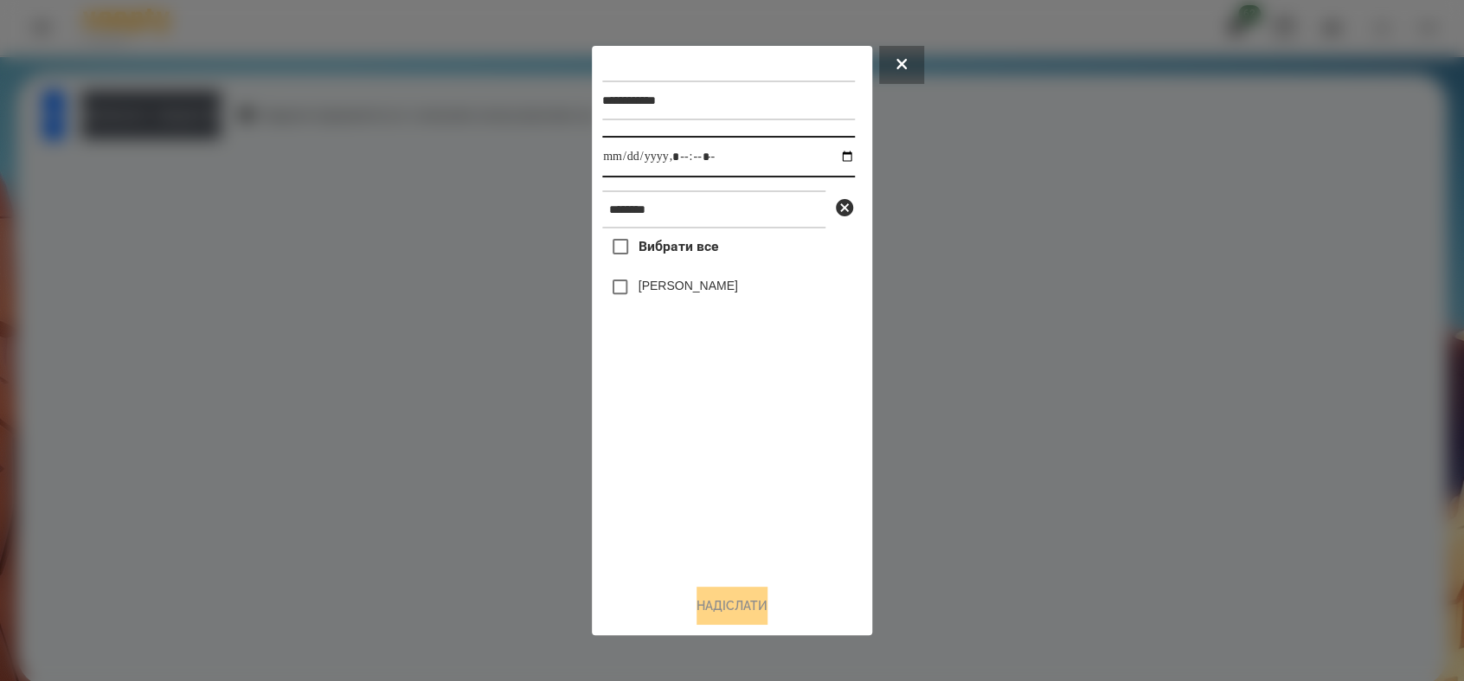
click at [833, 155] on input "datetime-local" at bounding box center [728, 157] width 253 height 42
type input "**********"
click at [593, 540] on div "**********" at bounding box center [732, 340] width 280 height 589
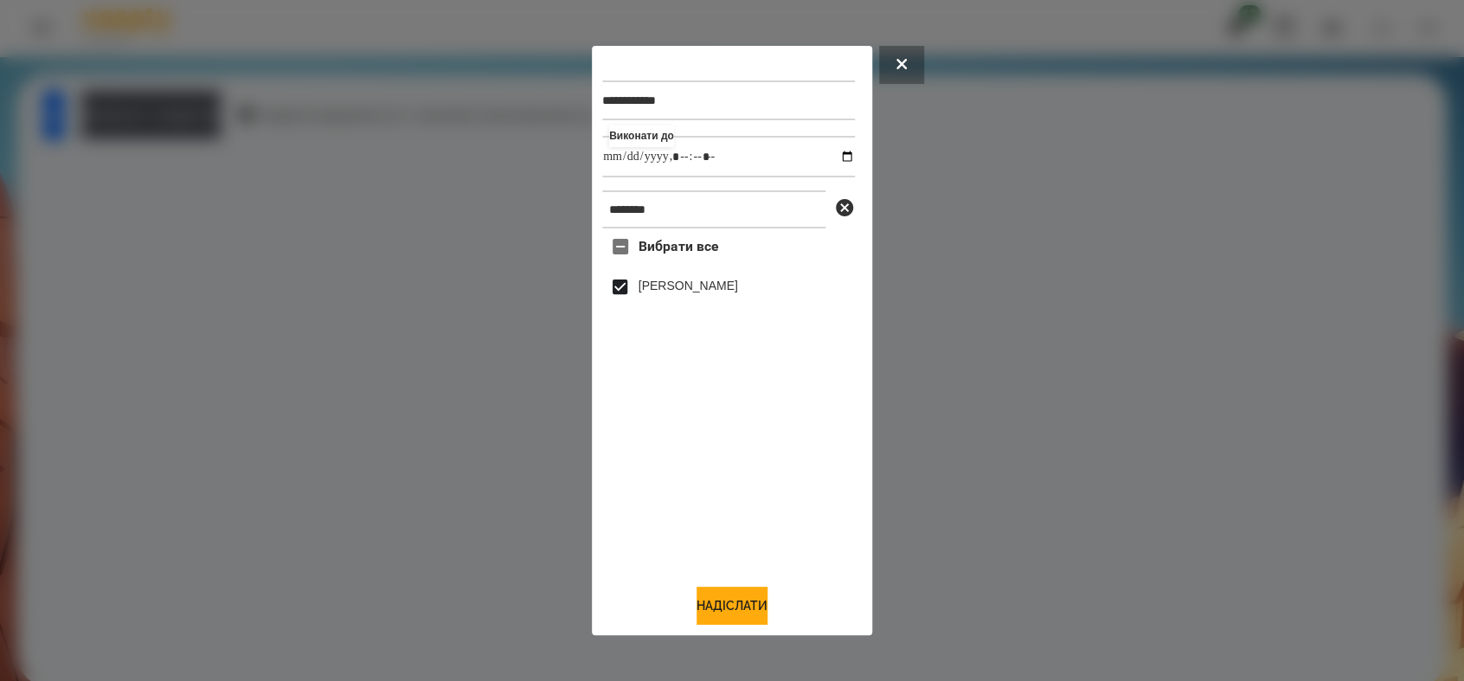
drag, startPoint x: 713, startPoint y: 607, endPoint x: 617, endPoint y: 476, distance: 162.8
click at [713, 605] on button "Надіслати" at bounding box center [731, 605] width 71 height 38
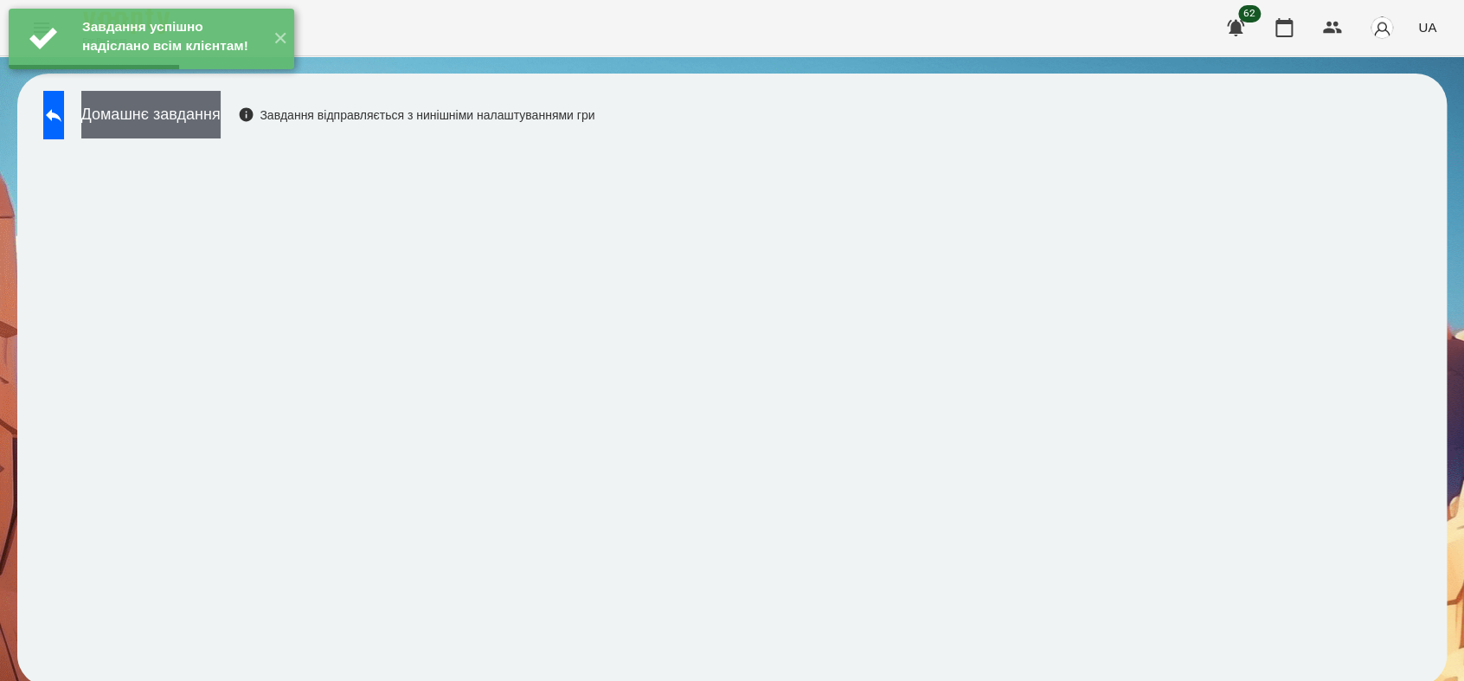
click at [221, 130] on button "Домашнє завдання" at bounding box center [150, 115] width 139 height 48
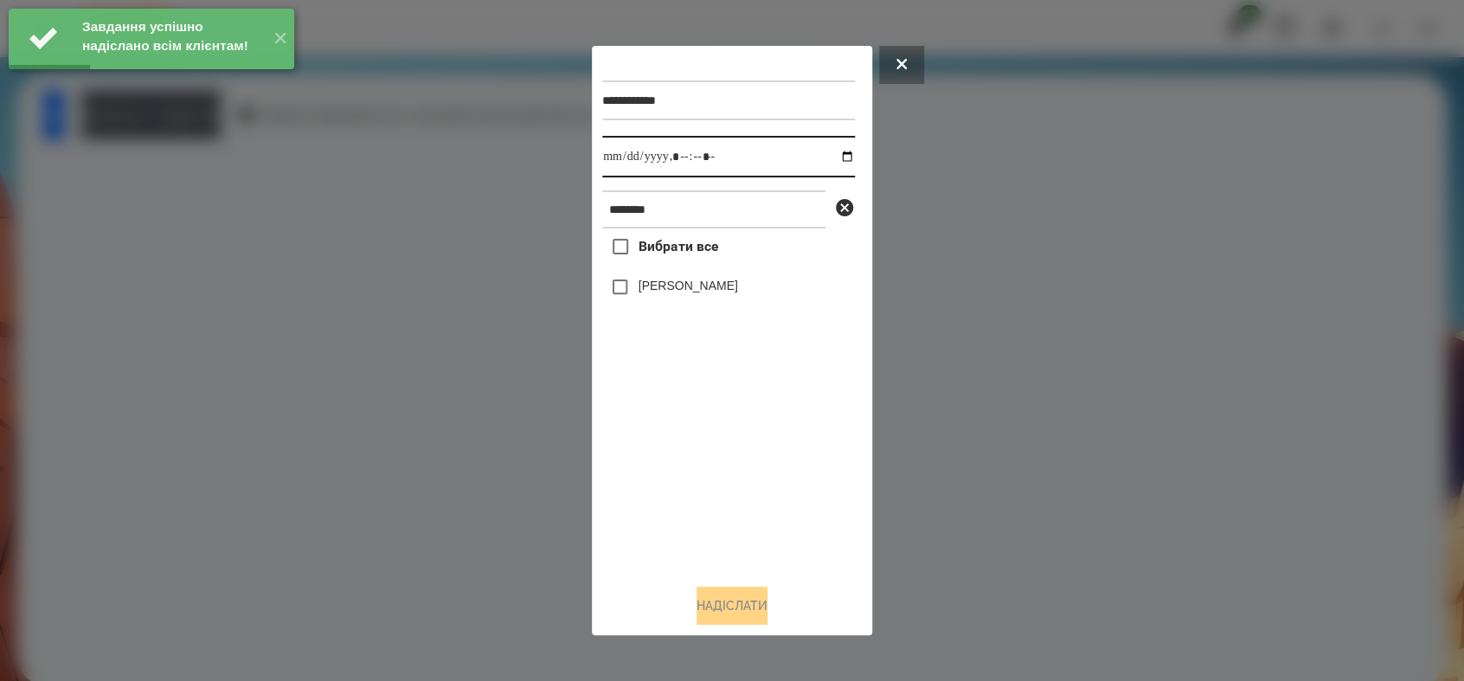
click at [829, 156] on input "datetime-local" at bounding box center [728, 157] width 253 height 42
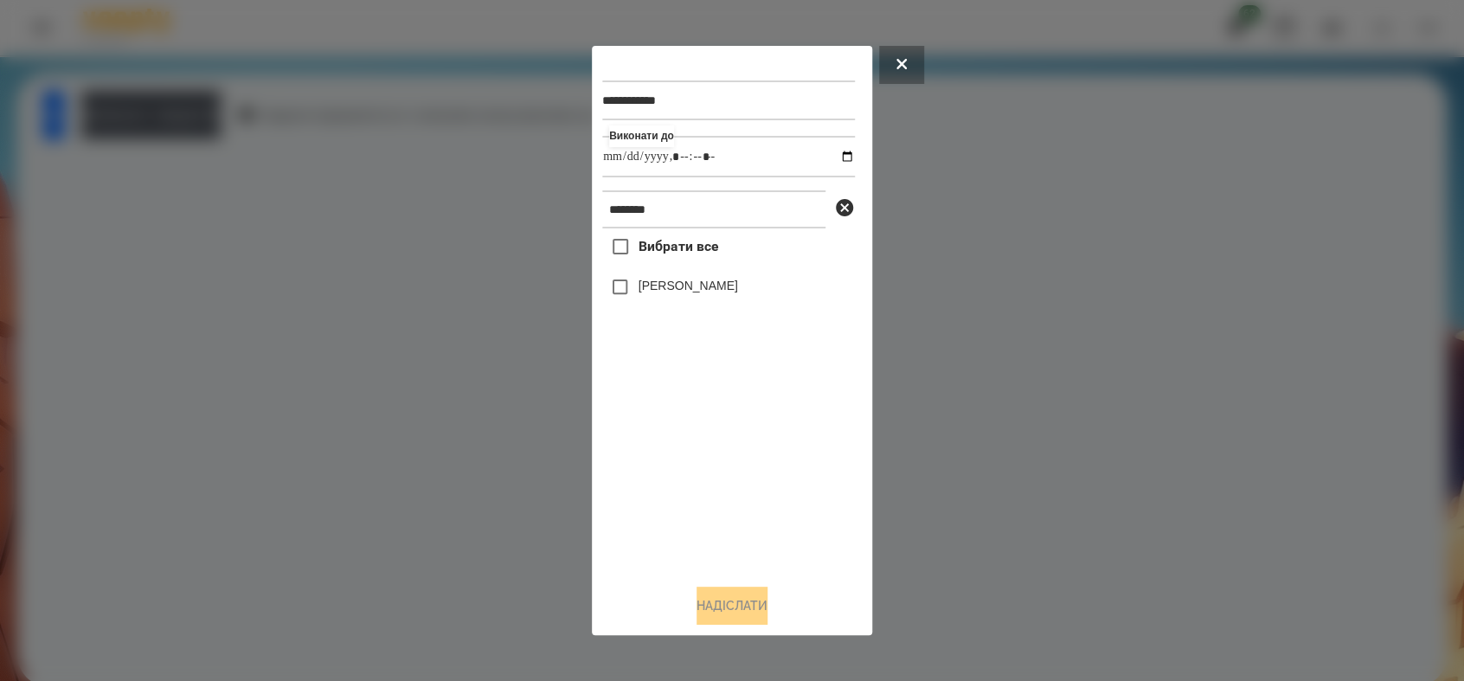
type input "**********"
click at [652, 458] on div "Вибрати все [PERSON_NAME]" at bounding box center [728, 398] width 253 height 341
drag, startPoint x: 748, startPoint y: 600, endPoint x: 745, endPoint y: 581, distance: 19.3
click at [749, 599] on button "Надіслати" at bounding box center [731, 605] width 71 height 38
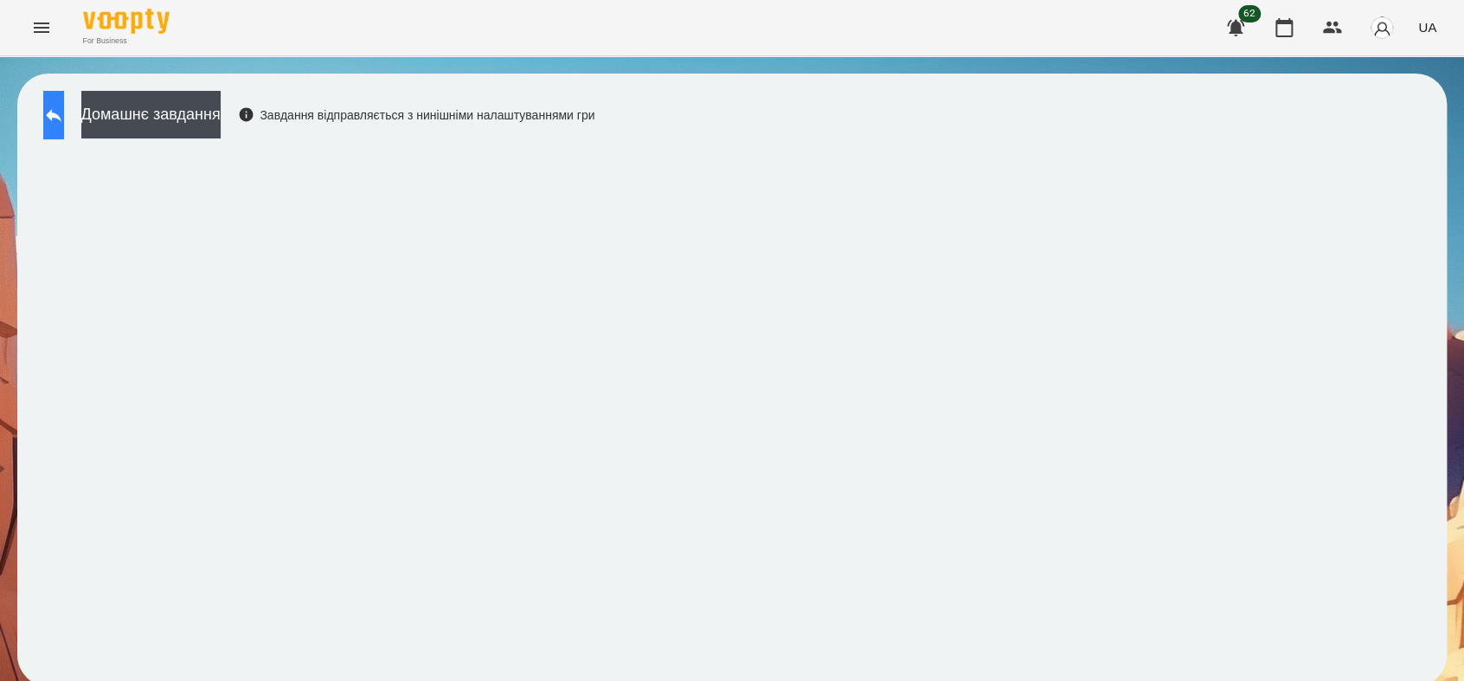
click at [64, 124] on icon at bounding box center [53, 115] width 21 height 21
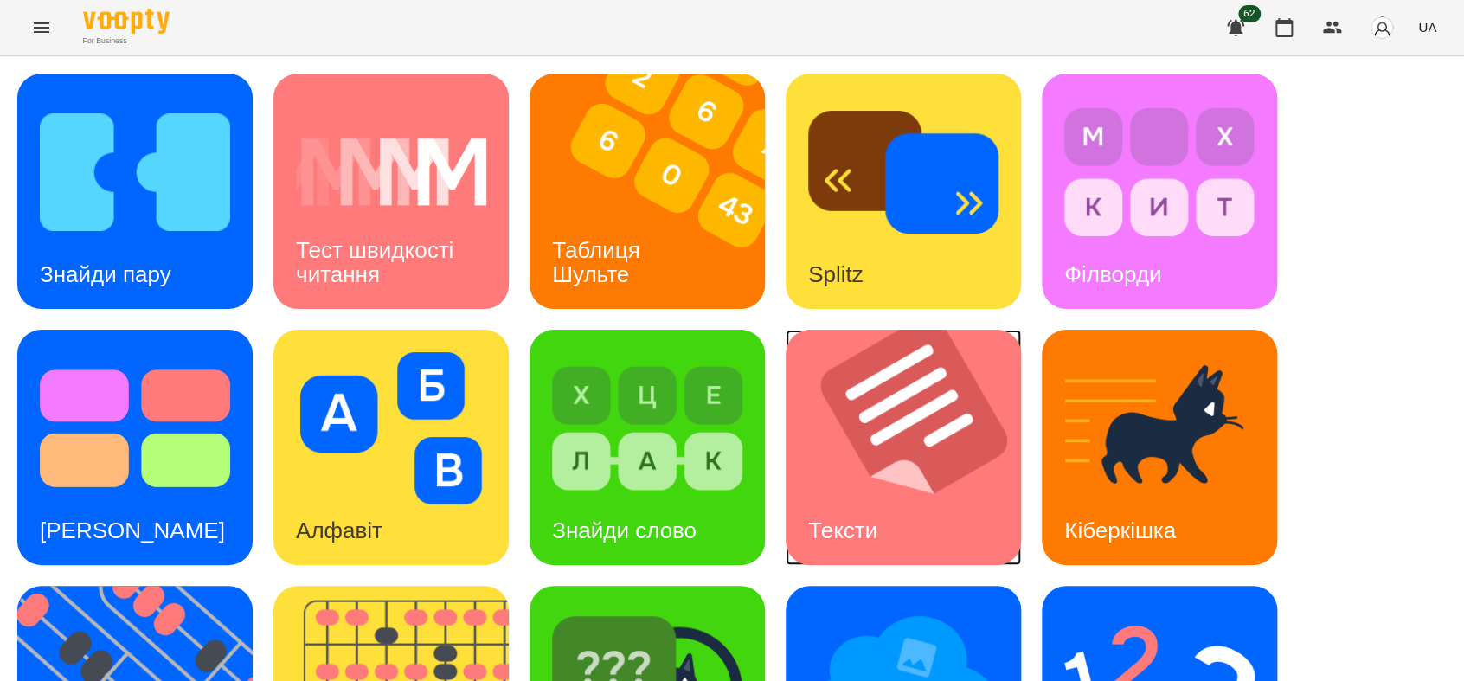
click at [877, 518] on h3 "Тексти" at bounding box center [842, 530] width 69 height 26
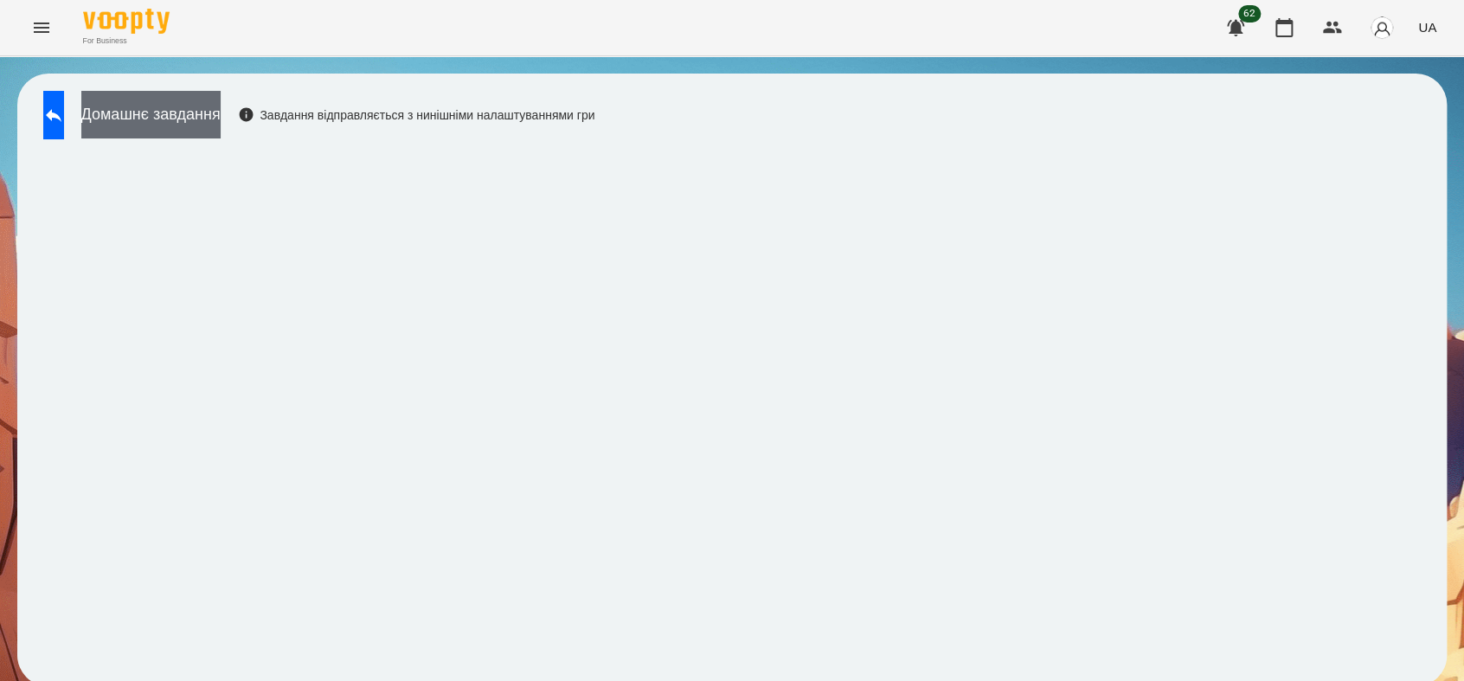
click at [195, 106] on button "Домашнє завдання" at bounding box center [150, 115] width 139 height 48
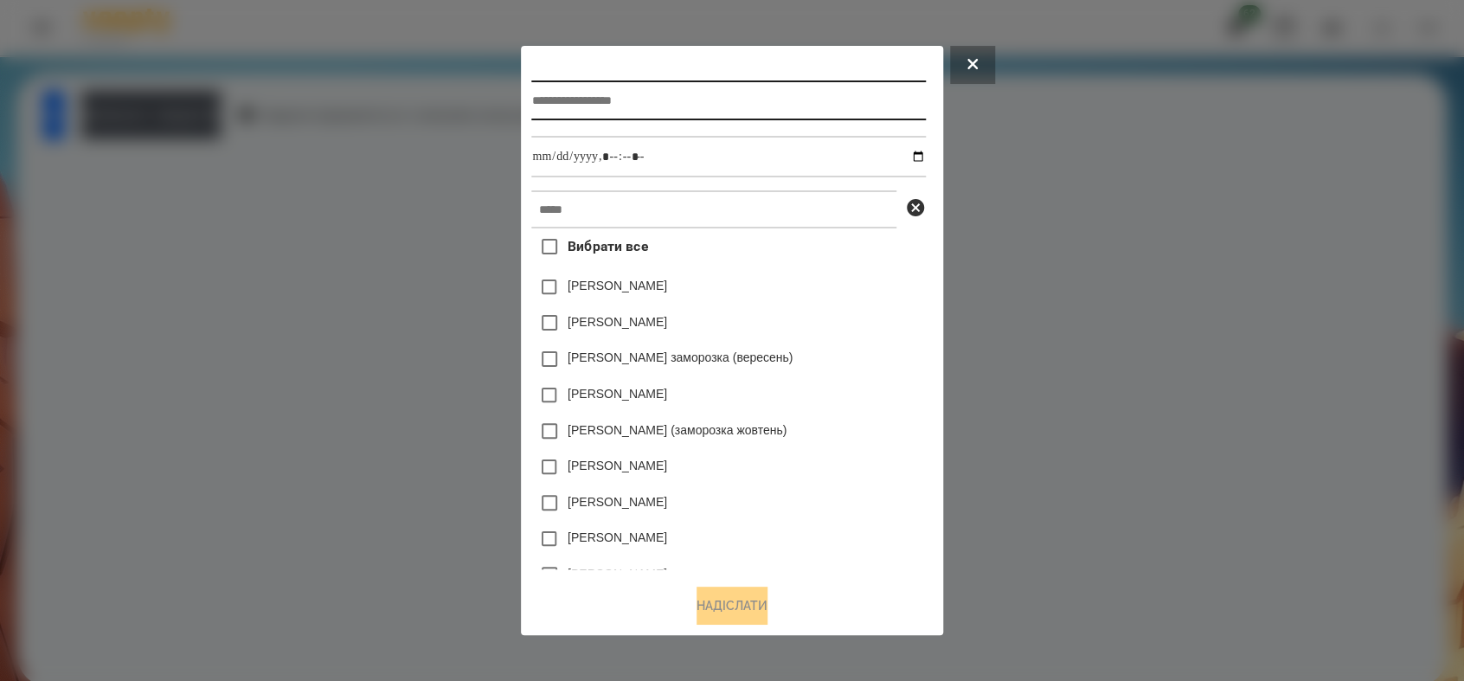
click at [533, 96] on input "text" at bounding box center [728, 100] width 394 height 40
type input "******"
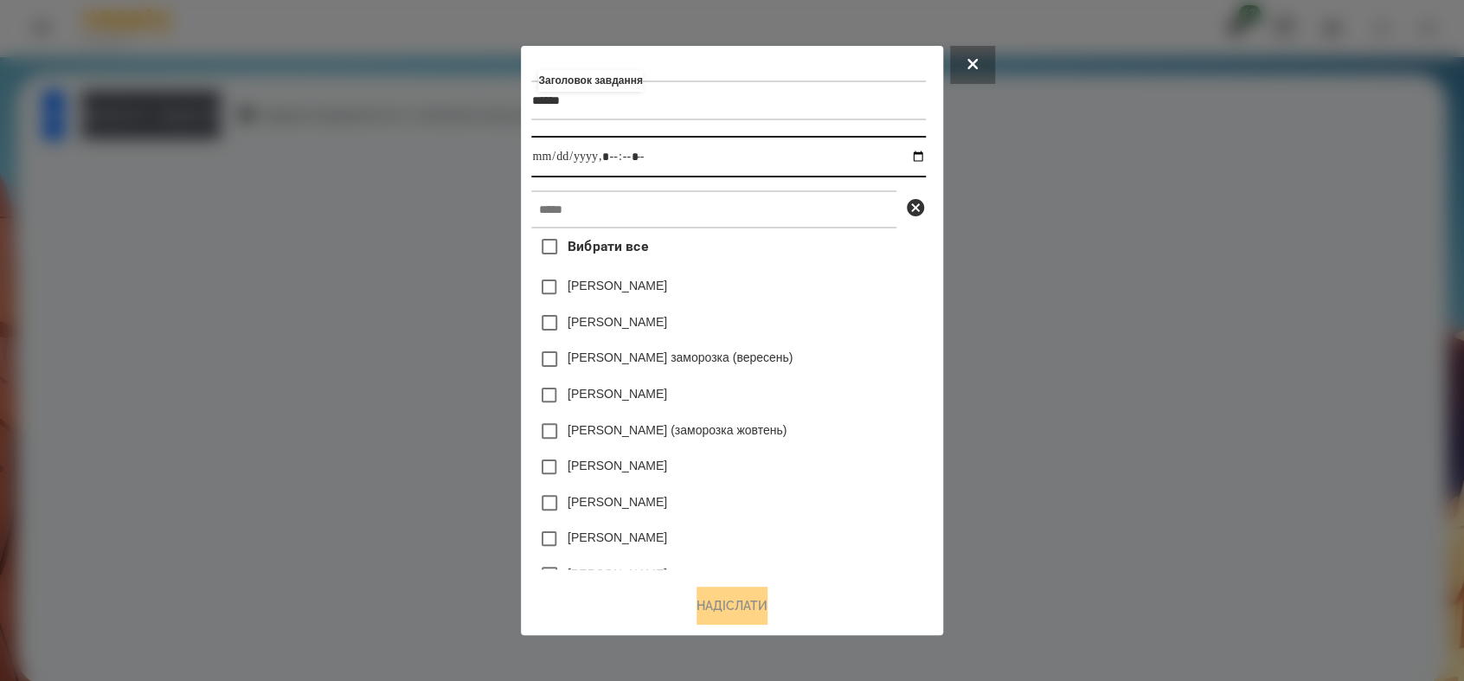
click at [923, 158] on input "datetime-local" at bounding box center [728, 157] width 394 height 42
click at [615, 160] on input "datetime-local" at bounding box center [728, 157] width 394 height 42
type input "**********"
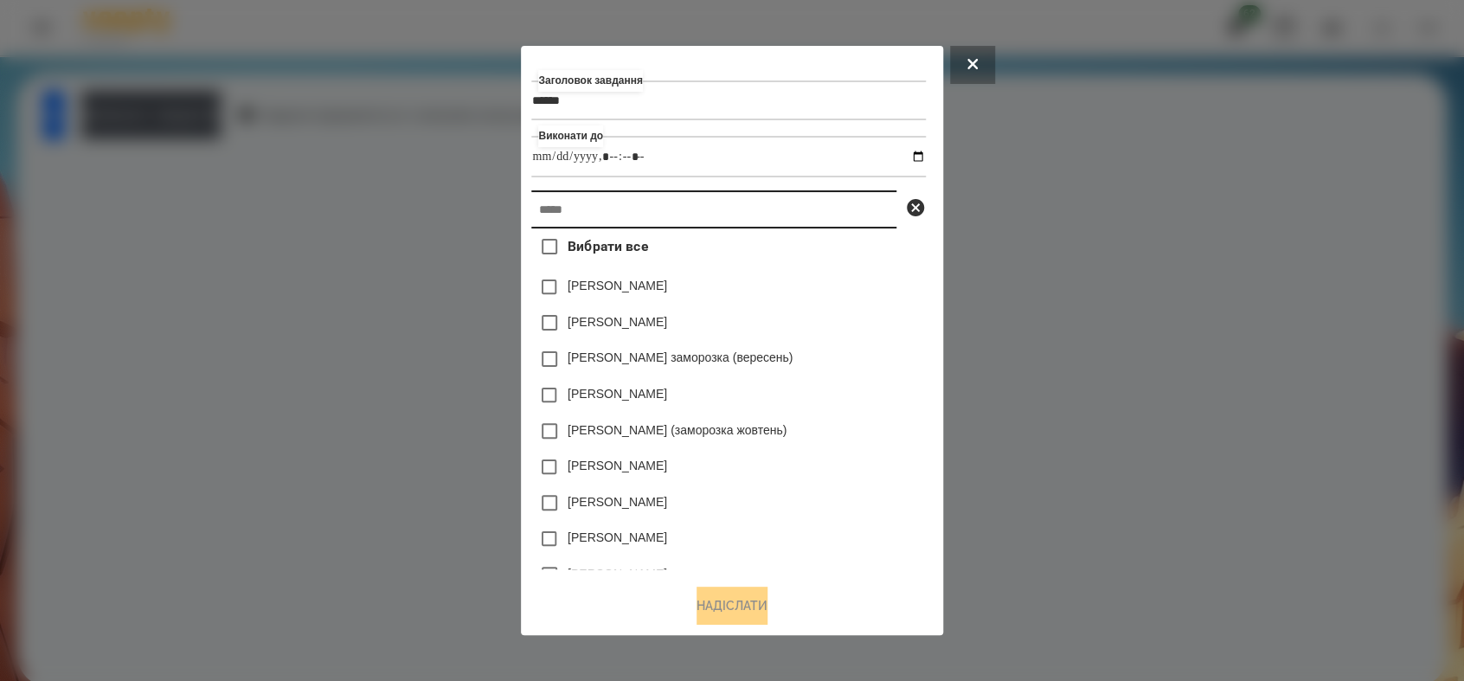
click at [599, 212] on input "text" at bounding box center [713, 209] width 365 height 38
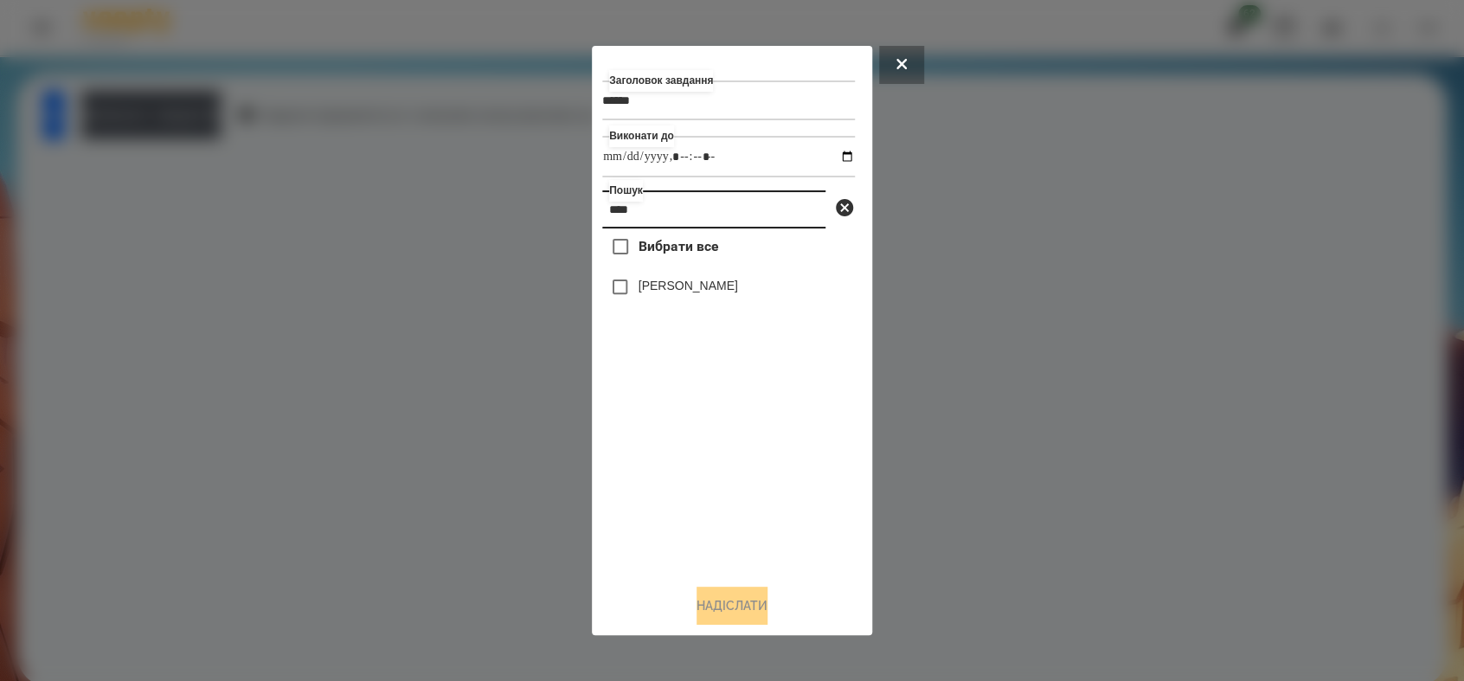
type input "****"
click at [763, 612] on button "Надіслати" at bounding box center [731, 605] width 71 height 38
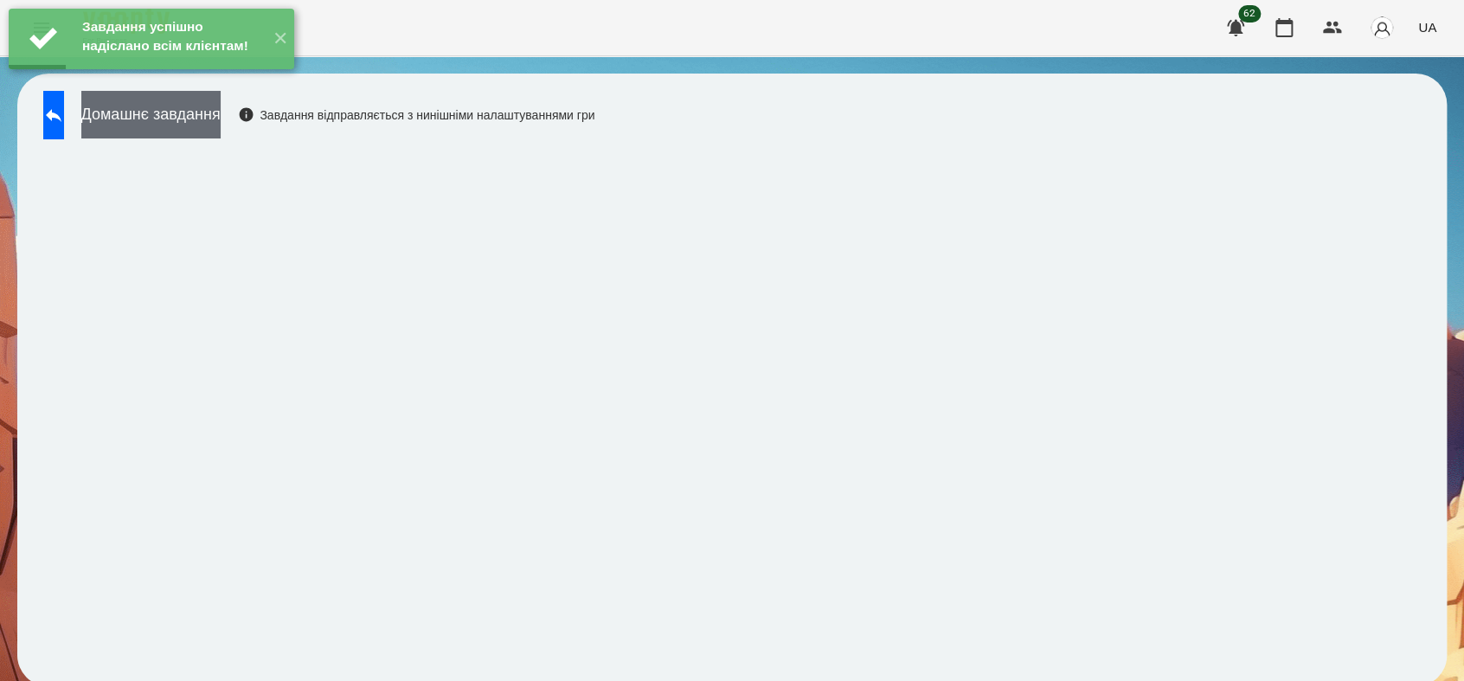
click at [221, 122] on button "Домашнє завдання" at bounding box center [150, 115] width 139 height 48
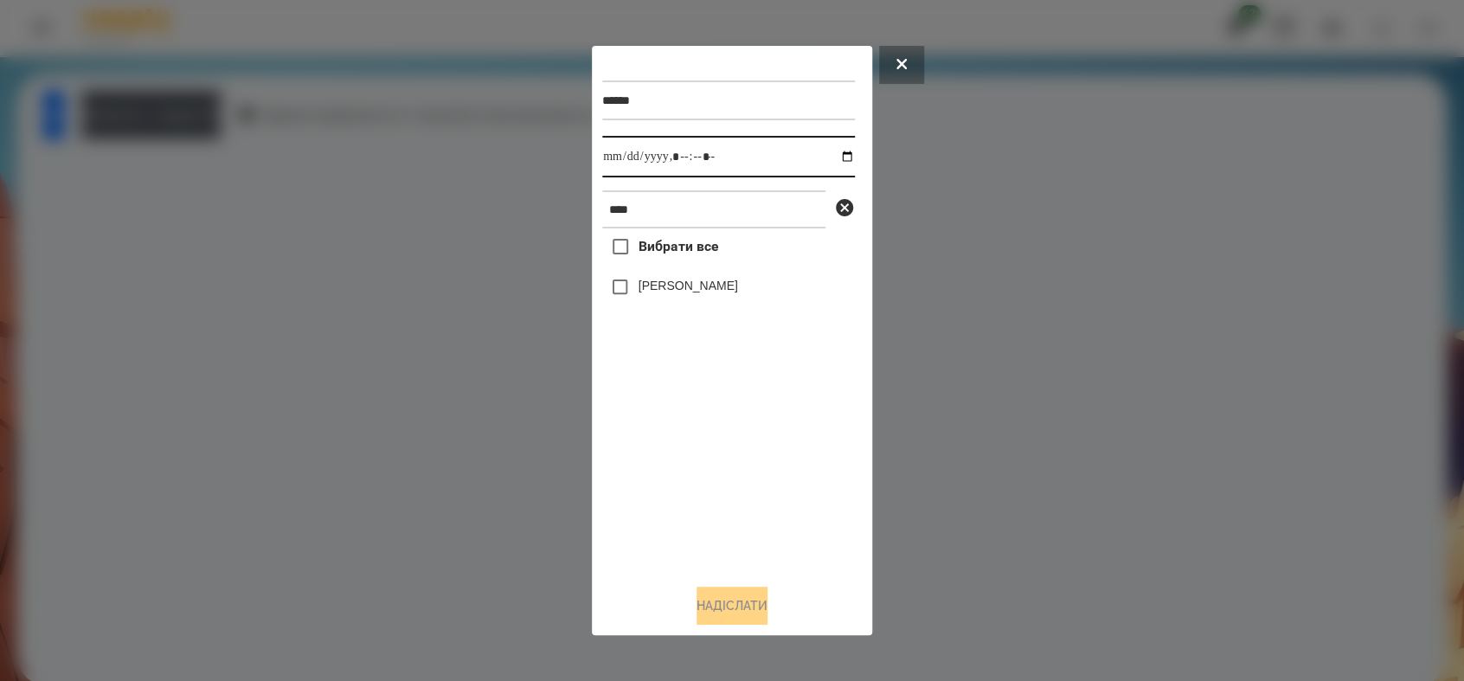
click at [833, 155] on input "datetime-local" at bounding box center [728, 157] width 253 height 42
type input "**********"
drag, startPoint x: 665, startPoint y: 524, endPoint x: 666, endPoint y: 505, distance: 19.0
click at [666, 517] on div "Вибрати все [PERSON_NAME]" at bounding box center [728, 398] width 253 height 341
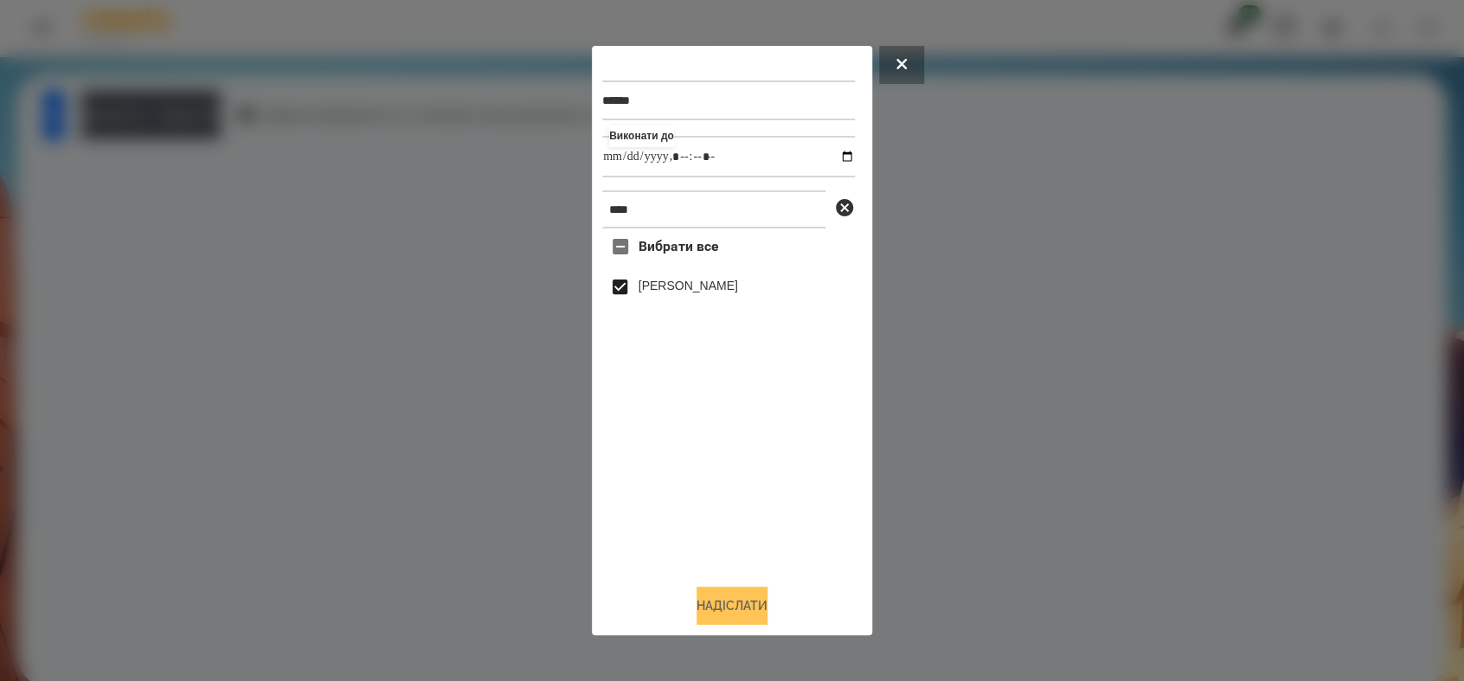
click at [766, 616] on button "Надіслати" at bounding box center [731, 605] width 71 height 38
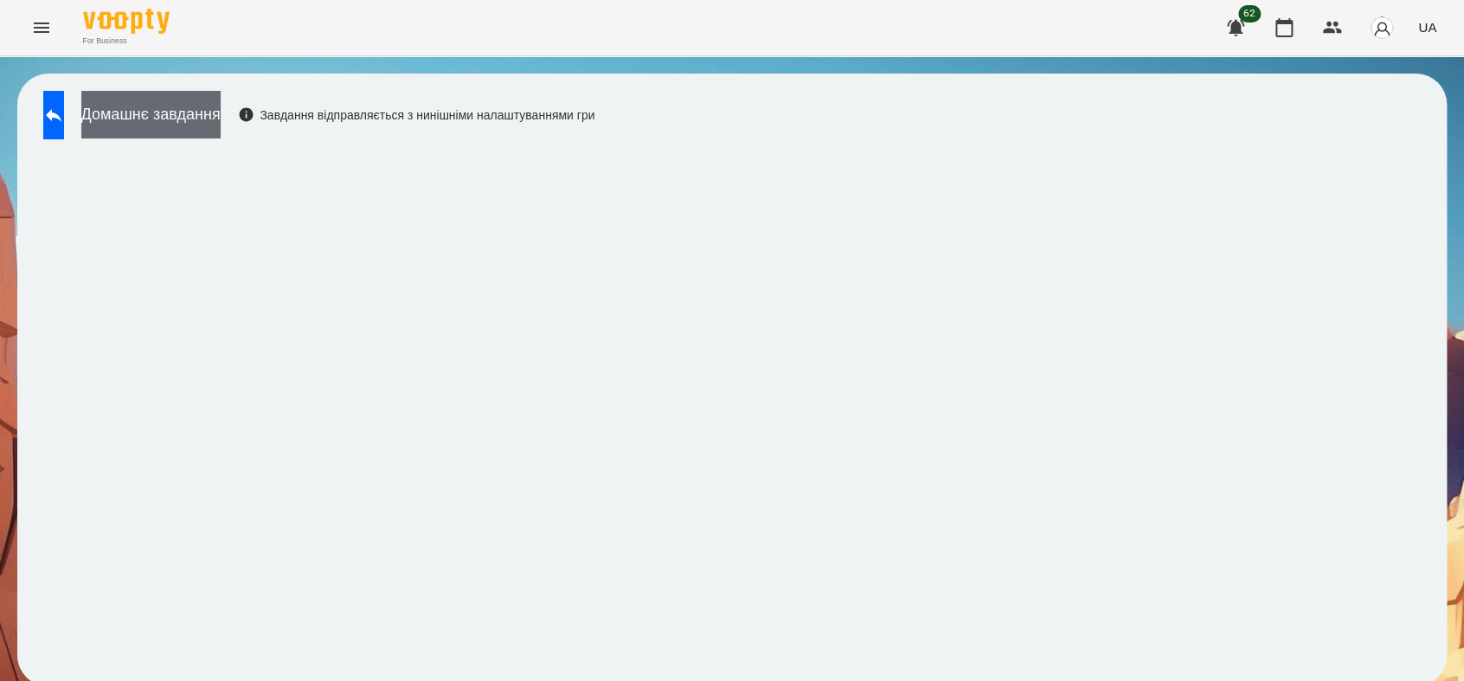
click at [221, 103] on button "Домашнє завдання" at bounding box center [150, 115] width 139 height 48
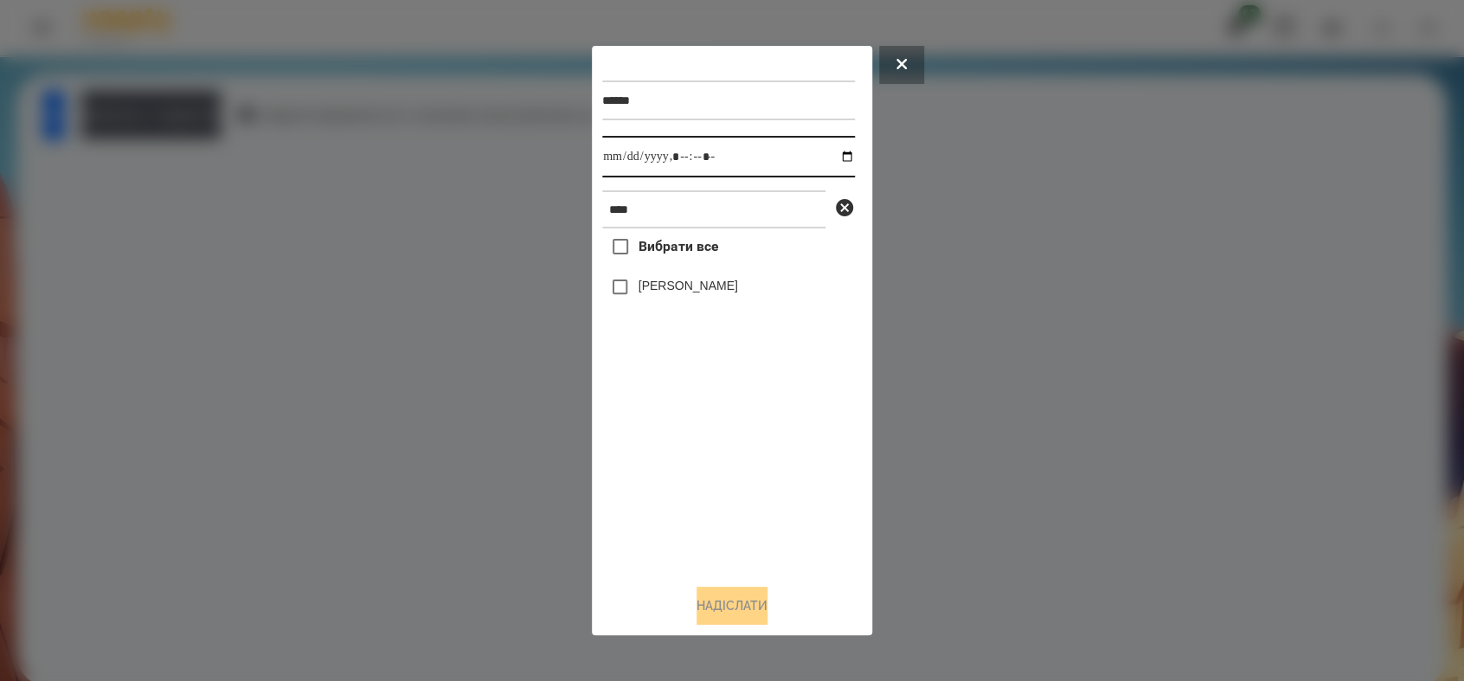
click at [831, 157] on input "datetime-local" at bounding box center [728, 157] width 253 height 42
type input "**********"
drag, startPoint x: 661, startPoint y: 499, endPoint x: 659, endPoint y: 456, distance: 43.3
click at [660, 491] on div "Вибрати все [PERSON_NAME]" at bounding box center [728, 398] width 253 height 341
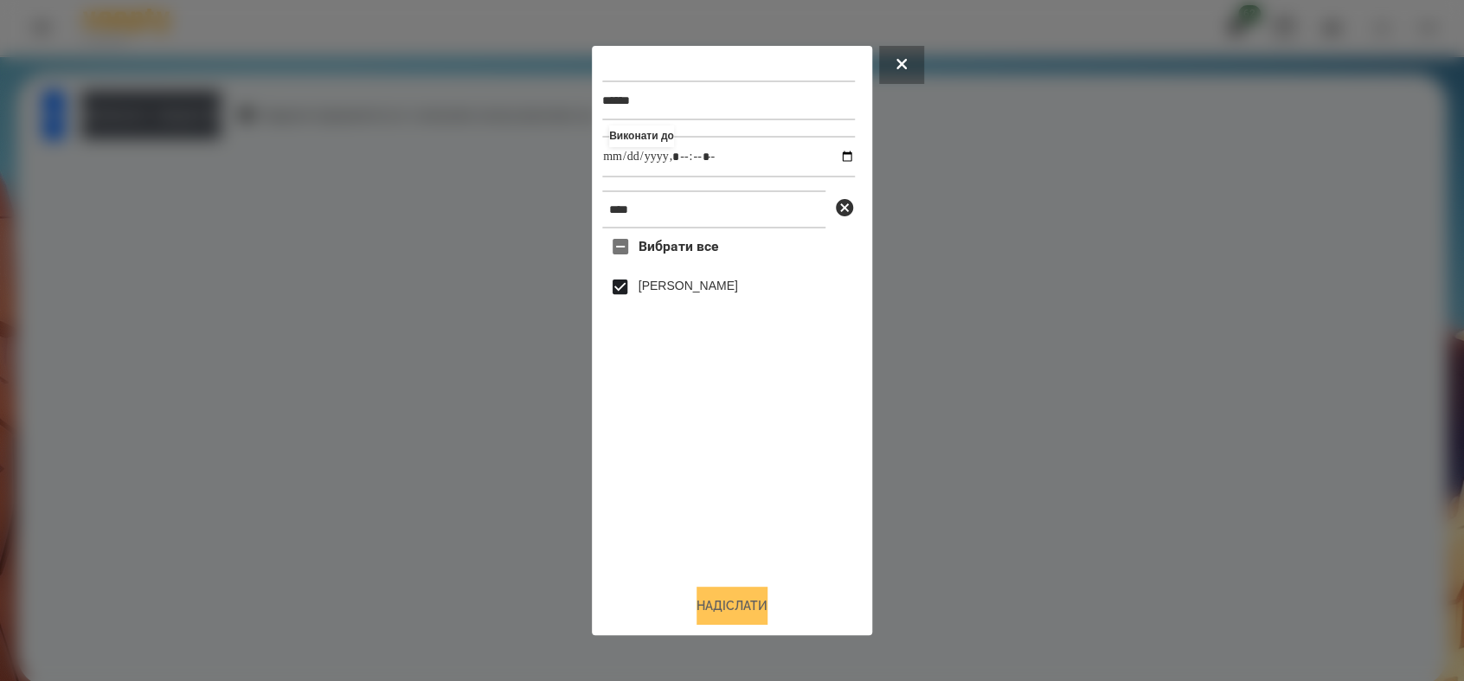
click at [724, 607] on button "Надіслати" at bounding box center [731, 605] width 71 height 38
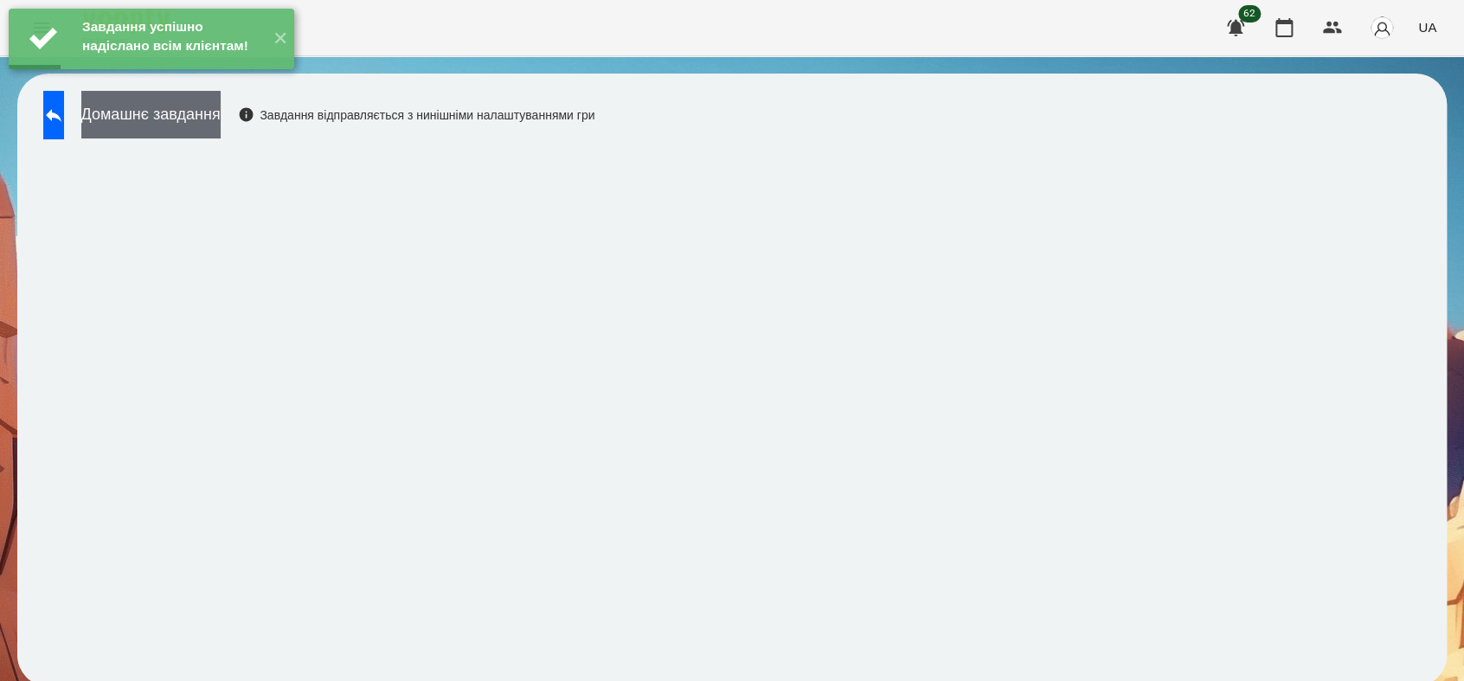
click at [221, 119] on button "Домашнє завдання" at bounding box center [150, 115] width 139 height 48
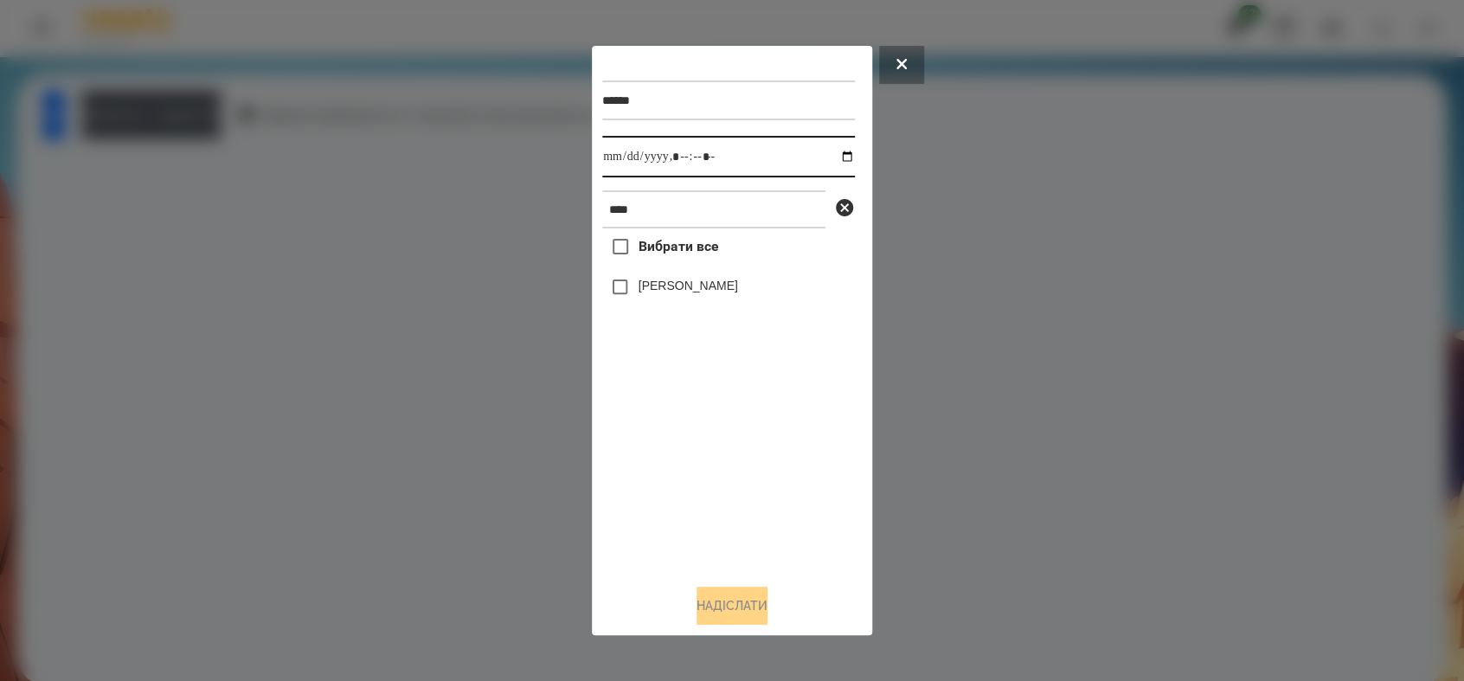
click at [830, 157] on input "datetime-local" at bounding box center [728, 157] width 253 height 42
type input "**********"
click at [713, 501] on div "Вибрати все [PERSON_NAME]" at bounding box center [728, 398] width 253 height 341
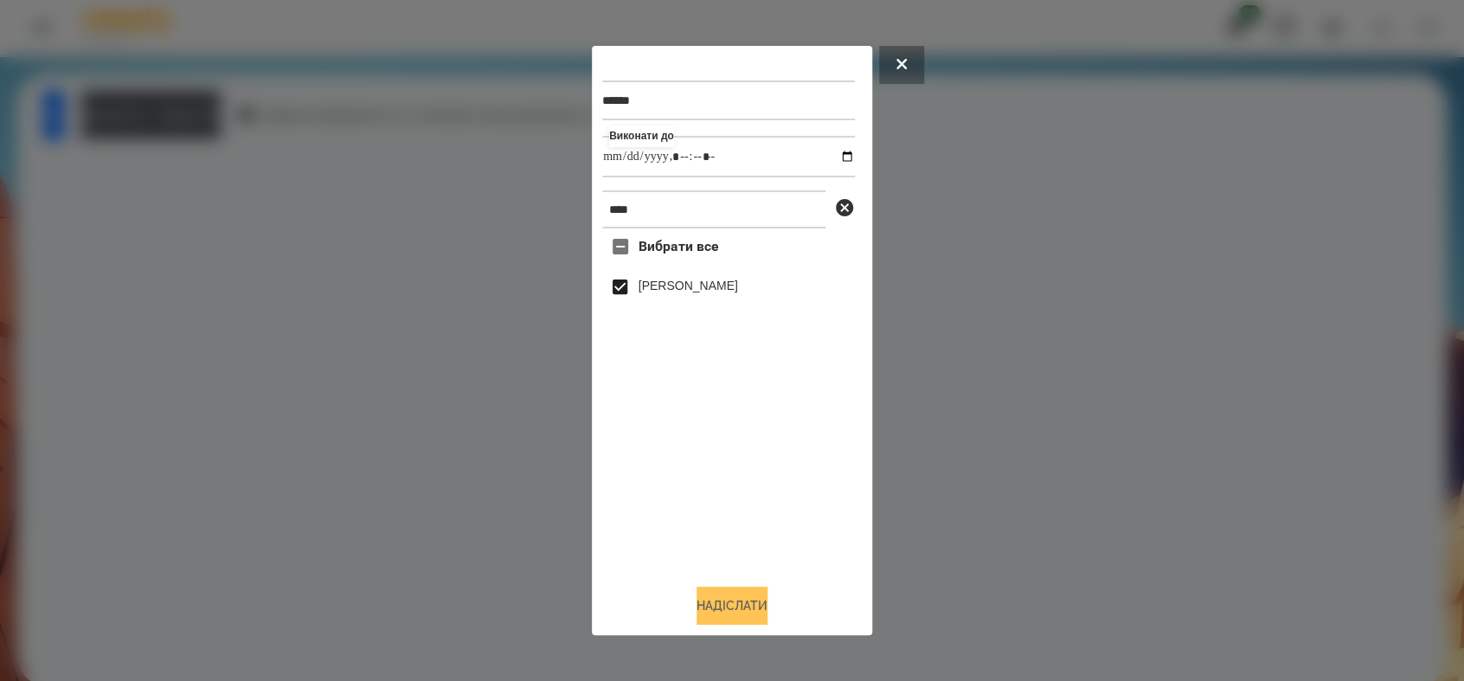
click at [716, 621] on button "Надіслати" at bounding box center [731, 605] width 71 height 38
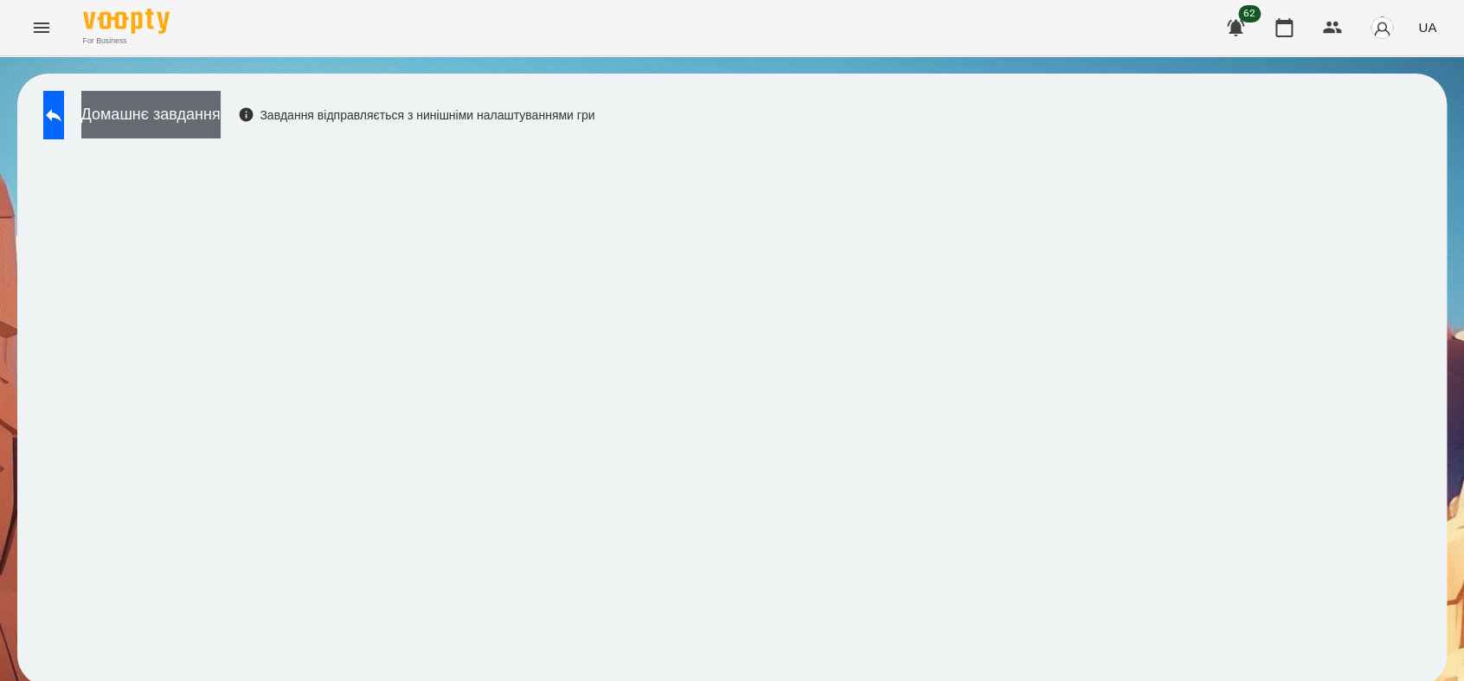
click at [221, 109] on button "Домашнє завдання" at bounding box center [150, 115] width 139 height 48
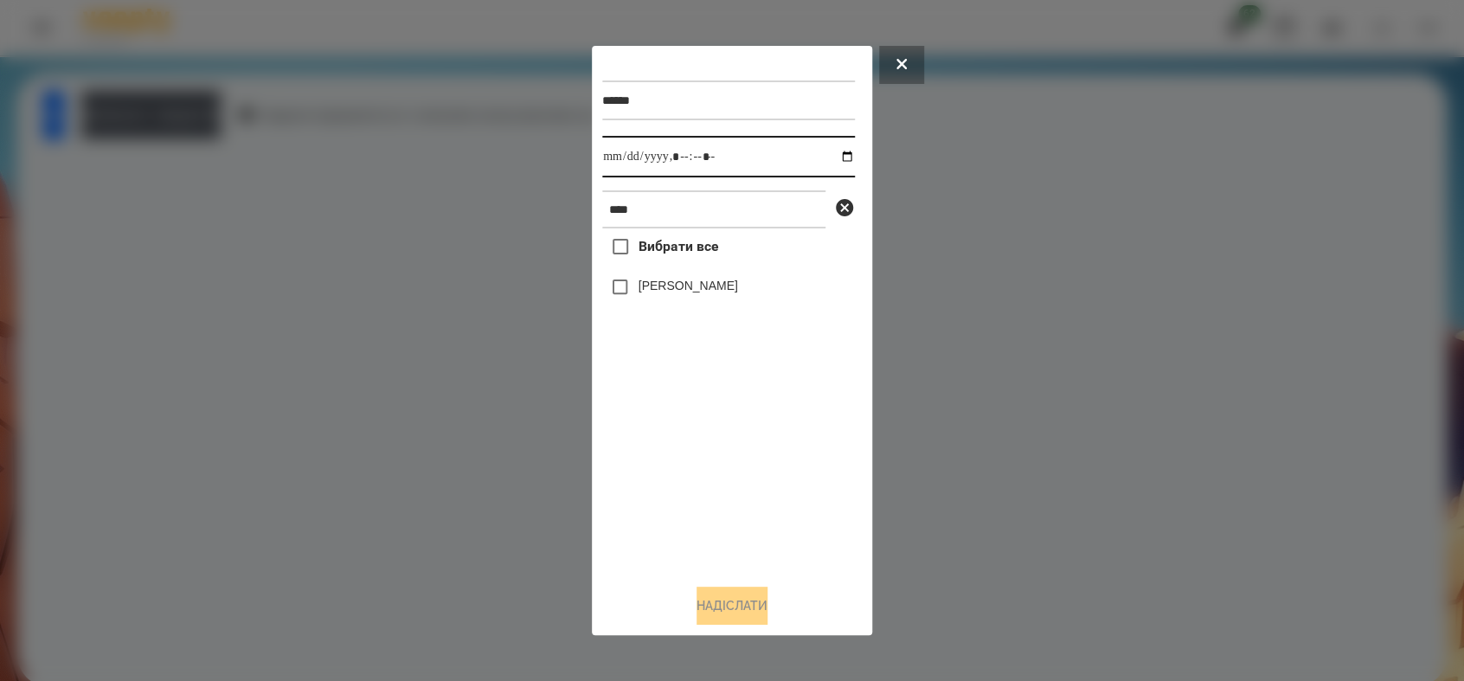
click at [830, 151] on input "datetime-local" at bounding box center [728, 157] width 253 height 42
type input "**********"
drag, startPoint x: 684, startPoint y: 509, endPoint x: 680, endPoint y: 487, distance: 22.1
click at [683, 502] on div "Вибрати все [PERSON_NAME]" at bounding box center [728, 398] width 253 height 341
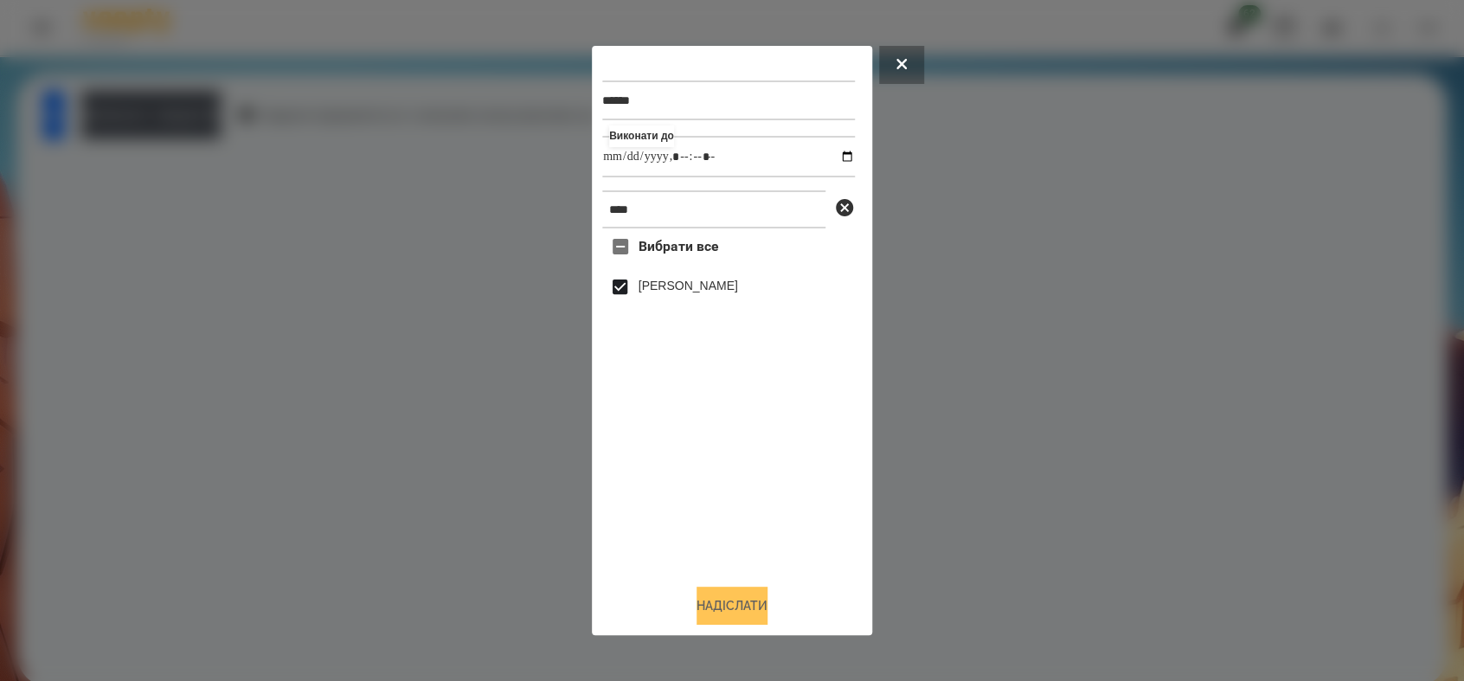
click at [723, 605] on button "Надіслати" at bounding box center [731, 605] width 71 height 38
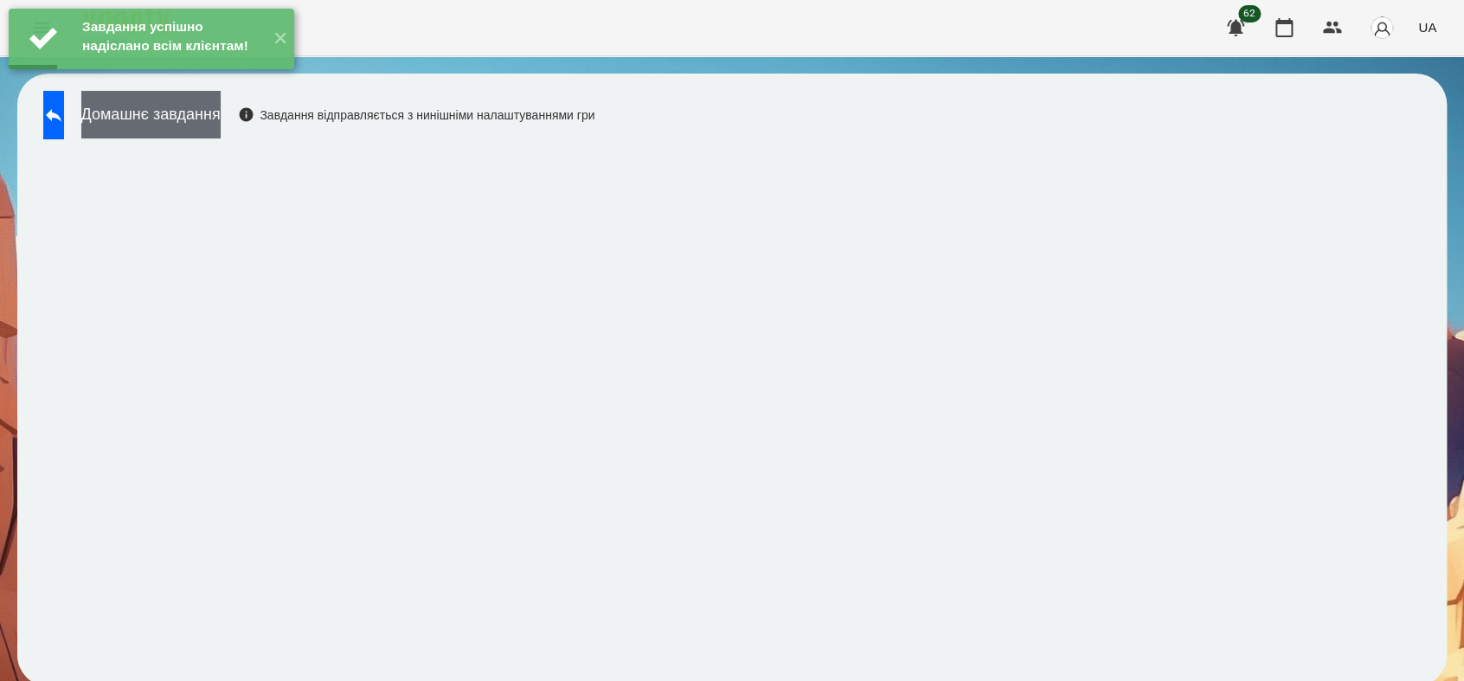
click at [221, 119] on button "Домашнє завдання" at bounding box center [150, 115] width 139 height 48
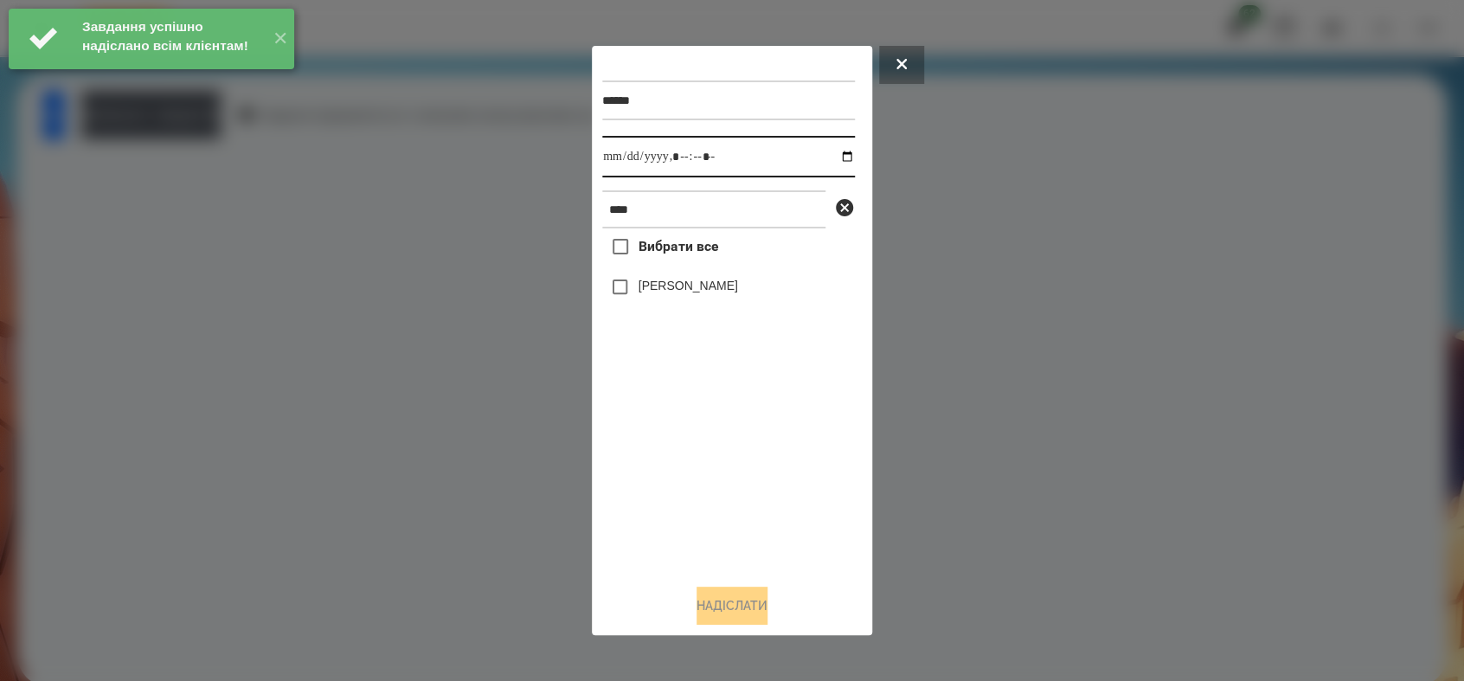
click at [830, 154] on input "datetime-local" at bounding box center [728, 157] width 253 height 42
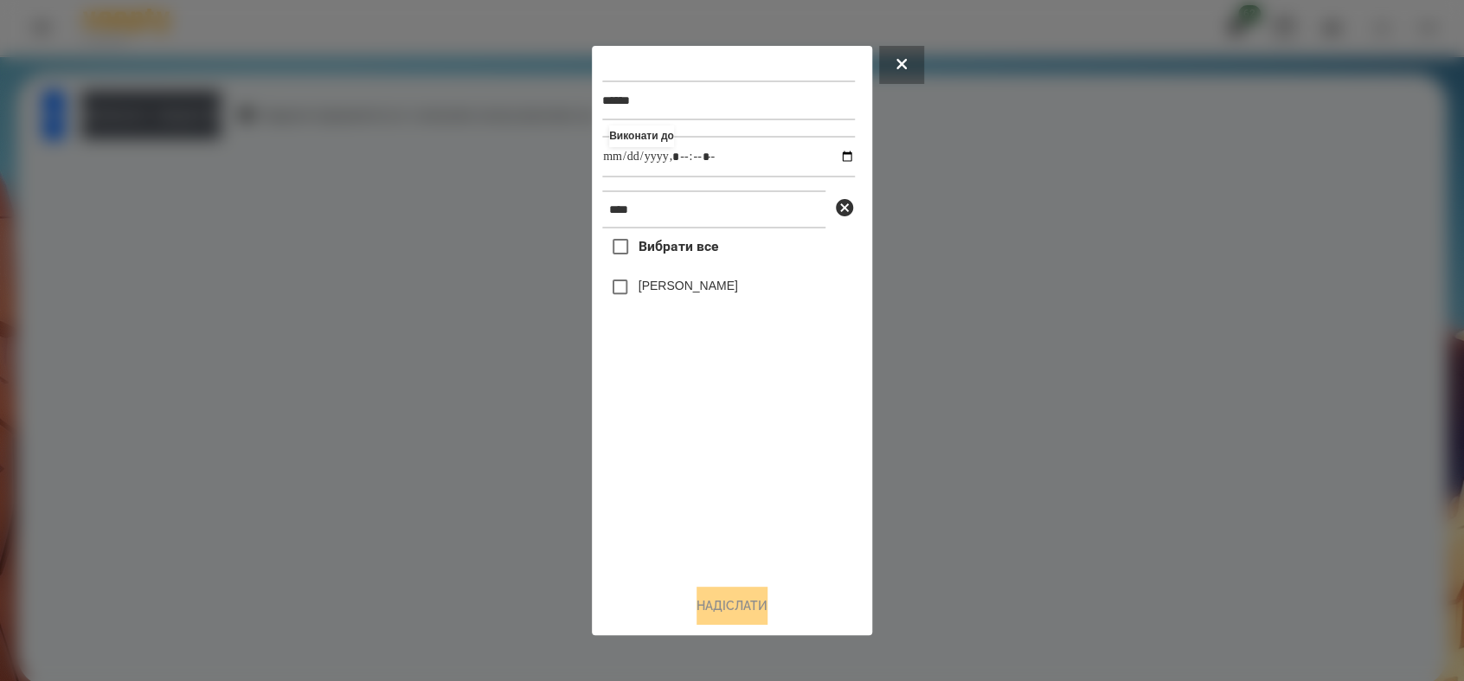
type input "**********"
drag, startPoint x: 753, startPoint y: 496, endPoint x: 727, endPoint y: 457, distance: 47.0
click at [748, 490] on div "Вибрати все [PERSON_NAME]" at bounding box center [728, 398] width 253 height 341
click at [698, 612] on button "Надіслати" at bounding box center [731, 605] width 71 height 38
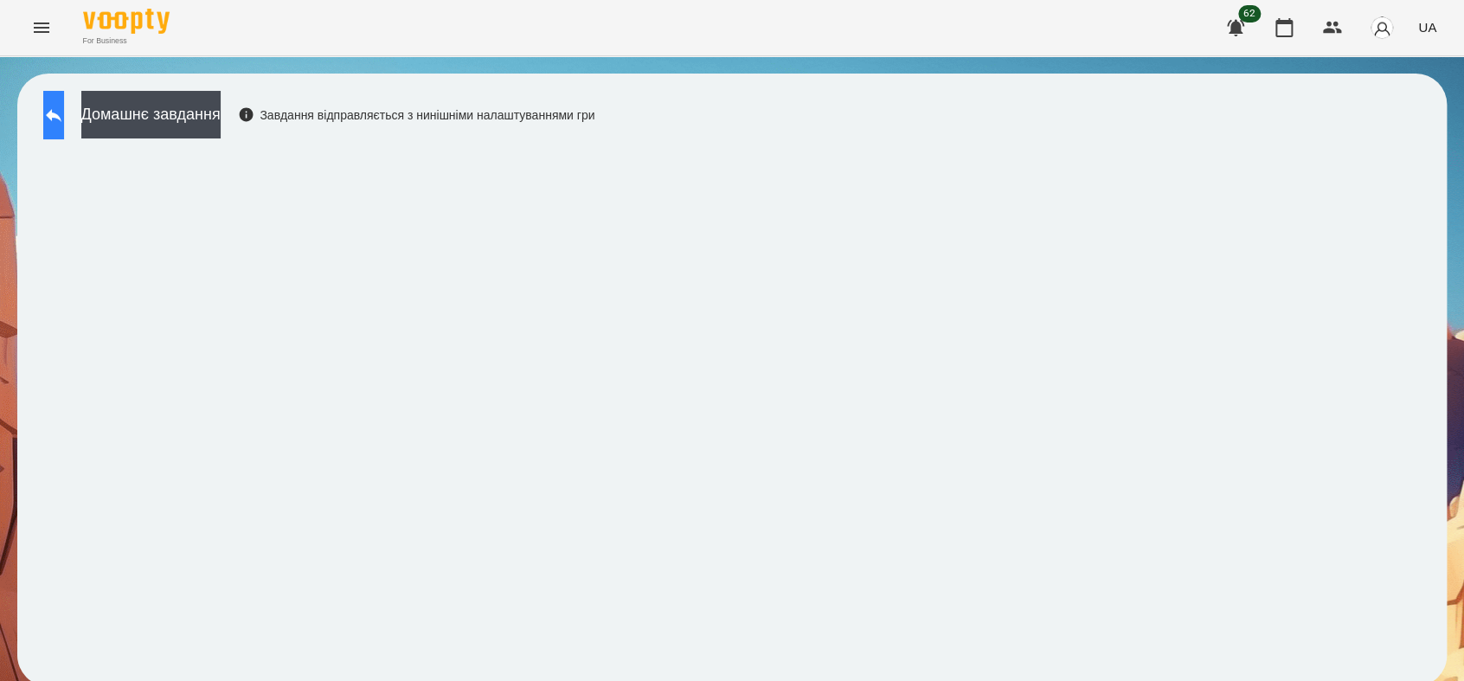
click at [64, 122] on button at bounding box center [53, 115] width 21 height 48
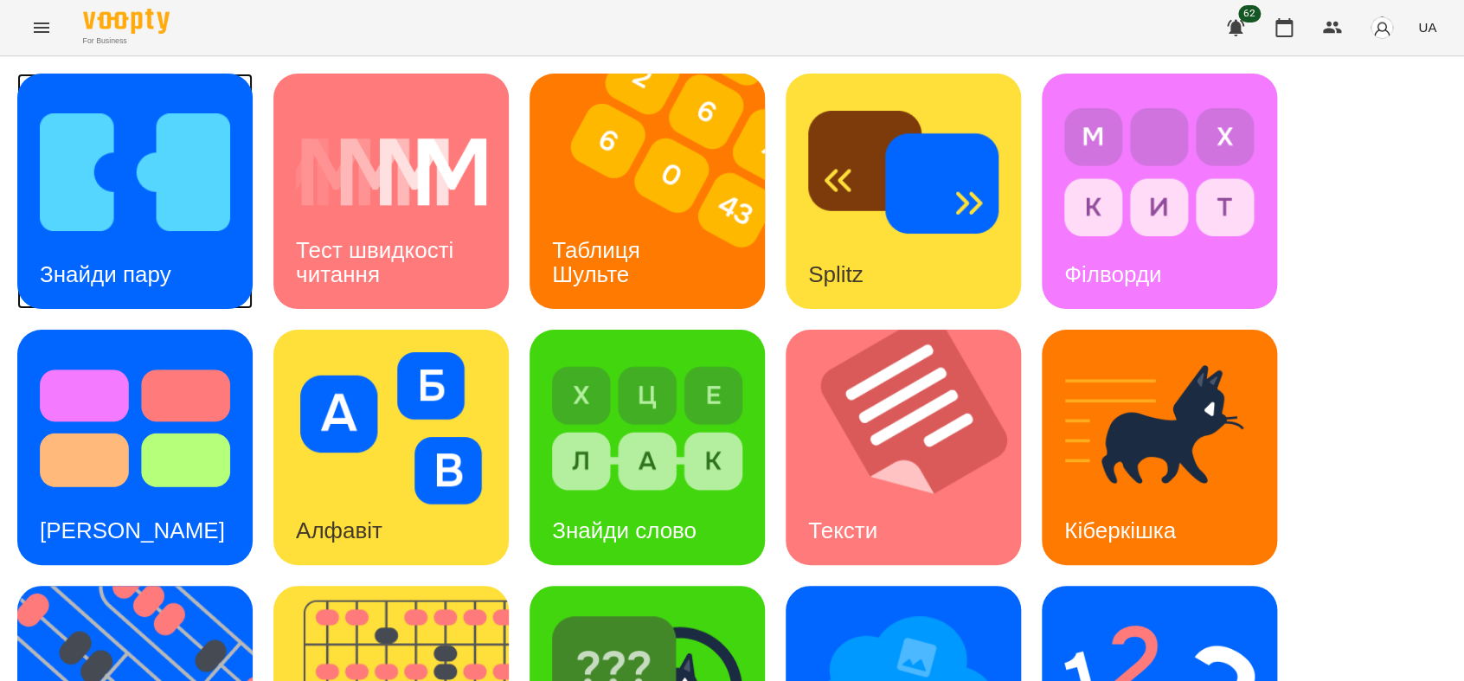
click at [87, 240] on div "Знайди пару" at bounding box center [105, 274] width 176 height 68
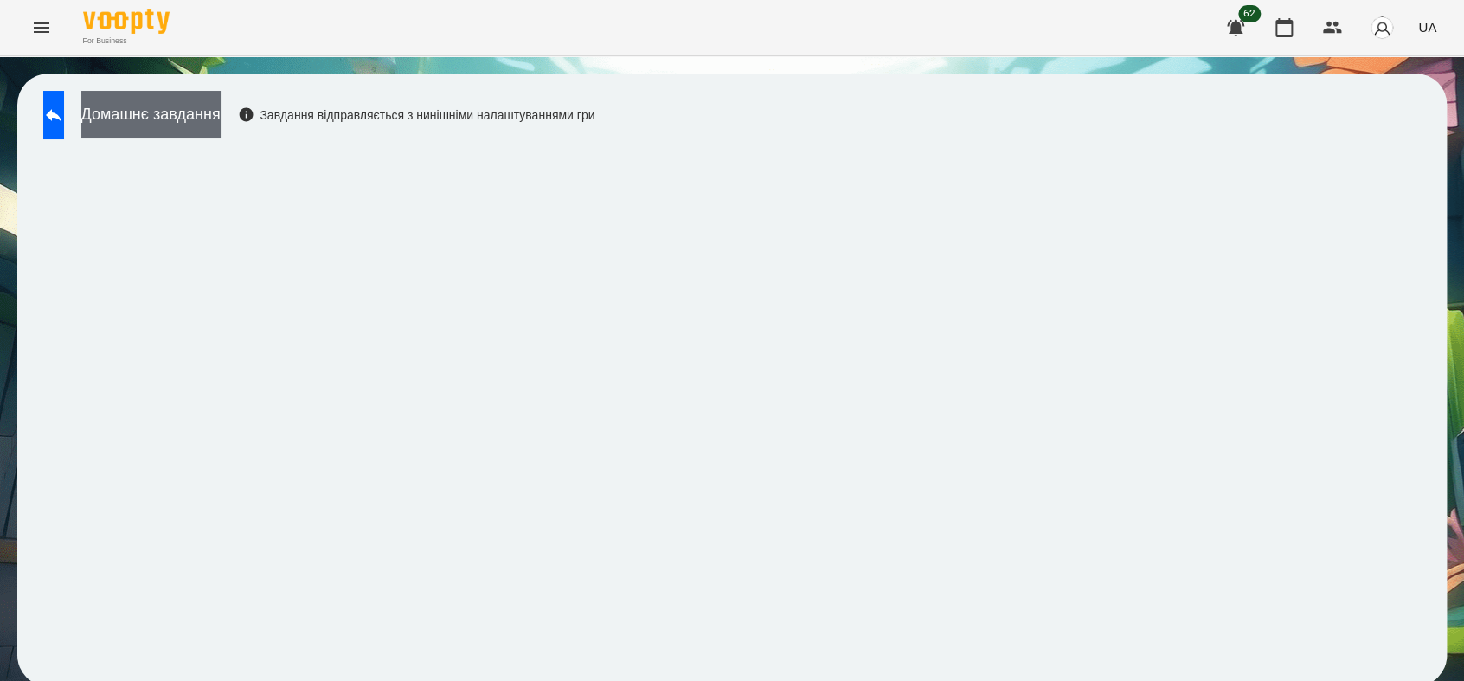
click at [221, 119] on button "Домашнє завдання" at bounding box center [150, 115] width 139 height 48
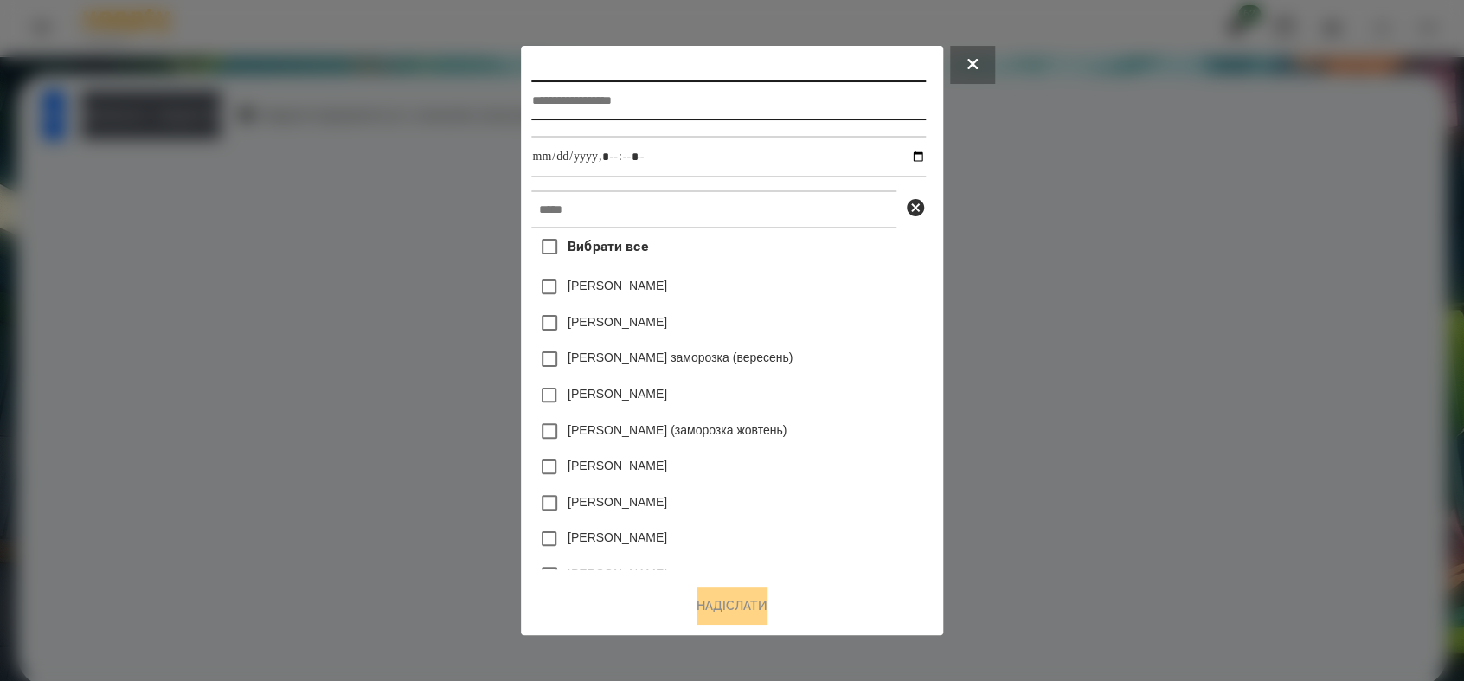
click at [743, 93] on input "text" at bounding box center [728, 100] width 394 height 40
click at [676, 98] on input "text" at bounding box center [728, 100] width 394 height 40
click at [712, 109] on input "text" at bounding box center [728, 100] width 394 height 40
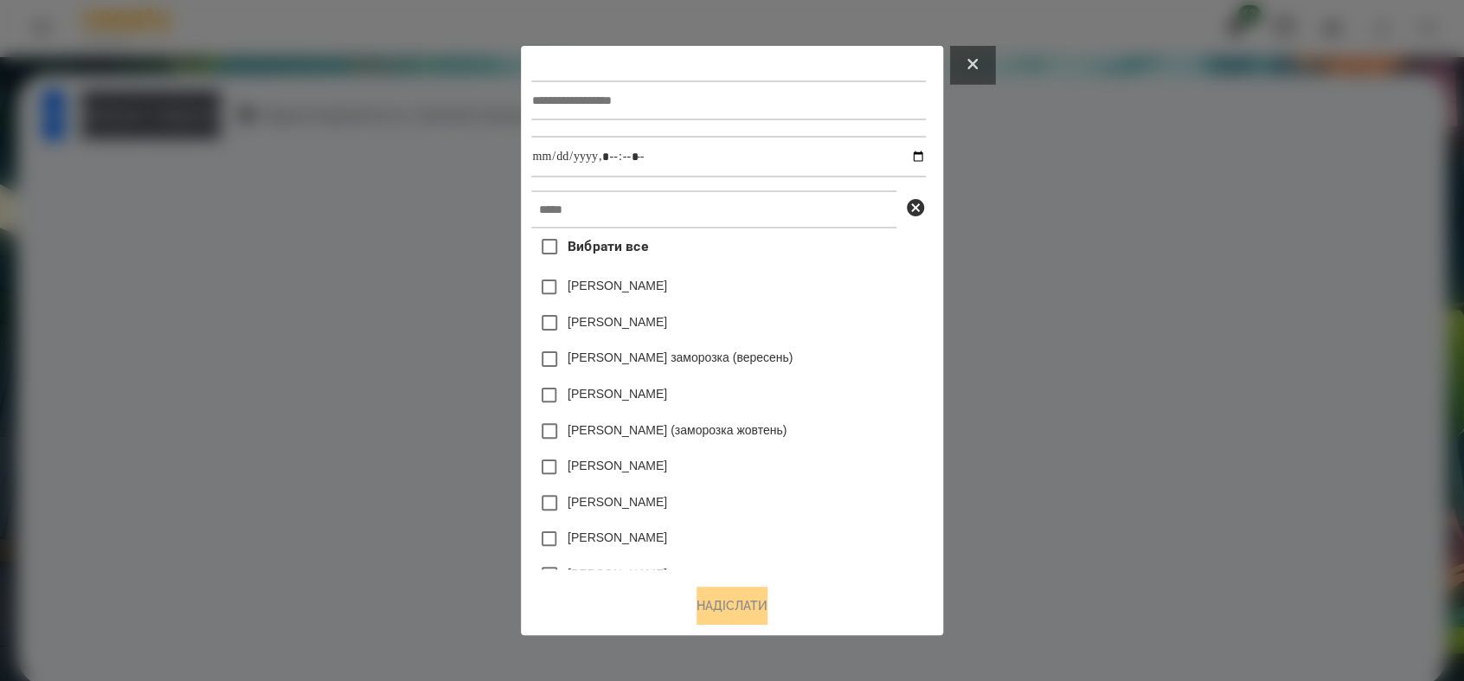
click at [991, 69] on button at bounding box center [972, 65] width 45 height 38
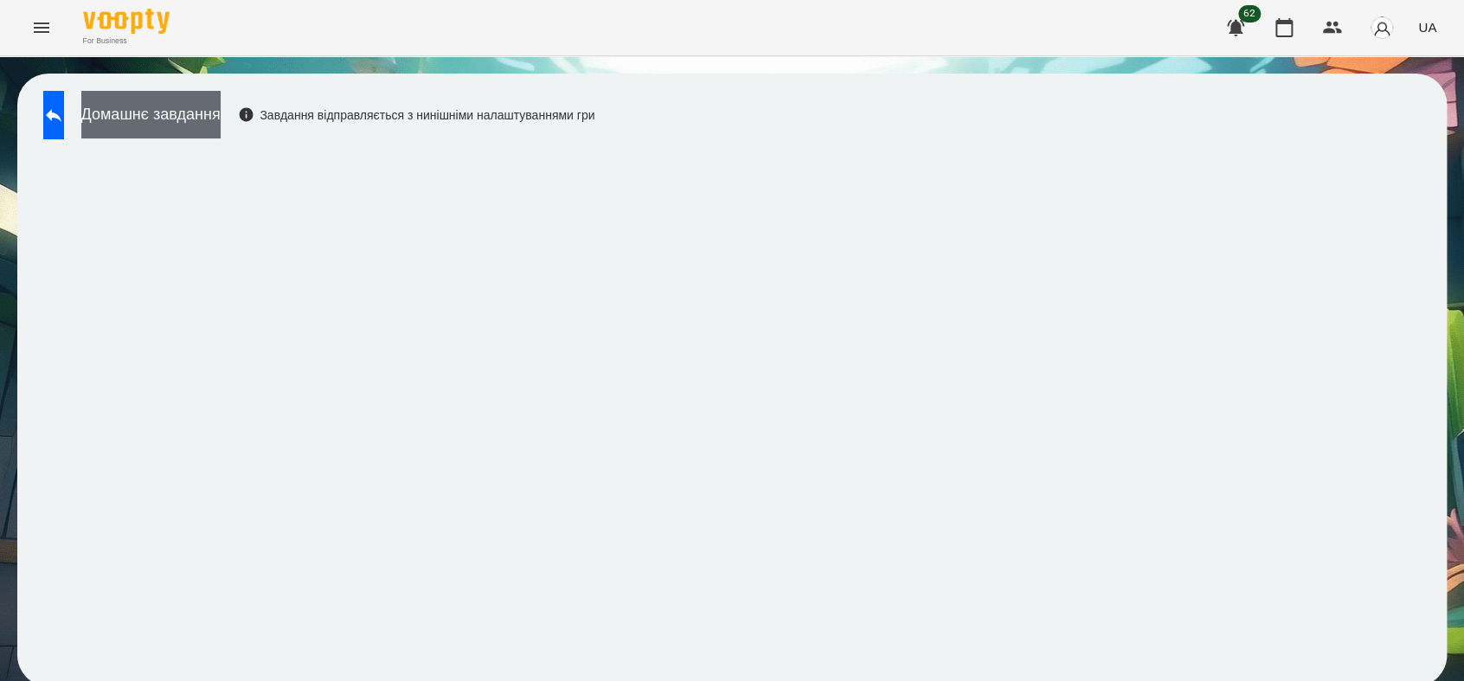
click at [221, 120] on button "Домашнє завдання" at bounding box center [150, 115] width 139 height 48
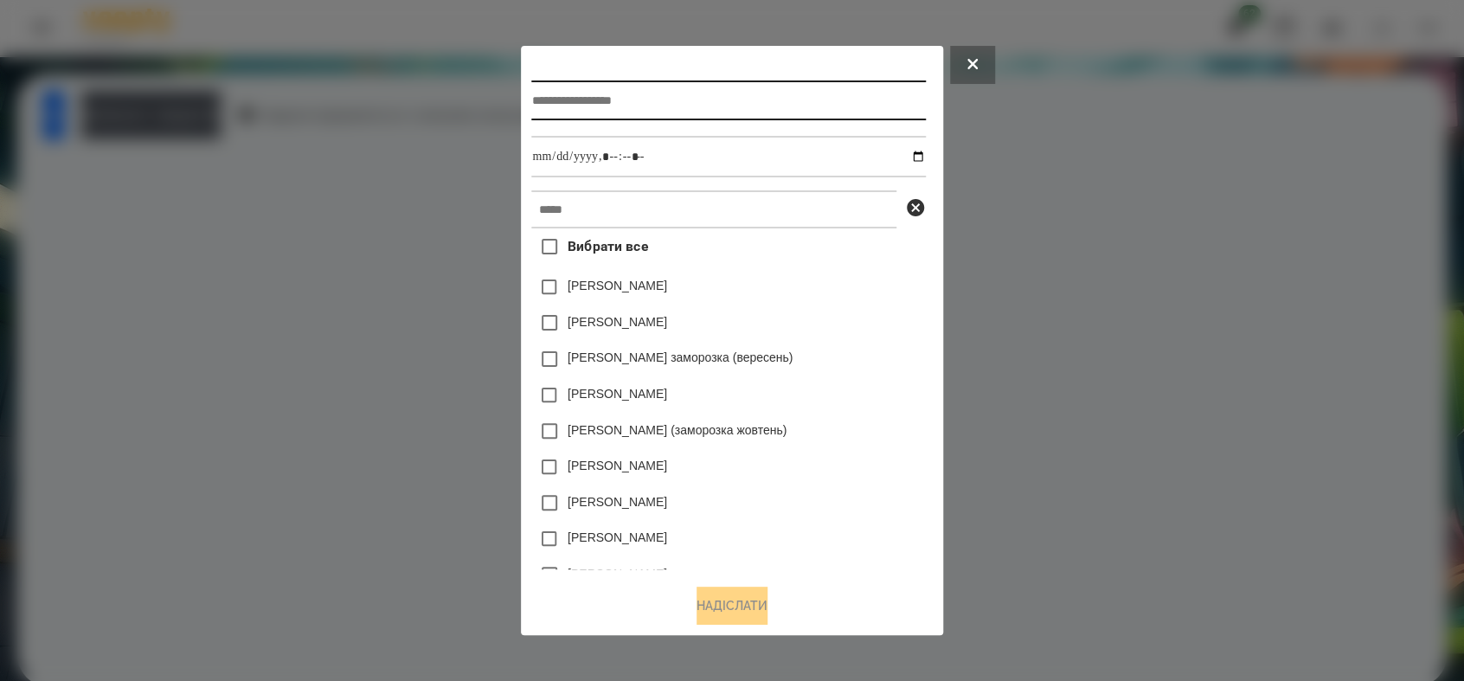
click at [579, 89] on input "text" at bounding box center [728, 100] width 394 height 40
type input "**********"
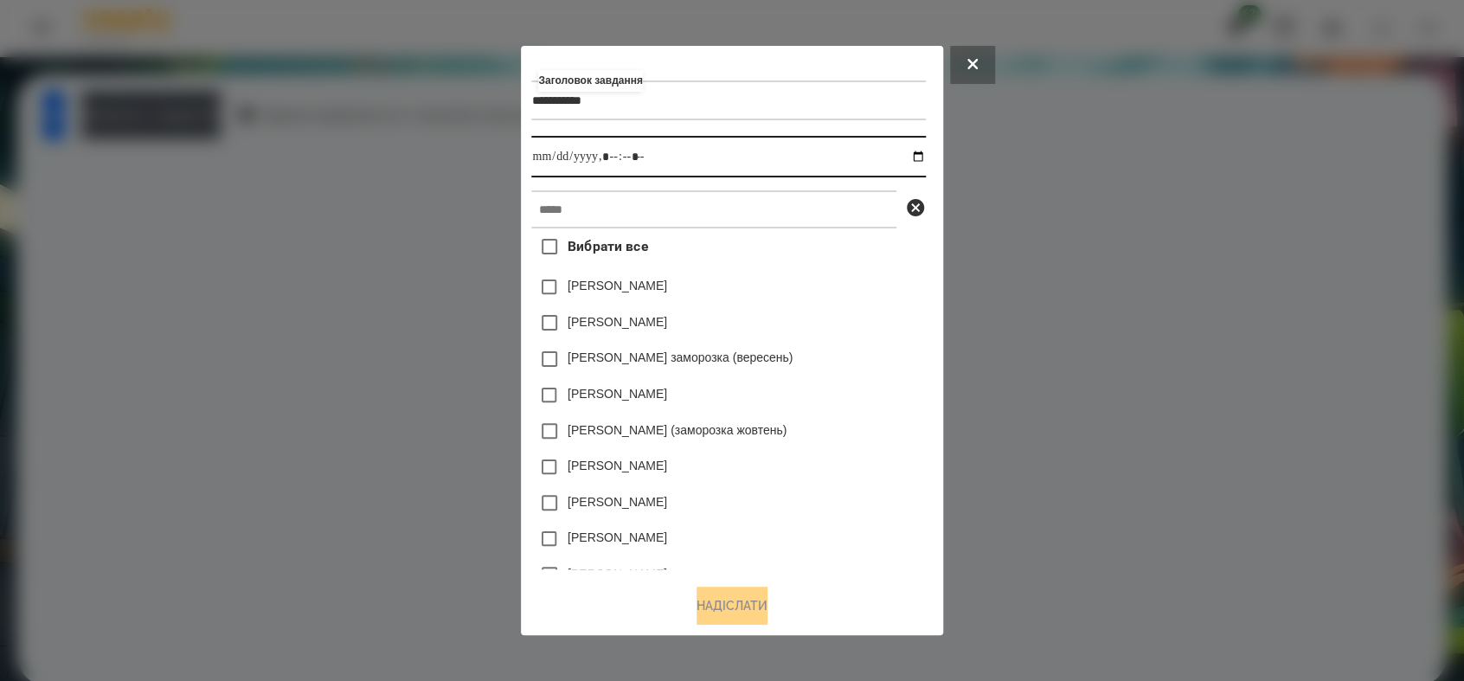
click at [924, 161] on input "datetime-local" at bounding box center [728, 157] width 394 height 42
click at [614, 157] on input "datetime-local" at bounding box center [728, 157] width 394 height 42
type input "**********"
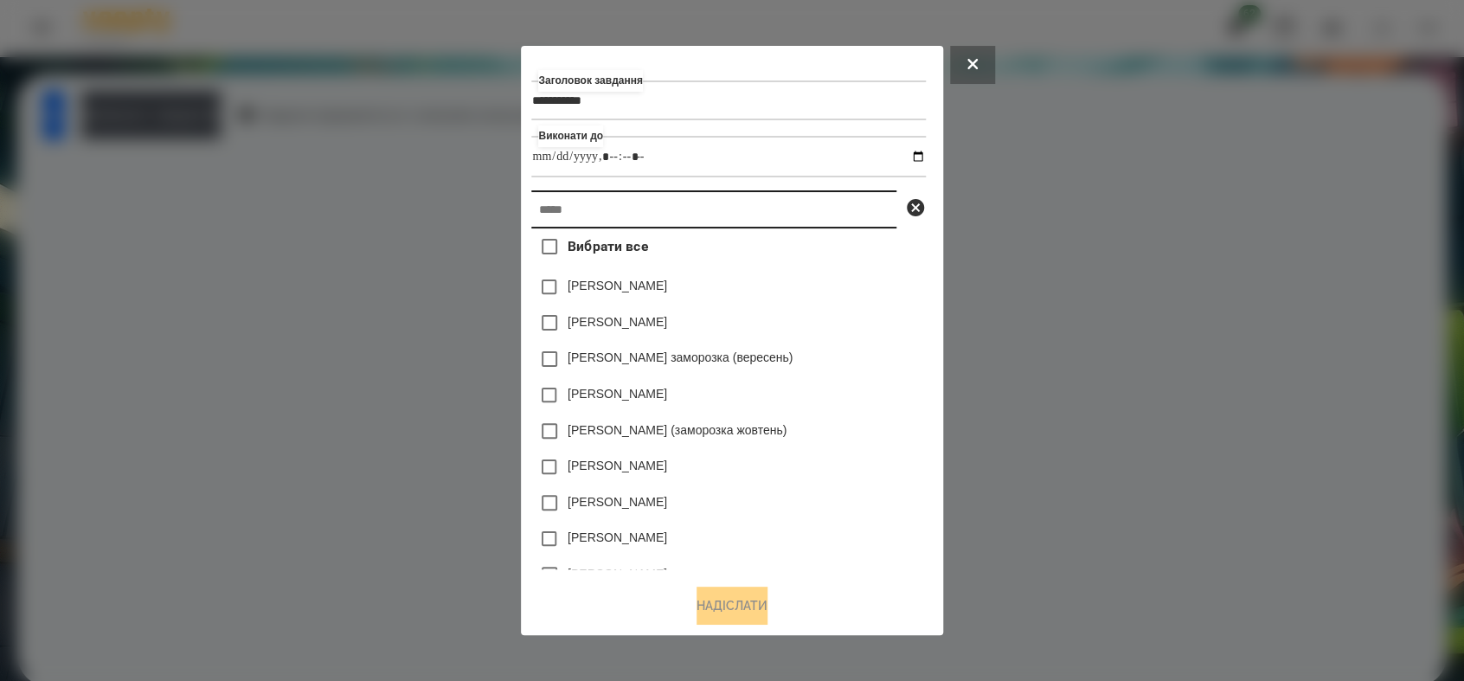
click at [636, 201] on input "text" at bounding box center [713, 209] width 365 height 38
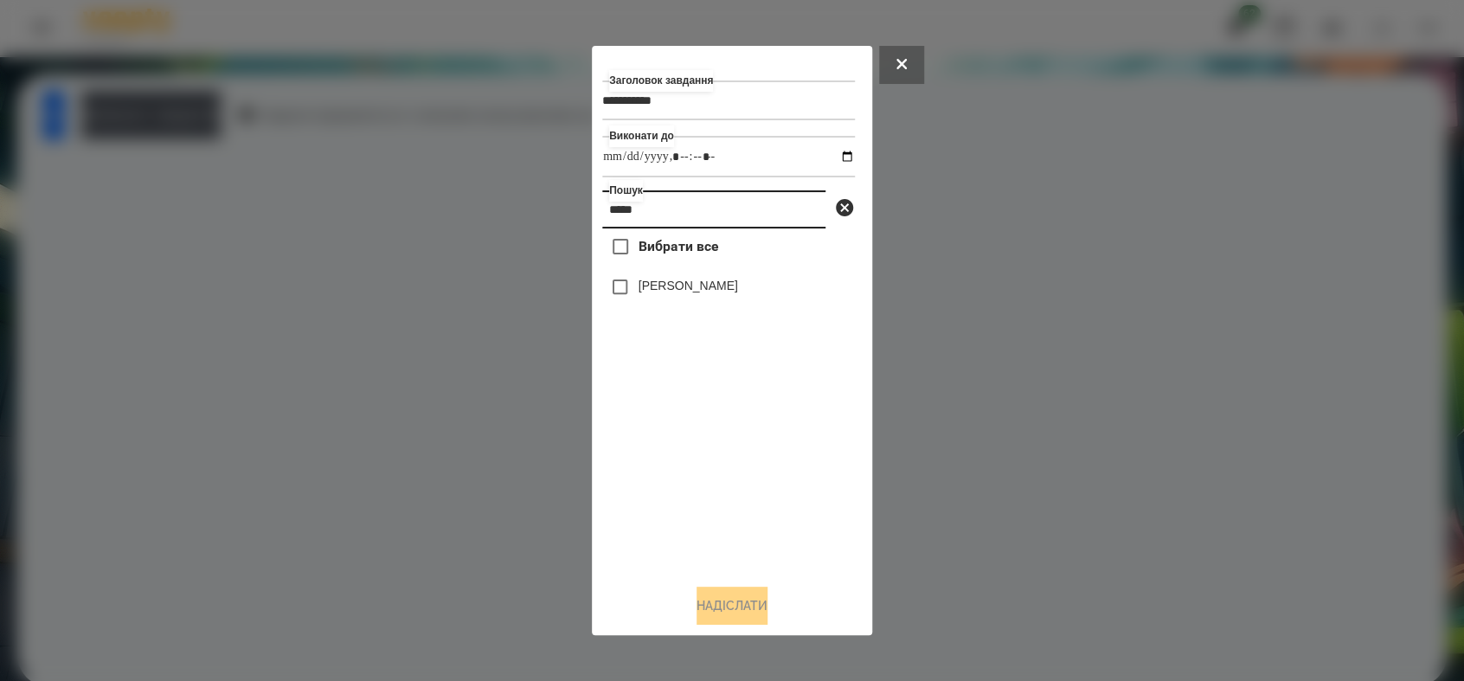
type input "*****"
click at [738, 605] on button "Надіслати" at bounding box center [731, 605] width 71 height 38
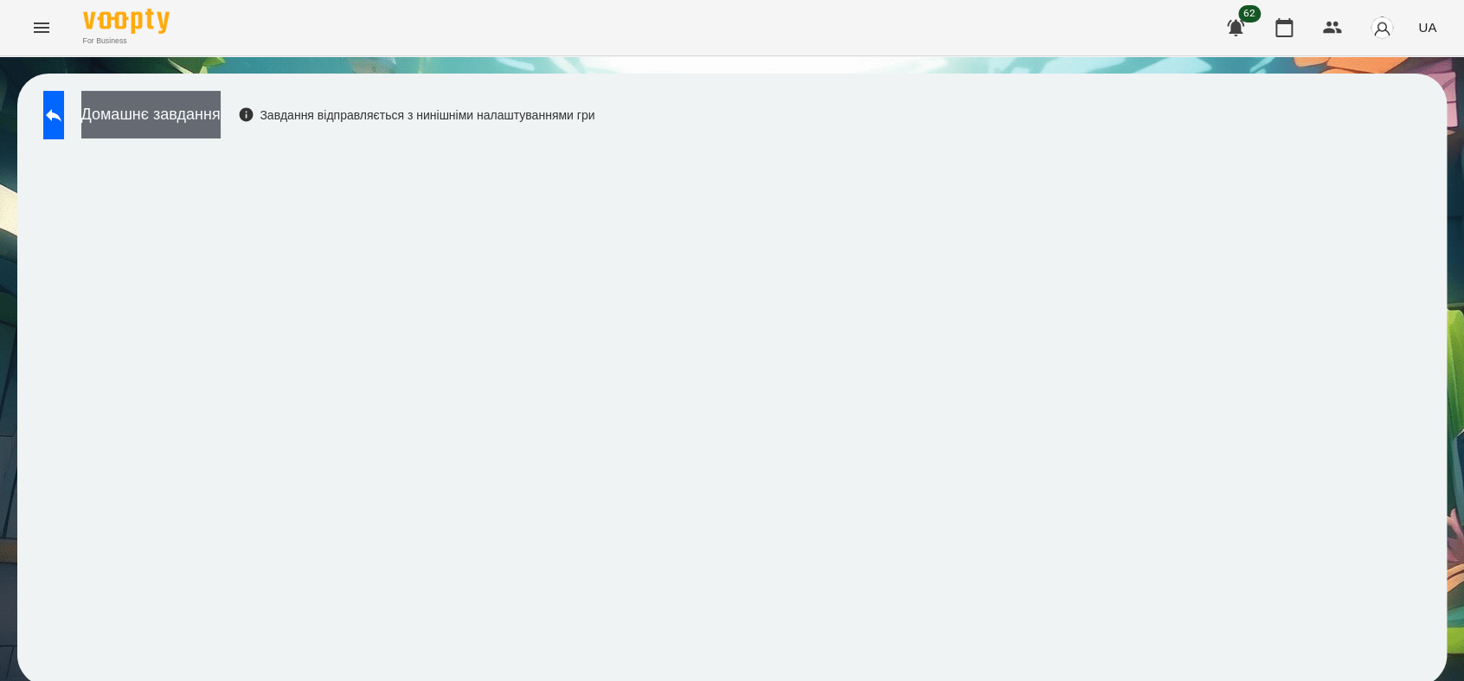
click at [215, 115] on button "Домашнє завдання" at bounding box center [150, 115] width 139 height 48
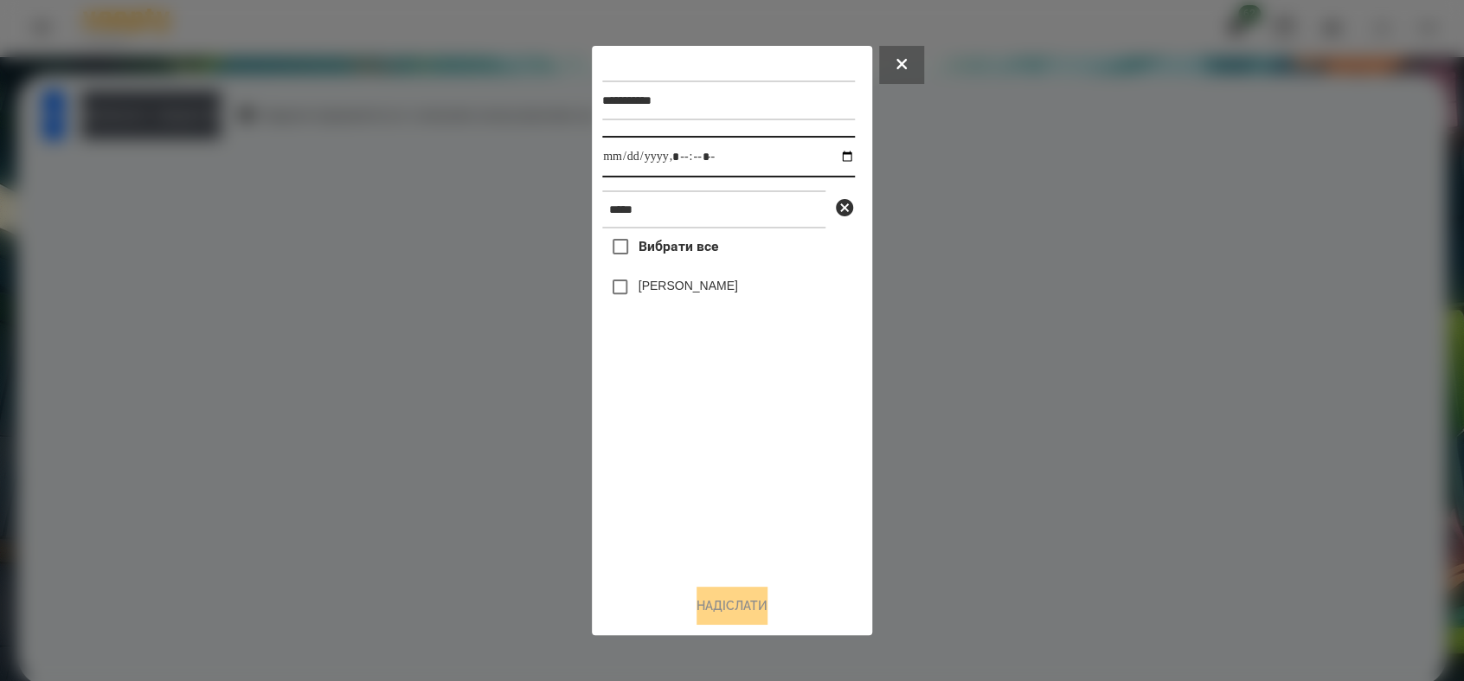
click at [831, 160] on input "datetime-local" at bounding box center [728, 157] width 253 height 42
type input "**********"
drag, startPoint x: 652, startPoint y: 464, endPoint x: 650, endPoint y: 394, distance: 70.9
click at [650, 463] on div "Вибрати все [PERSON_NAME]" at bounding box center [728, 398] width 253 height 341
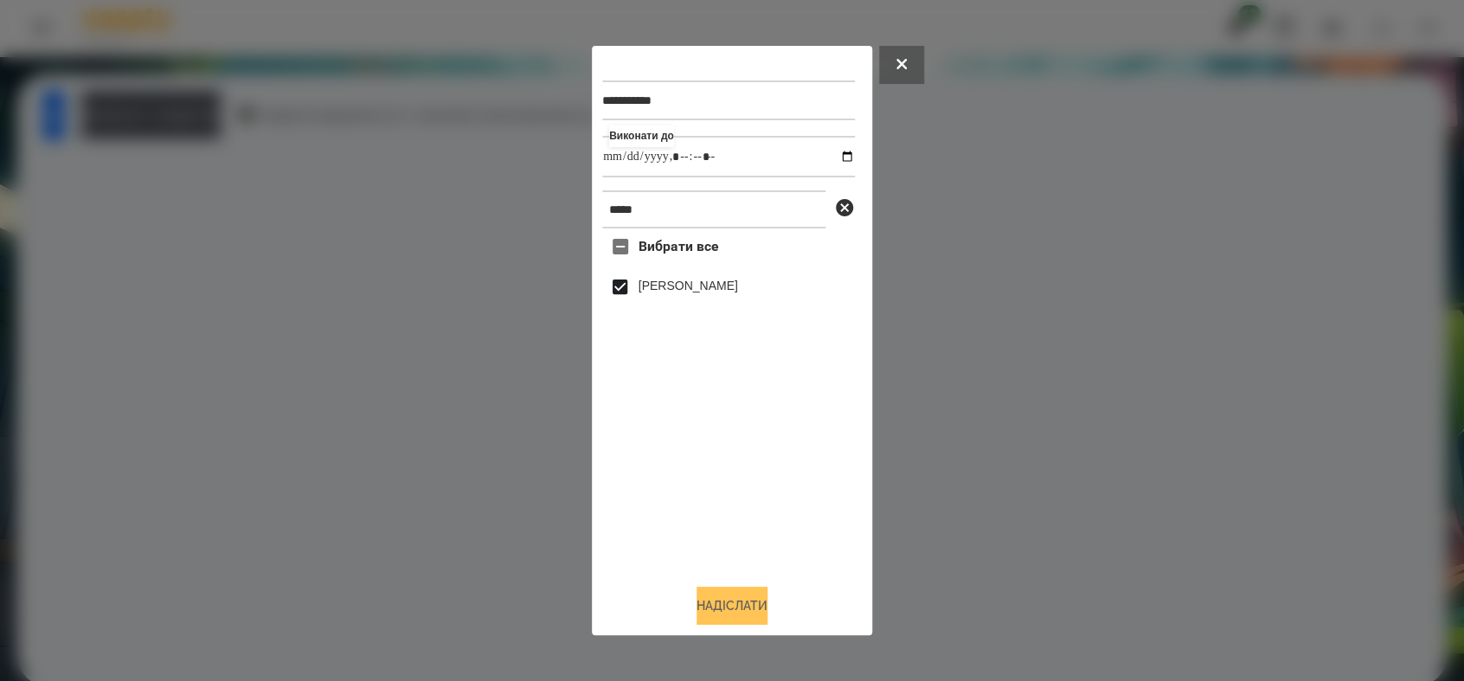
click at [727, 612] on button "Надіслати" at bounding box center [731, 605] width 71 height 38
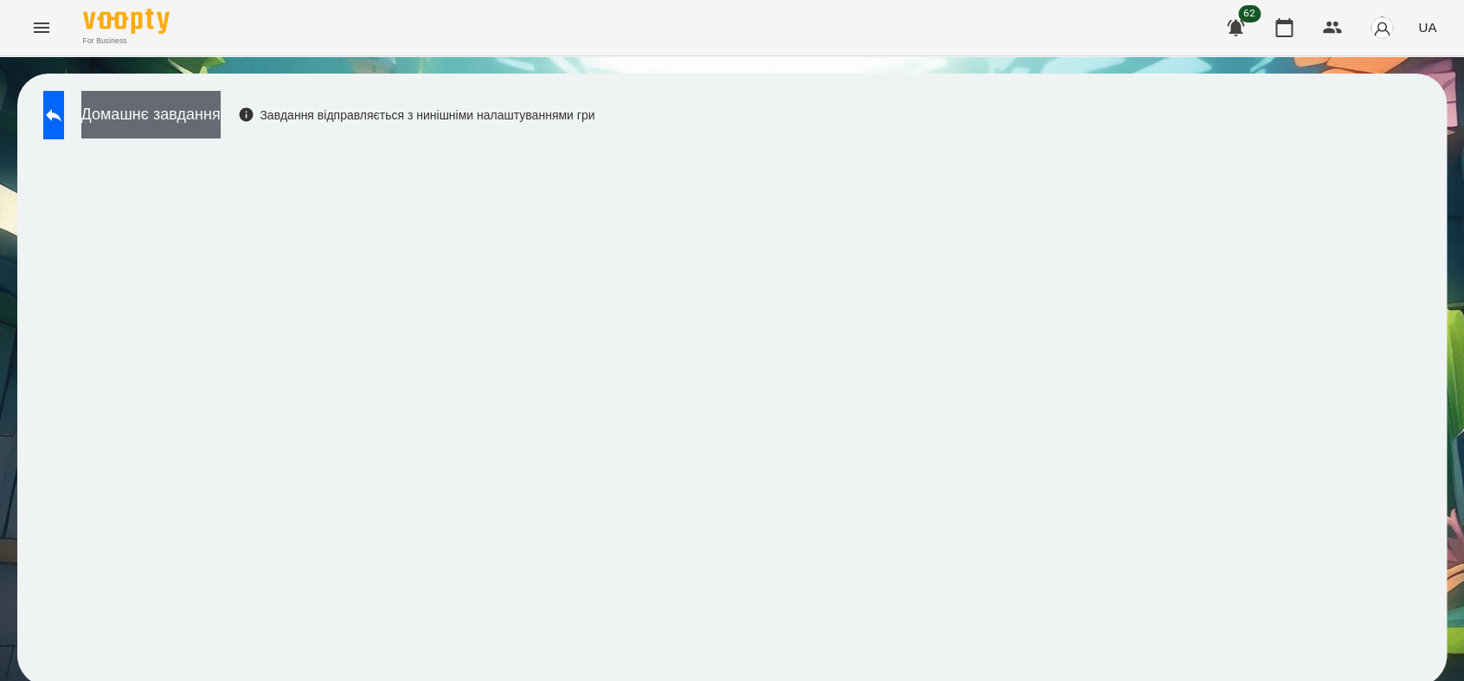
click at [195, 119] on button "Домашнє завдання" at bounding box center [150, 115] width 139 height 48
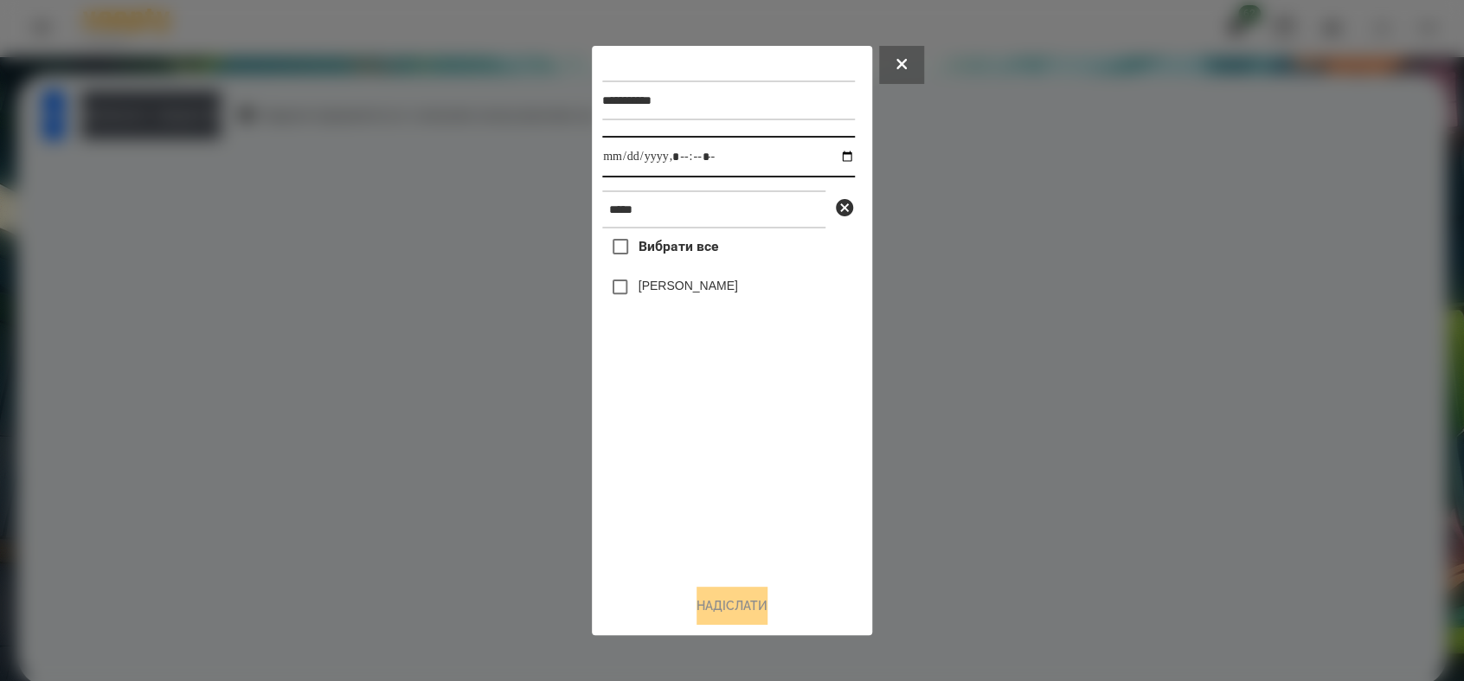
click at [836, 154] on input "datetime-local" at bounding box center [728, 157] width 253 height 42
type input "**********"
click at [695, 447] on div "Вибрати все [PERSON_NAME]" at bounding box center [728, 398] width 253 height 341
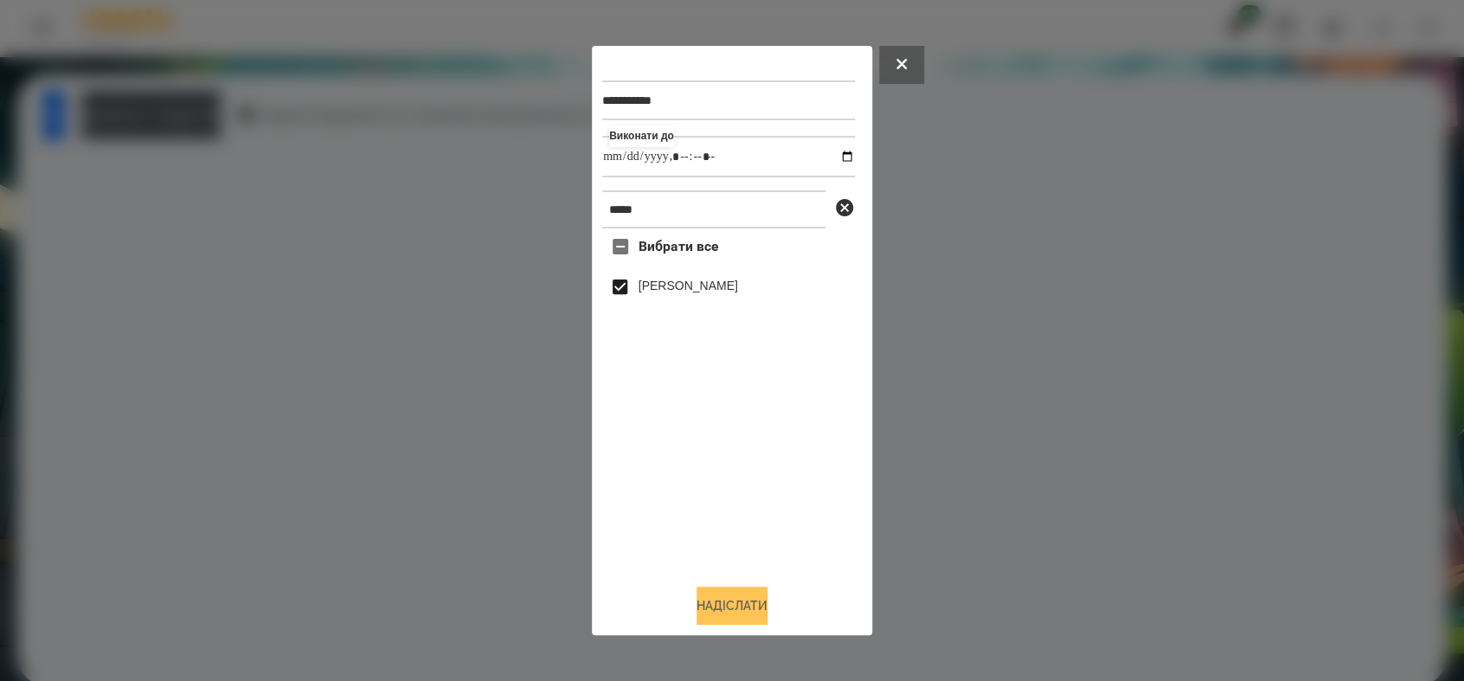
click at [755, 607] on button "Надіслати" at bounding box center [731, 605] width 71 height 38
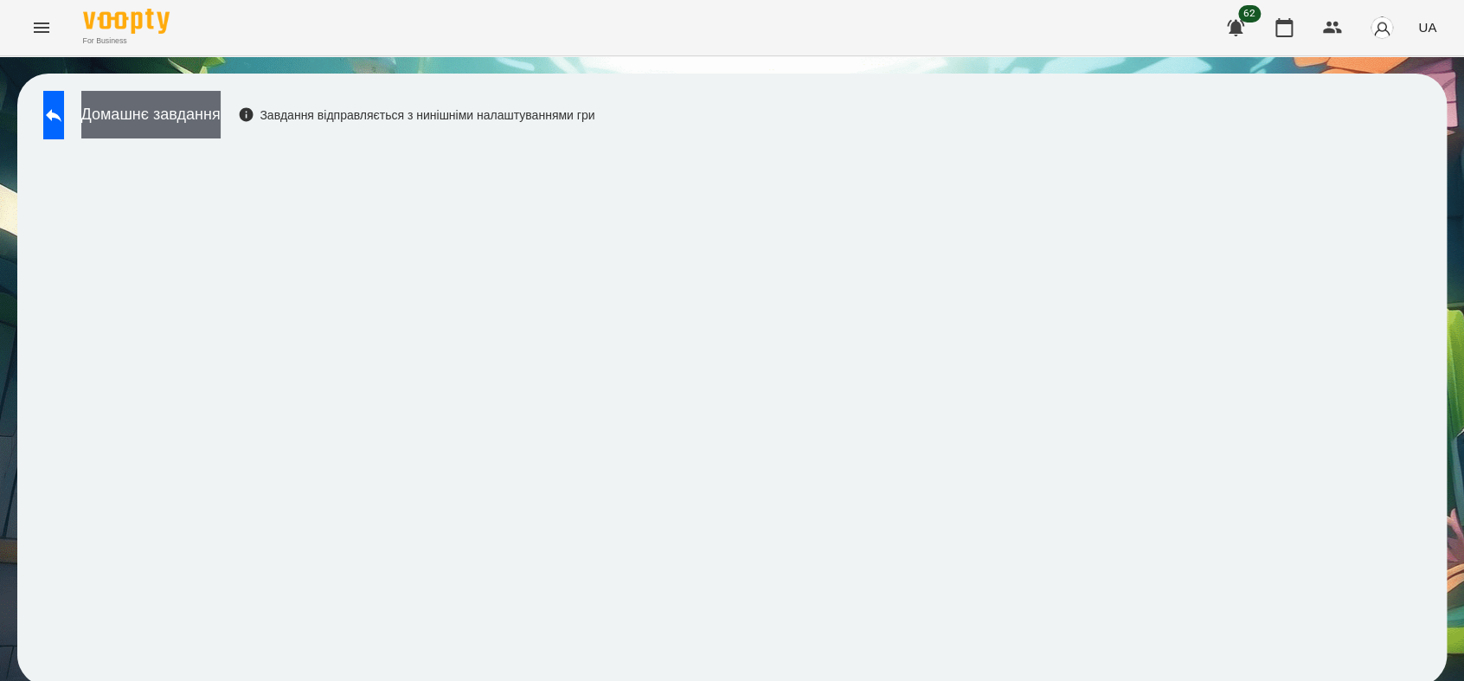
click at [215, 123] on button "Домашнє завдання" at bounding box center [150, 115] width 139 height 48
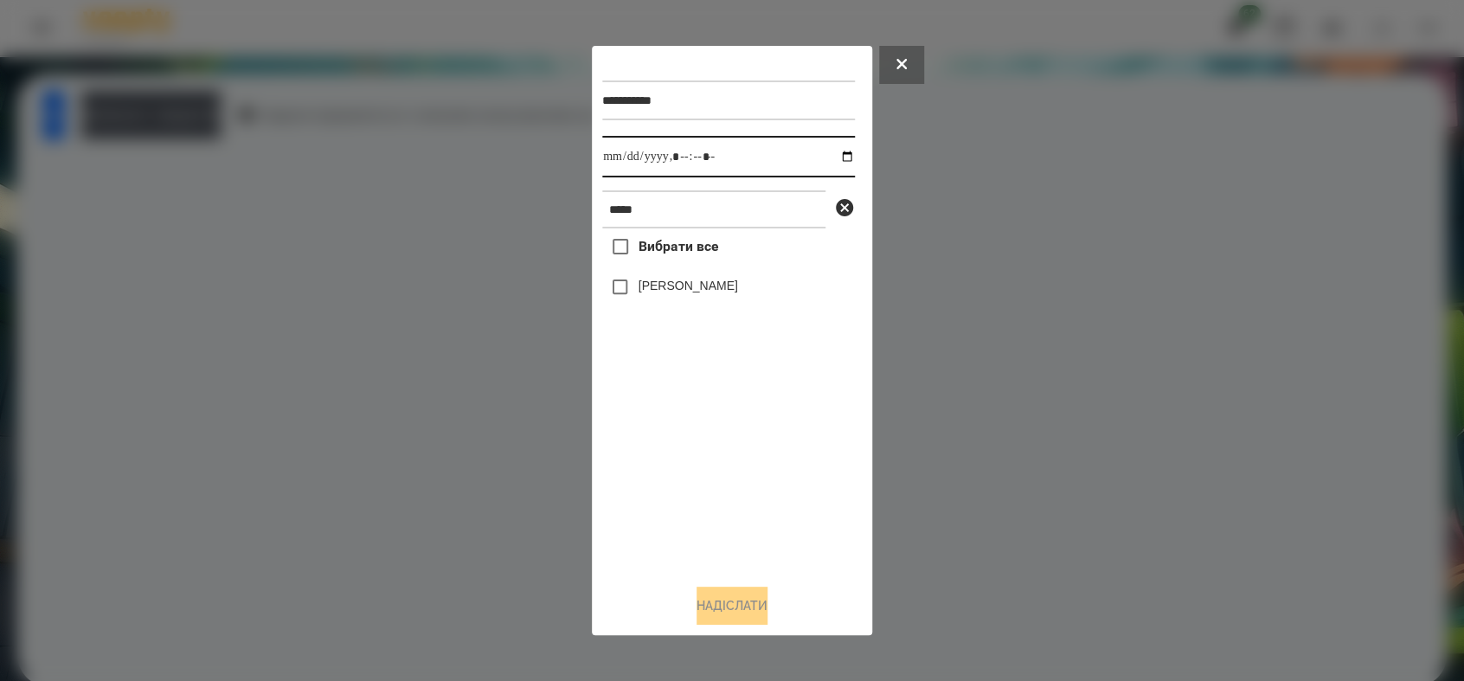
click at [837, 157] on input "datetime-local" at bounding box center [728, 157] width 253 height 42
type input "**********"
click at [695, 448] on div "Вибрати все [PERSON_NAME]" at bounding box center [728, 398] width 253 height 341
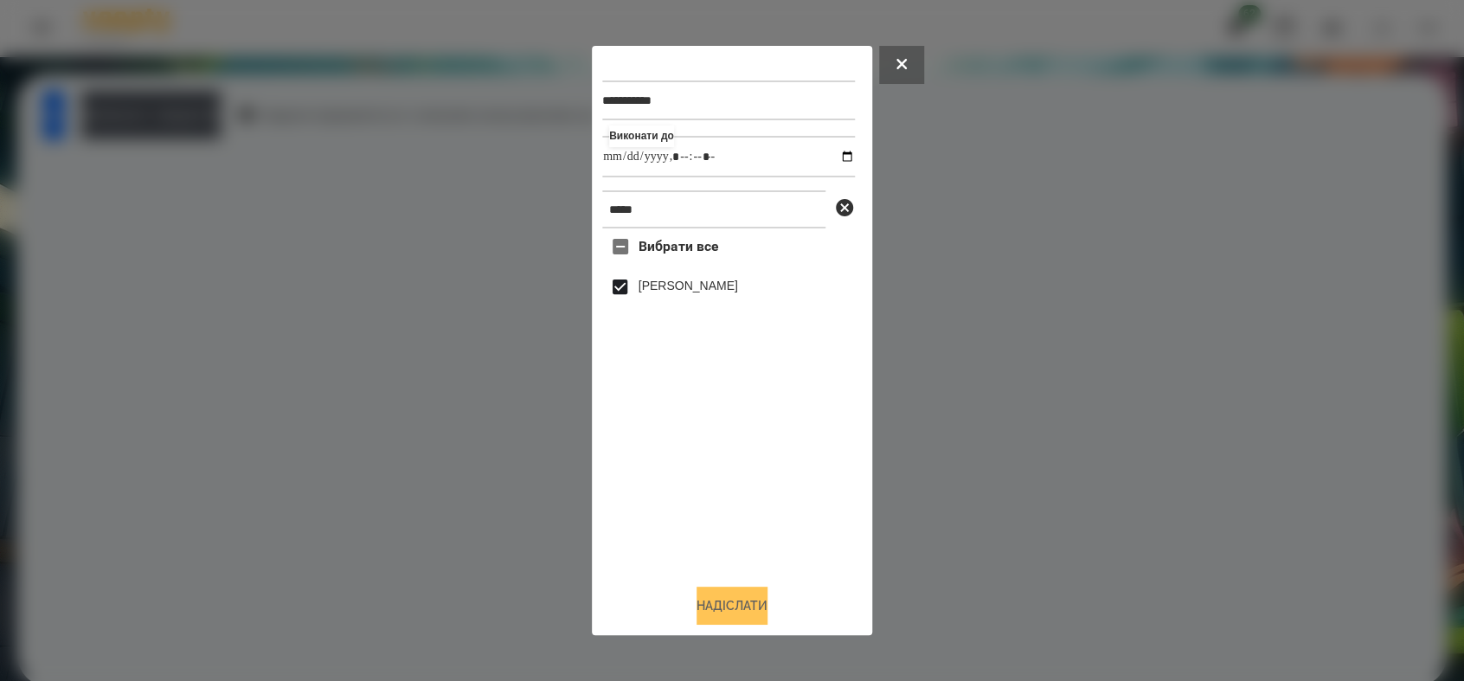
click at [723, 599] on button "Надіслати" at bounding box center [731, 605] width 71 height 38
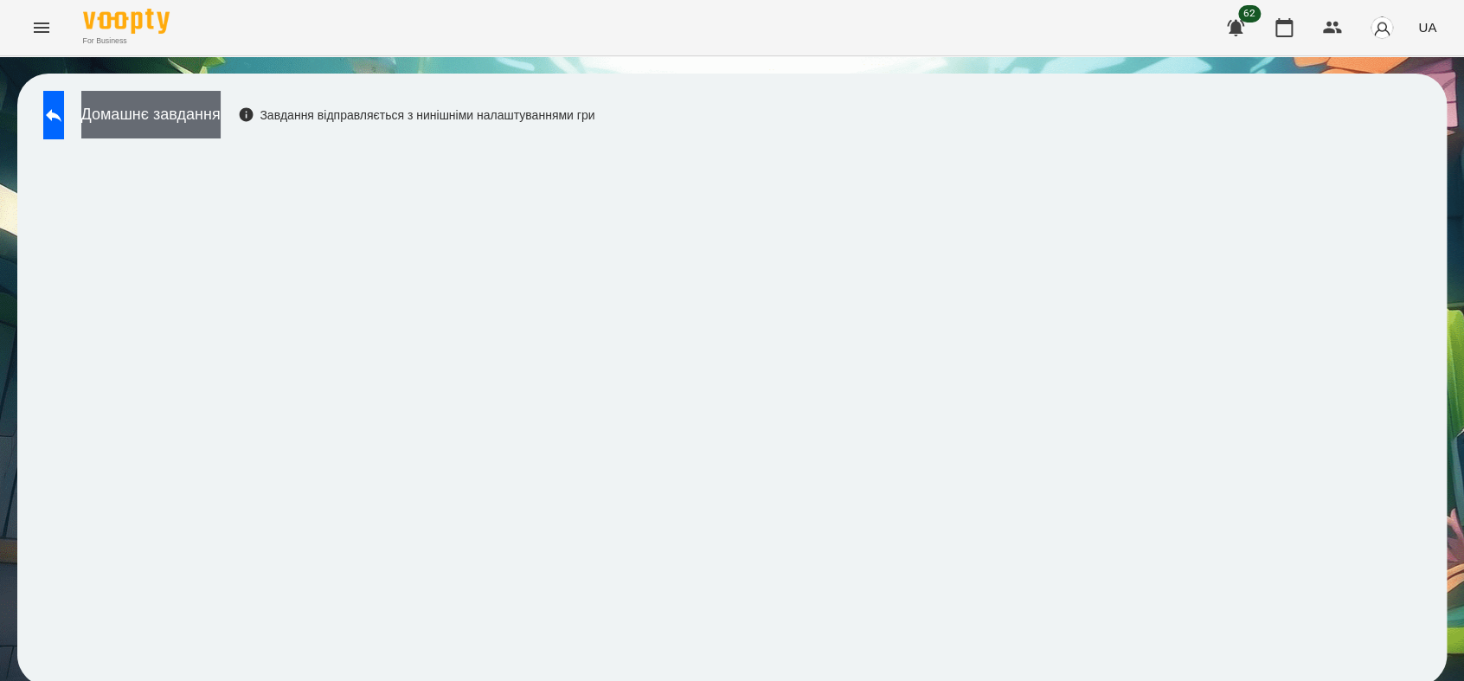
click at [221, 116] on button "Домашнє завдання" at bounding box center [150, 115] width 139 height 48
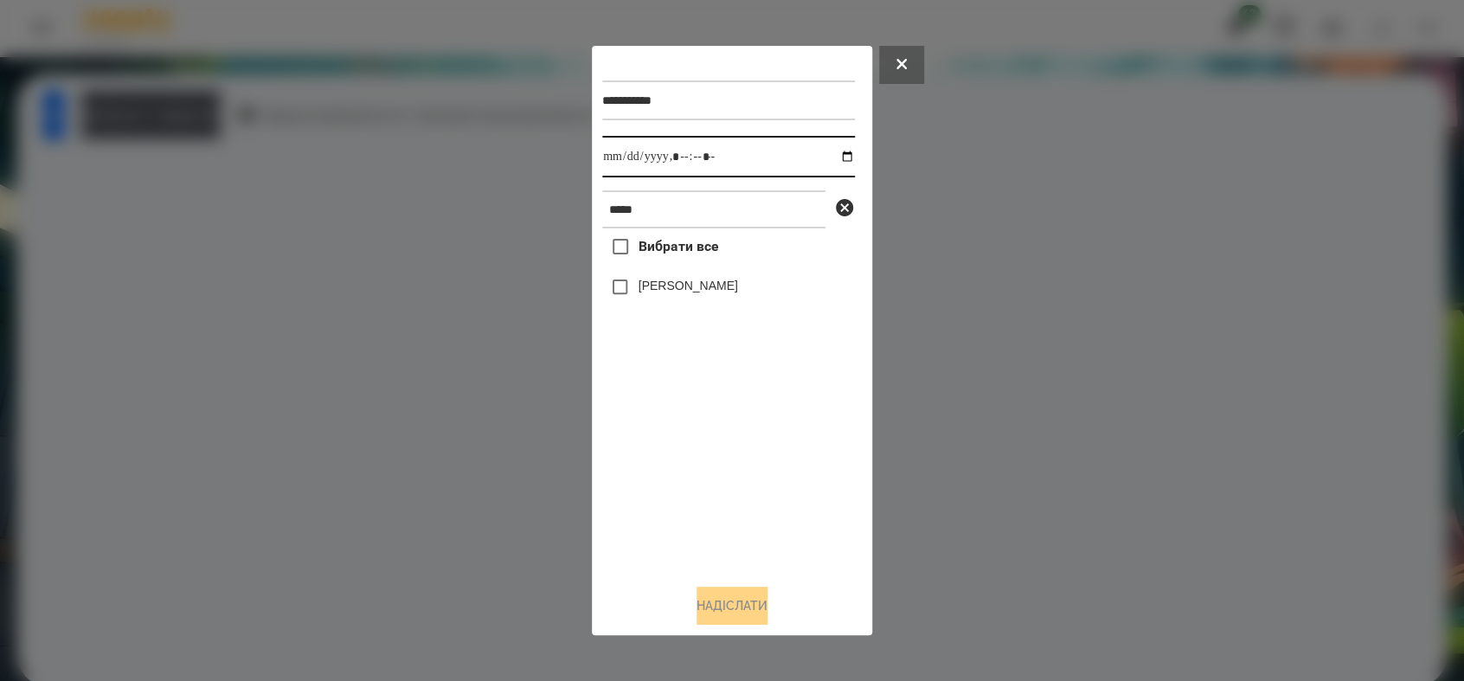
click at [836, 161] on input "datetime-local" at bounding box center [728, 157] width 253 height 42
type input "**********"
drag, startPoint x: 730, startPoint y: 492, endPoint x: 722, endPoint y: 463, distance: 30.4
click at [729, 489] on div "Вибрати все [PERSON_NAME]" at bounding box center [728, 398] width 253 height 341
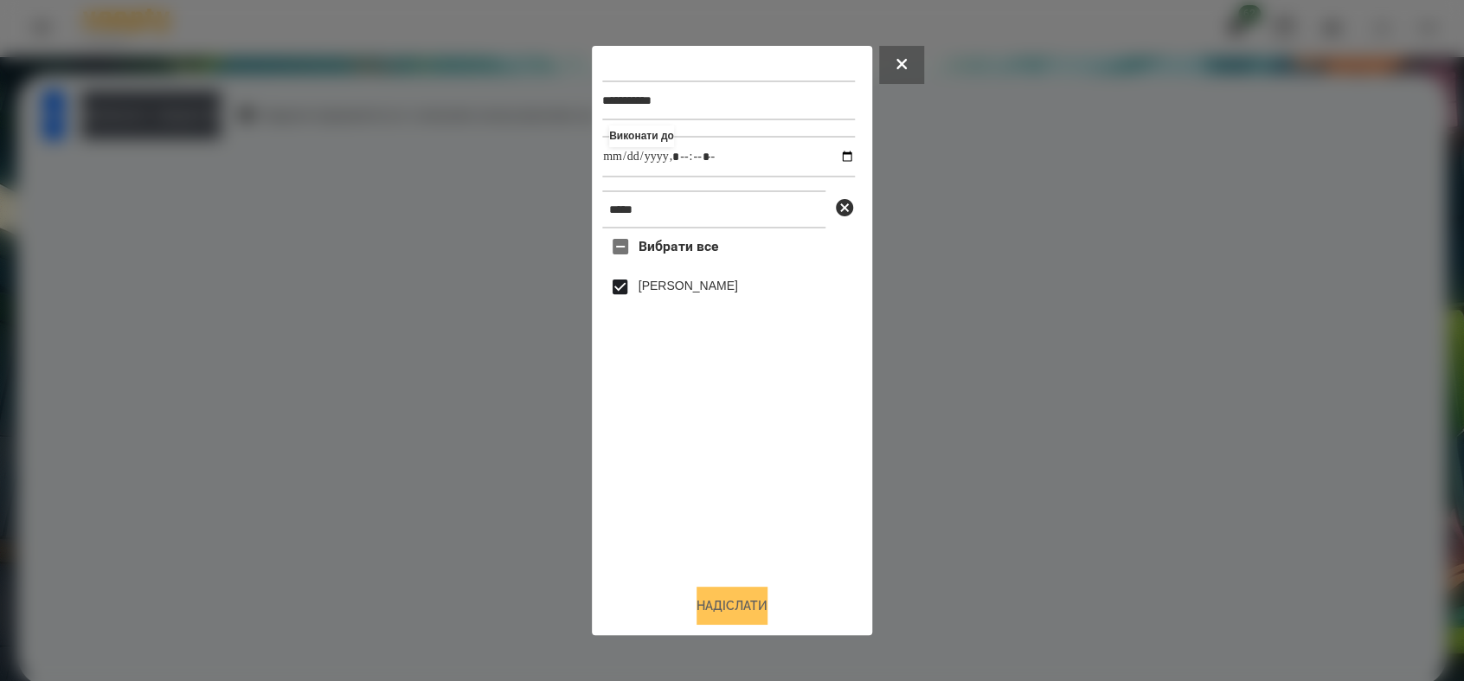
click at [735, 593] on button "Надіслати" at bounding box center [731, 605] width 71 height 38
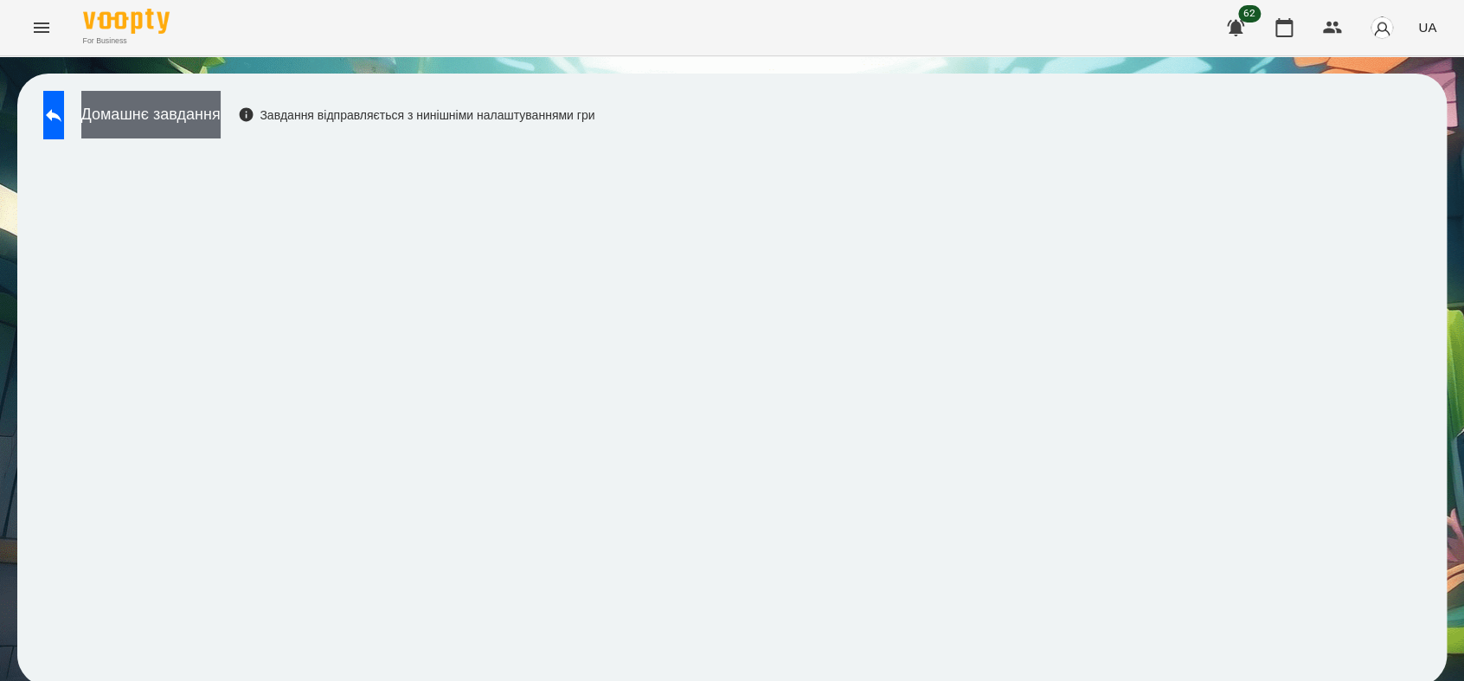
click at [221, 119] on button "Домашнє завдання" at bounding box center [150, 115] width 139 height 48
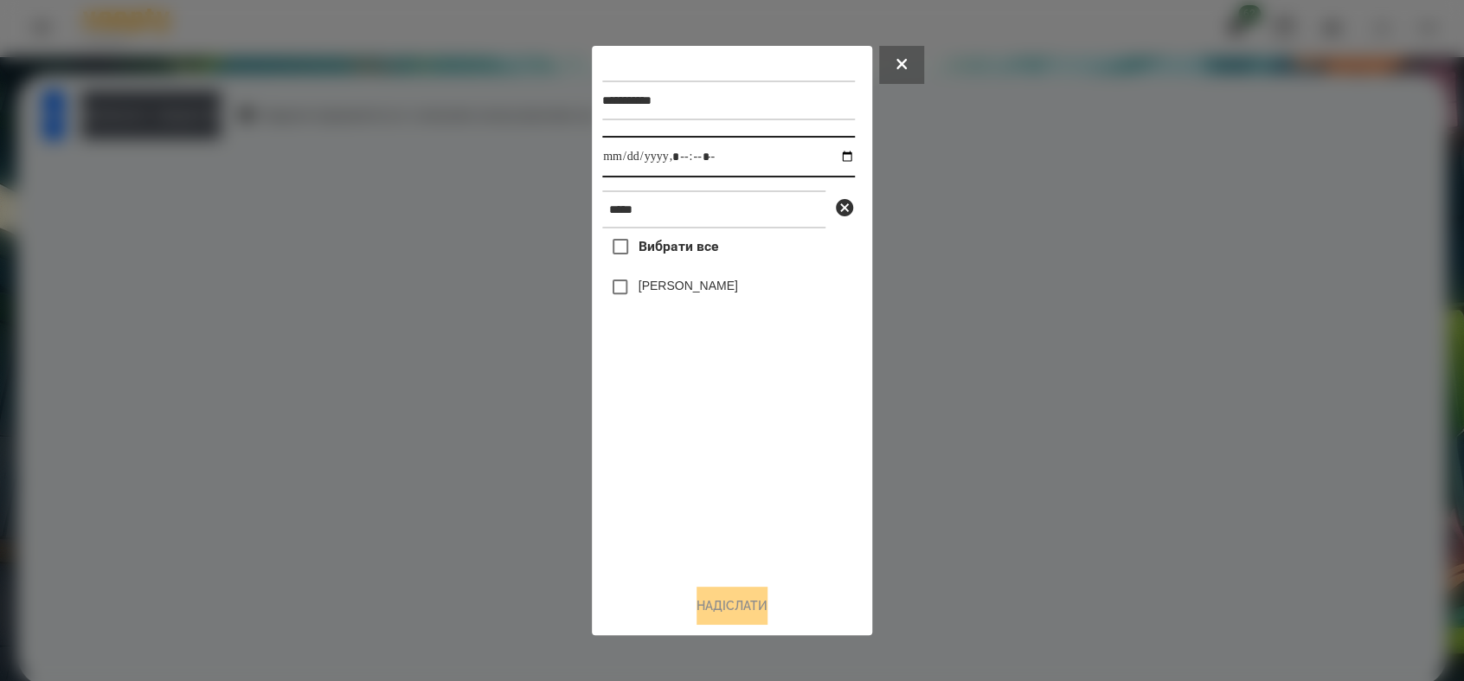
click at [827, 155] on input "datetime-local" at bounding box center [728, 157] width 253 height 42
type input "**********"
click at [737, 516] on div "Вибрати все [PERSON_NAME]" at bounding box center [728, 398] width 253 height 341
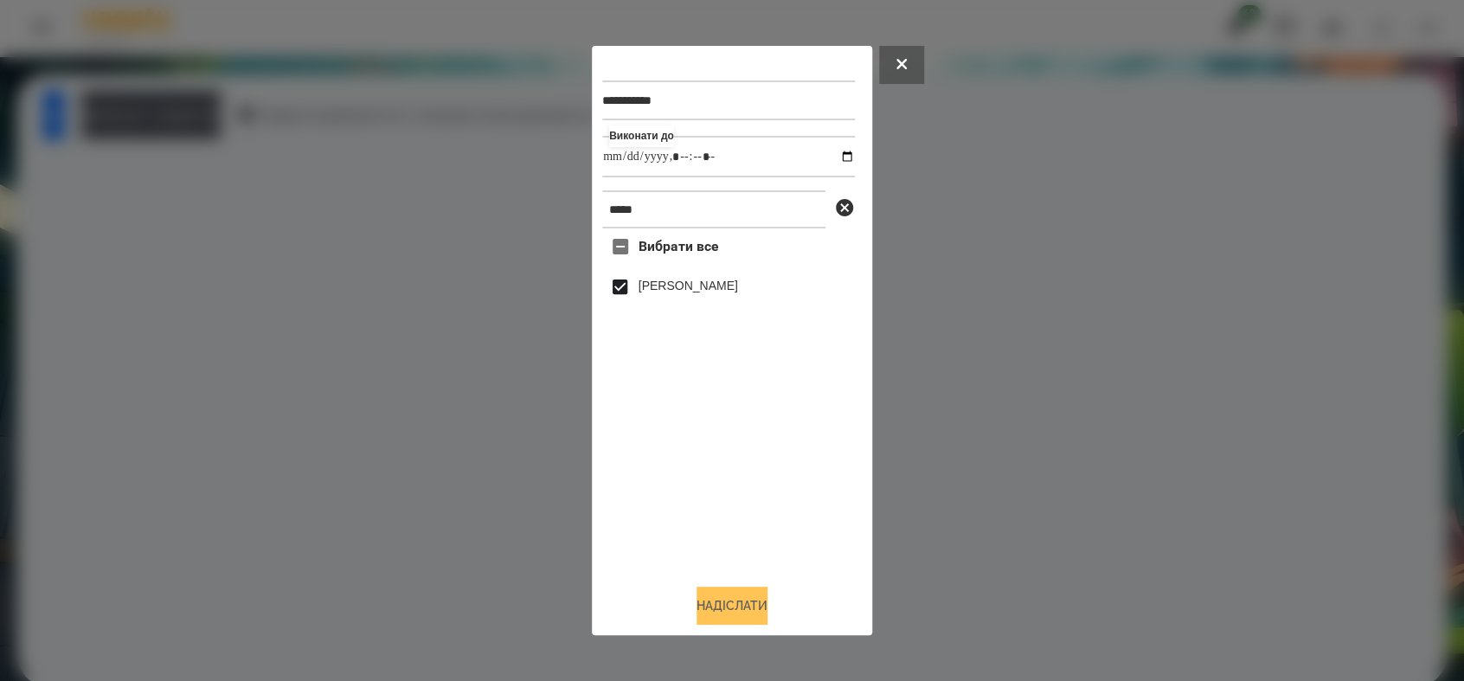
click at [767, 607] on button "Надіслати" at bounding box center [731, 605] width 71 height 38
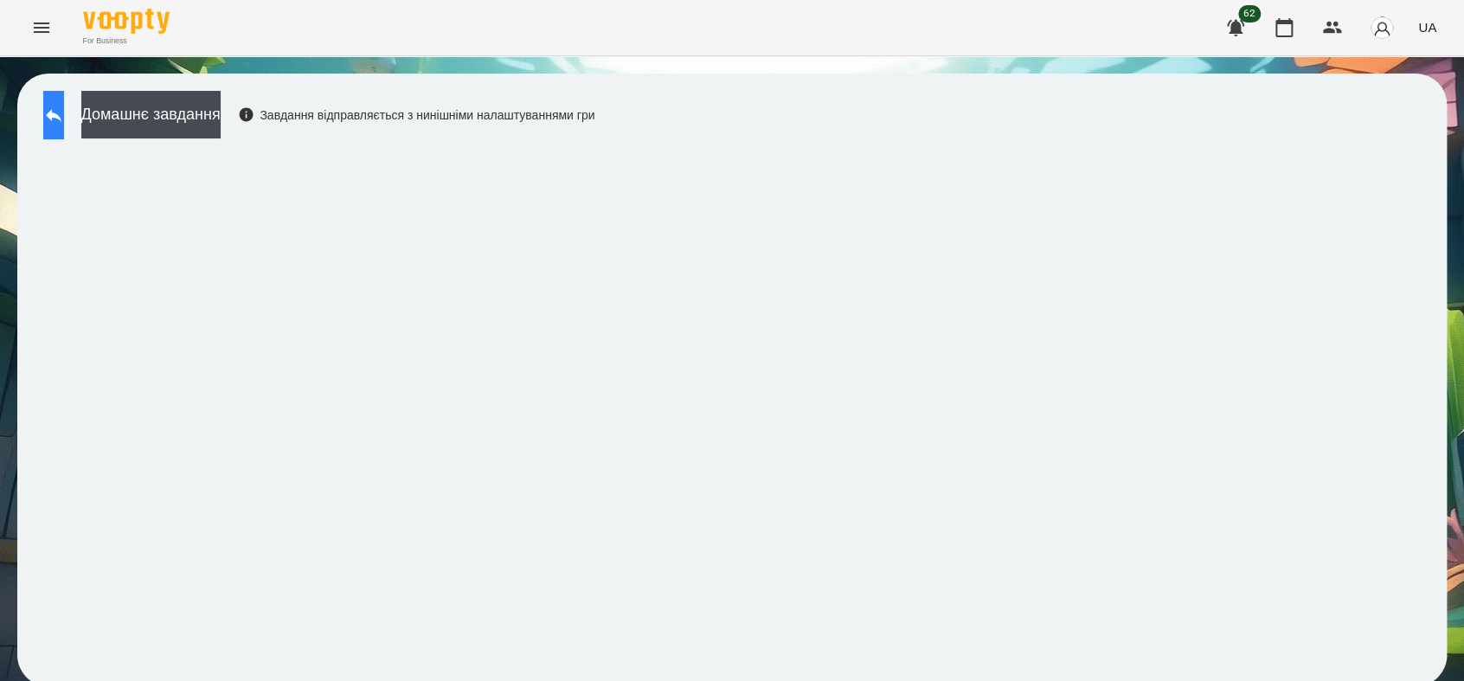
click at [64, 118] on icon at bounding box center [53, 115] width 21 height 21
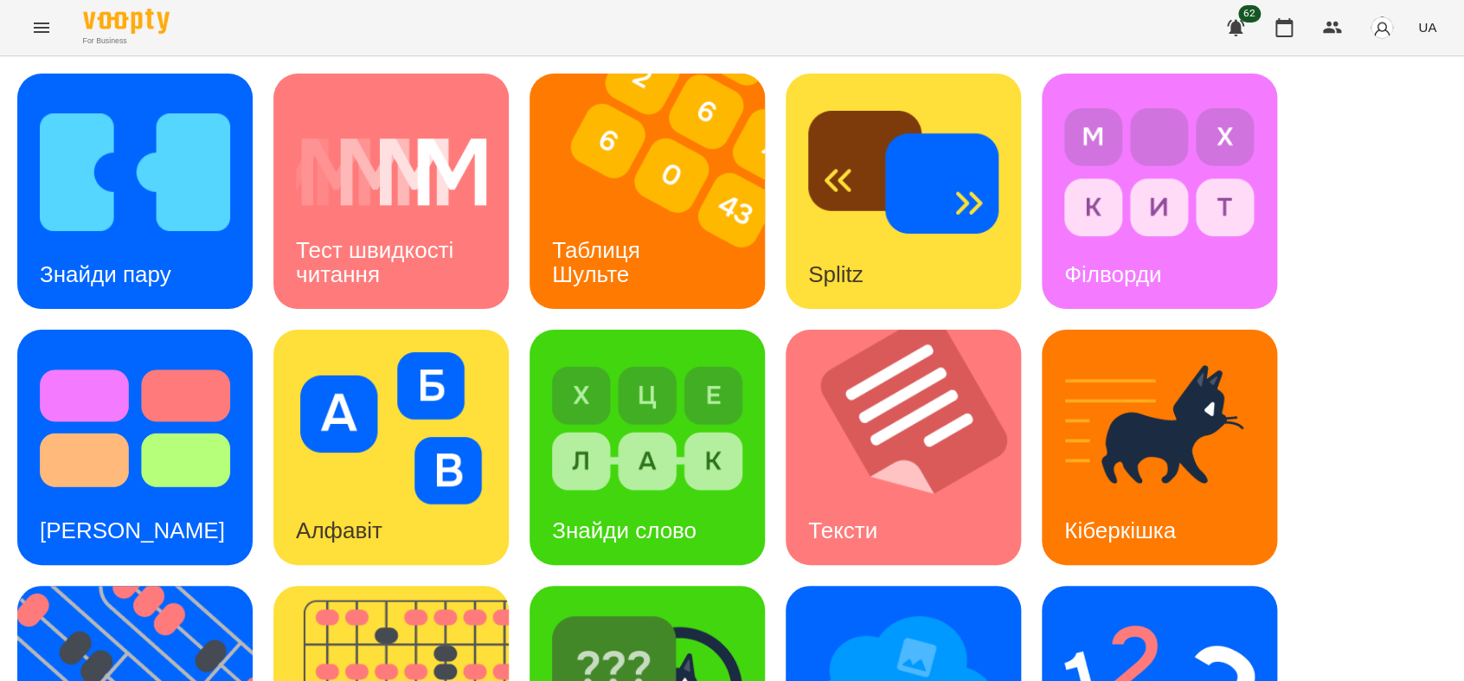
scroll to position [384, 0]
click at [872, 608] on img at bounding box center [903, 684] width 190 height 152
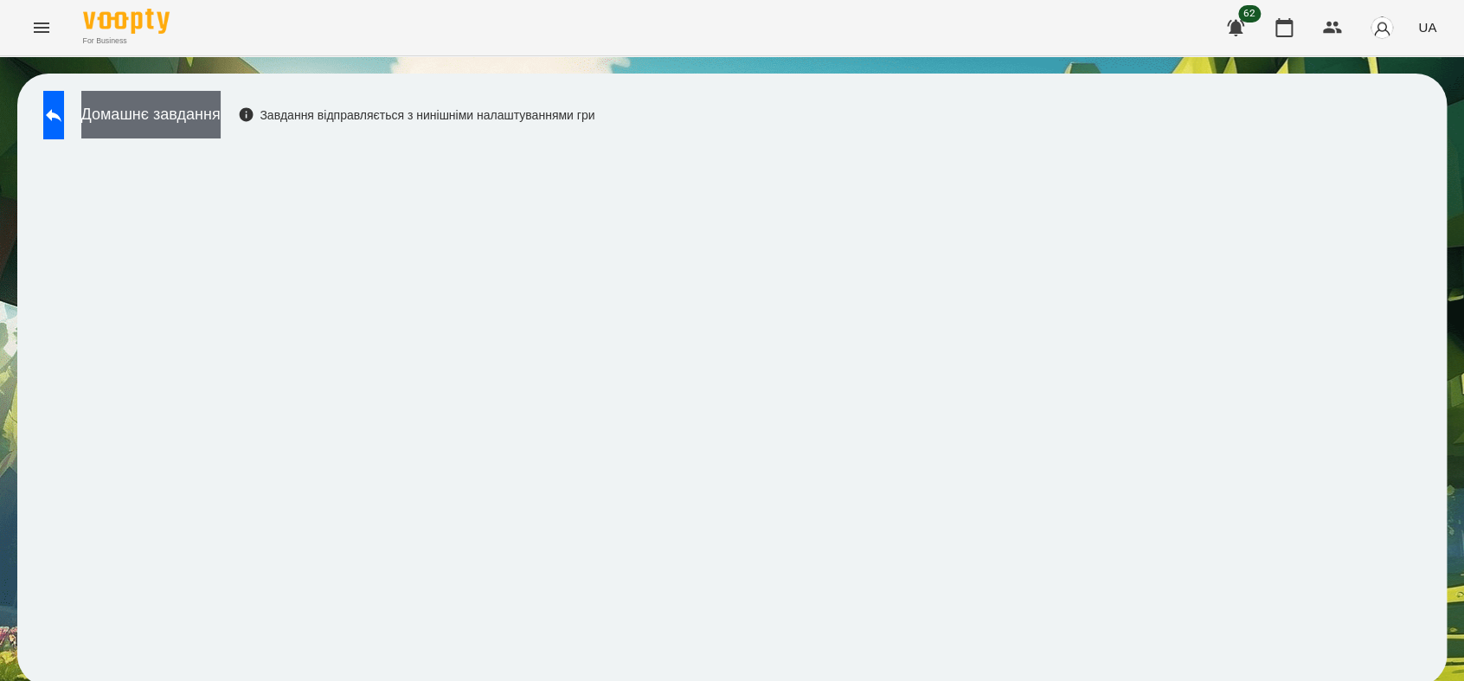
click at [182, 114] on button "Домашнє завдання" at bounding box center [150, 115] width 139 height 48
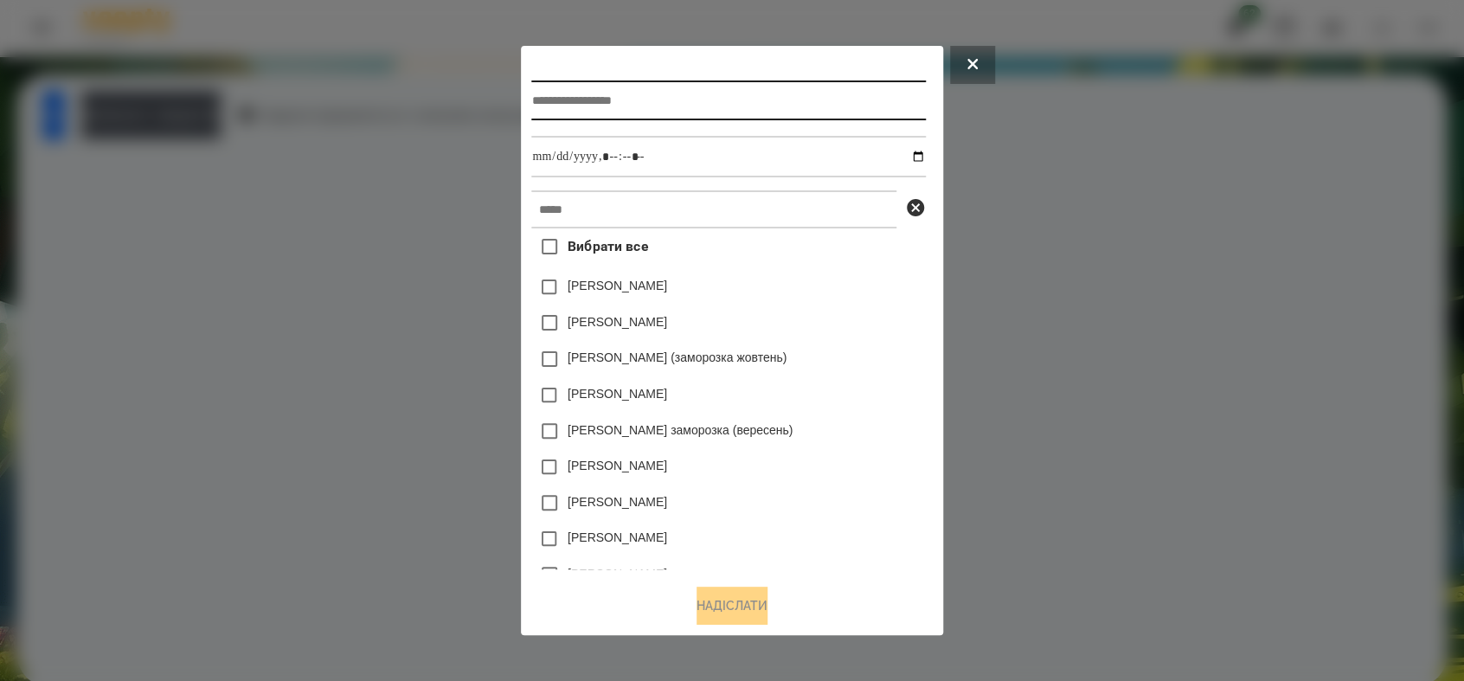
click at [617, 90] on input "text" at bounding box center [728, 100] width 394 height 40
type input "*"
type input "**********"
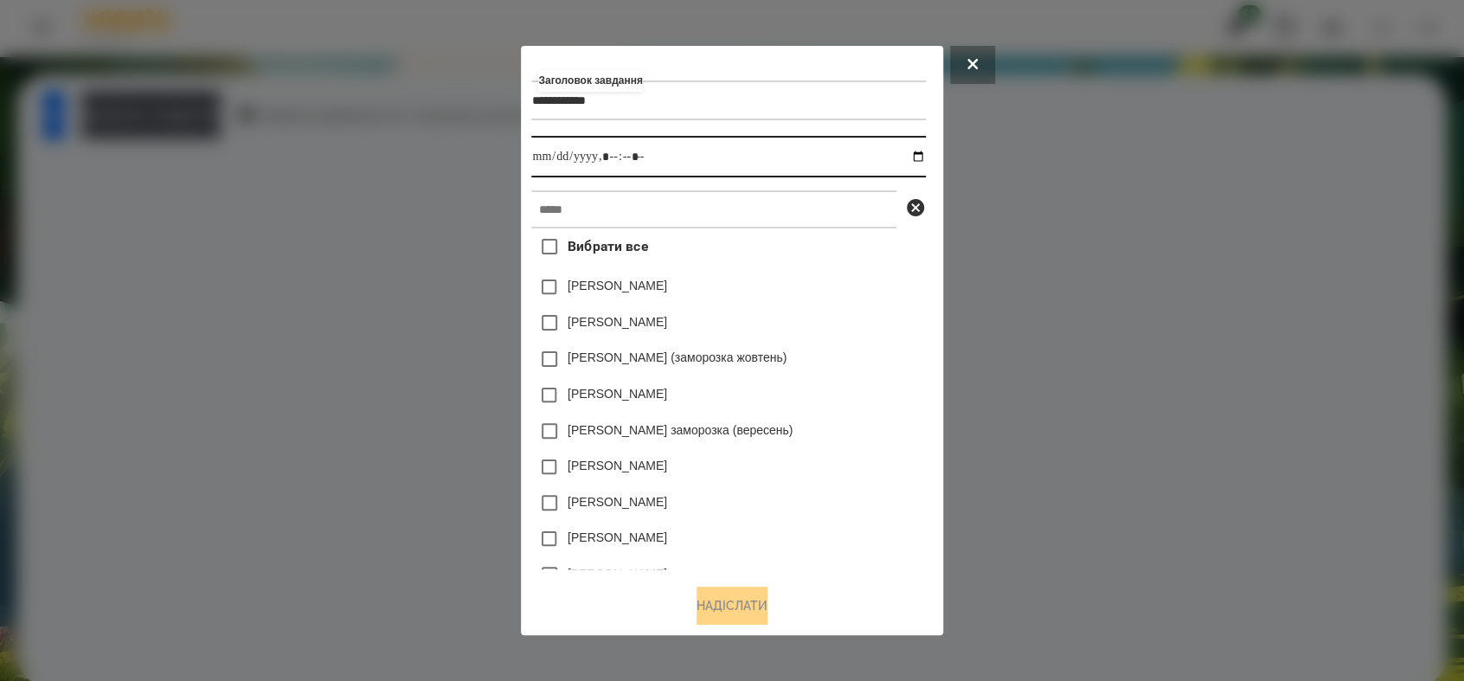
click at [919, 157] on input "datetime-local" at bounding box center [728, 157] width 394 height 42
click at [609, 157] on input "datetime-local" at bounding box center [728, 157] width 394 height 42
type input "**********"
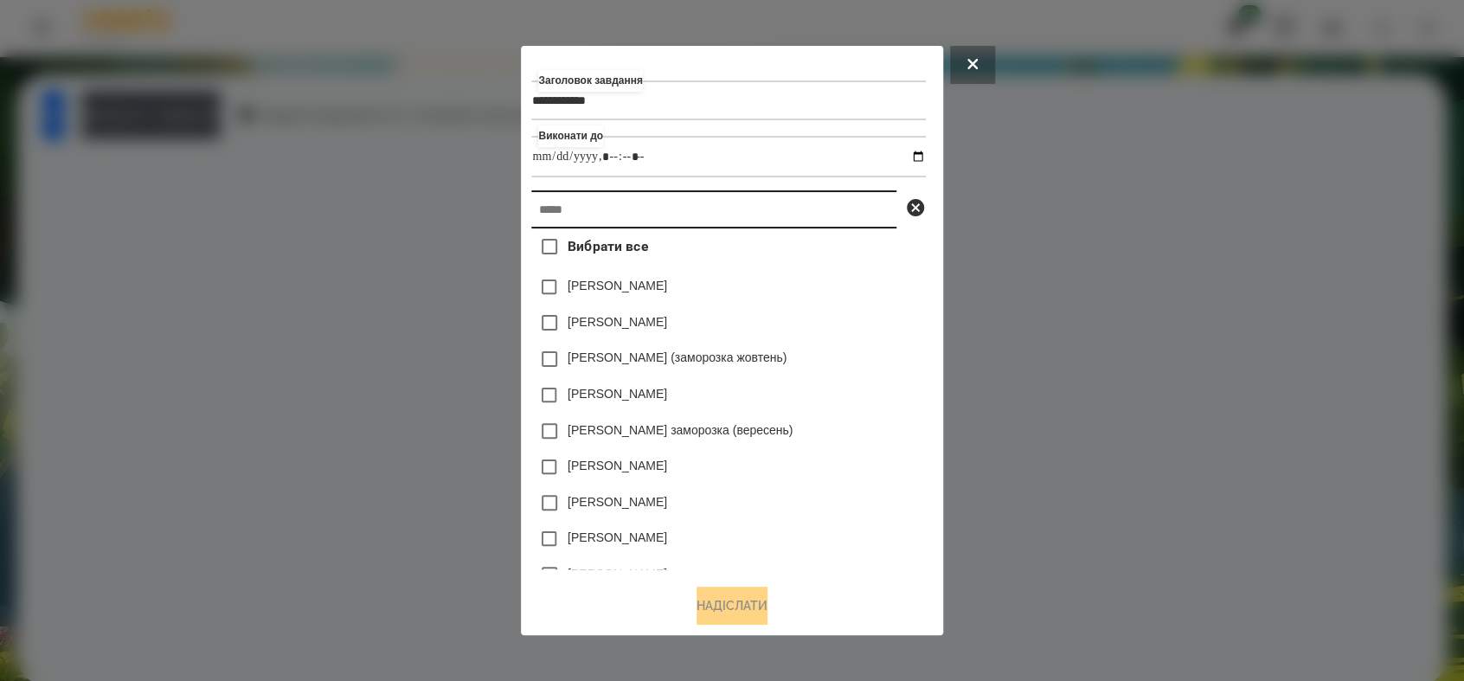
click at [612, 215] on input "text" at bounding box center [713, 209] width 365 height 38
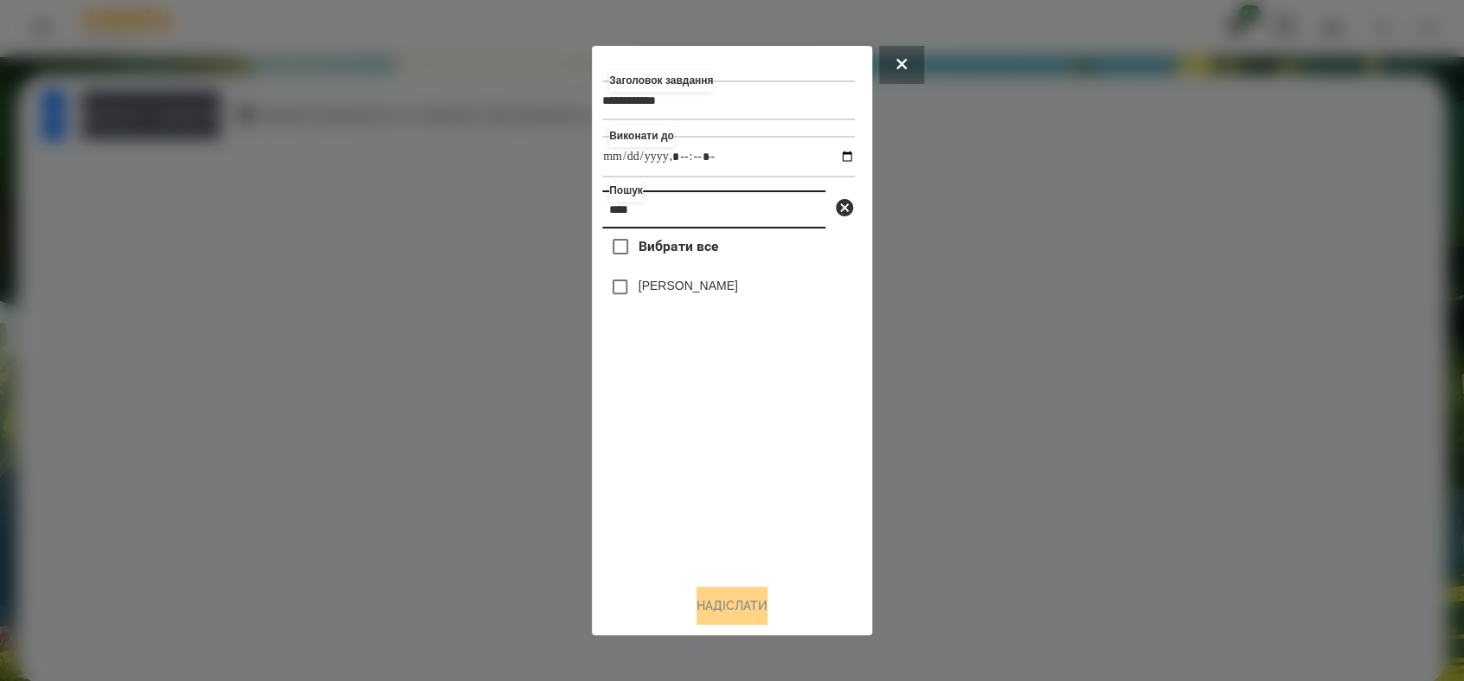
type input "****"
click at [733, 608] on button "Надіслати" at bounding box center [731, 605] width 71 height 38
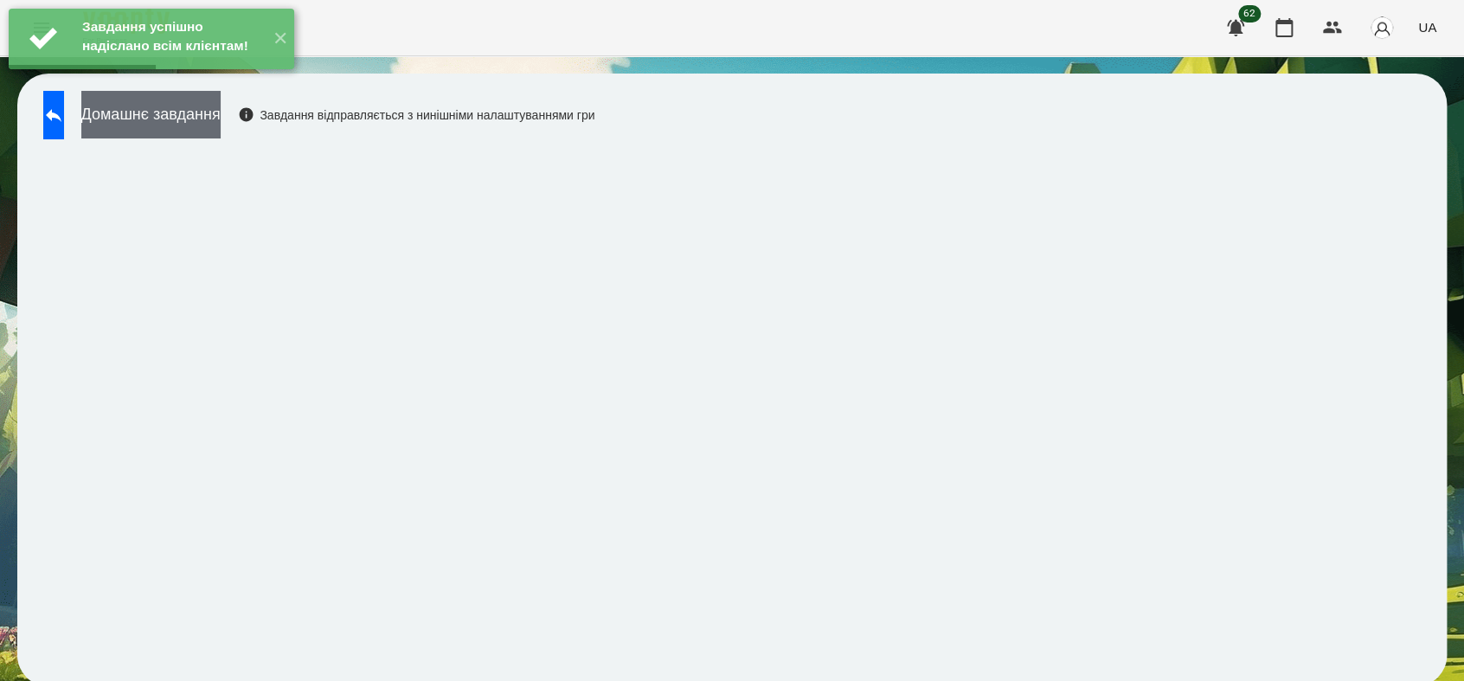
click at [184, 109] on button "Домашнє завдання" at bounding box center [150, 115] width 139 height 48
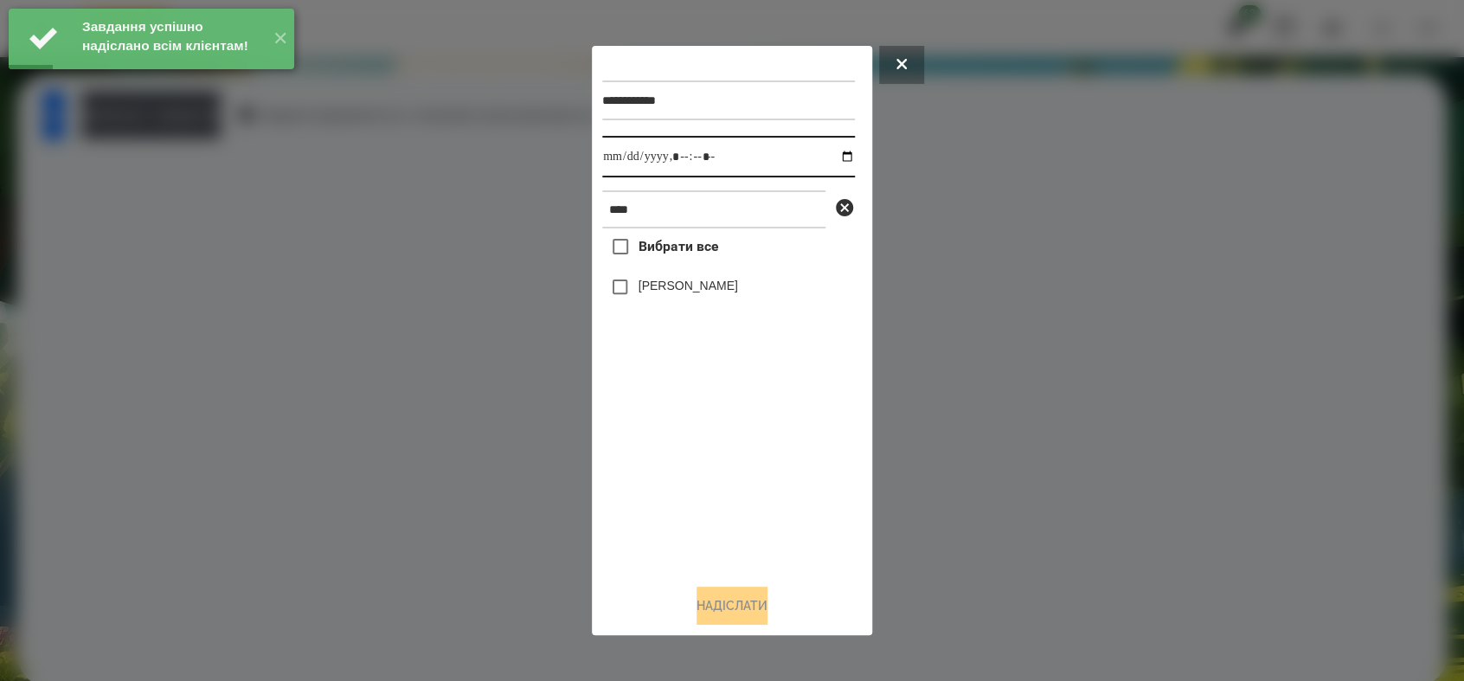
click at [840, 150] on input "datetime-local" at bounding box center [728, 157] width 253 height 42
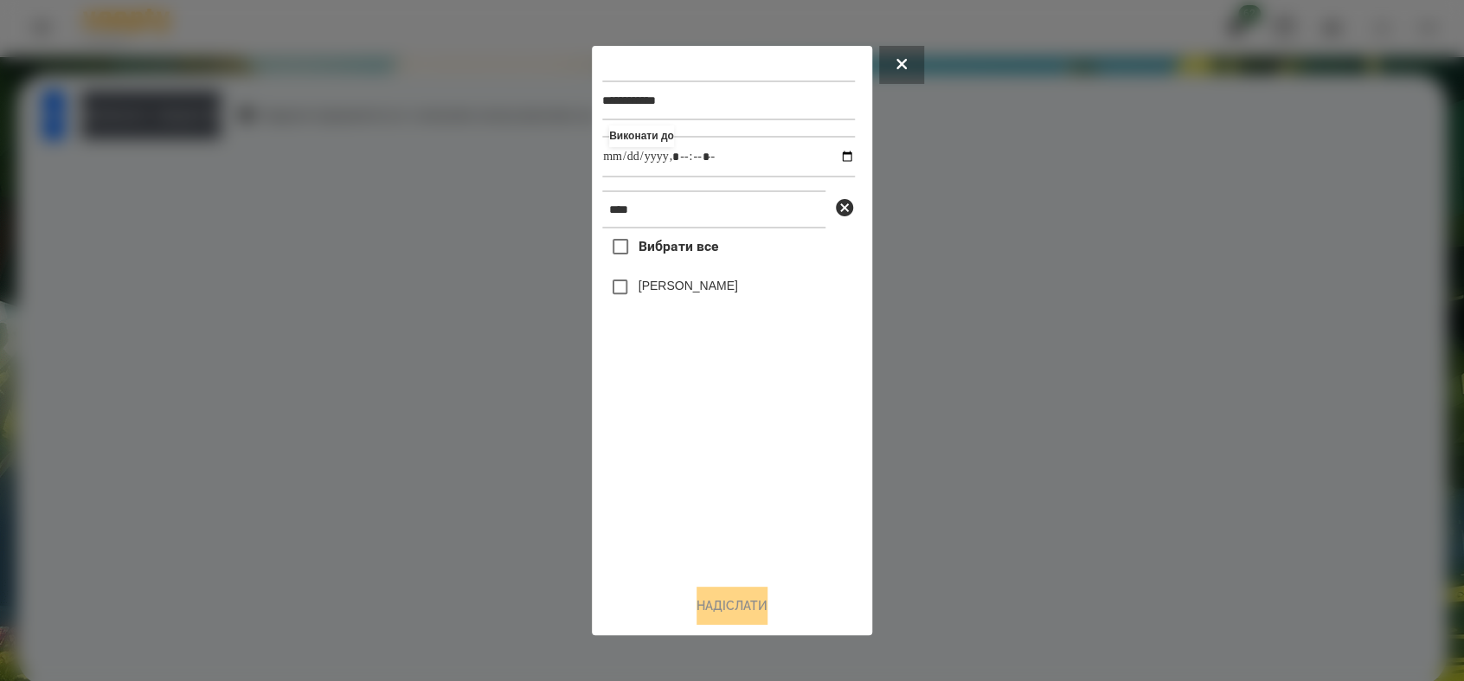
type input "**********"
drag, startPoint x: 699, startPoint y: 491, endPoint x: 699, endPoint y: 439, distance: 51.9
click at [699, 480] on div "Вибрати все [PERSON_NAME]" at bounding box center [728, 398] width 253 height 341
click at [723, 608] on button "Надіслати" at bounding box center [731, 605] width 71 height 38
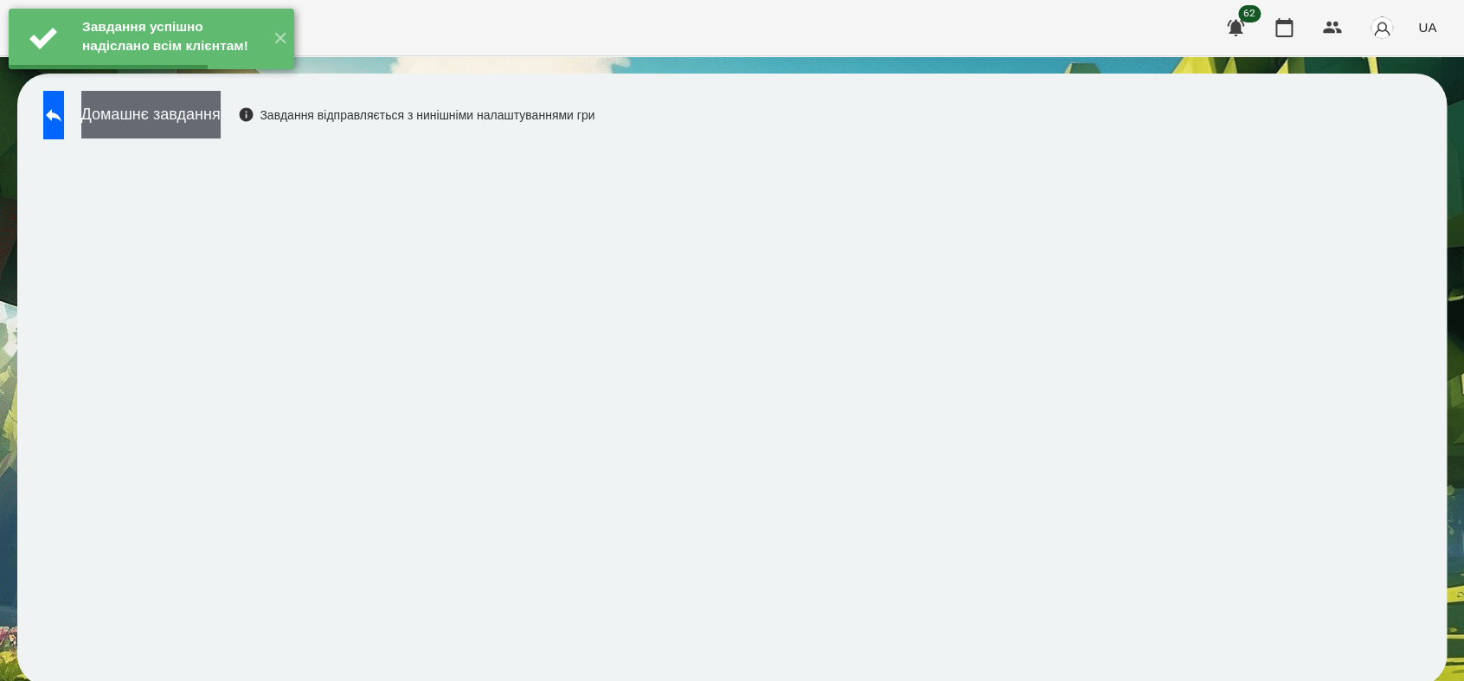
click at [186, 109] on button "Домашнє завдання" at bounding box center [150, 115] width 139 height 48
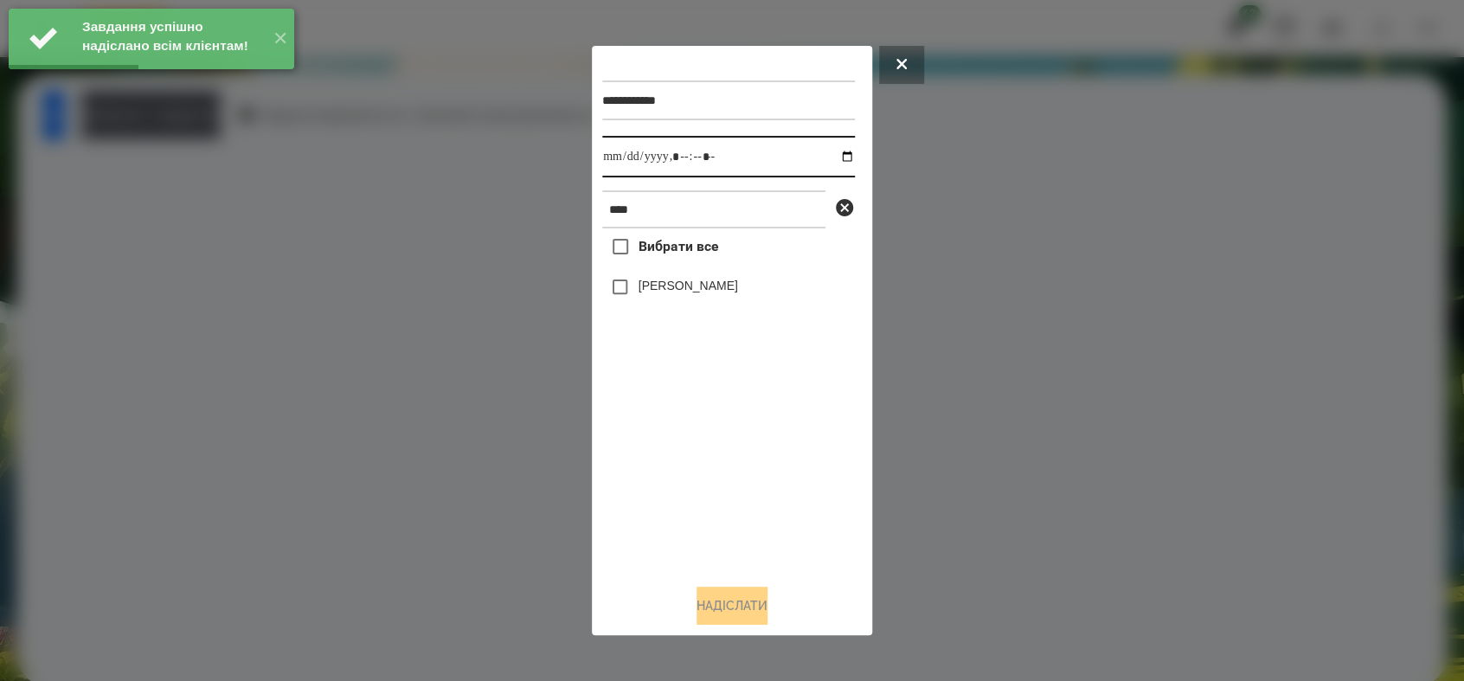
click at [829, 157] on input "datetime-local" at bounding box center [728, 157] width 253 height 42
type input "**********"
drag, startPoint x: 695, startPoint y: 486, endPoint x: 636, endPoint y: 390, distance: 113.0
click at [693, 483] on div "Вибрати все [PERSON_NAME]" at bounding box center [728, 398] width 253 height 341
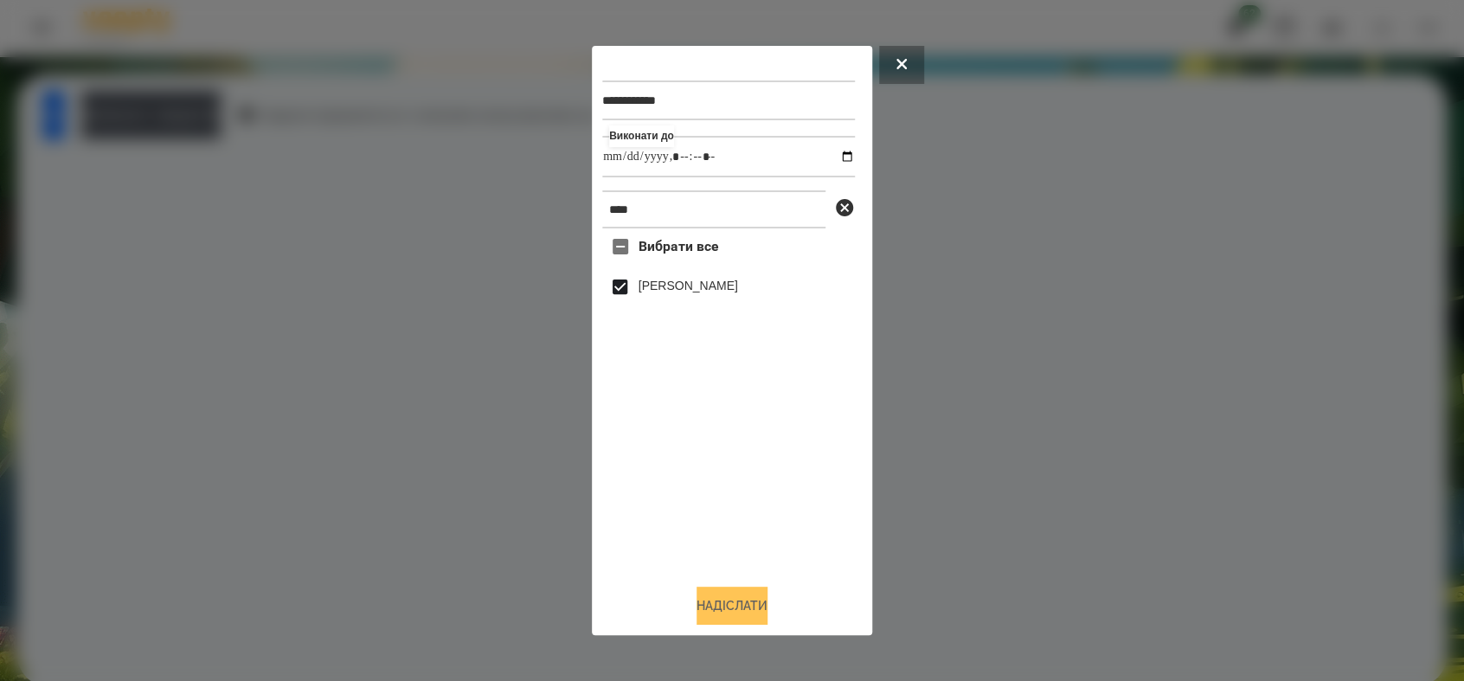
click at [762, 601] on button "Надіслати" at bounding box center [731, 605] width 71 height 38
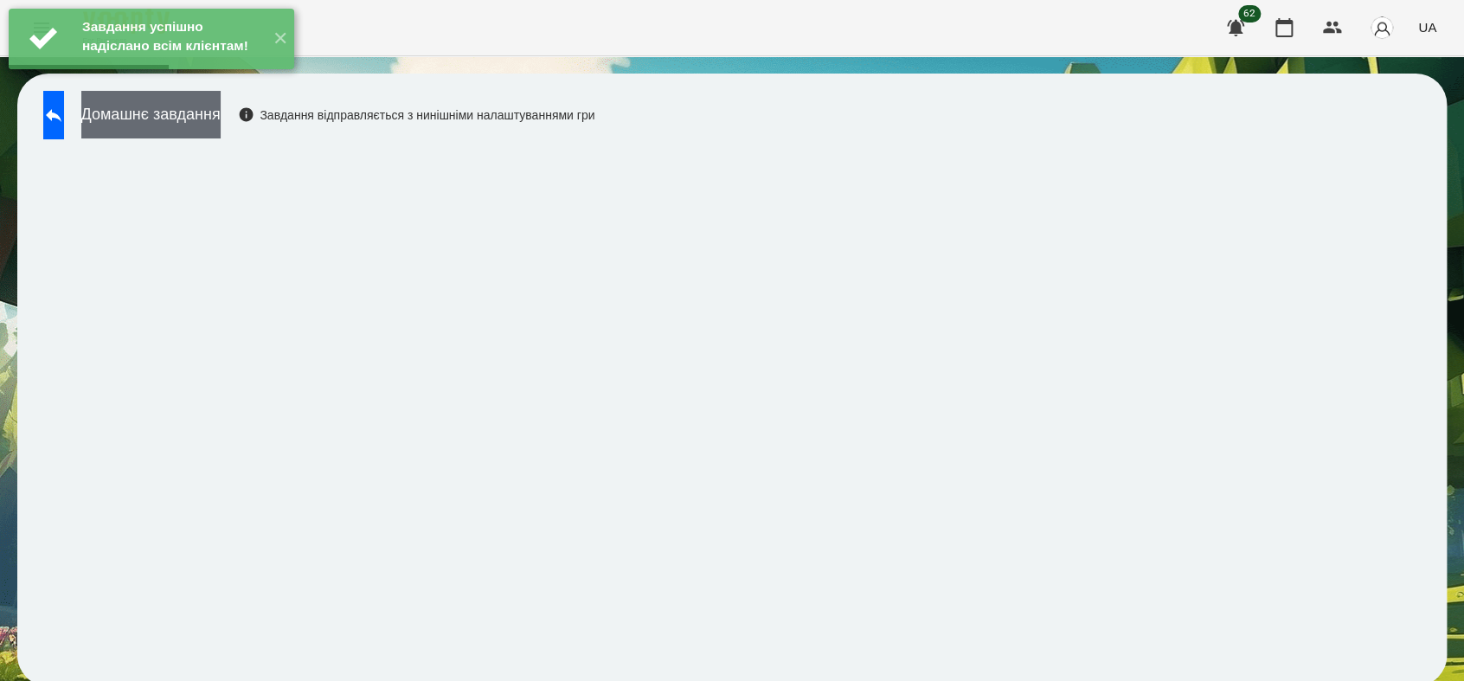
click at [221, 112] on button "Домашнє завдання" at bounding box center [150, 115] width 139 height 48
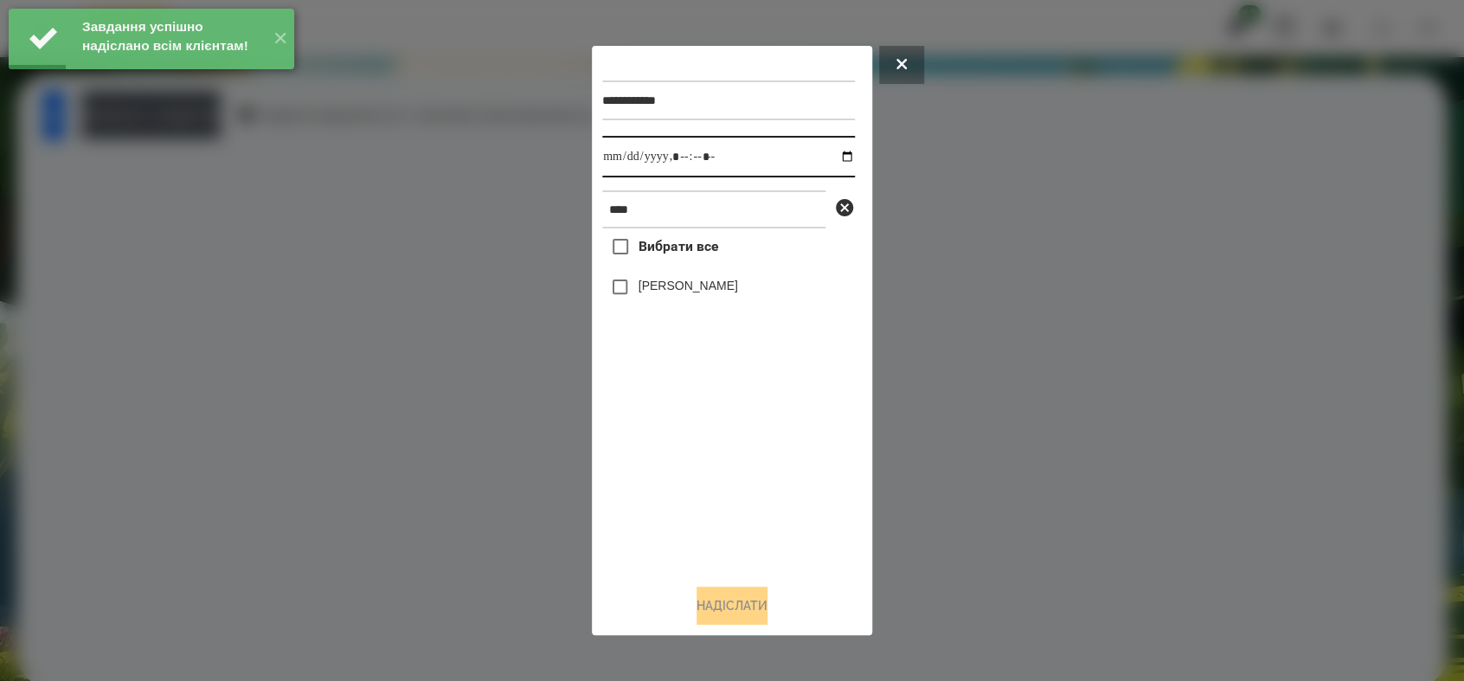
click at [830, 158] on input "datetime-local" at bounding box center [728, 157] width 253 height 42
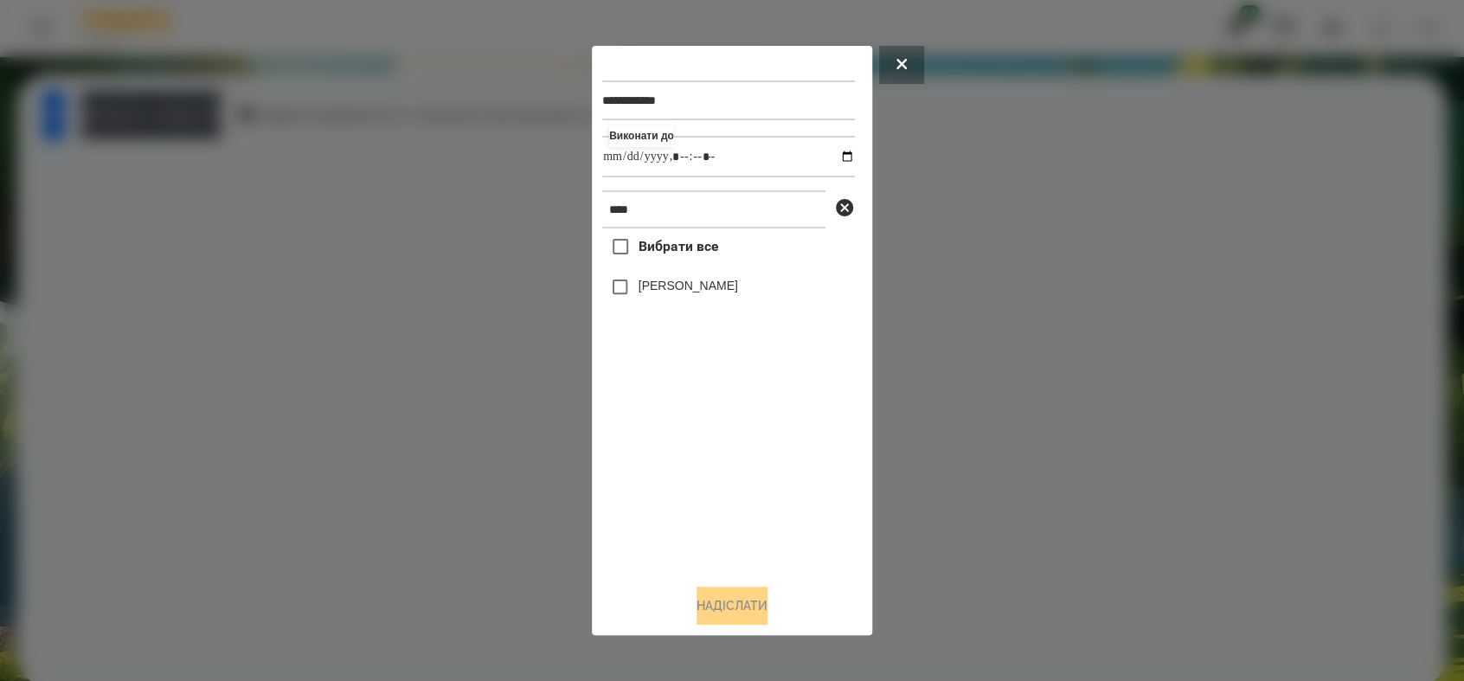
type input "**********"
drag, startPoint x: 714, startPoint y: 463, endPoint x: 659, endPoint y: 389, distance: 91.5
click at [713, 459] on div "Вибрати все [PERSON_NAME]" at bounding box center [728, 398] width 253 height 341
click at [721, 607] on button "Надіслати" at bounding box center [731, 605] width 71 height 38
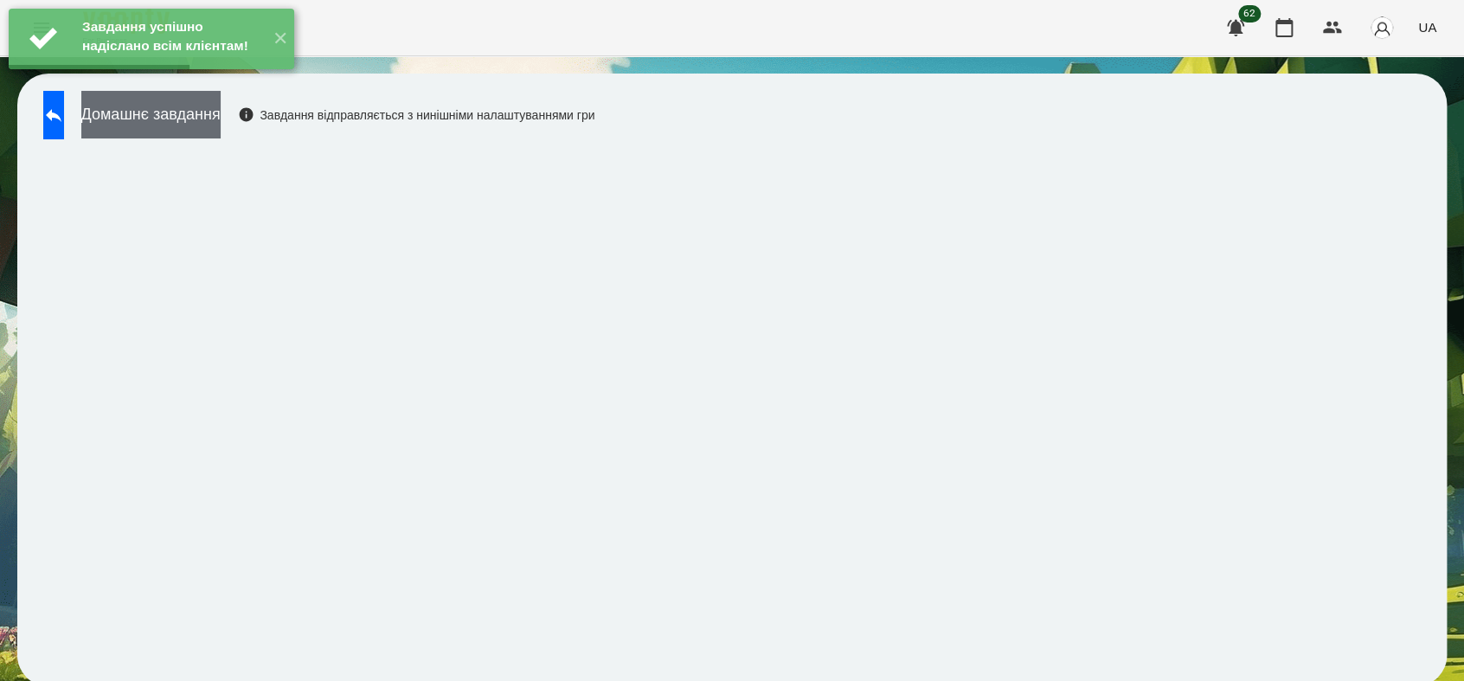
click at [170, 123] on button "Домашнє завдання" at bounding box center [150, 115] width 139 height 48
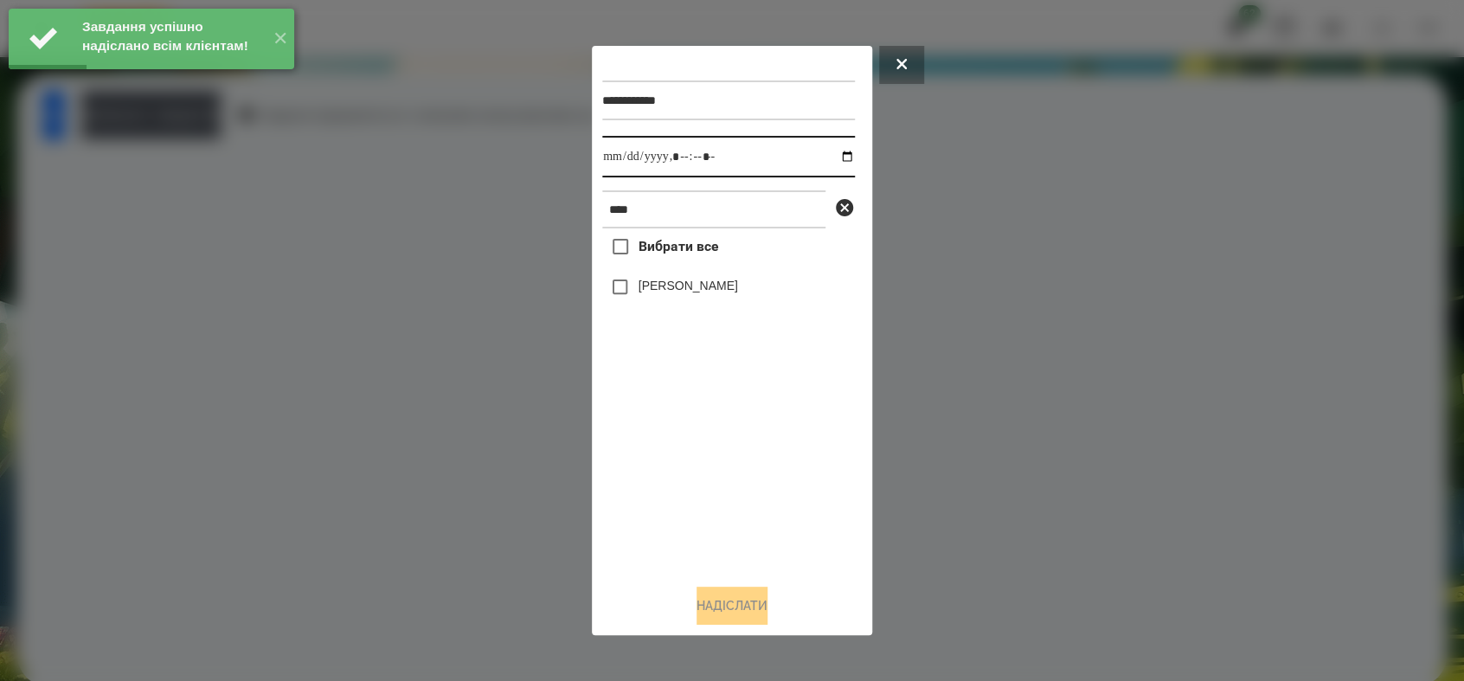
click at [835, 155] on input "datetime-local" at bounding box center [728, 157] width 253 height 42
type input "**********"
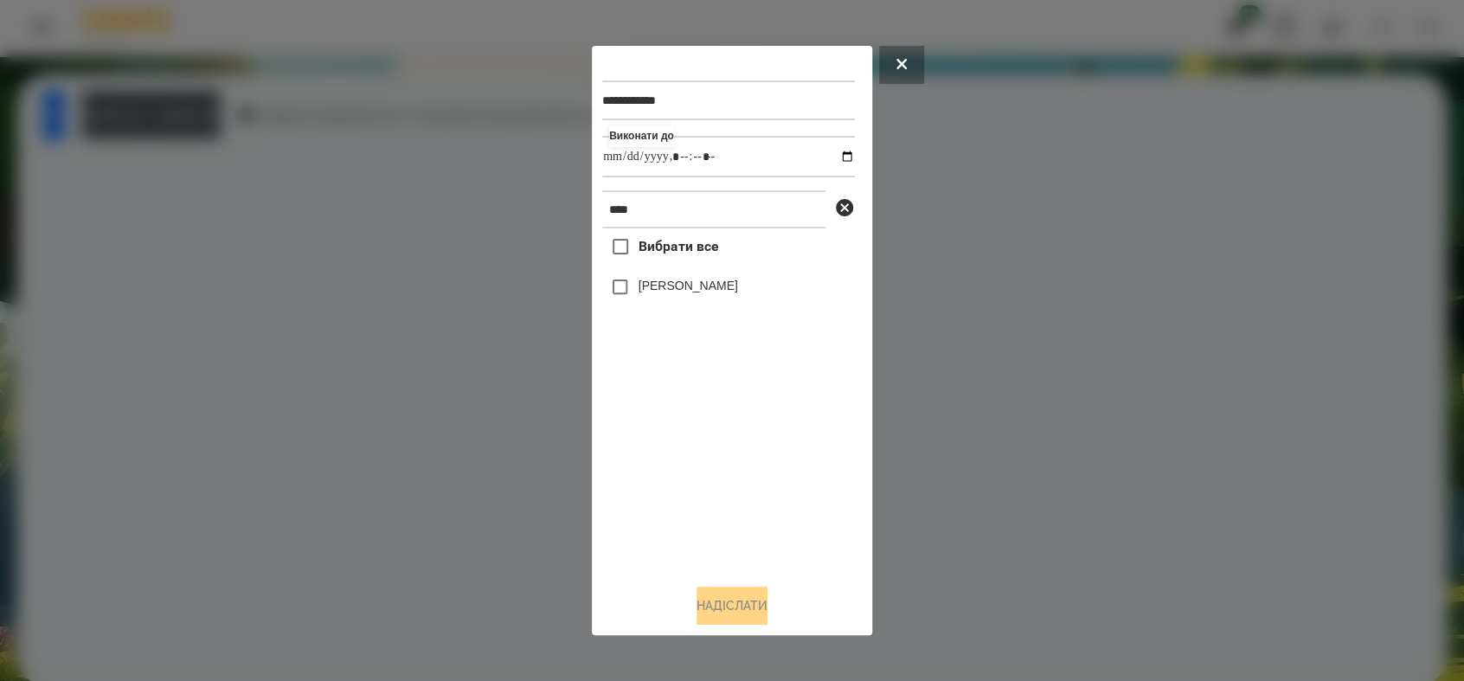
drag, startPoint x: 721, startPoint y: 451, endPoint x: 694, endPoint y: 408, distance: 50.2
click at [721, 445] on div "Вибрати все [PERSON_NAME]" at bounding box center [728, 398] width 253 height 341
click at [717, 597] on button "Надіслати" at bounding box center [731, 605] width 71 height 38
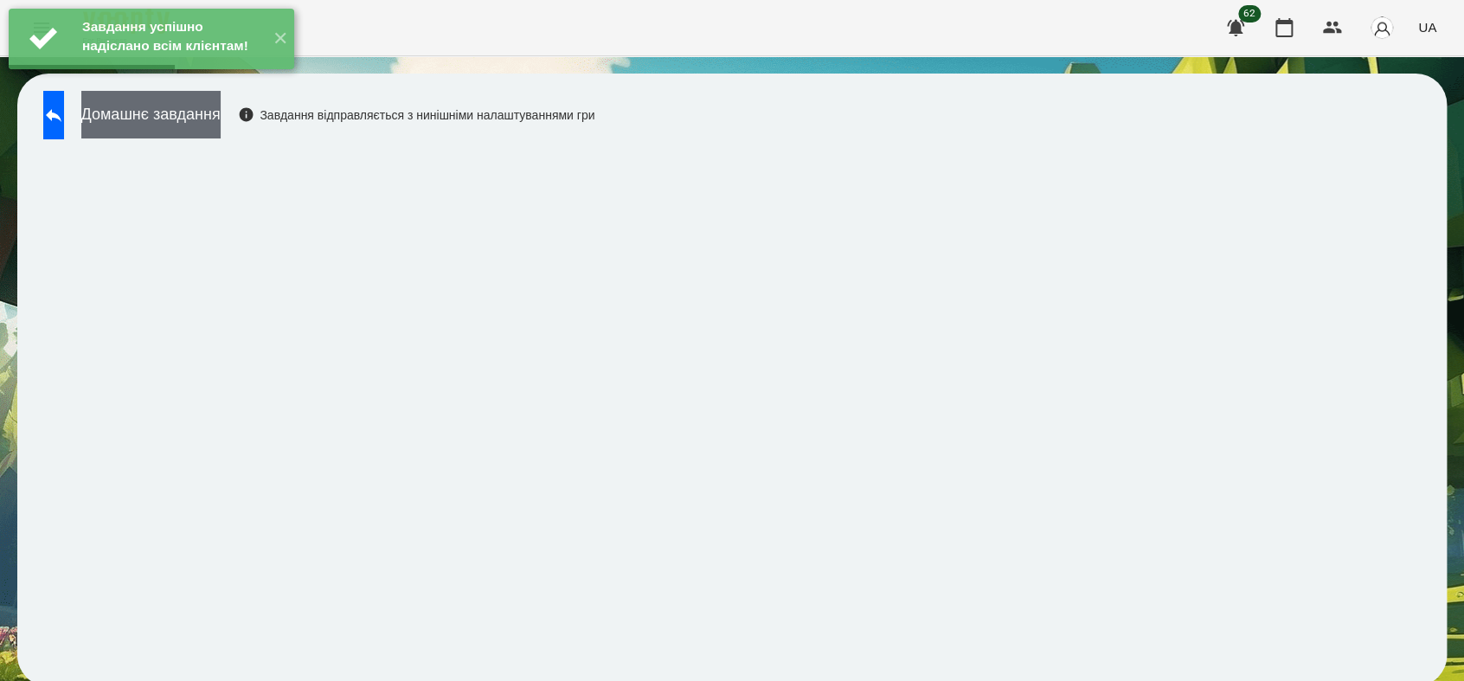
click at [221, 130] on button "Домашнє завдання" at bounding box center [150, 115] width 139 height 48
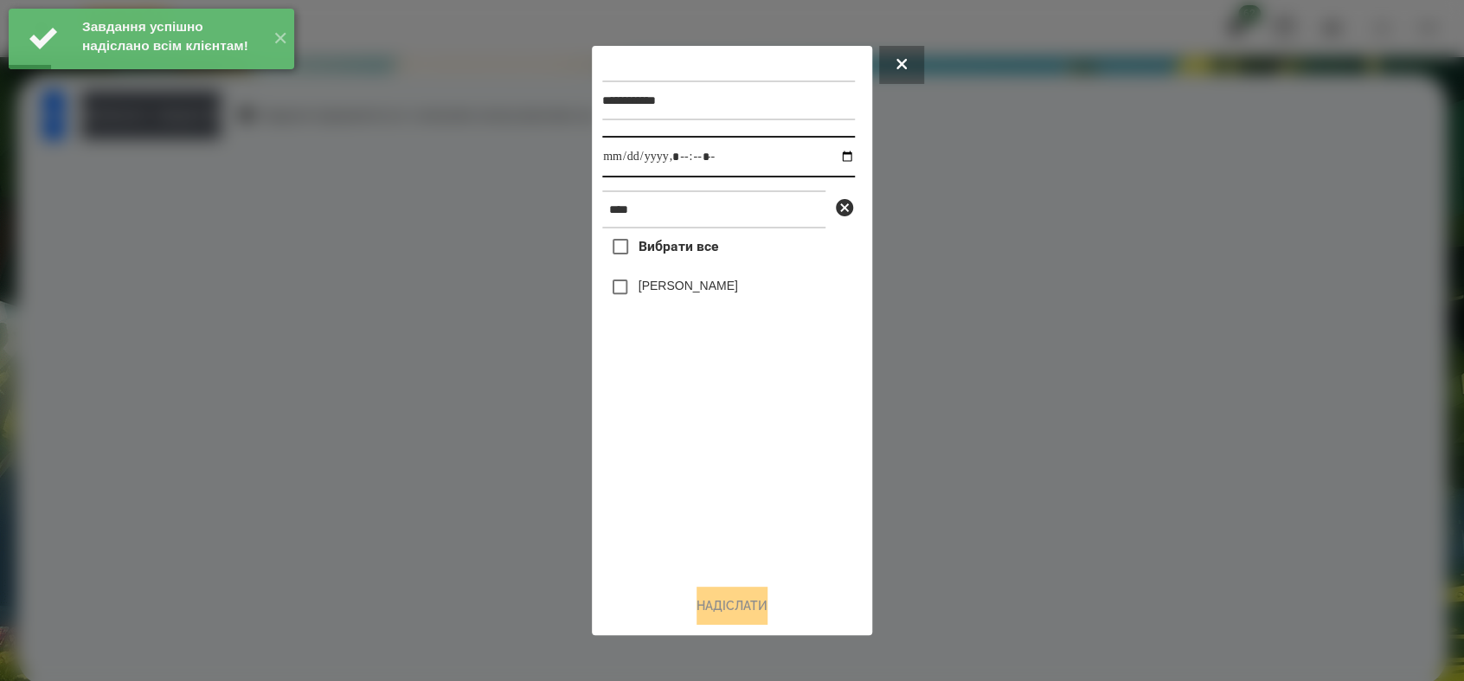
click at [835, 157] on input "datetime-local" at bounding box center [728, 157] width 253 height 42
type input "**********"
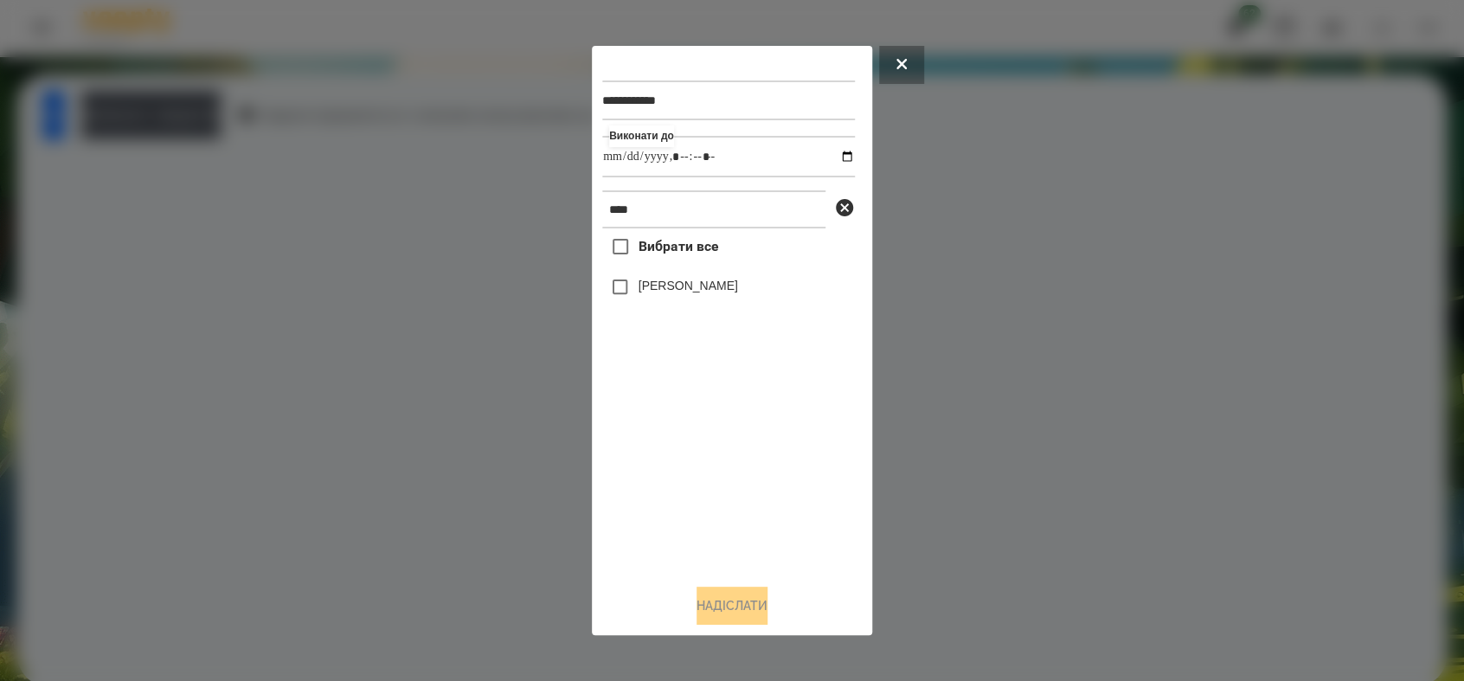
drag, startPoint x: 714, startPoint y: 490, endPoint x: 680, endPoint y: 439, distance: 61.2
click at [712, 487] on div "Вибрати все [PERSON_NAME]" at bounding box center [728, 398] width 253 height 341
click at [767, 599] on button "Надіслати" at bounding box center [731, 605] width 71 height 38
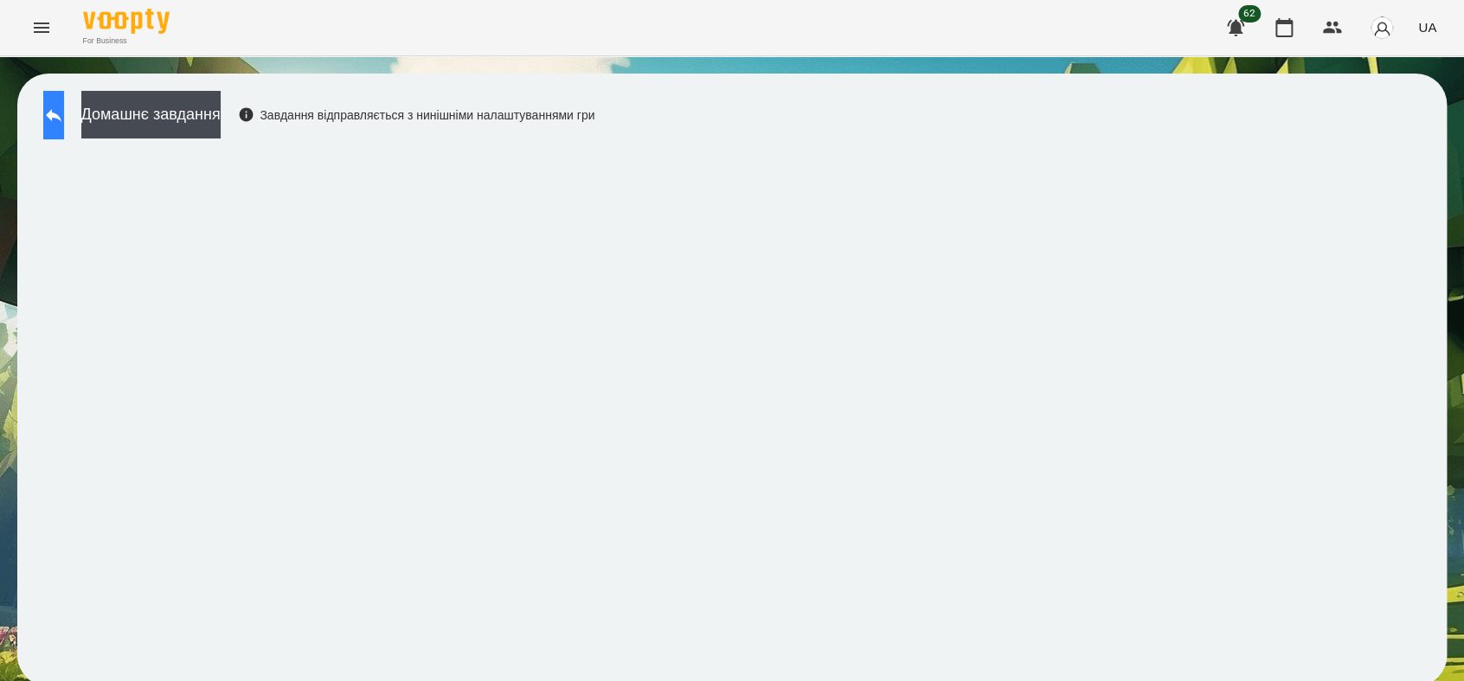
click at [64, 128] on button at bounding box center [53, 115] width 21 height 48
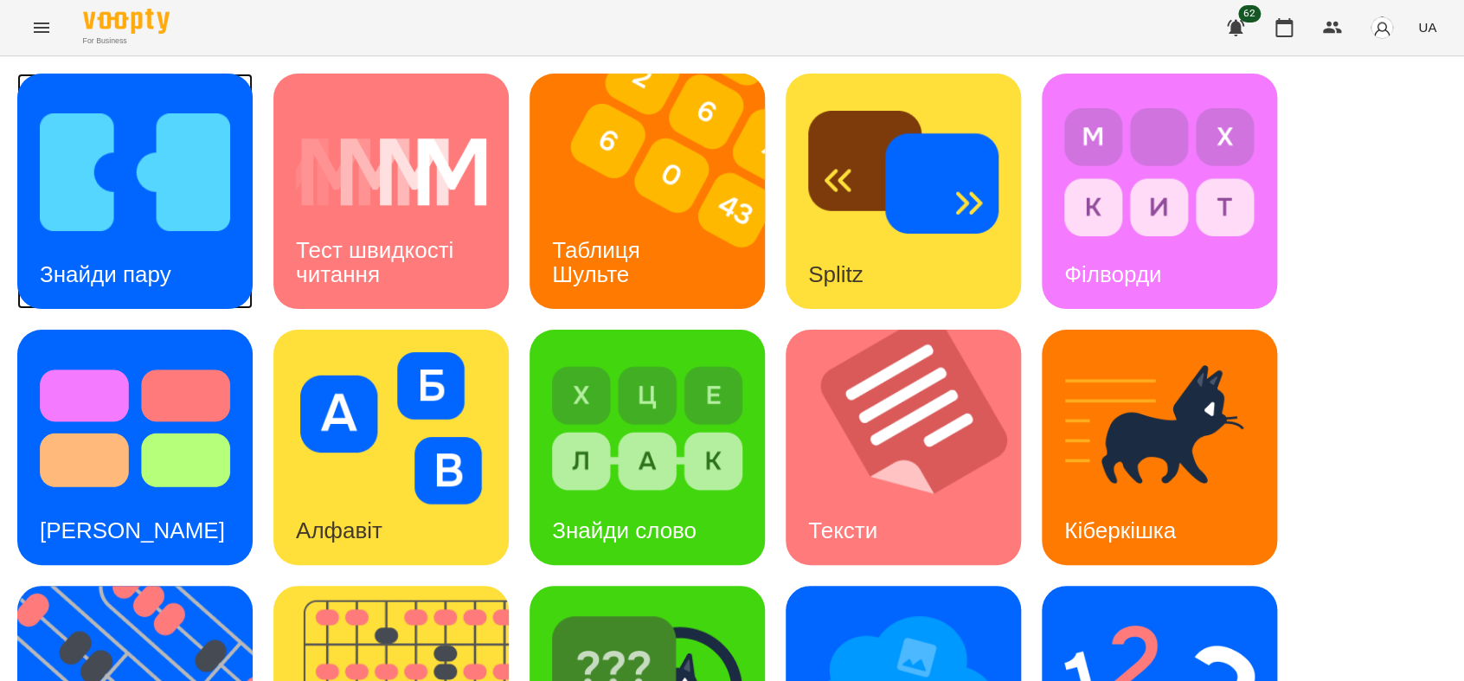
click at [161, 254] on div "Знайди пару" at bounding box center [105, 274] width 176 height 68
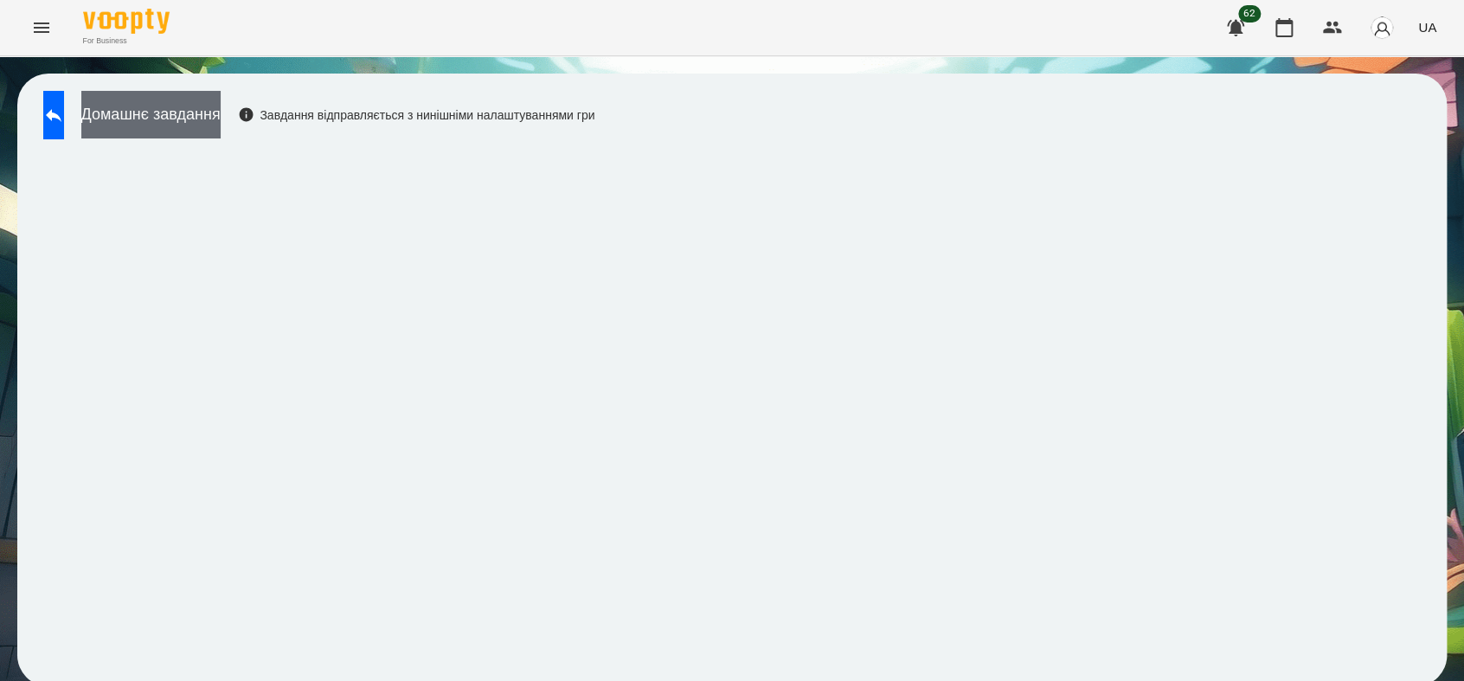
click at [205, 114] on button "Домашнє завдання" at bounding box center [150, 115] width 139 height 48
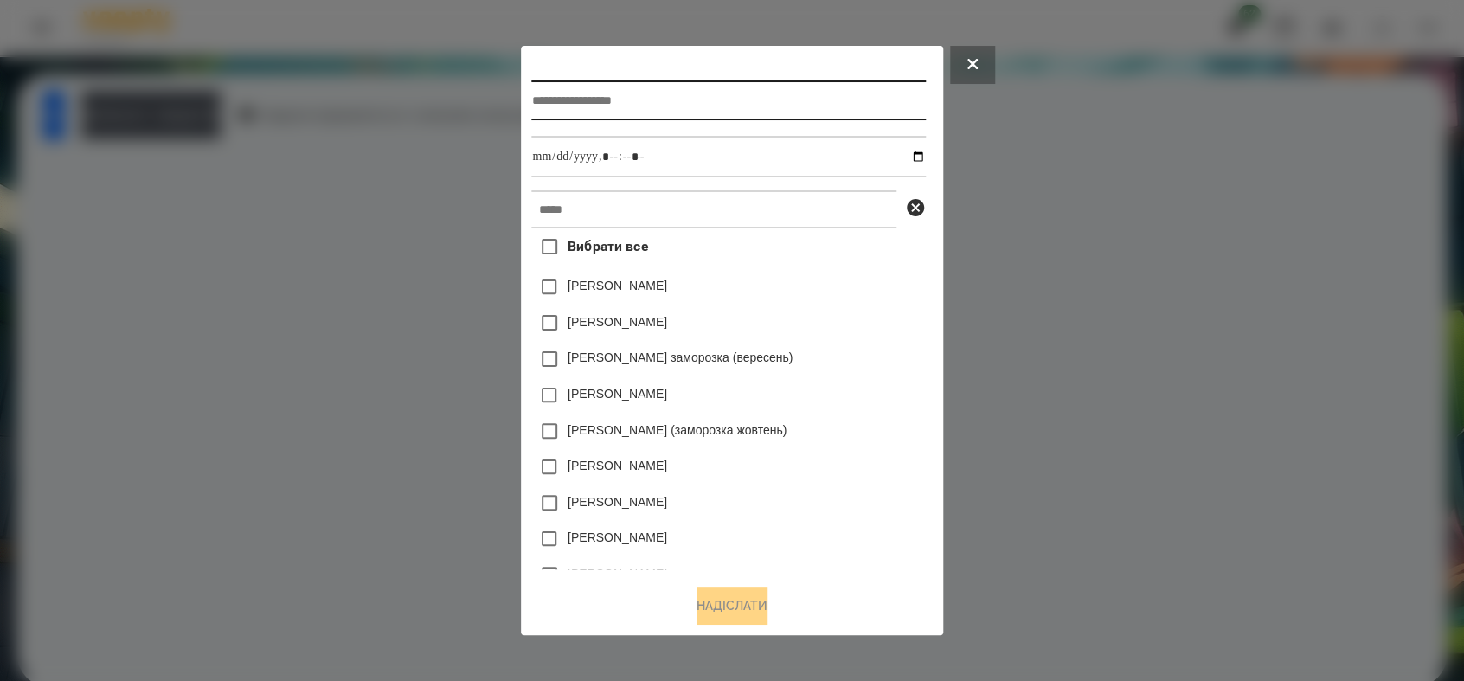
click at [550, 102] on input "text" at bounding box center [728, 100] width 394 height 40
type input "**********"
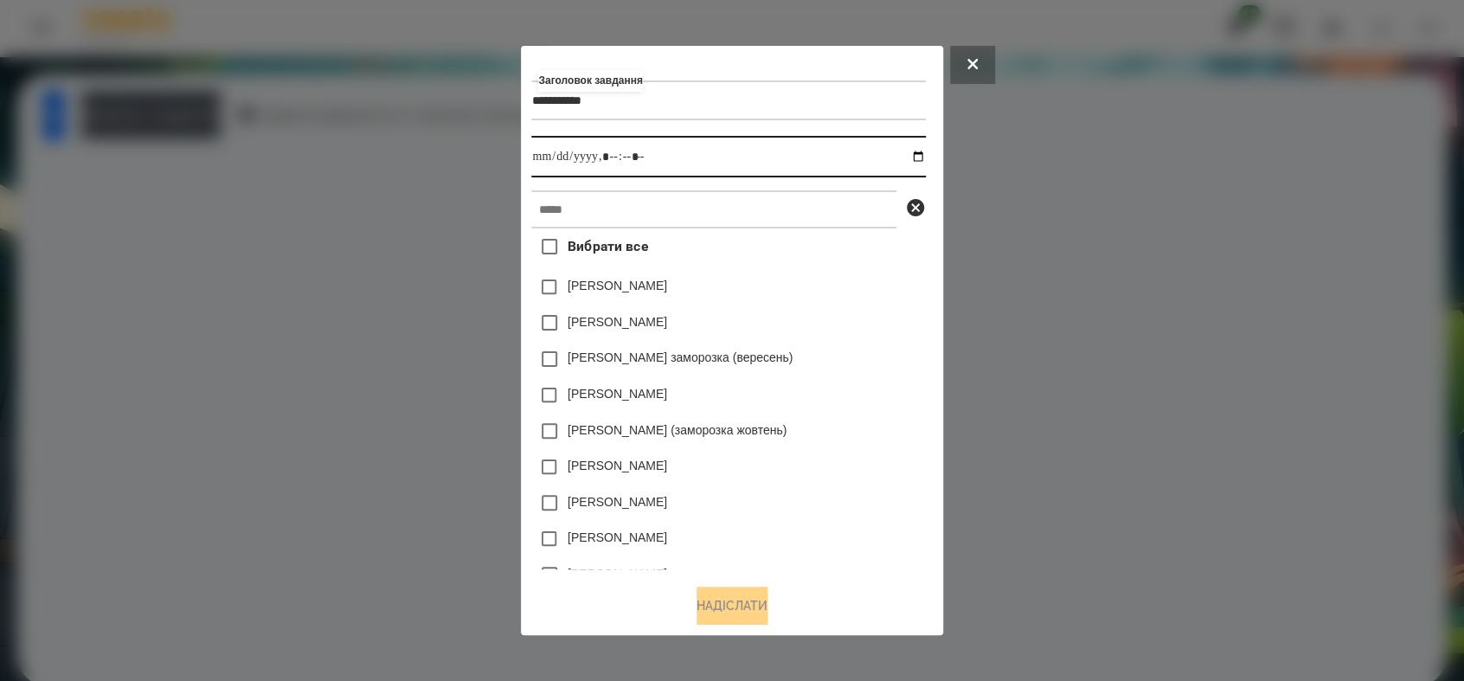
click at [925, 158] on input "datetime-local" at bounding box center [728, 157] width 394 height 42
click at [610, 160] on input "datetime-local" at bounding box center [728, 157] width 394 height 42
type input "**********"
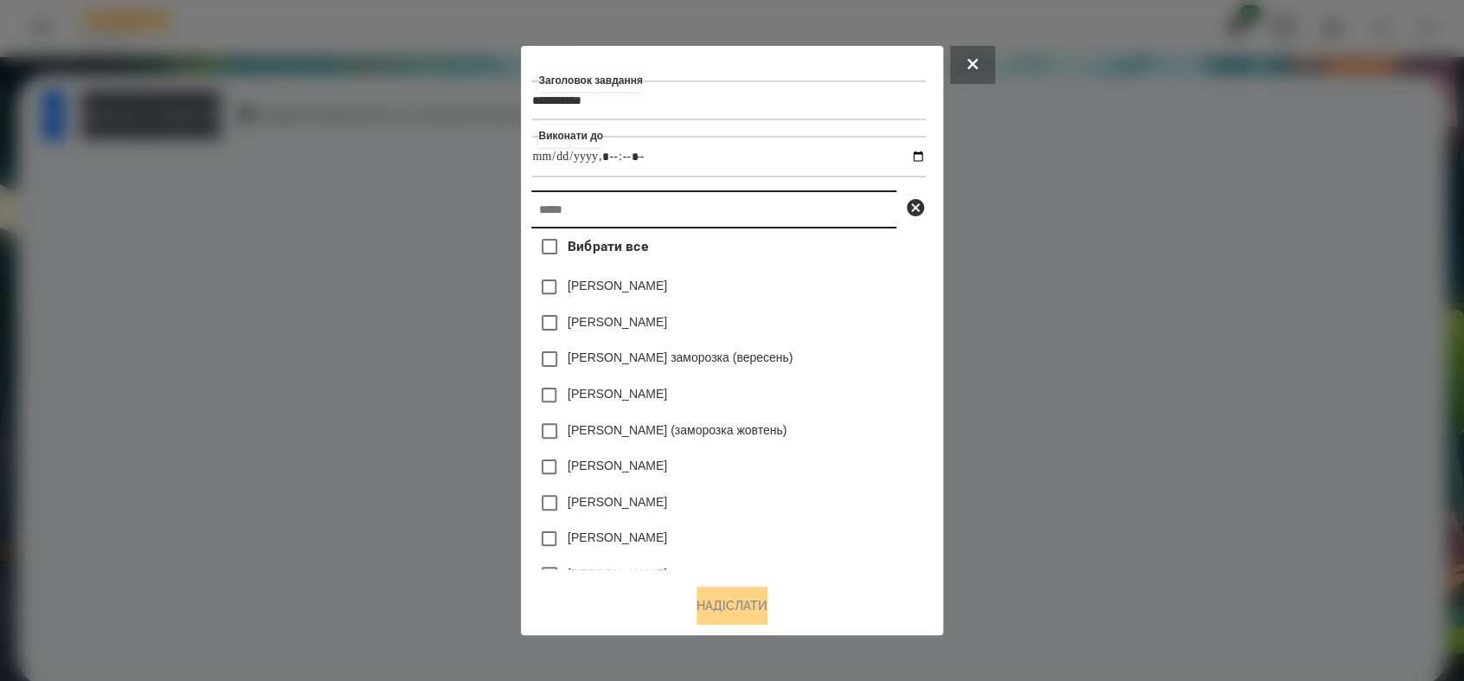
click at [588, 218] on input "text" at bounding box center [713, 209] width 365 height 38
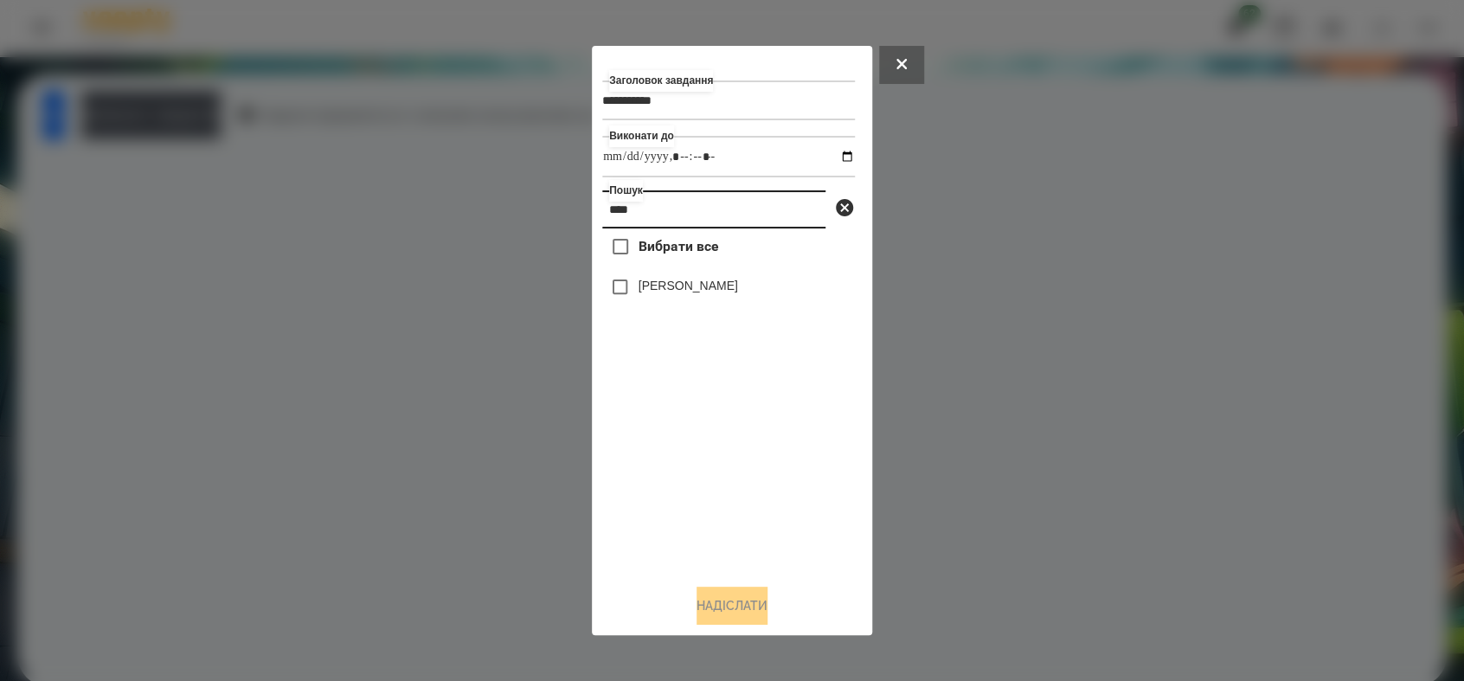
type input "****"
click at [702, 608] on button "Надіслати" at bounding box center [731, 605] width 71 height 38
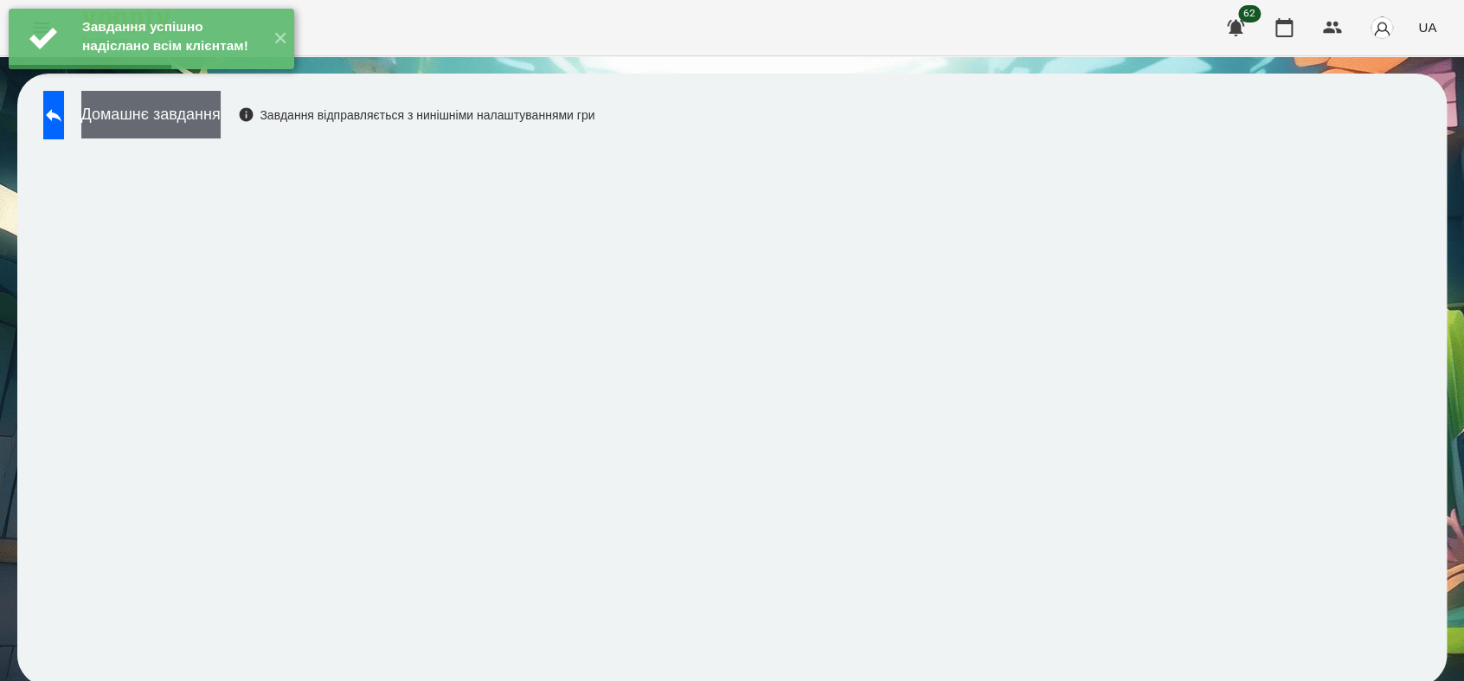
click at [221, 116] on button "Домашнє завдання" at bounding box center [150, 115] width 139 height 48
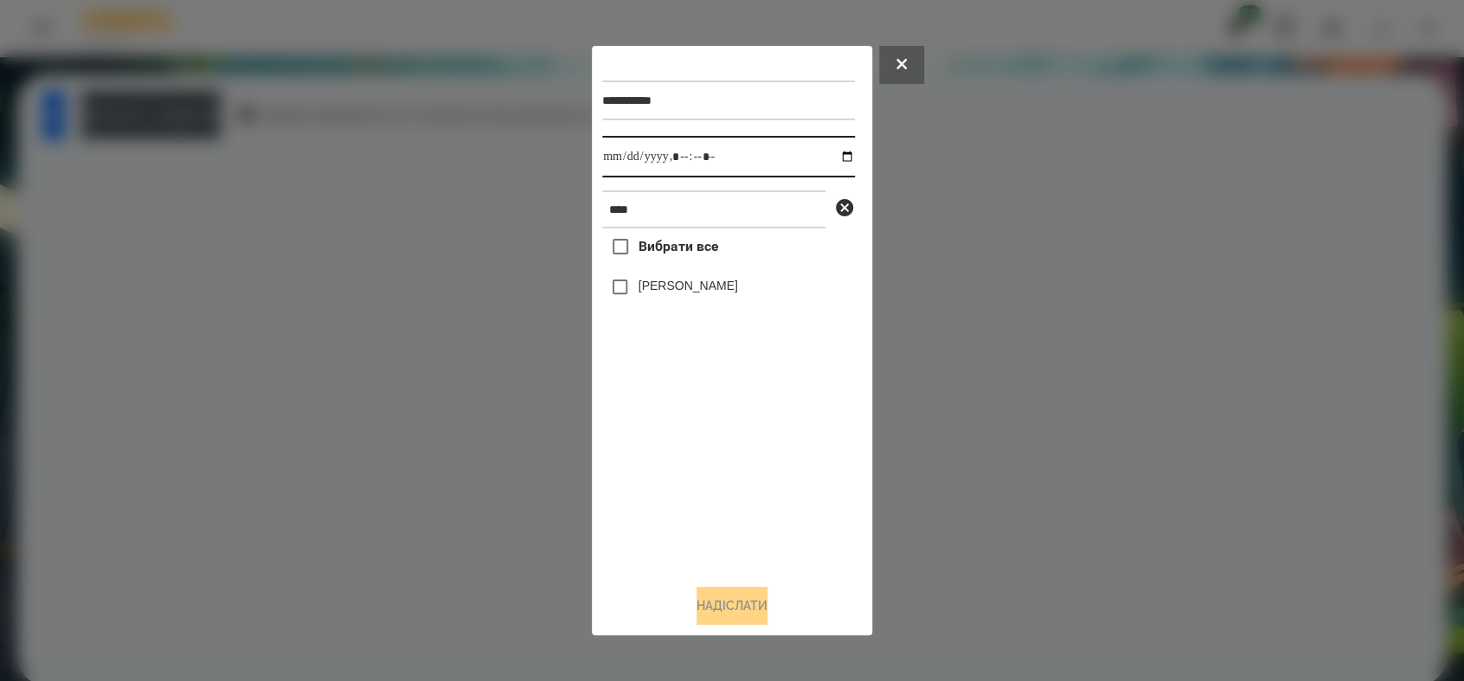
click at [834, 157] on input "datetime-local" at bounding box center [728, 157] width 253 height 42
type input "**********"
drag, startPoint x: 658, startPoint y: 478, endPoint x: 652, endPoint y: 405, distance: 73.8
click at [653, 455] on div "Вибрати все [PERSON_NAME]" at bounding box center [728, 398] width 253 height 341
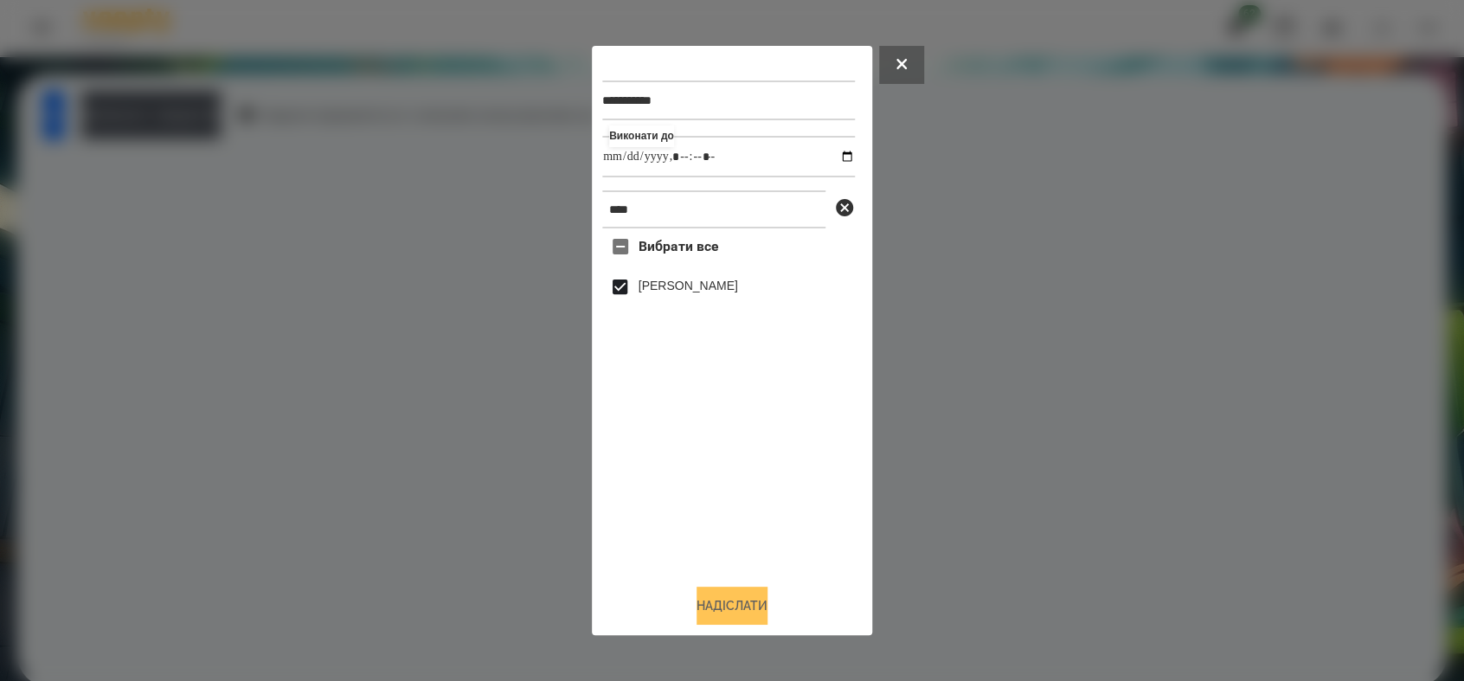
click at [755, 599] on button "Надіслати" at bounding box center [731, 605] width 71 height 38
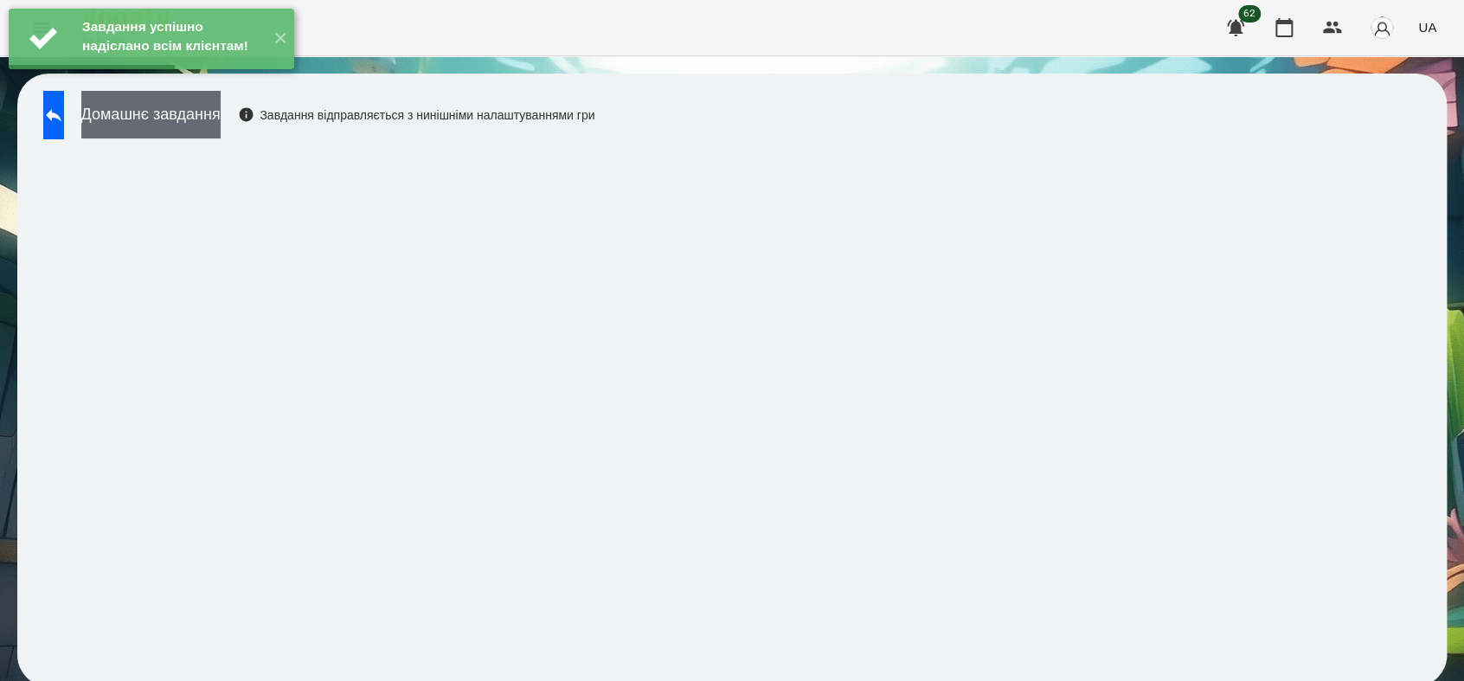
click at [191, 128] on button "Домашнє завдання" at bounding box center [150, 115] width 139 height 48
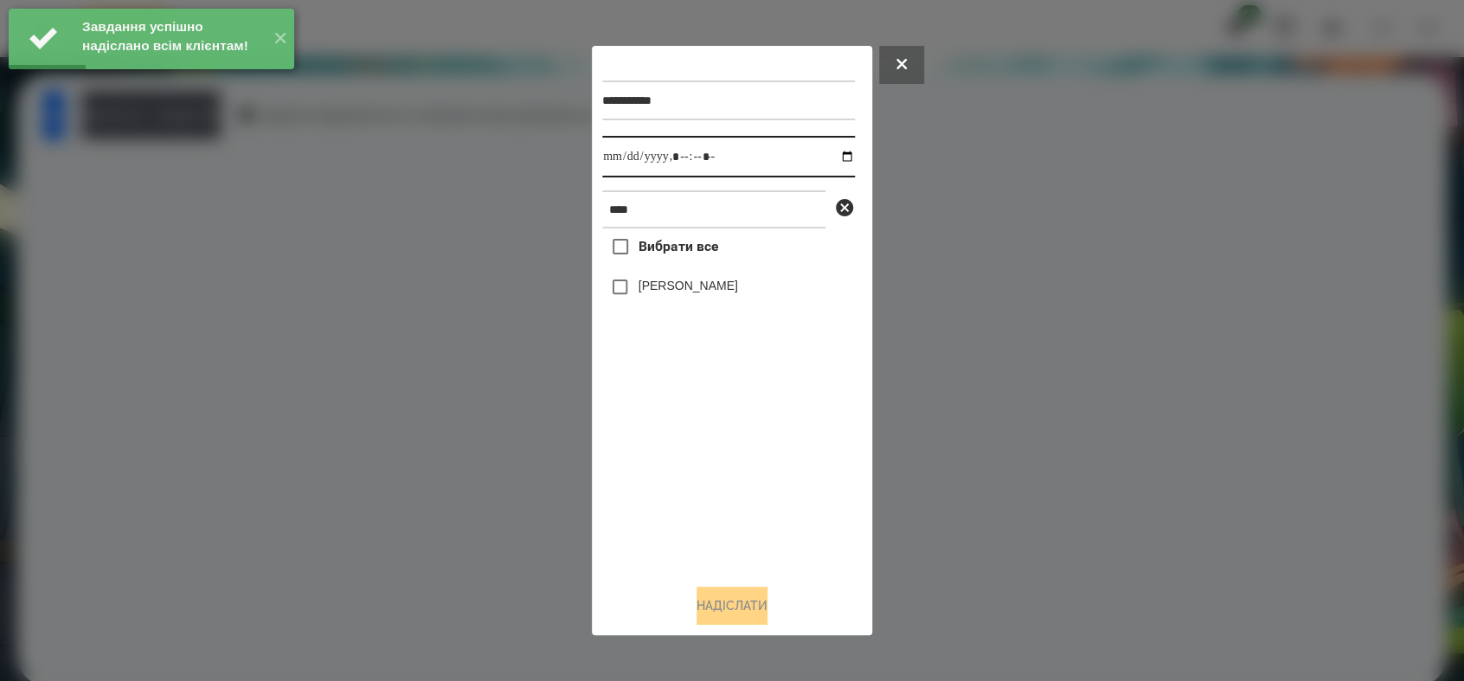
click at [831, 153] on input "datetime-local" at bounding box center [728, 157] width 253 height 42
type input "**********"
drag, startPoint x: 659, startPoint y: 508, endPoint x: 631, endPoint y: 379, distance: 131.8
click at [646, 464] on div "Вибрати все [PERSON_NAME]" at bounding box center [728, 398] width 253 height 341
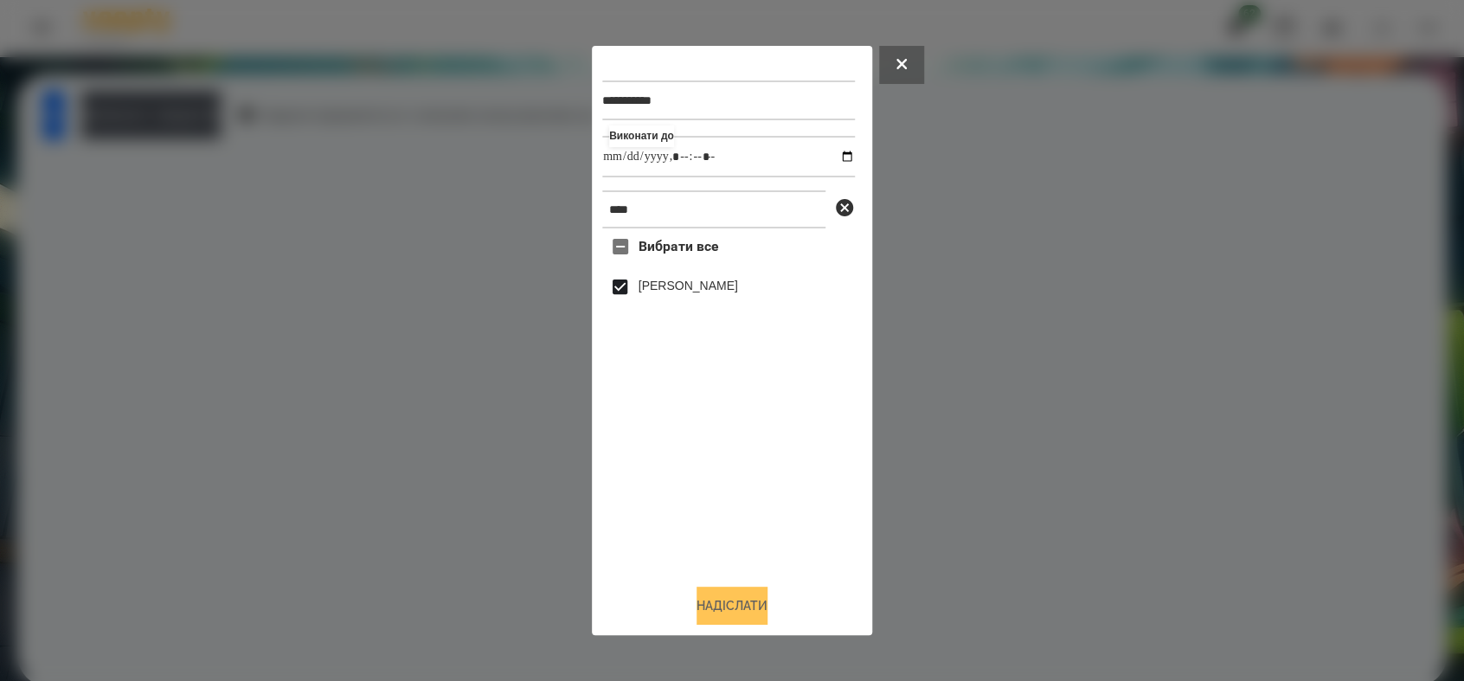
click at [740, 607] on button "Надіслати" at bounding box center [731, 605] width 71 height 38
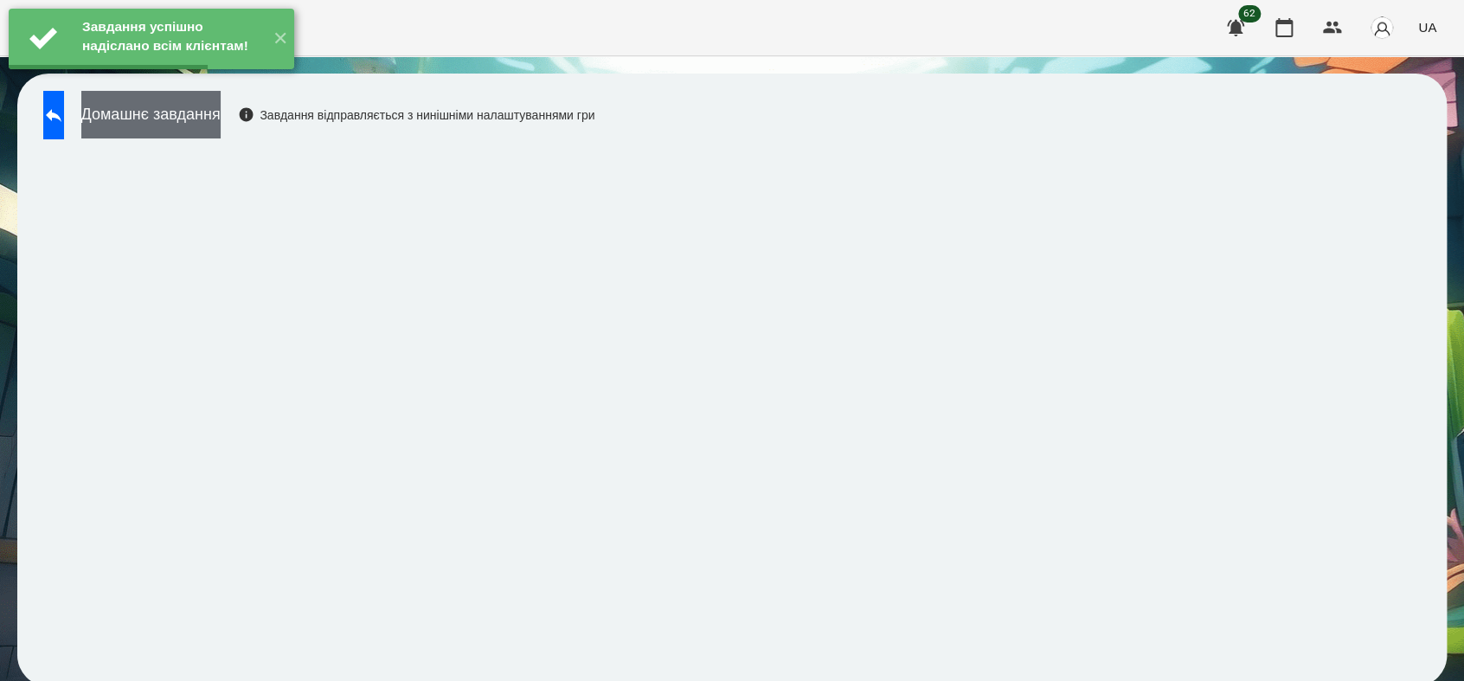
click at [221, 112] on button "Домашнє завдання" at bounding box center [150, 115] width 139 height 48
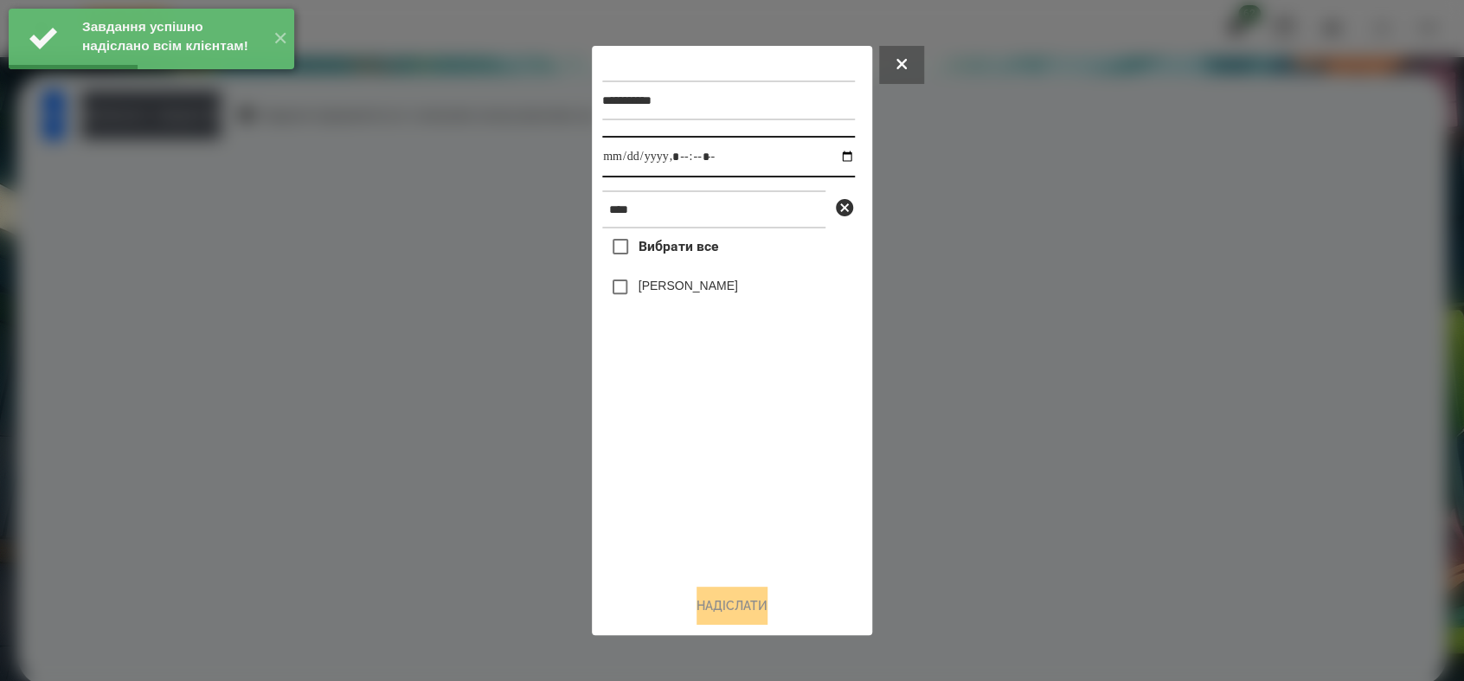
click at [835, 155] on input "datetime-local" at bounding box center [728, 157] width 253 height 42
type input "**********"
drag, startPoint x: 685, startPoint y: 490, endPoint x: 620, endPoint y: 394, distance: 115.9
click at [673, 483] on div "Вибрати все [PERSON_NAME]" at bounding box center [728, 398] width 253 height 341
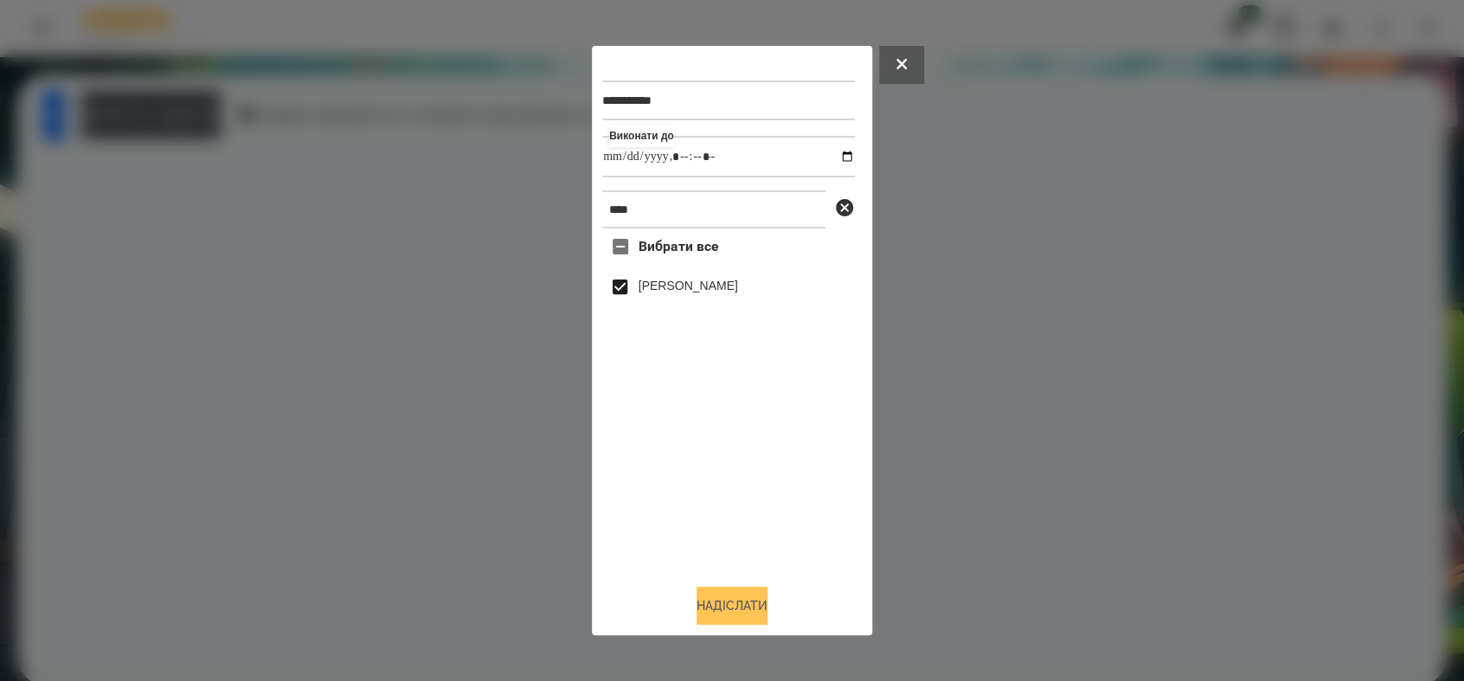
click at [754, 597] on button "Надіслати" at bounding box center [731, 605] width 71 height 38
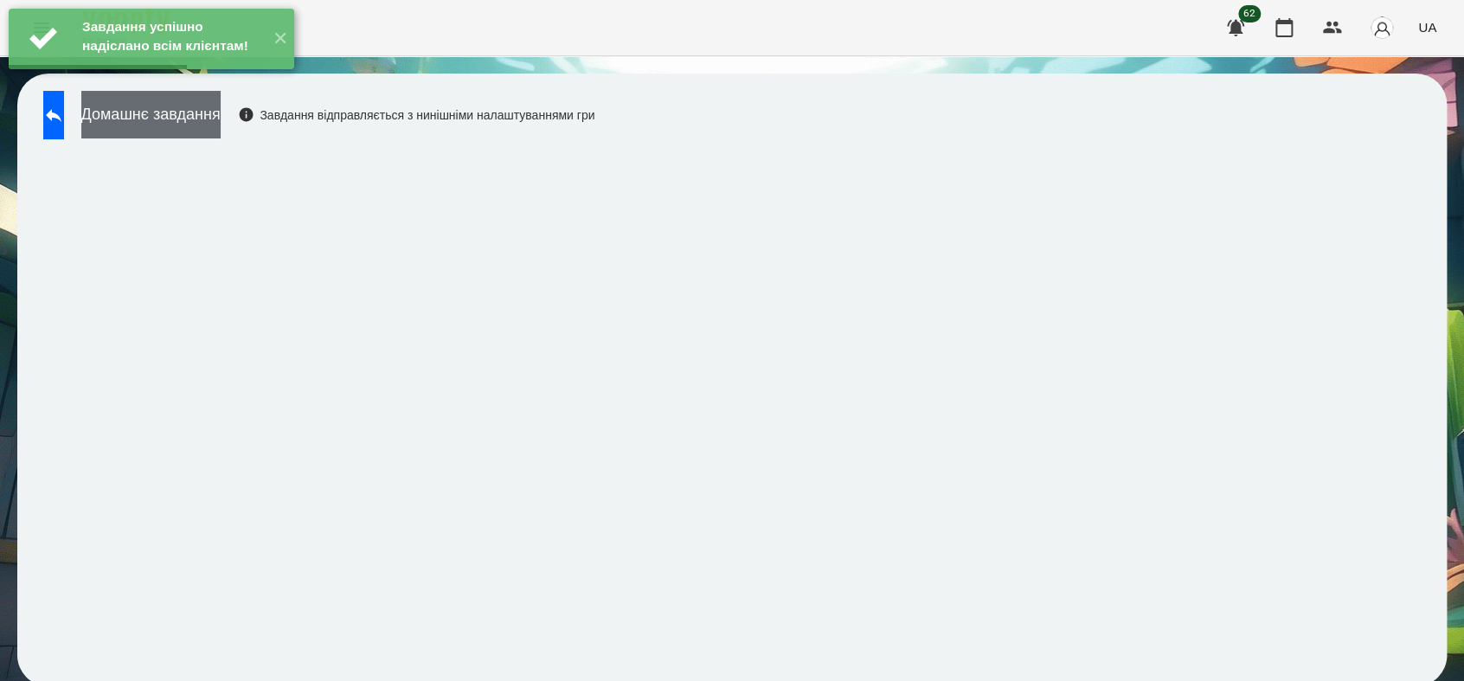
click at [221, 131] on button "Домашнє завдання" at bounding box center [150, 115] width 139 height 48
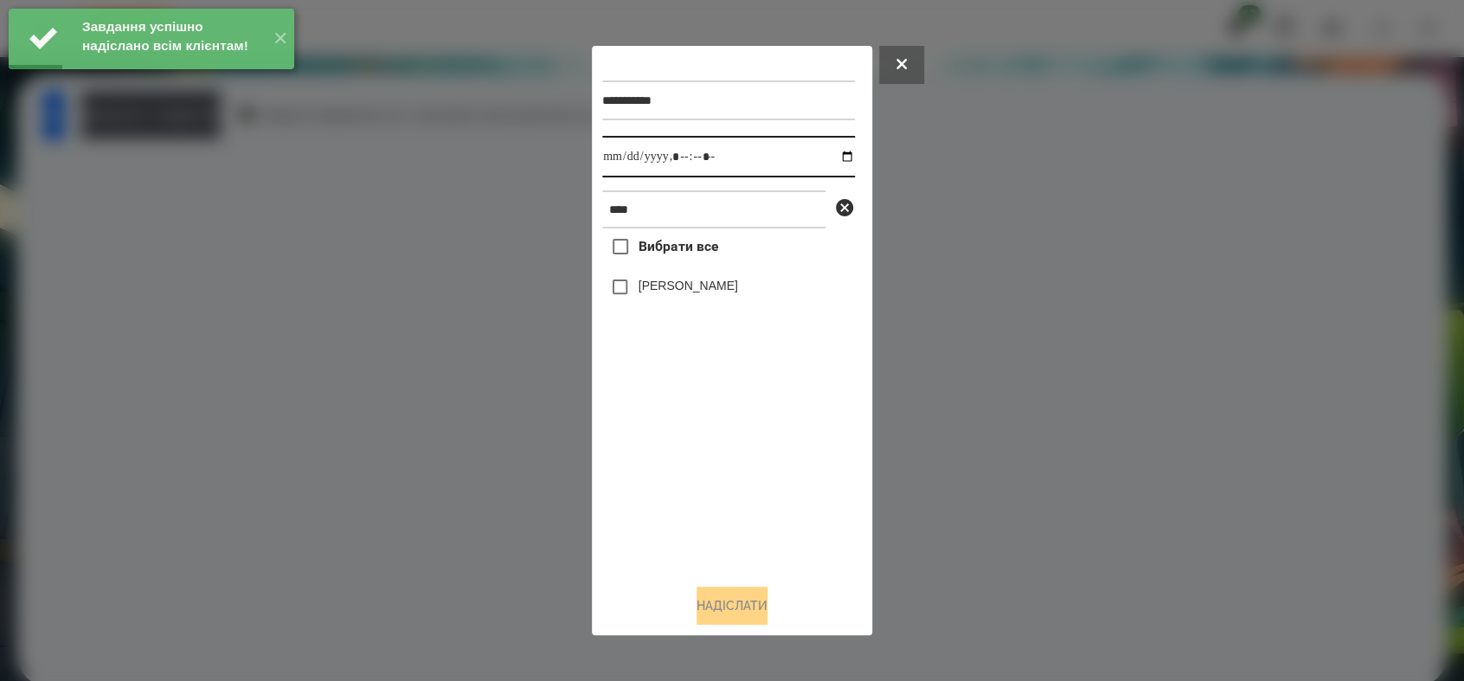
click at [832, 157] on input "datetime-local" at bounding box center [728, 157] width 253 height 42
type input "**********"
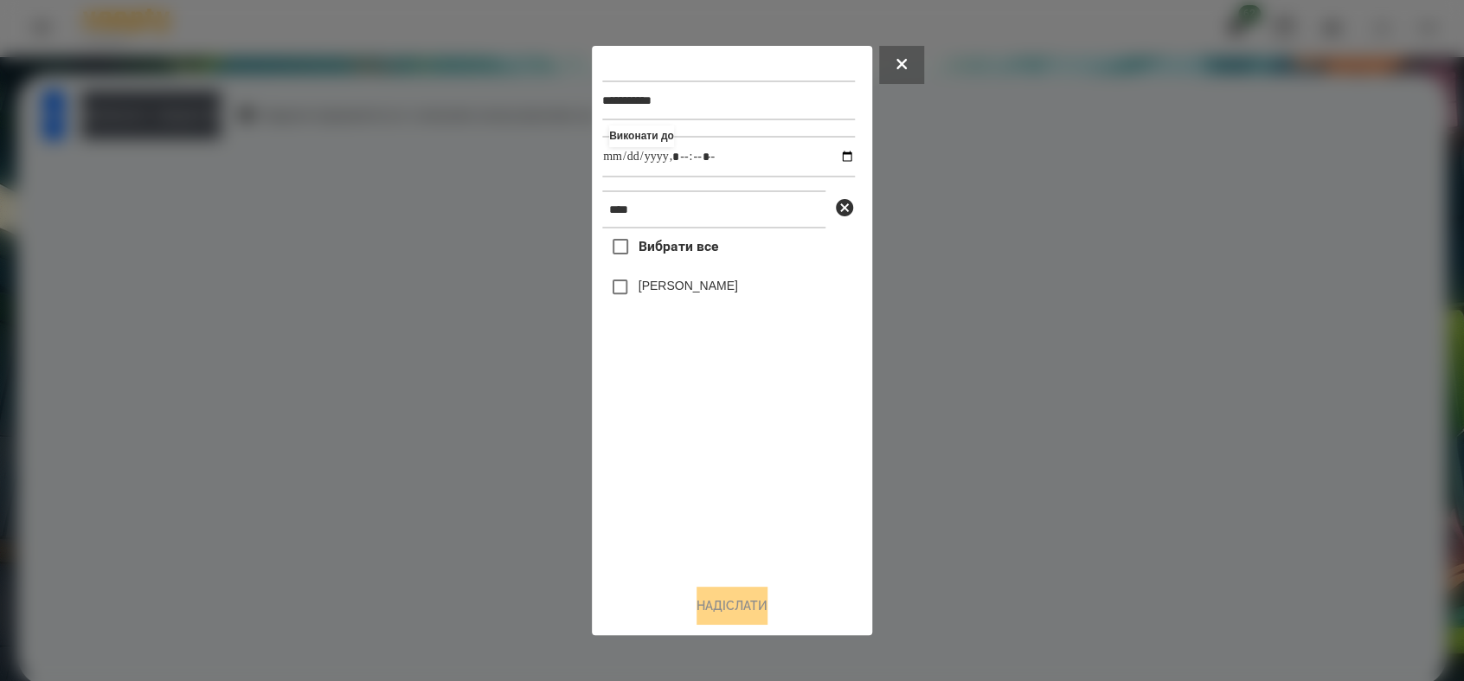
drag, startPoint x: 676, startPoint y: 503, endPoint x: 625, endPoint y: 353, distance: 158.6
click at [658, 483] on div "Вибрати все [PERSON_NAME]" at bounding box center [728, 398] width 253 height 341
click at [730, 614] on button "Надіслати" at bounding box center [731, 605] width 71 height 38
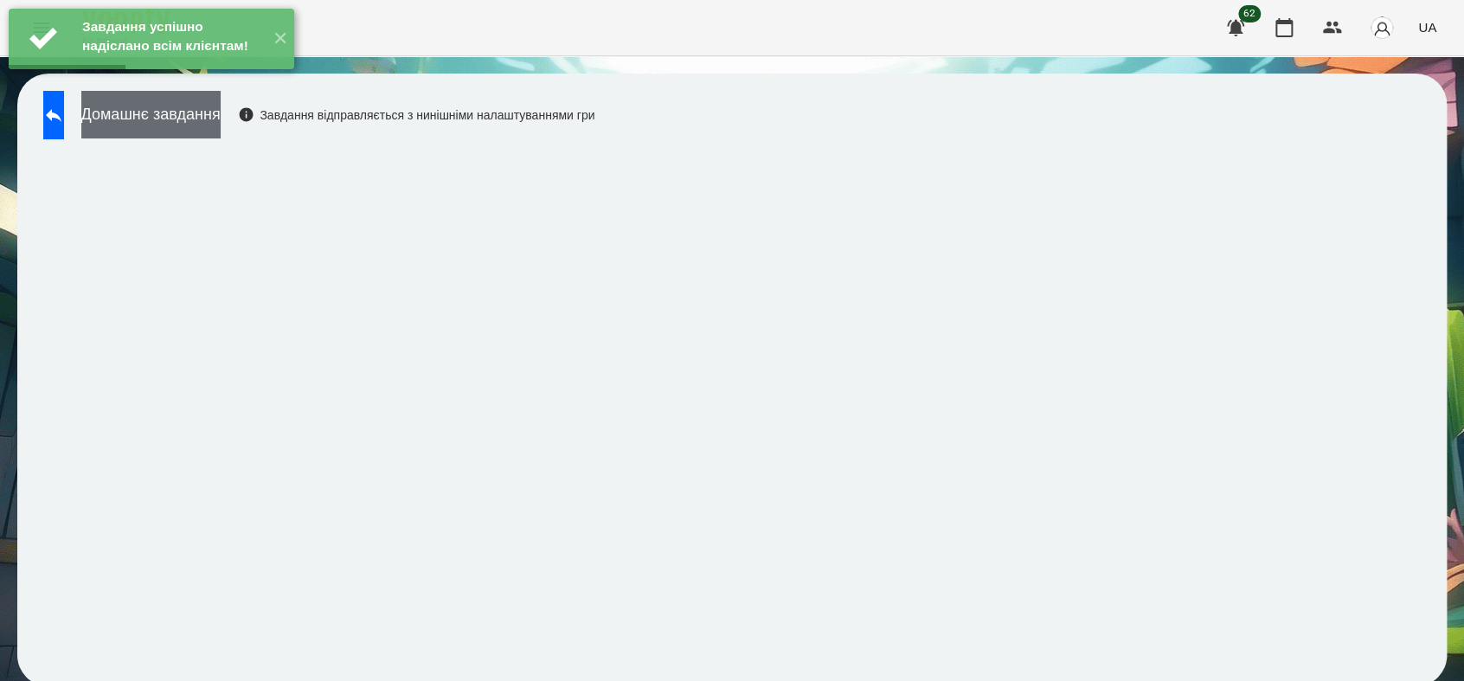
click at [221, 119] on button "Домашнє завдання" at bounding box center [150, 115] width 139 height 48
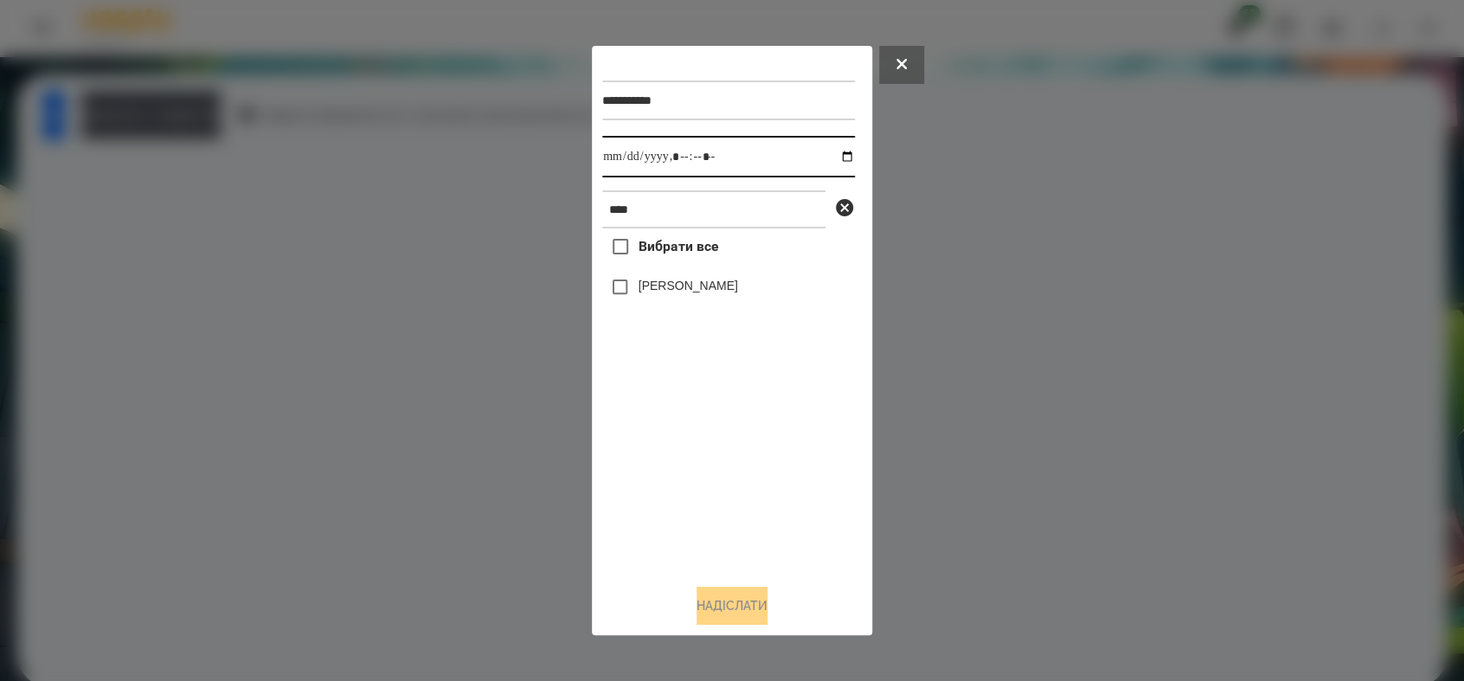
click at [835, 152] on input "datetime-local" at bounding box center [728, 157] width 253 height 42
type input "**********"
click at [703, 465] on div "Вибрати все [PERSON_NAME]" at bounding box center [728, 398] width 253 height 341
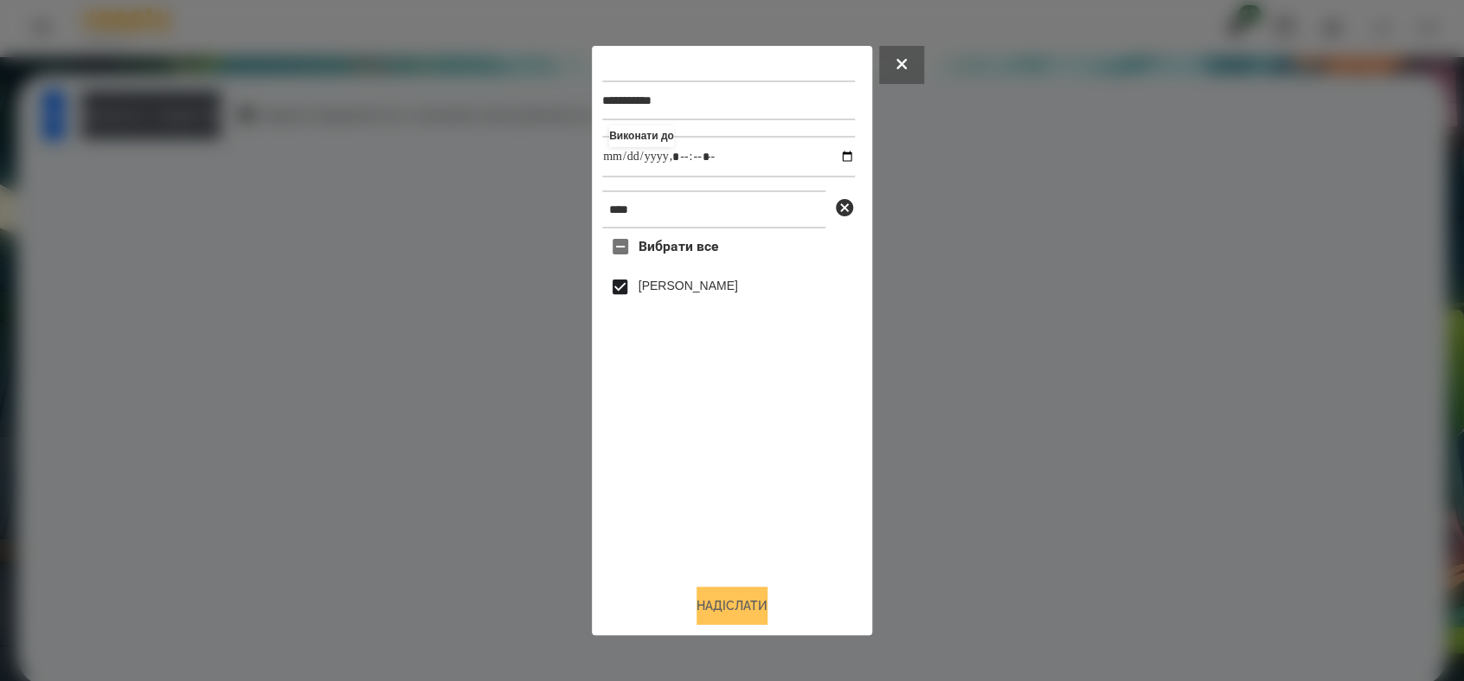
click at [740, 600] on button "Надіслати" at bounding box center [731, 605] width 71 height 38
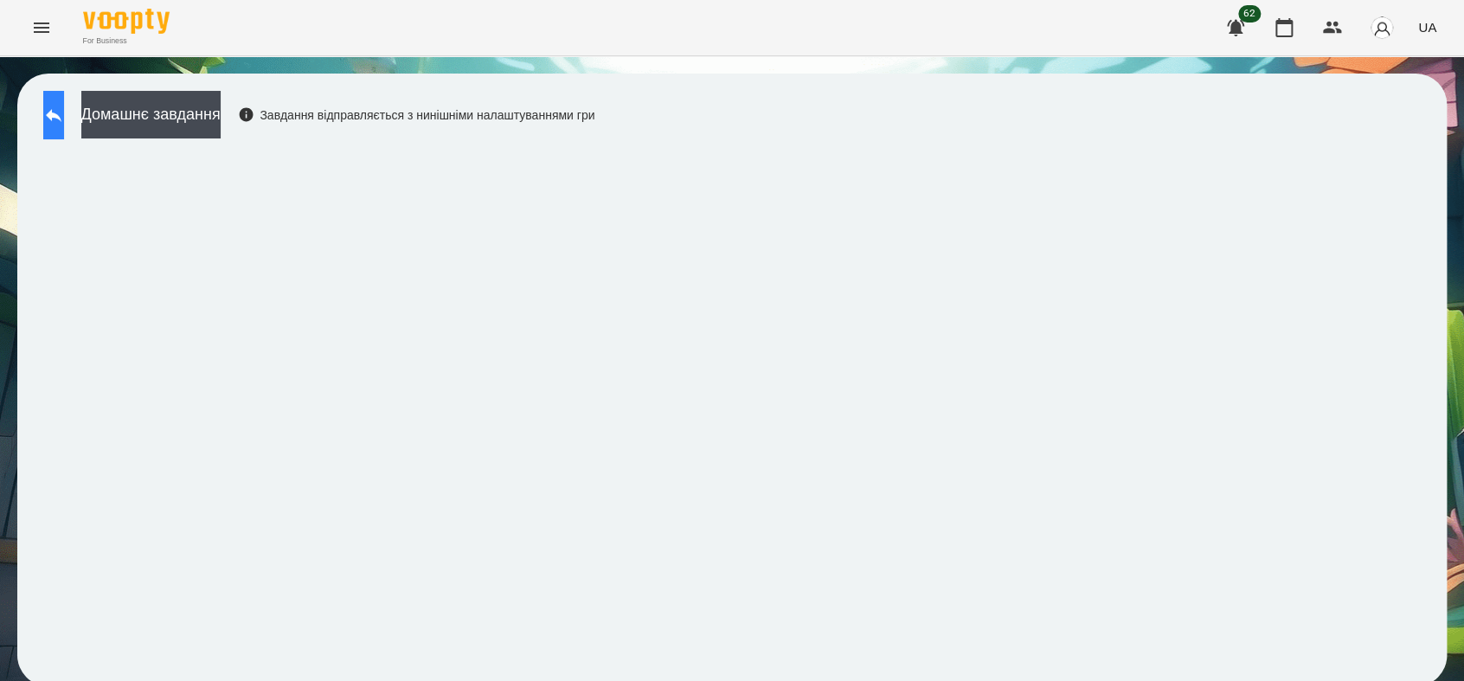
click at [57, 120] on button at bounding box center [53, 115] width 21 height 48
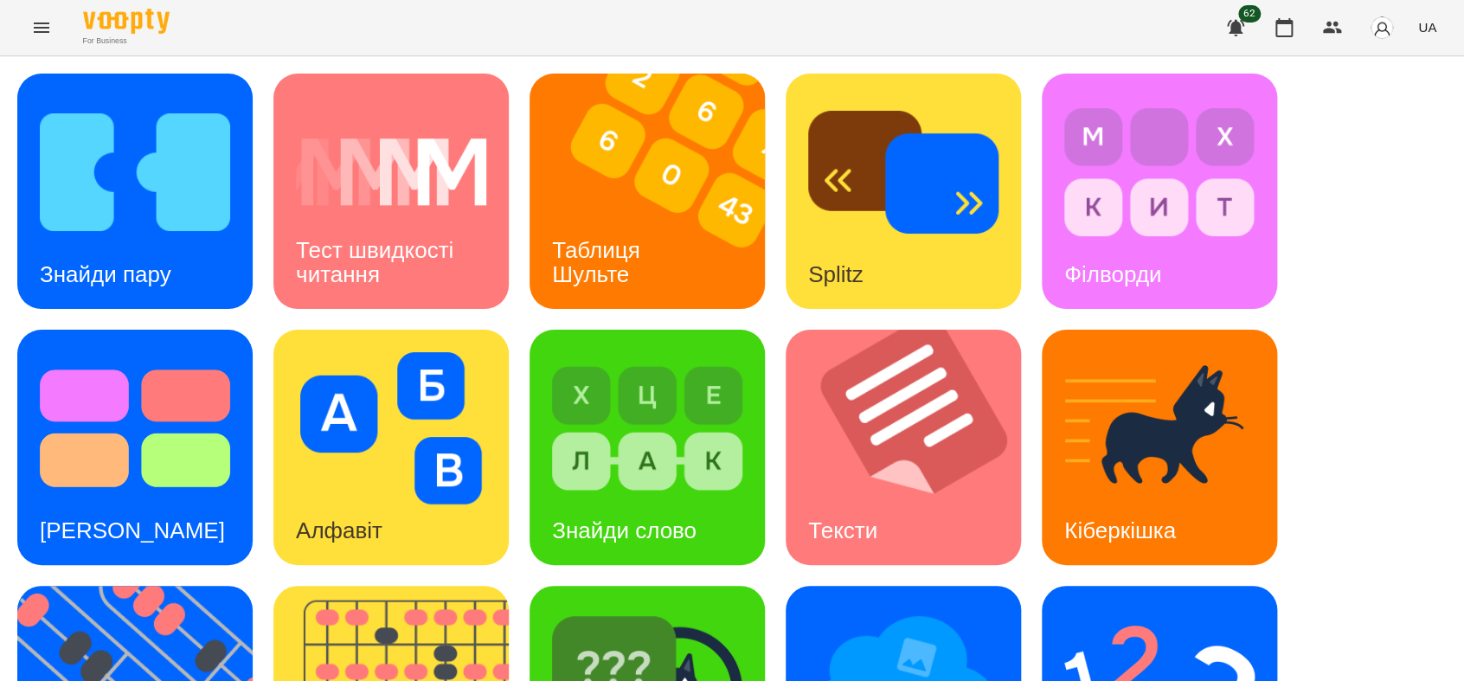
scroll to position [384, 0]
click at [633, 608] on img at bounding box center [647, 684] width 190 height 152
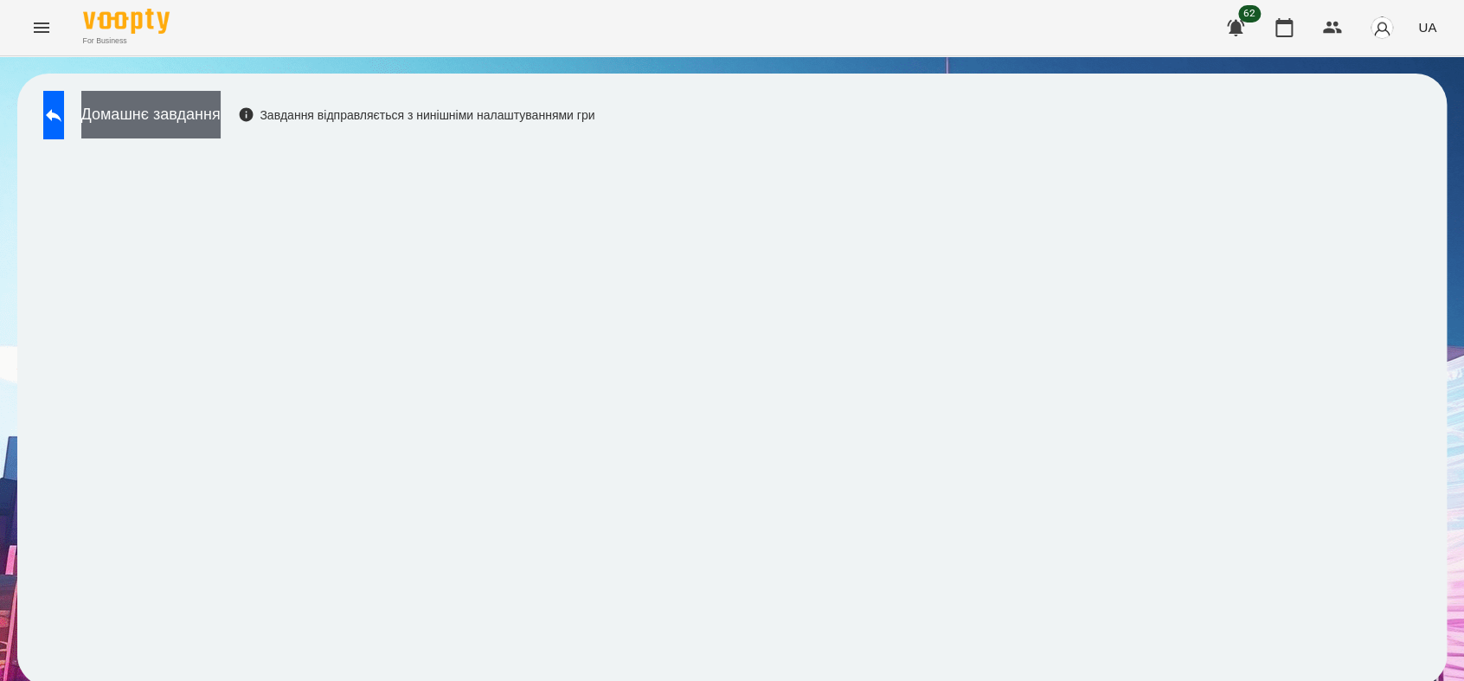
click at [167, 121] on button "Домашнє завдання" at bounding box center [150, 115] width 139 height 48
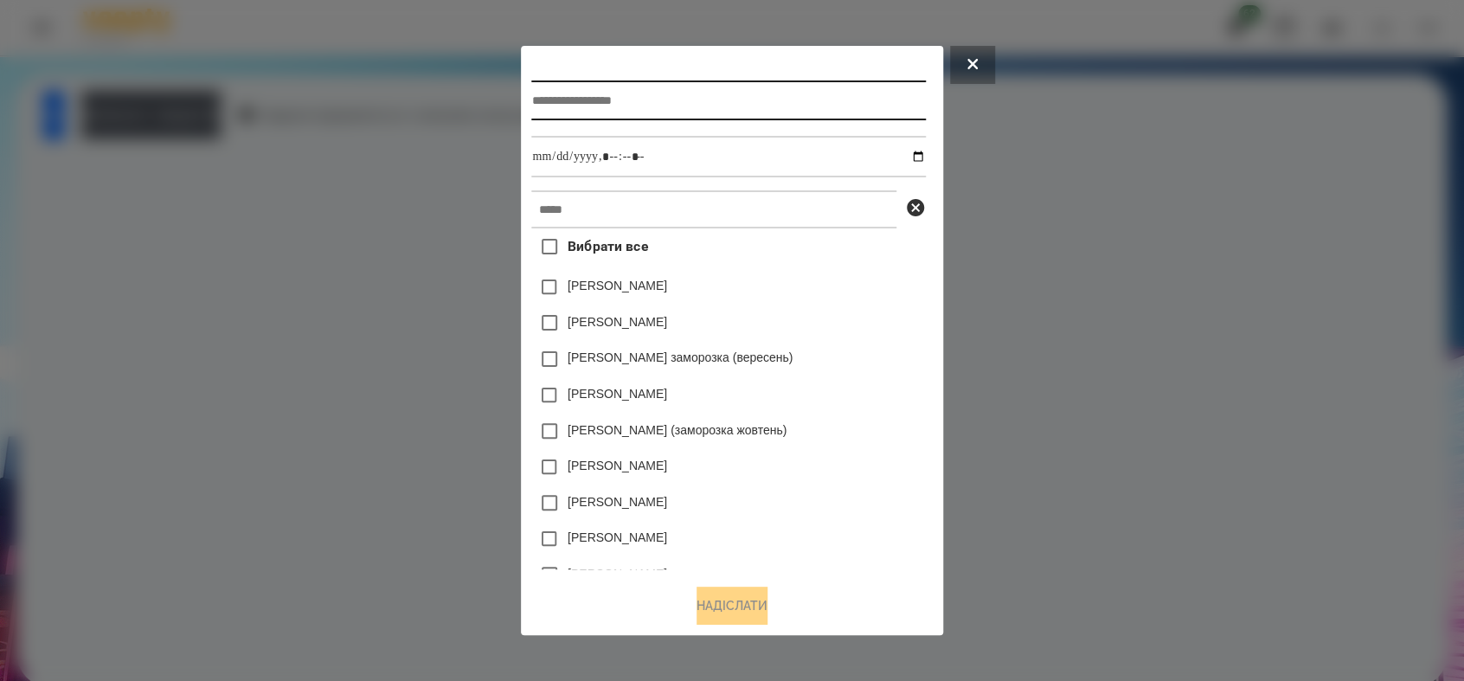
click at [581, 94] on input "text" at bounding box center [728, 100] width 394 height 40
type input "**********"
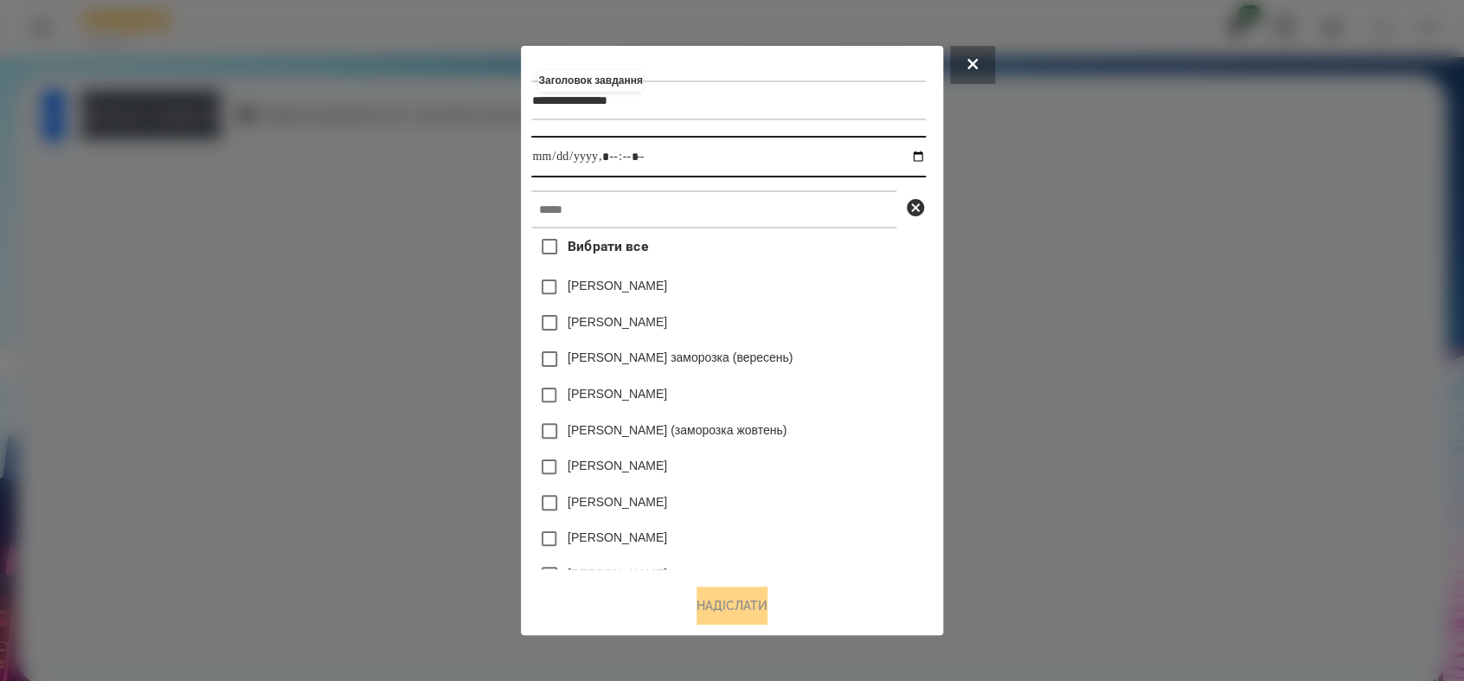
click at [925, 157] on input "datetime-local" at bounding box center [728, 157] width 394 height 42
click at [603, 156] on input "datetime-local" at bounding box center [728, 157] width 394 height 42
type input "**********"
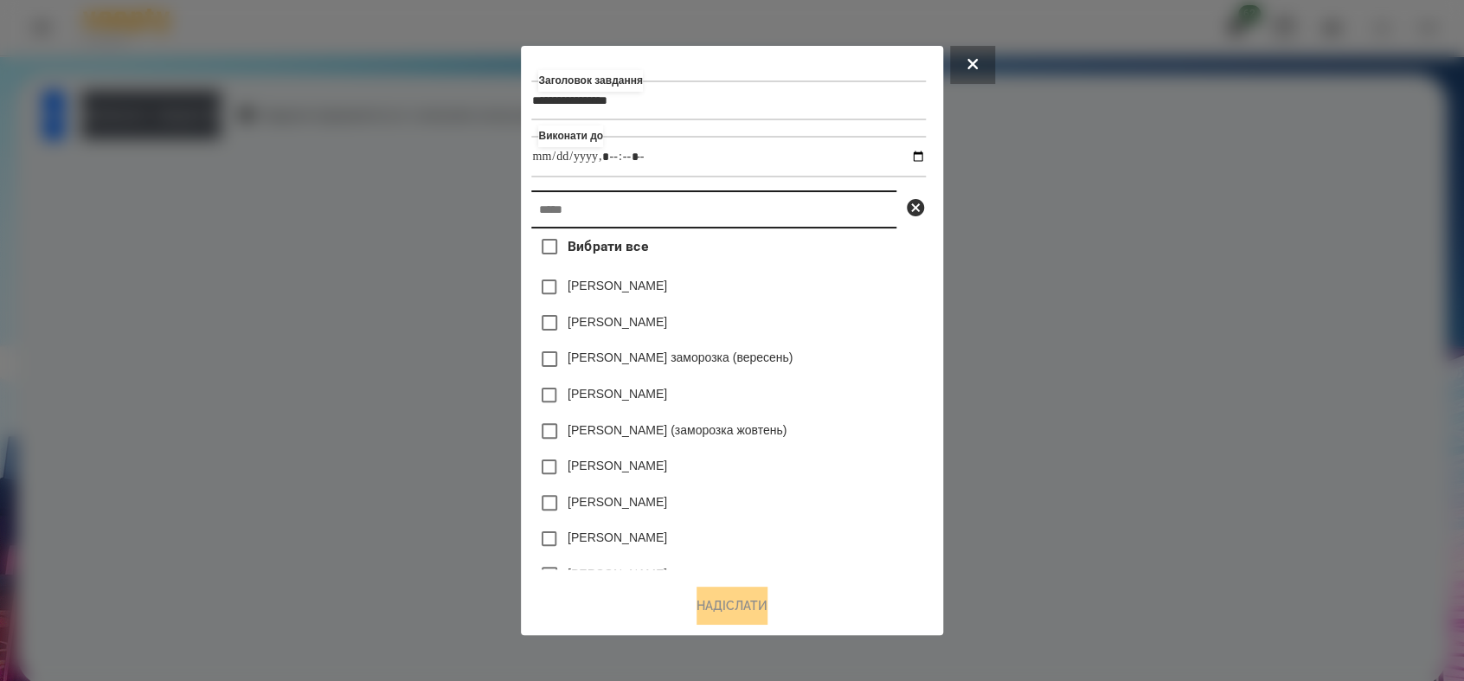
click at [606, 211] on input "text" at bounding box center [713, 209] width 365 height 38
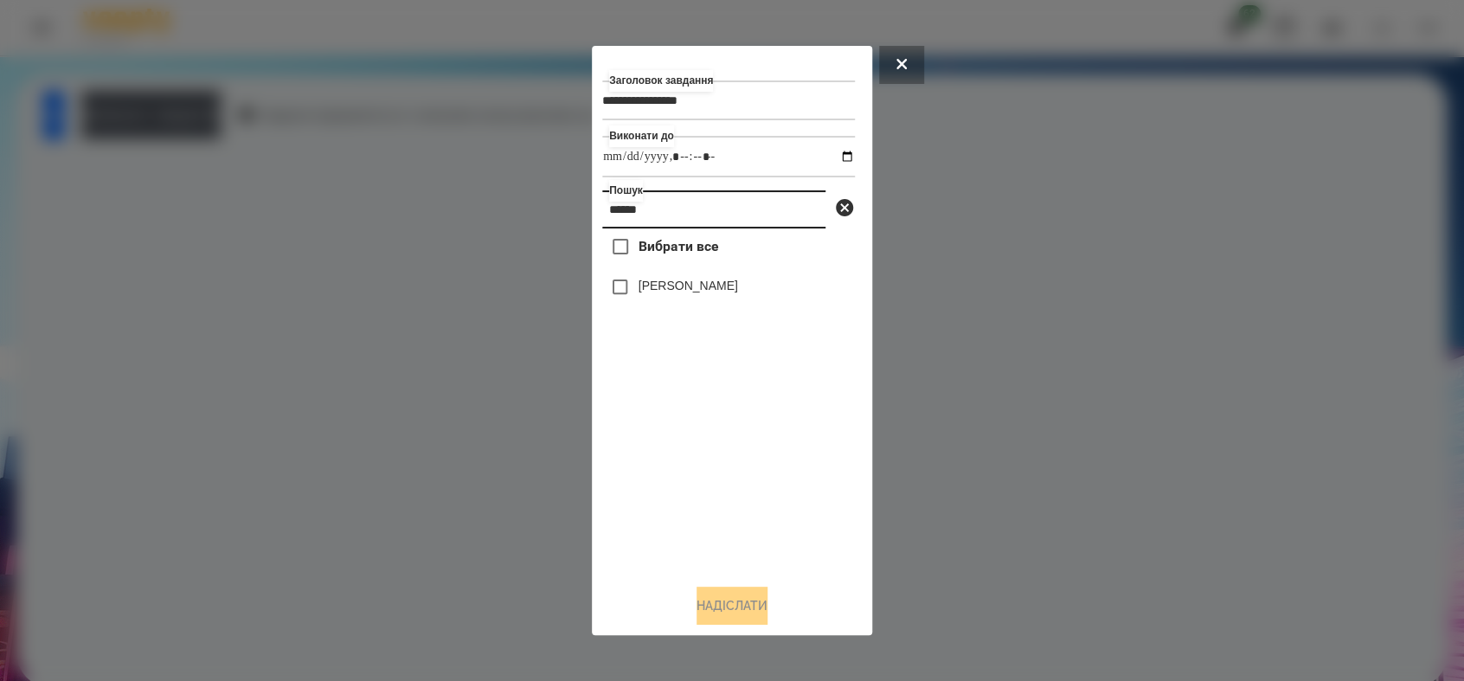
type input "******"
click at [741, 605] on button "Надіслати" at bounding box center [731, 605] width 71 height 38
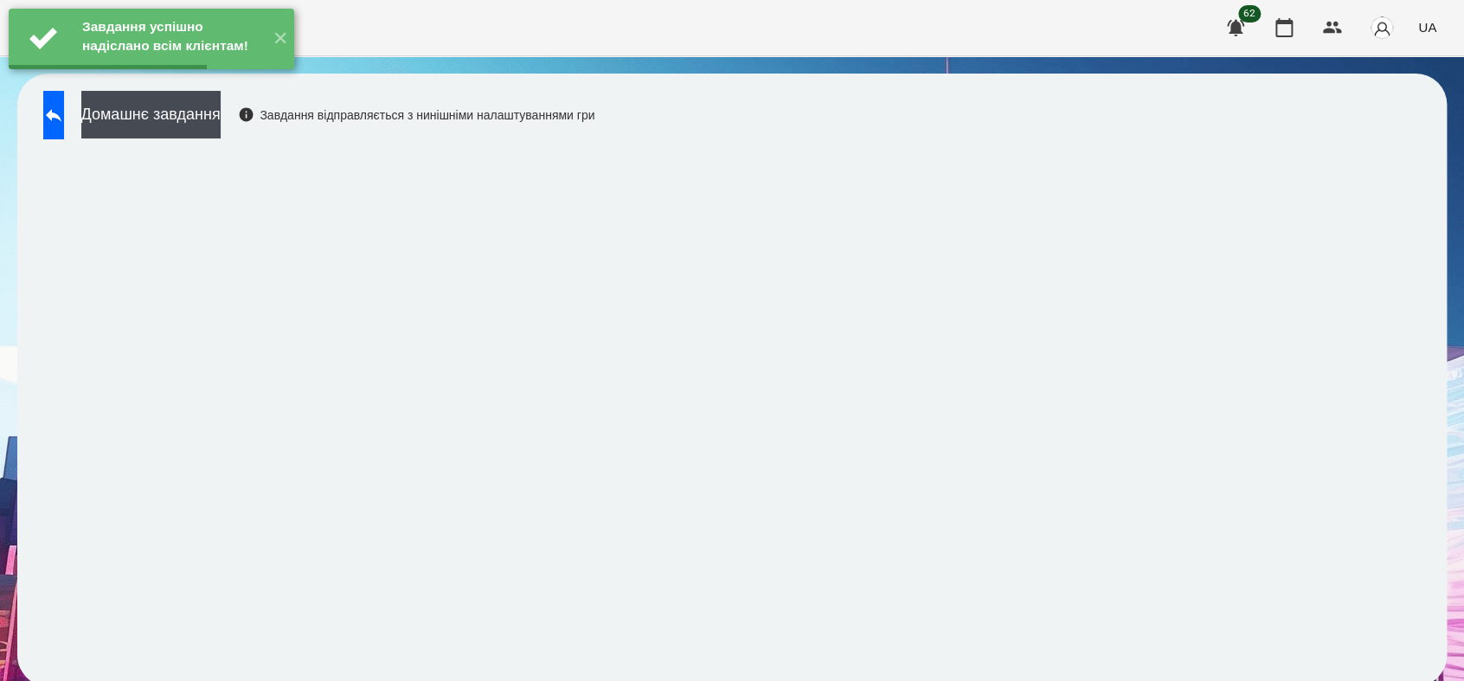
click at [181, 126] on button "Домашнє завдання" at bounding box center [150, 115] width 139 height 48
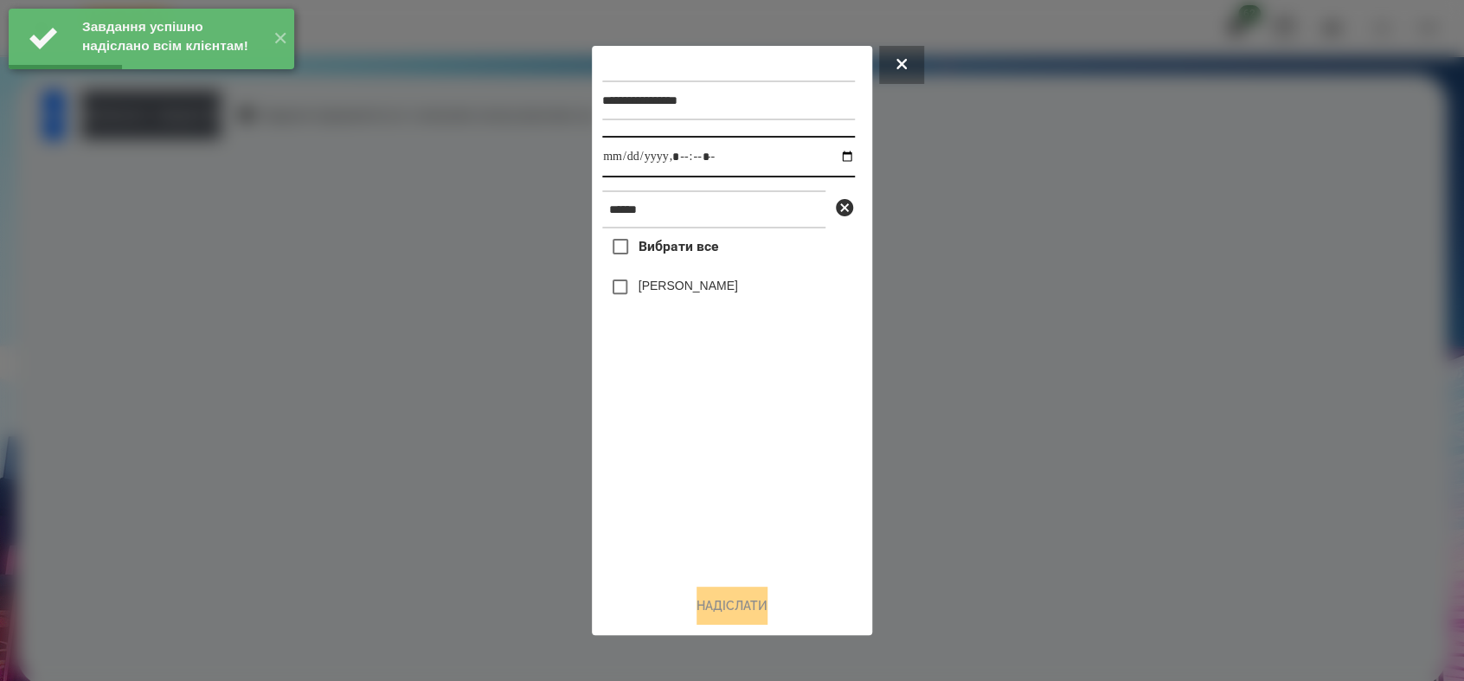
click at [837, 151] on input "datetime-local" at bounding box center [728, 157] width 253 height 42
type input "**********"
drag, startPoint x: 665, startPoint y: 469, endPoint x: 594, endPoint y: 317, distance: 167.9
click at [663, 462] on div "Вибрати все [PERSON_NAME]" at bounding box center [728, 398] width 253 height 341
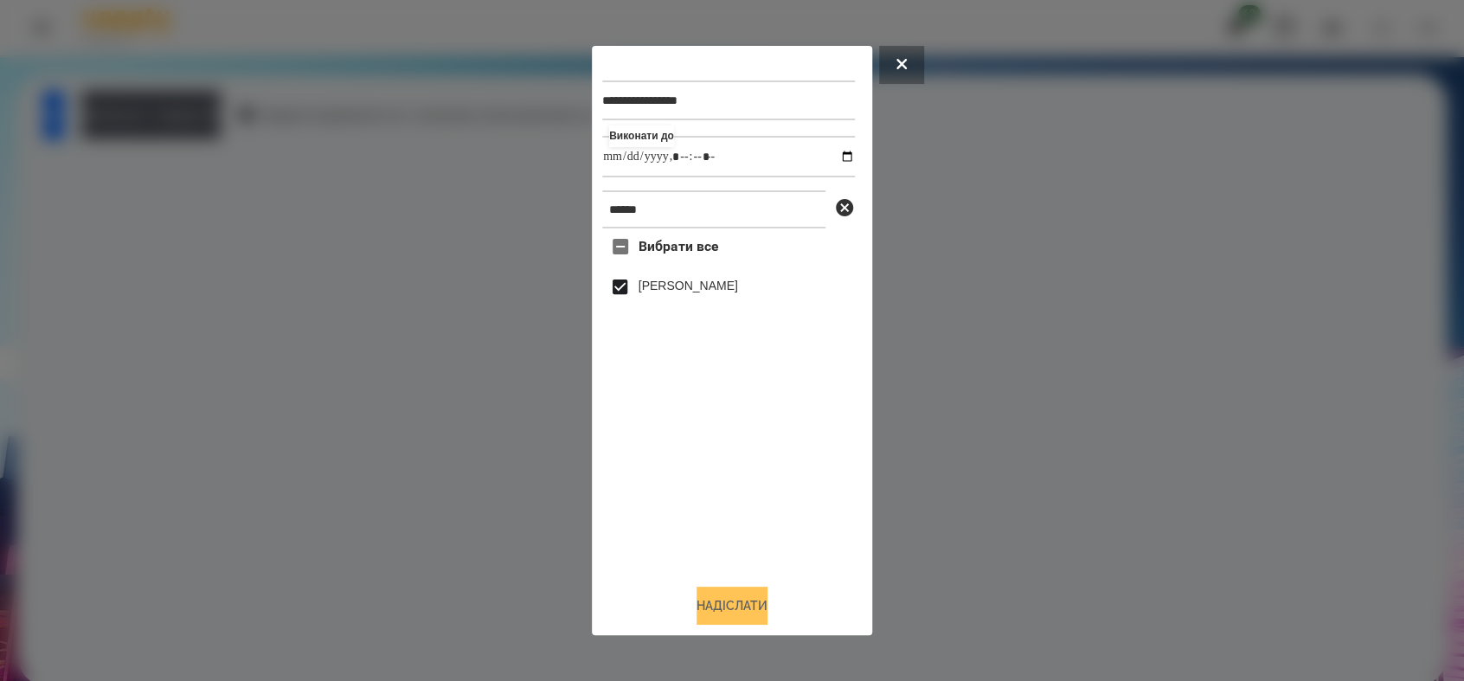
click at [723, 604] on button "Надіслати" at bounding box center [731, 605] width 71 height 38
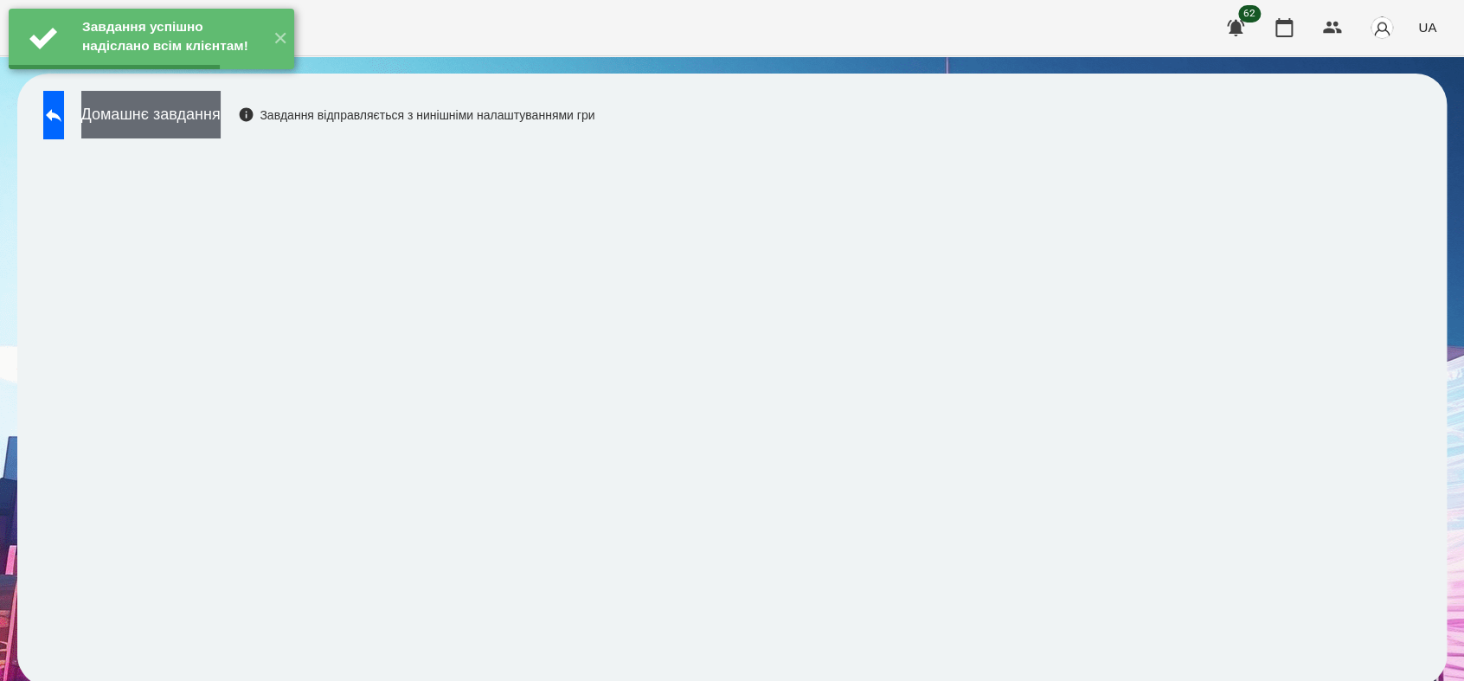
click at [195, 123] on button "Домашнє завдання" at bounding box center [150, 115] width 139 height 48
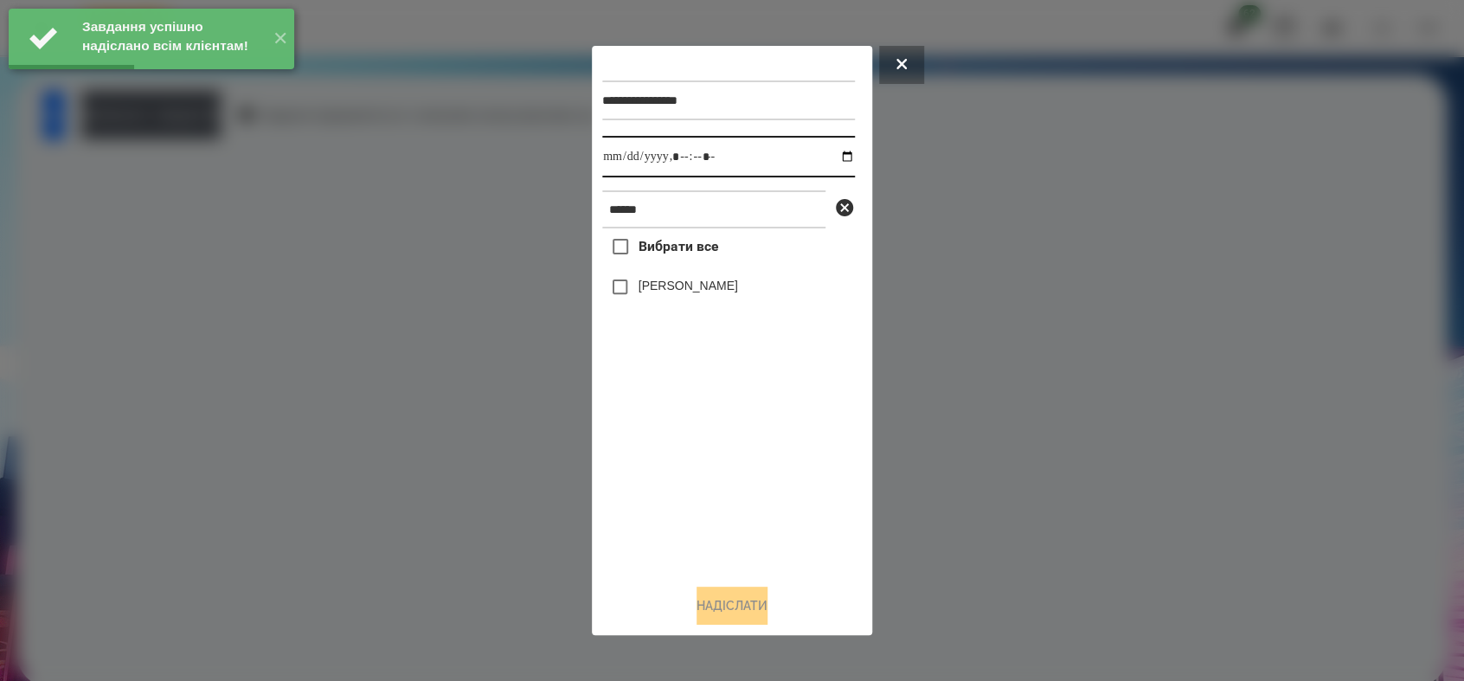
click at [834, 155] on input "datetime-local" at bounding box center [728, 157] width 253 height 42
type input "**********"
click at [666, 446] on div "Вибрати все [PERSON_NAME]" at bounding box center [728, 398] width 253 height 341
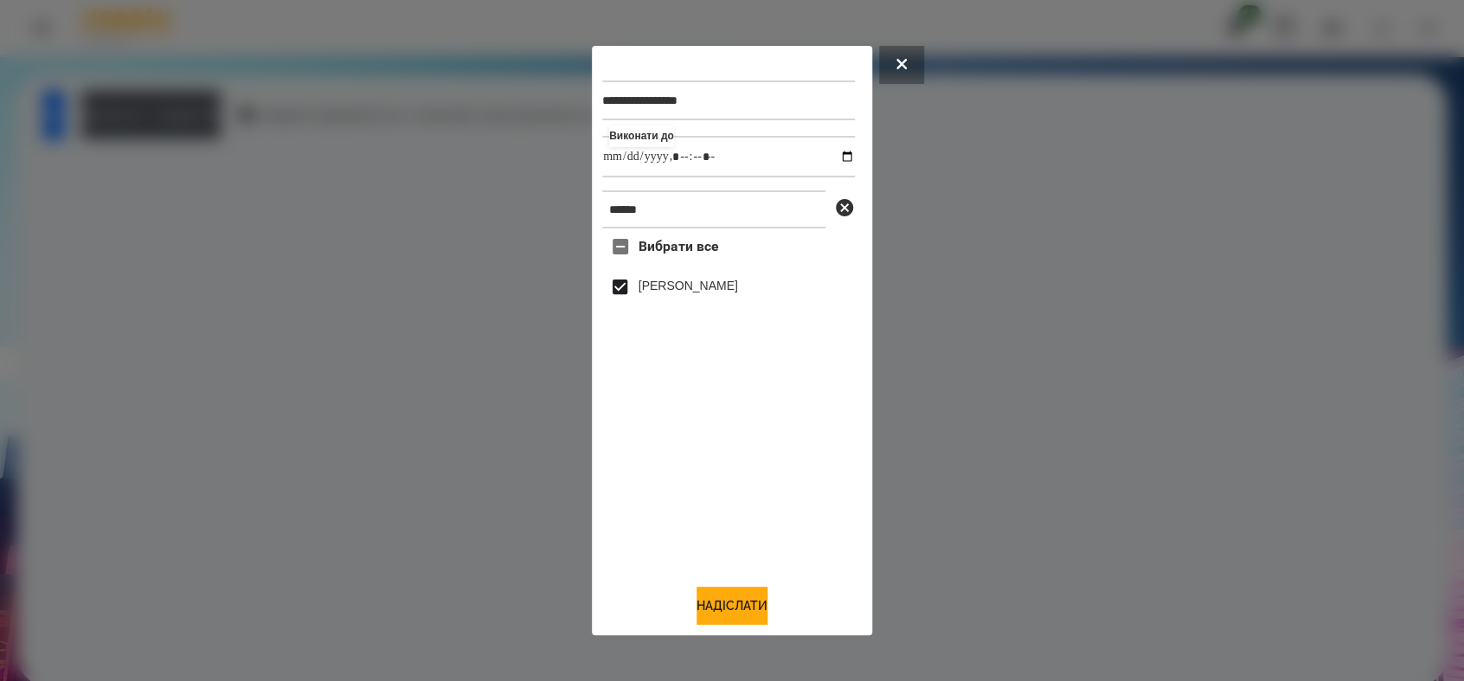
drag, startPoint x: 747, startPoint y: 604, endPoint x: 738, endPoint y: 584, distance: 22.1
click at [747, 603] on button "Надіслати" at bounding box center [731, 605] width 71 height 38
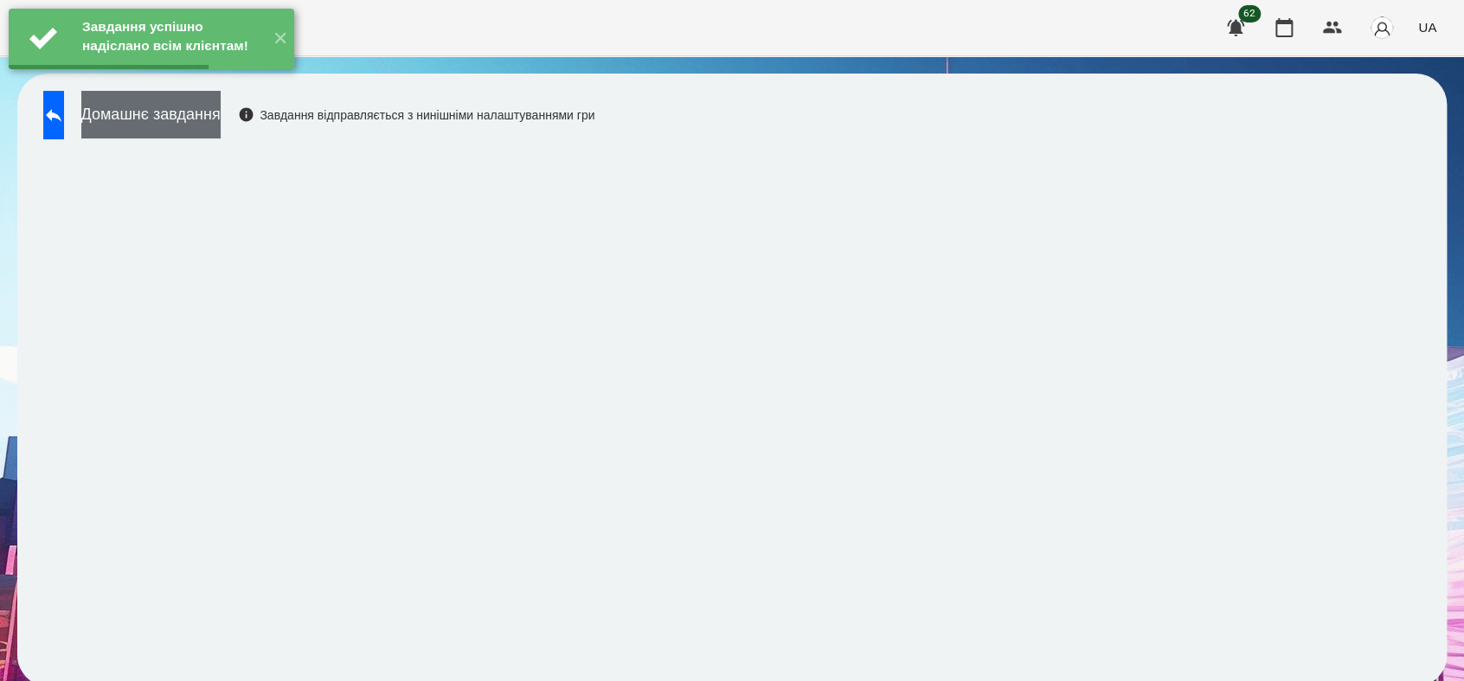
click at [221, 127] on button "Домашнє завдання" at bounding box center [150, 115] width 139 height 48
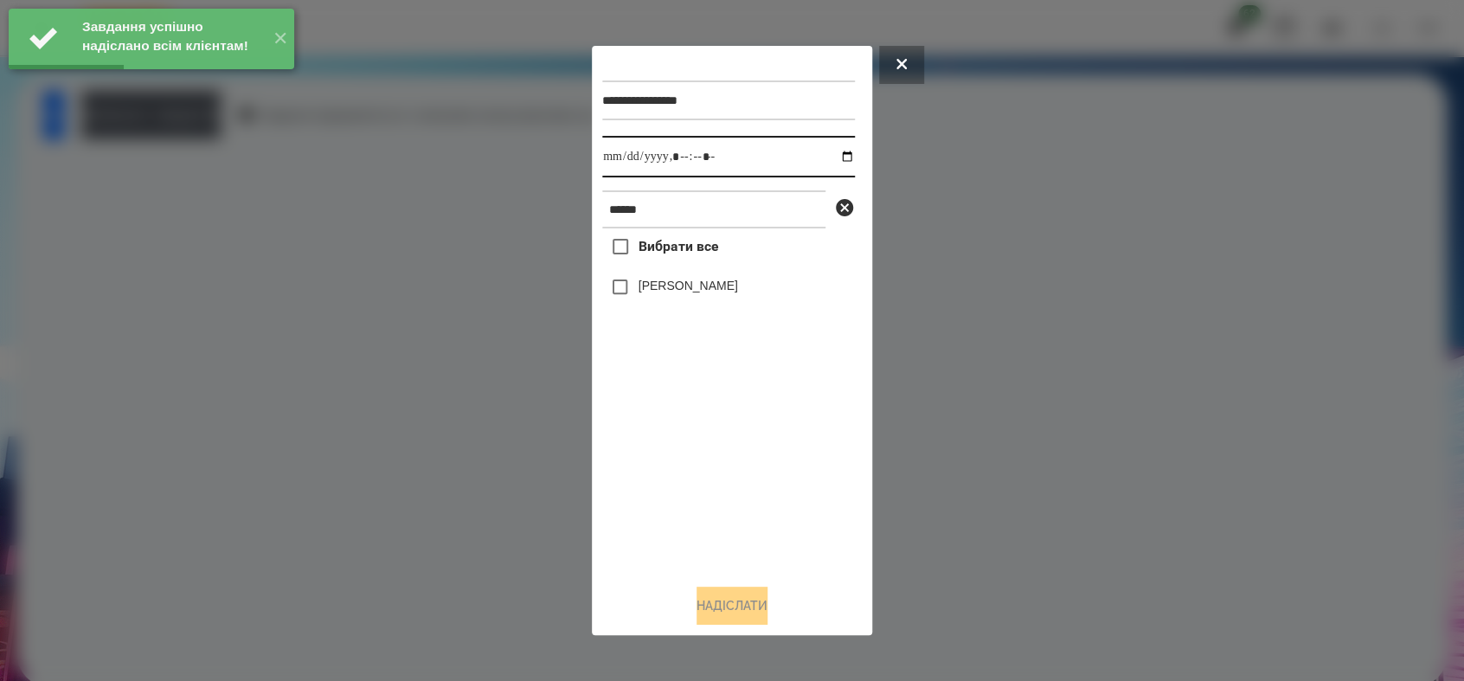
click at [829, 152] on input "datetime-local" at bounding box center [728, 157] width 253 height 42
type input "**********"
drag, startPoint x: 699, startPoint y: 462, endPoint x: 660, endPoint y: 375, distance: 94.9
click at [695, 446] on div "Вибрати все [PERSON_NAME]" at bounding box center [728, 398] width 253 height 341
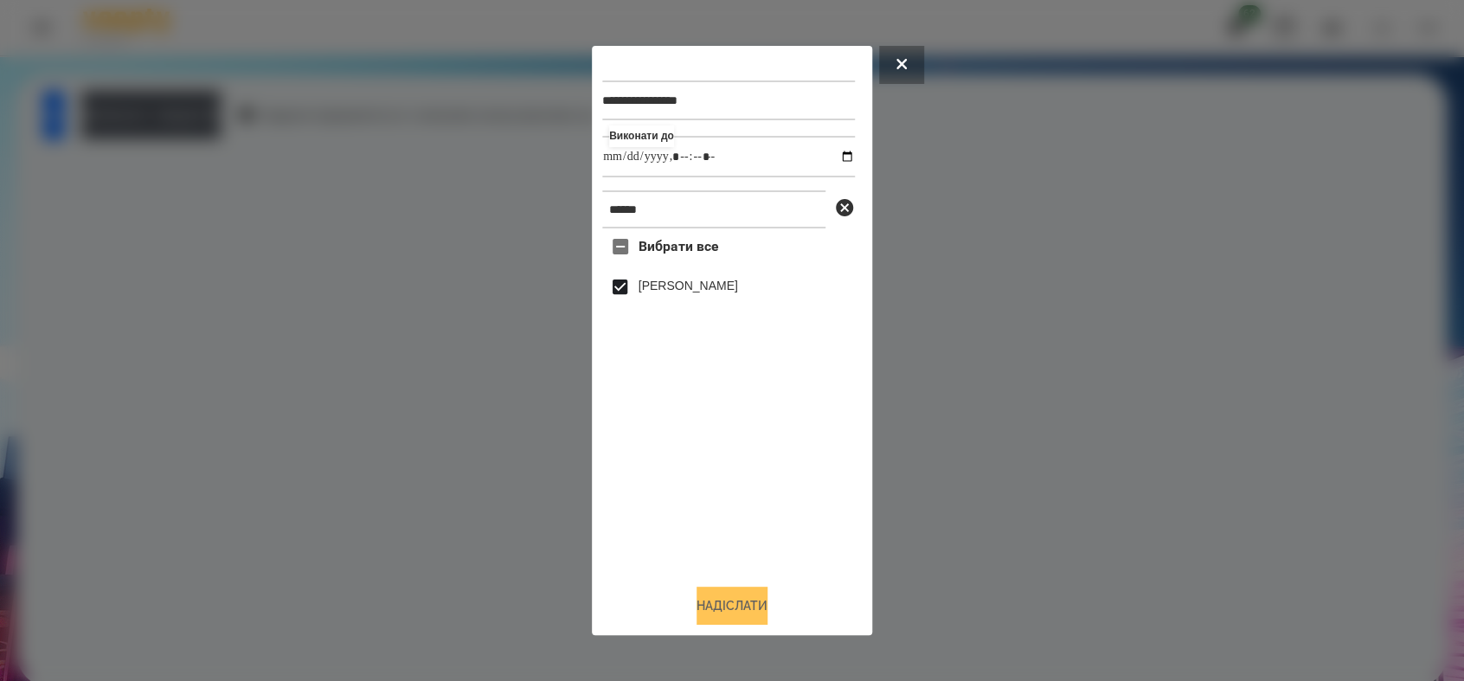
drag, startPoint x: 733, startPoint y: 609, endPoint x: 740, endPoint y: 599, distance: 11.3
click at [735, 607] on button "Надіслати" at bounding box center [731, 605] width 71 height 38
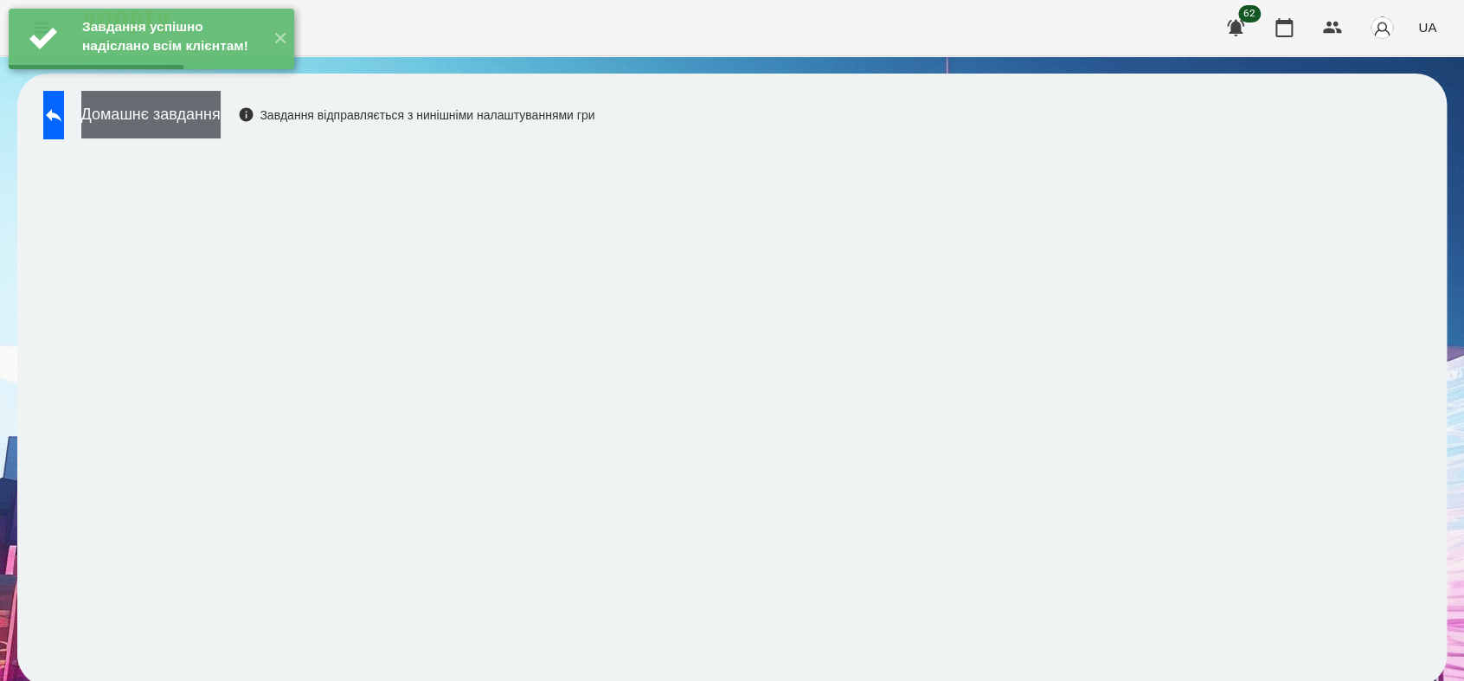
click at [221, 116] on button "Домашнє завдання" at bounding box center [150, 115] width 139 height 48
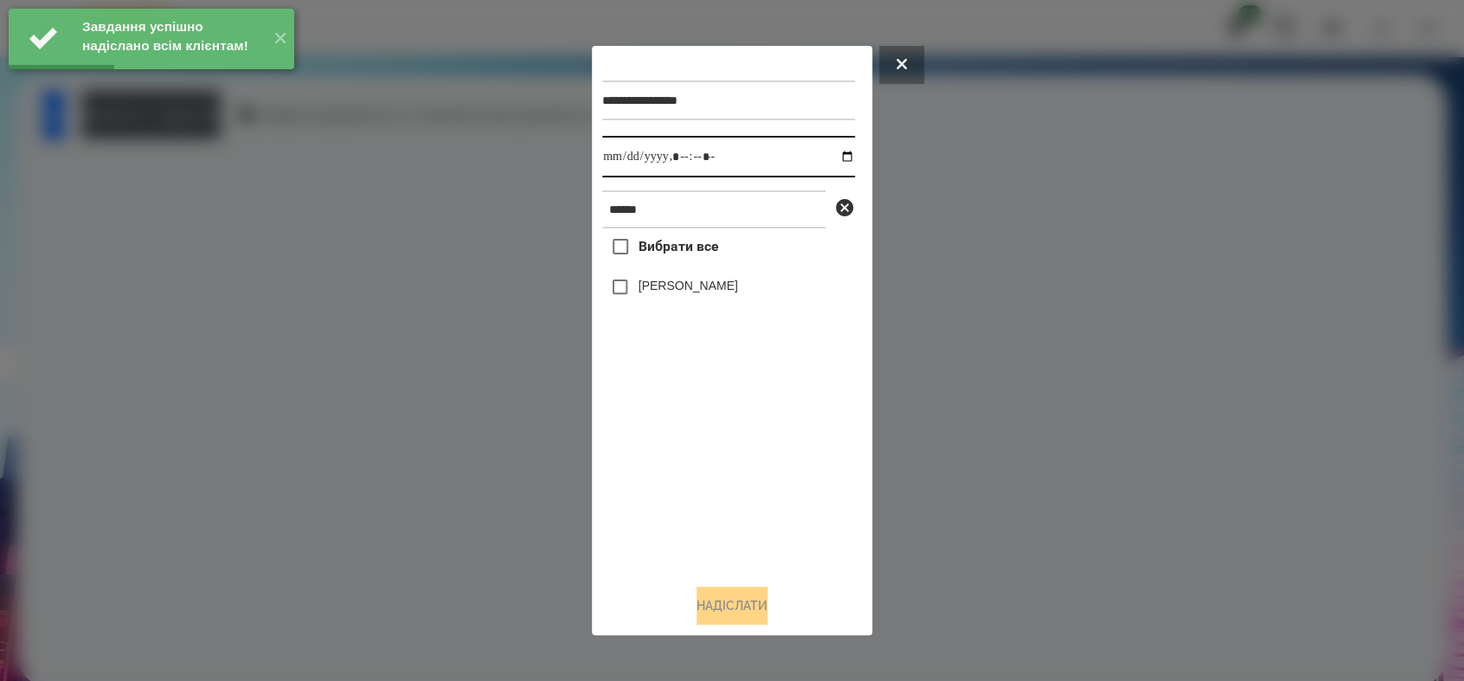
click at [831, 153] on input "datetime-local" at bounding box center [728, 157] width 253 height 42
type input "**********"
click at [727, 469] on div "Вибрати все [PERSON_NAME]" at bounding box center [728, 398] width 253 height 341
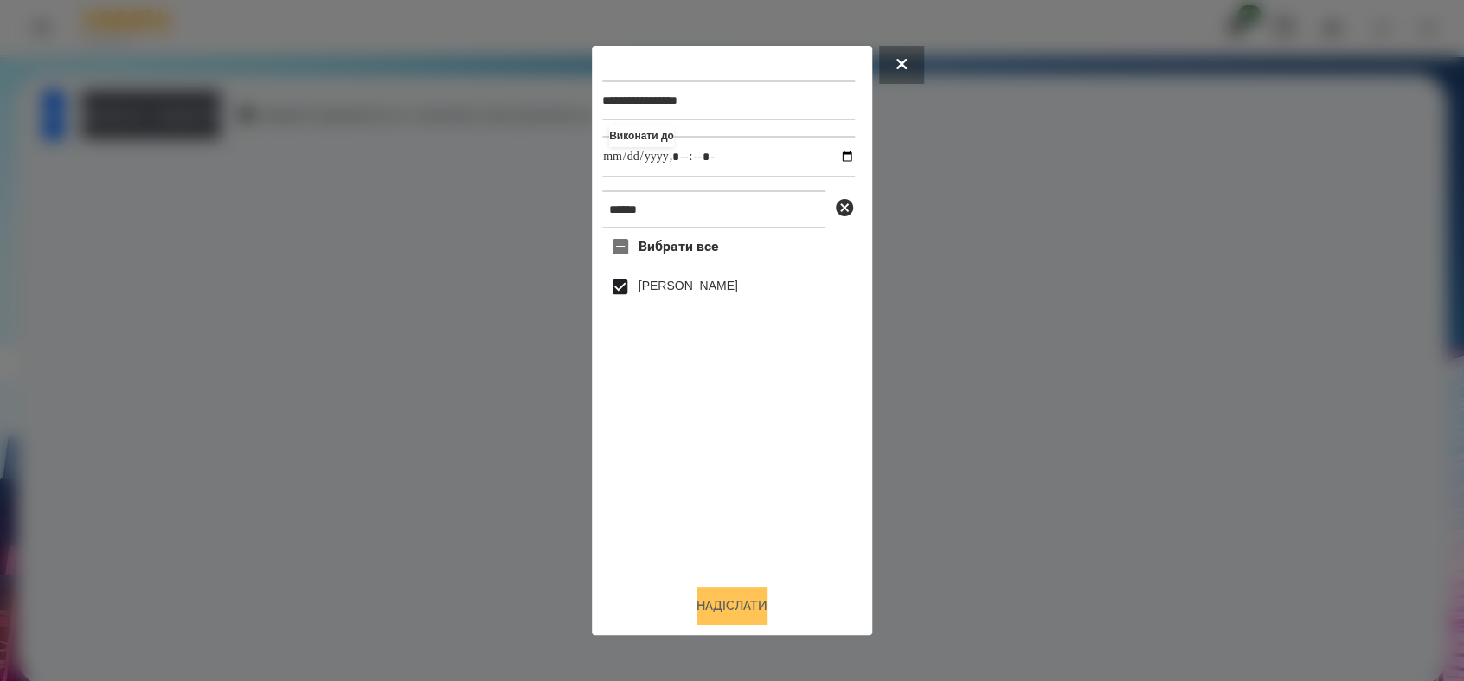
drag, startPoint x: 753, startPoint y: 609, endPoint x: 753, endPoint y: 596, distance: 13.0
click at [753, 602] on button "Надіслати" at bounding box center [731, 605] width 71 height 38
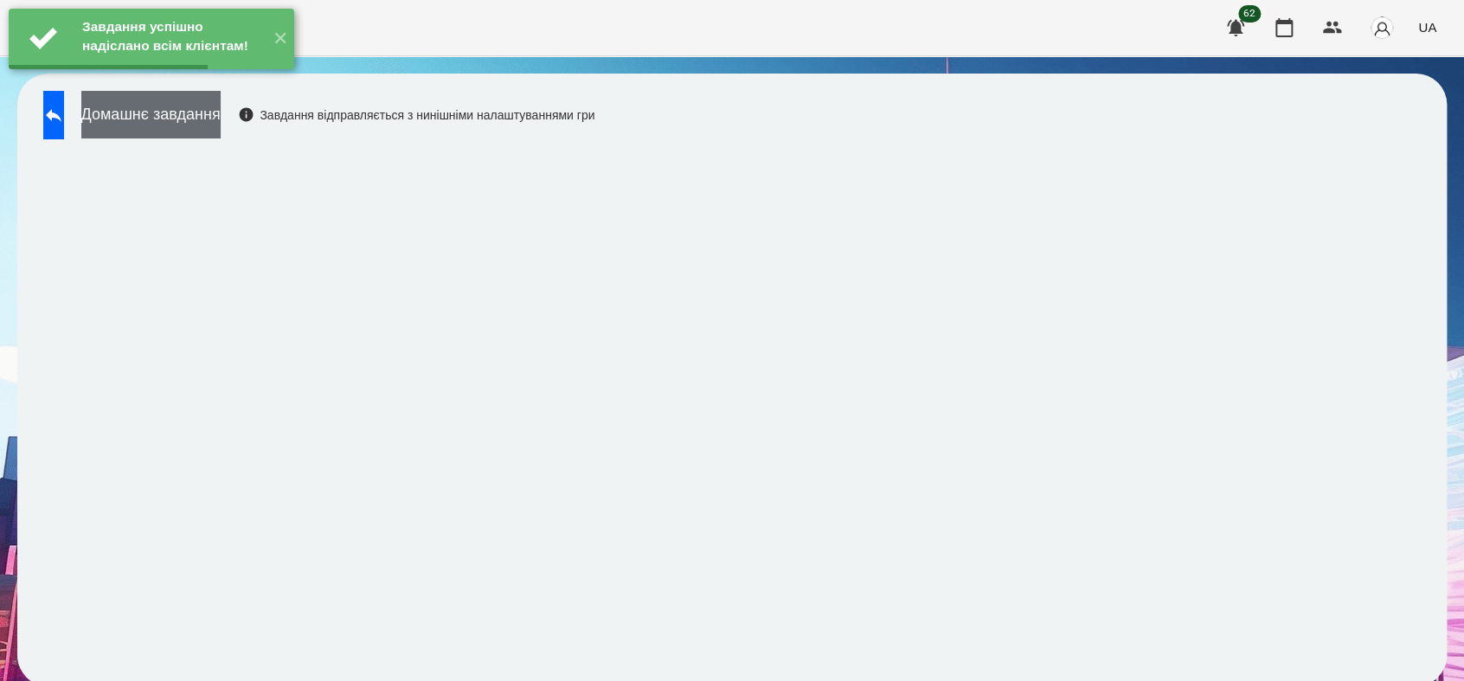
click at [204, 129] on button "Домашнє завдання" at bounding box center [150, 115] width 139 height 48
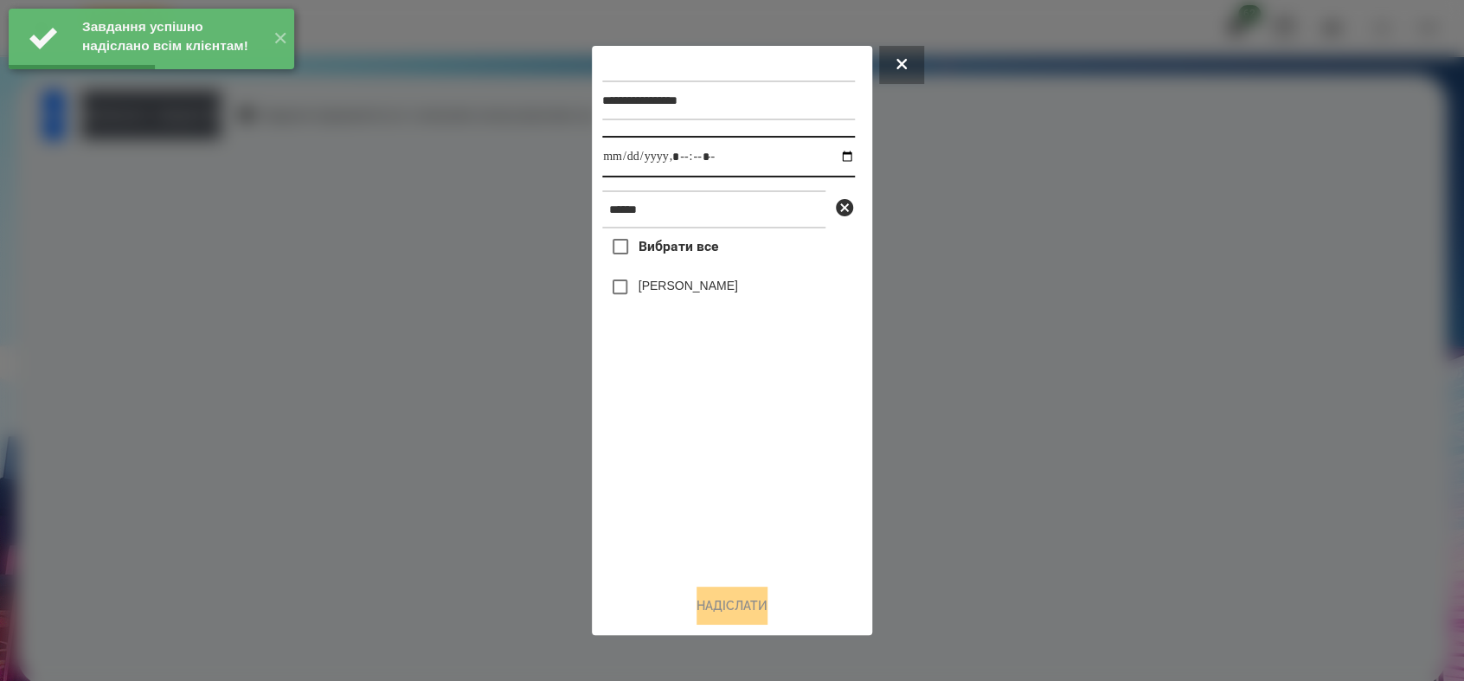
click at [835, 159] on input "datetime-local" at bounding box center [728, 157] width 253 height 42
type input "**********"
drag, startPoint x: 757, startPoint y: 497, endPoint x: 711, endPoint y: 459, distance: 59.6
click at [755, 492] on div "Вибрати все [PERSON_NAME]" at bounding box center [728, 398] width 253 height 341
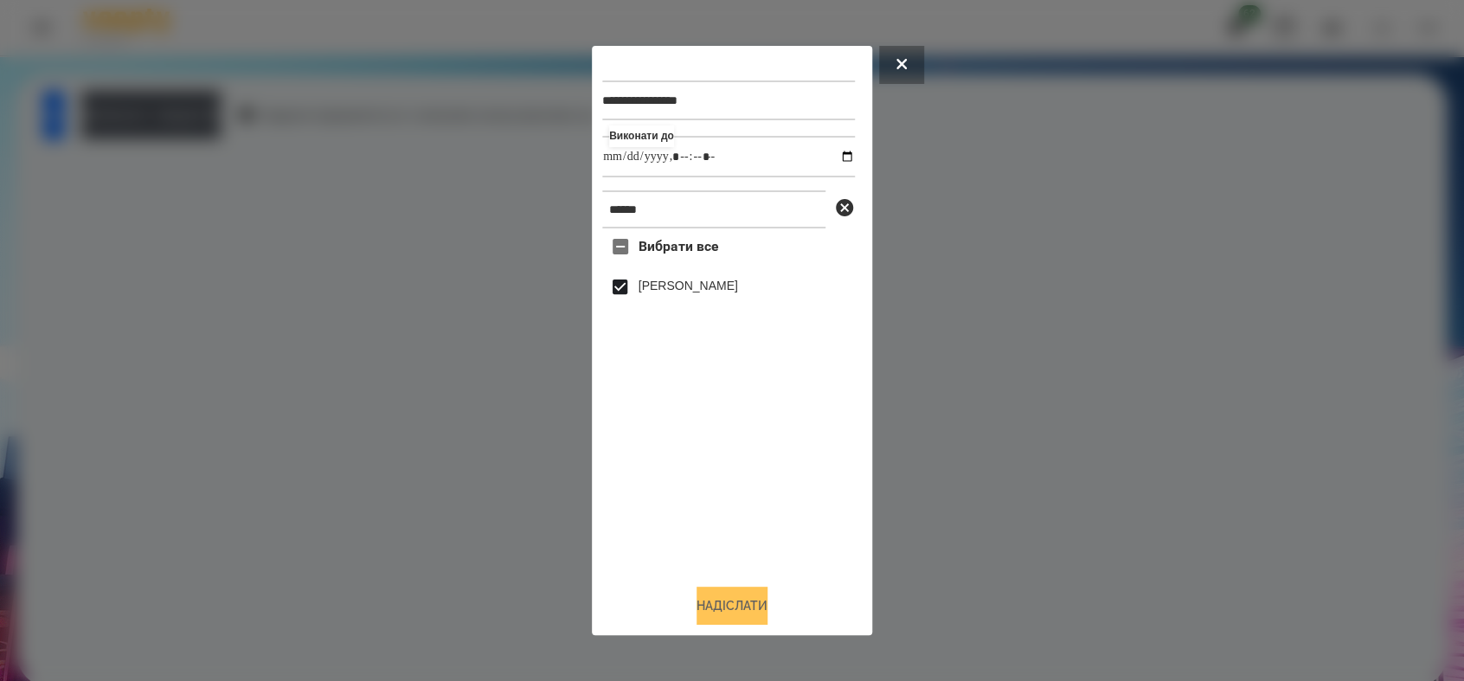
click at [744, 604] on button "Надіслати" at bounding box center [731, 605] width 71 height 38
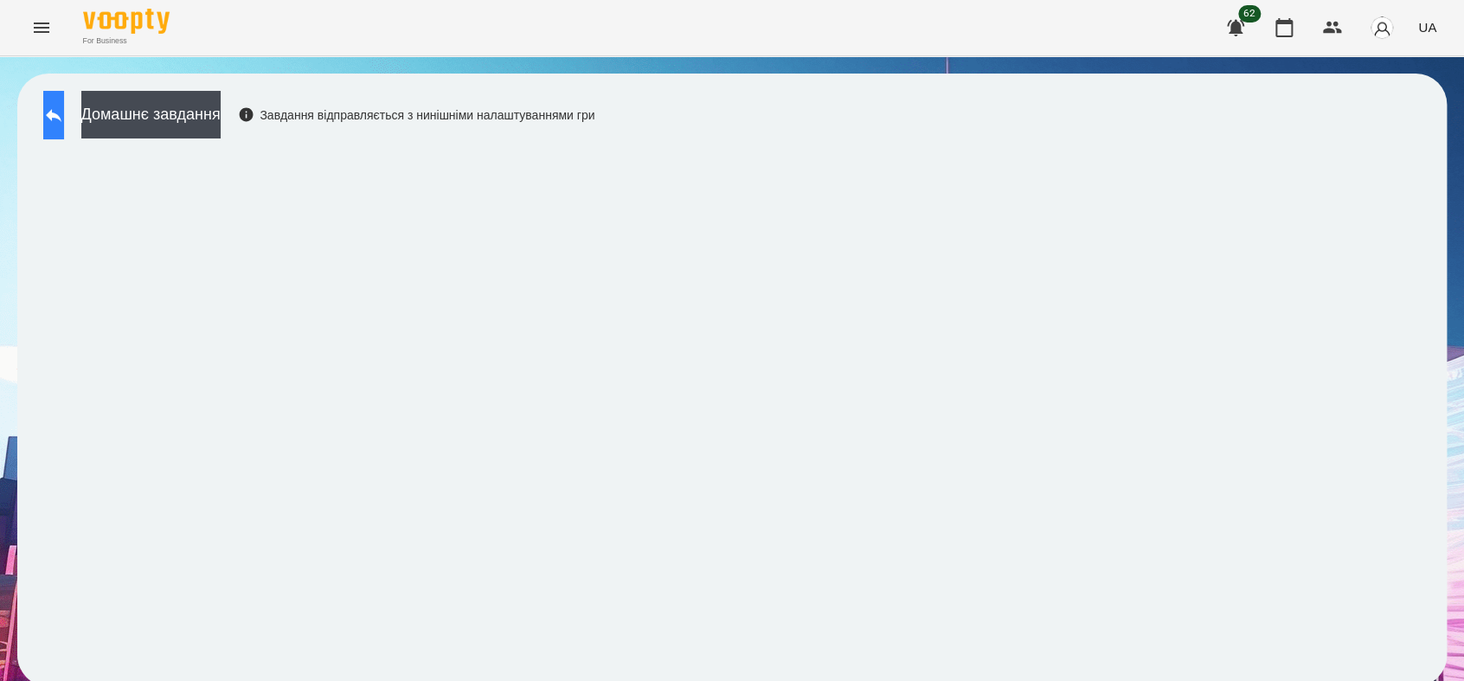
click at [61, 118] on icon at bounding box center [54, 115] width 16 height 13
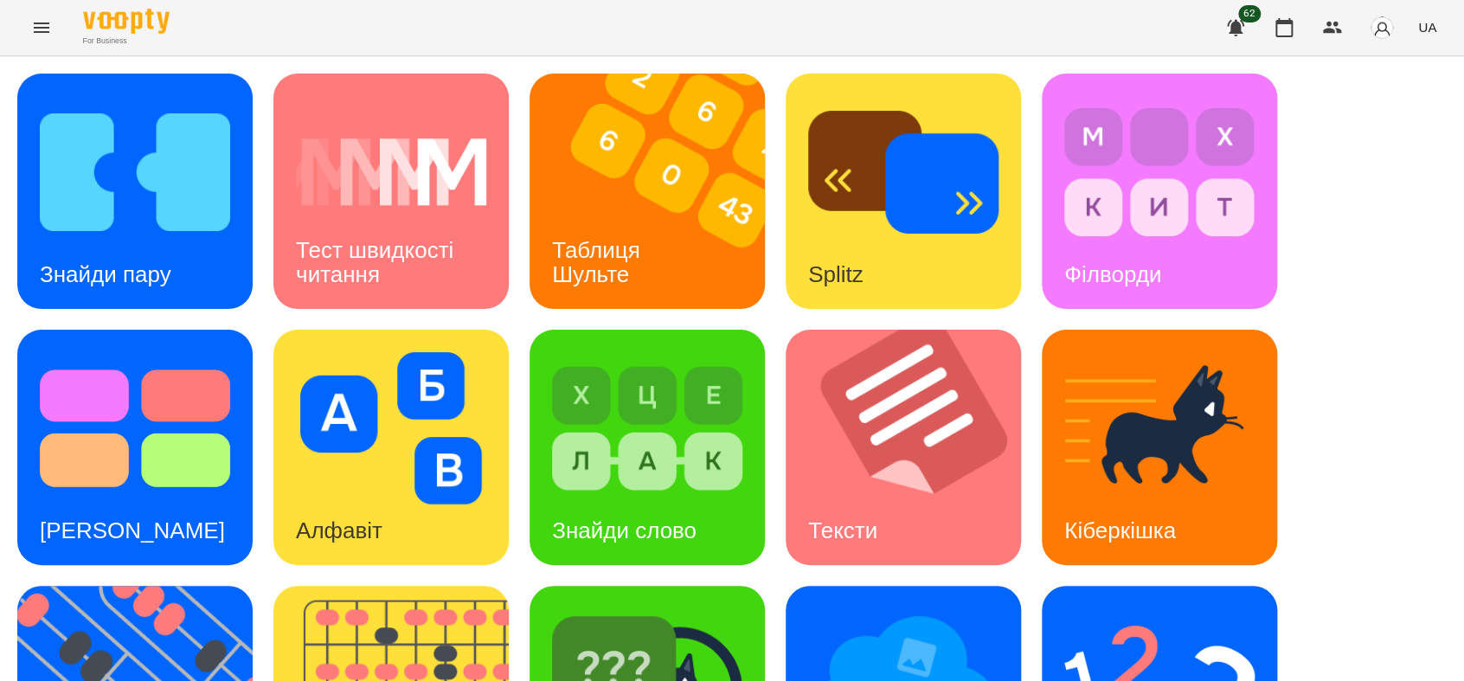
scroll to position [192, 0]
click at [871, 608] on img at bounding box center [903, 684] width 190 height 152
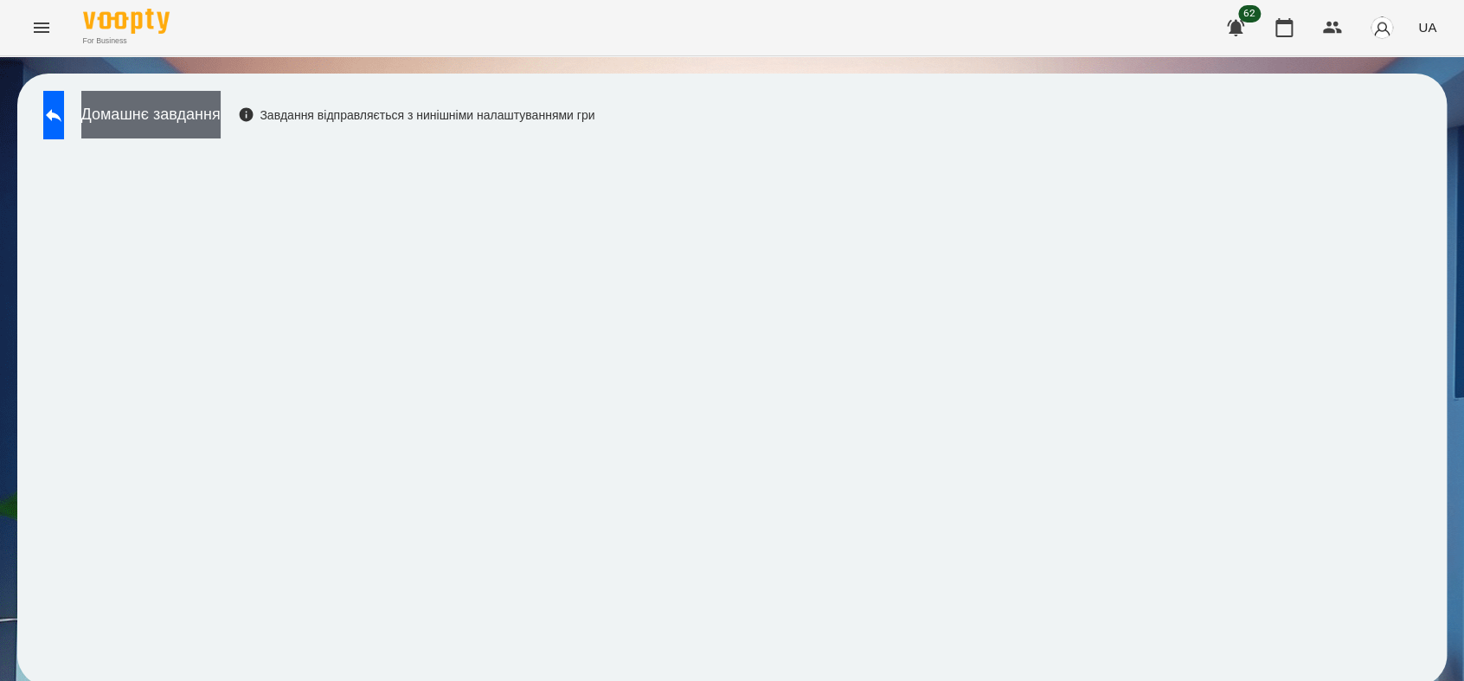
click at [210, 116] on button "Домашнє завдання" at bounding box center [150, 115] width 139 height 48
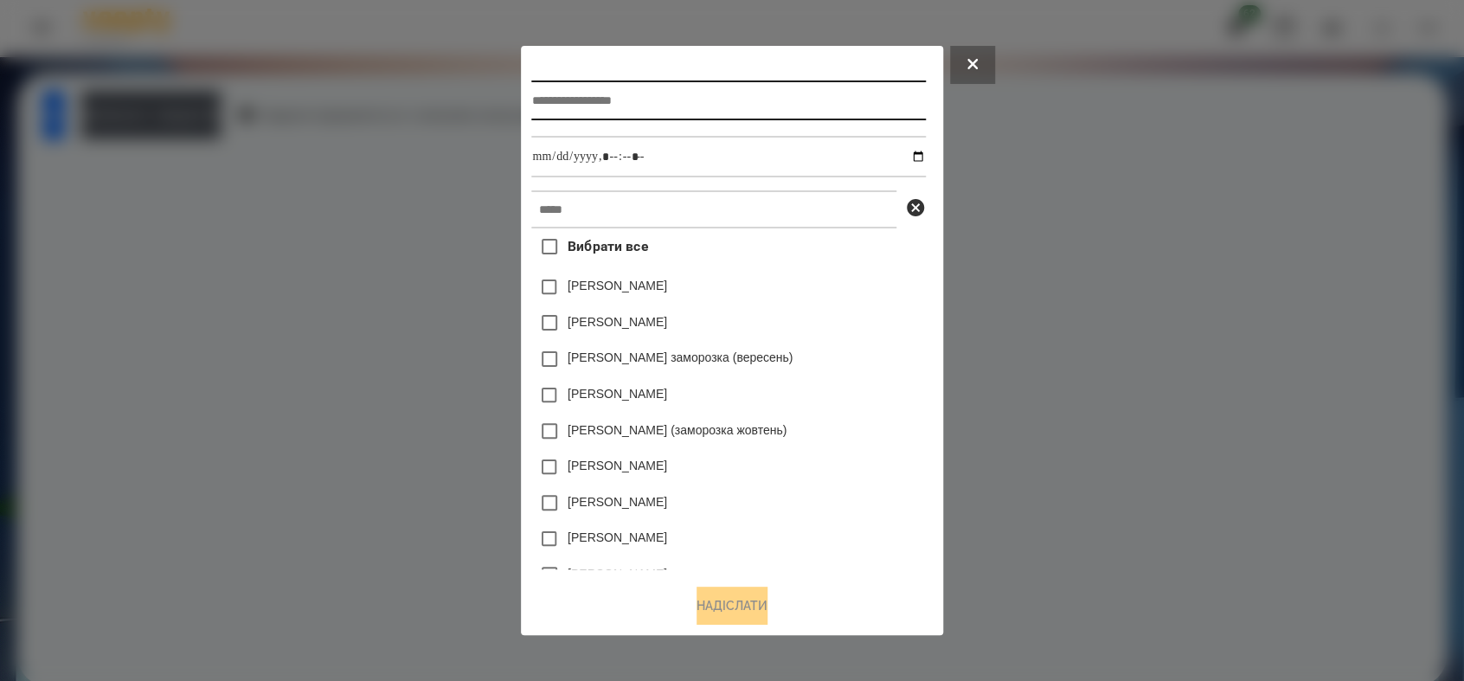
click at [540, 97] on input "text" at bounding box center [728, 100] width 394 height 40
type input "**********"
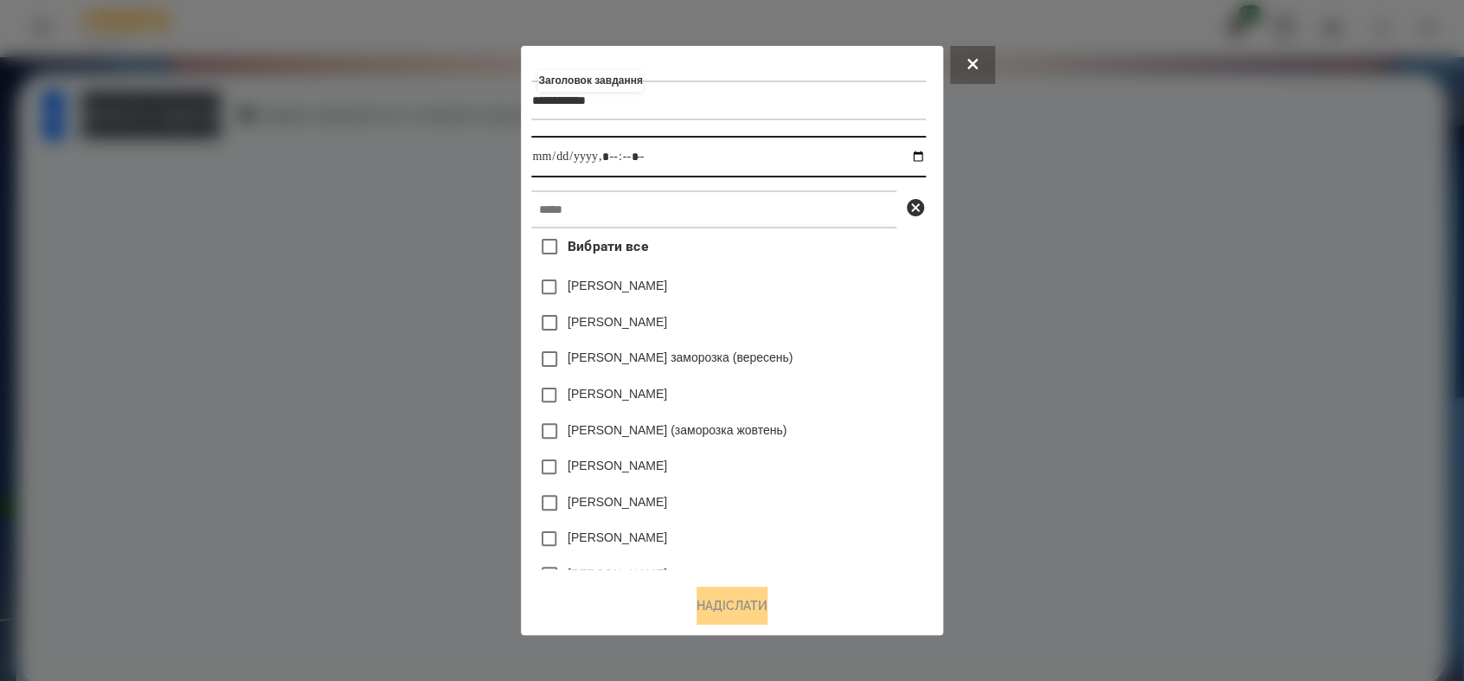
click at [925, 157] on input "datetime-local" at bounding box center [728, 157] width 394 height 42
click at [612, 160] on input "datetime-local" at bounding box center [728, 157] width 394 height 42
click at [609, 157] on input "datetime-local" at bounding box center [728, 157] width 394 height 42
type input "**********"
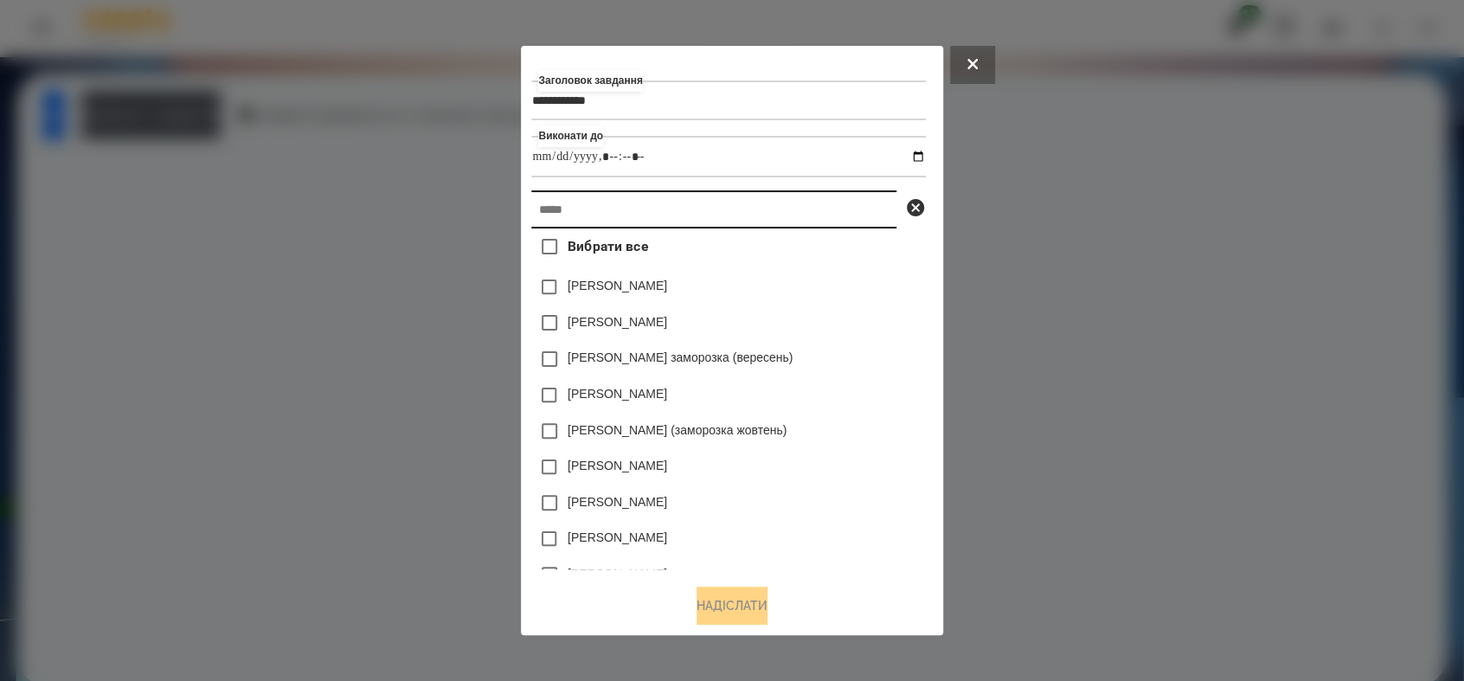
click at [599, 204] on input "text" at bounding box center [713, 209] width 365 height 38
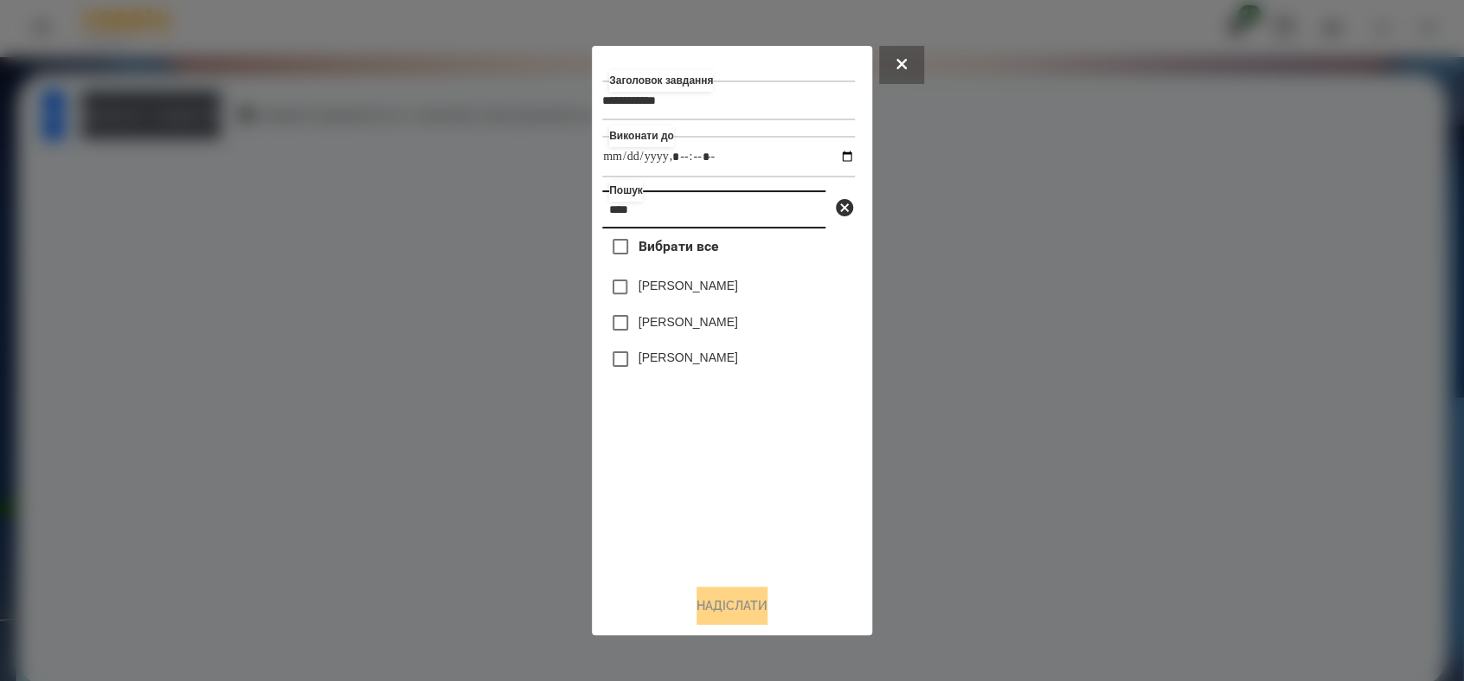
type input "****"
click at [721, 605] on button "Надіслати" at bounding box center [731, 605] width 71 height 38
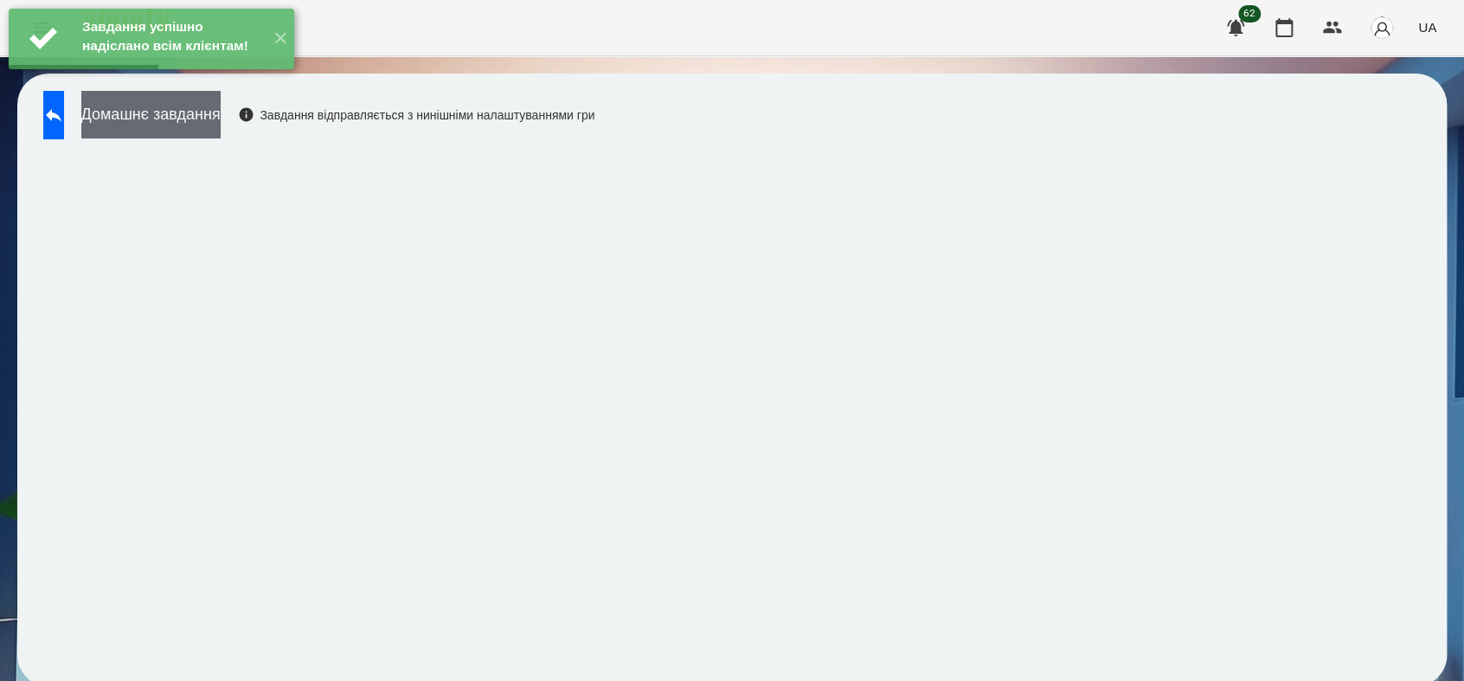
click at [221, 125] on button "Домашнє завдання" at bounding box center [150, 115] width 139 height 48
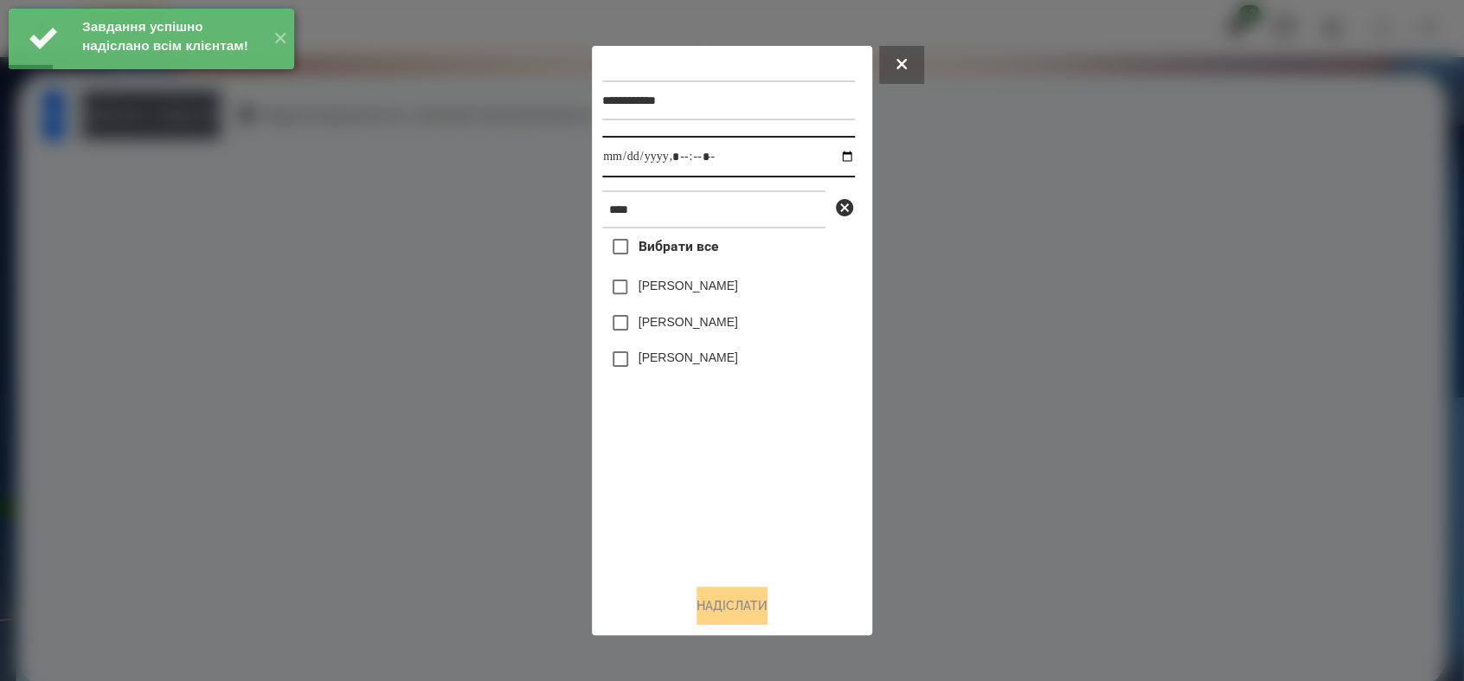
click at [833, 157] on input "datetime-local" at bounding box center [728, 157] width 253 height 42
type input "**********"
click at [671, 448] on div "Вибрати все [PERSON_NAME] [PERSON_NAME] [PERSON_NAME]" at bounding box center [728, 398] width 253 height 341
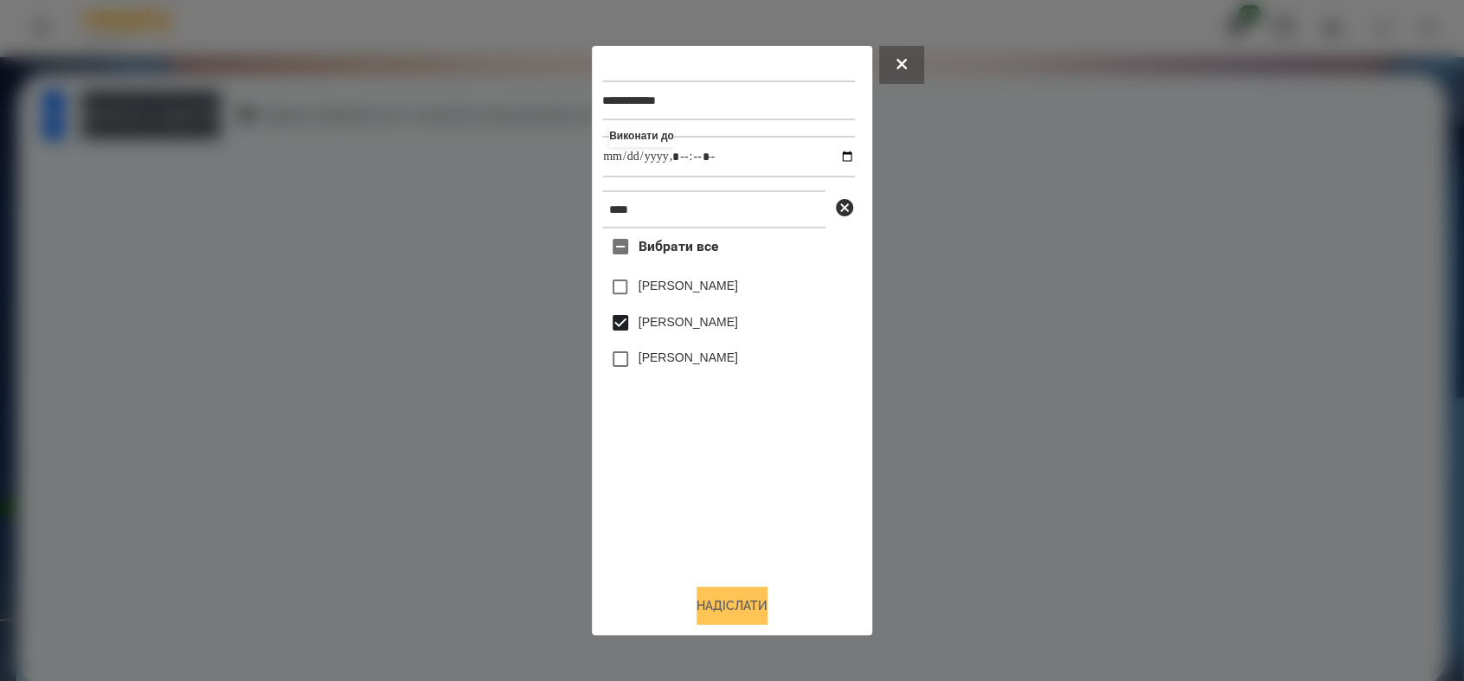
click at [730, 614] on button "Надіслати" at bounding box center [731, 605] width 71 height 38
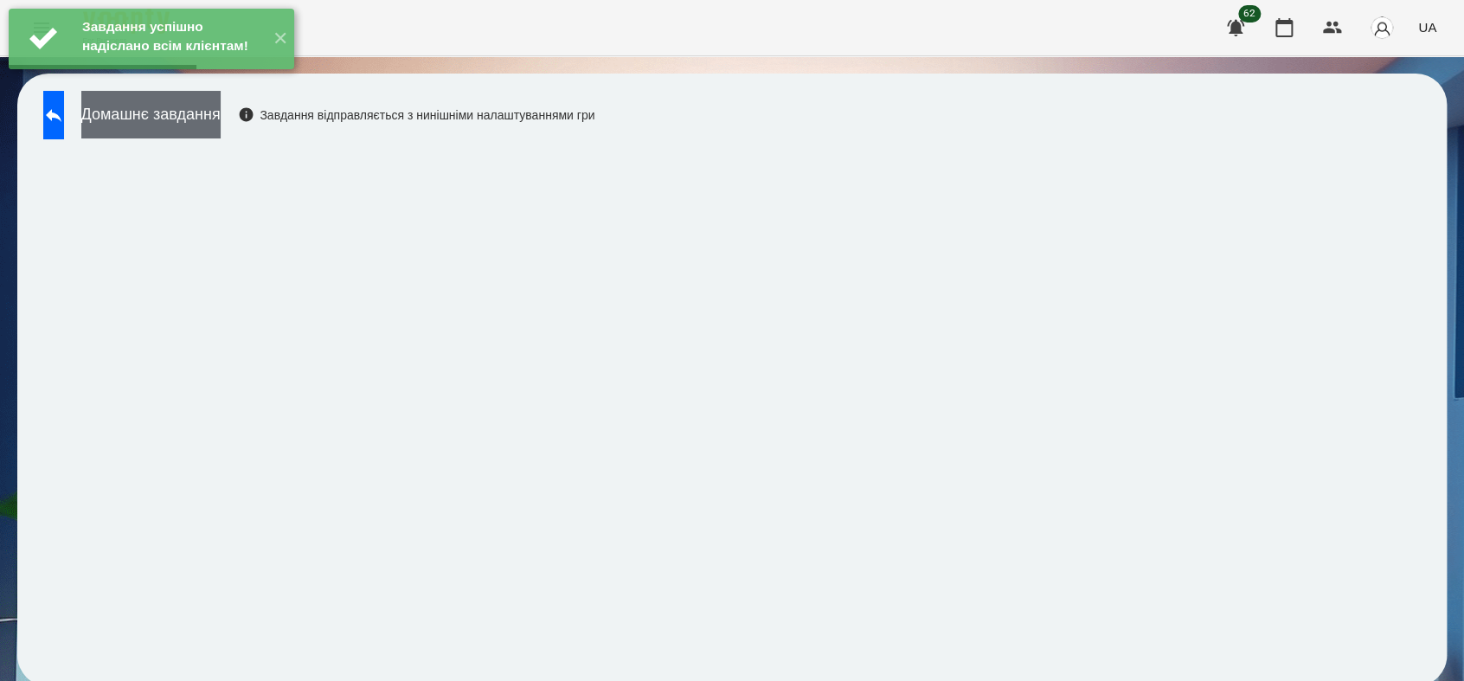
click at [220, 126] on button "Домашнє завдання" at bounding box center [150, 115] width 139 height 48
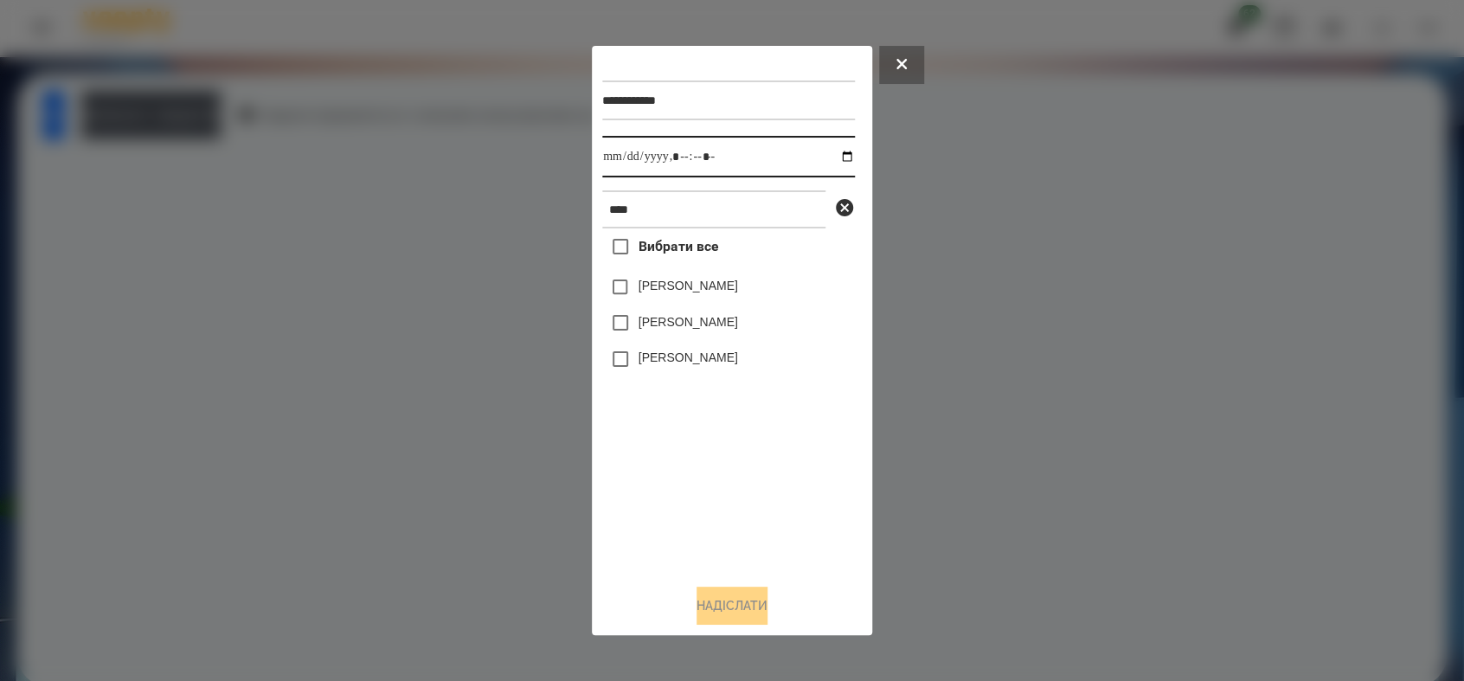
drag, startPoint x: 833, startPoint y: 151, endPoint x: 829, endPoint y: 163, distance: 13.7
click at [831, 151] on input "datetime-local" at bounding box center [728, 157] width 253 height 42
type input "**********"
drag, startPoint x: 688, startPoint y: 483, endPoint x: 669, endPoint y: 404, distance: 81.0
click at [686, 468] on div "Вибрати все [PERSON_NAME] [PERSON_NAME] [PERSON_NAME]" at bounding box center [728, 398] width 253 height 341
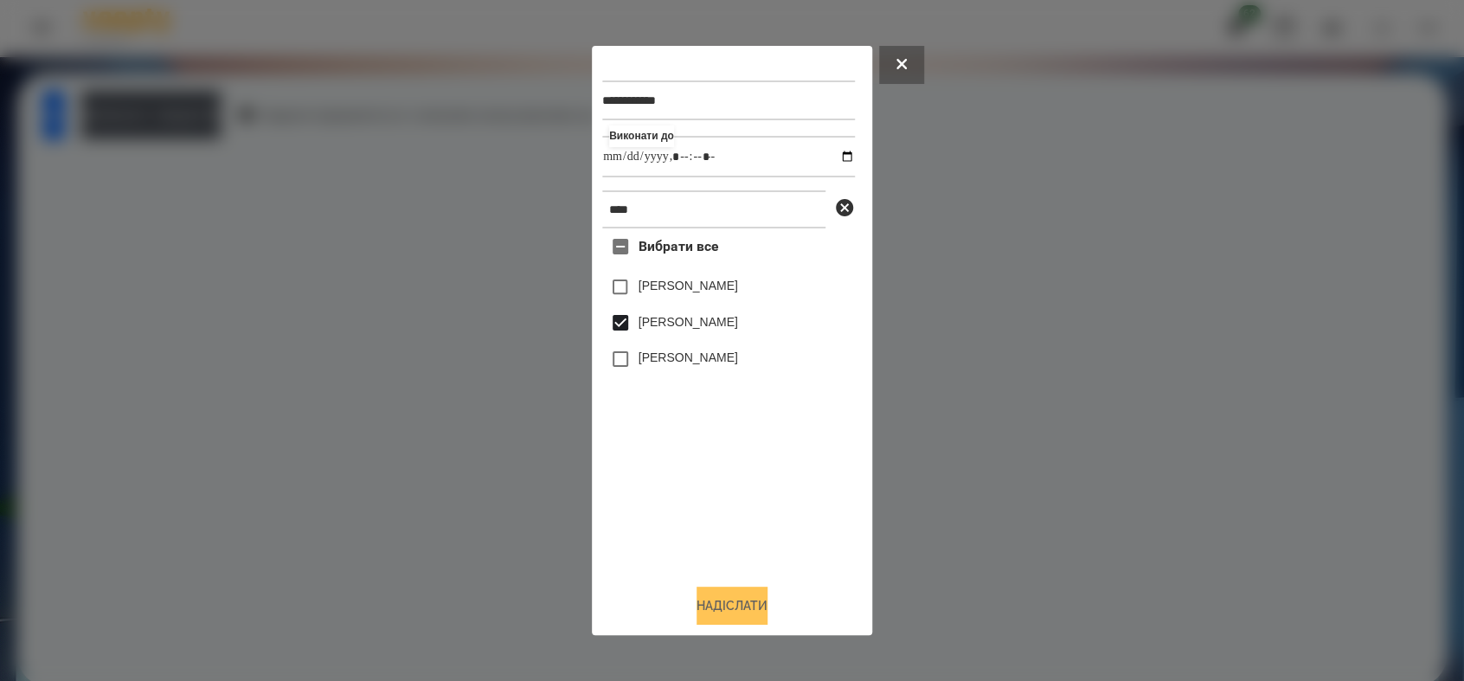
click at [721, 605] on button "Надіслати" at bounding box center [731, 605] width 71 height 38
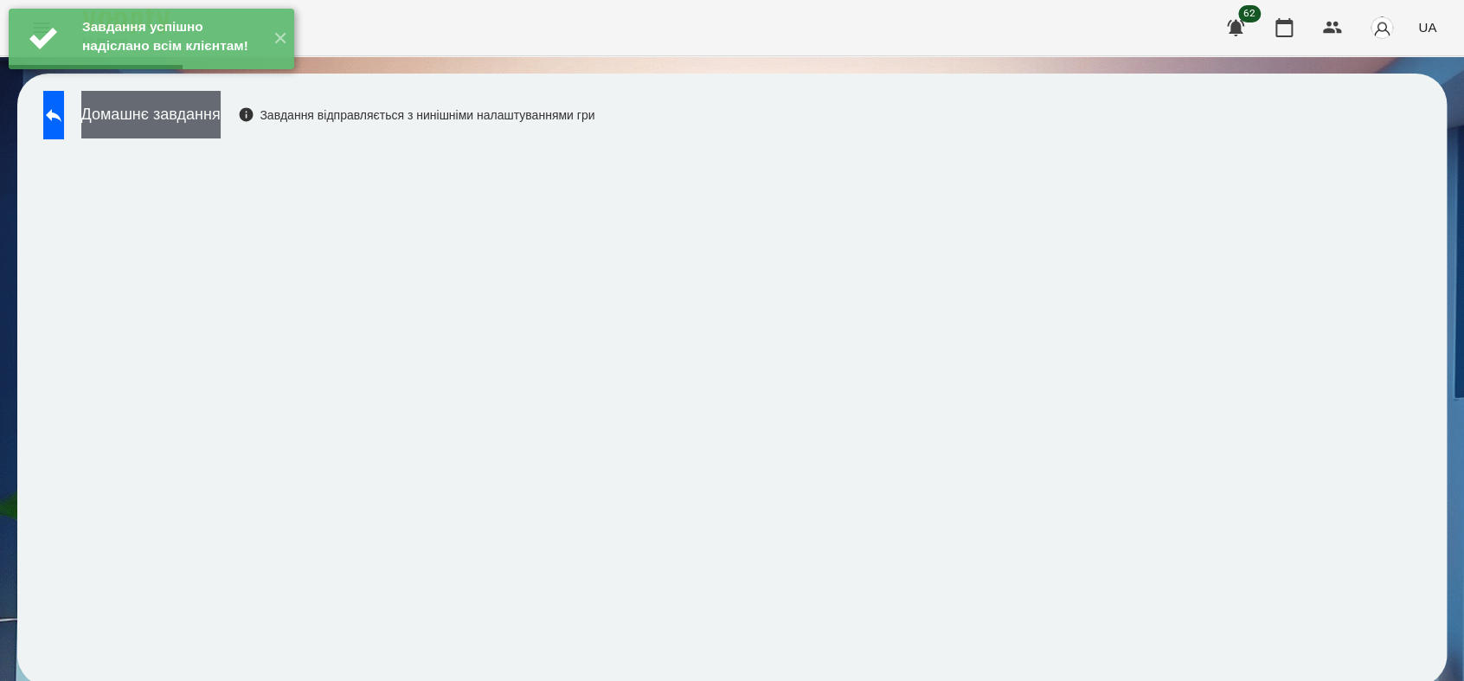
click at [221, 114] on button "Домашнє завдання" at bounding box center [150, 115] width 139 height 48
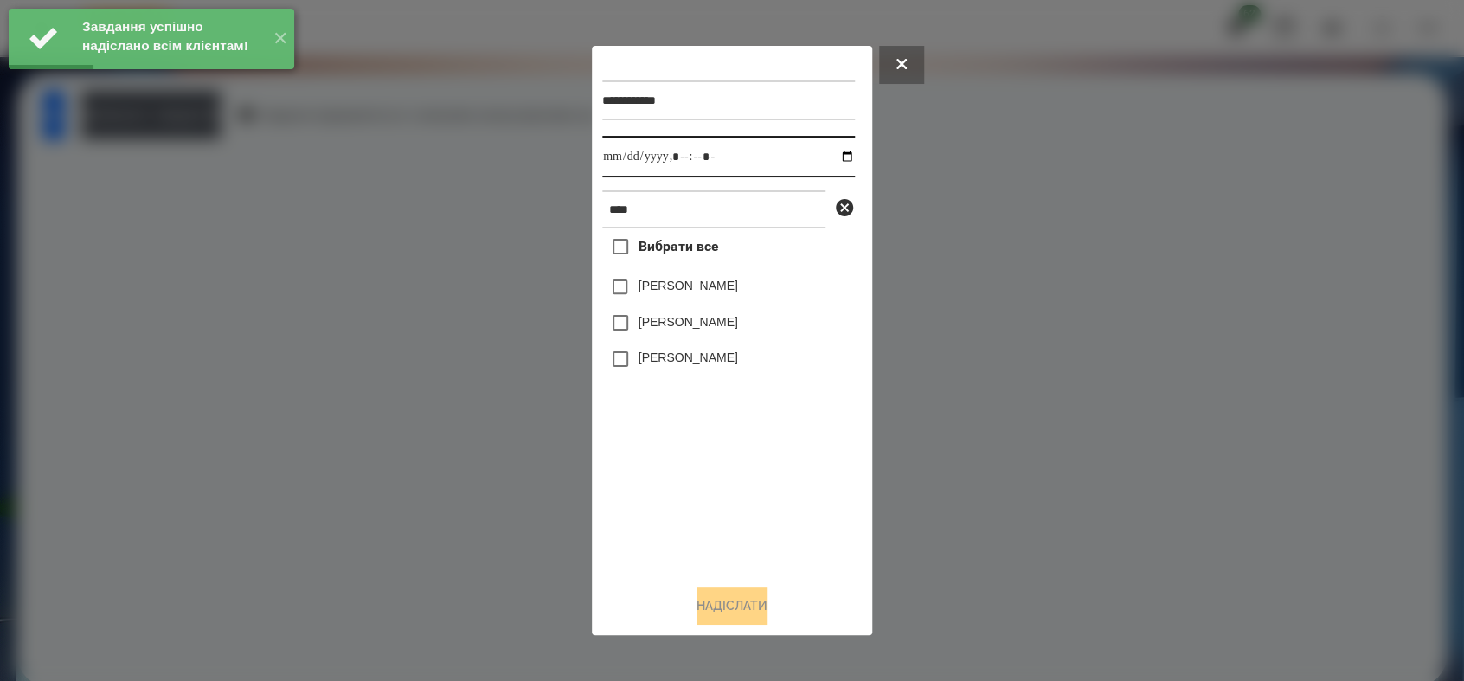
click at [830, 156] on input "datetime-local" at bounding box center [728, 157] width 253 height 42
type input "**********"
drag, startPoint x: 718, startPoint y: 516, endPoint x: 704, endPoint y: 448, distance: 69.7
click at [718, 503] on div "Вибрати все [PERSON_NAME] [PERSON_NAME] [PERSON_NAME]" at bounding box center [728, 398] width 253 height 341
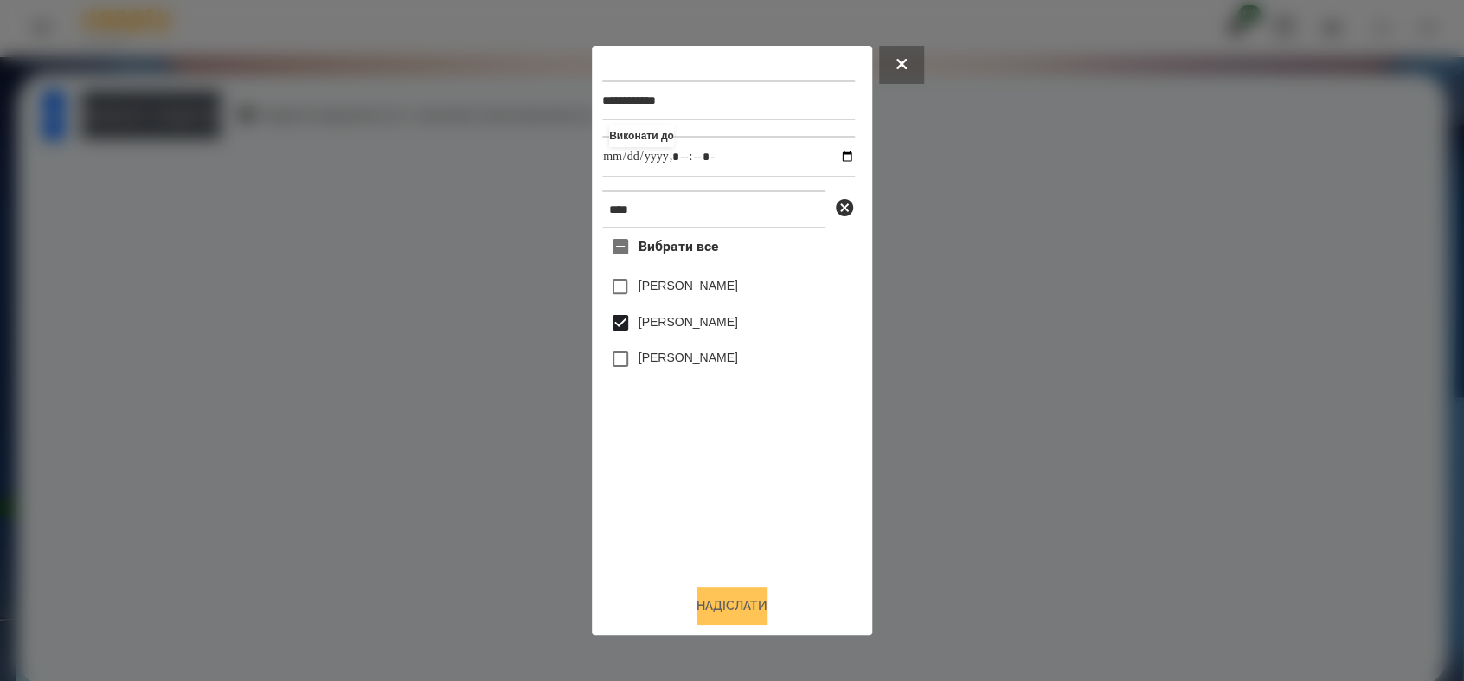
click at [714, 617] on button "Надіслати" at bounding box center [731, 605] width 71 height 38
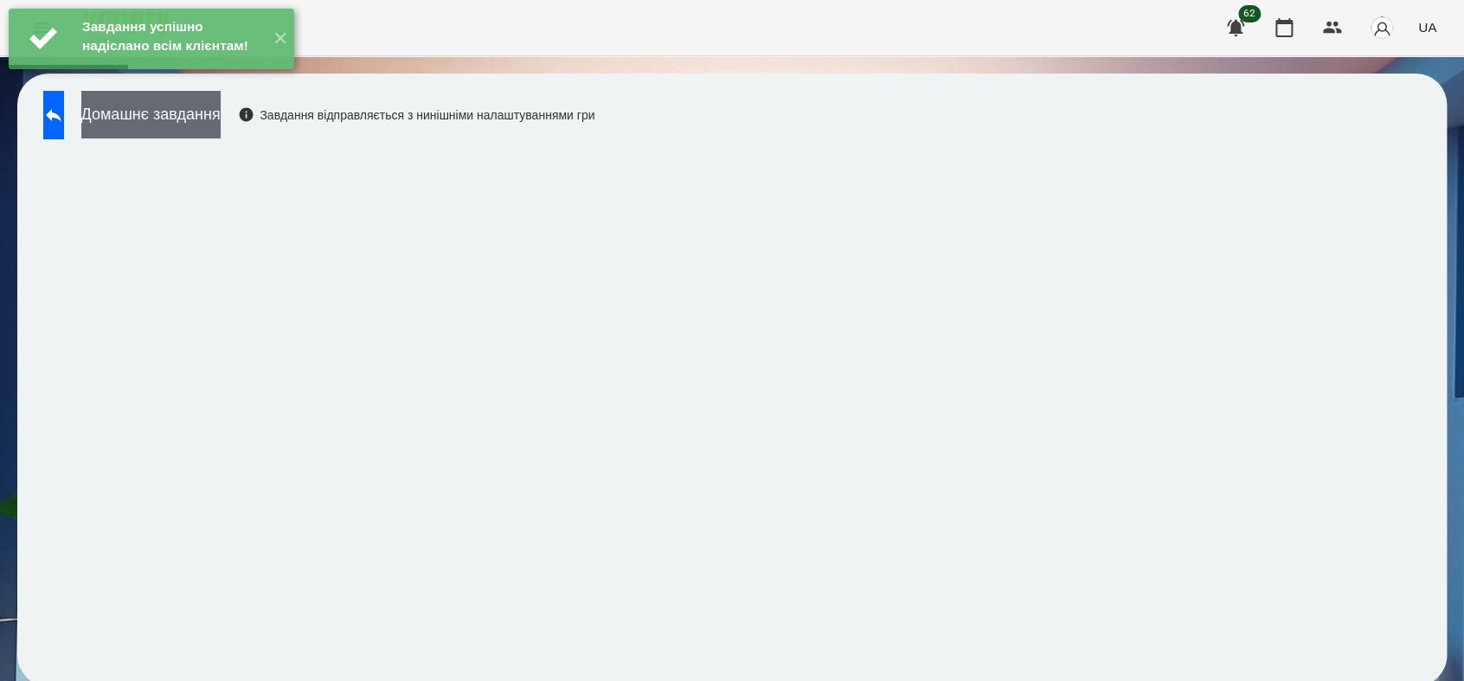
click at [221, 119] on button "Домашнє завдання" at bounding box center [150, 115] width 139 height 48
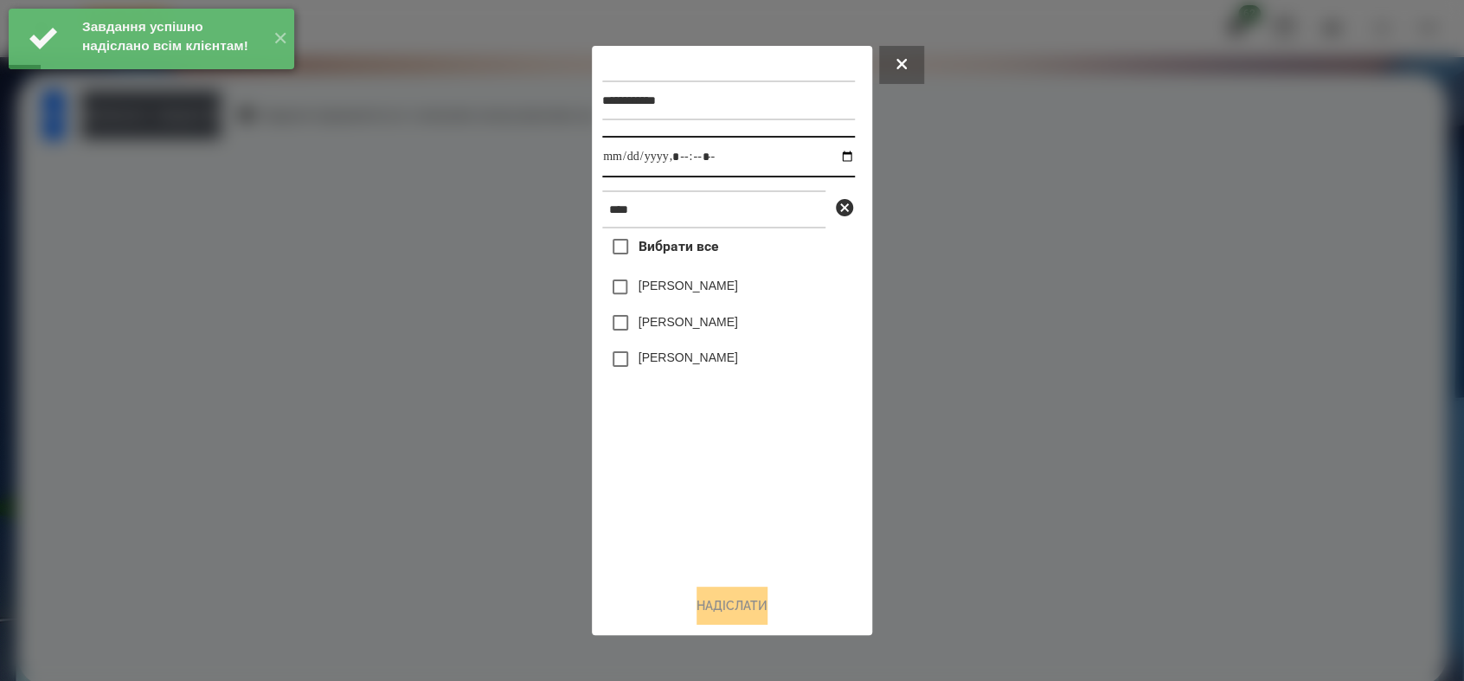
click at [834, 162] on input "datetime-local" at bounding box center [728, 157] width 253 height 42
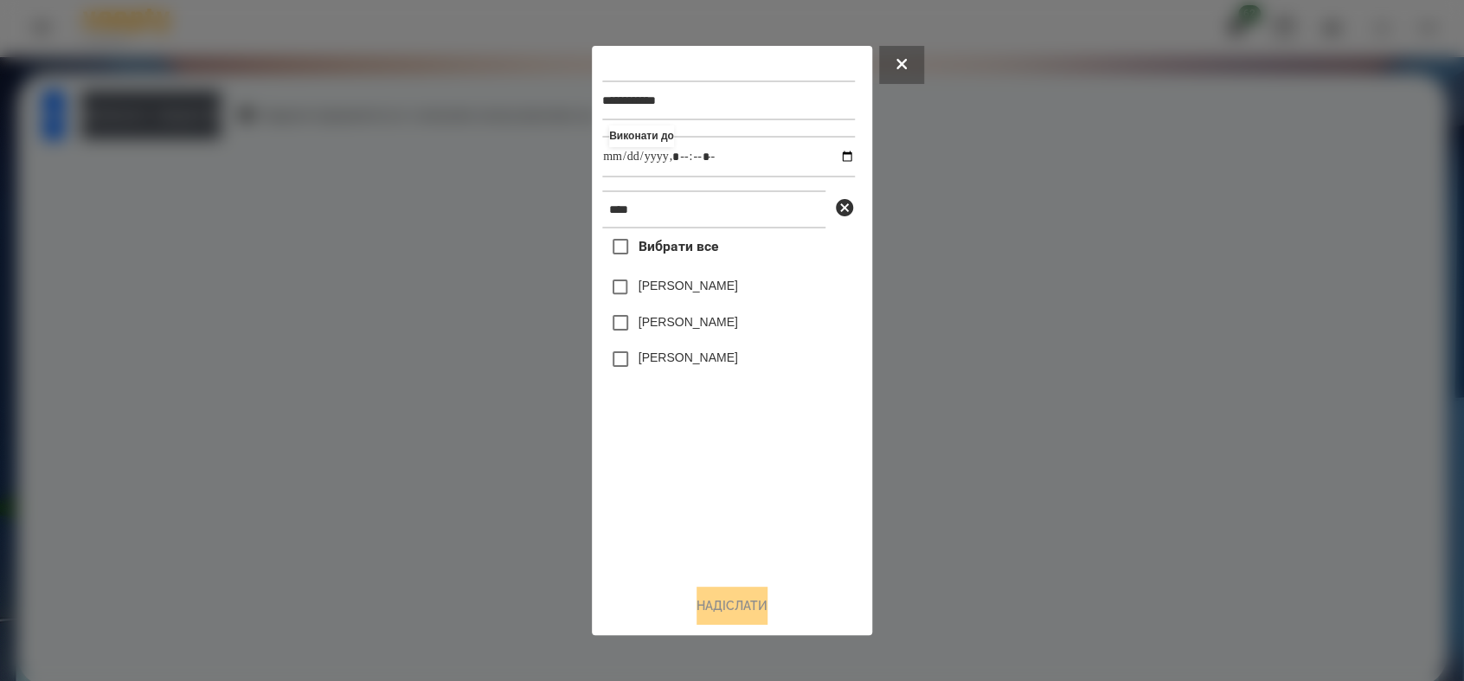
type input "**********"
drag, startPoint x: 713, startPoint y: 506, endPoint x: 682, endPoint y: 428, distance: 83.5
click at [713, 502] on div "Вибрати все [PERSON_NAME] [PERSON_NAME] [PERSON_NAME]" at bounding box center [728, 398] width 253 height 341
click at [730, 616] on button "Надіслати" at bounding box center [731, 605] width 71 height 38
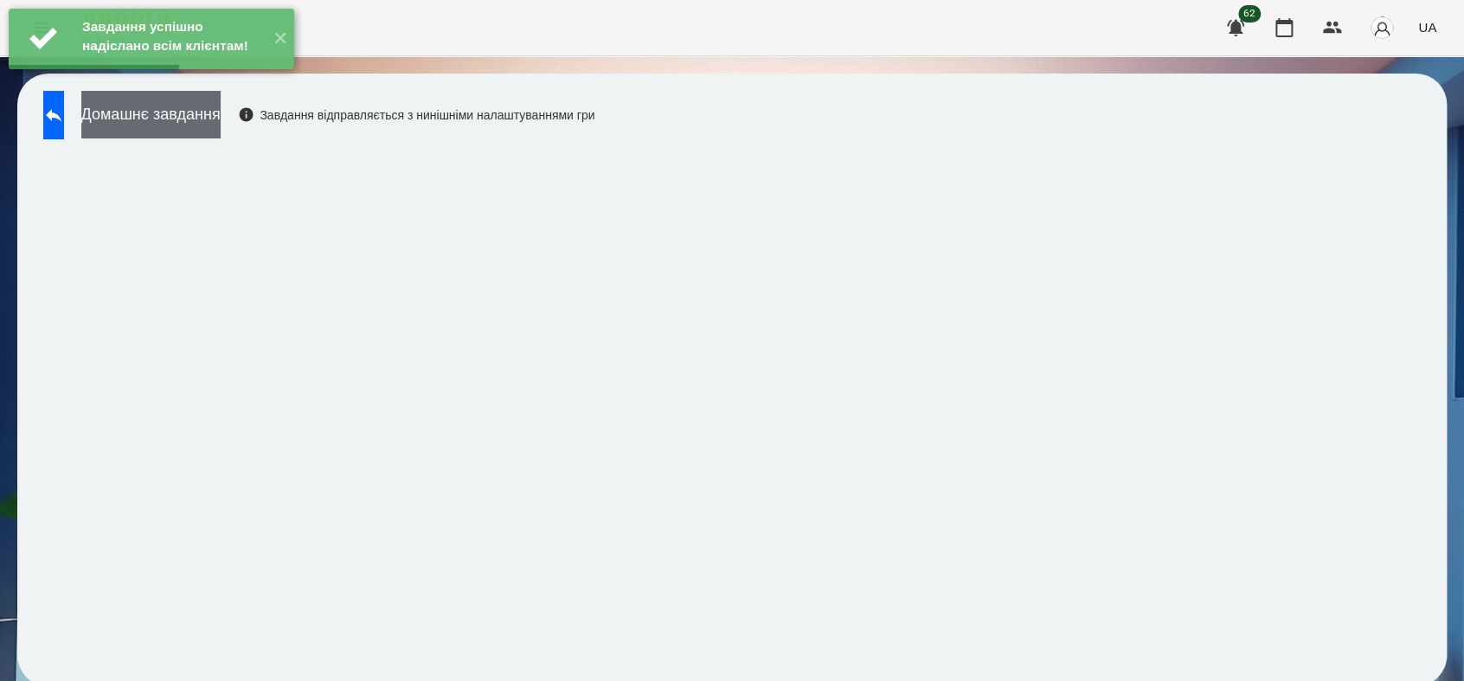
click at [221, 116] on button "Домашнє завдання" at bounding box center [150, 115] width 139 height 48
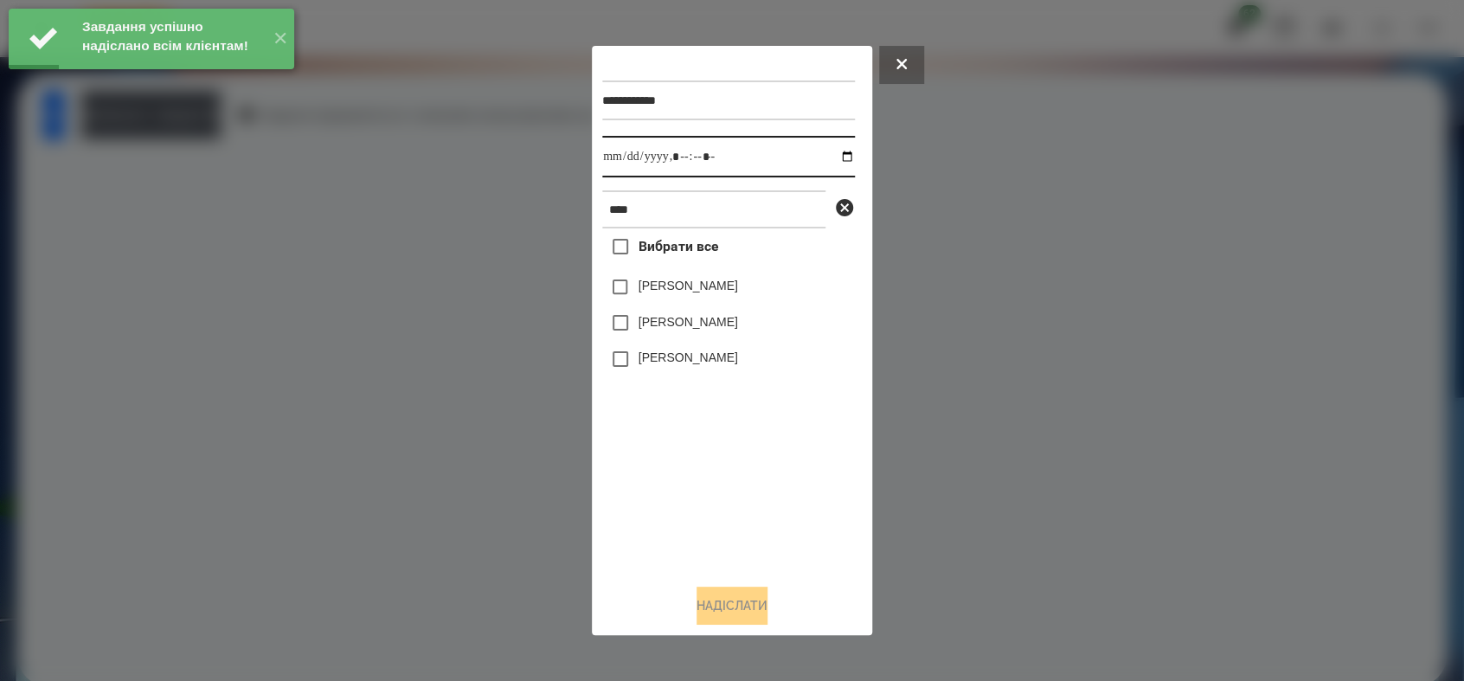
click at [836, 152] on input "datetime-local" at bounding box center [728, 157] width 253 height 42
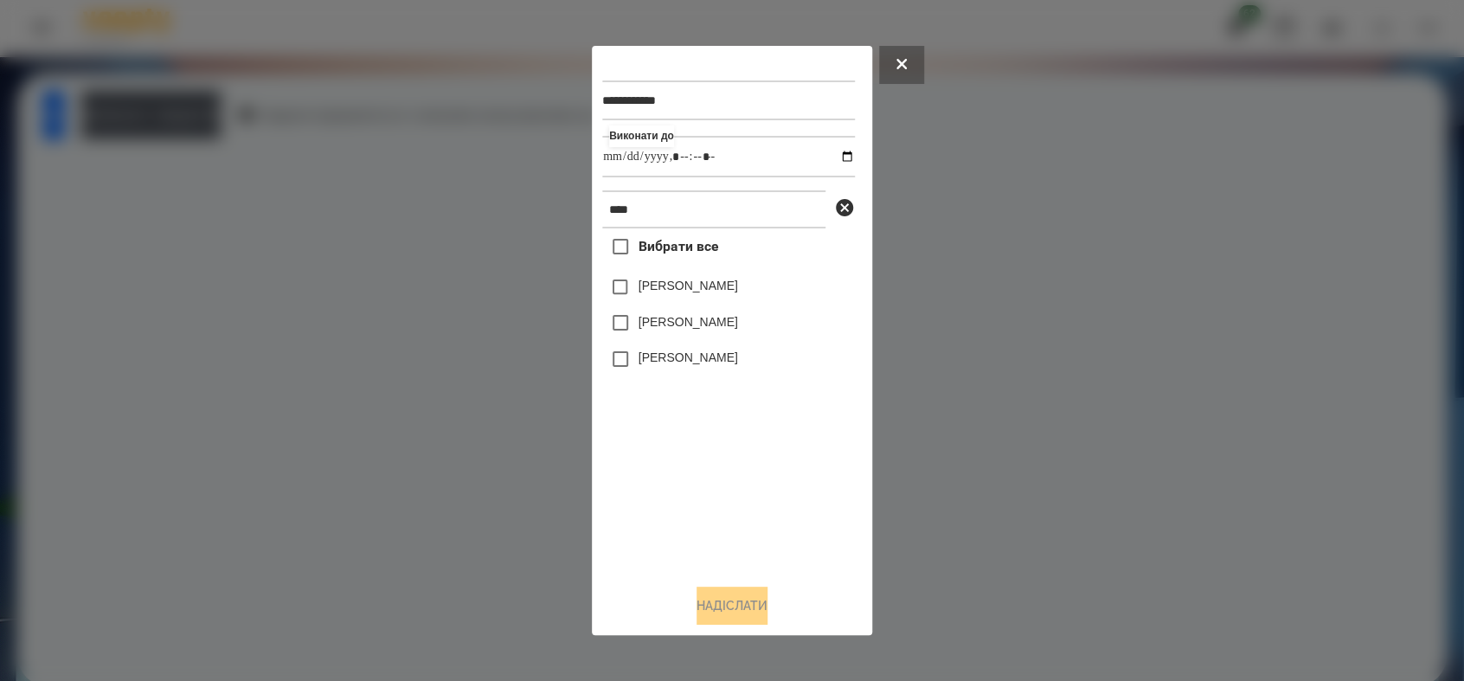
type input "**********"
drag, startPoint x: 751, startPoint y: 471, endPoint x: 740, endPoint y: 455, distance: 19.4
click at [747, 466] on div "Вибрати все [PERSON_NAME] [PERSON_NAME] [PERSON_NAME]" at bounding box center [728, 398] width 253 height 341
click at [761, 603] on button "Надіслати" at bounding box center [731, 605] width 71 height 38
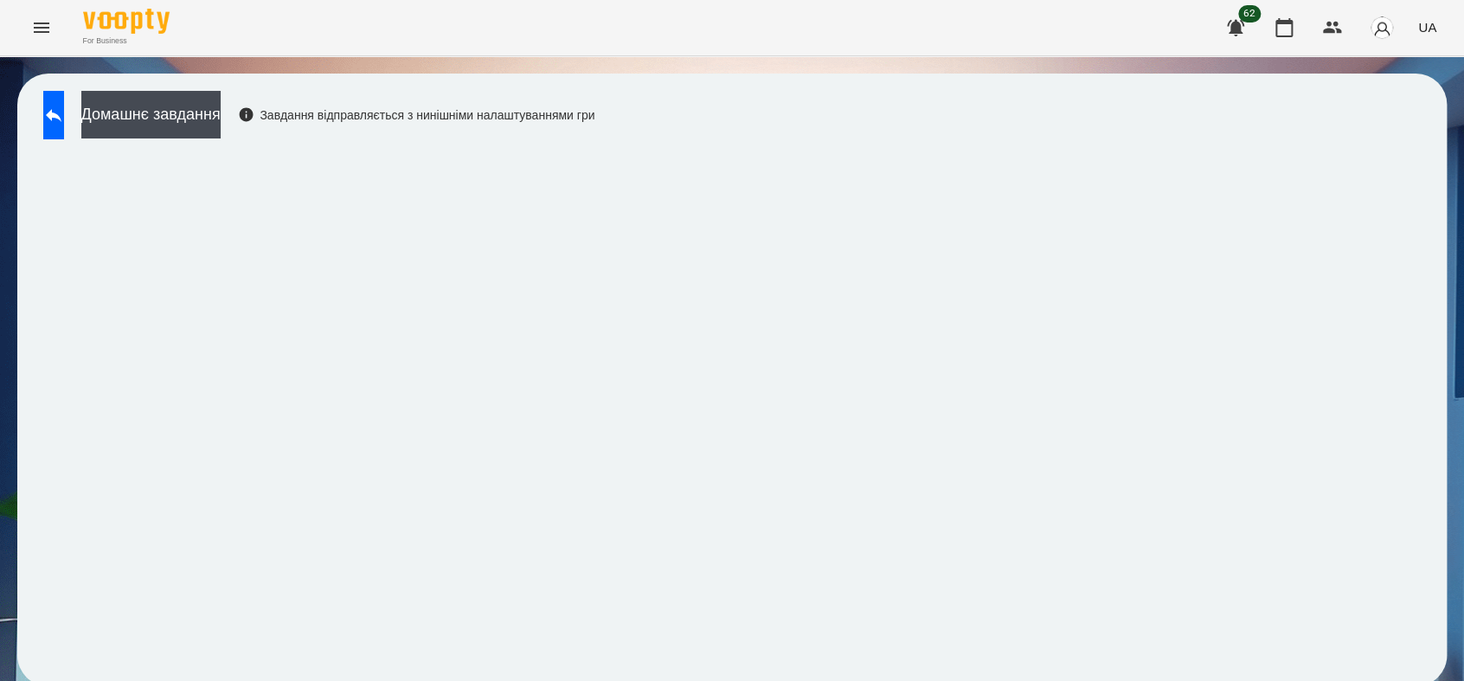
click at [79, 138] on div "Домашнє завдання Завдання відправляється з нинішніми налаштуваннями гри" at bounding box center [315, 119] width 560 height 57
click at [64, 125] on button at bounding box center [53, 115] width 21 height 48
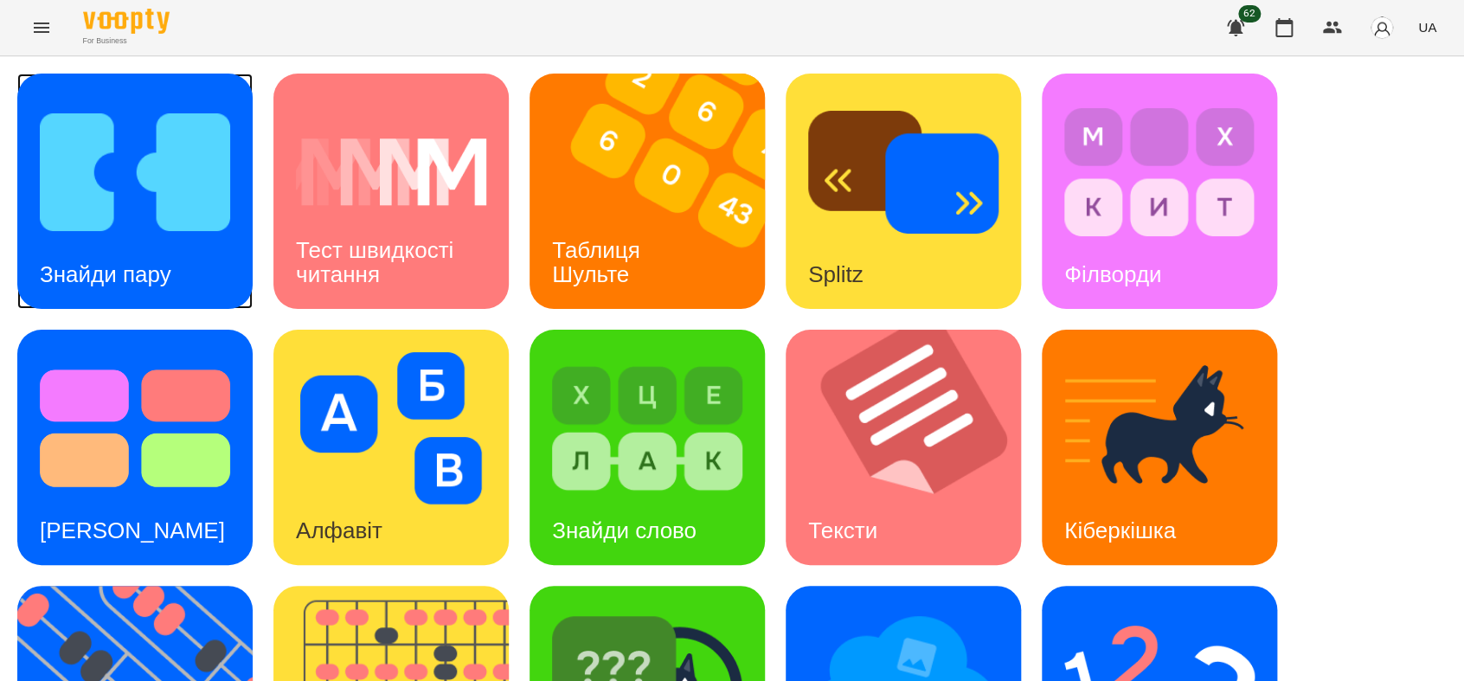
click at [162, 241] on div "Знайди пару" at bounding box center [105, 274] width 176 height 68
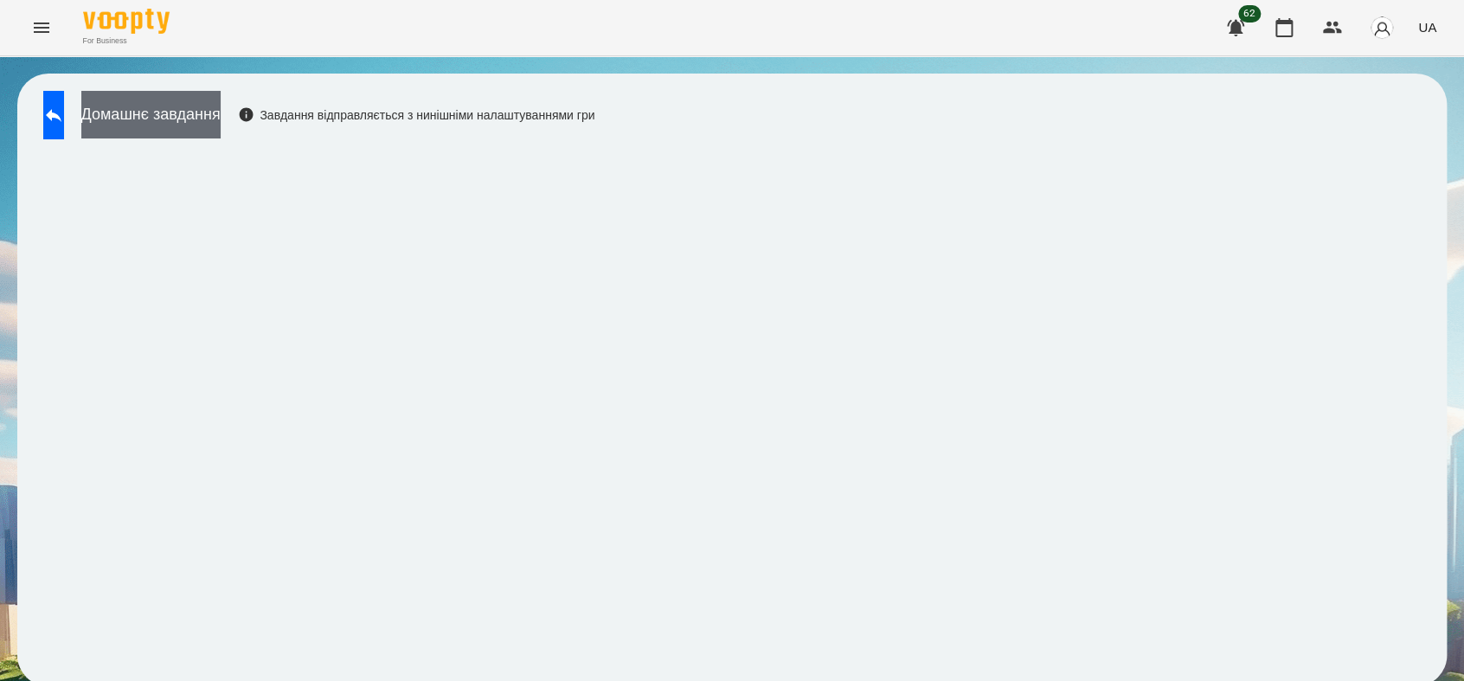
click at [194, 119] on button "Домашнє завдання" at bounding box center [150, 115] width 139 height 48
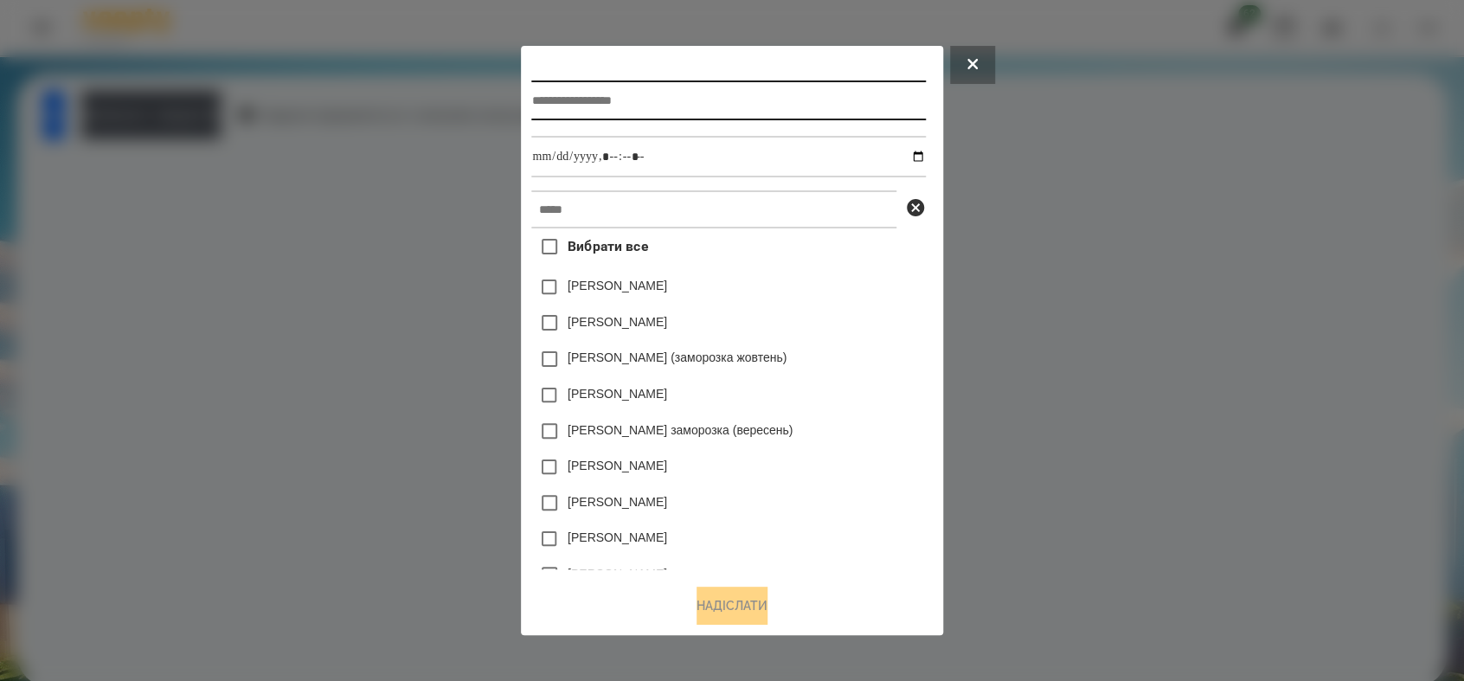
click at [531, 92] on input "text" at bounding box center [728, 100] width 394 height 40
type input "**********"
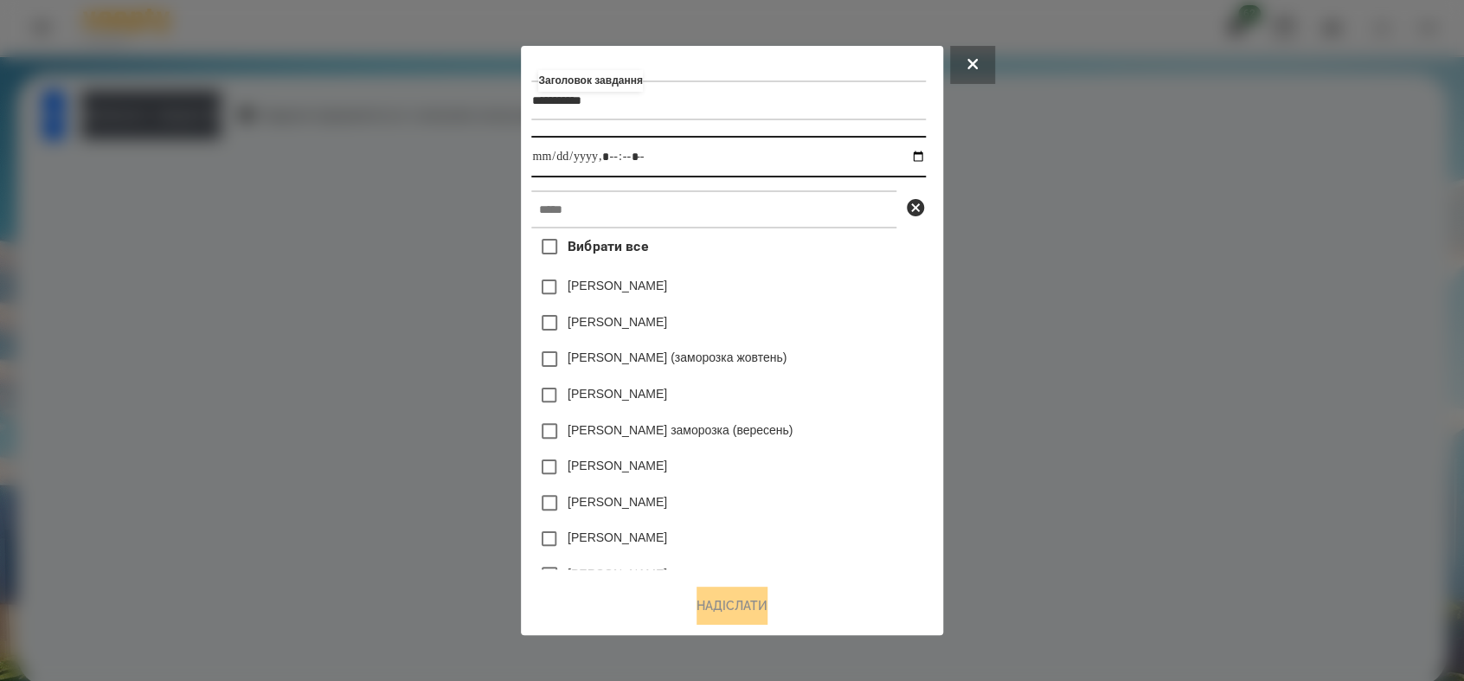
click at [921, 155] on input "datetime-local" at bounding box center [728, 157] width 394 height 42
click at [607, 155] on input "datetime-local" at bounding box center [728, 157] width 394 height 42
type input "**********"
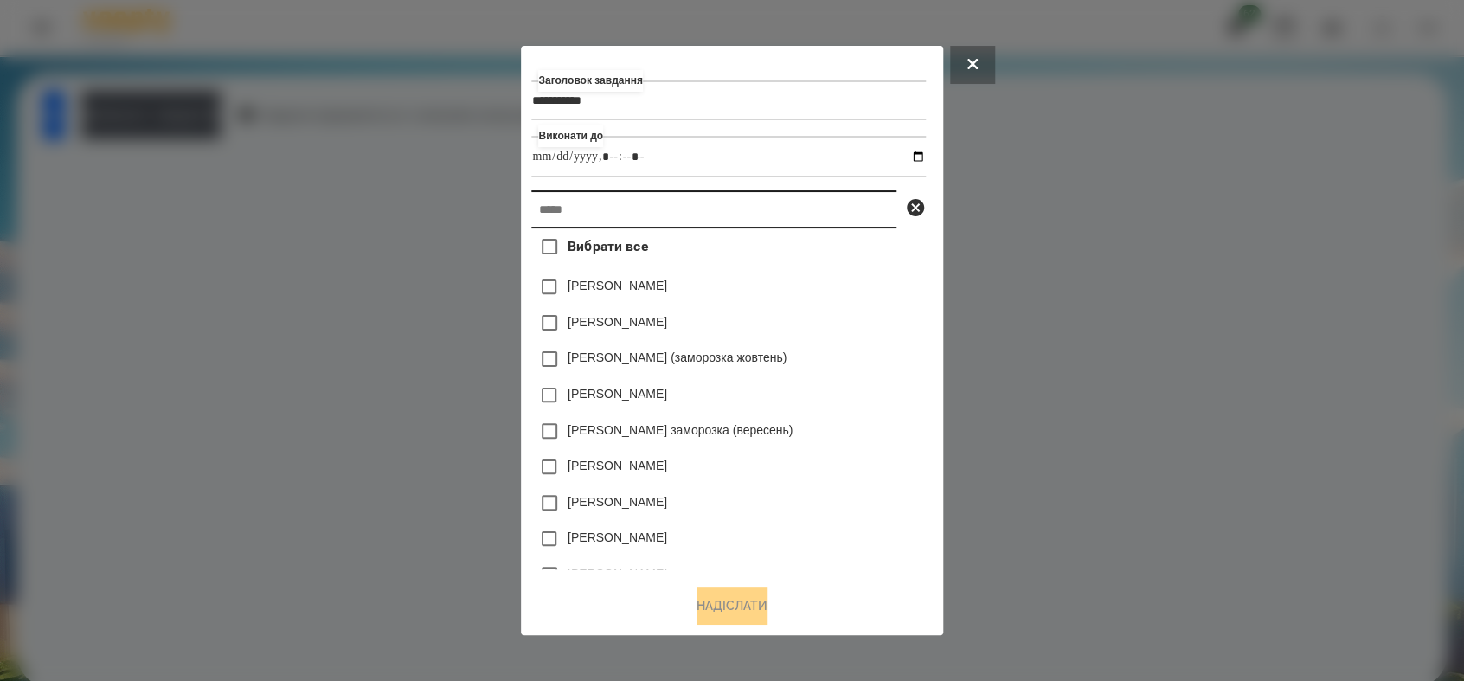
click at [605, 212] on input "text" at bounding box center [713, 209] width 365 height 38
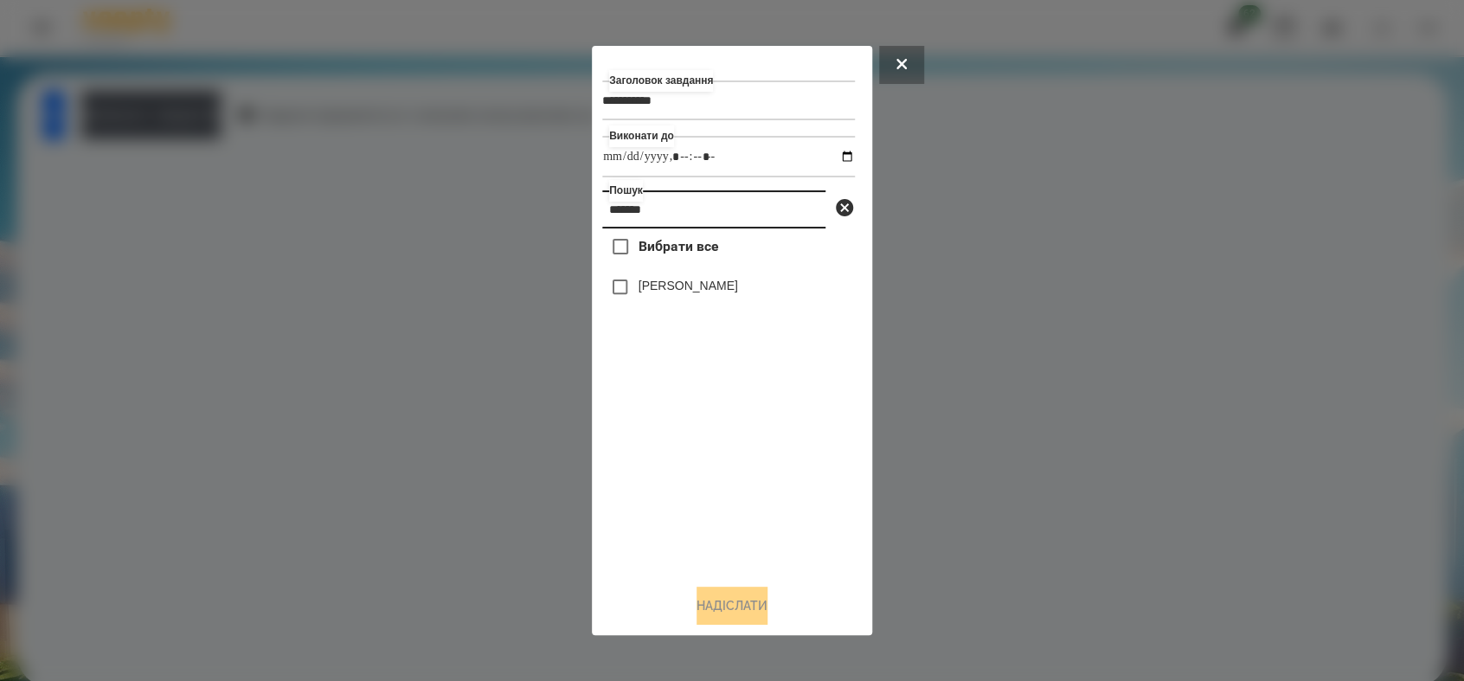
type input "******"
click at [721, 614] on button "Надіслати" at bounding box center [731, 605] width 71 height 38
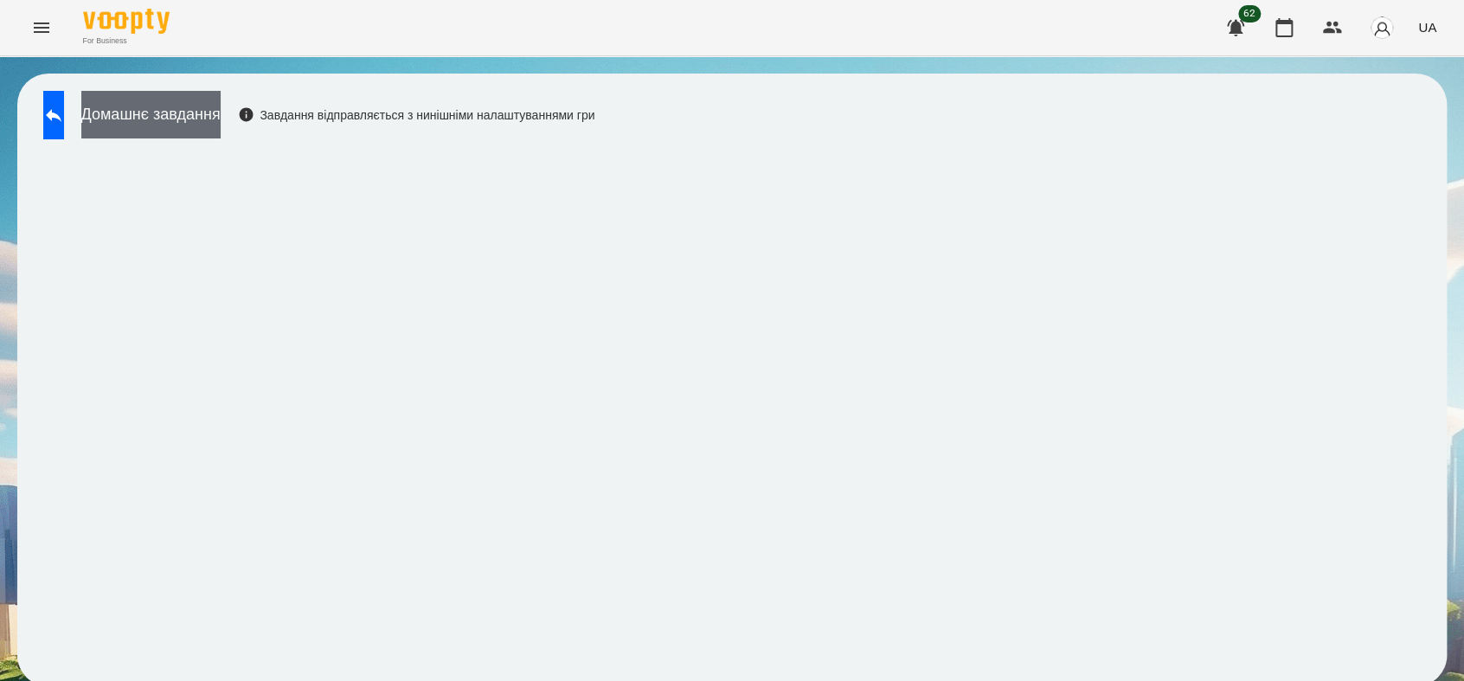
click at [221, 111] on button "Домашнє завдання" at bounding box center [150, 115] width 139 height 48
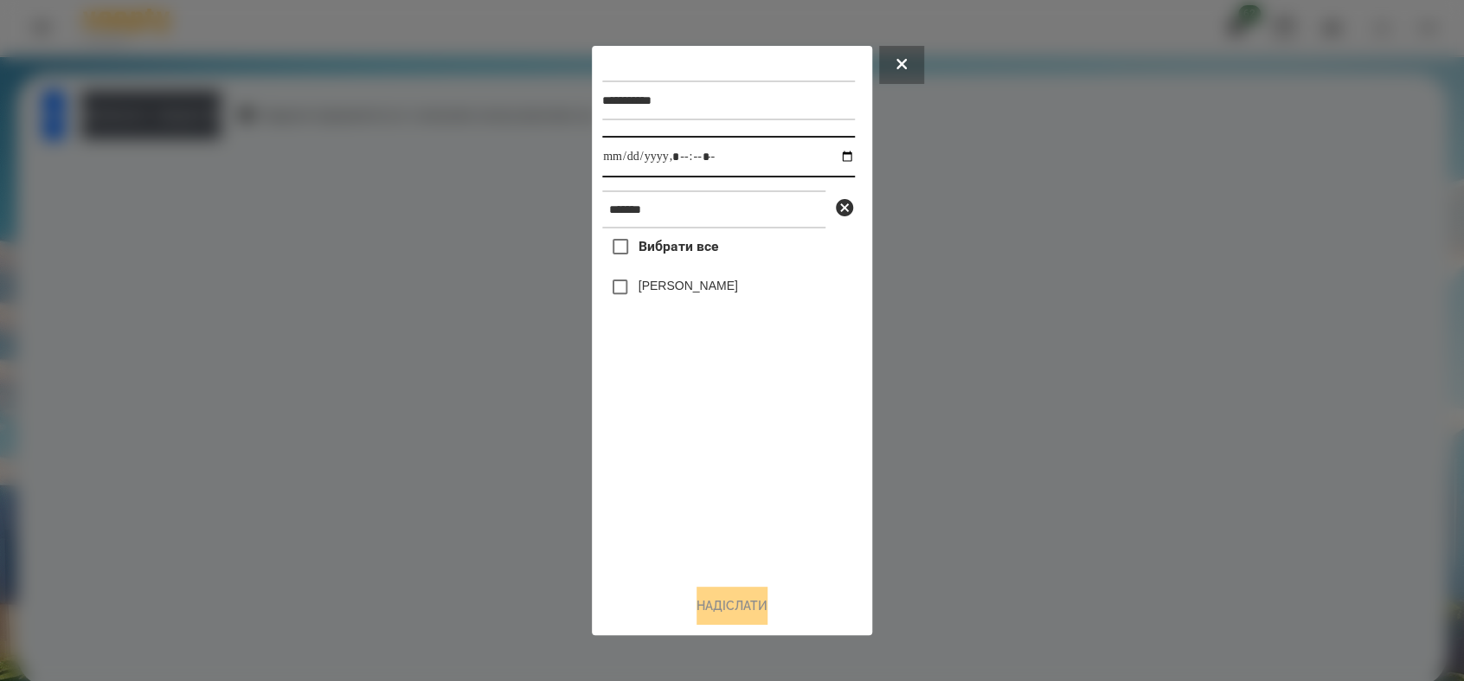
click at [831, 157] on input "datetime-local" at bounding box center [728, 157] width 253 height 42
type input "**********"
drag, startPoint x: 647, startPoint y: 490, endPoint x: 629, endPoint y: 365, distance: 125.9
click at [647, 489] on div "Вибрати все [PERSON_NAME]" at bounding box center [728, 398] width 253 height 341
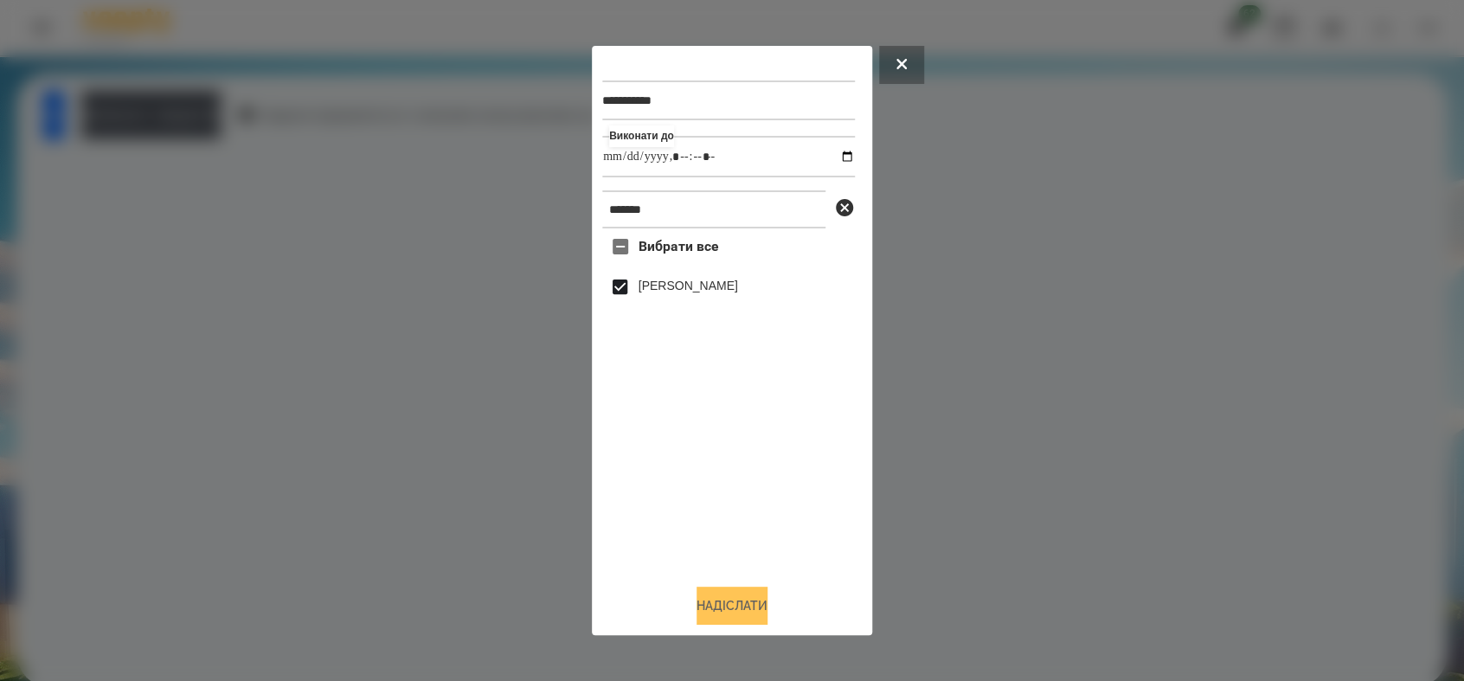
click at [721, 610] on button "Надіслати" at bounding box center [731, 605] width 71 height 38
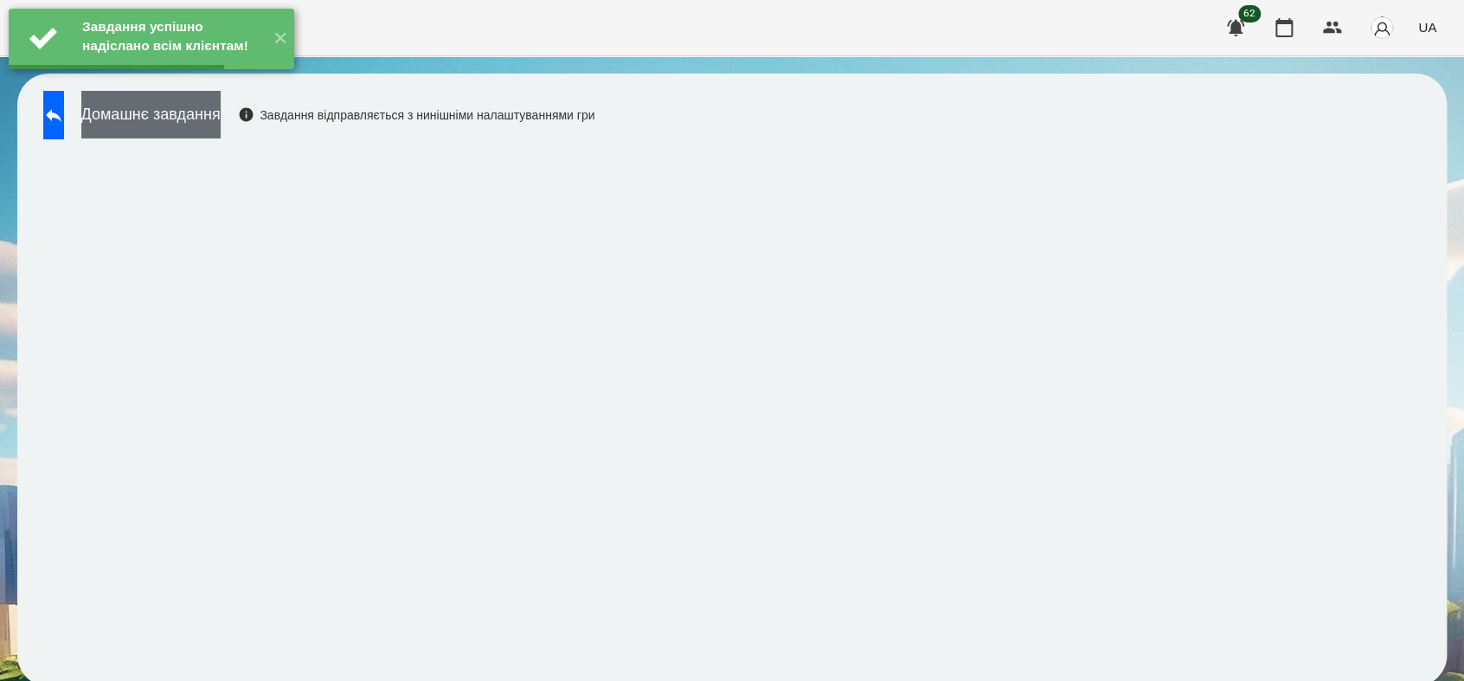
click at [190, 128] on button "Домашнє завдання" at bounding box center [150, 115] width 139 height 48
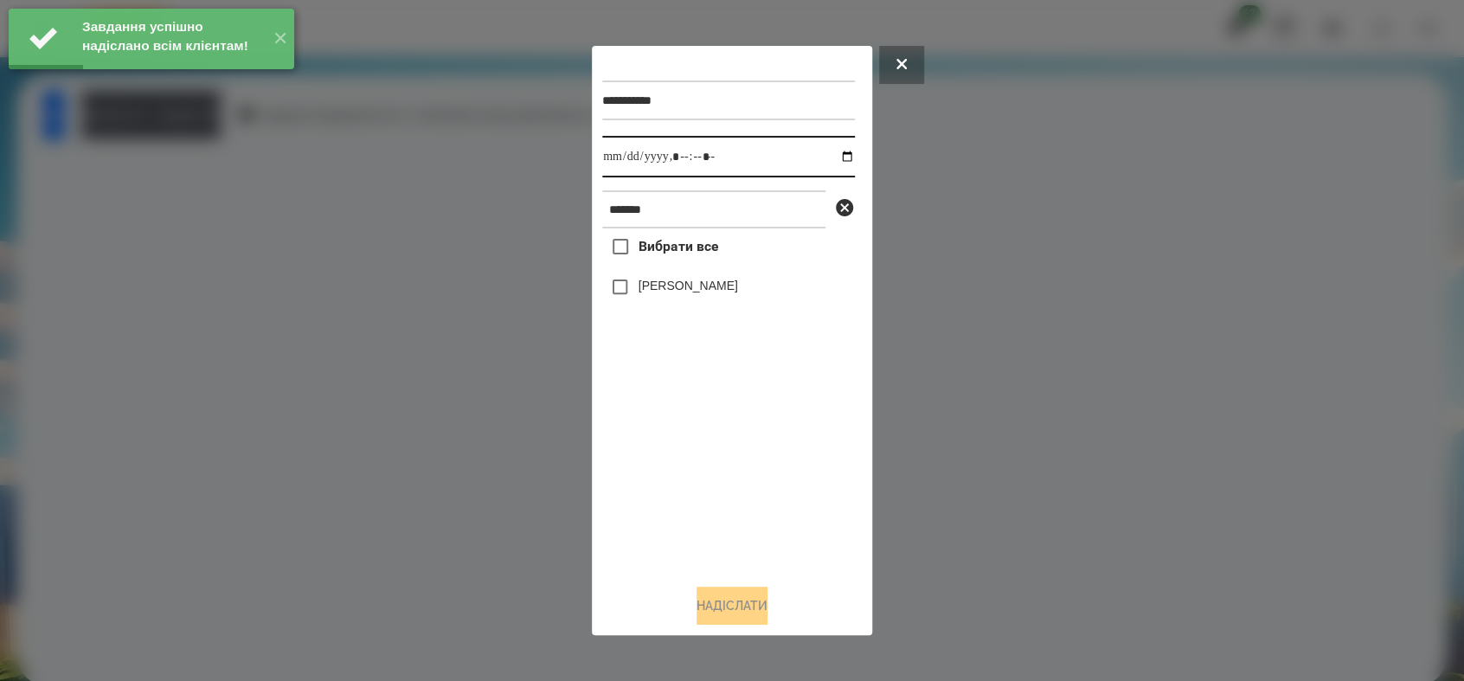
click at [834, 162] on input "datetime-local" at bounding box center [728, 157] width 253 height 42
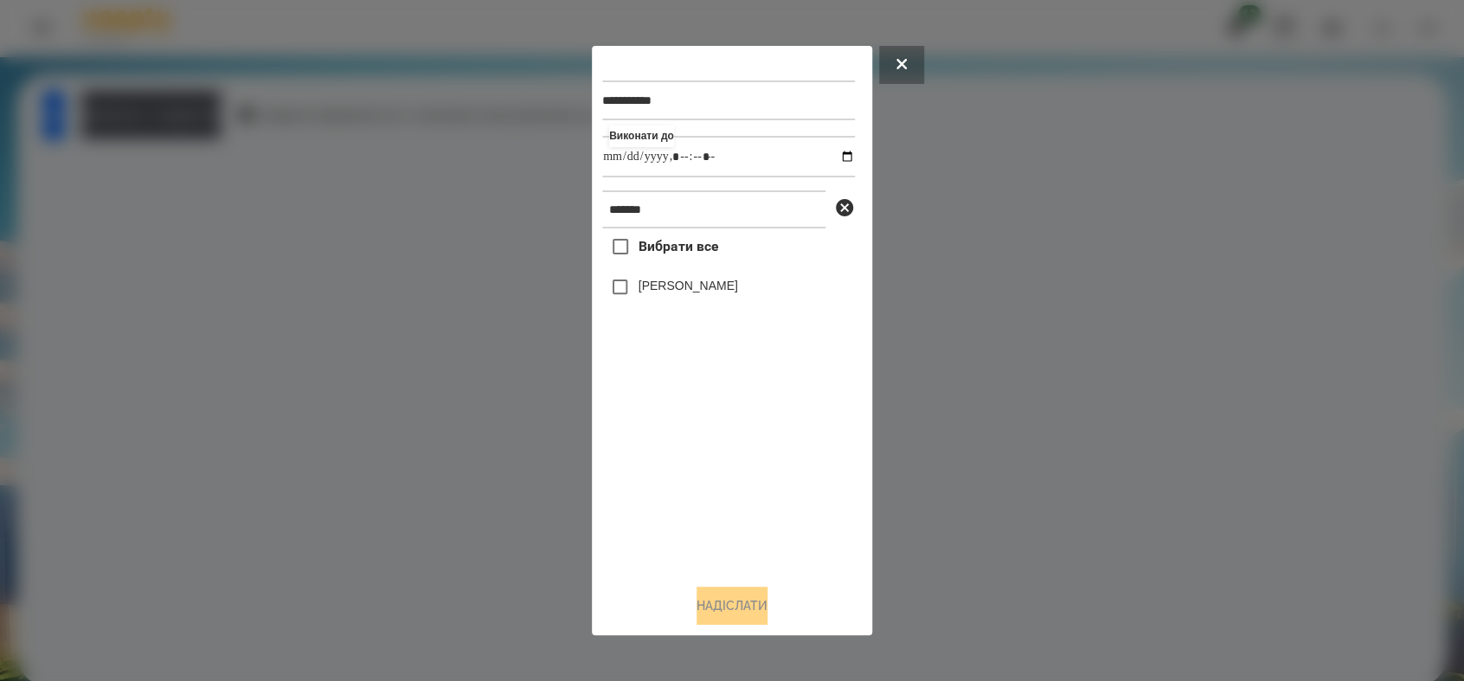
type input "**********"
drag, startPoint x: 682, startPoint y: 481, endPoint x: 681, endPoint y: 463, distance: 18.2
click at [681, 472] on div "Вибрати все [PERSON_NAME]" at bounding box center [728, 398] width 253 height 341
click at [736, 605] on button "Надіслати" at bounding box center [731, 605] width 71 height 38
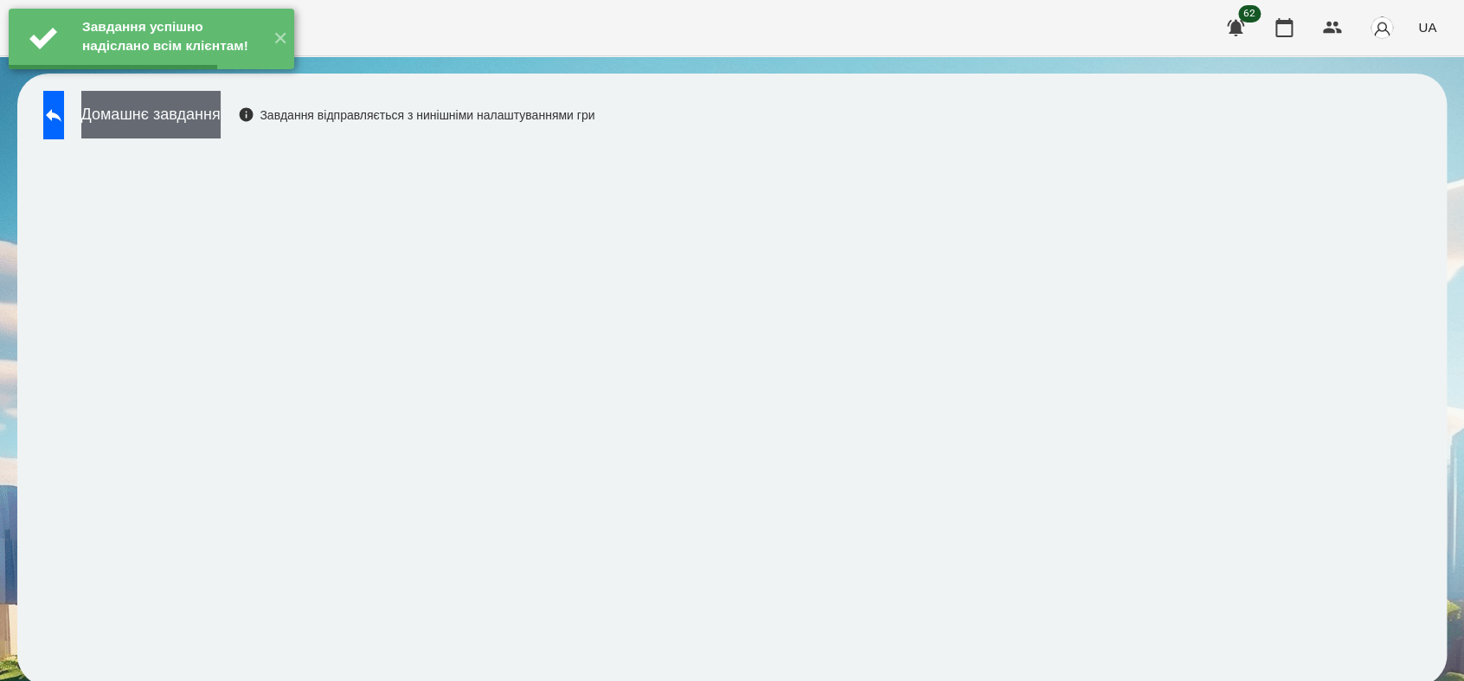
click at [213, 115] on button "Домашнє завдання" at bounding box center [150, 115] width 139 height 48
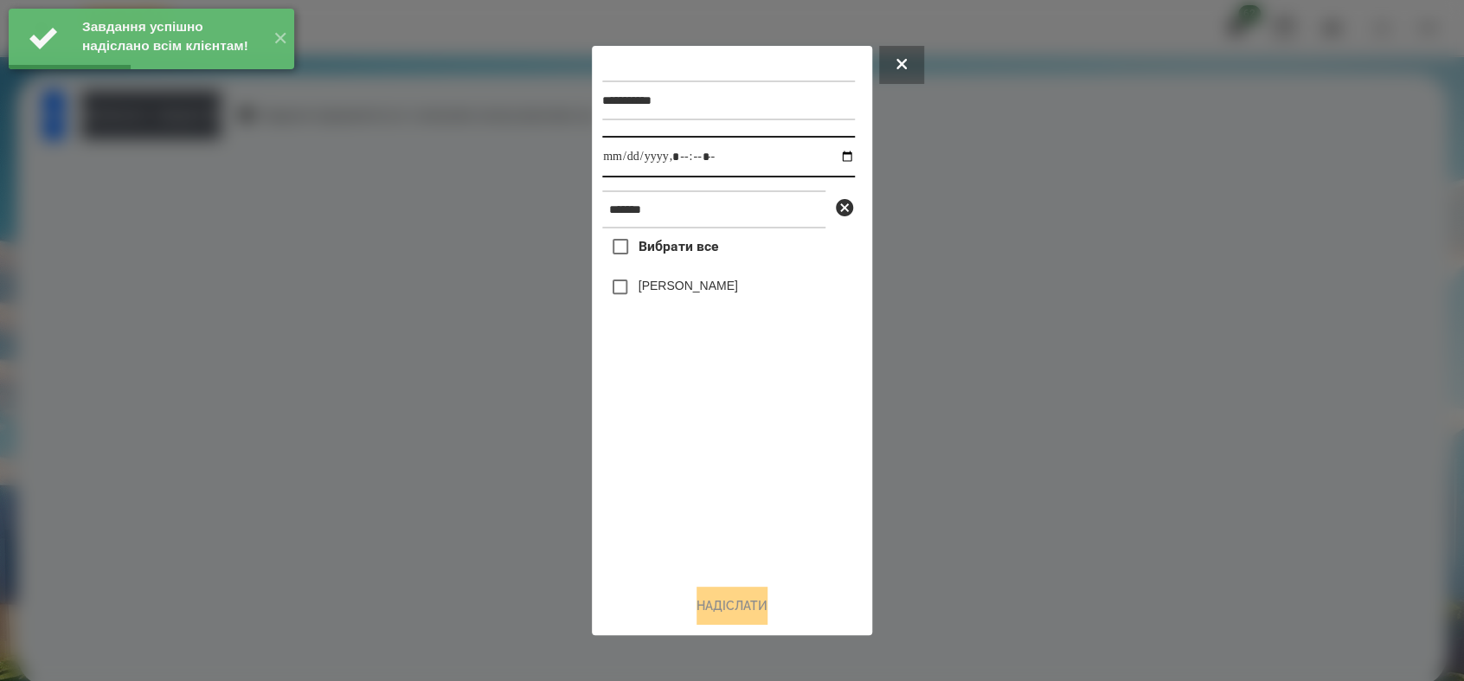
click at [830, 157] on input "datetime-local" at bounding box center [728, 157] width 253 height 42
type input "**********"
drag, startPoint x: 683, startPoint y: 478, endPoint x: 657, endPoint y: 417, distance: 66.7
click at [682, 478] on div "Вибрати все [PERSON_NAME]" at bounding box center [728, 398] width 253 height 341
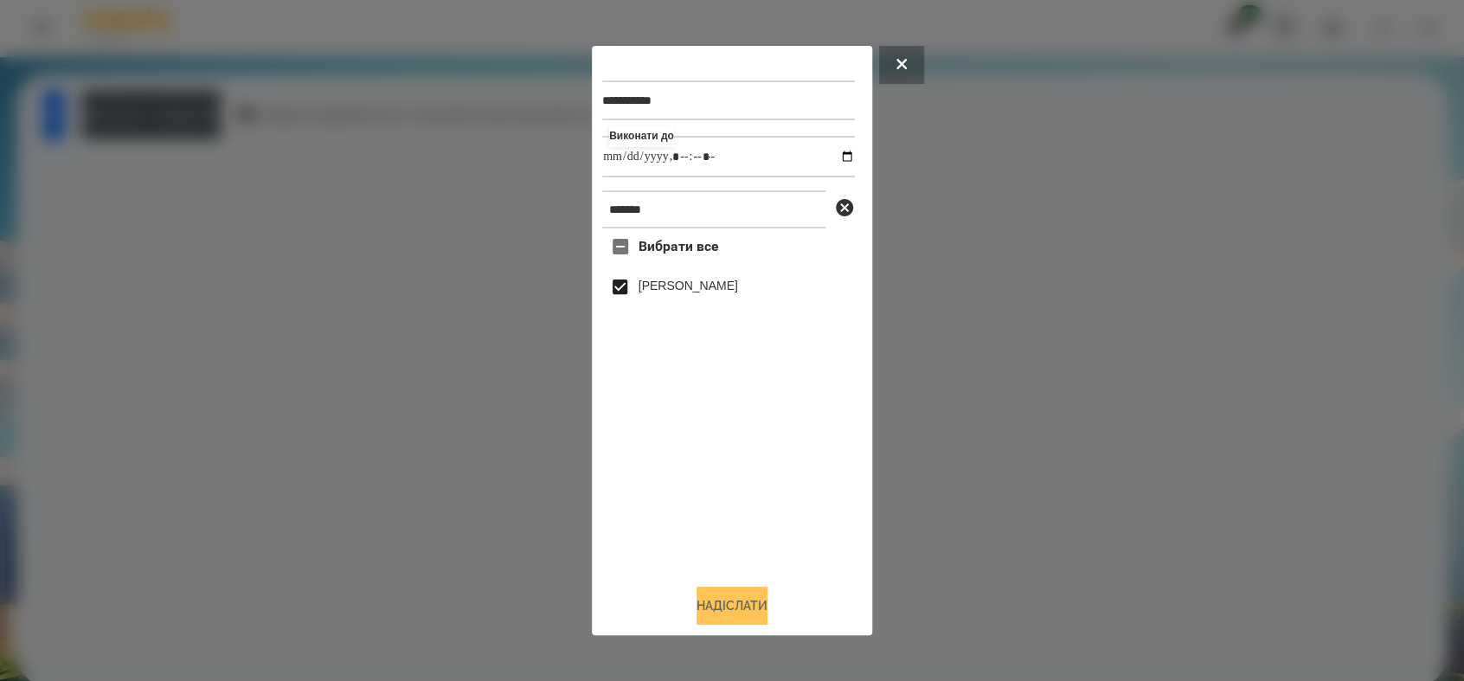
click at [743, 602] on button "Надіслати" at bounding box center [731, 605] width 71 height 38
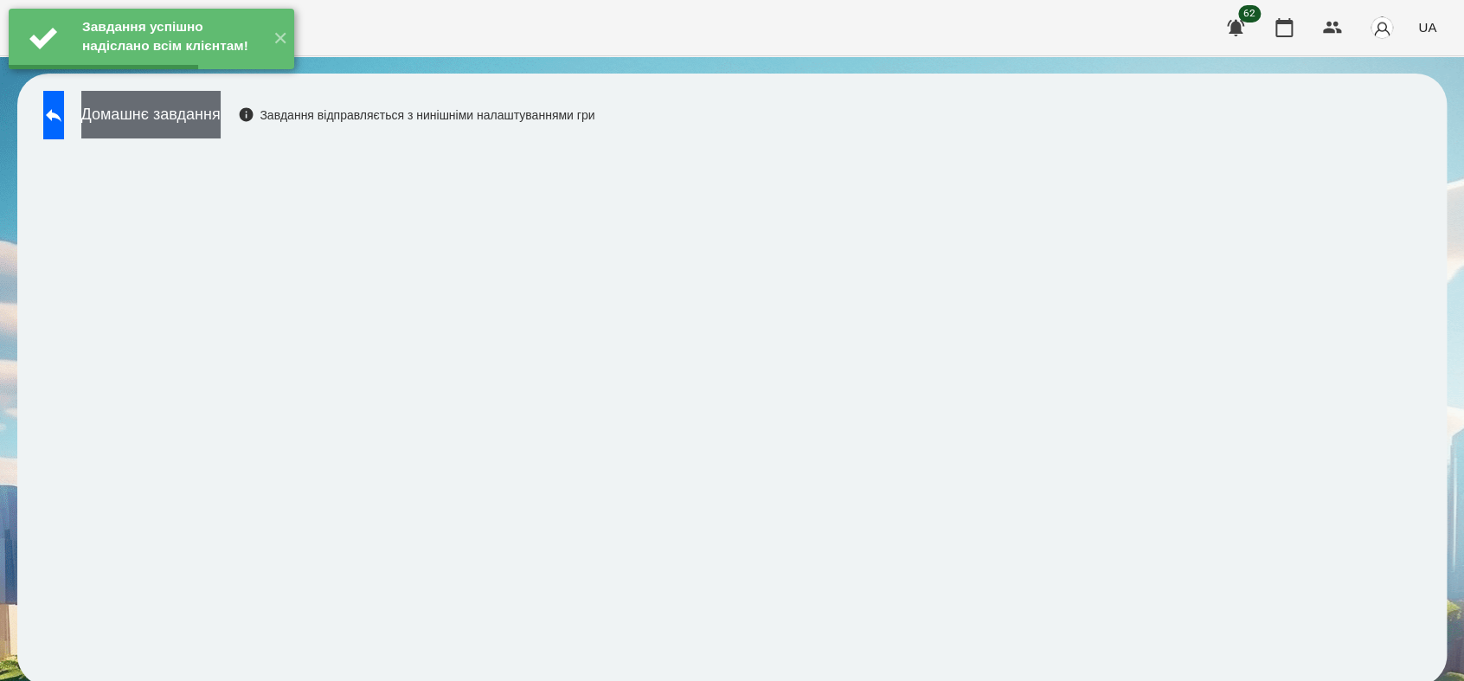
click at [184, 113] on button "Домашнє завдання" at bounding box center [150, 115] width 139 height 48
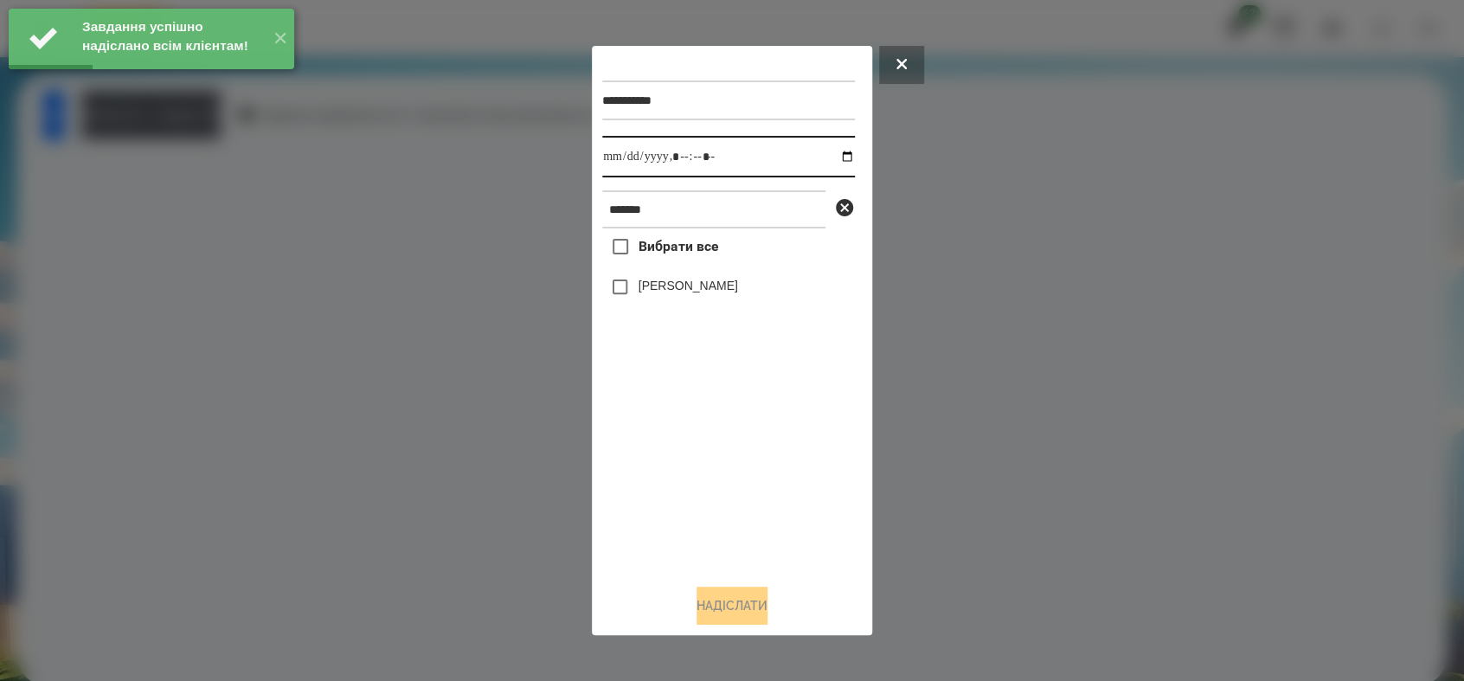
click at [830, 157] on input "datetime-local" at bounding box center [728, 157] width 253 height 42
type input "**********"
drag, startPoint x: 703, startPoint y: 488, endPoint x: 682, endPoint y: 396, distance: 94.2
click at [700, 466] on div "Вибрати все [PERSON_NAME]" at bounding box center [728, 398] width 253 height 341
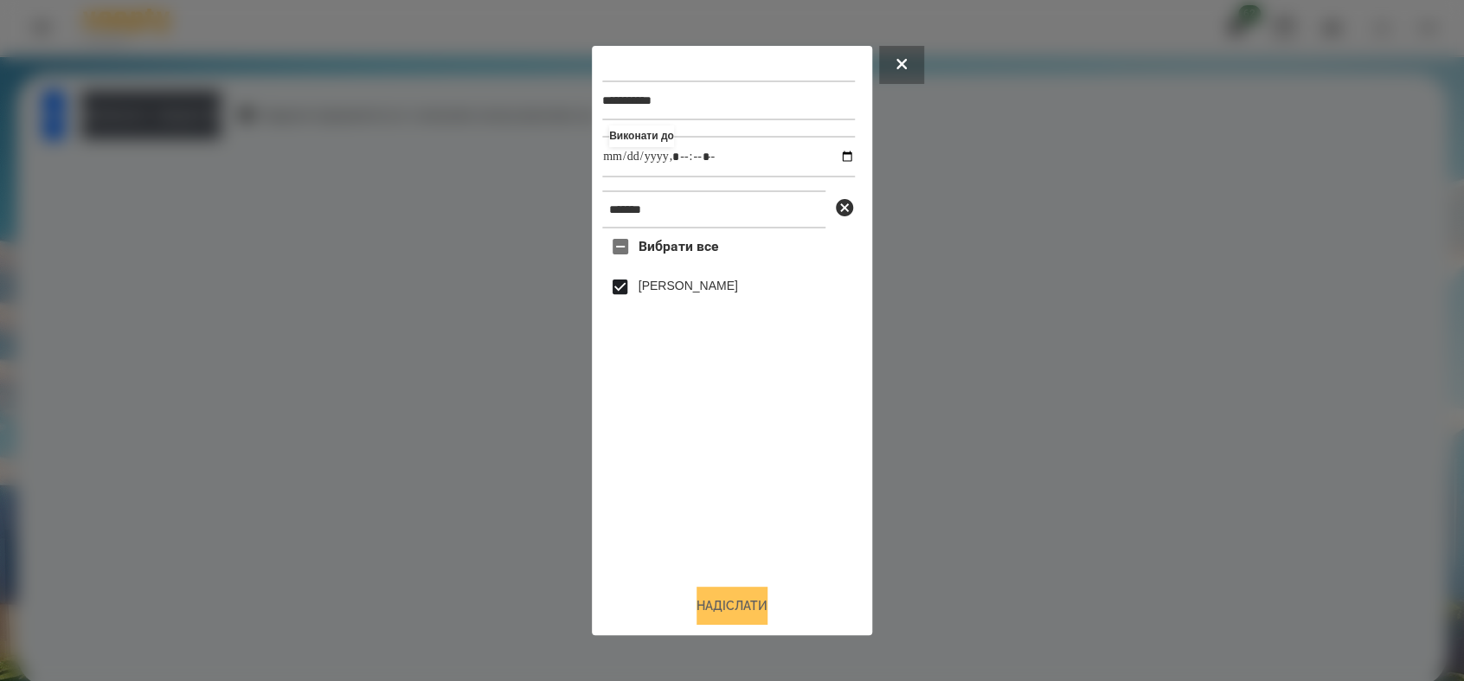
click at [756, 611] on button "Надіслати" at bounding box center [731, 605] width 71 height 38
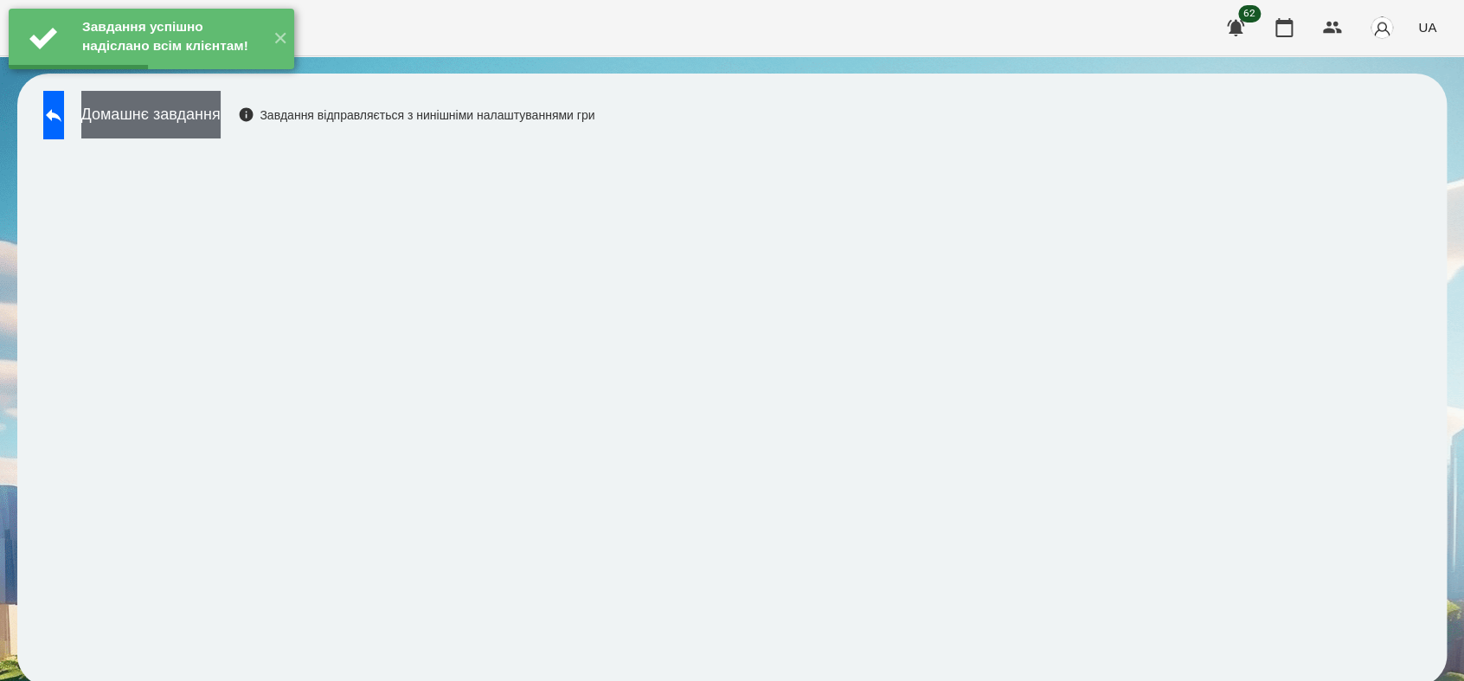
click at [221, 106] on button "Домашнє завдання" at bounding box center [150, 115] width 139 height 48
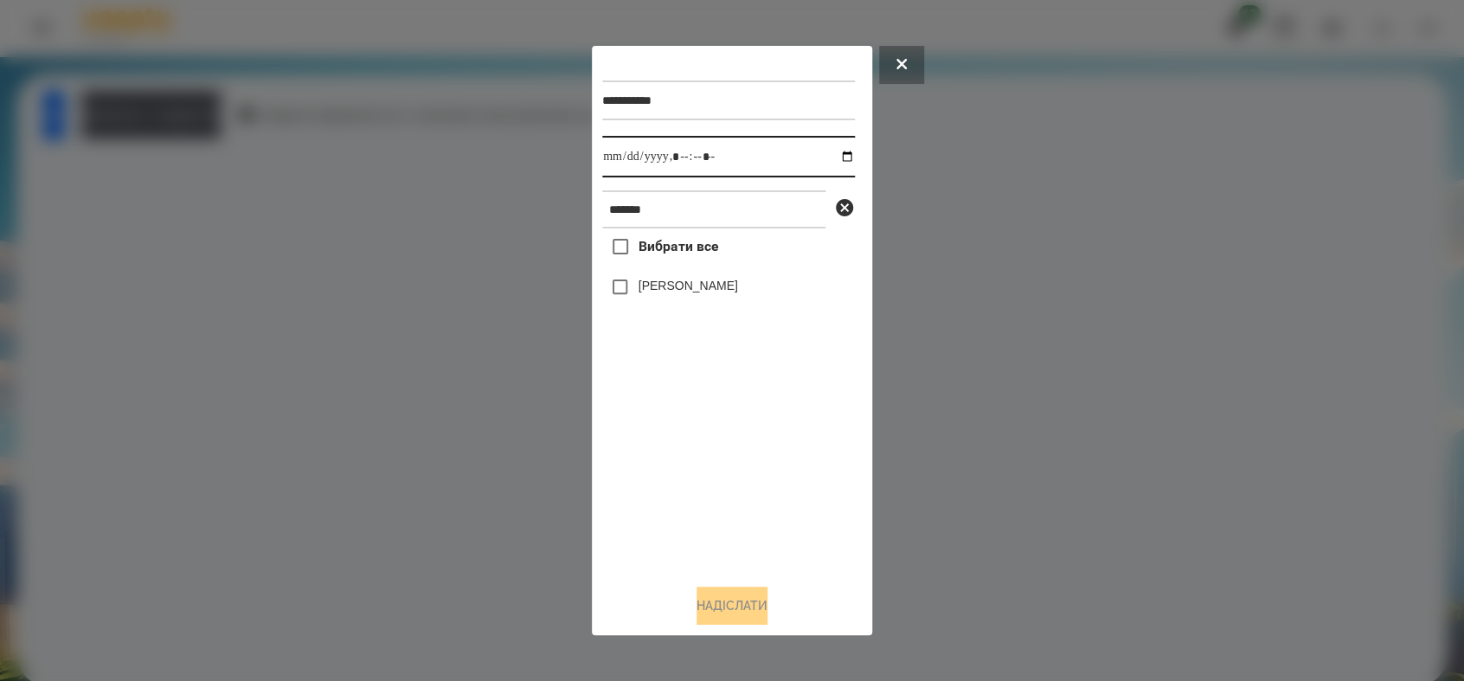
click at [834, 157] on input "datetime-local" at bounding box center [728, 157] width 253 height 42
type input "**********"
drag, startPoint x: 698, startPoint y: 500, endPoint x: 641, endPoint y: 408, distance: 108.0
click at [697, 496] on div "Вибрати все [PERSON_NAME]" at bounding box center [728, 398] width 253 height 341
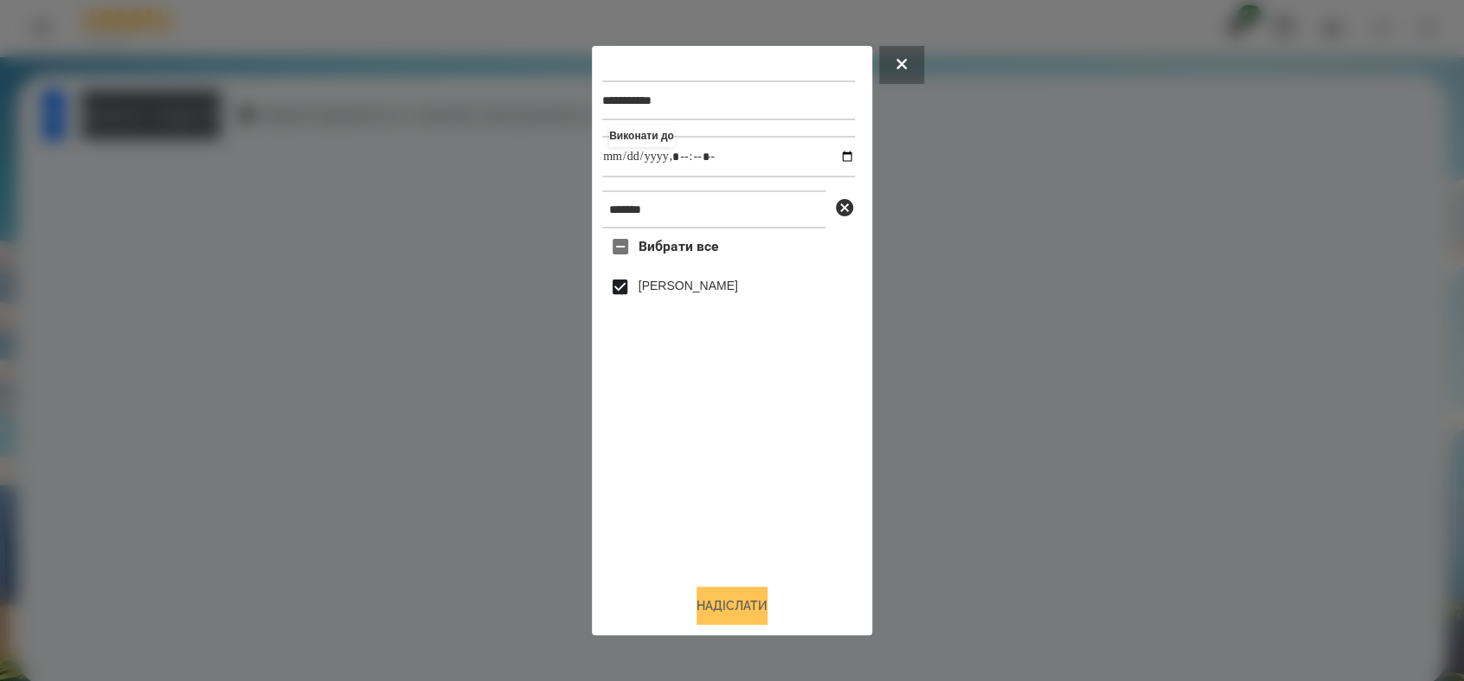
click at [729, 609] on button "Надіслати" at bounding box center [731, 605] width 71 height 38
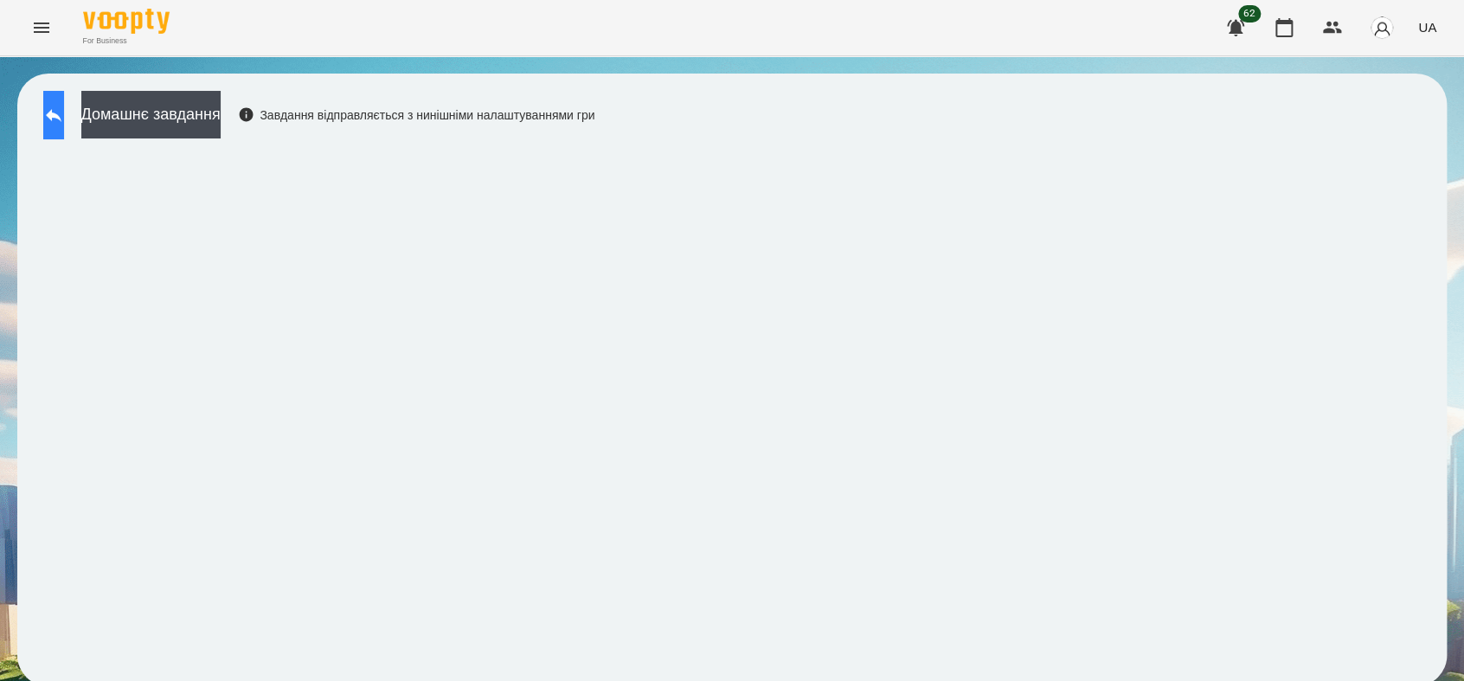
click at [52, 125] on button at bounding box center [53, 115] width 21 height 48
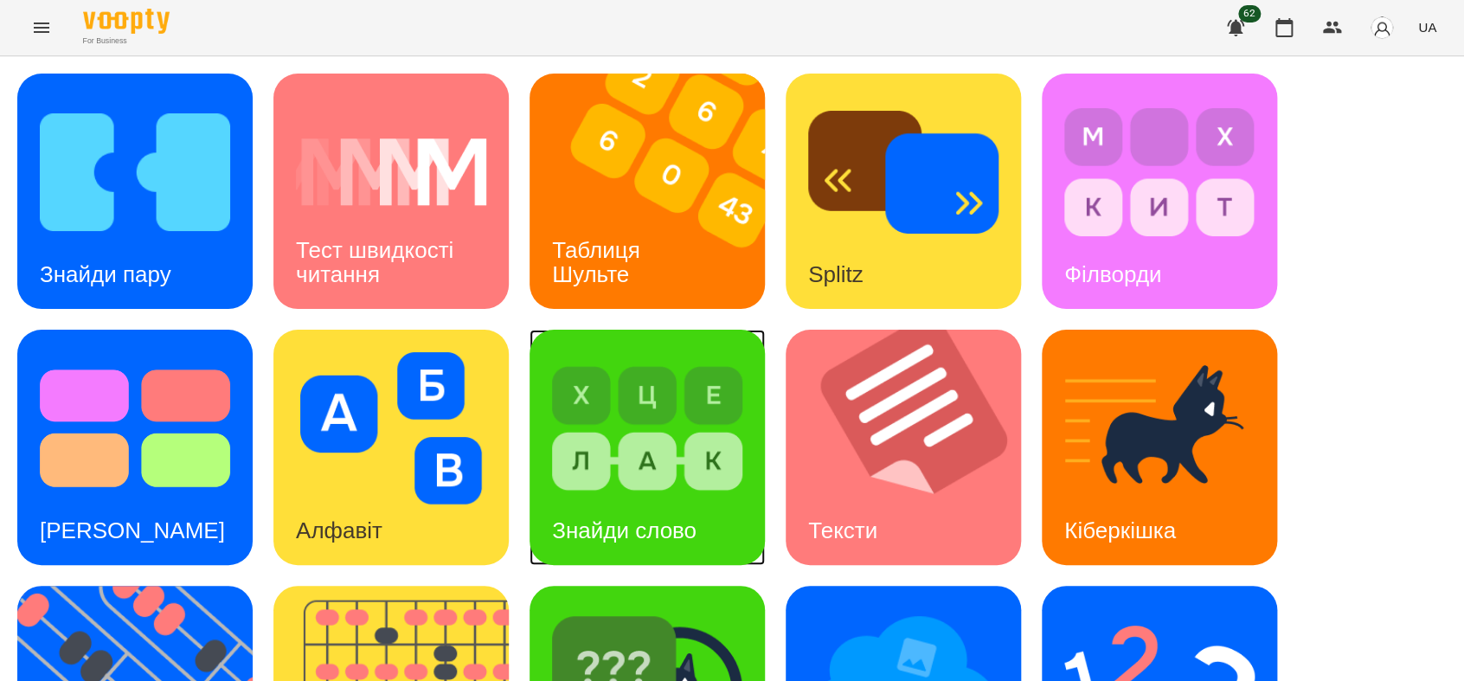
click at [717, 496] on div "Знайди слово" at bounding box center [623, 530] width 189 height 68
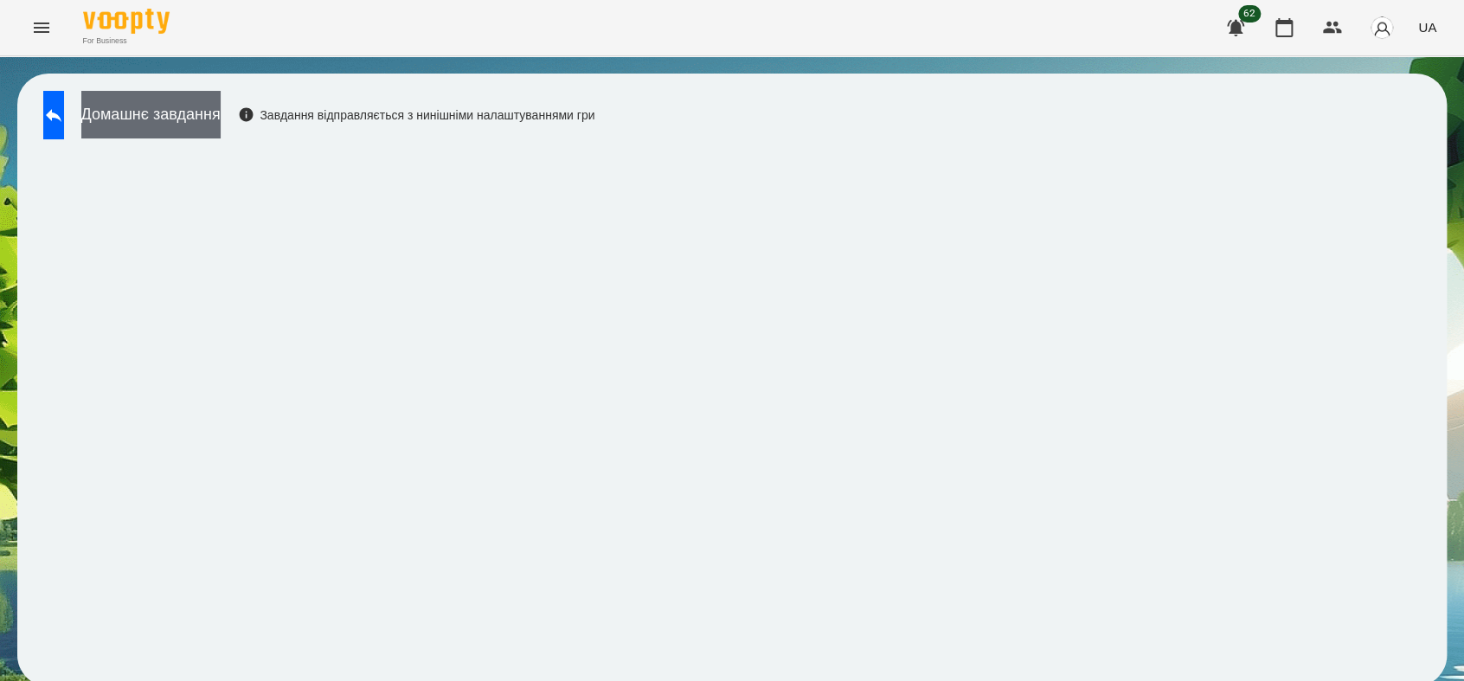
click at [221, 125] on button "Домашнє завдання" at bounding box center [150, 115] width 139 height 48
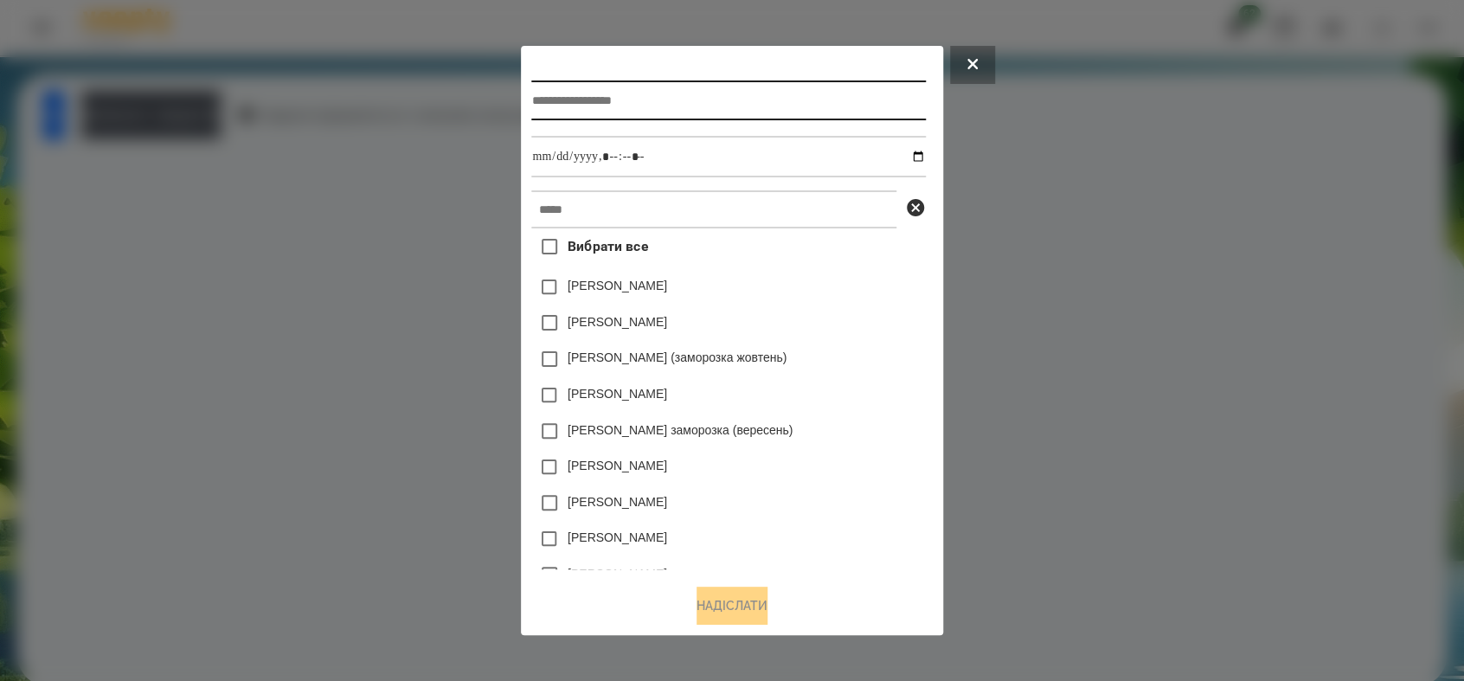
click at [571, 96] on input "text" at bounding box center [728, 100] width 394 height 40
type input "**********"
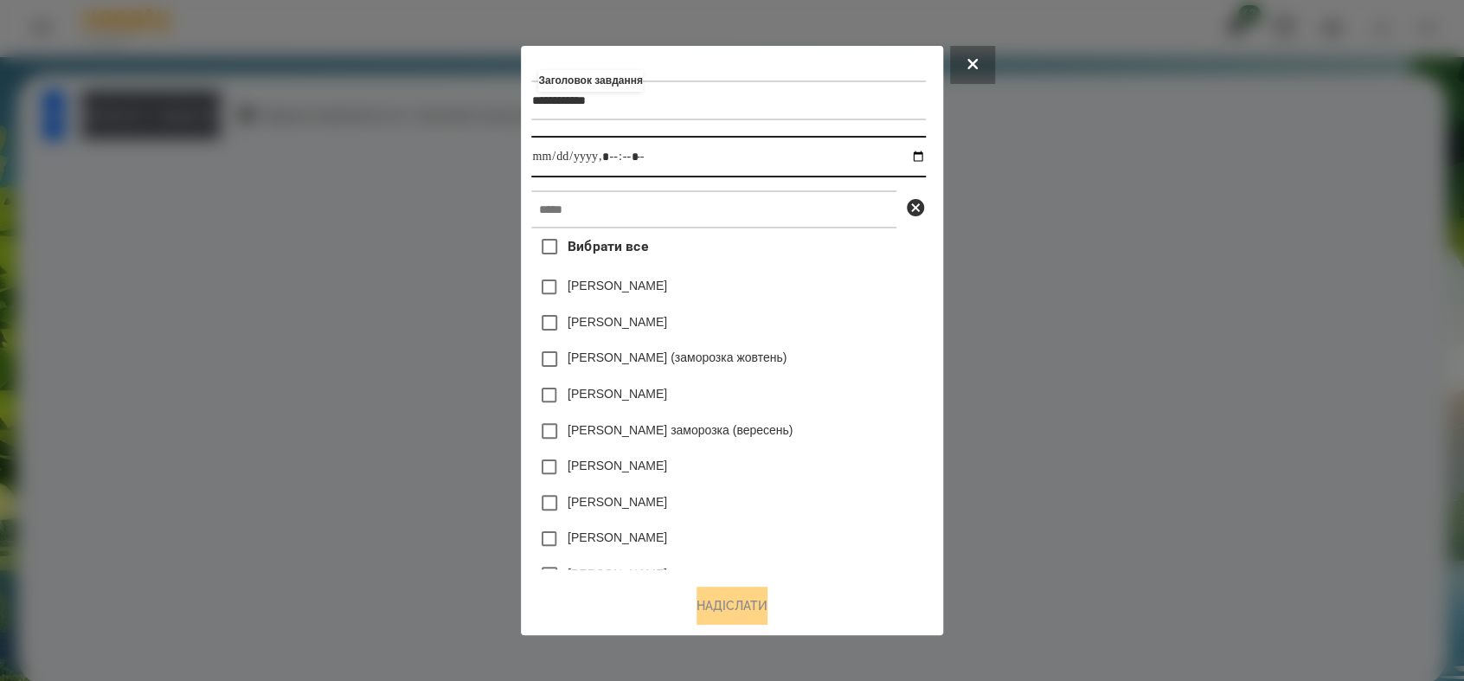
click at [925, 160] on input "datetime-local" at bounding box center [728, 157] width 394 height 42
click at [612, 156] on input "datetime-local" at bounding box center [728, 157] width 394 height 42
type input "**********"
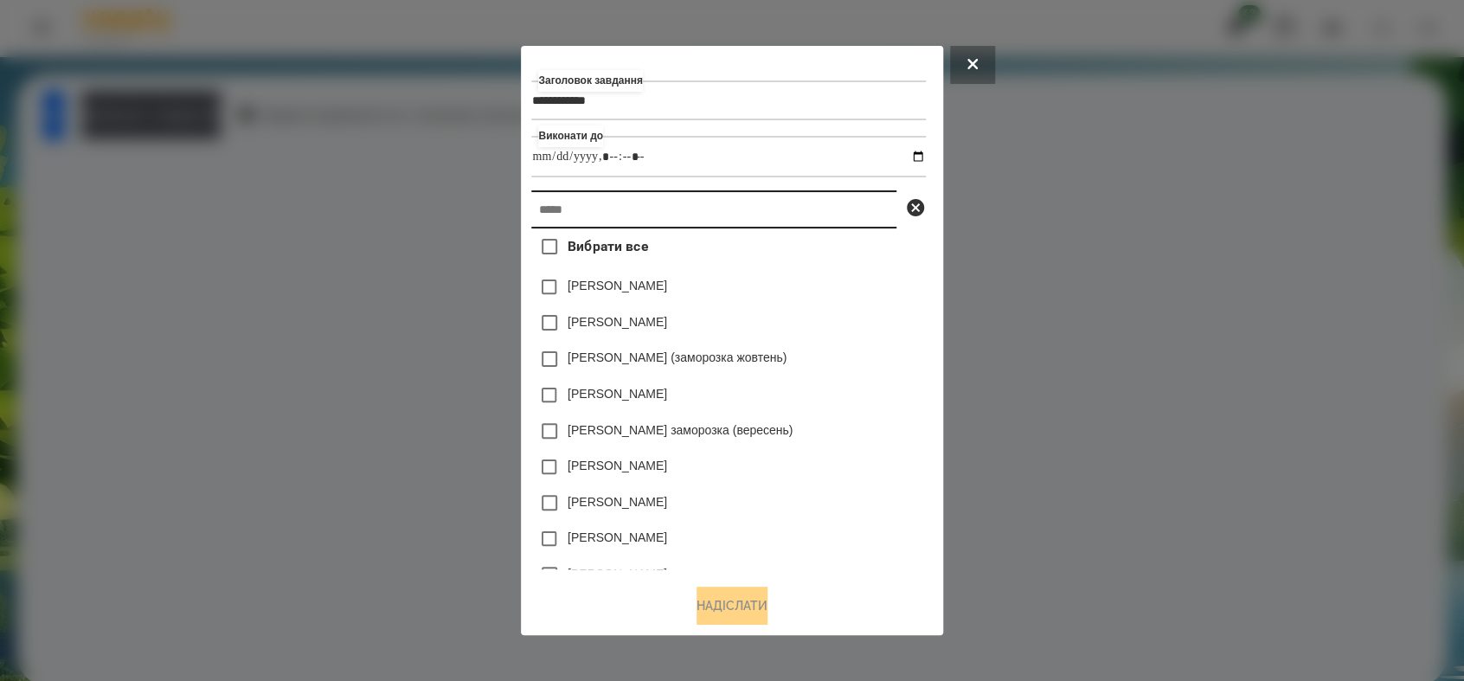
click at [630, 215] on input "text" at bounding box center [713, 209] width 365 height 38
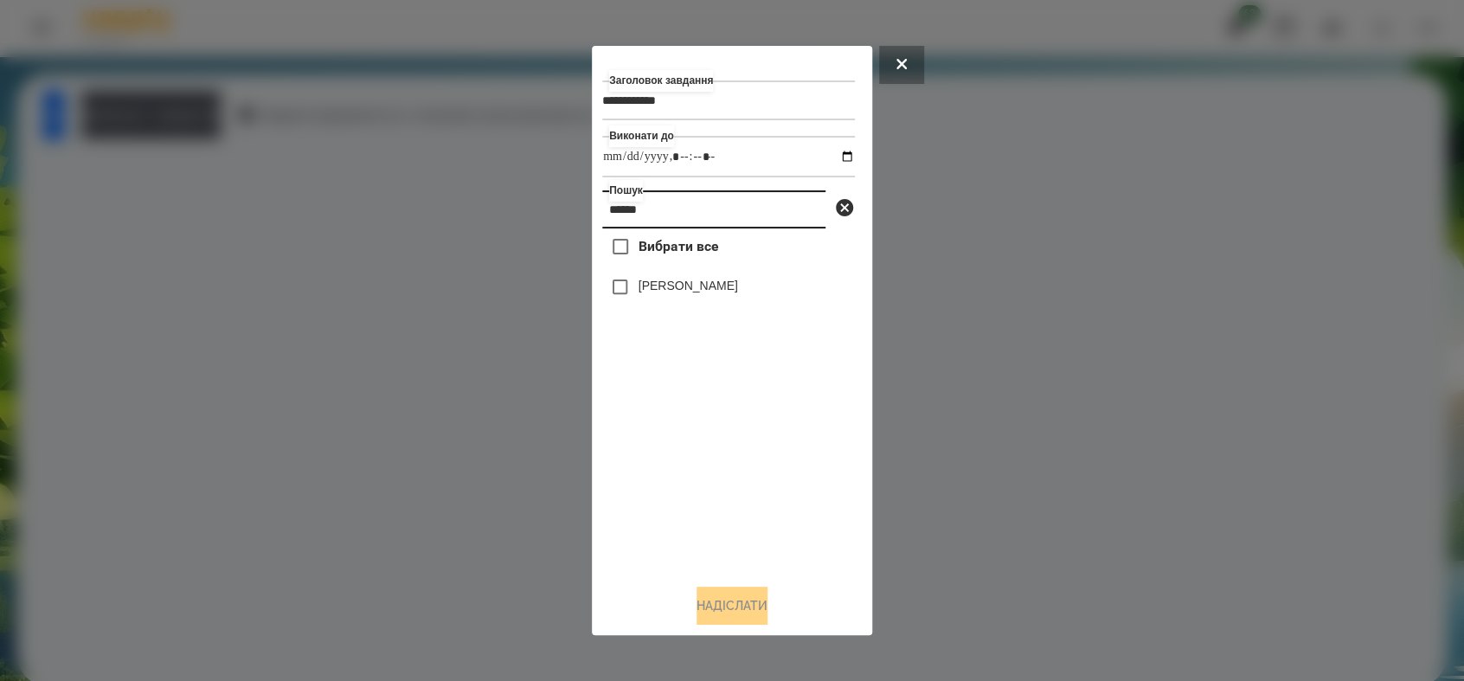
type input "******"
click at [716, 603] on button "Надіслати" at bounding box center [731, 605] width 71 height 38
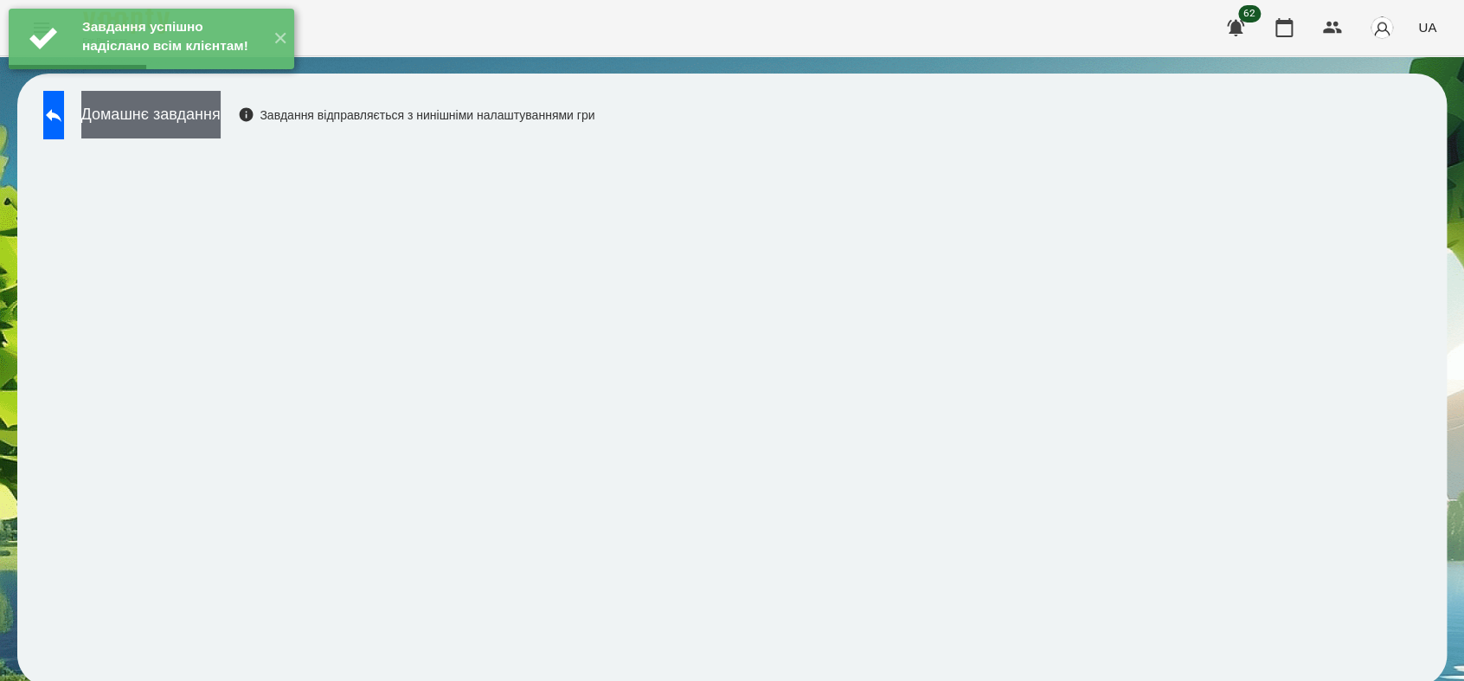
click at [202, 117] on button "Домашнє завдання" at bounding box center [150, 115] width 139 height 48
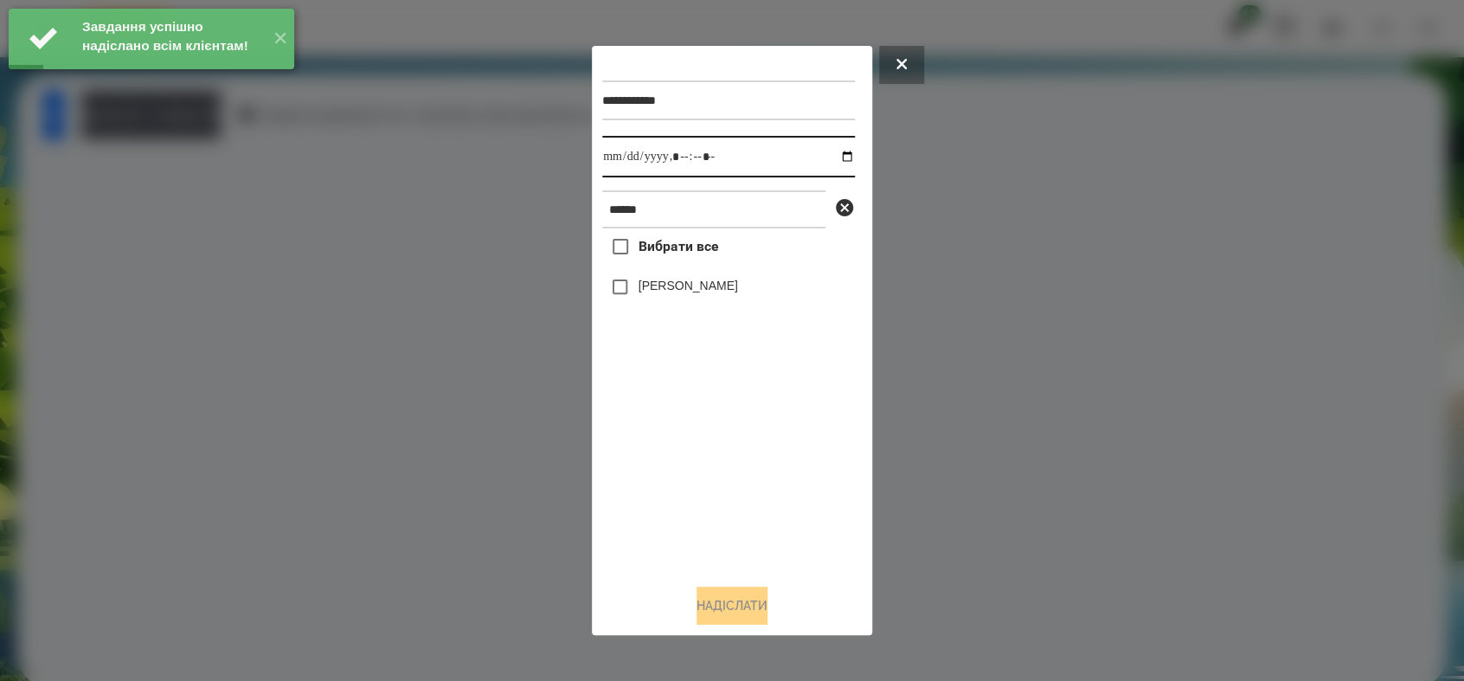
click at [834, 157] on input "datetime-local" at bounding box center [728, 157] width 253 height 42
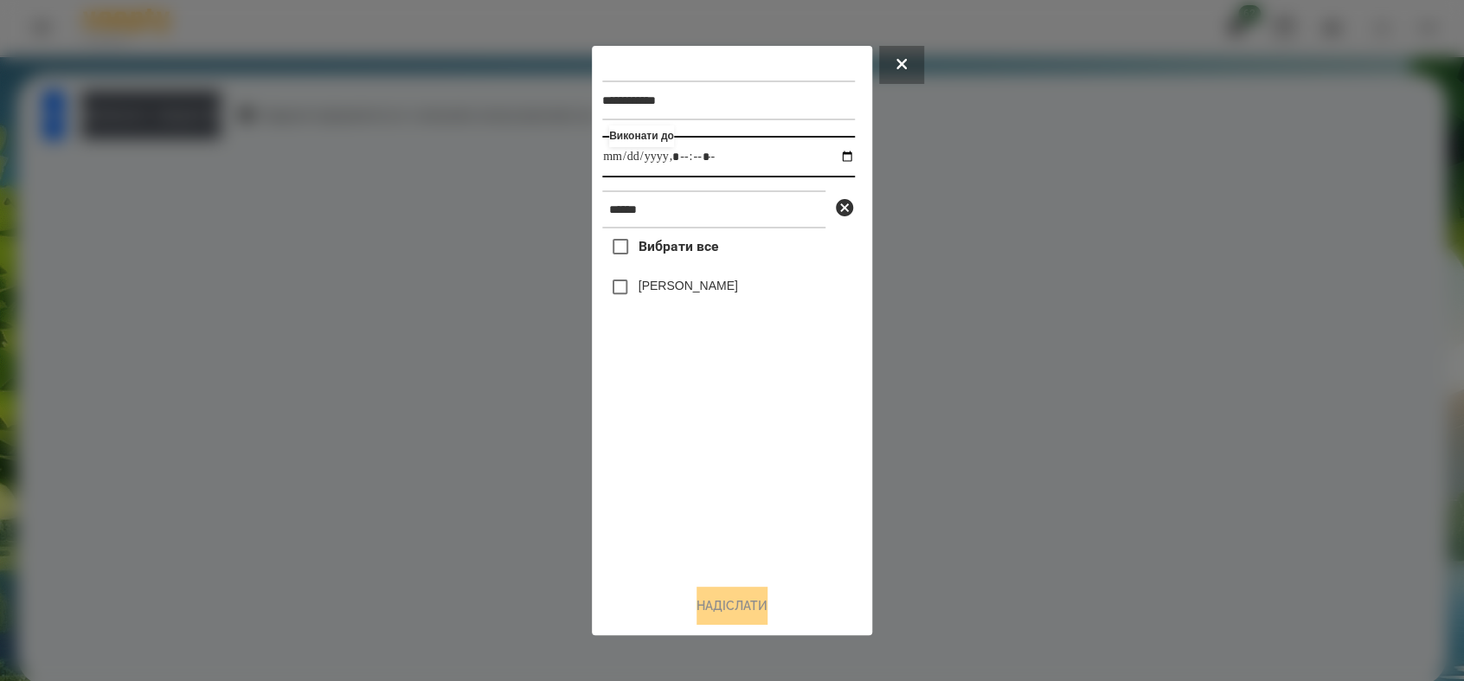
click at [700, 154] on input "datetime-local" at bounding box center [728, 157] width 253 height 42
type input "**********"
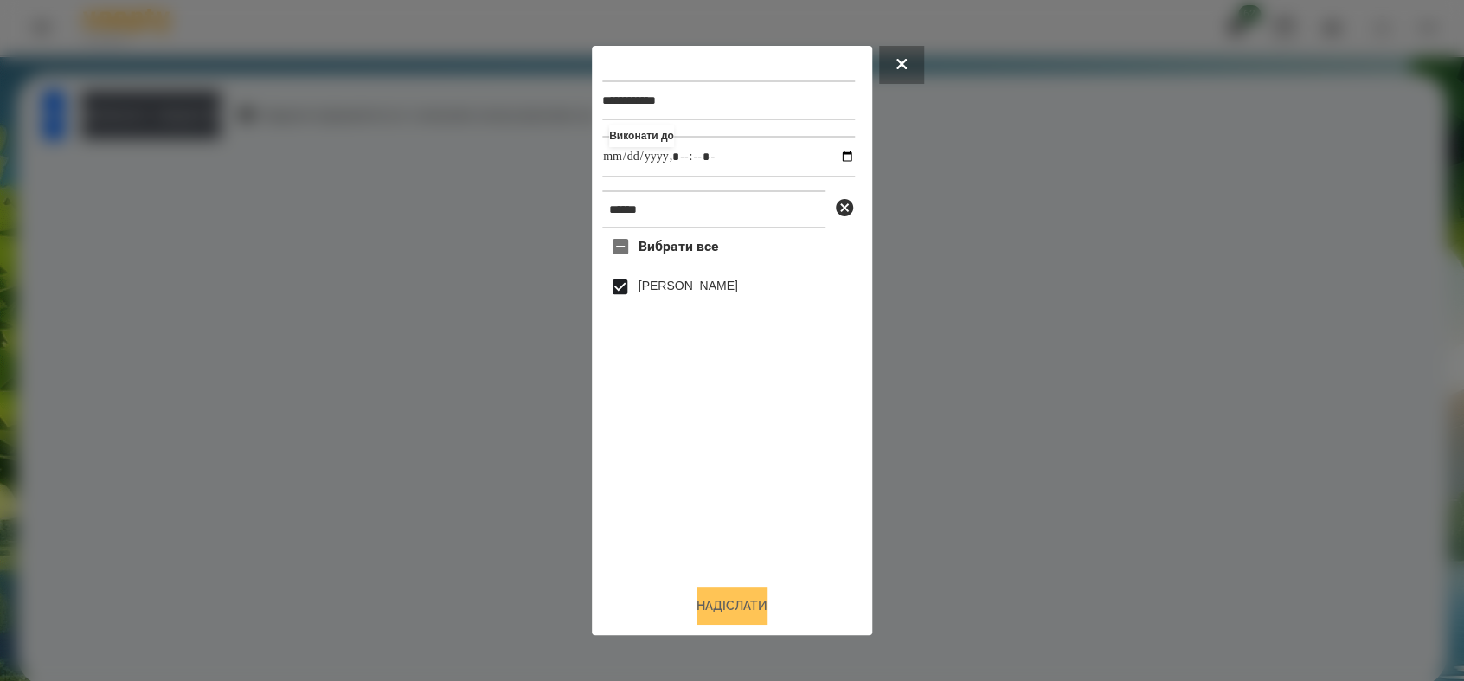
click at [725, 605] on button "Надіслати" at bounding box center [731, 605] width 71 height 38
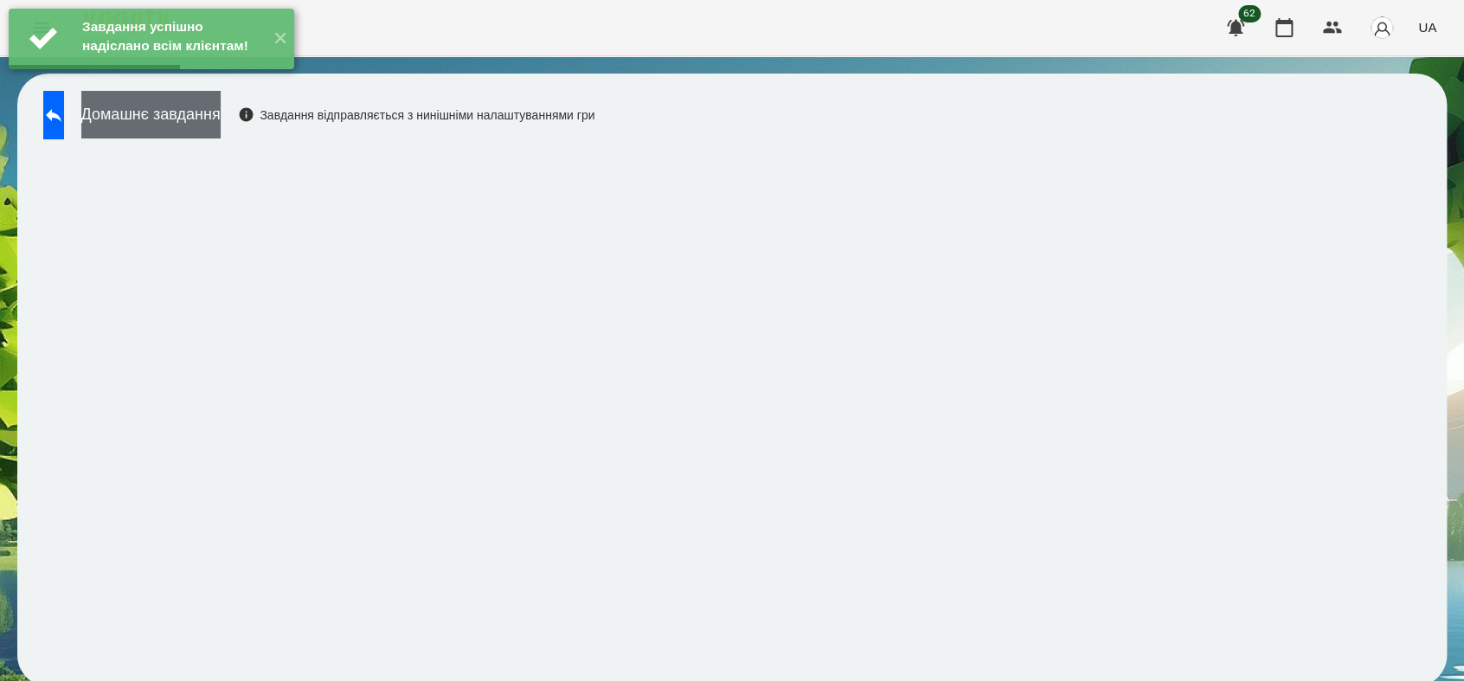
click at [221, 118] on button "Домашнє завдання" at bounding box center [150, 115] width 139 height 48
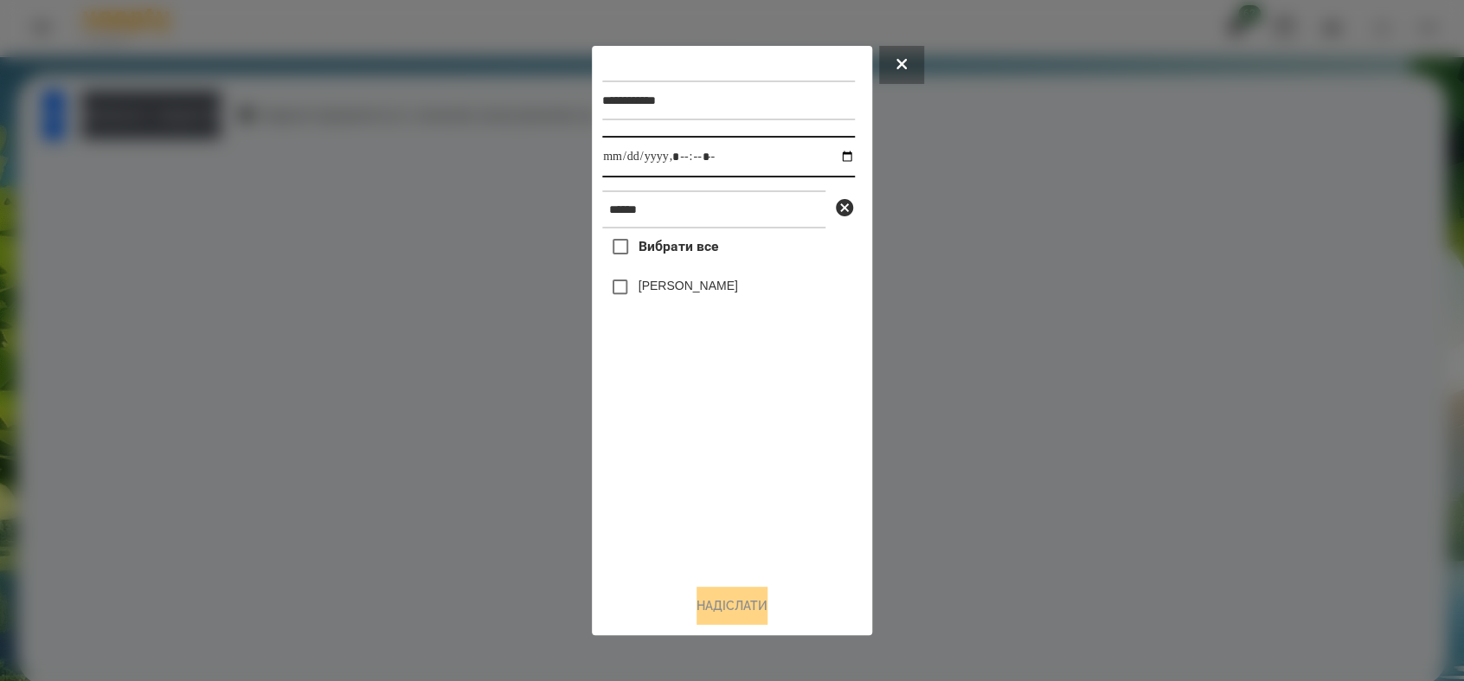
click at [831, 157] on input "datetime-local" at bounding box center [728, 157] width 253 height 42
type input "**********"
drag, startPoint x: 660, startPoint y: 498, endPoint x: 639, endPoint y: 387, distance: 113.5
click at [659, 484] on div "Вибрати все [PERSON_NAME]" at bounding box center [728, 398] width 253 height 341
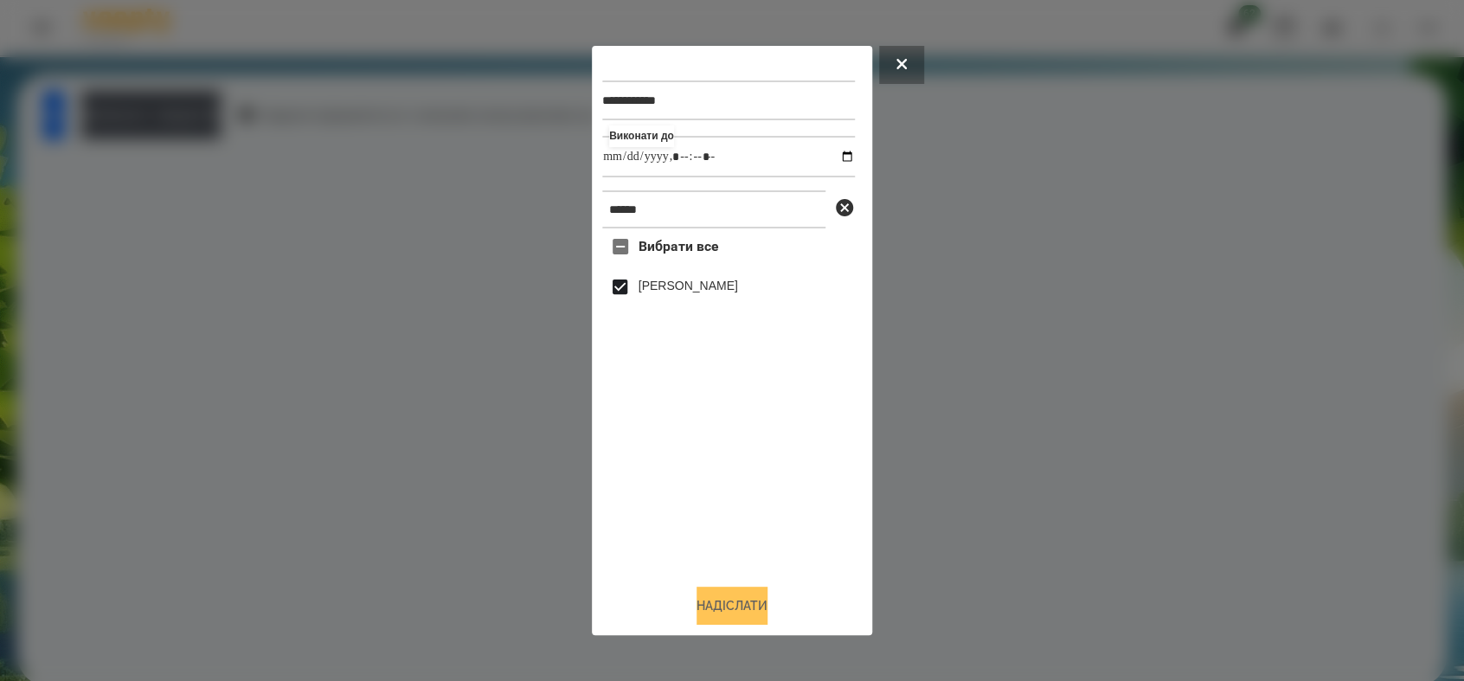
click at [713, 593] on button "Надіслати" at bounding box center [731, 605] width 71 height 38
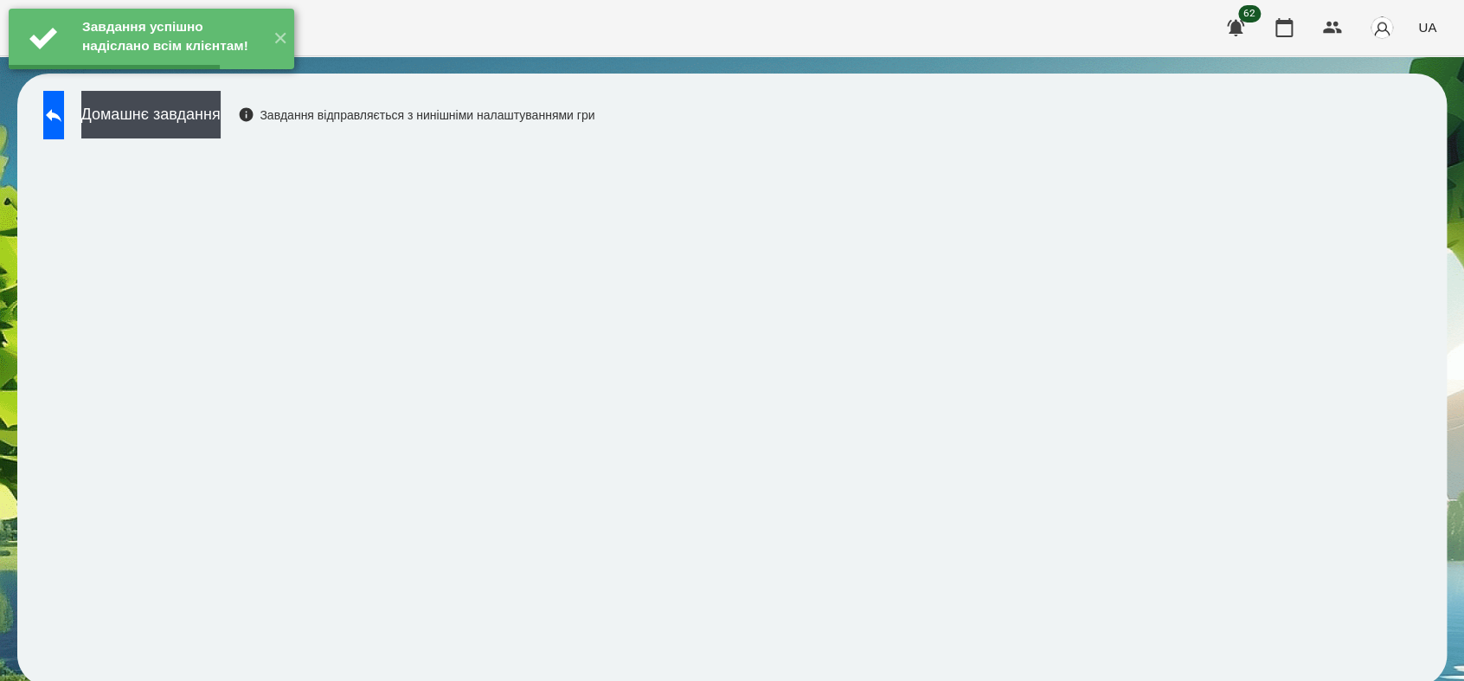
click at [221, 120] on button "Домашнє завдання" at bounding box center [150, 115] width 139 height 48
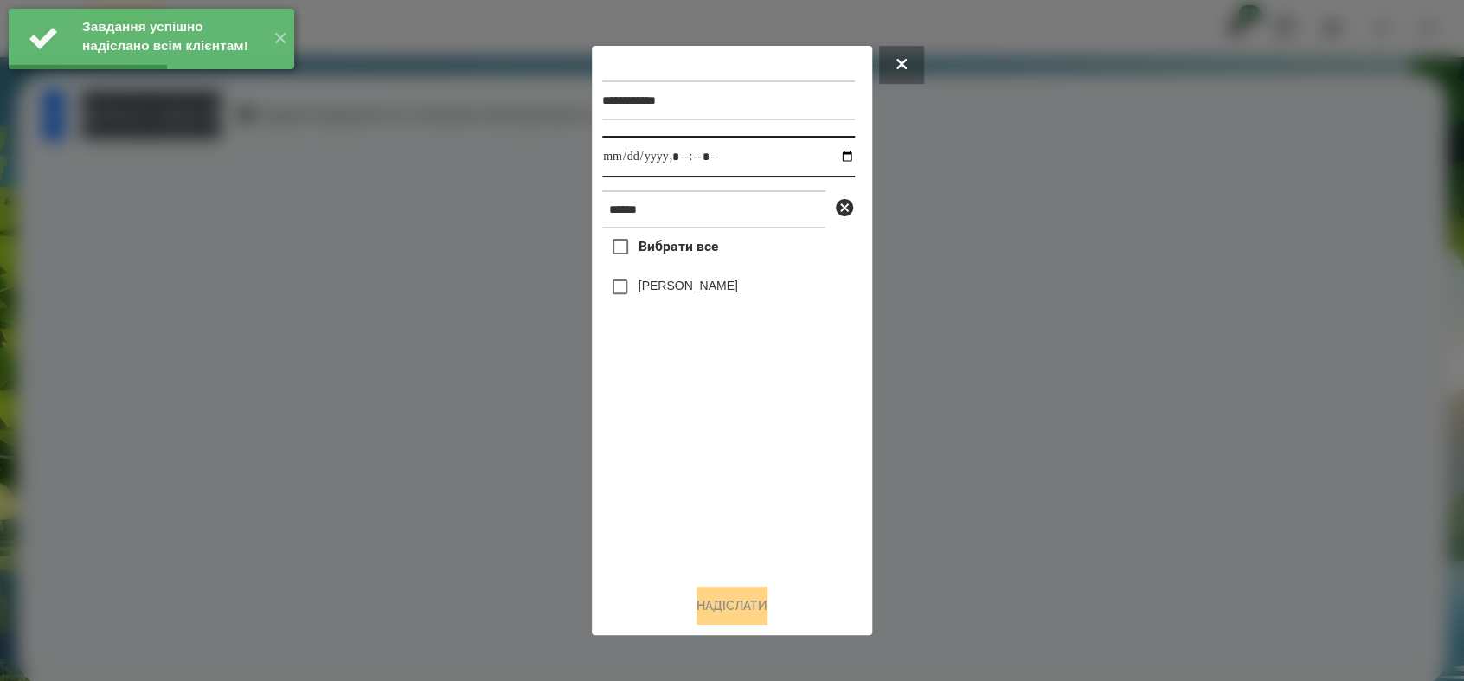
click at [834, 152] on input "datetime-local" at bounding box center [728, 157] width 253 height 42
type input "**********"
click at [623, 556] on div "Вибрати все [PERSON_NAME]" at bounding box center [728, 398] width 253 height 341
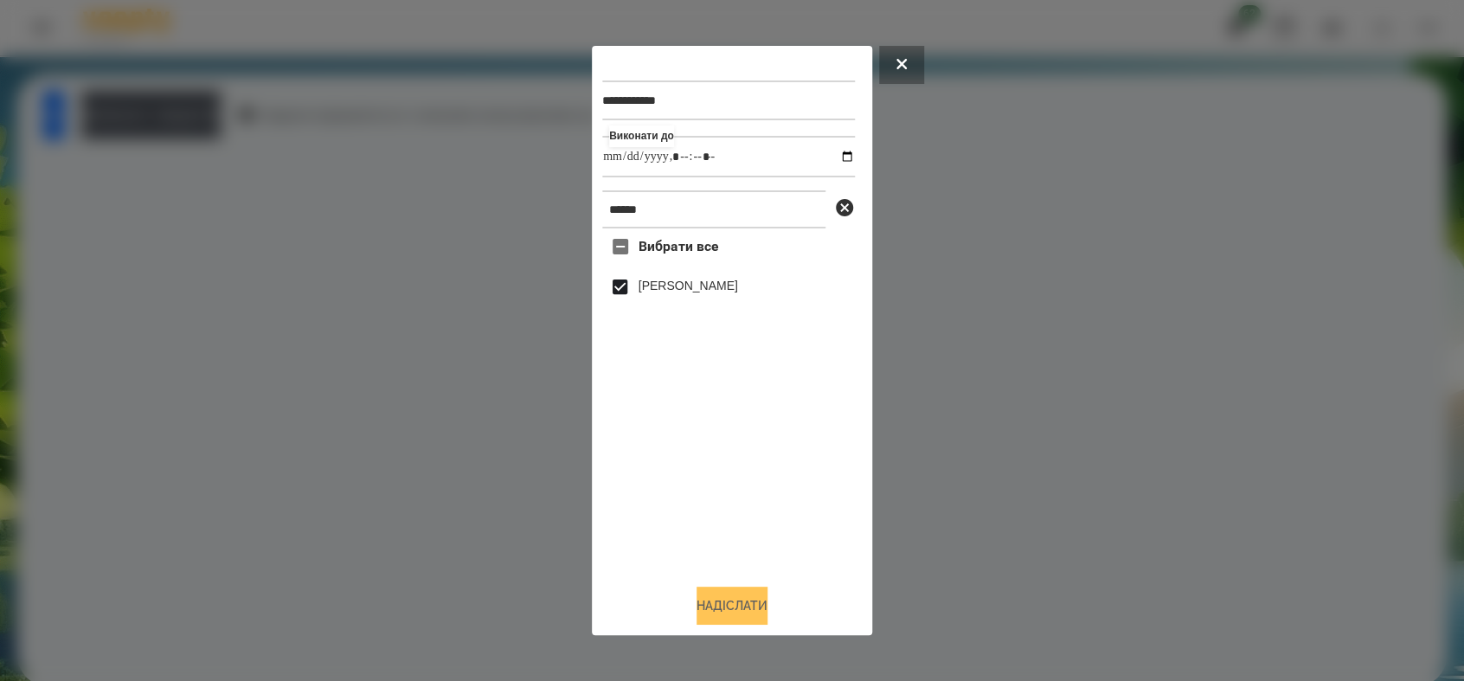
click at [732, 610] on button "Надіслати" at bounding box center [731, 605] width 71 height 38
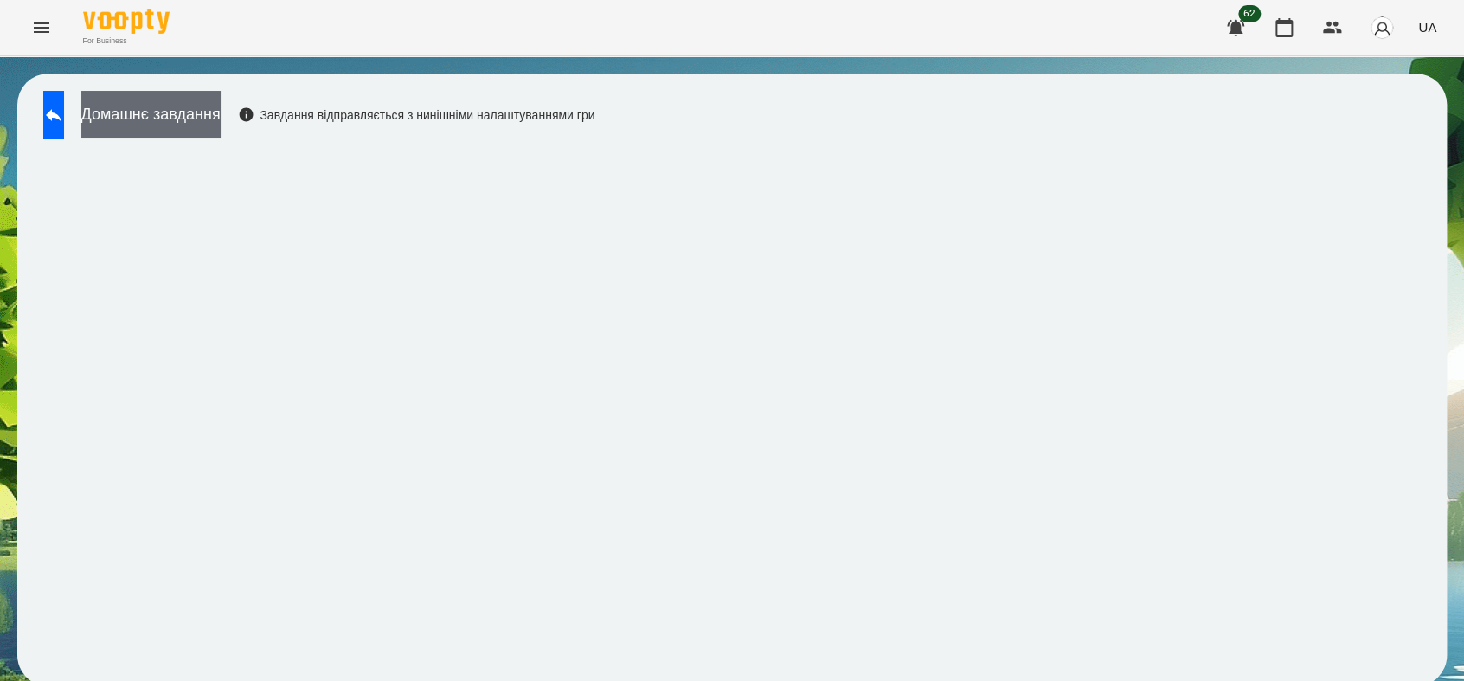
click at [160, 125] on button "Домашнє завдання" at bounding box center [150, 115] width 139 height 48
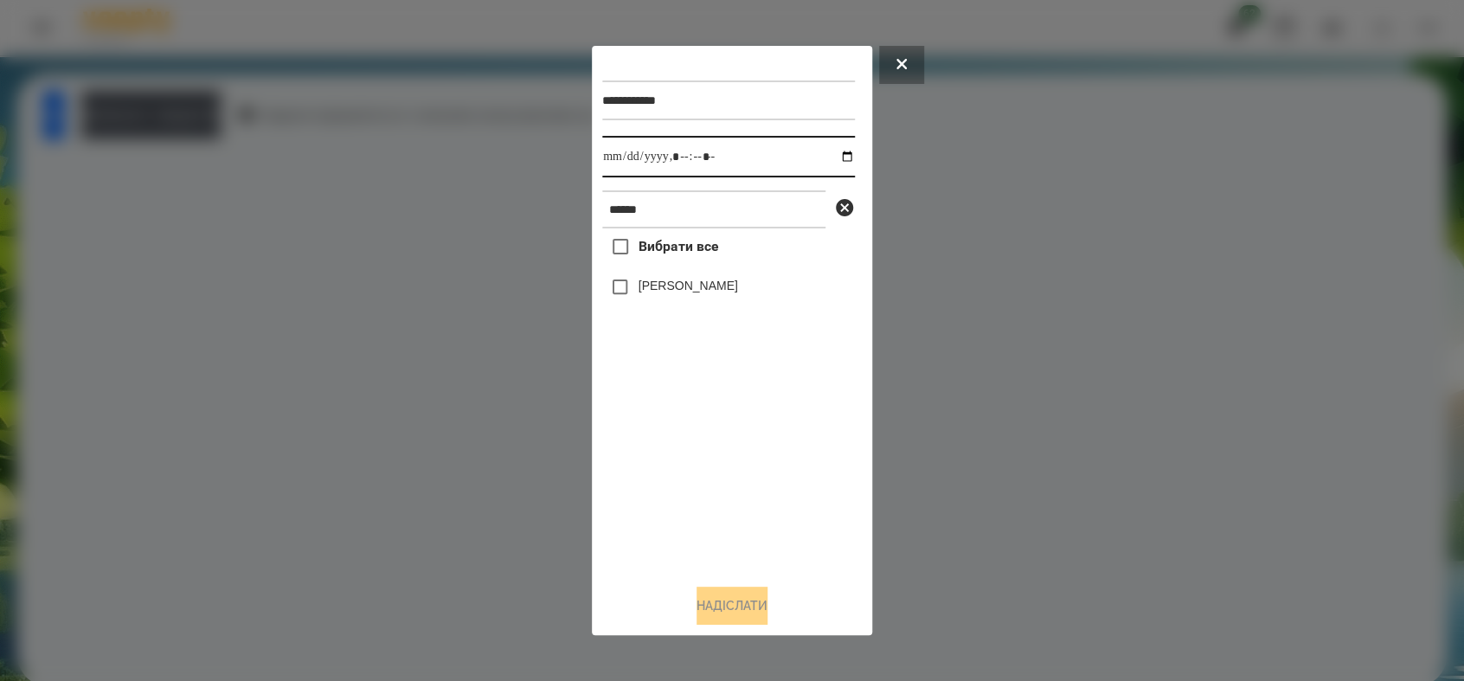
click at [836, 155] on input "datetime-local" at bounding box center [728, 157] width 253 height 42
type input "**********"
click at [679, 490] on div "Вибрати все [PERSON_NAME]" at bounding box center [728, 398] width 253 height 341
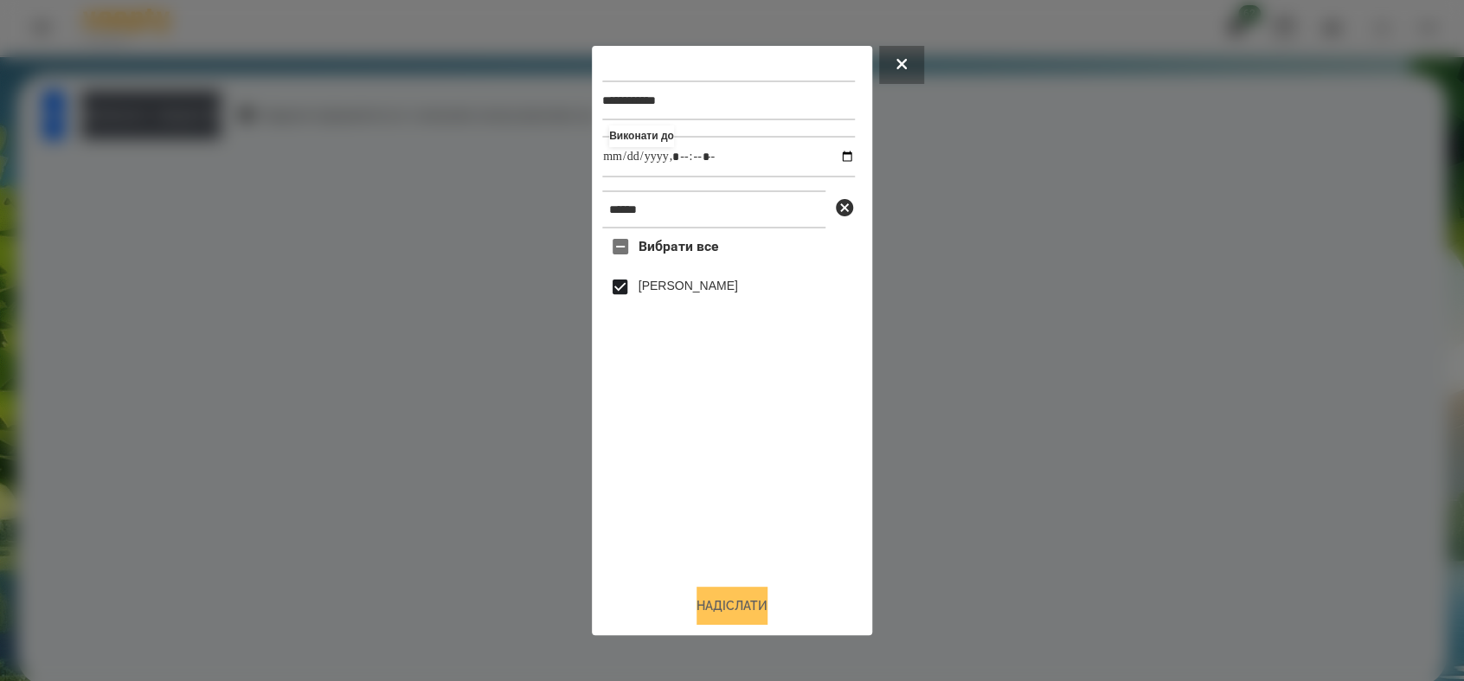
click at [762, 609] on button "Надіслати" at bounding box center [731, 605] width 71 height 38
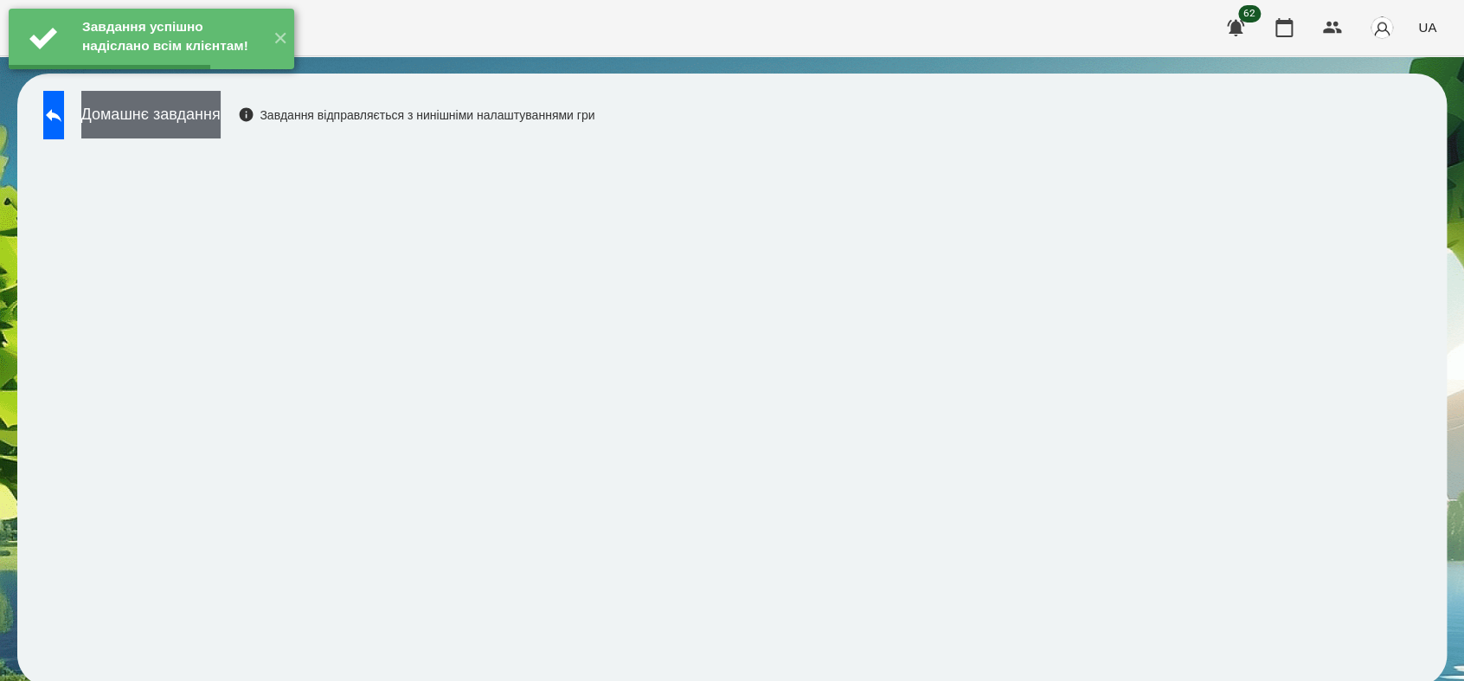
click at [221, 124] on button "Домашнє завдання" at bounding box center [150, 115] width 139 height 48
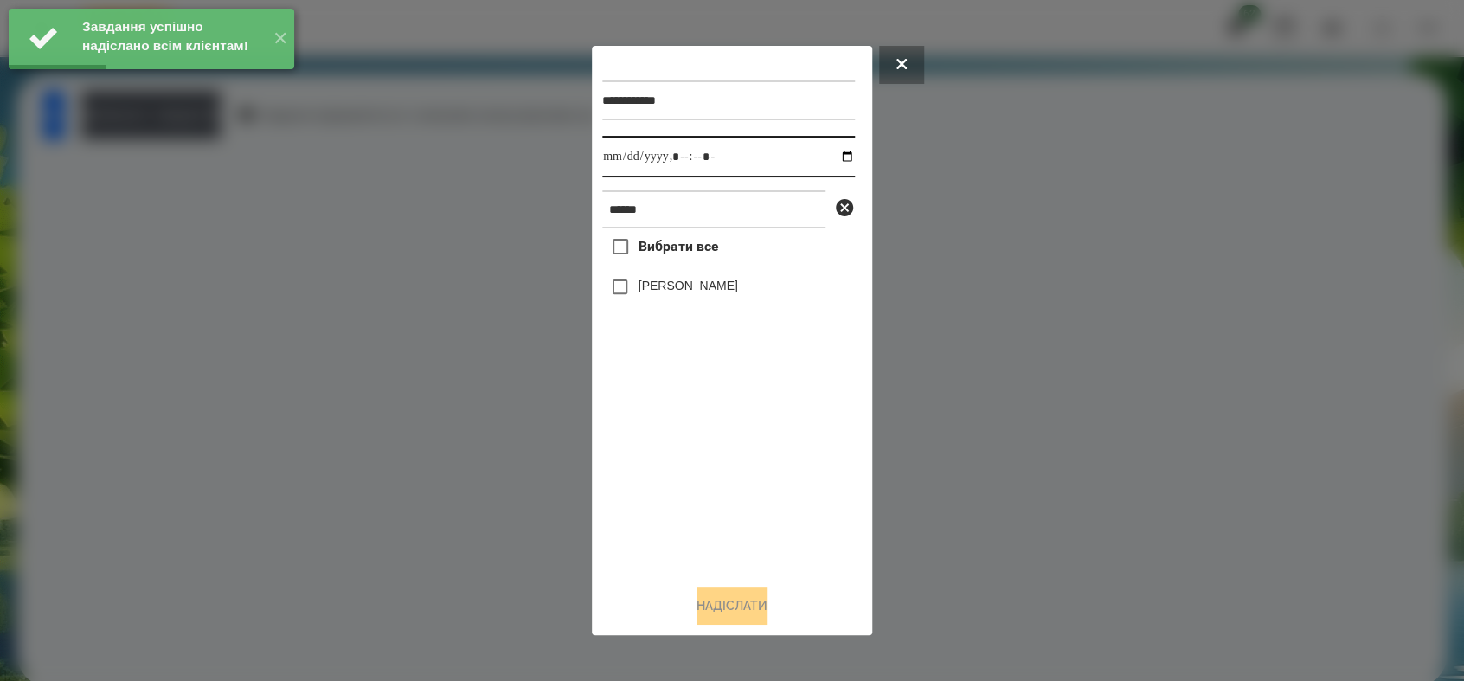
click at [834, 157] on input "datetime-local" at bounding box center [728, 157] width 253 height 42
type input "**********"
click at [721, 464] on div "Вибрати все [PERSON_NAME]" at bounding box center [728, 398] width 253 height 341
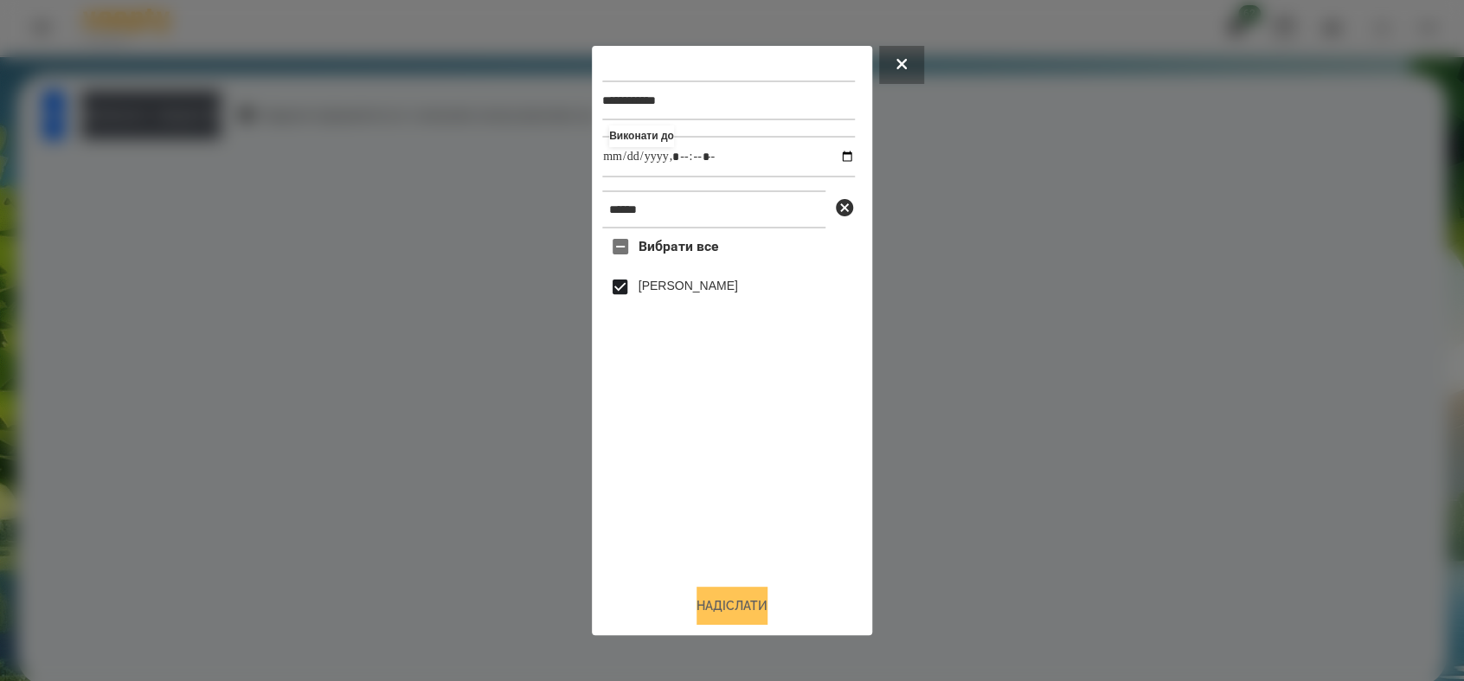
click at [767, 603] on button "Надіслати" at bounding box center [731, 605] width 71 height 38
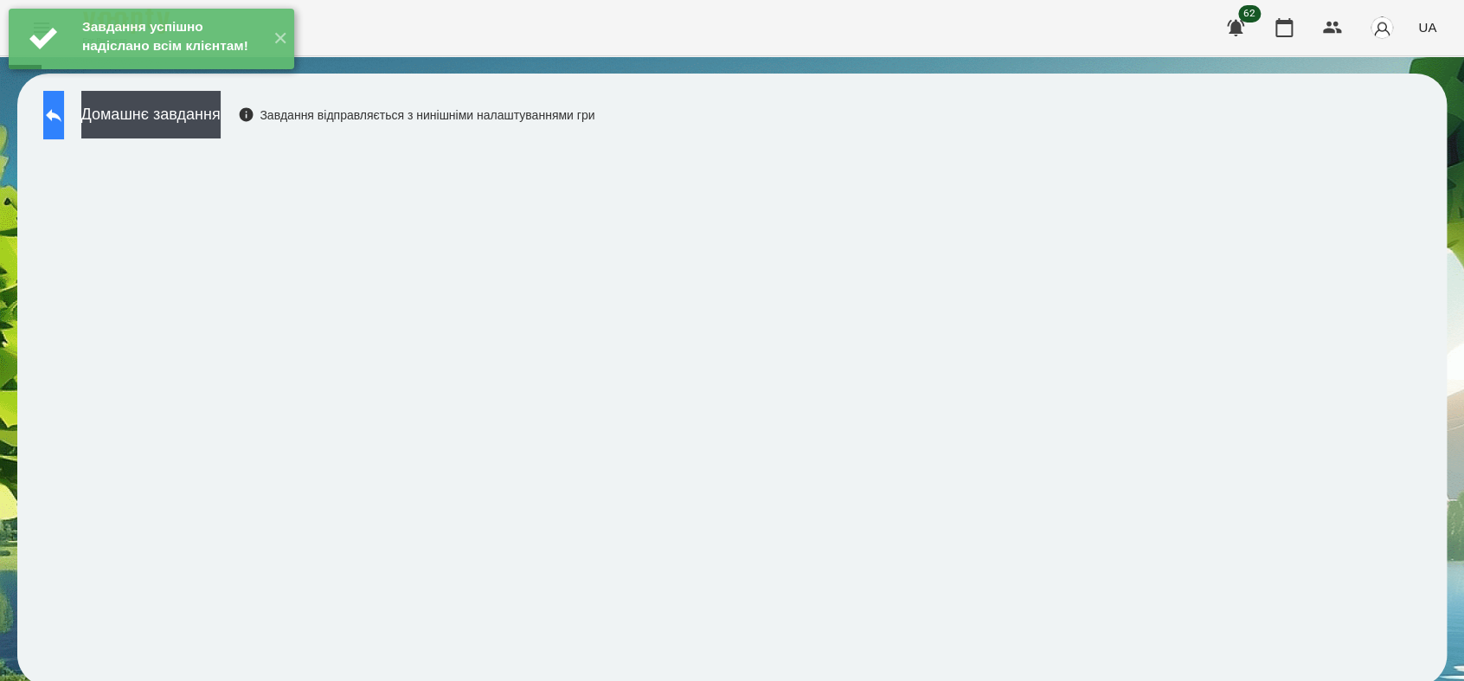
click at [58, 125] on button at bounding box center [53, 115] width 21 height 48
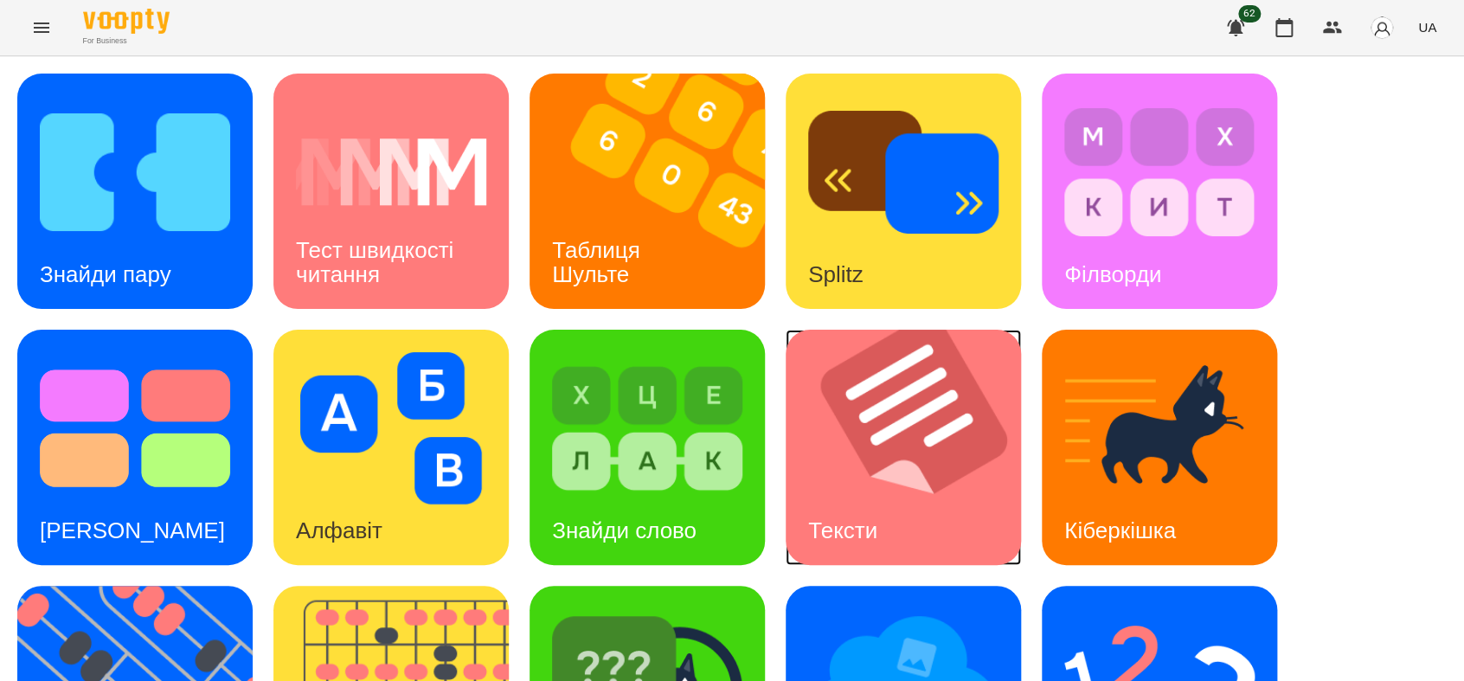
click at [951, 499] on img at bounding box center [913, 447] width 257 height 235
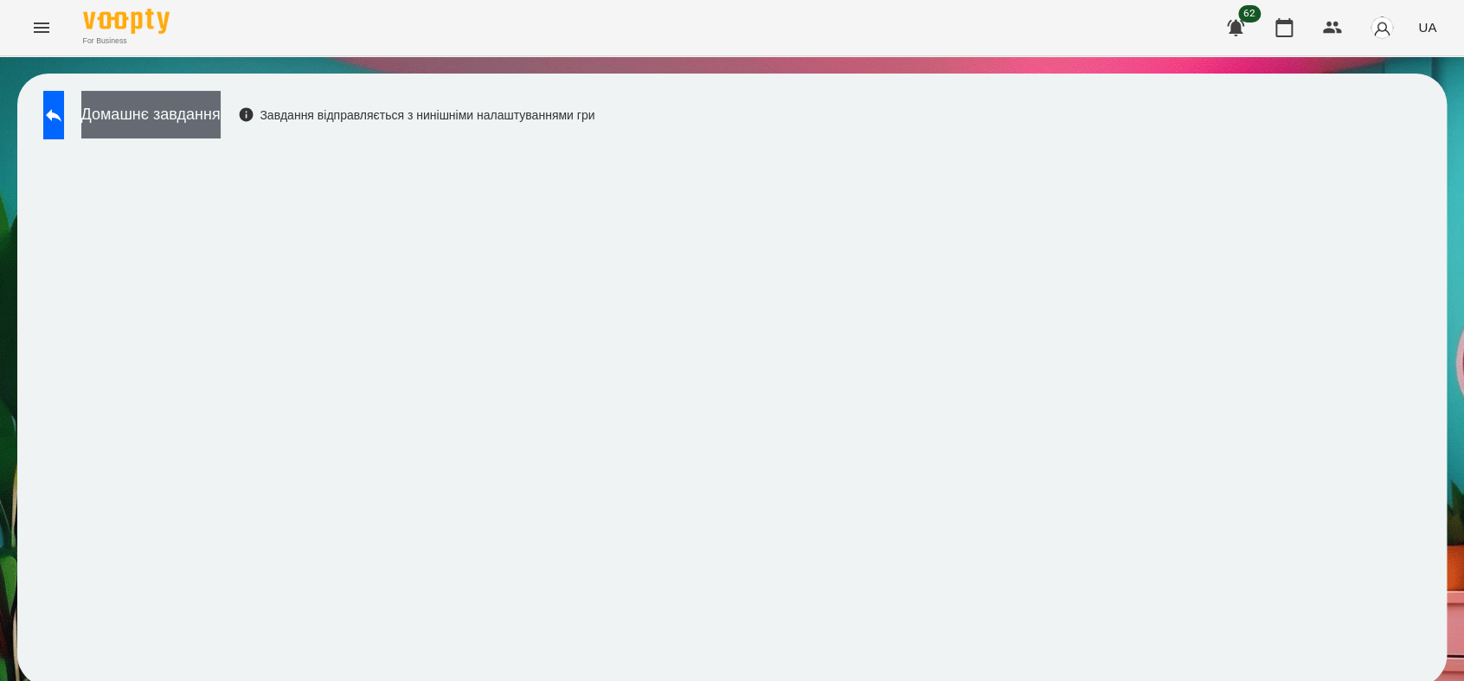
click at [221, 124] on button "Домашнє завдання" at bounding box center [150, 115] width 139 height 48
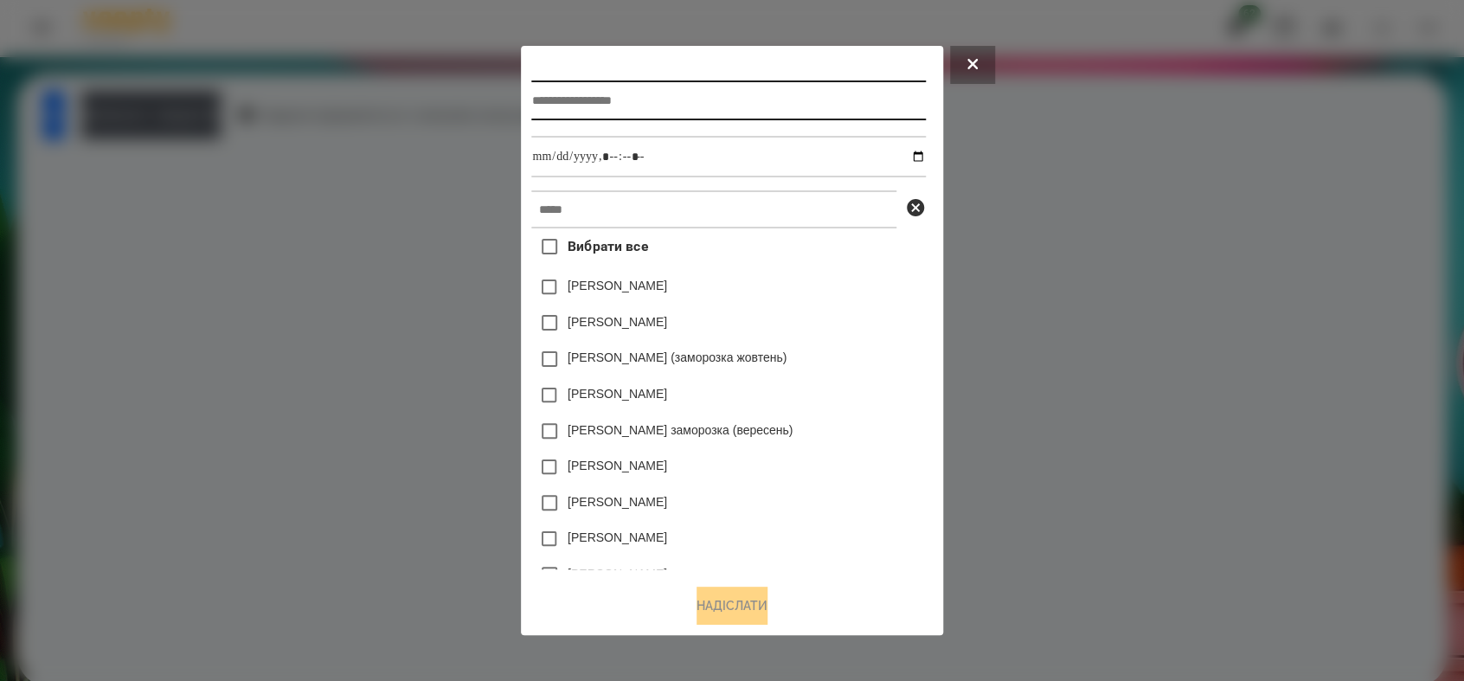
click at [591, 108] on input "text" at bounding box center [728, 100] width 394 height 40
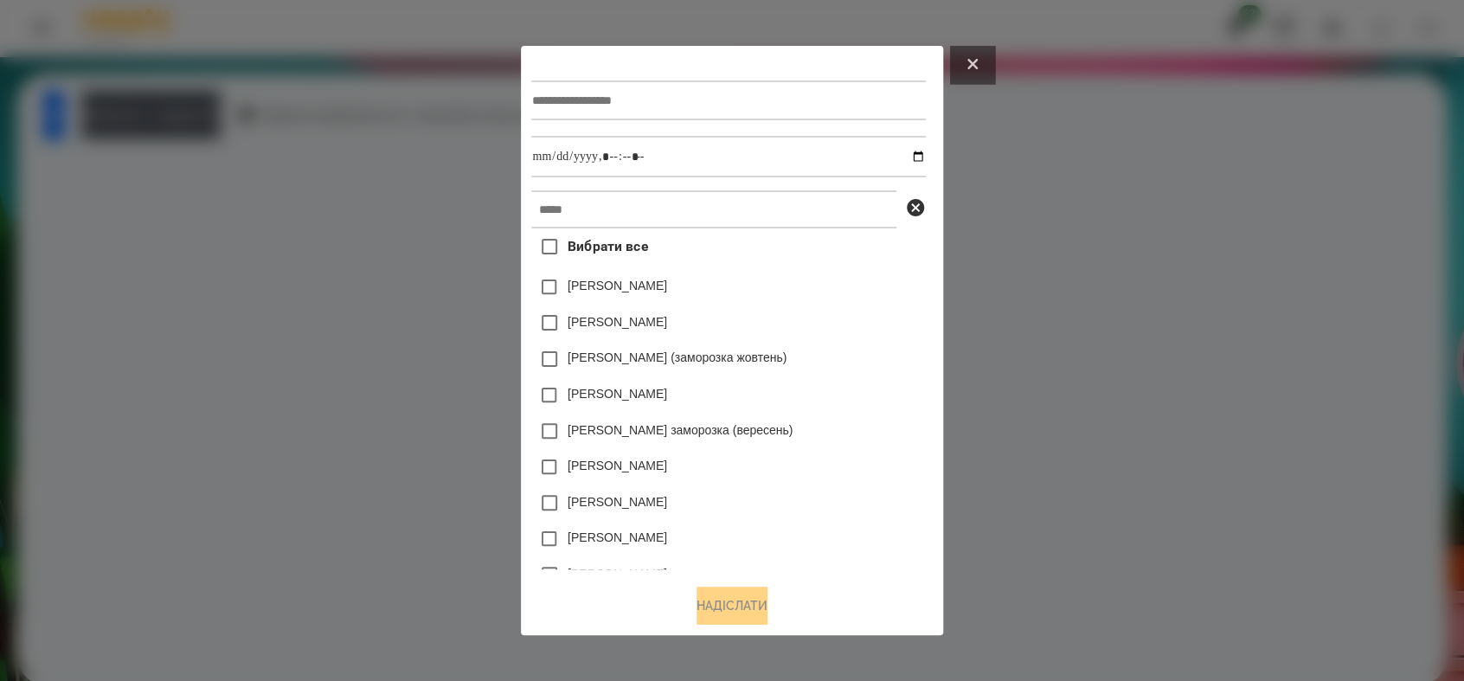
click at [977, 61] on icon at bounding box center [972, 64] width 10 height 10
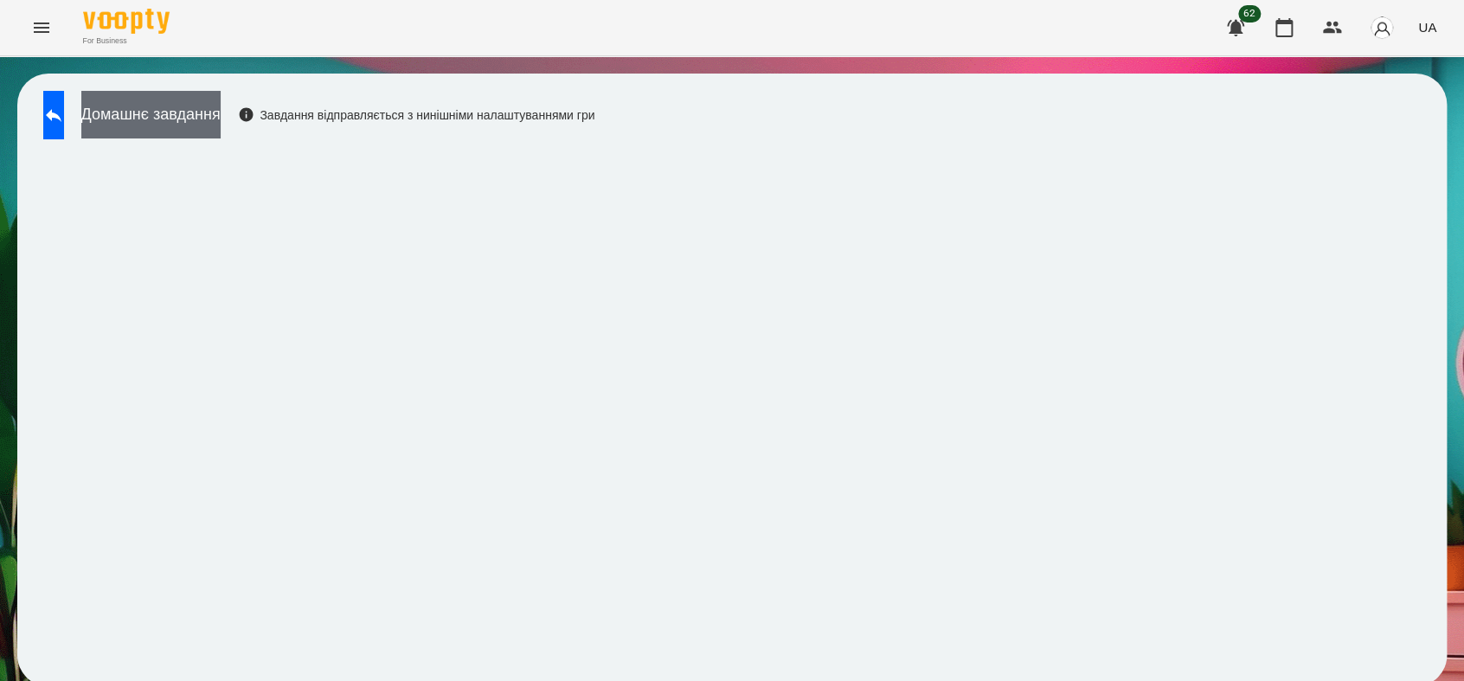
click at [180, 119] on button "Домашнє завдання" at bounding box center [150, 115] width 139 height 48
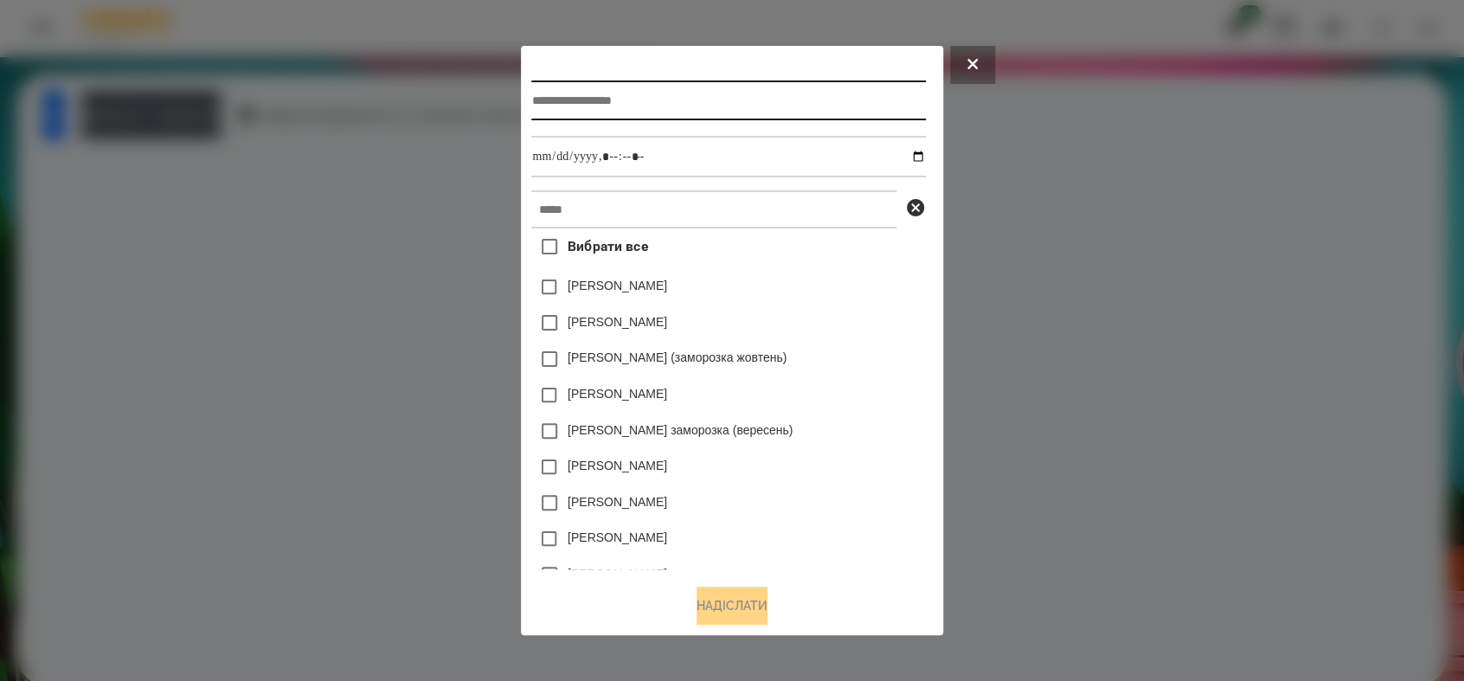
click at [535, 104] on input "text" at bounding box center [728, 100] width 394 height 40
type input "******"
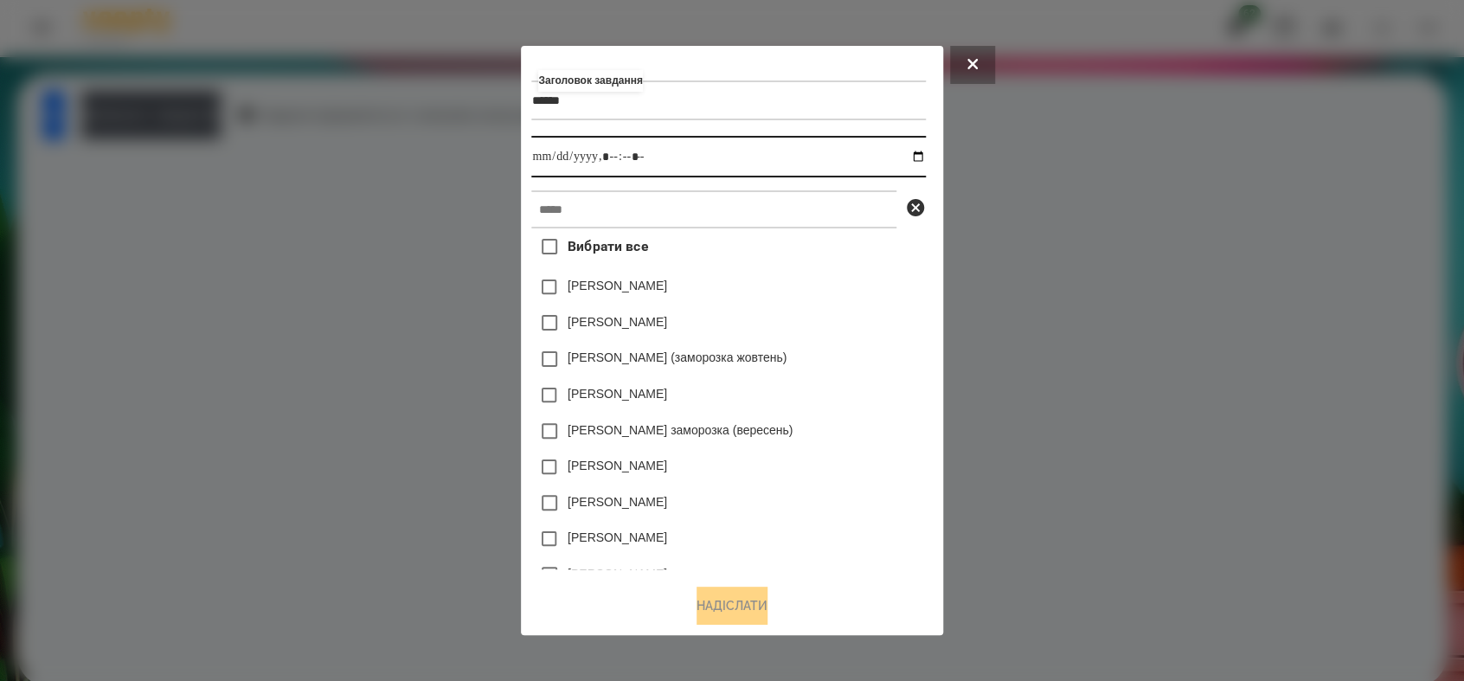
click at [925, 151] on input "datetime-local" at bounding box center [728, 157] width 394 height 42
click at [613, 155] on input "datetime-local" at bounding box center [728, 157] width 394 height 42
drag, startPoint x: 637, startPoint y: 170, endPoint x: 609, endPoint y: 156, distance: 31.3
click at [609, 156] on input "datetime-local" at bounding box center [728, 157] width 394 height 42
click at [609, 157] on input "datetime-local" at bounding box center [728, 157] width 394 height 42
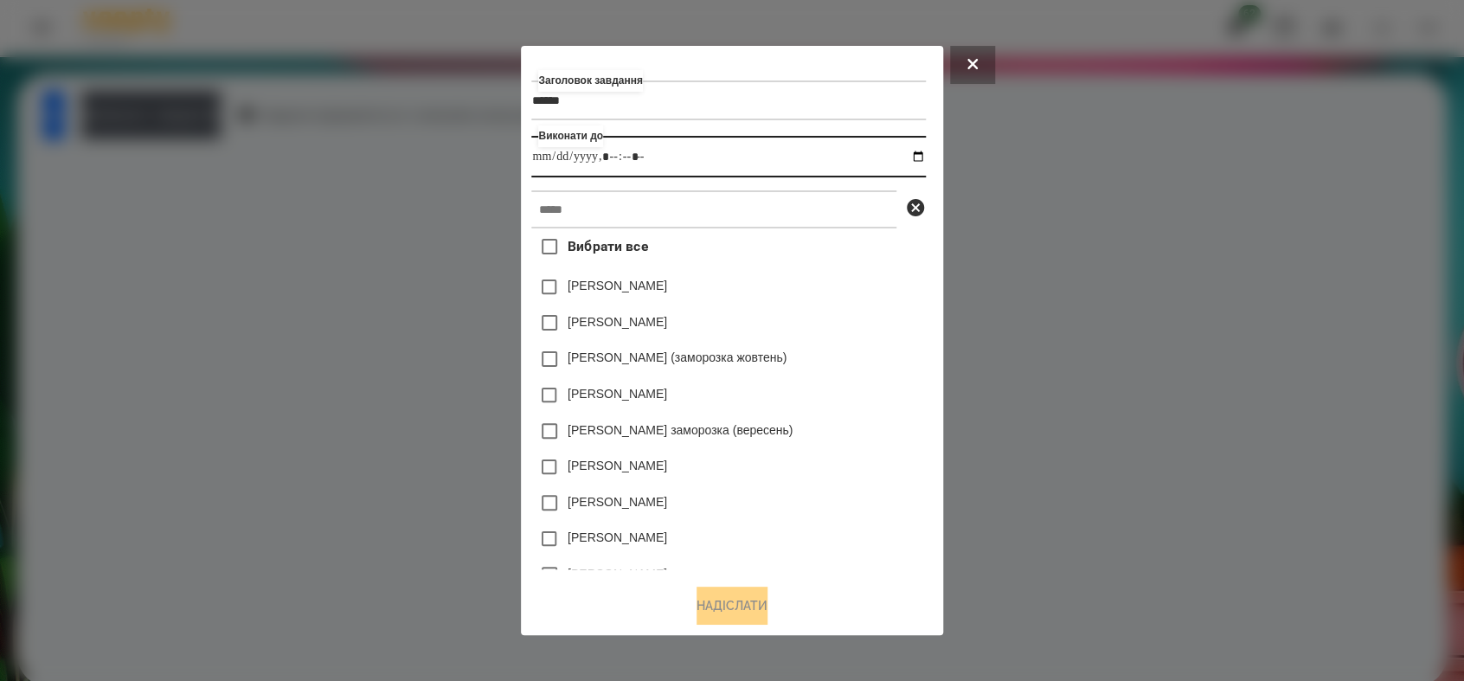
type input "**********"
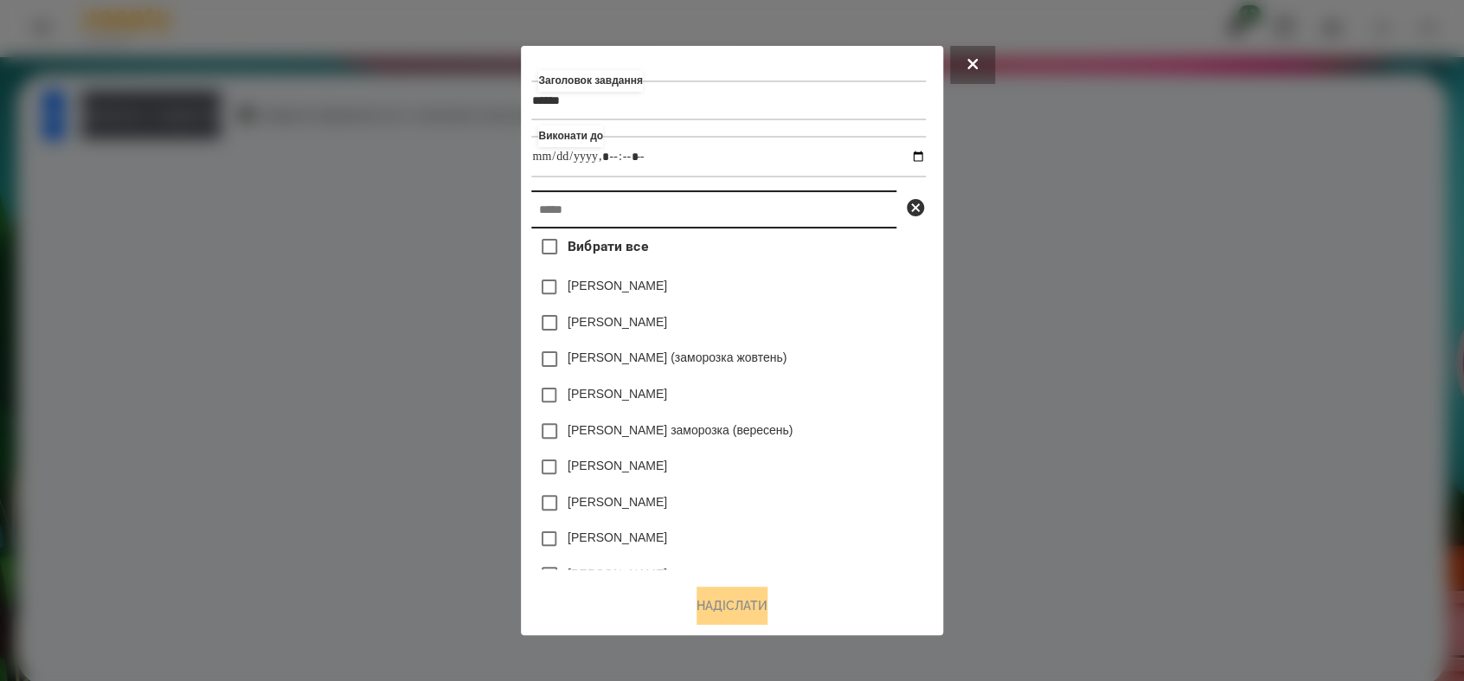
click at [599, 217] on input "text" at bounding box center [713, 209] width 365 height 38
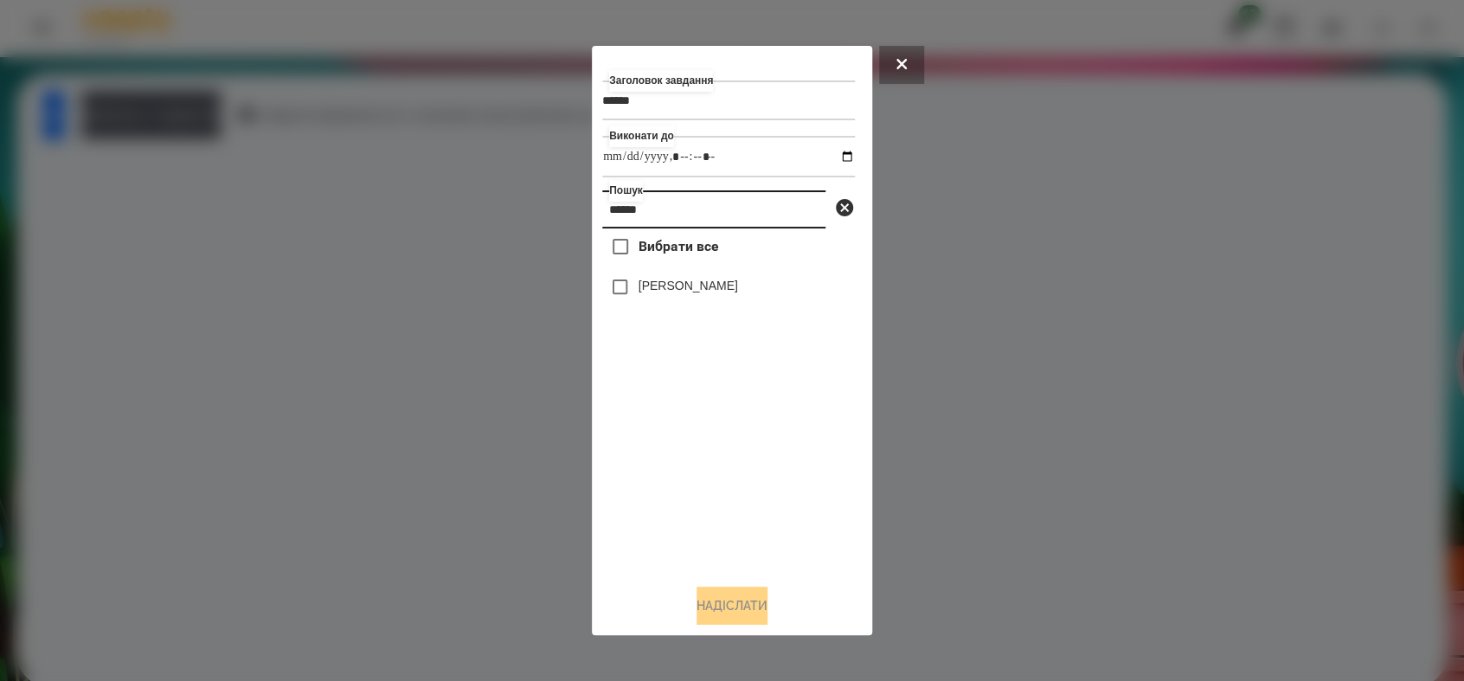
type input "******"
click at [740, 608] on button "Надіслати" at bounding box center [731, 605] width 71 height 38
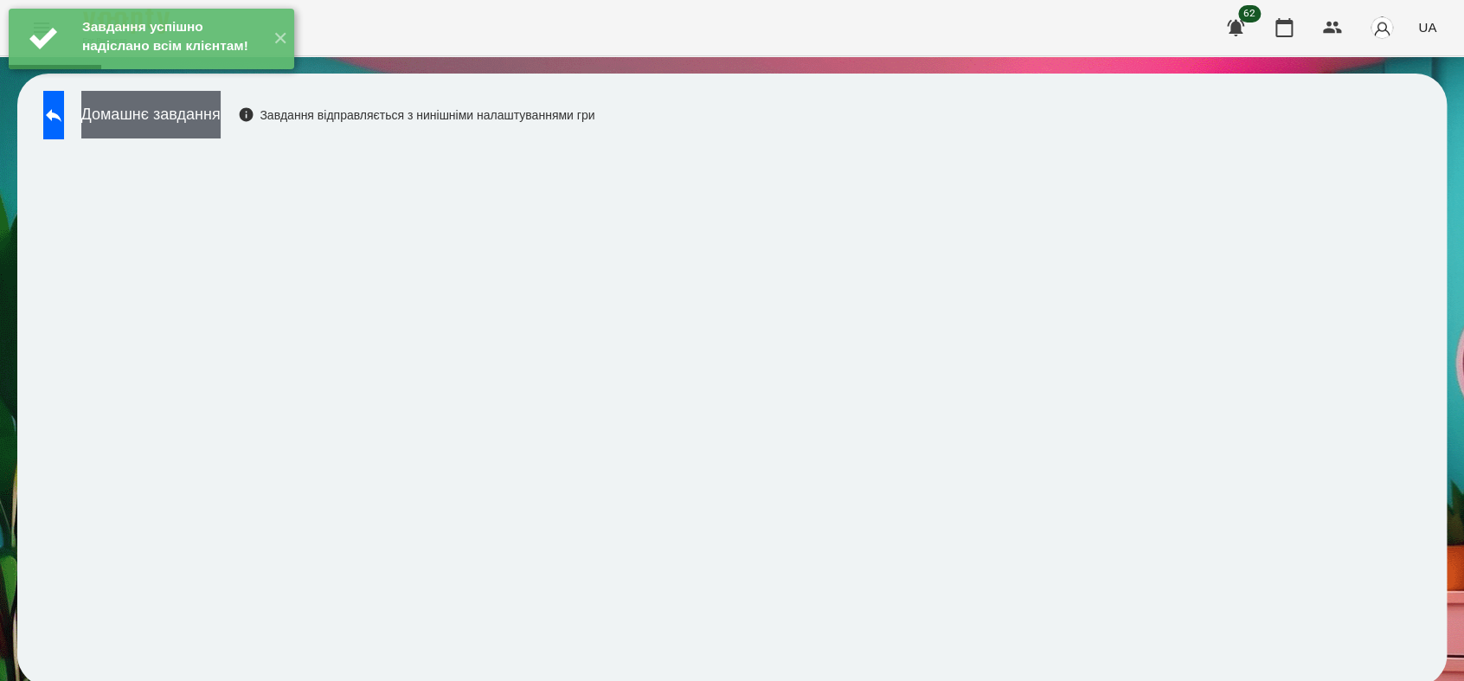
click at [215, 112] on button "Домашнє завдання" at bounding box center [150, 115] width 139 height 48
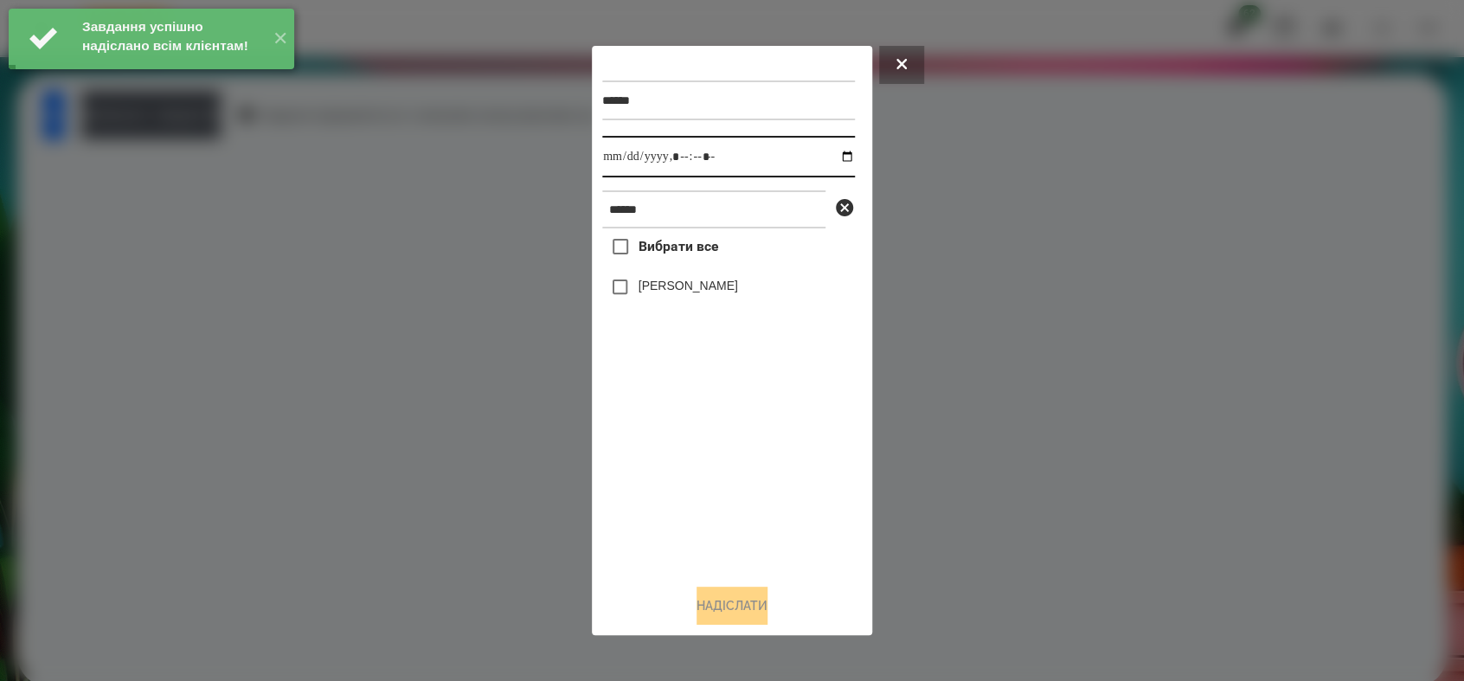
click at [833, 157] on input "datetime-local" at bounding box center [728, 157] width 253 height 42
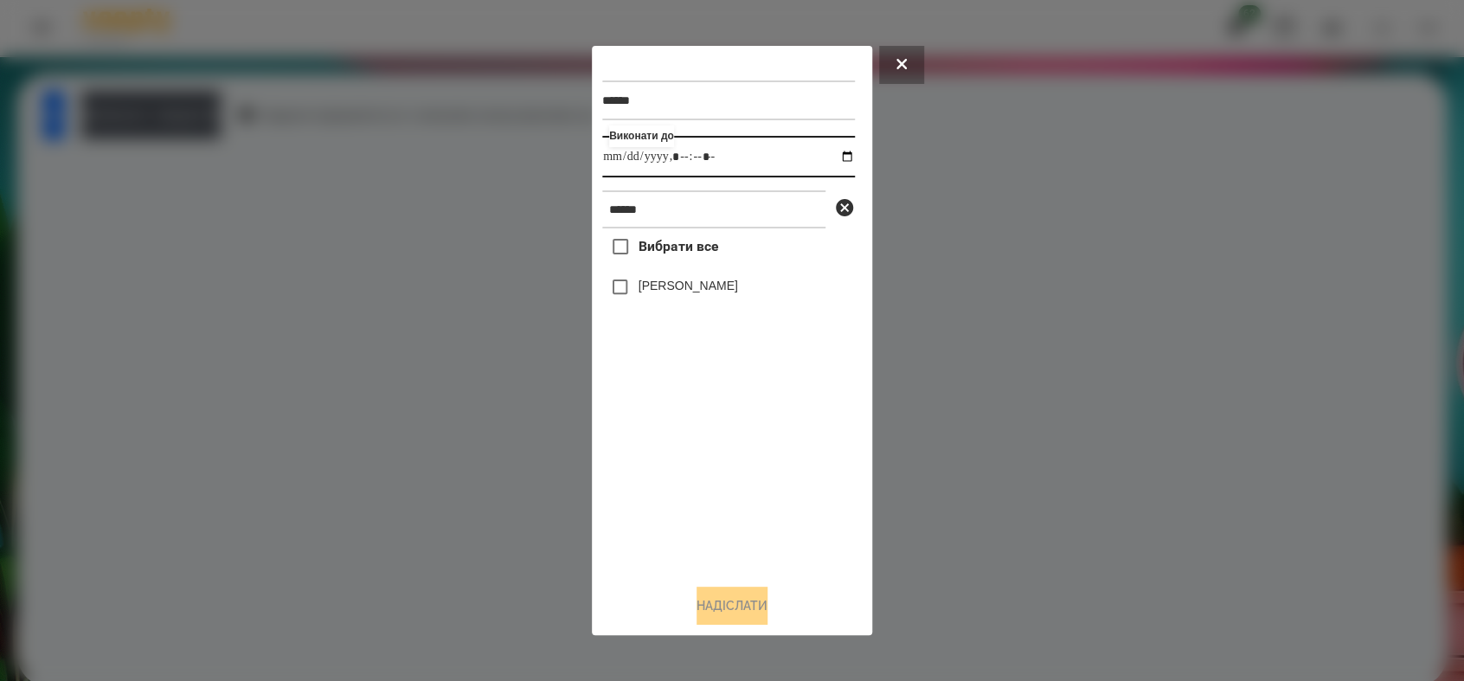
click at [703, 154] on input "datetime-local" at bounding box center [728, 157] width 253 height 42
type input "**********"
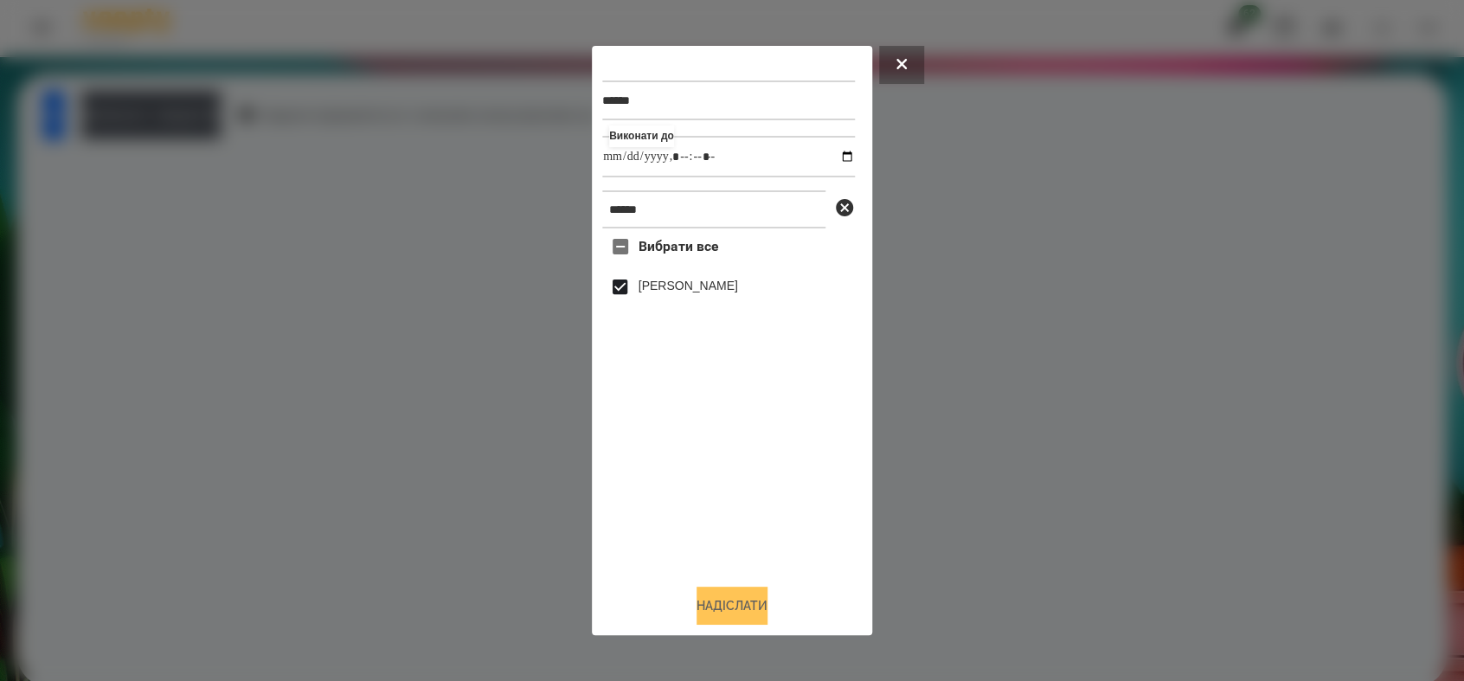
click at [761, 603] on button "Надіслати" at bounding box center [731, 605] width 71 height 38
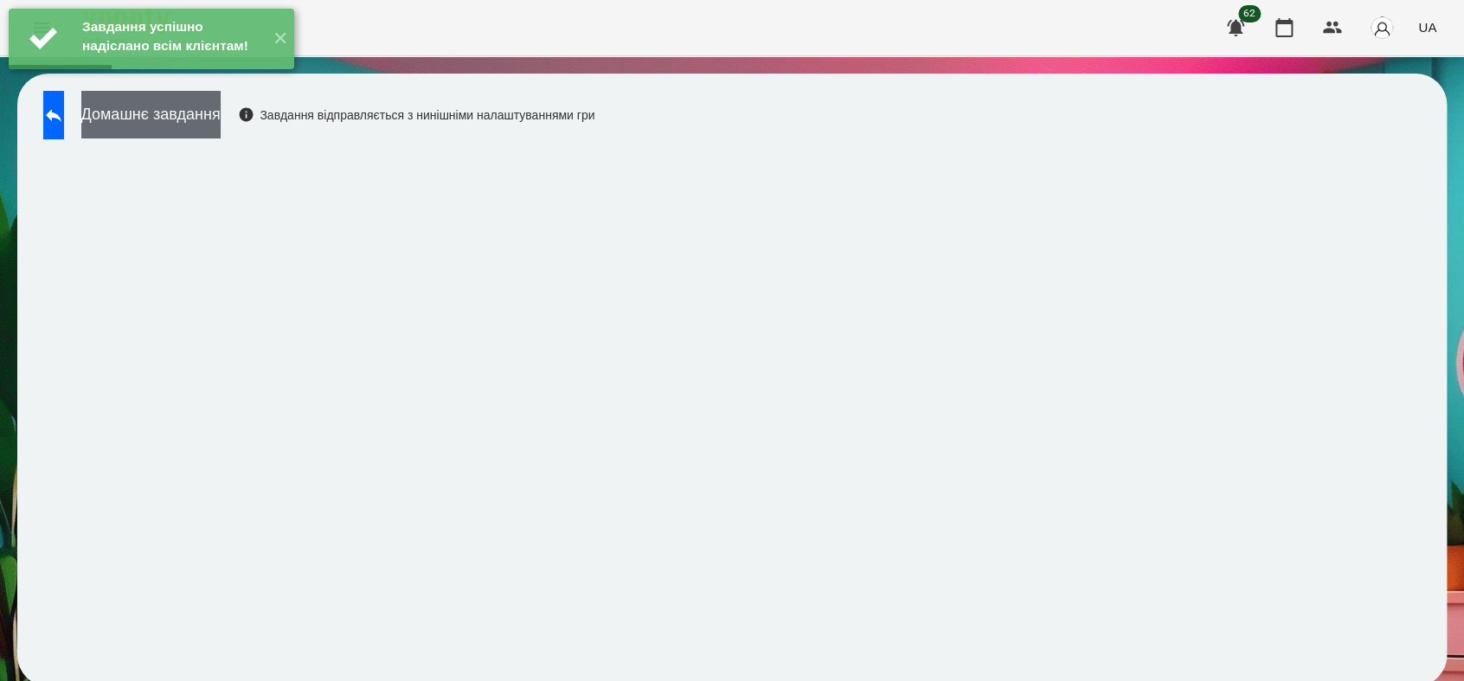
click at [181, 109] on button "Домашнє завдання" at bounding box center [150, 115] width 139 height 48
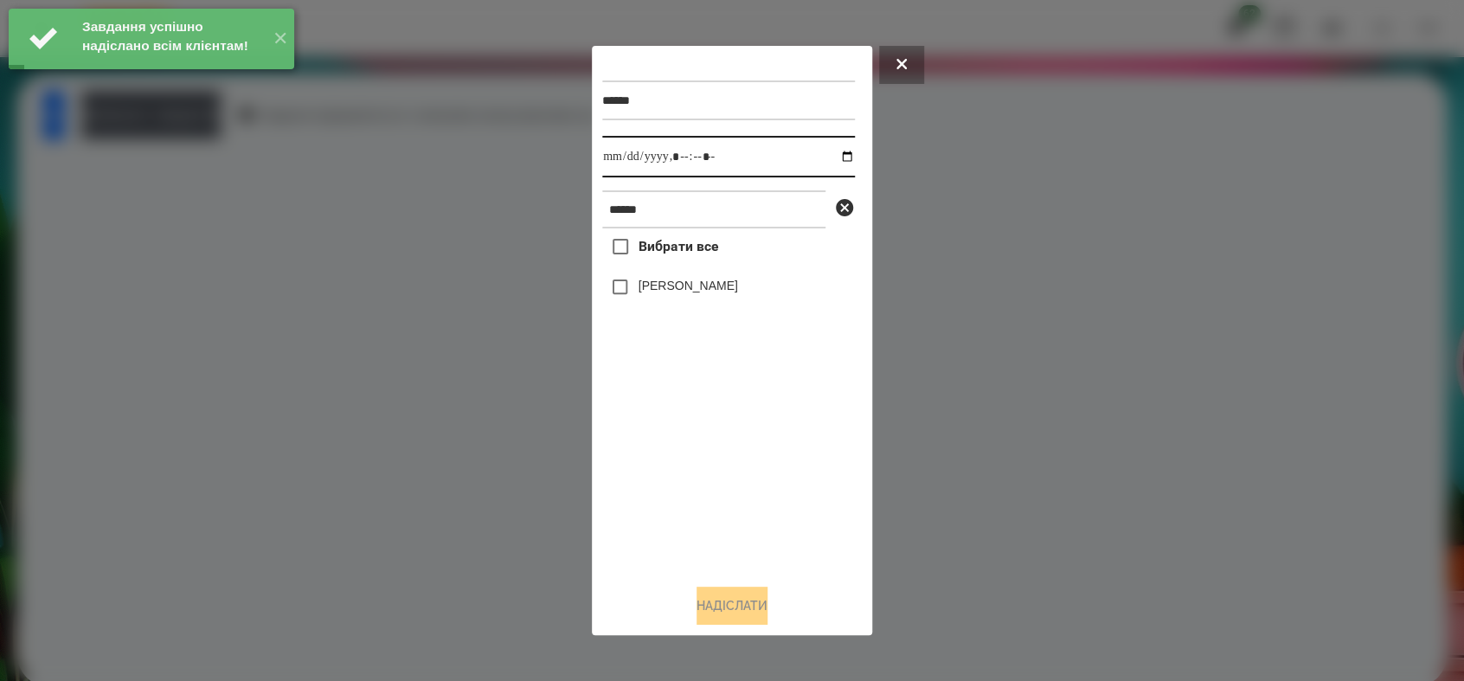
click at [831, 151] on input "datetime-local" at bounding box center [728, 157] width 253 height 42
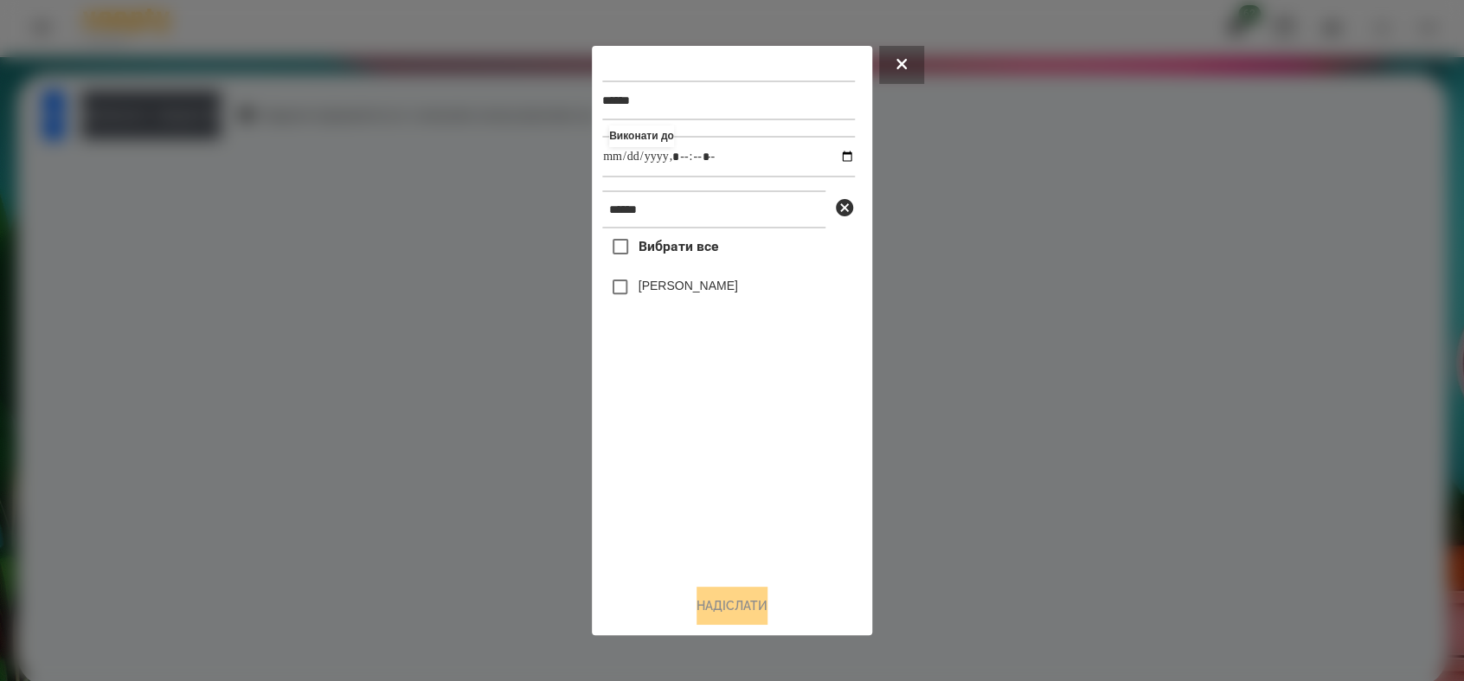
type input "**********"
click at [683, 476] on div "Вибрати все [PERSON_NAME]" at bounding box center [728, 398] width 253 height 341
click at [757, 605] on button "Надіслати" at bounding box center [731, 605] width 71 height 38
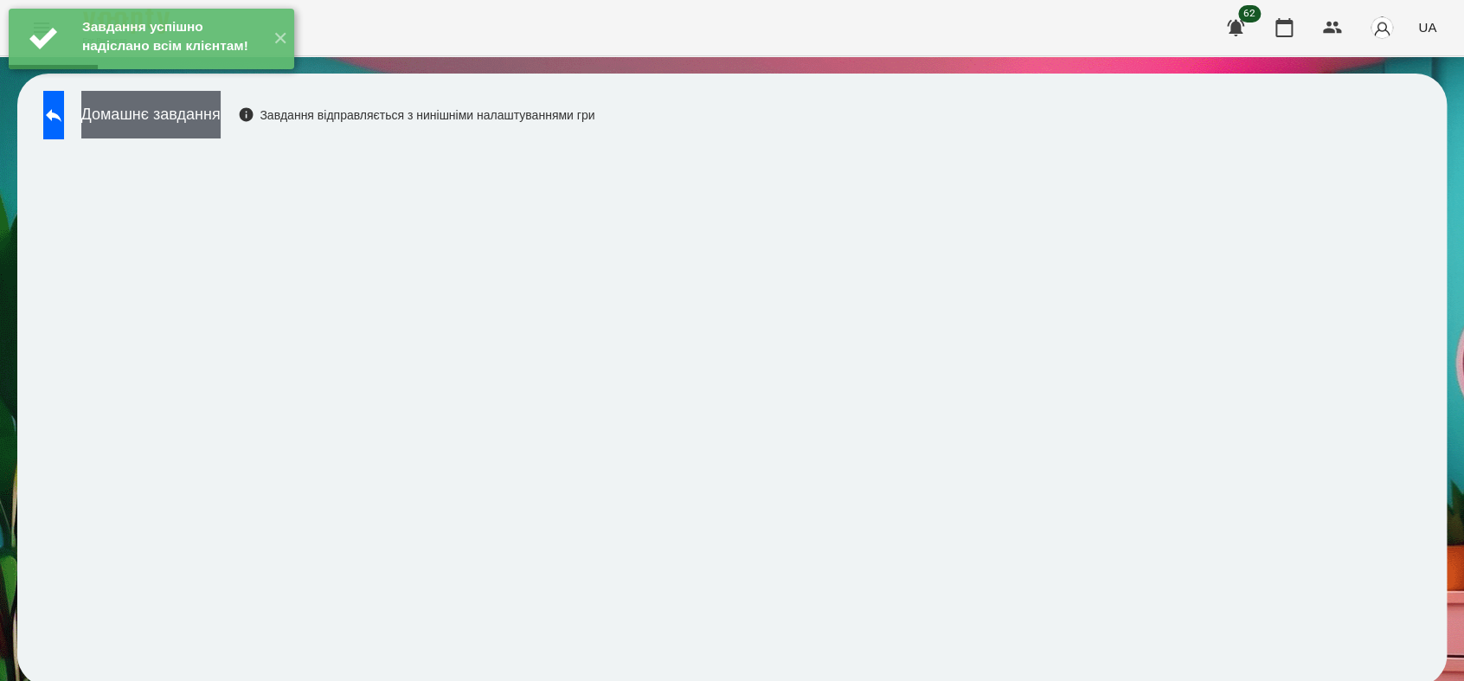
click at [221, 120] on button "Домашнє завдання" at bounding box center [150, 115] width 139 height 48
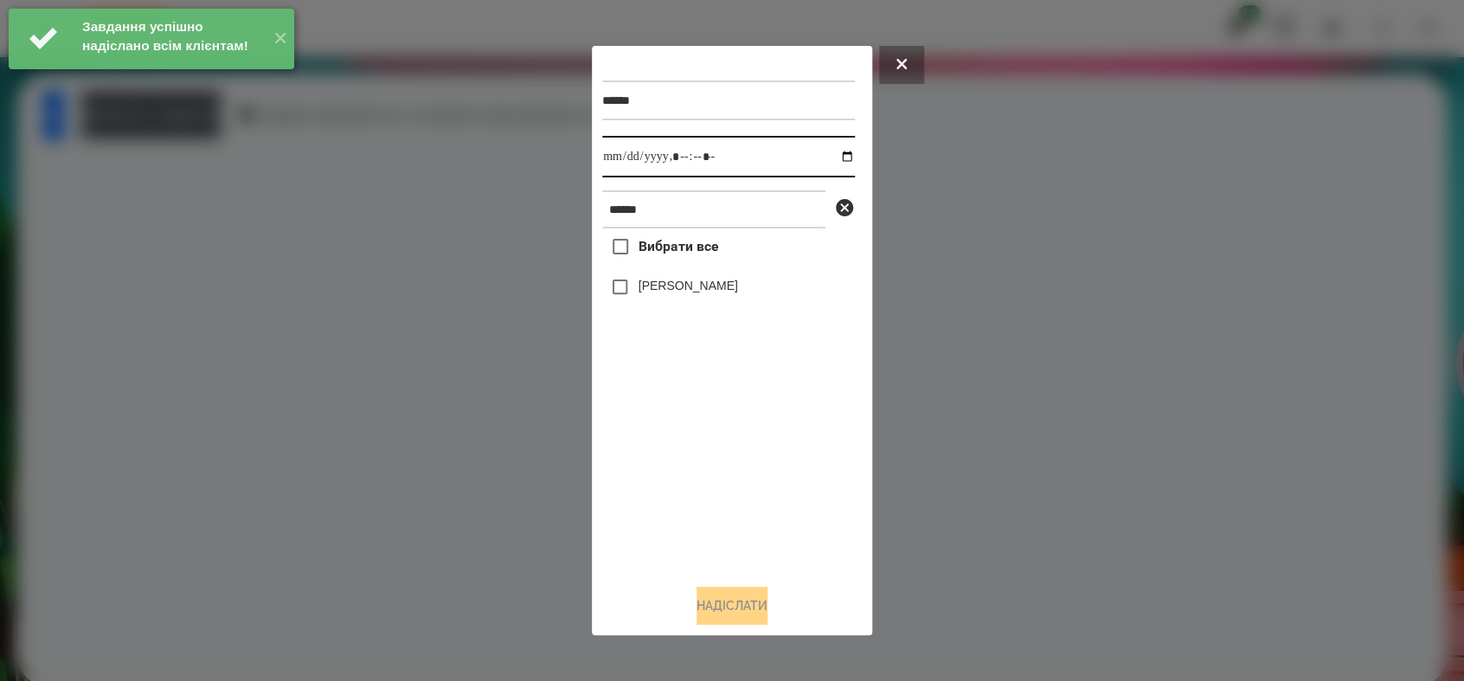
click at [836, 151] on input "datetime-local" at bounding box center [728, 157] width 253 height 42
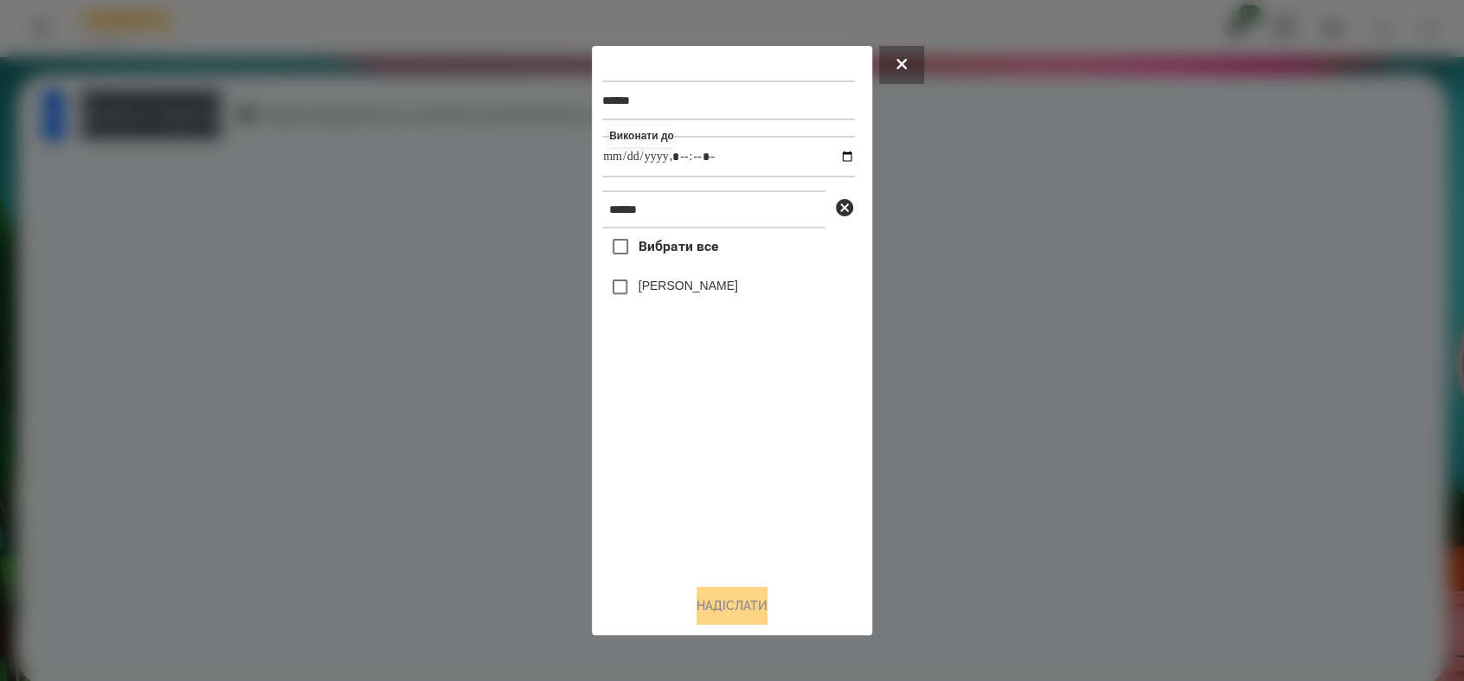
type input "**********"
click at [699, 475] on div "Вибрати все [PERSON_NAME]" at bounding box center [728, 398] width 253 height 341
click at [754, 607] on button "Надіслати" at bounding box center [731, 605] width 71 height 38
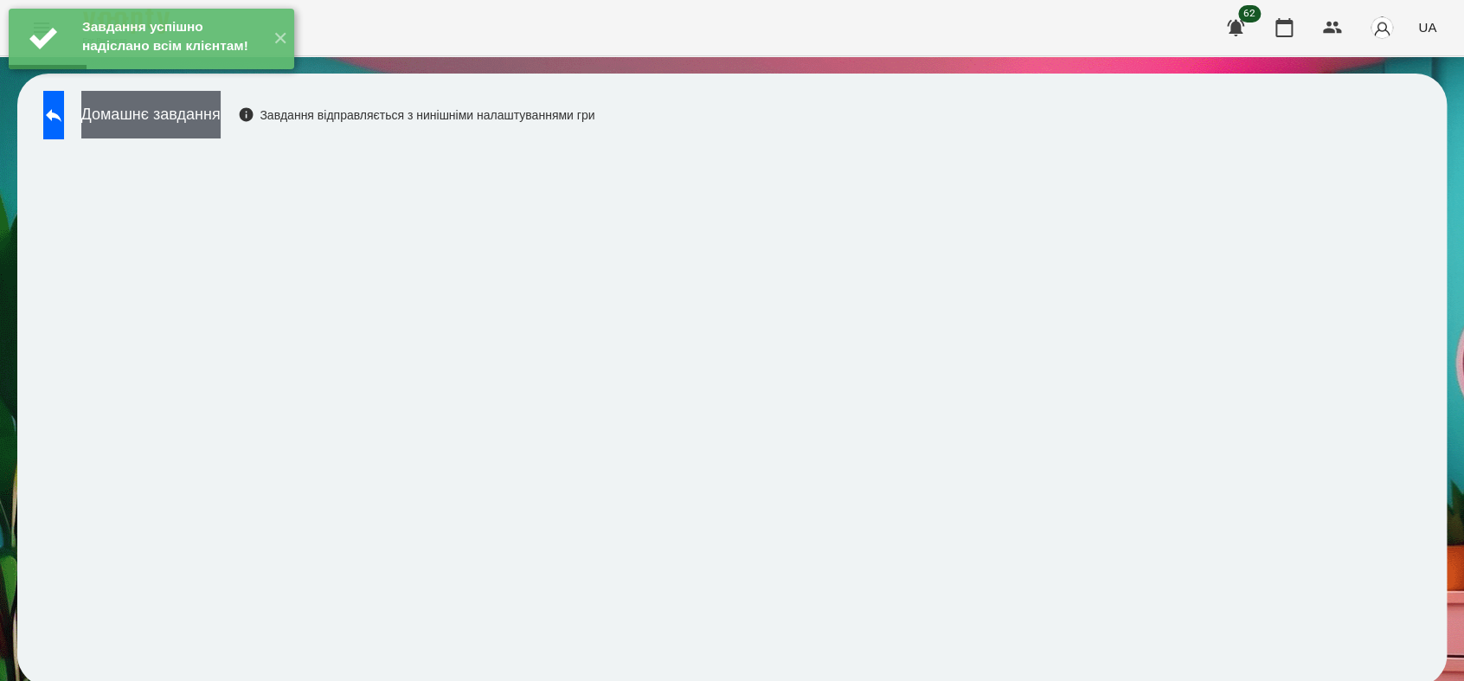
click at [221, 126] on button "Домашнє завдання" at bounding box center [150, 115] width 139 height 48
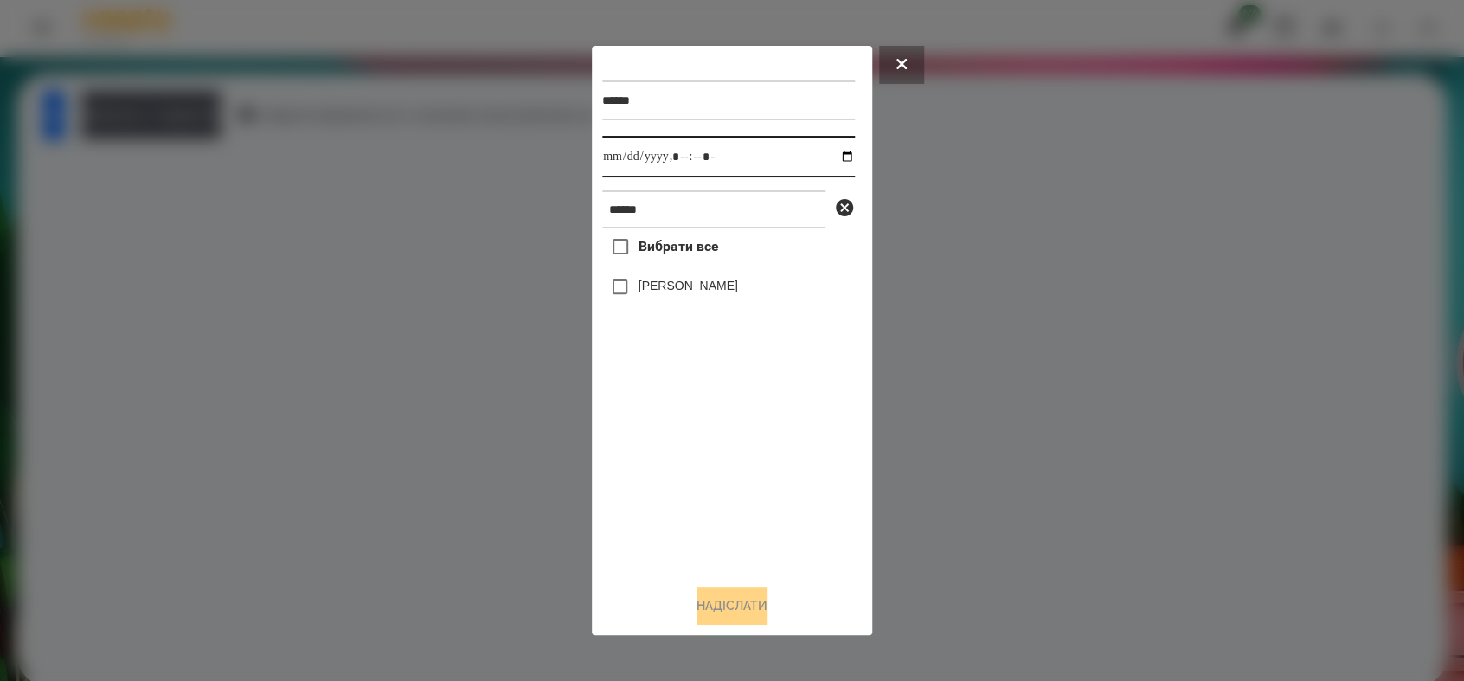
click at [835, 151] on input "datetime-local" at bounding box center [728, 157] width 253 height 42
type input "**********"
drag, startPoint x: 733, startPoint y: 482, endPoint x: 663, endPoint y: 387, distance: 118.2
click at [733, 477] on div "Вибрати все [PERSON_NAME]" at bounding box center [728, 398] width 253 height 341
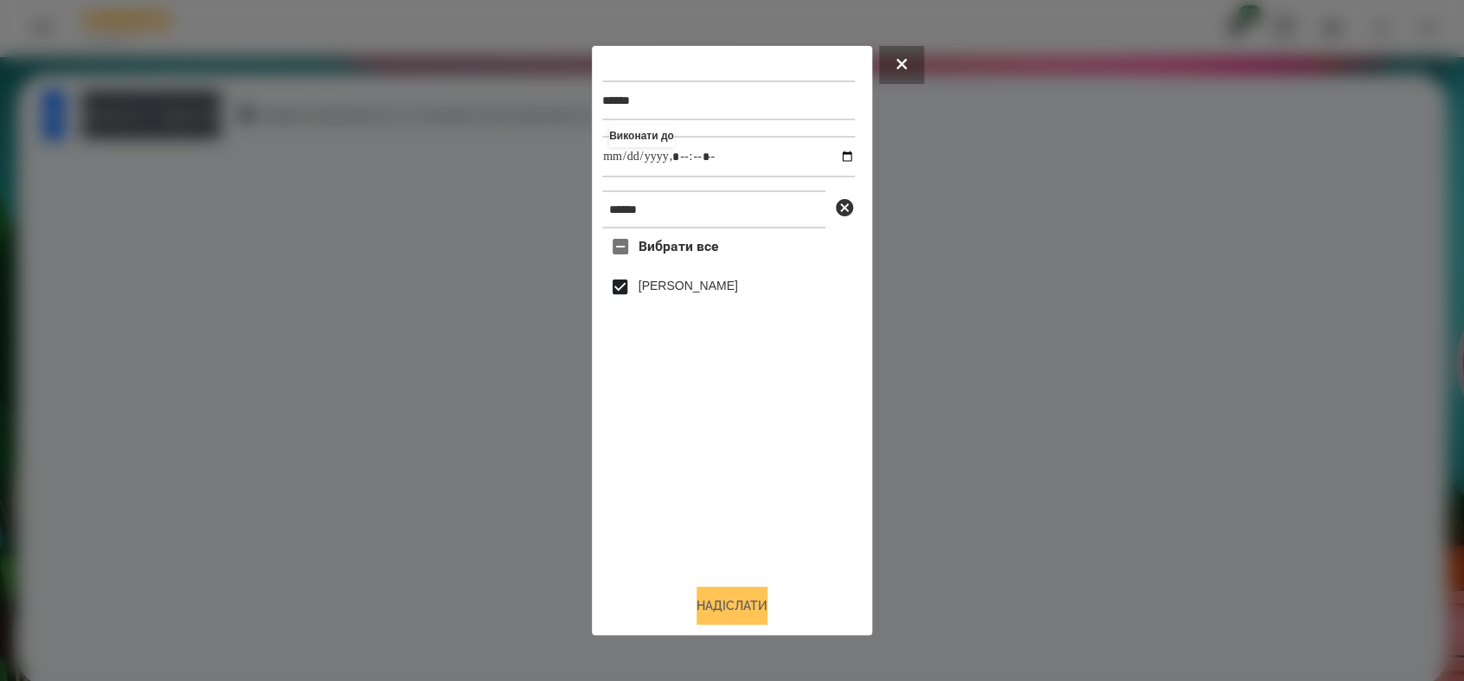
drag, startPoint x: 729, startPoint y: 614, endPoint x: 728, endPoint y: 598, distance: 16.5
click at [729, 610] on button "Надіслати" at bounding box center [731, 605] width 71 height 38
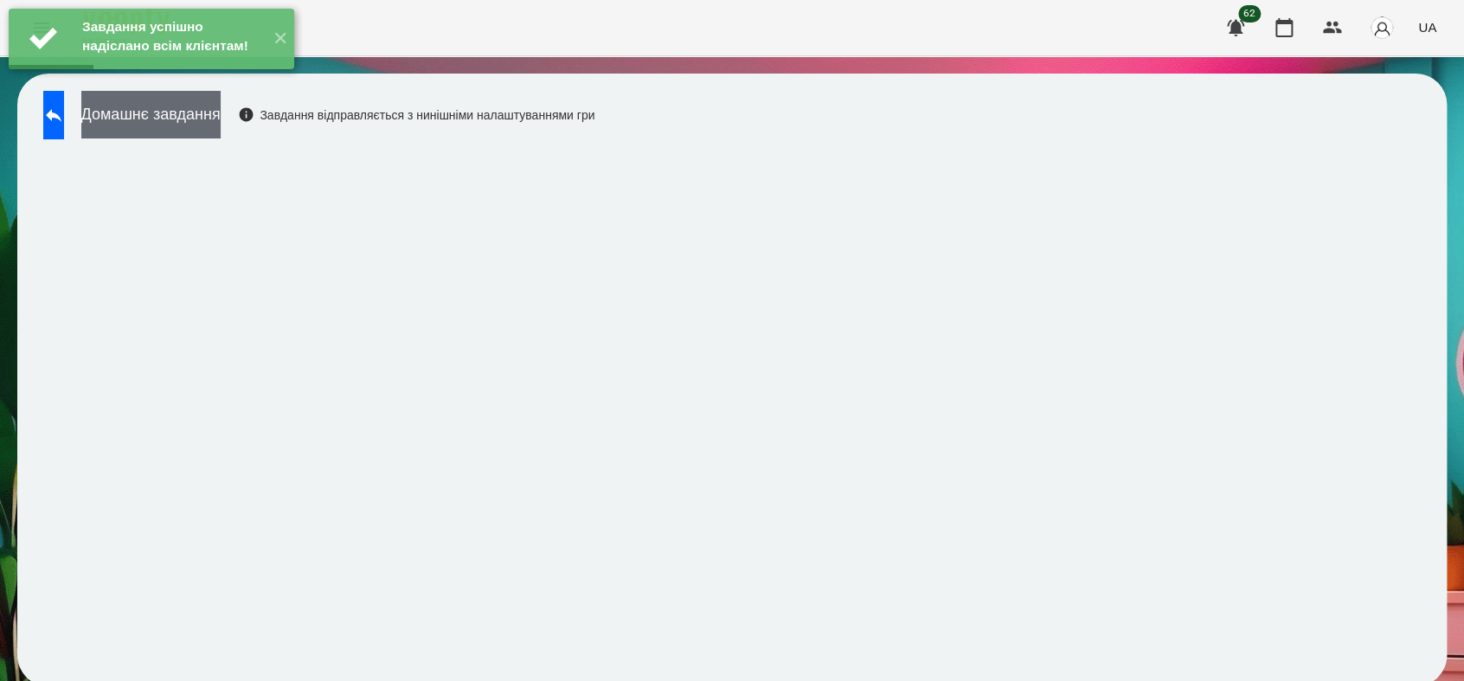
click at [221, 130] on button "Домашнє завдання" at bounding box center [150, 115] width 139 height 48
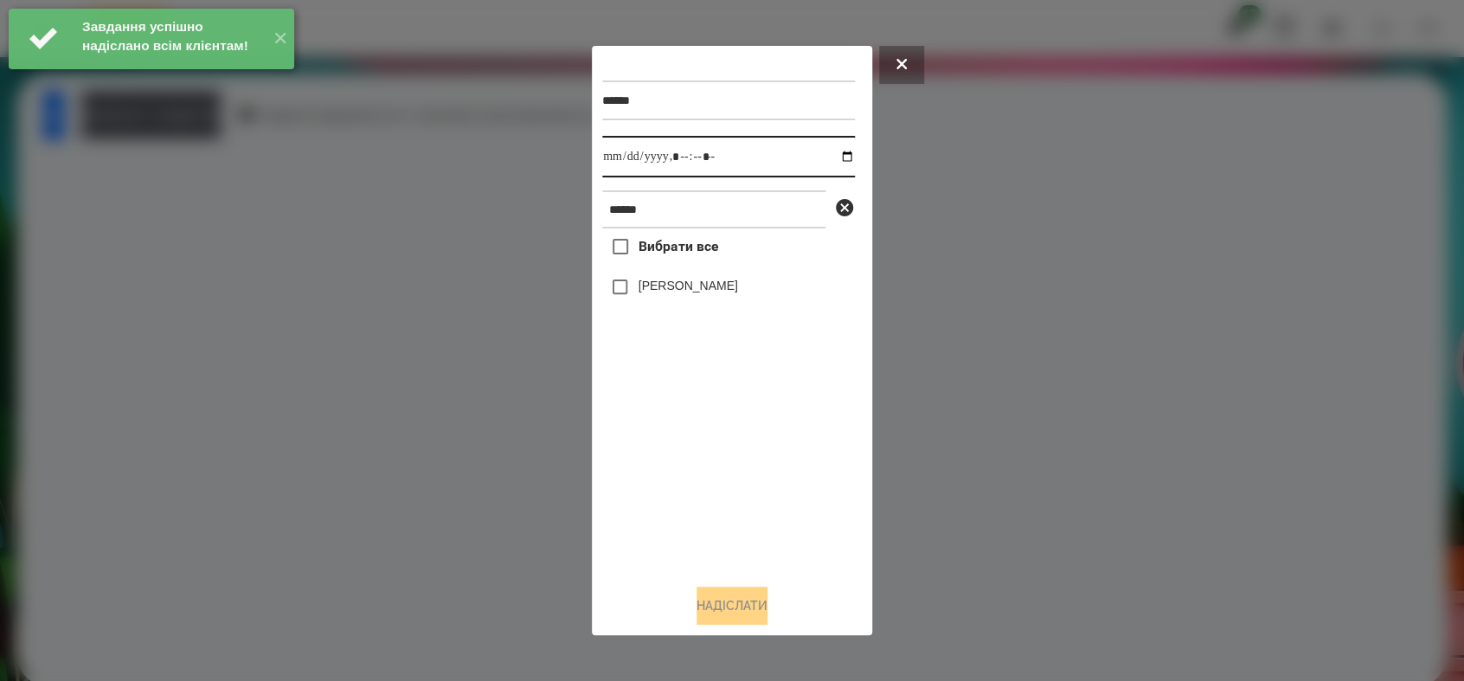
click at [831, 152] on input "datetime-local" at bounding box center [728, 157] width 253 height 42
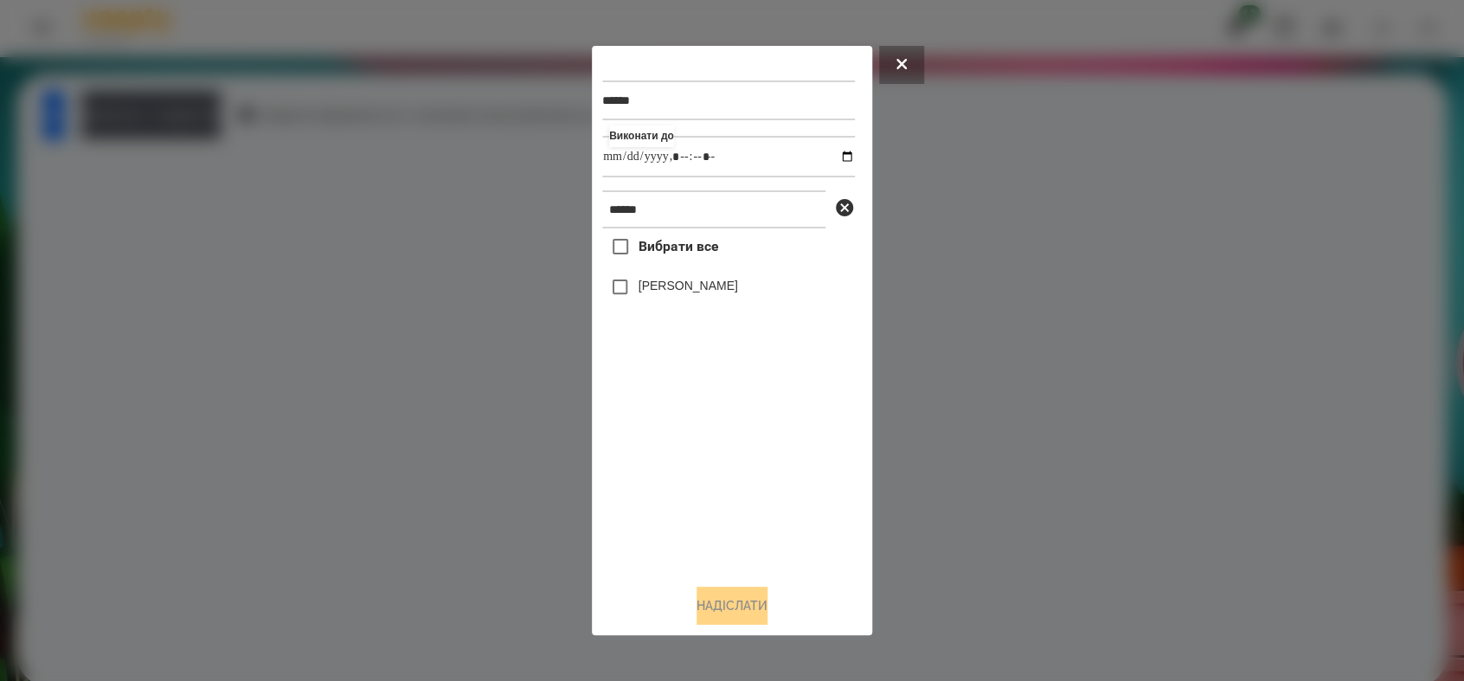
type input "**********"
drag, startPoint x: 699, startPoint y: 461, endPoint x: 693, endPoint y: 427, distance: 34.3
click at [699, 454] on div "Вибрати все [PERSON_NAME]" at bounding box center [728, 398] width 253 height 341
click at [740, 603] on button "Надіслати" at bounding box center [731, 605] width 71 height 38
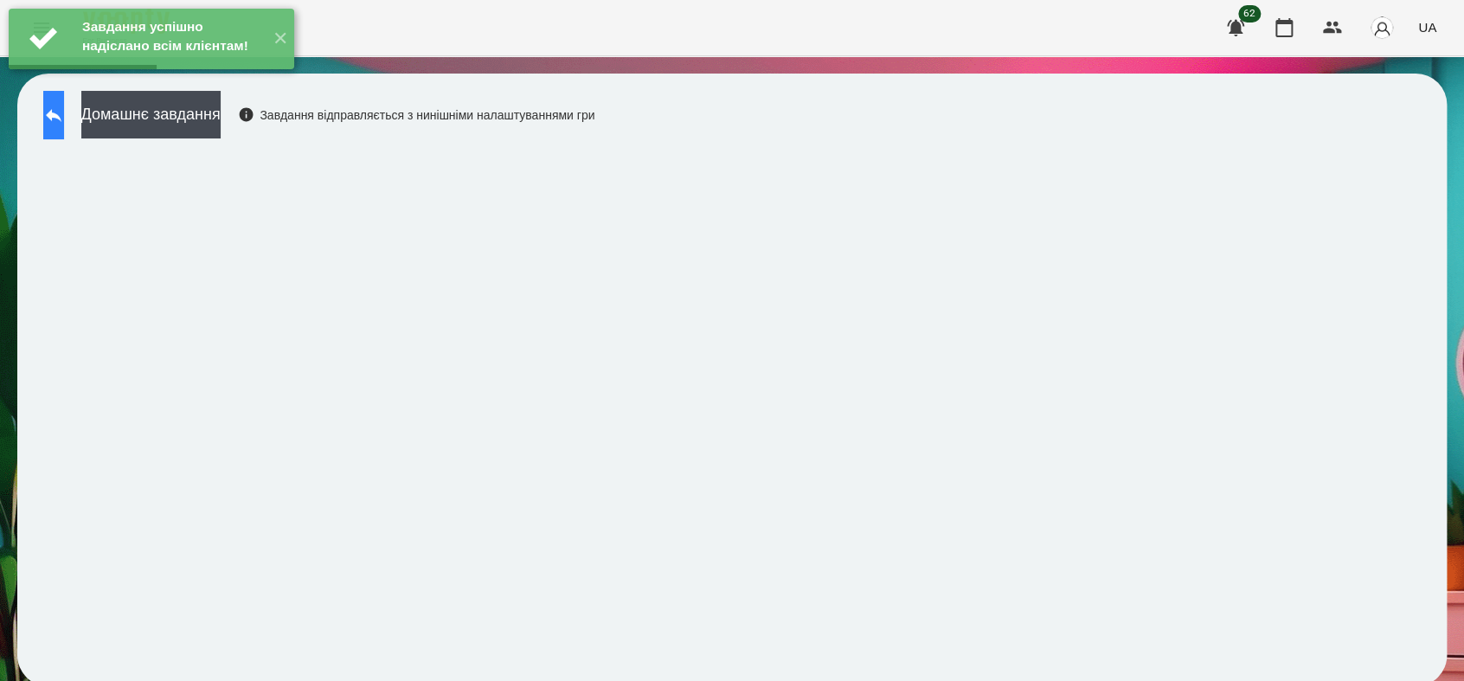
click at [64, 124] on button at bounding box center [53, 115] width 21 height 48
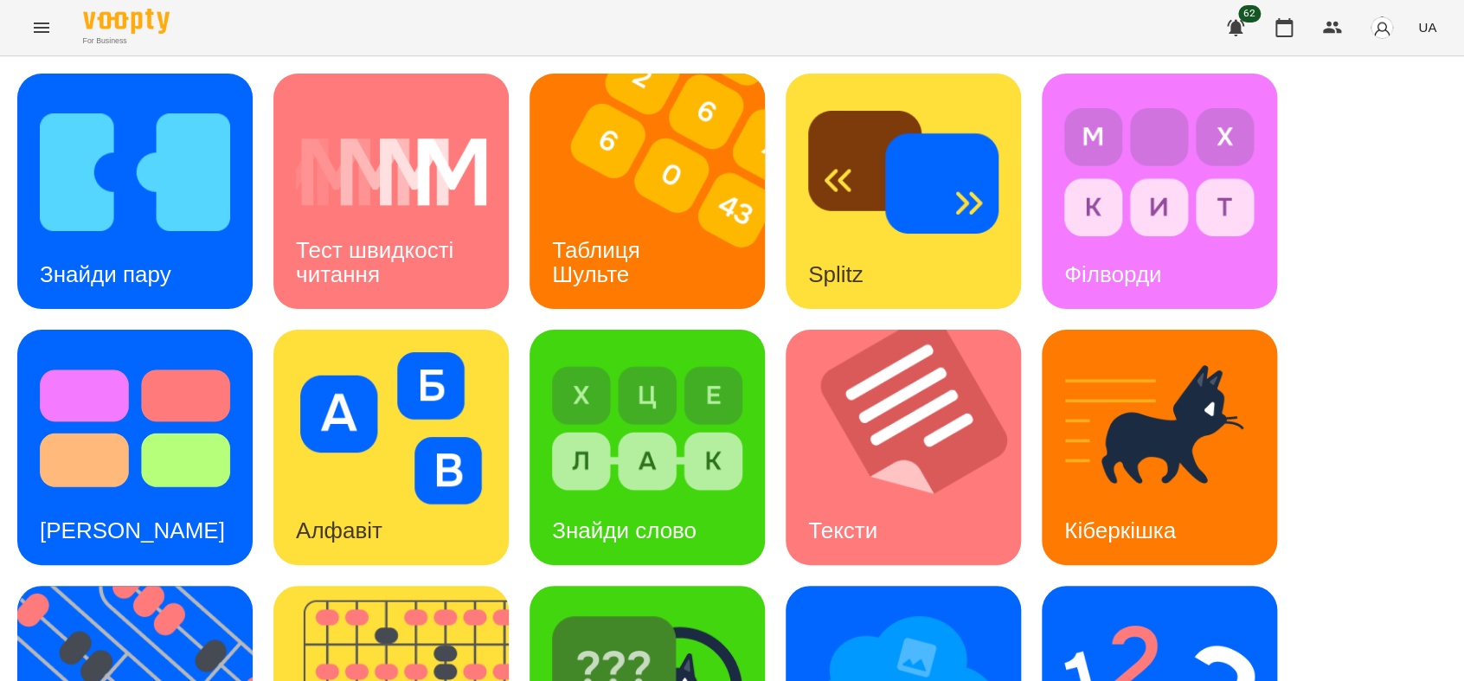
scroll to position [288, 0]
click at [630, 608] on img at bounding box center [647, 684] width 190 height 152
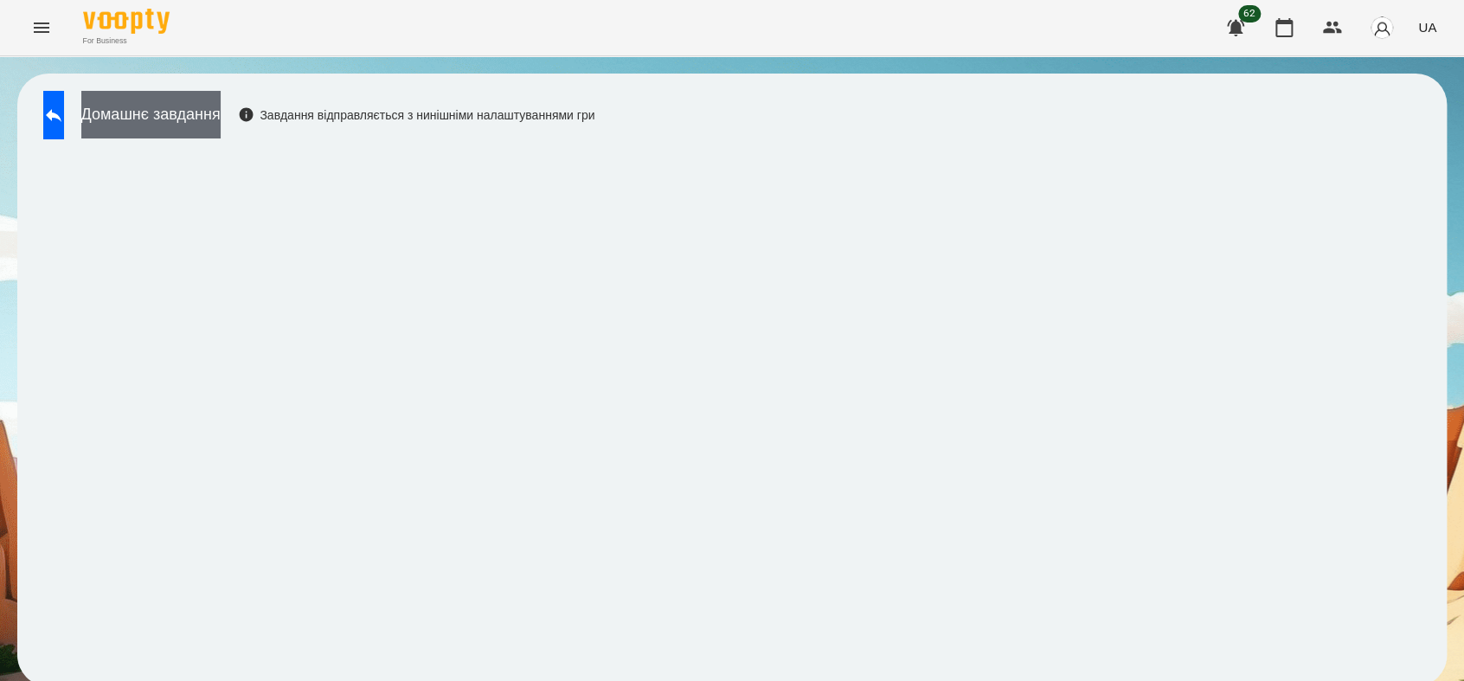
click at [162, 116] on button "Домашнє завдання" at bounding box center [150, 115] width 139 height 48
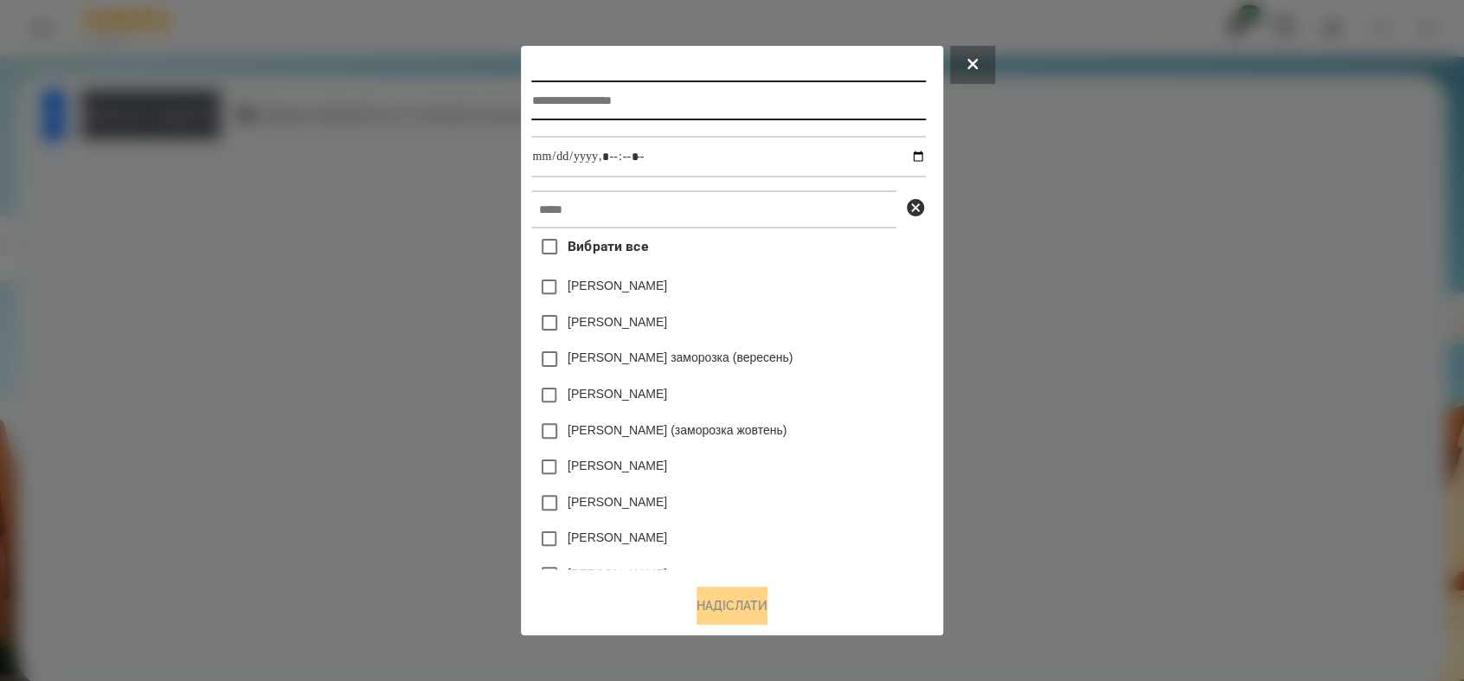
click at [553, 104] on input "text" at bounding box center [728, 100] width 394 height 40
type input "**********"
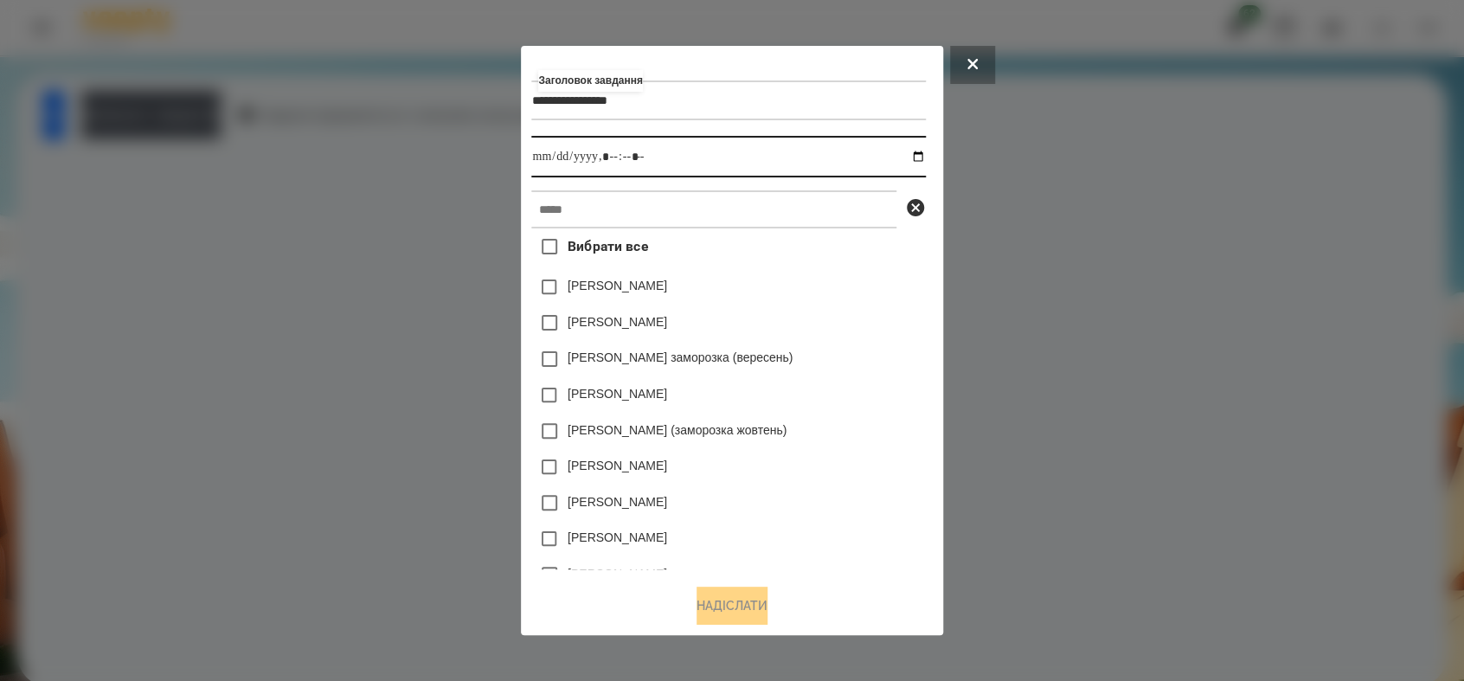
click at [924, 154] on input "datetime-local" at bounding box center [728, 157] width 394 height 42
click at [609, 153] on input "datetime-local" at bounding box center [728, 157] width 394 height 42
type input "**********"
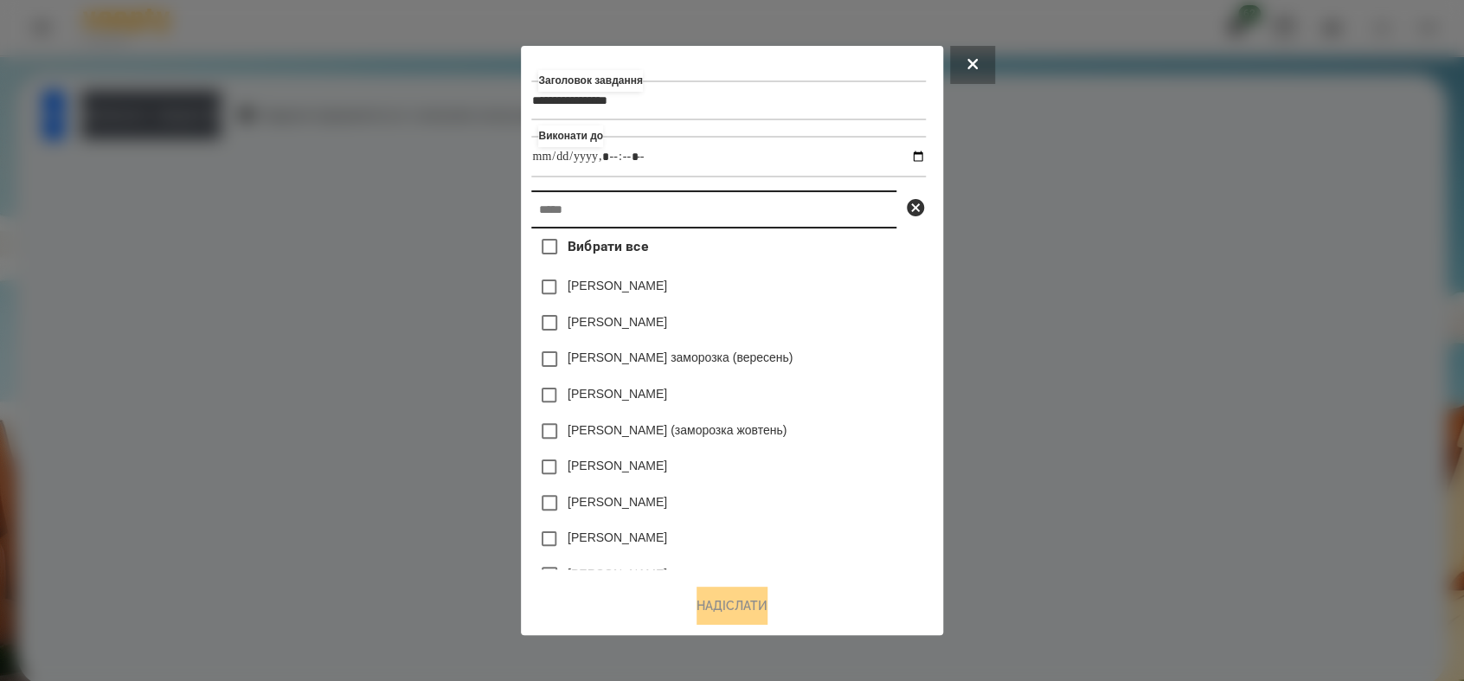
click at [599, 214] on input "text" at bounding box center [713, 209] width 365 height 38
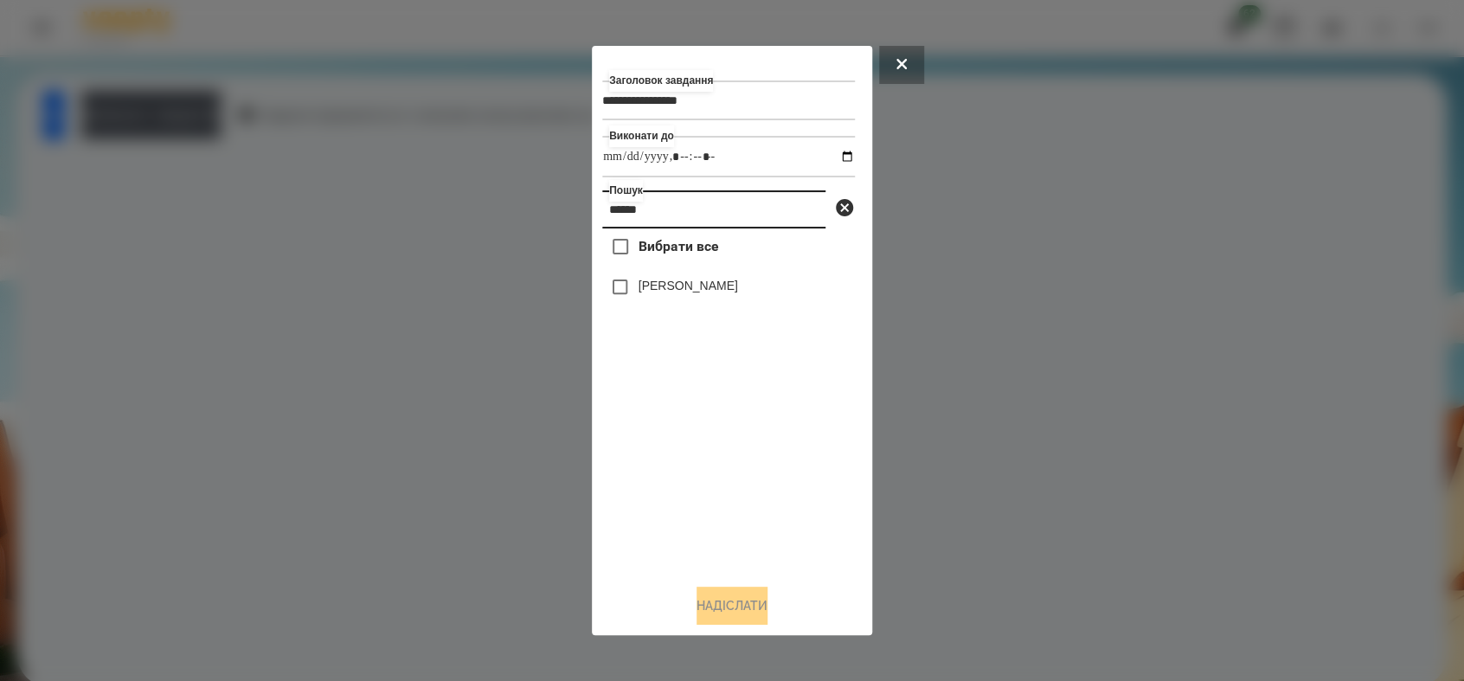
type input "******"
click at [749, 609] on button "Надіслати" at bounding box center [731, 605] width 71 height 38
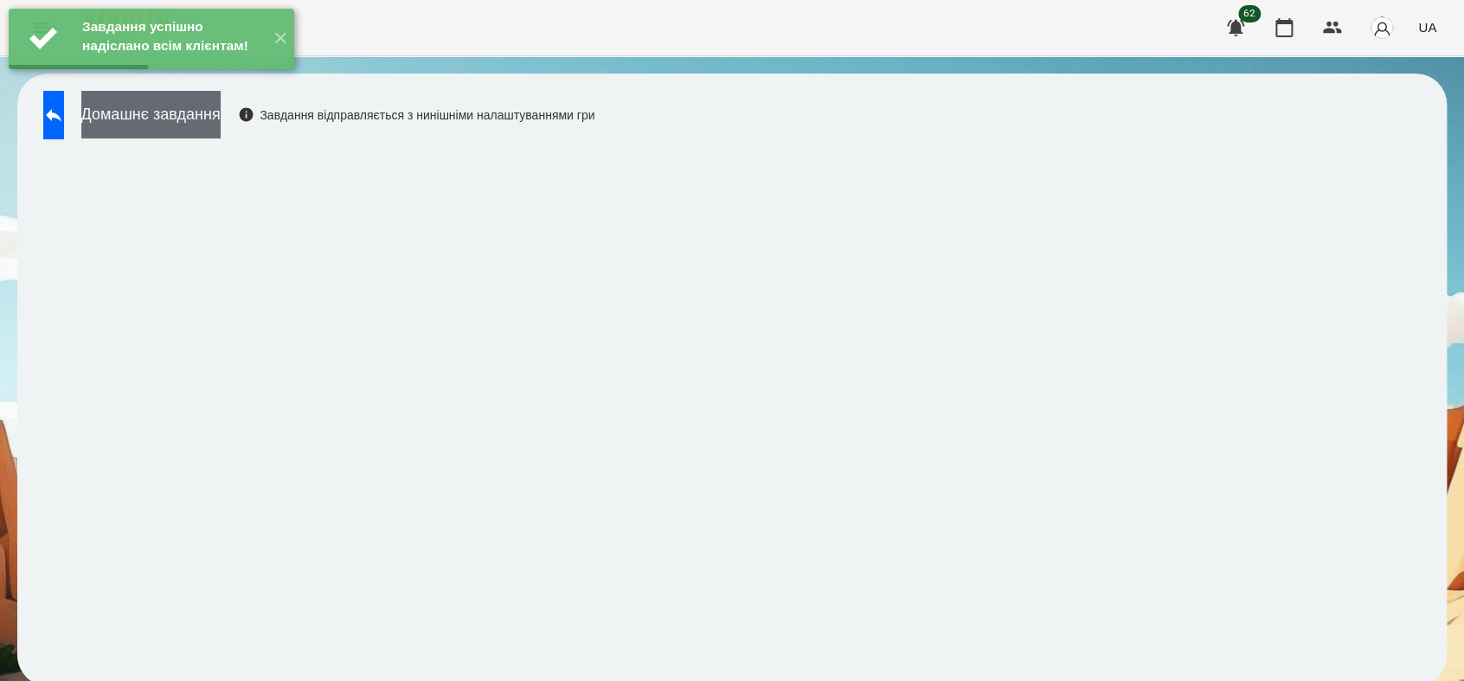
click at [215, 124] on button "Домашнє завдання" at bounding box center [150, 115] width 139 height 48
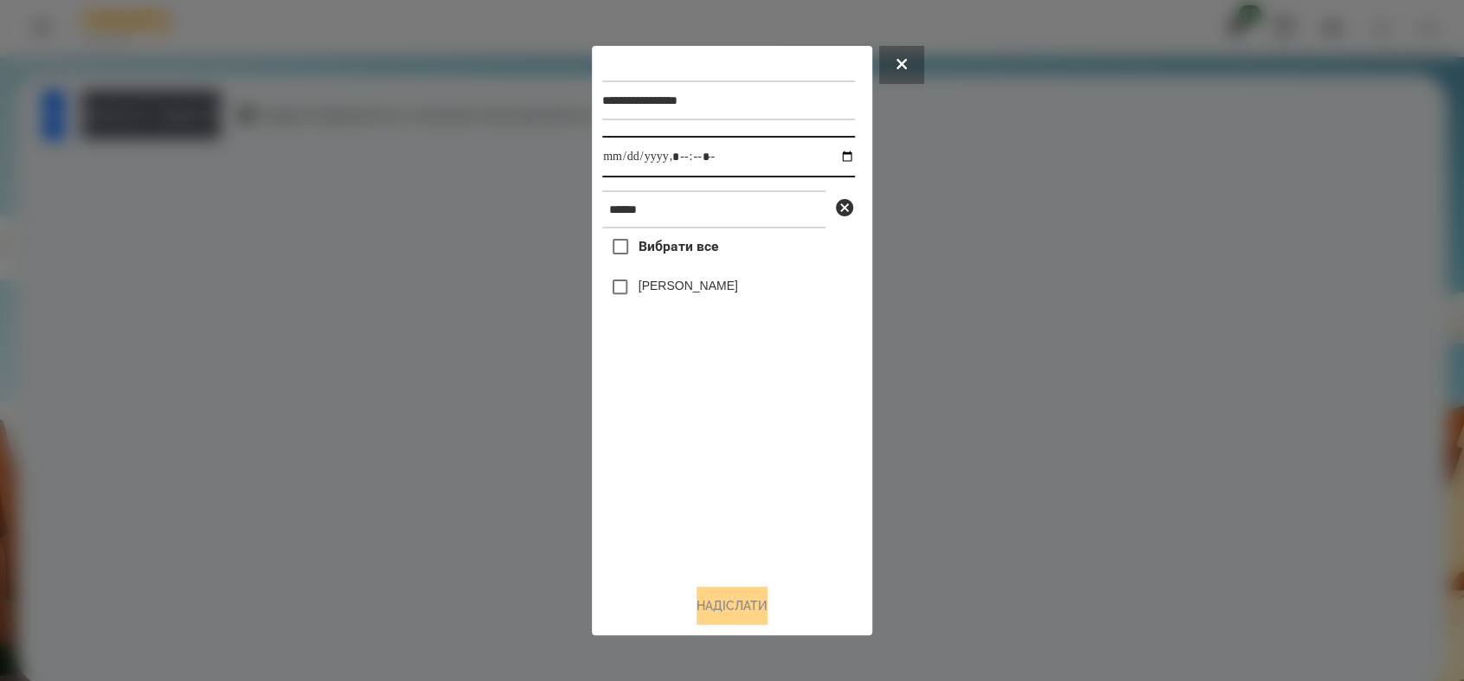
click at [831, 152] on input "datetime-local" at bounding box center [728, 157] width 253 height 42
click at [701, 154] on input "datetime-local" at bounding box center [728, 157] width 253 height 42
type input "**********"
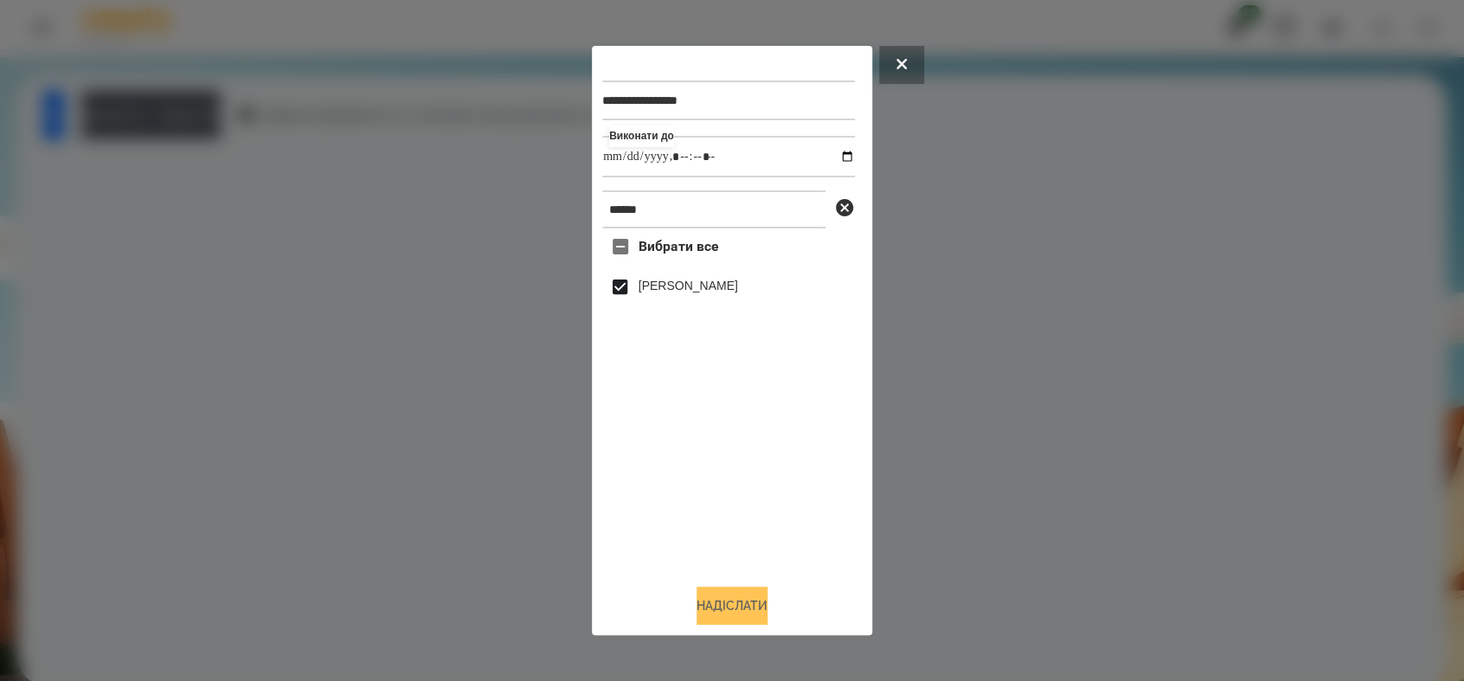
click at [733, 612] on button "Надіслати" at bounding box center [731, 605] width 71 height 38
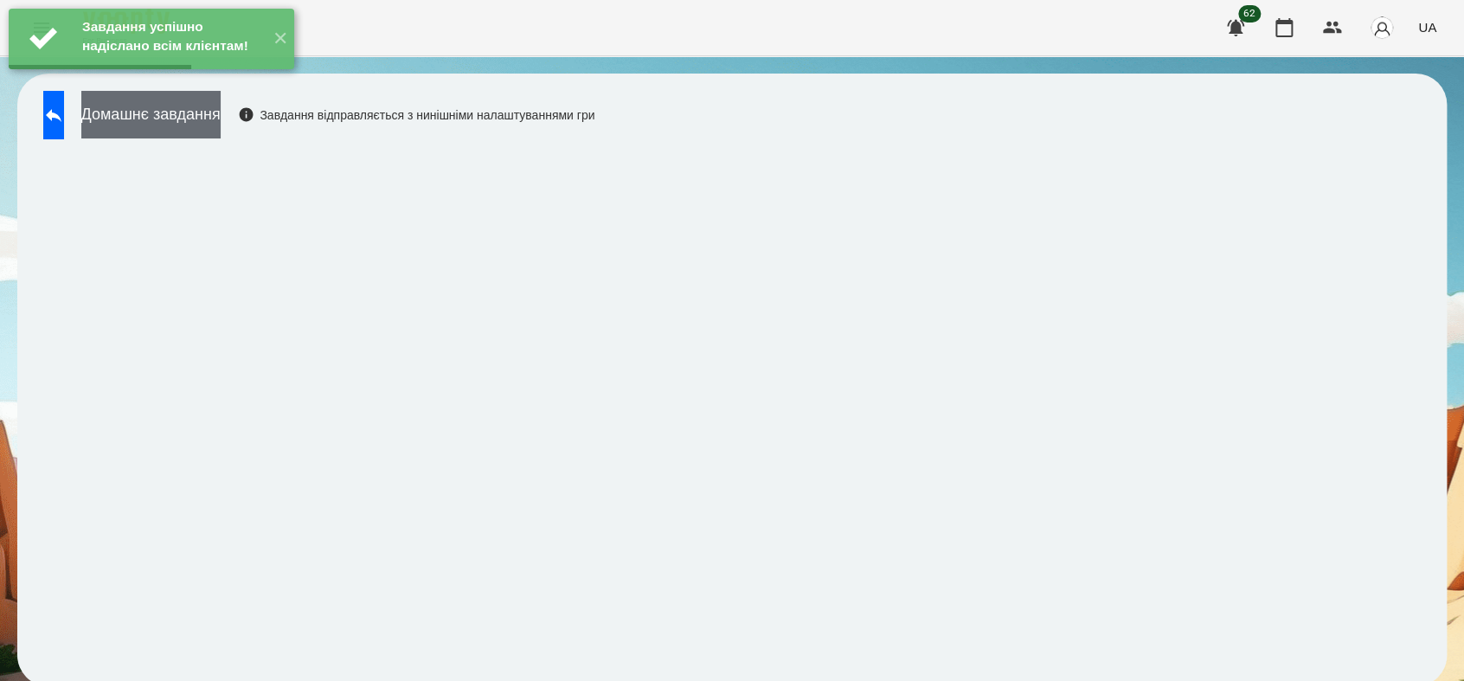
click at [221, 131] on button "Домашнє завдання" at bounding box center [150, 115] width 139 height 48
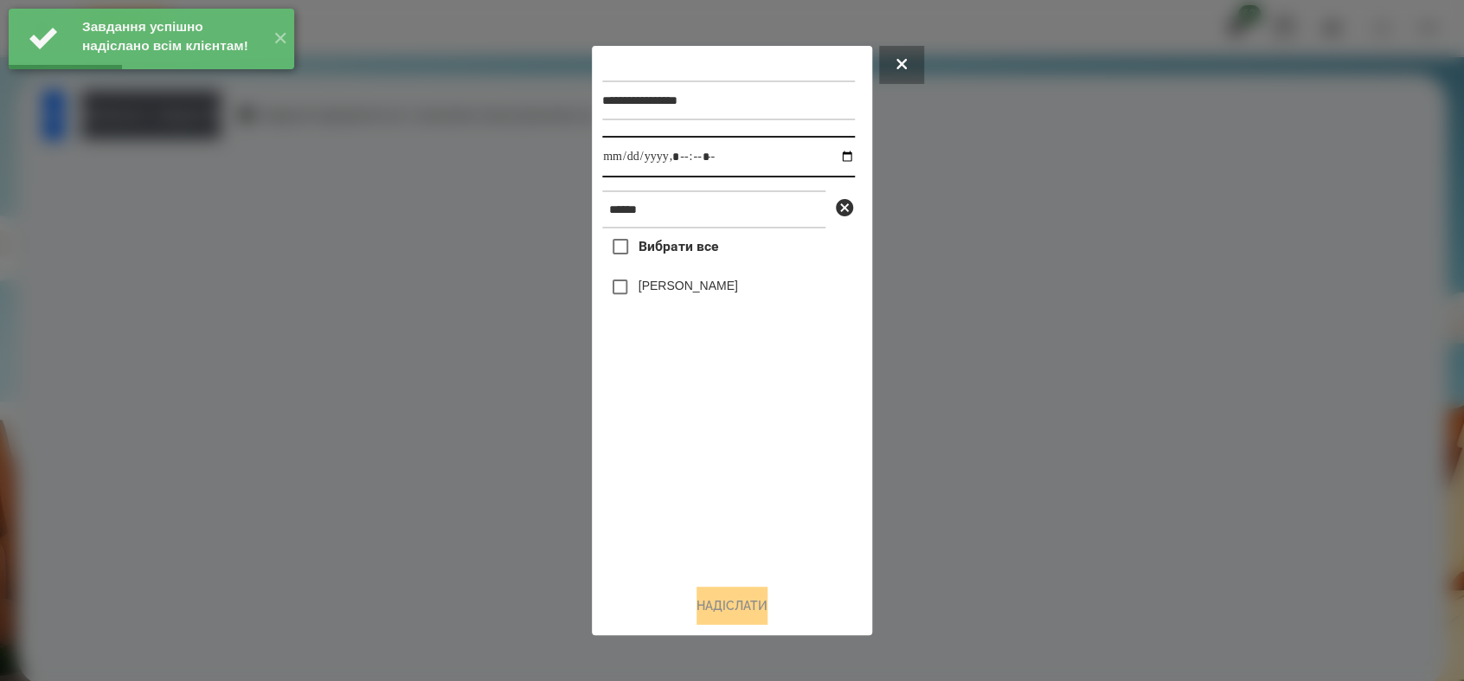
click at [835, 157] on input "datetime-local" at bounding box center [728, 157] width 253 height 42
type input "**********"
click at [701, 436] on div "Вибрати все [PERSON_NAME]" at bounding box center [728, 398] width 253 height 341
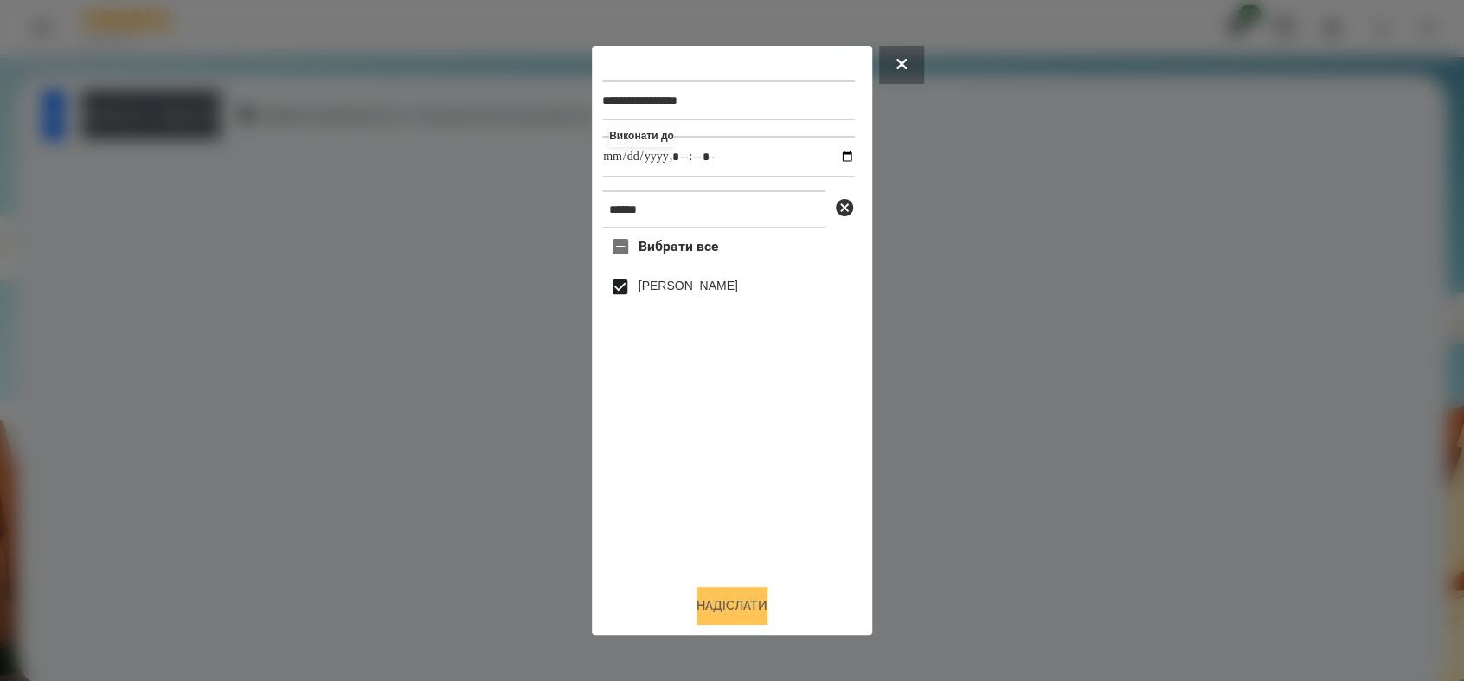
click at [741, 604] on button "Надіслати" at bounding box center [731, 605] width 71 height 38
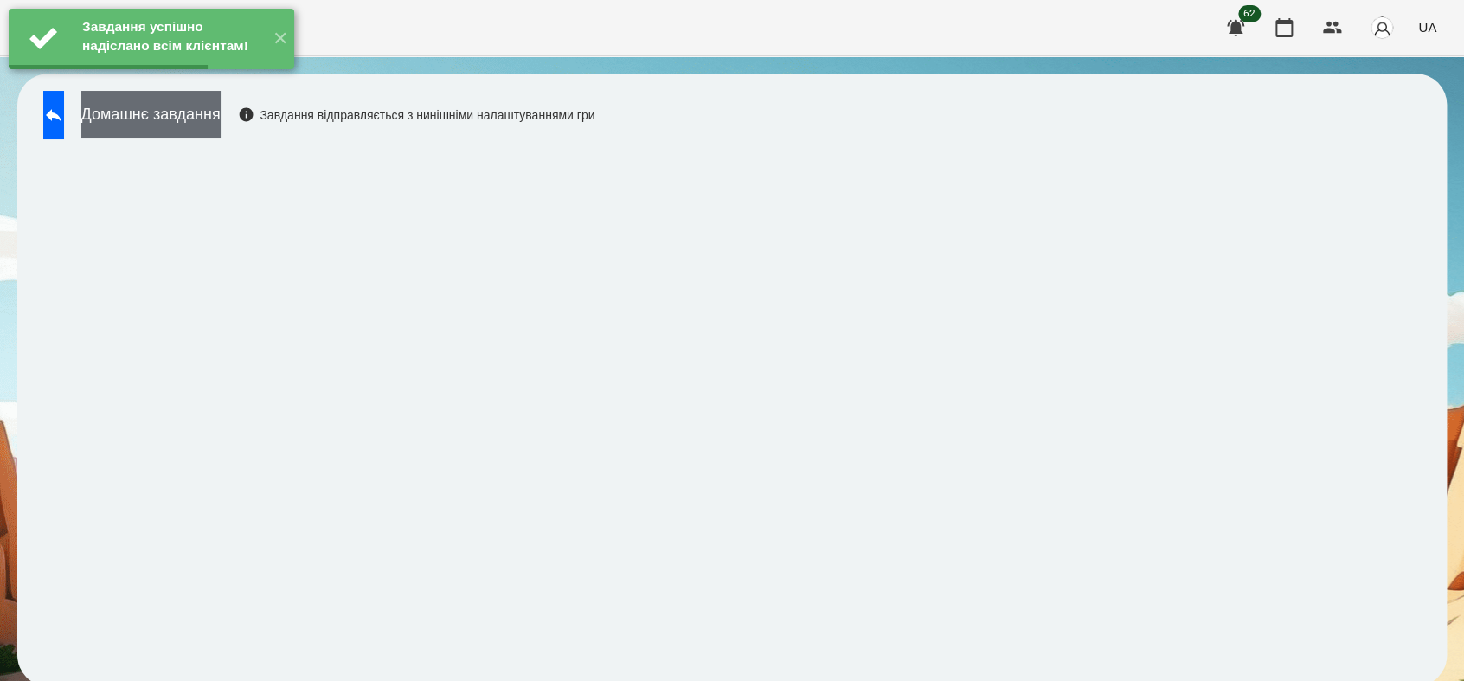
click at [221, 119] on button "Домашнє завдання" at bounding box center [150, 115] width 139 height 48
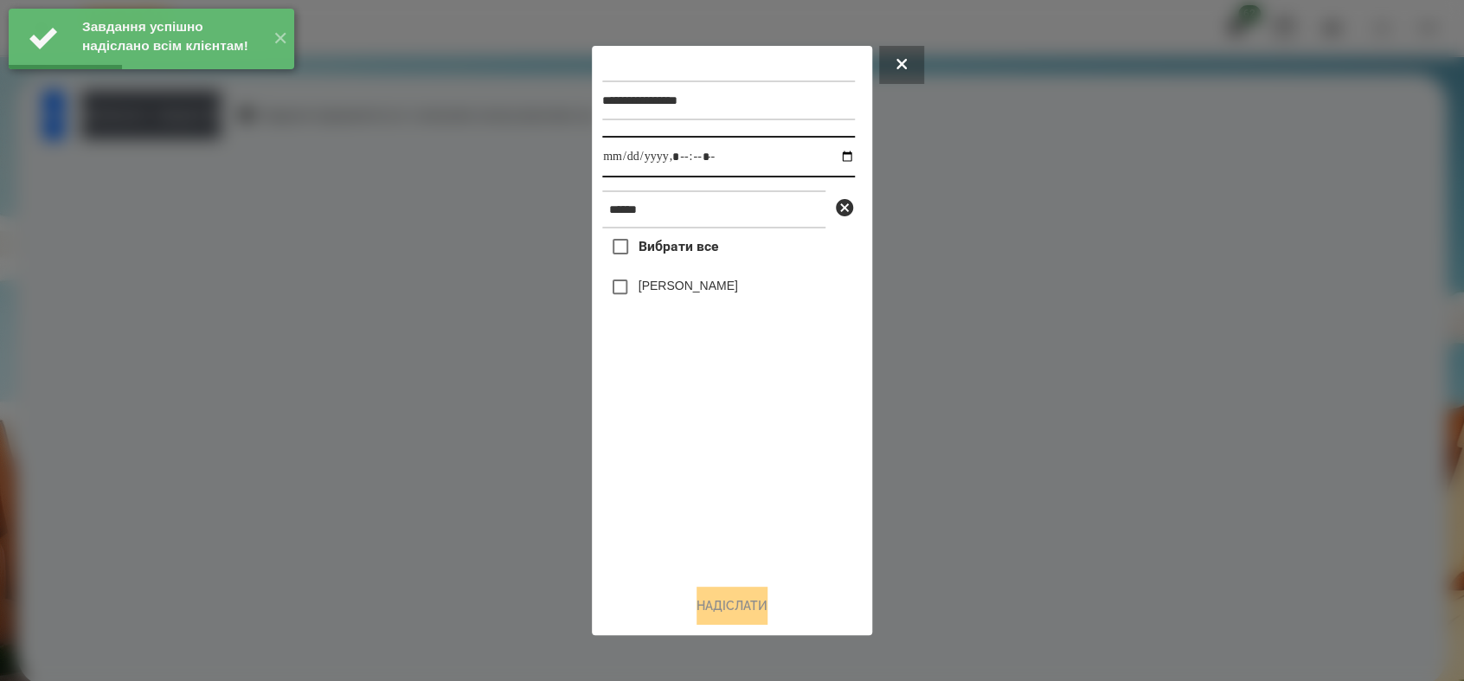
click at [830, 156] on input "datetime-local" at bounding box center [728, 157] width 253 height 42
type input "**********"
drag, startPoint x: 699, startPoint y: 520, endPoint x: 684, endPoint y: 426, distance: 95.4
click at [697, 505] on div "Вибрати все [PERSON_NAME]" at bounding box center [728, 398] width 253 height 341
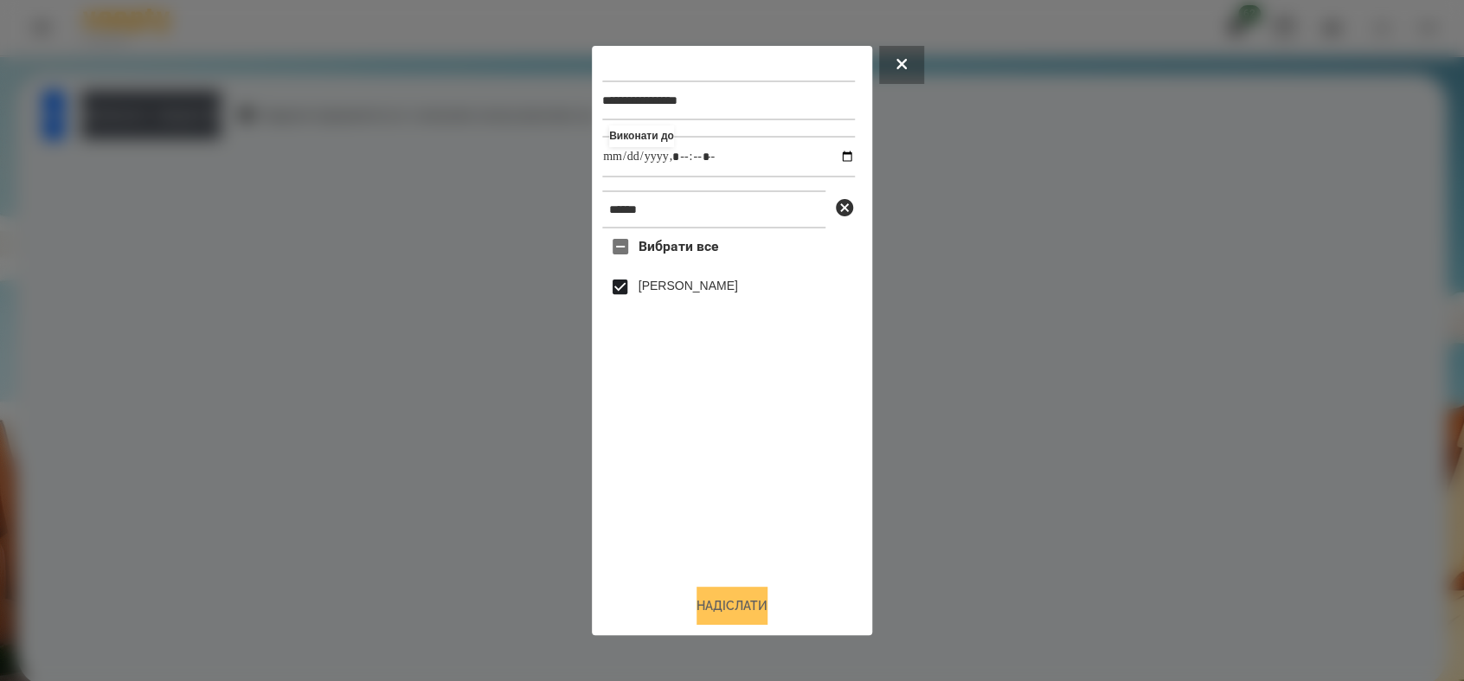
click at [766, 612] on button "Надіслати" at bounding box center [731, 605] width 71 height 38
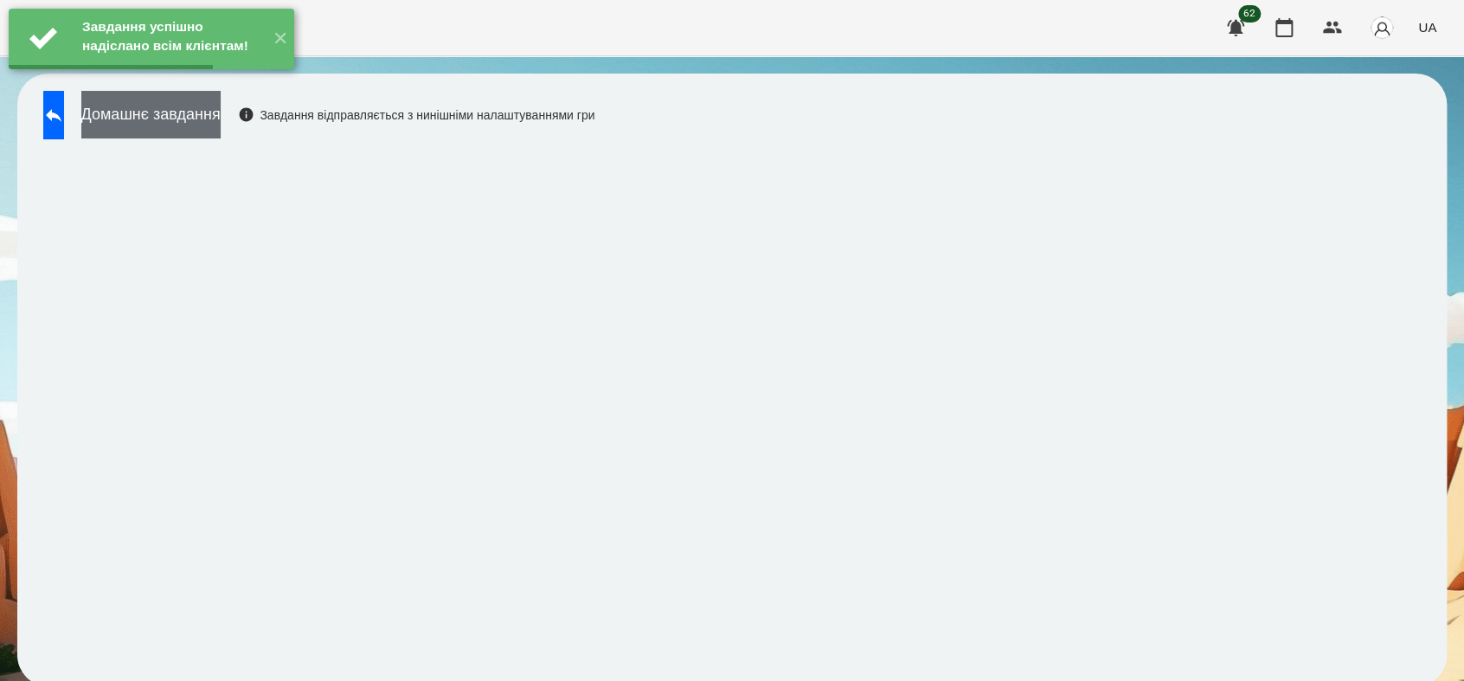
click at [221, 120] on button "Домашнє завдання" at bounding box center [150, 115] width 139 height 48
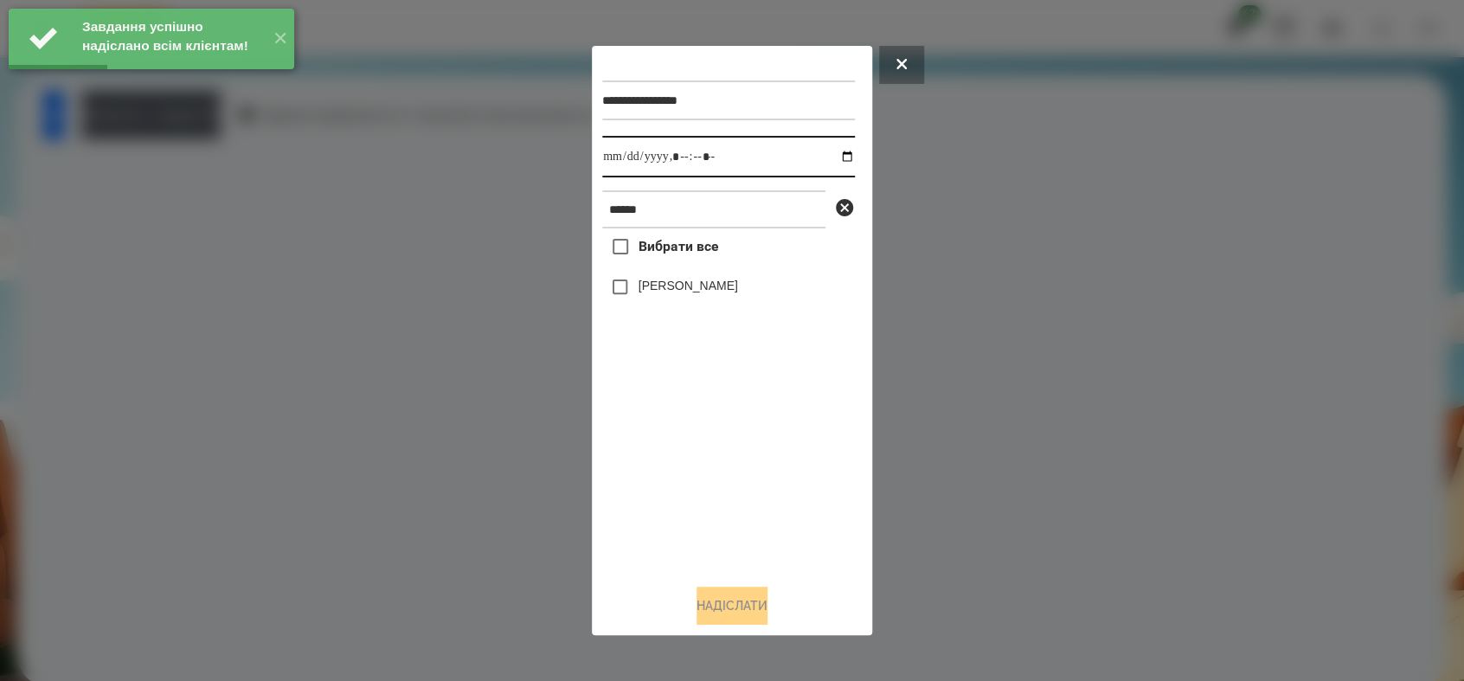
click at [835, 151] on input "datetime-local" at bounding box center [728, 157] width 253 height 42
type input "**********"
drag, startPoint x: 702, startPoint y: 552, endPoint x: 631, endPoint y: 408, distance: 160.1
click at [692, 520] on div "Вибрати все [PERSON_NAME]" at bounding box center [728, 398] width 253 height 341
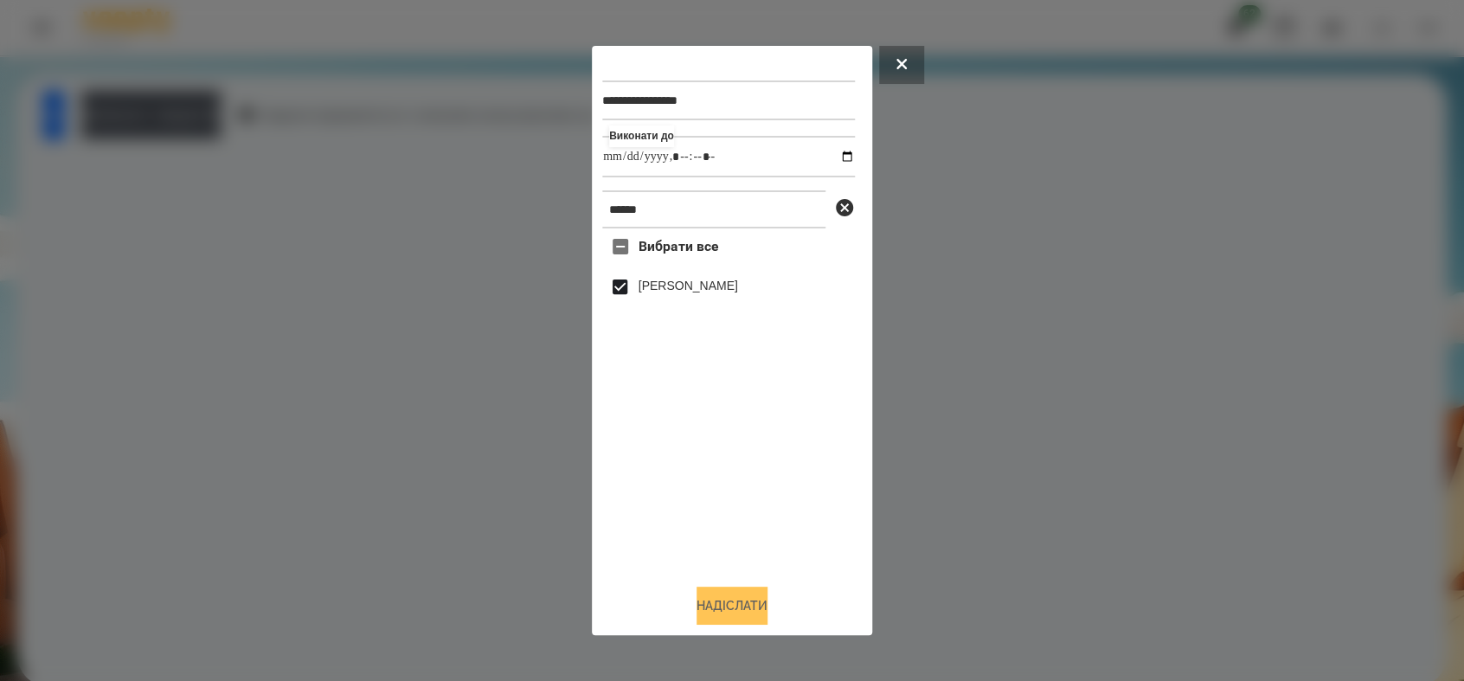
click at [749, 607] on button "Надіслати" at bounding box center [731, 605] width 71 height 38
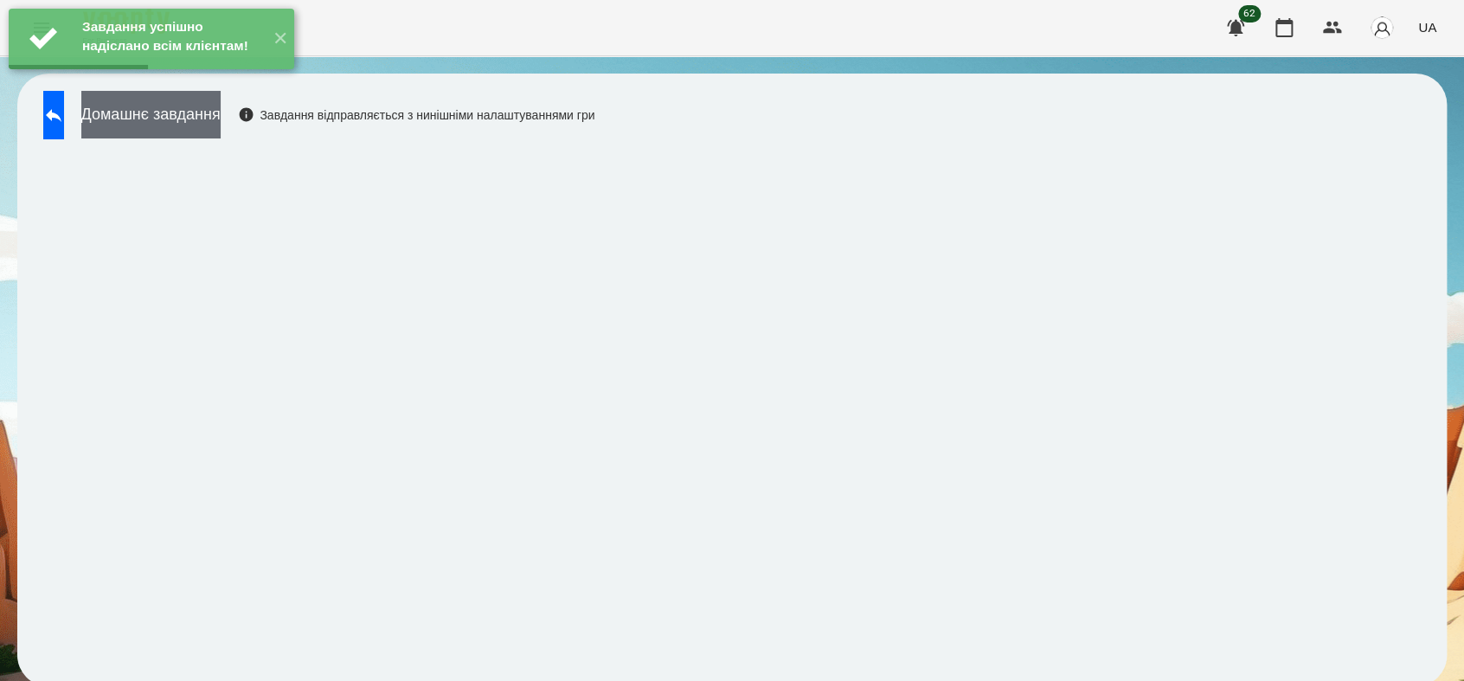
click at [221, 114] on button "Домашнє завдання" at bounding box center [150, 115] width 139 height 48
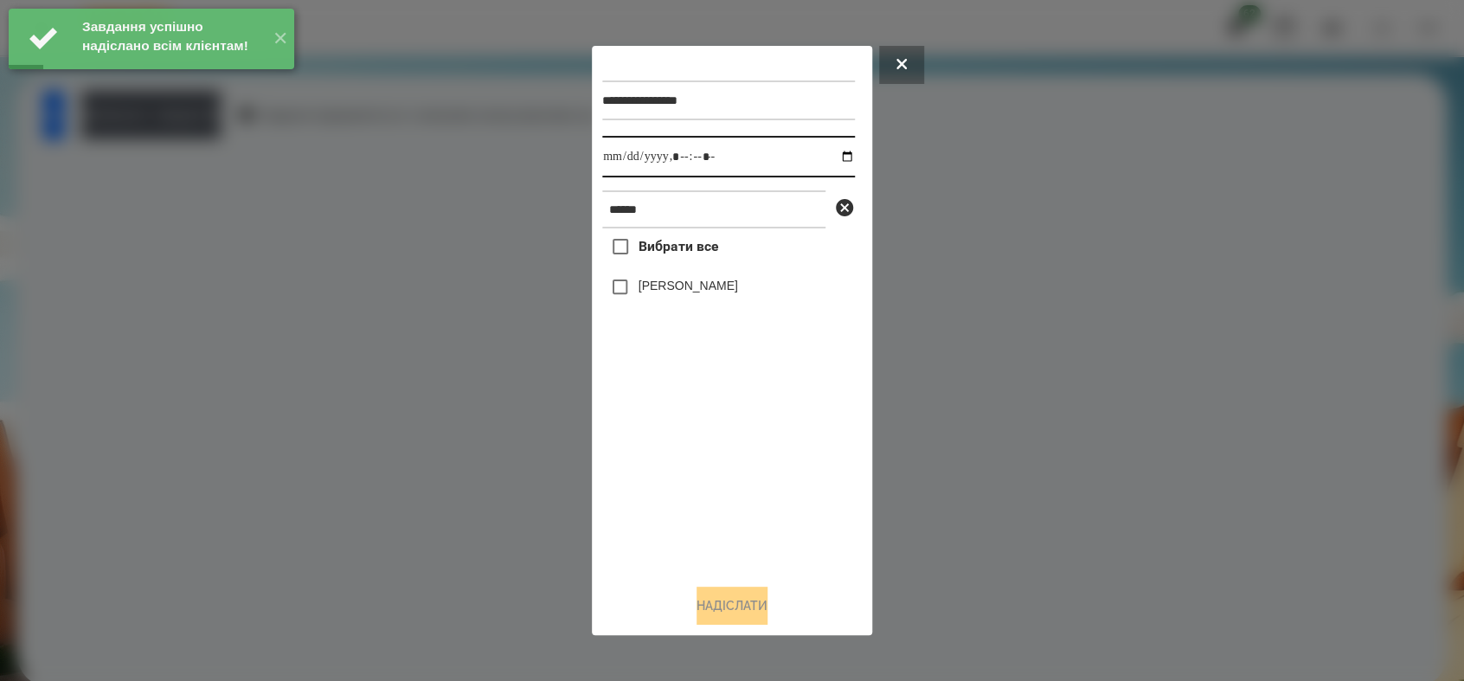
click at [829, 154] on input "datetime-local" at bounding box center [728, 157] width 253 height 42
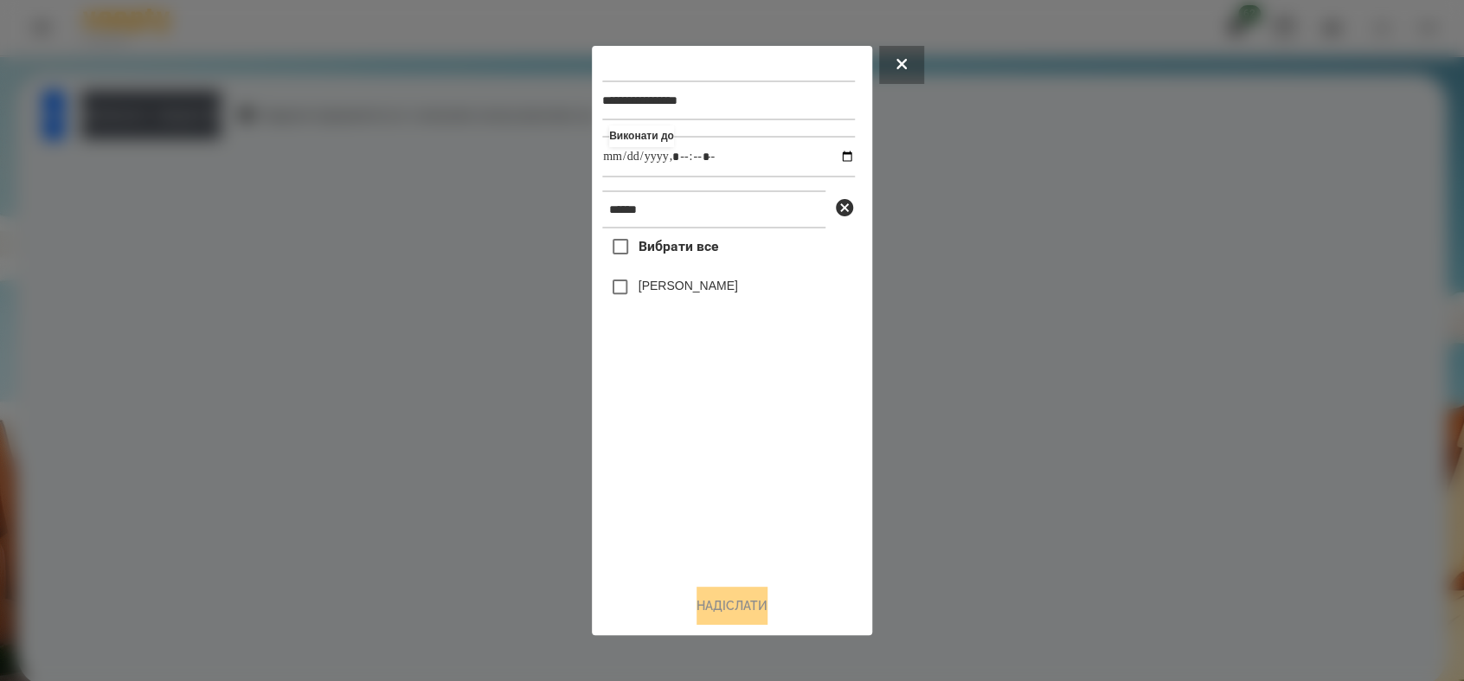
type input "**********"
click at [709, 476] on div "Вибрати все [PERSON_NAME]" at bounding box center [728, 398] width 253 height 341
click at [717, 614] on button "Надіслати" at bounding box center [731, 605] width 71 height 38
